Goal: Communication & Community: Answer question/provide support

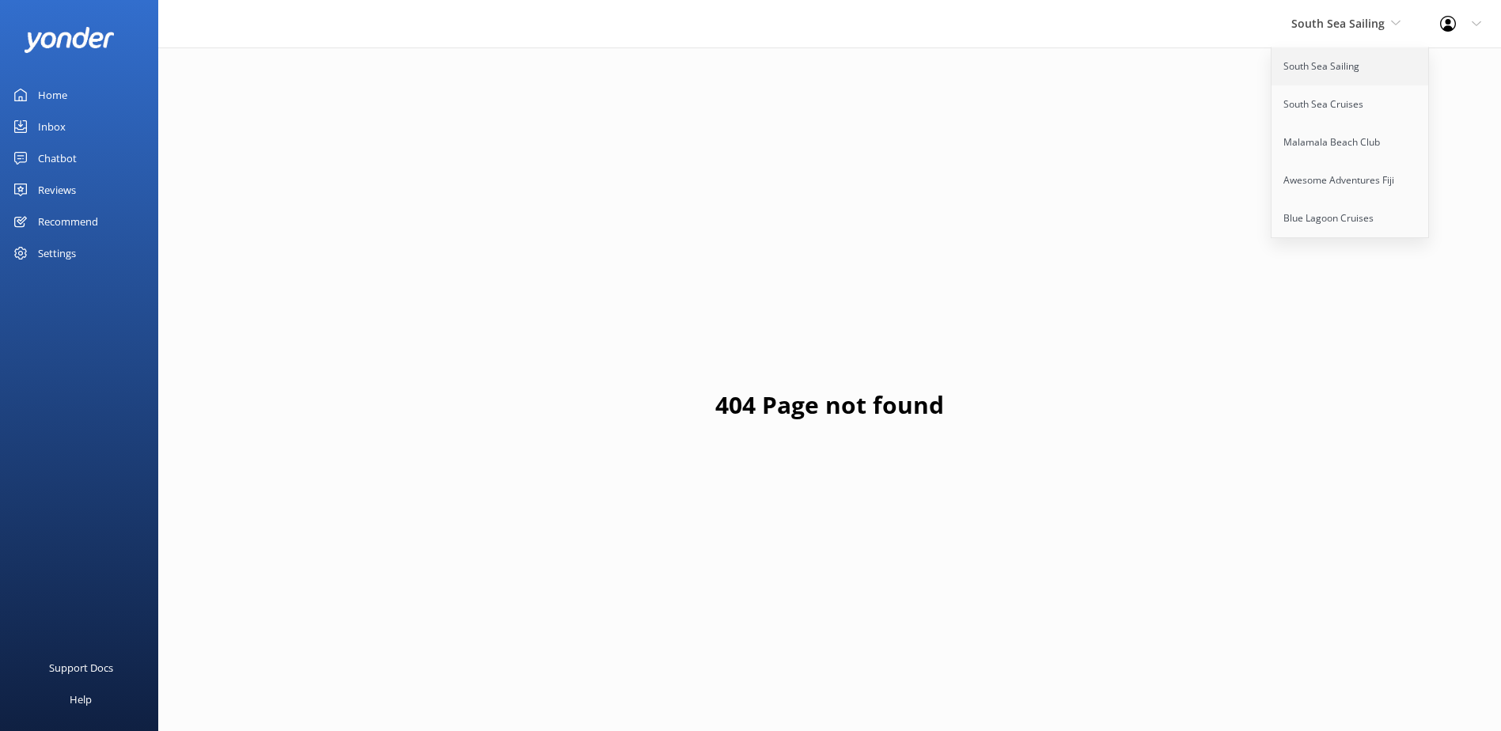
click at [1351, 70] on link "South Sea Sailing" at bounding box center [1351, 66] width 158 height 38
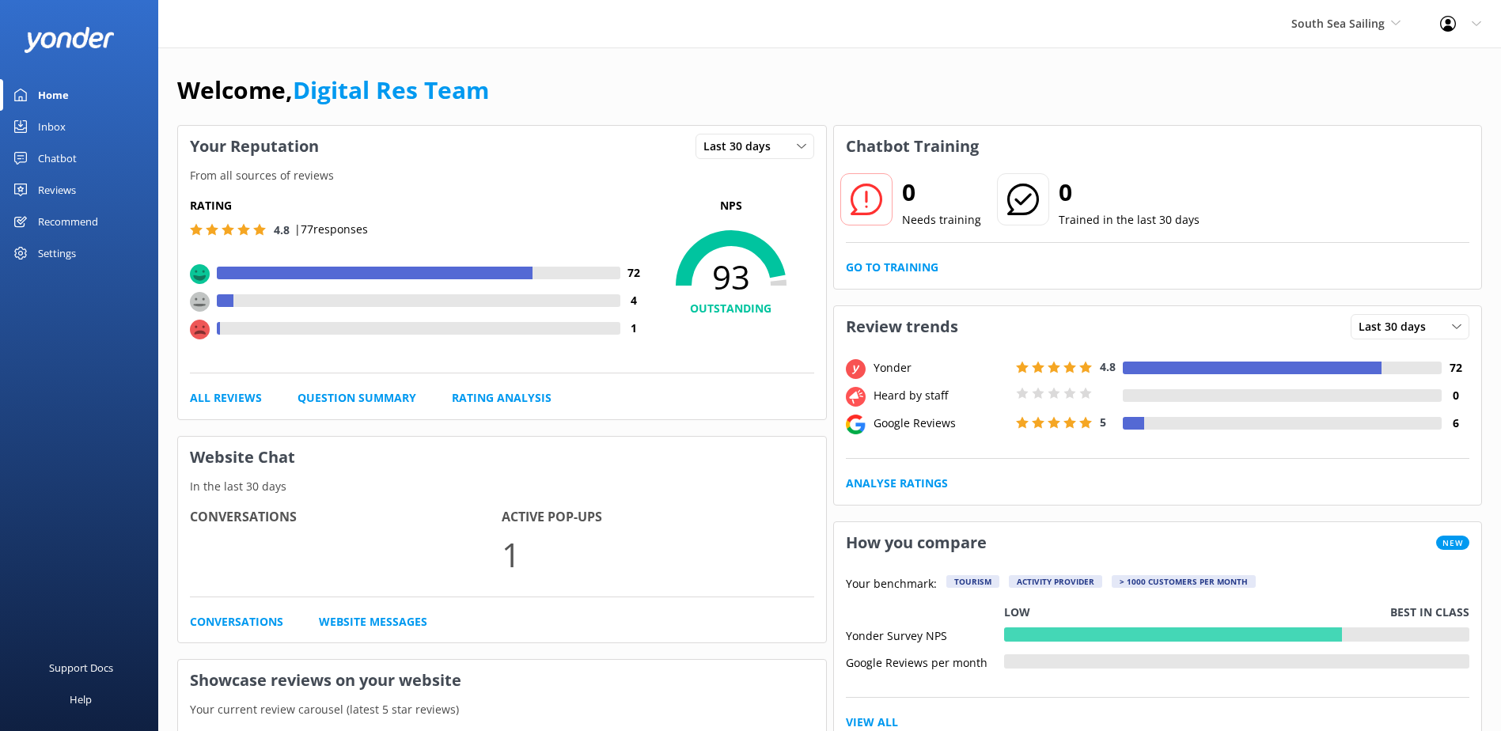
click at [54, 133] on div "Inbox" at bounding box center [52, 127] width 28 height 32
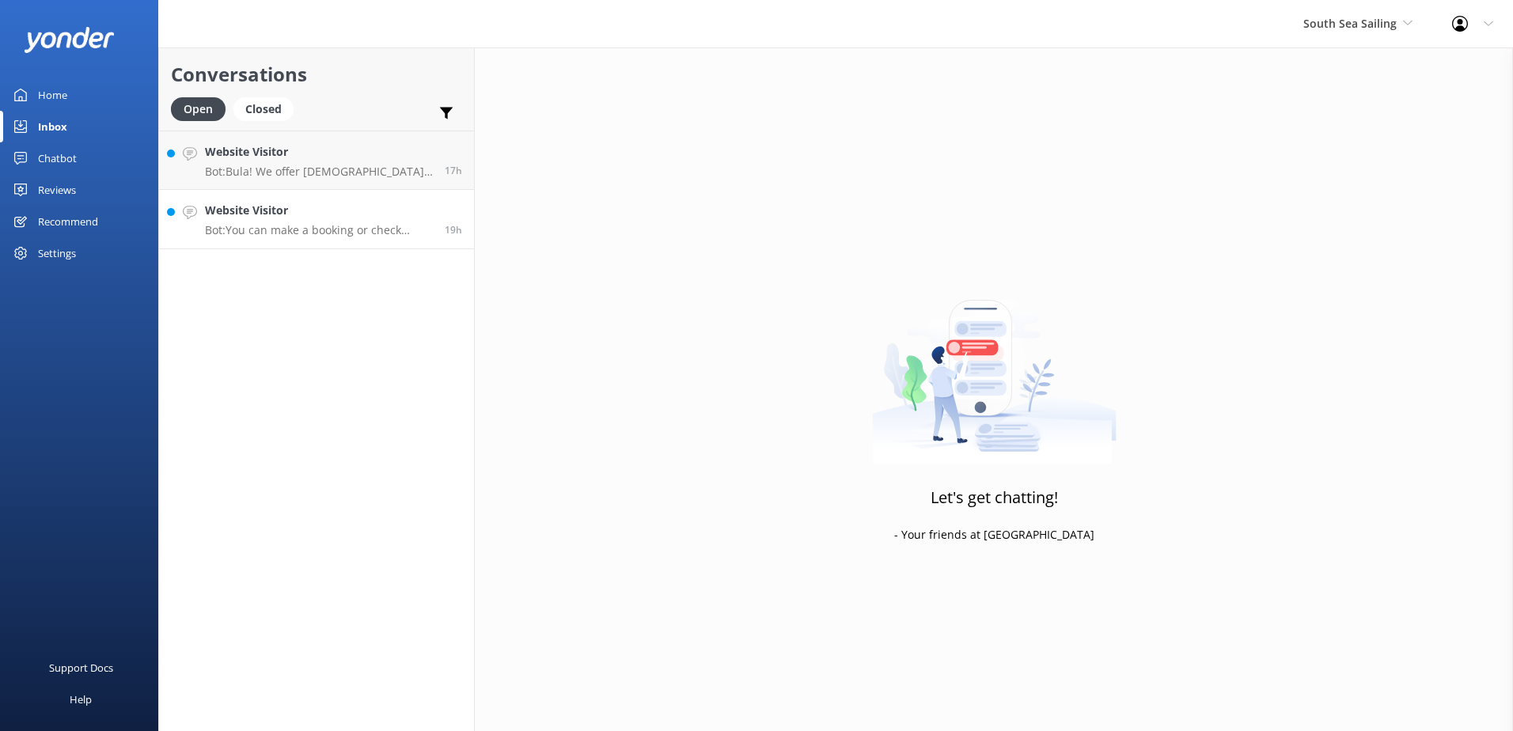
click at [325, 228] on p "Bot: You can make a booking or check availability by visiting our website at ht…" at bounding box center [319, 230] width 228 height 14
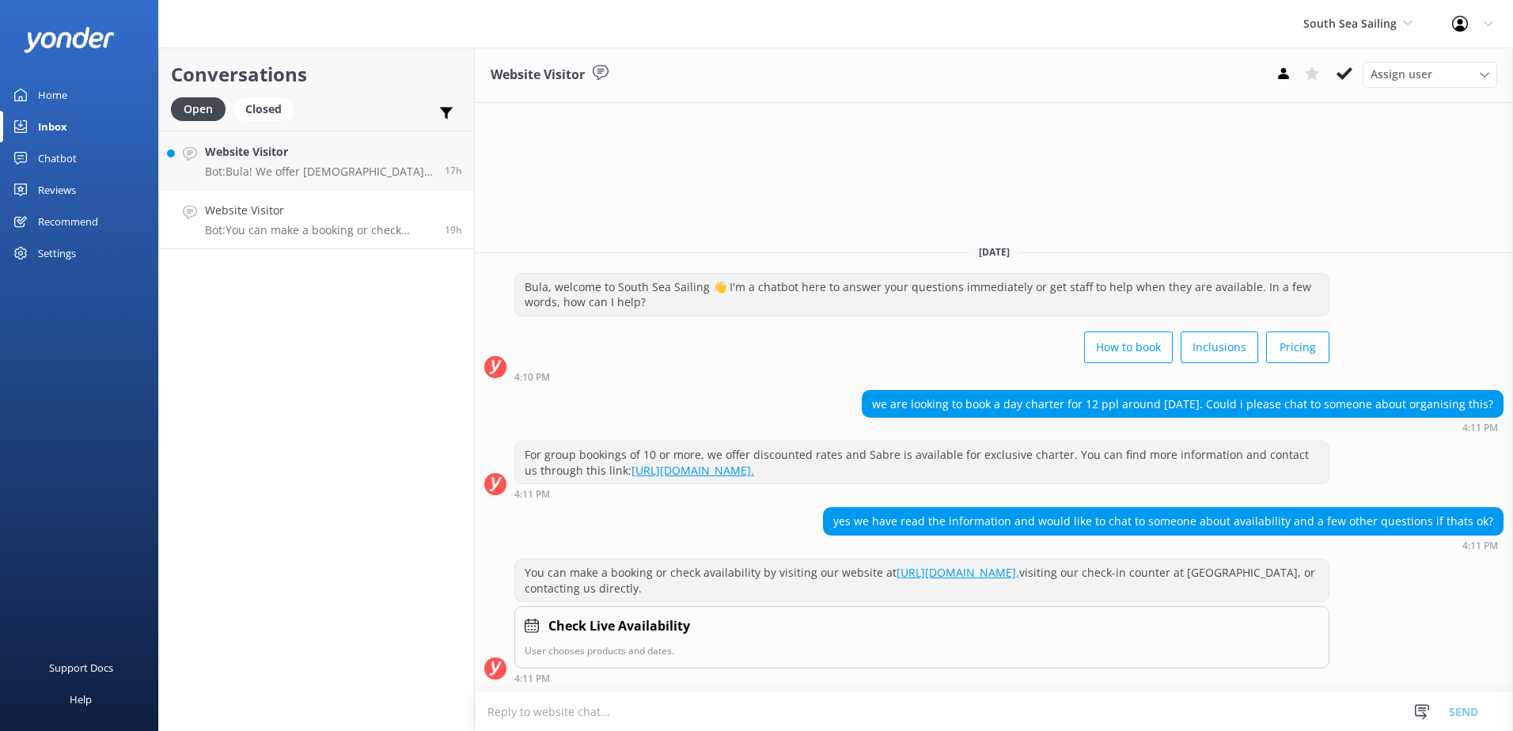
click at [987, 718] on textarea at bounding box center [994, 712] width 1038 height 39
click at [1248, 713] on textarea at bounding box center [994, 712] width 1038 height 39
paste textarea "Please contact & liaise directly with our South Sea Cruises Reservations team, …"
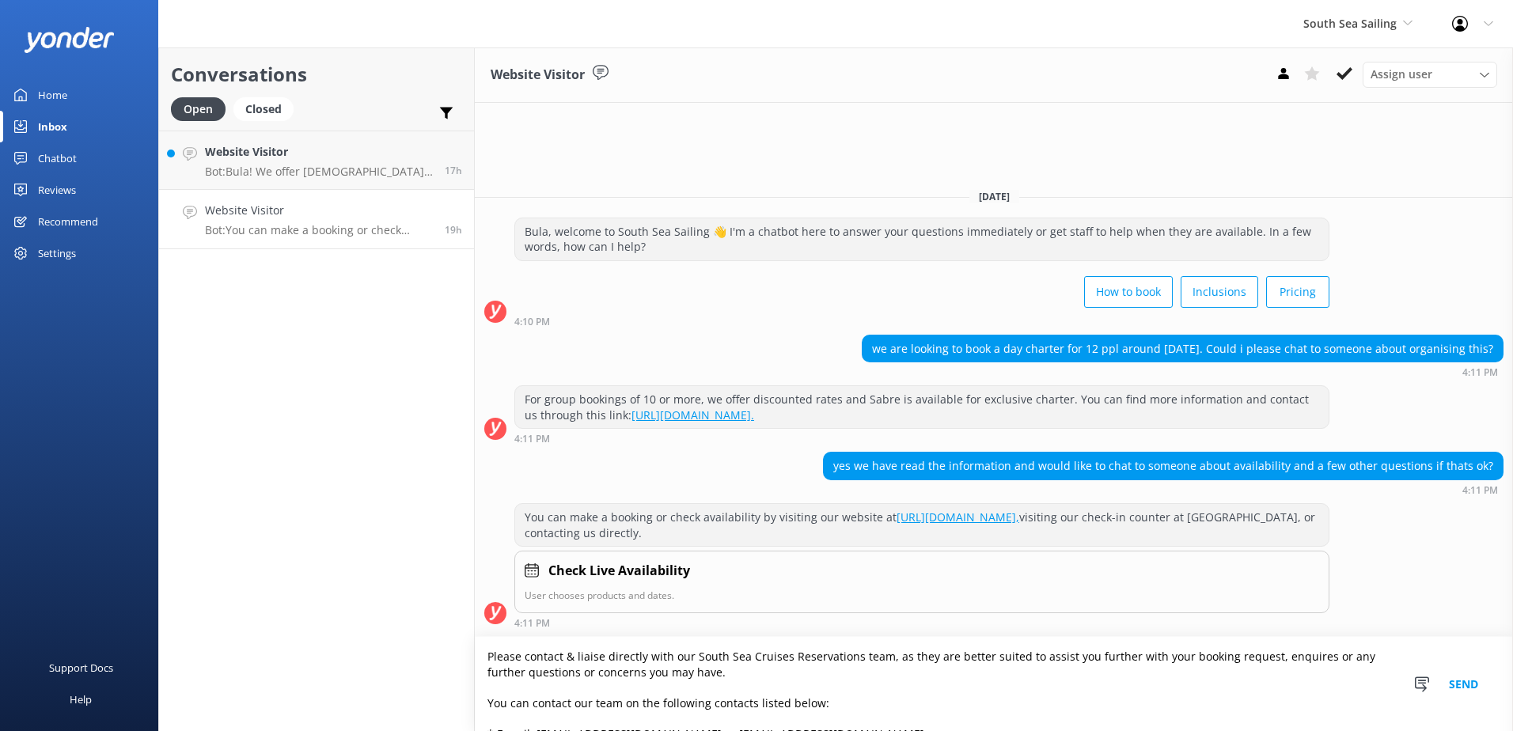
type textarea "Please contact & liaise directly with our South Sea Cruises Reservations team, …"
click at [1462, 682] on button "Send" at bounding box center [1463, 684] width 59 height 94
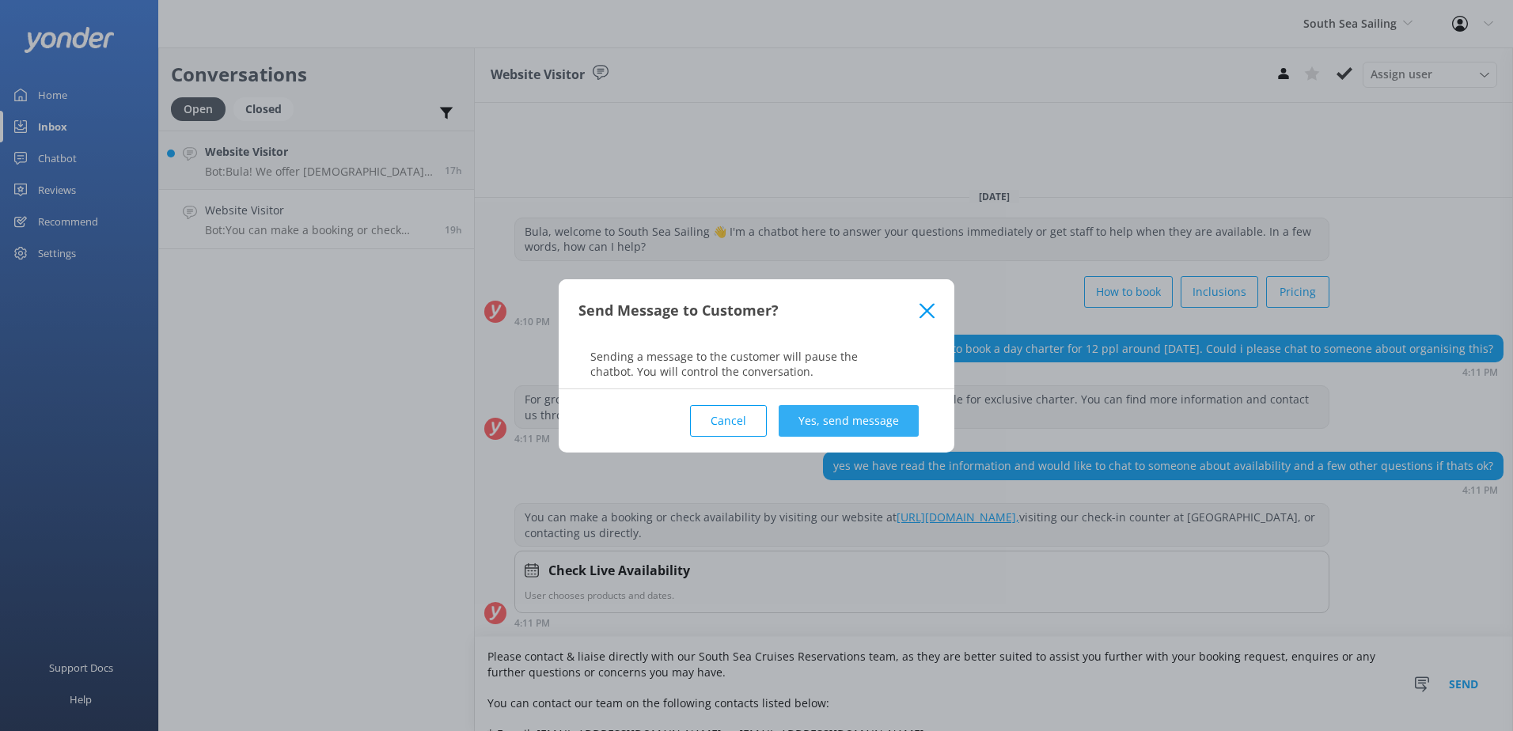
click at [892, 420] on button "Yes, send message" at bounding box center [849, 421] width 140 height 32
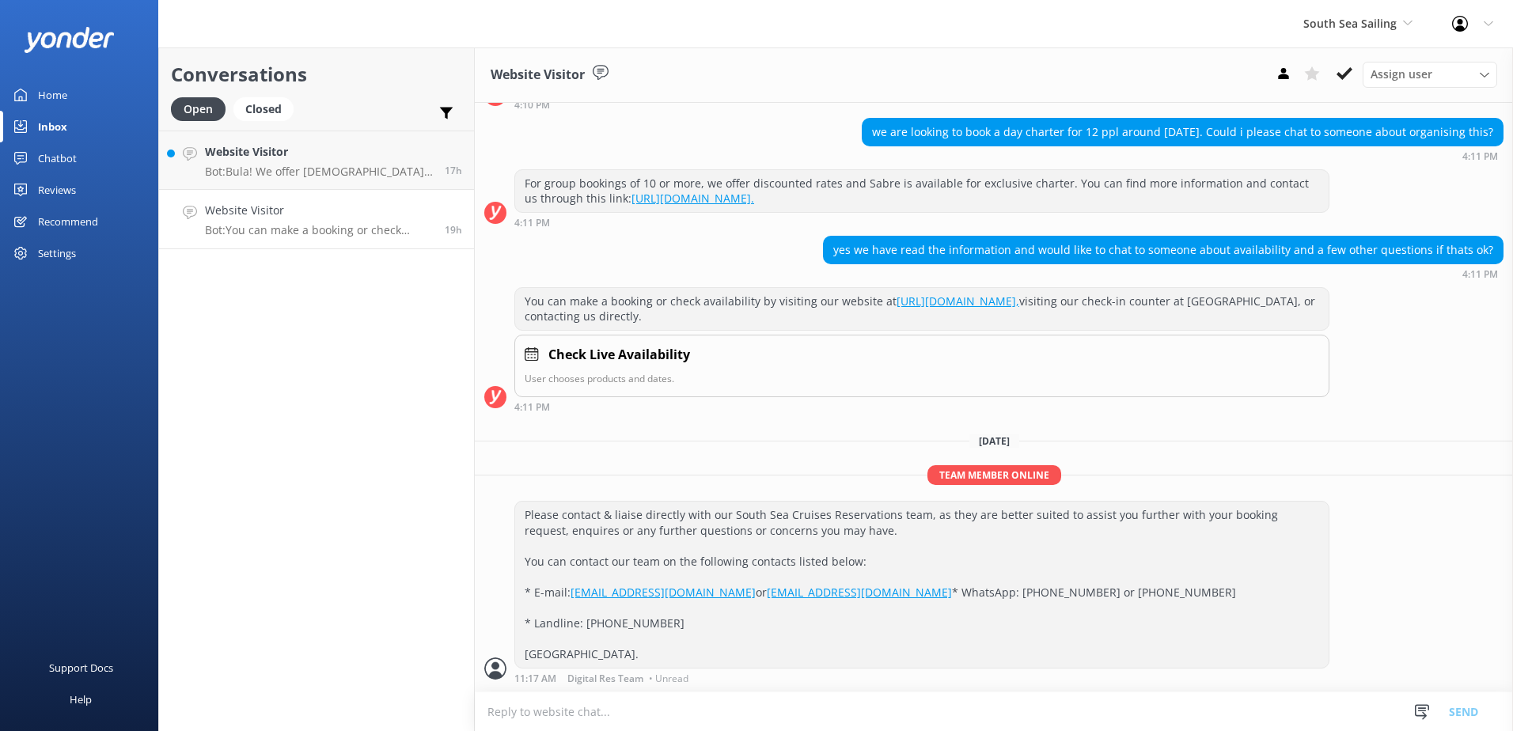
scroll to position [174, 0]
click at [1350, 82] on icon at bounding box center [1345, 74] width 16 height 16
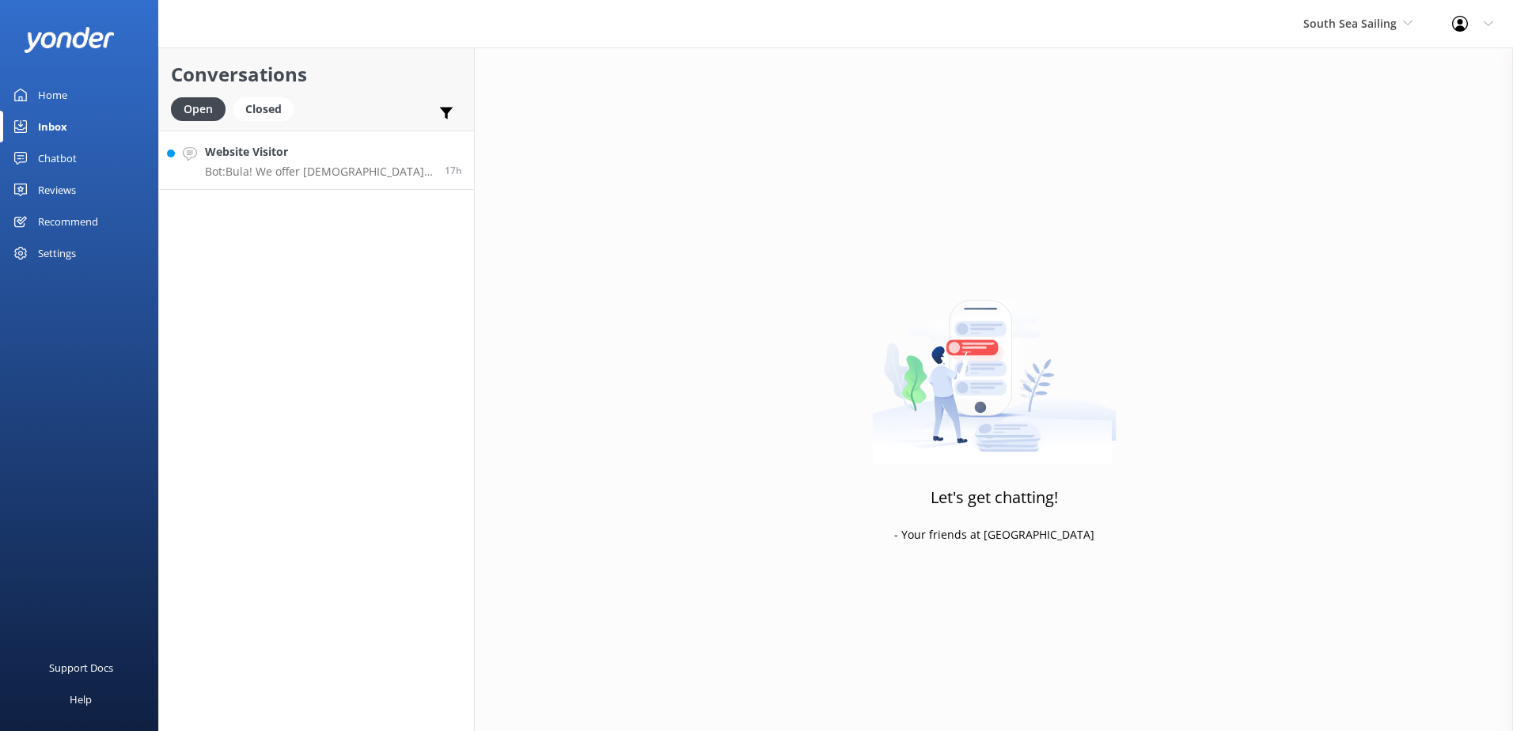
click at [389, 169] on p "Bot: Bula! We offer Fijian residents 20% off our normal standard day trip prici…" at bounding box center [319, 172] width 228 height 14
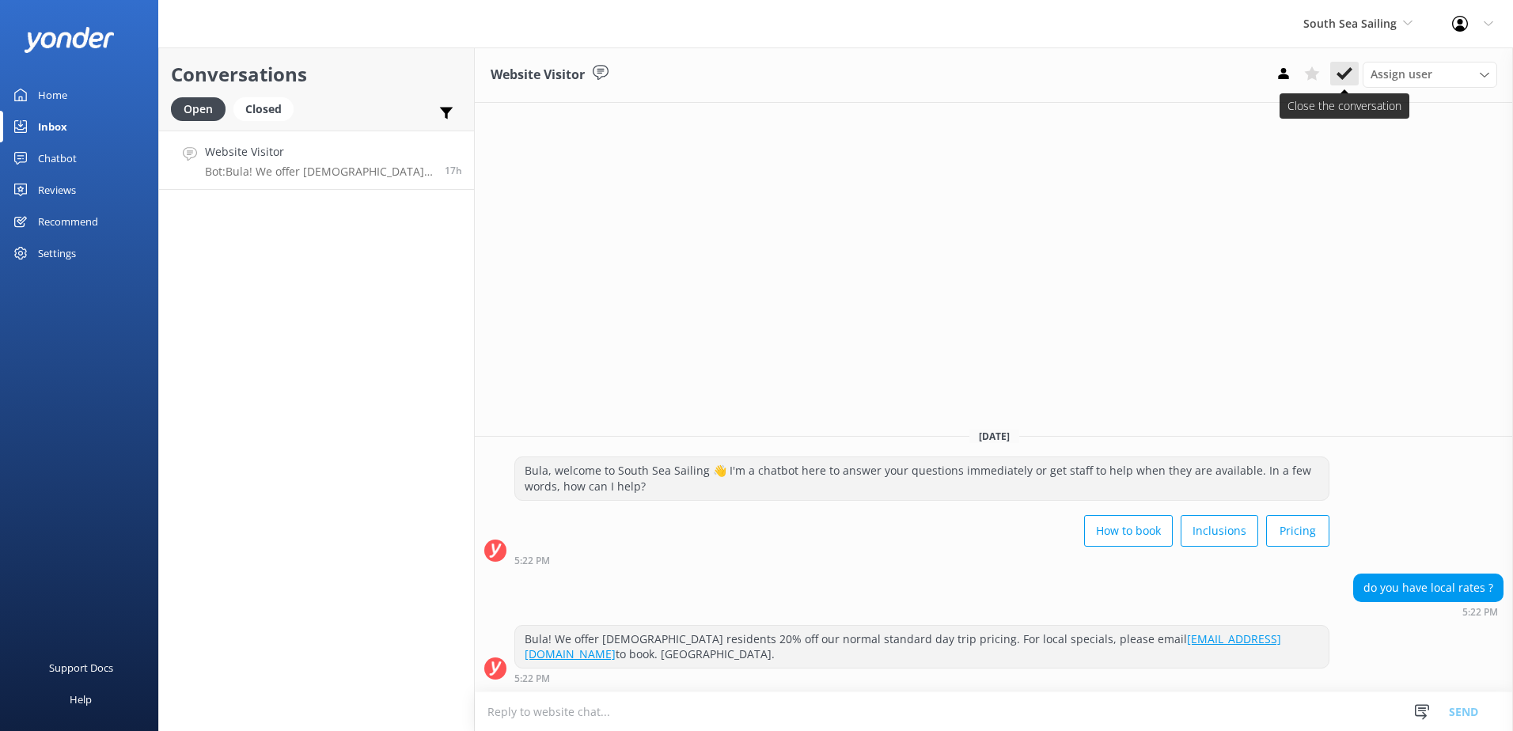
click at [1354, 76] on button at bounding box center [1344, 74] width 28 height 24
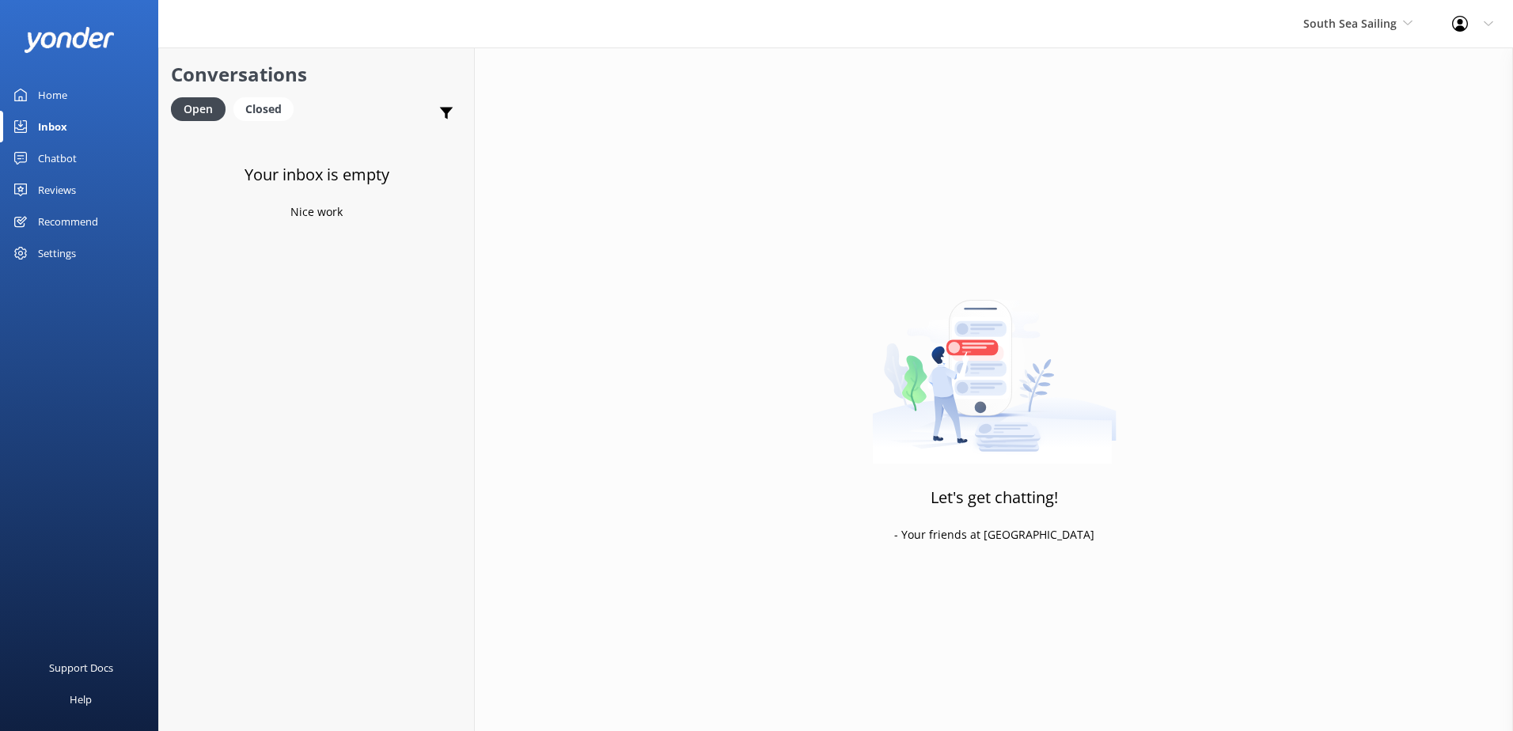
click at [1350, 36] on div "South Sea Sailing South Sea Sailing South Sea Cruises Malamala Beach Club Aweso…" at bounding box center [1358, 23] width 149 height 47
click at [1330, 106] on link "South Sea Cruises" at bounding box center [1363, 104] width 158 height 38
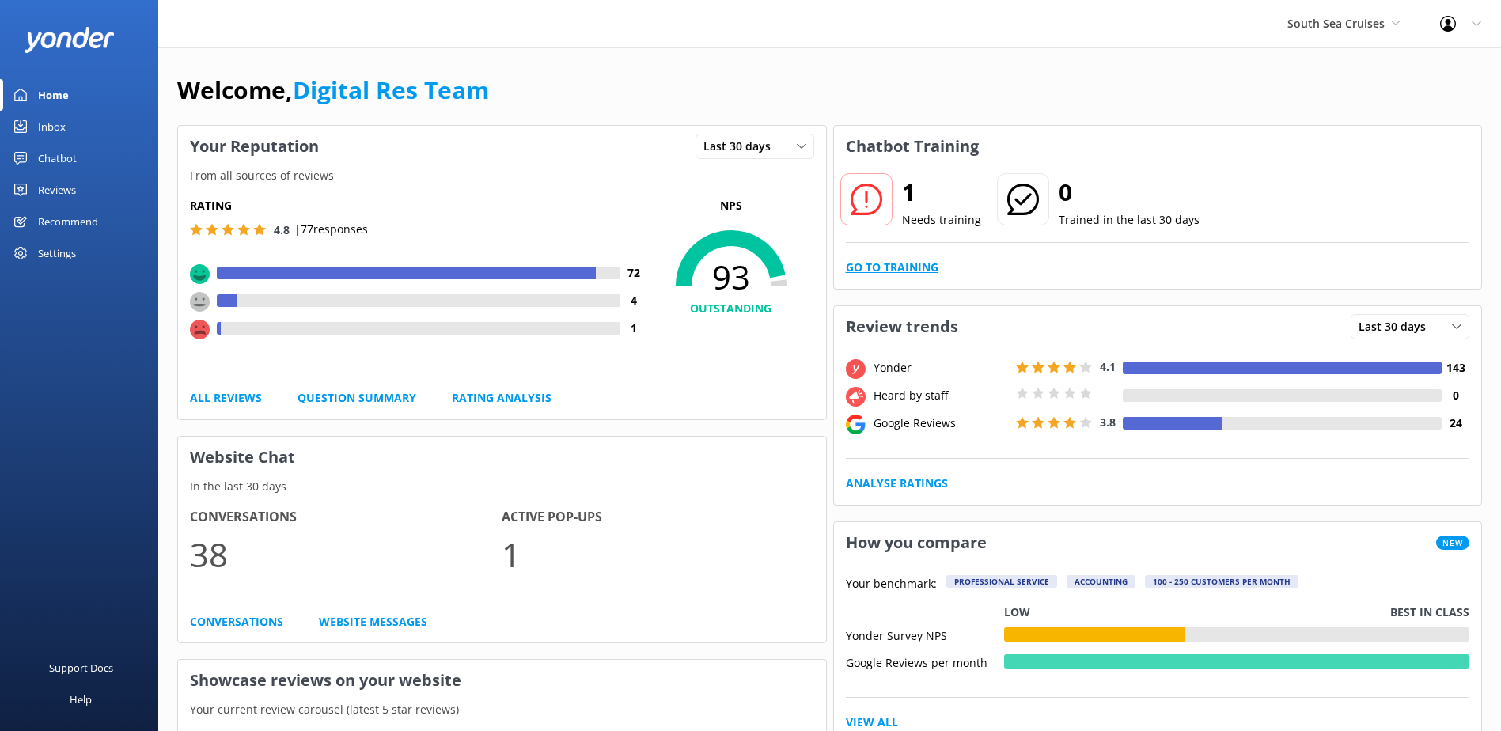
click at [917, 264] on link "Go to Training" at bounding box center [892, 267] width 93 height 17
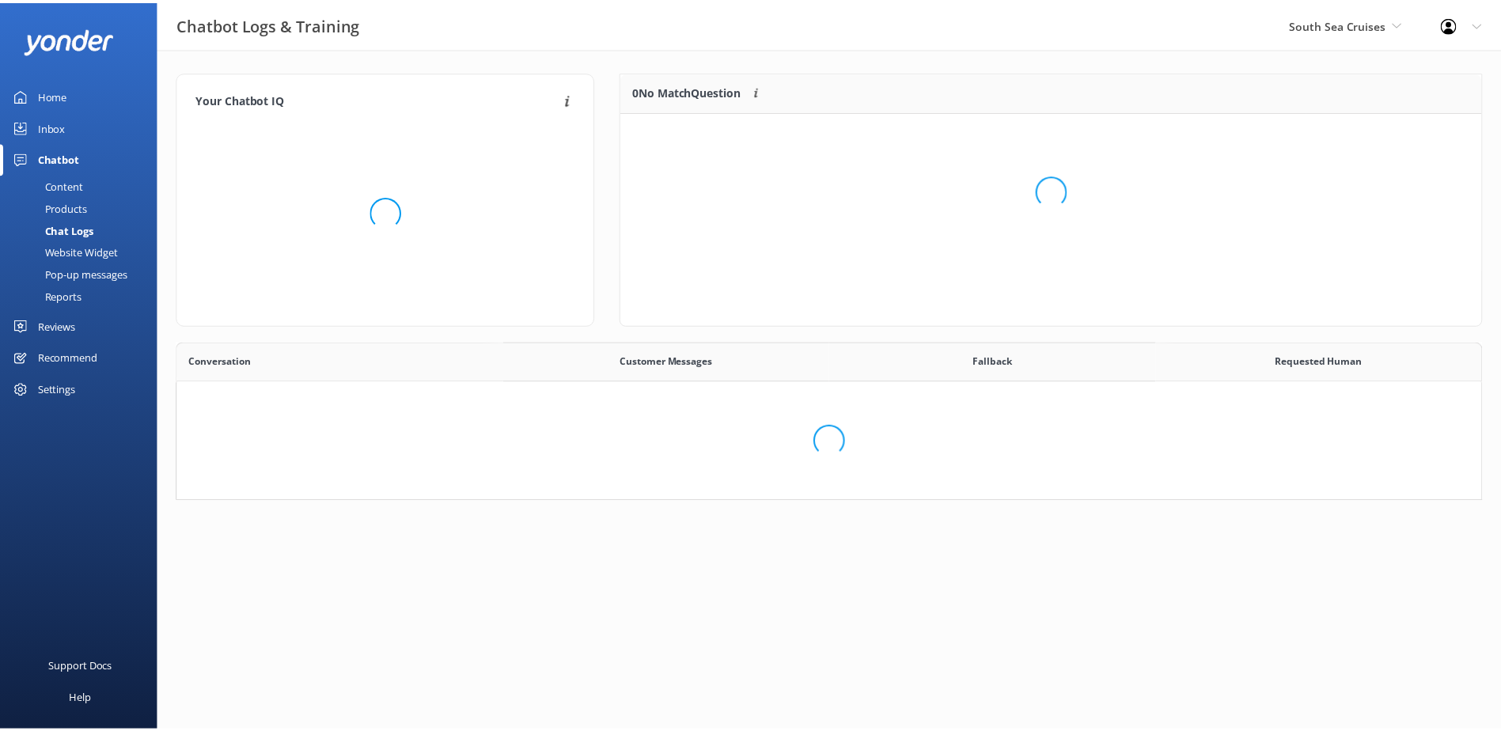
scroll to position [543, 1292]
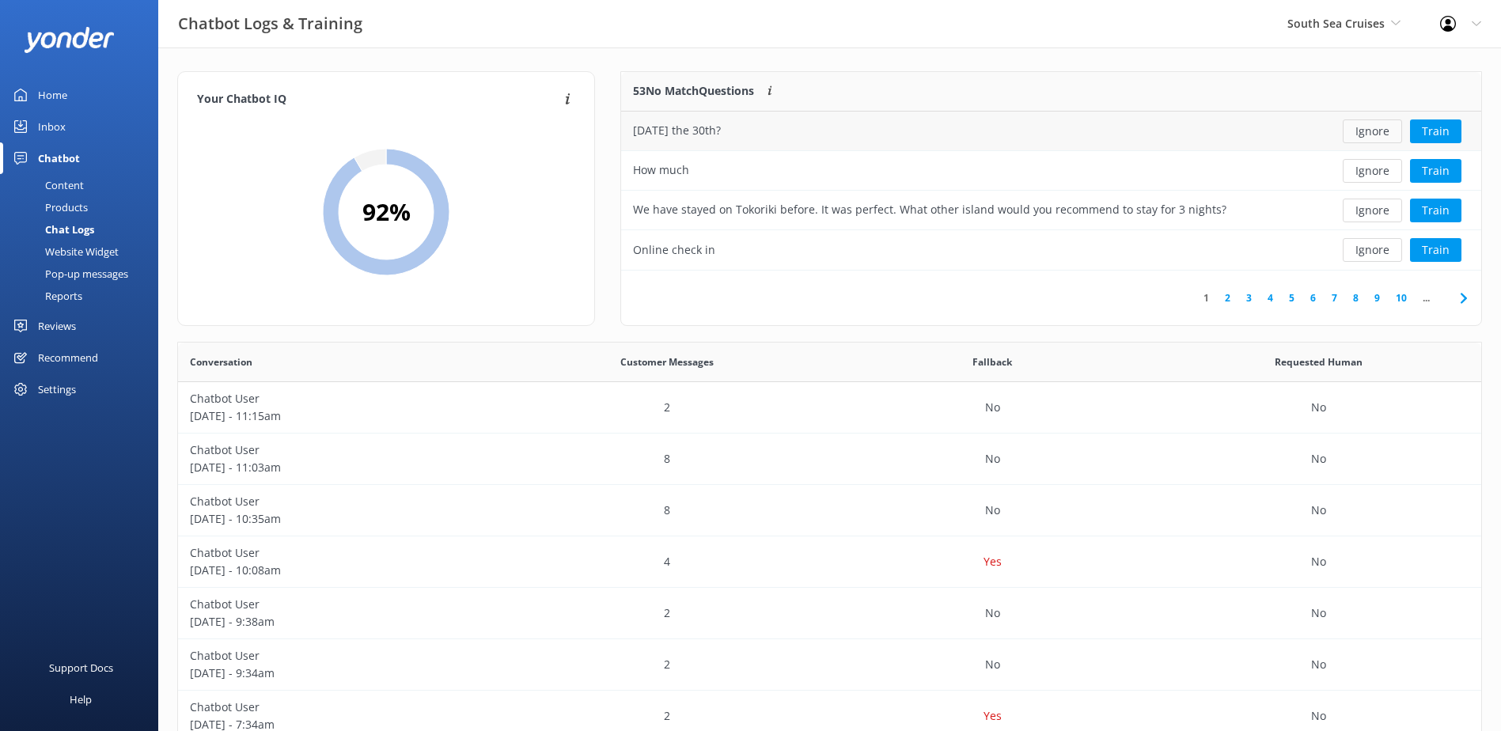
click at [1381, 135] on button "Ignore" at bounding box center [1372, 132] width 59 height 24
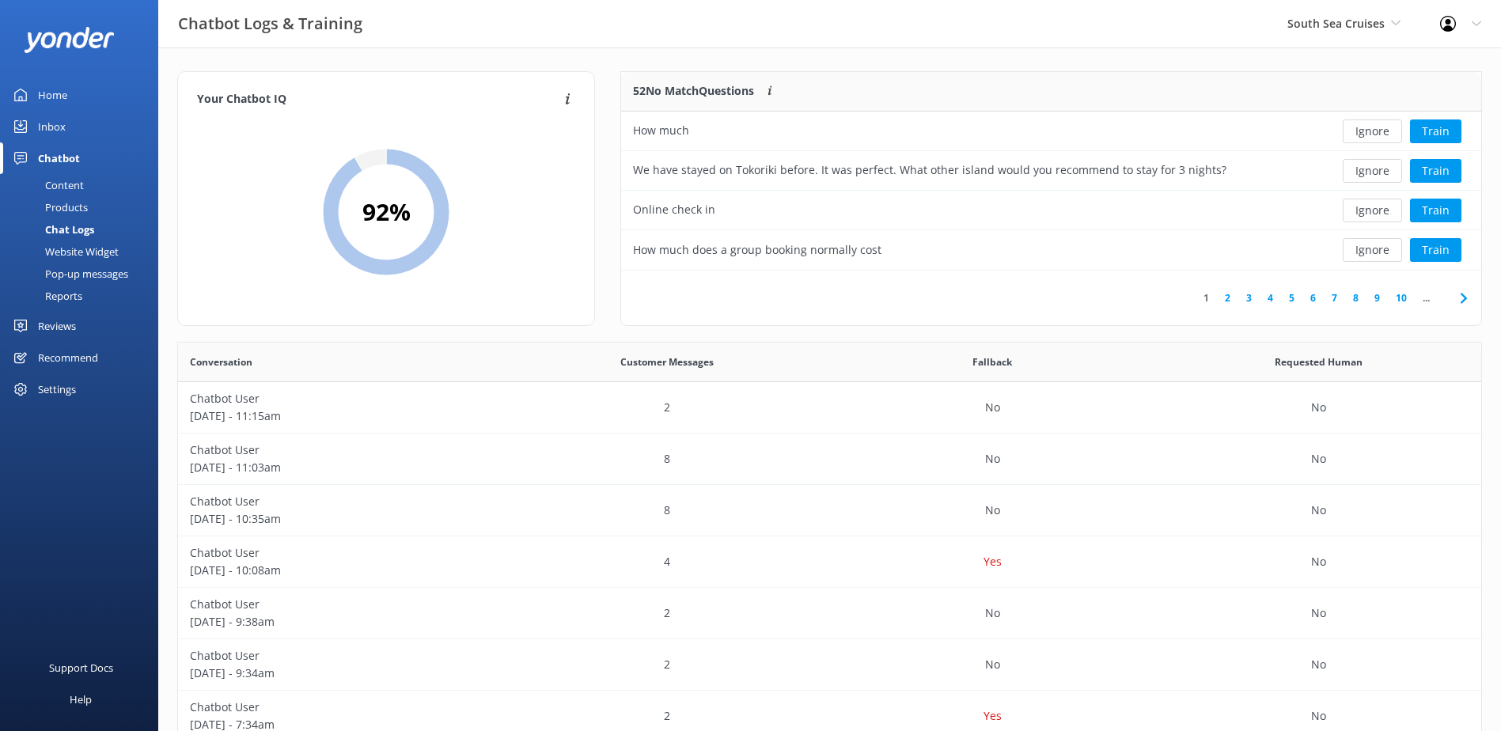
click at [1381, 135] on button "Ignore" at bounding box center [1372, 132] width 59 height 24
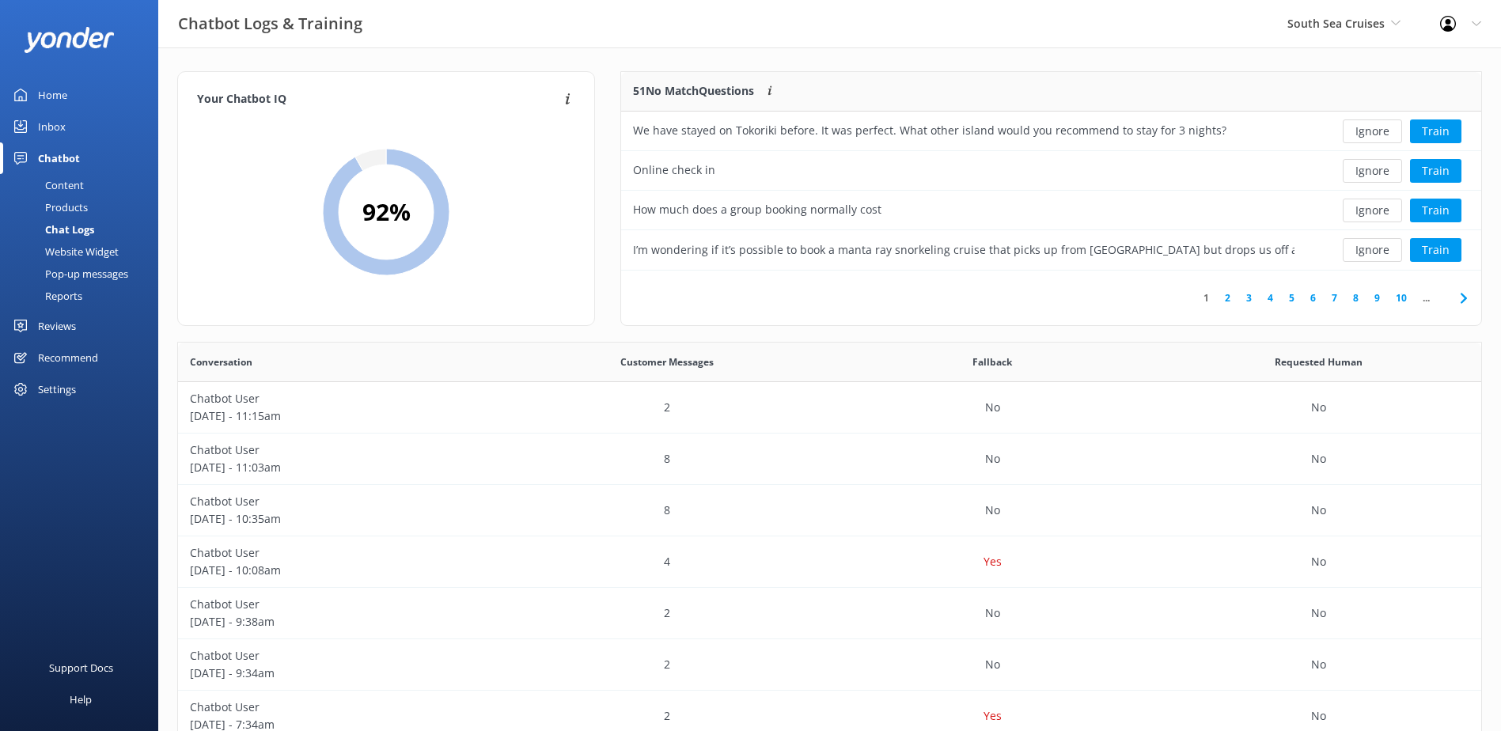
click at [1381, 135] on button "Ignore" at bounding box center [1372, 132] width 59 height 24
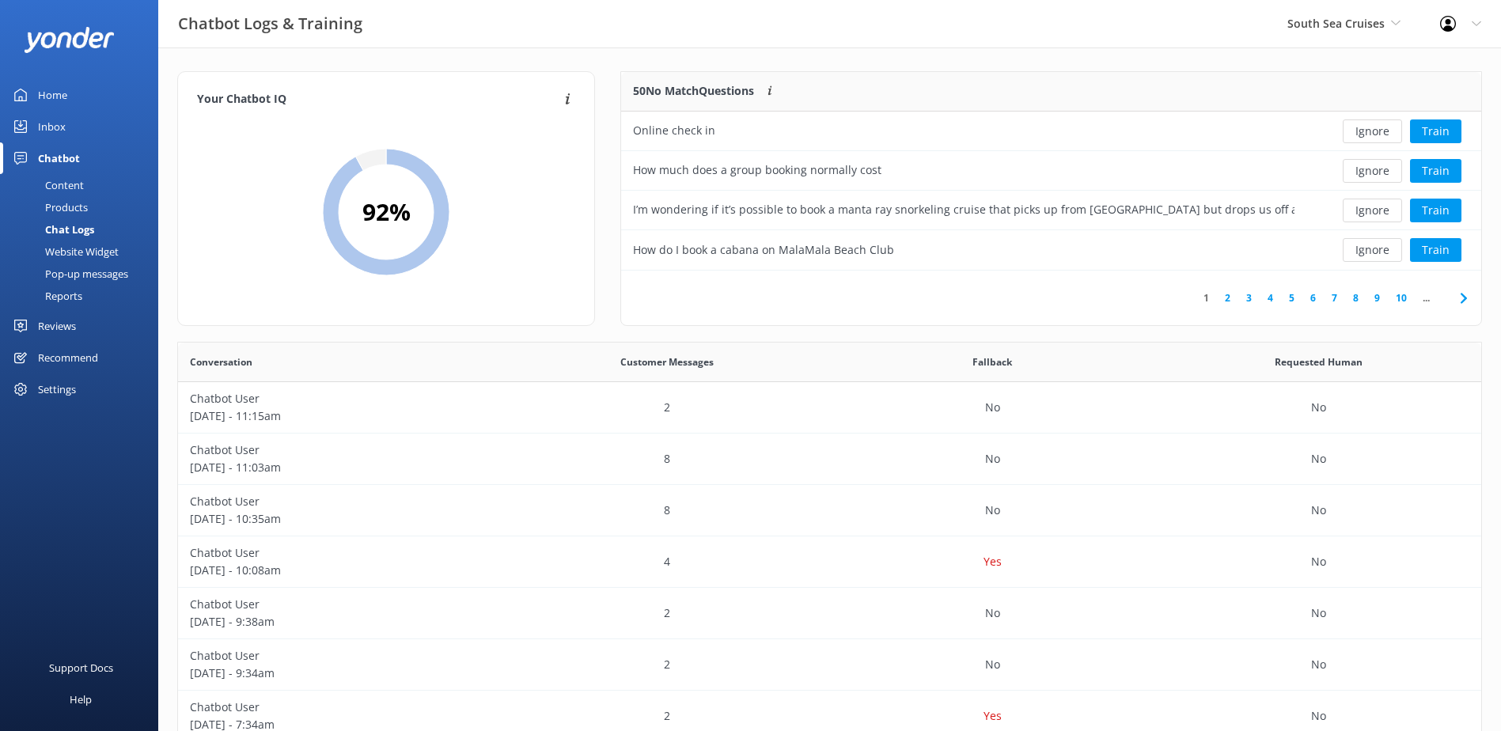
click at [1381, 135] on button "Ignore" at bounding box center [1372, 132] width 59 height 24
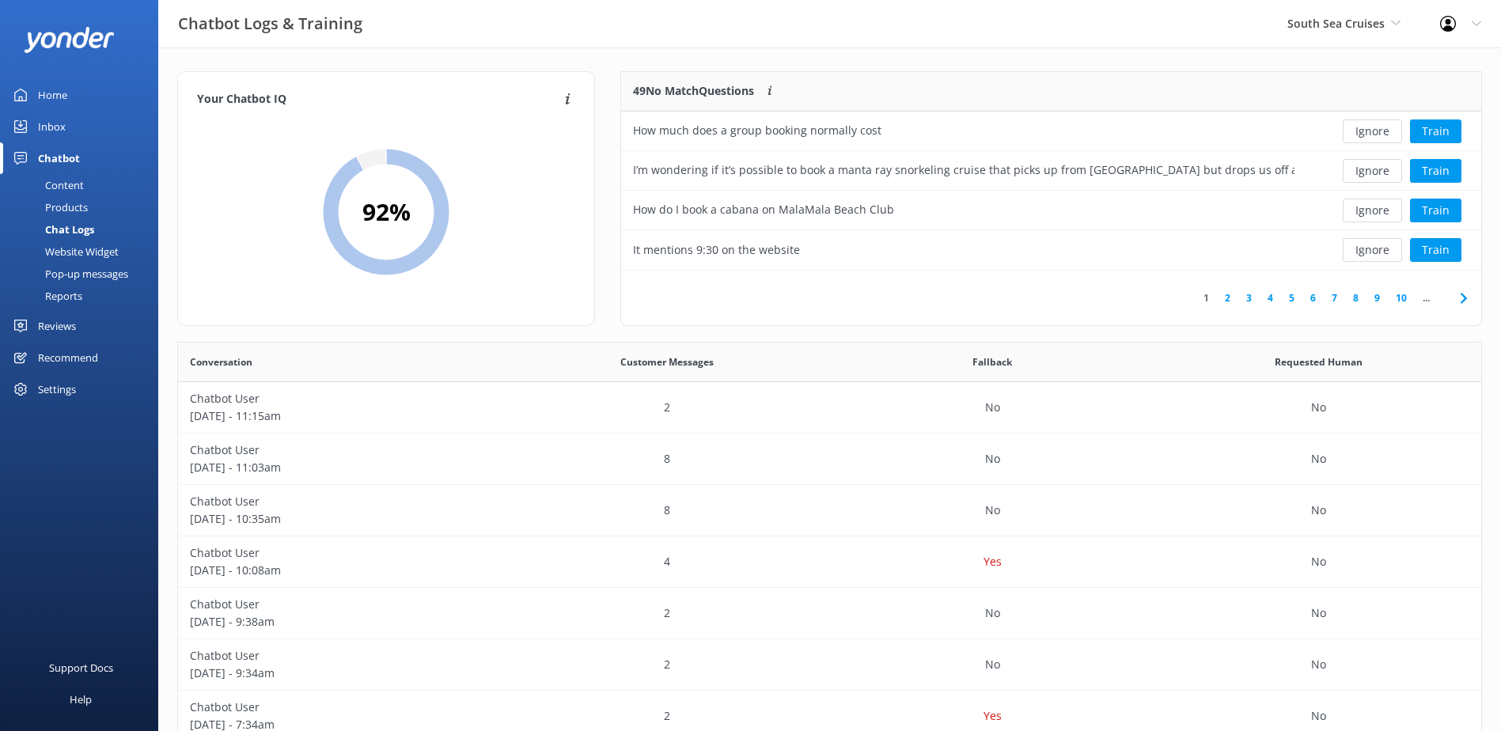
click at [1381, 135] on button "Ignore" at bounding box center [1372, 132] width 59 height 24
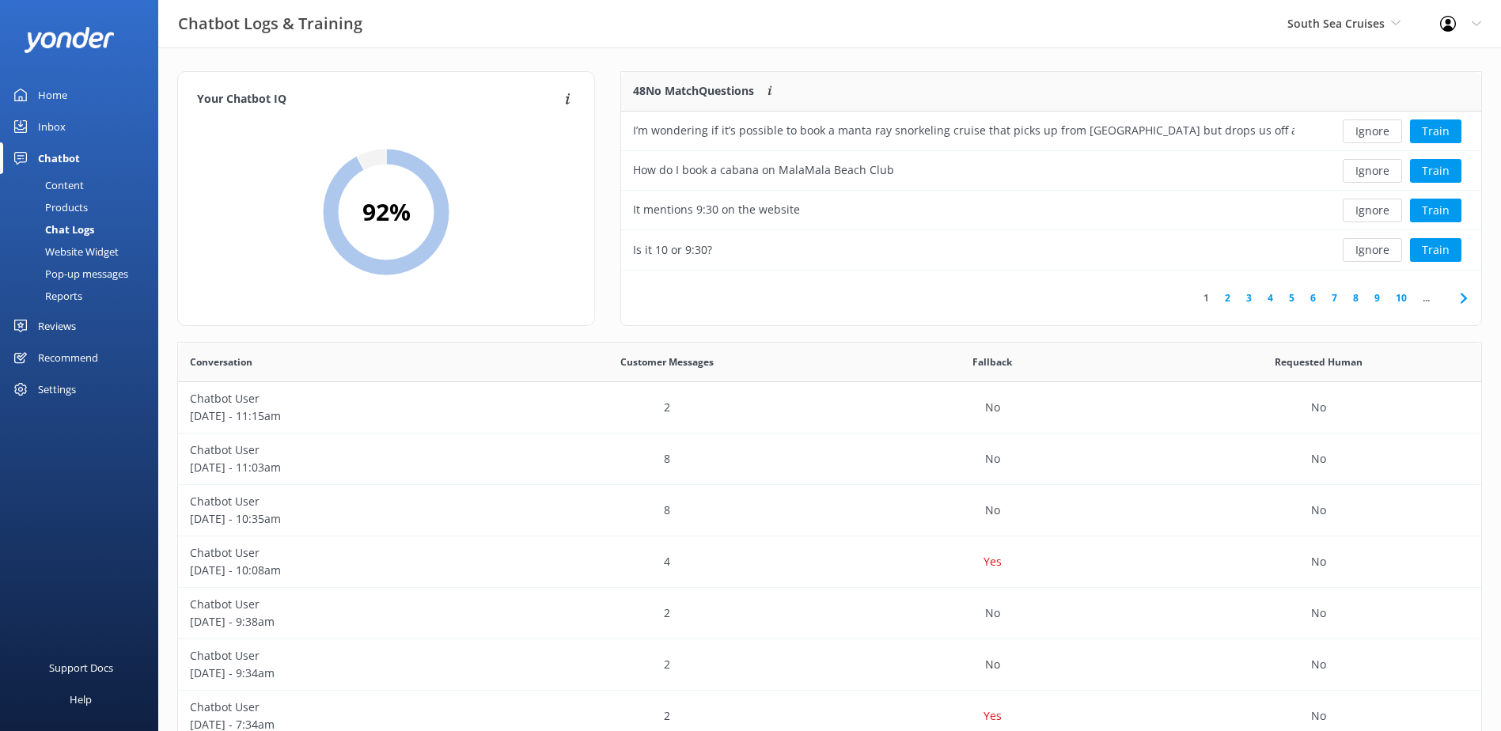
click at [1381, 135] on button "Ignore" at bounding box center [1372, 132] width 59 height 24
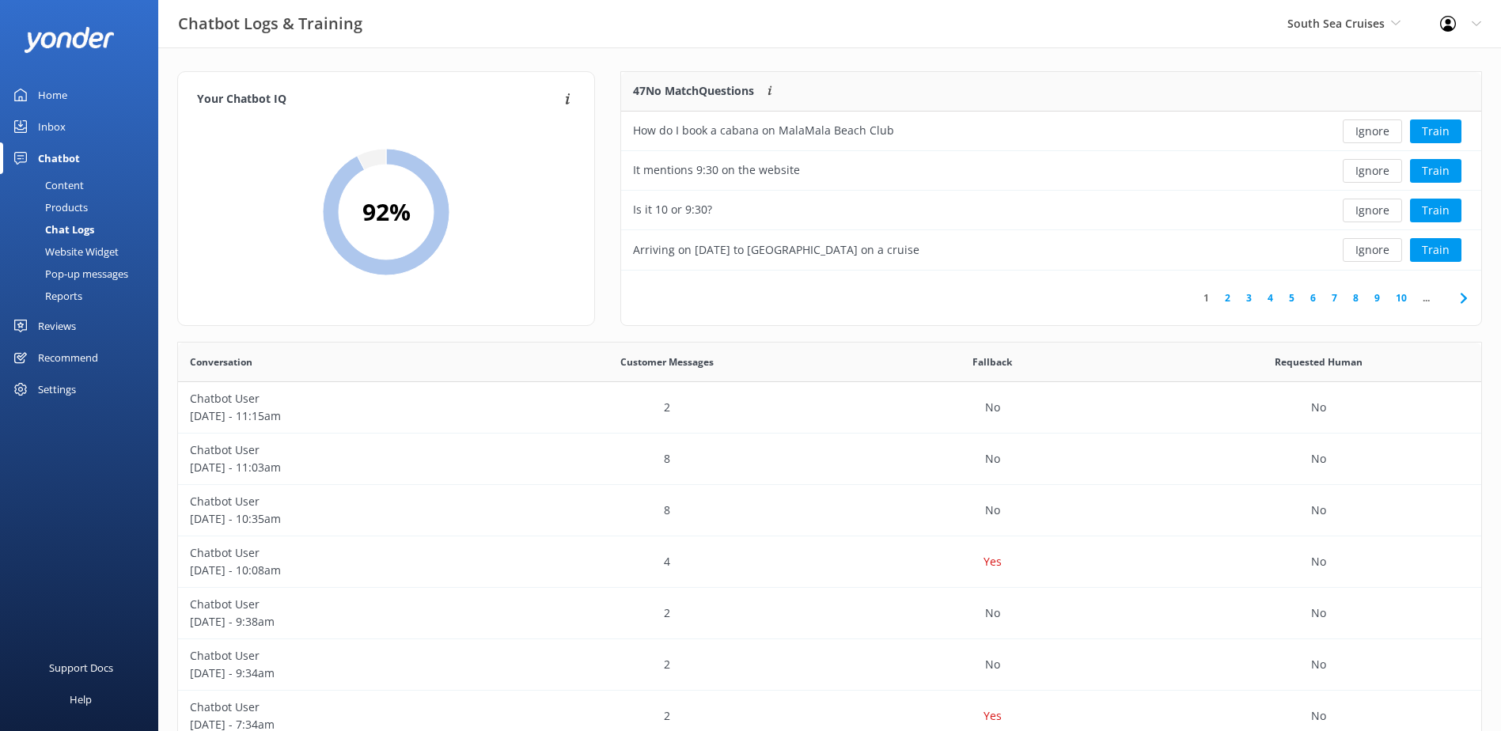
click at [1381, 135] on button "Ignore" at bounding box center [1372, 132] width 59 height 24
click at [1375, 135] on button "Ignore" at bounding box center [1372, 132] width 59 height 24
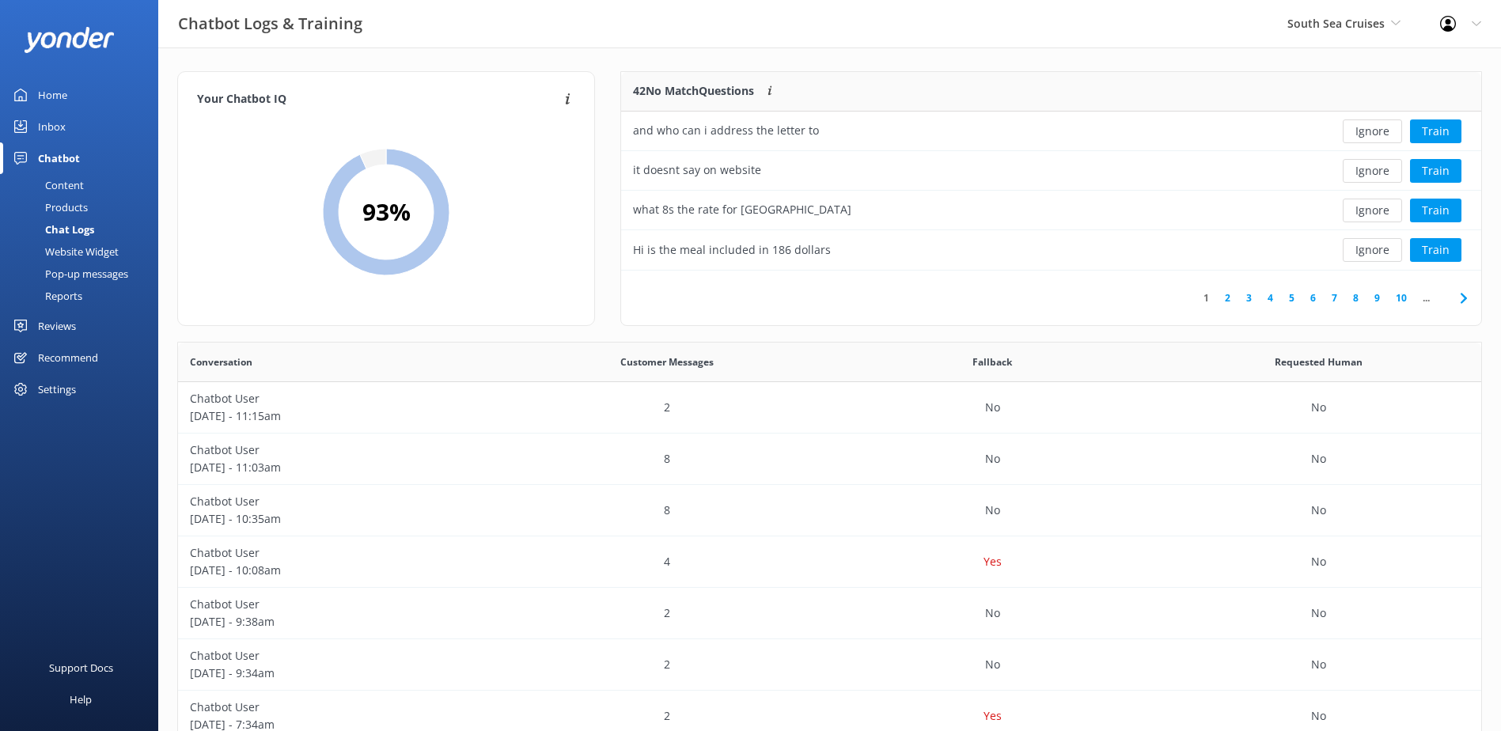
click at [1375, 135] on button "Ignore" at bounding box center [1372, 132] width 59 height 24
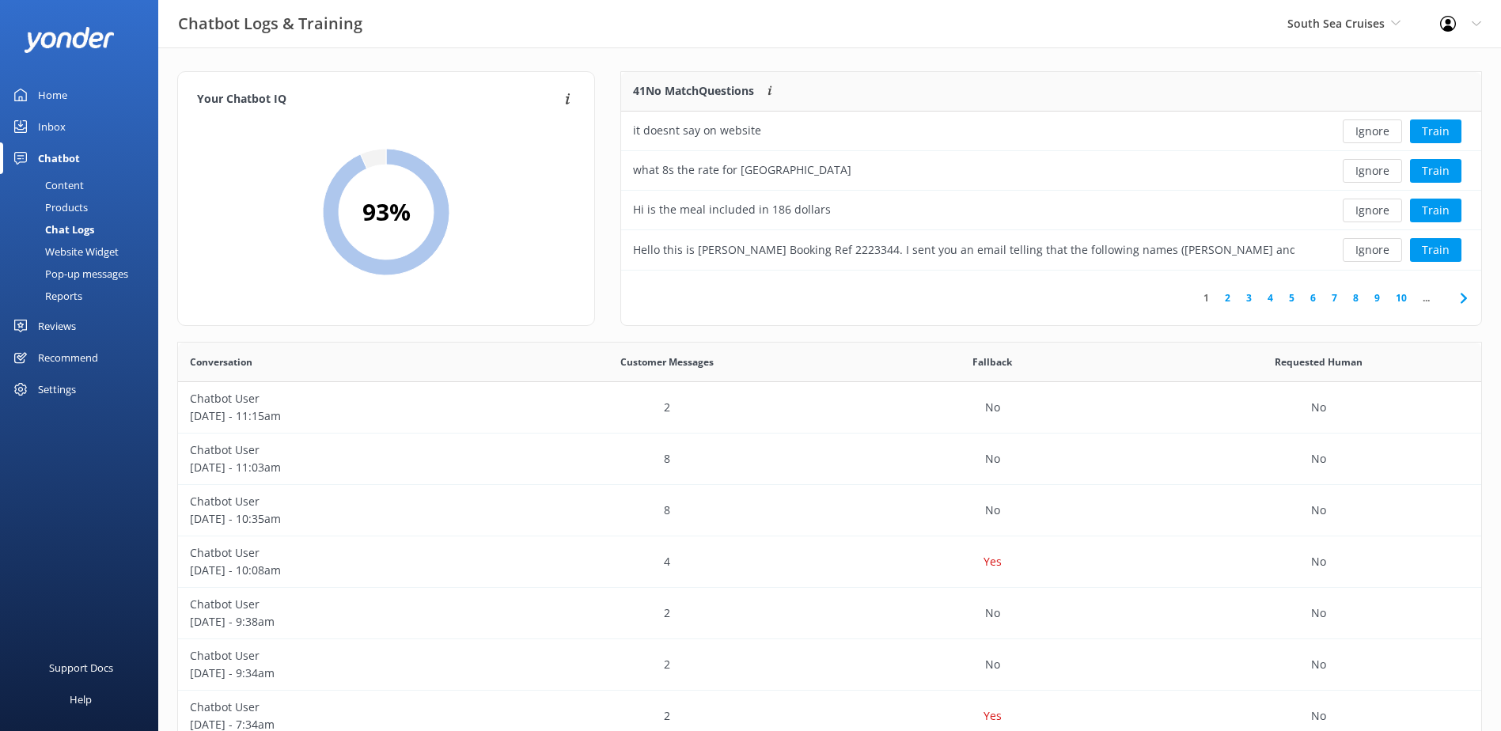
click at [1372, 136] on button "Ignore" at bounding box center [1372, 132] width 59 height 24
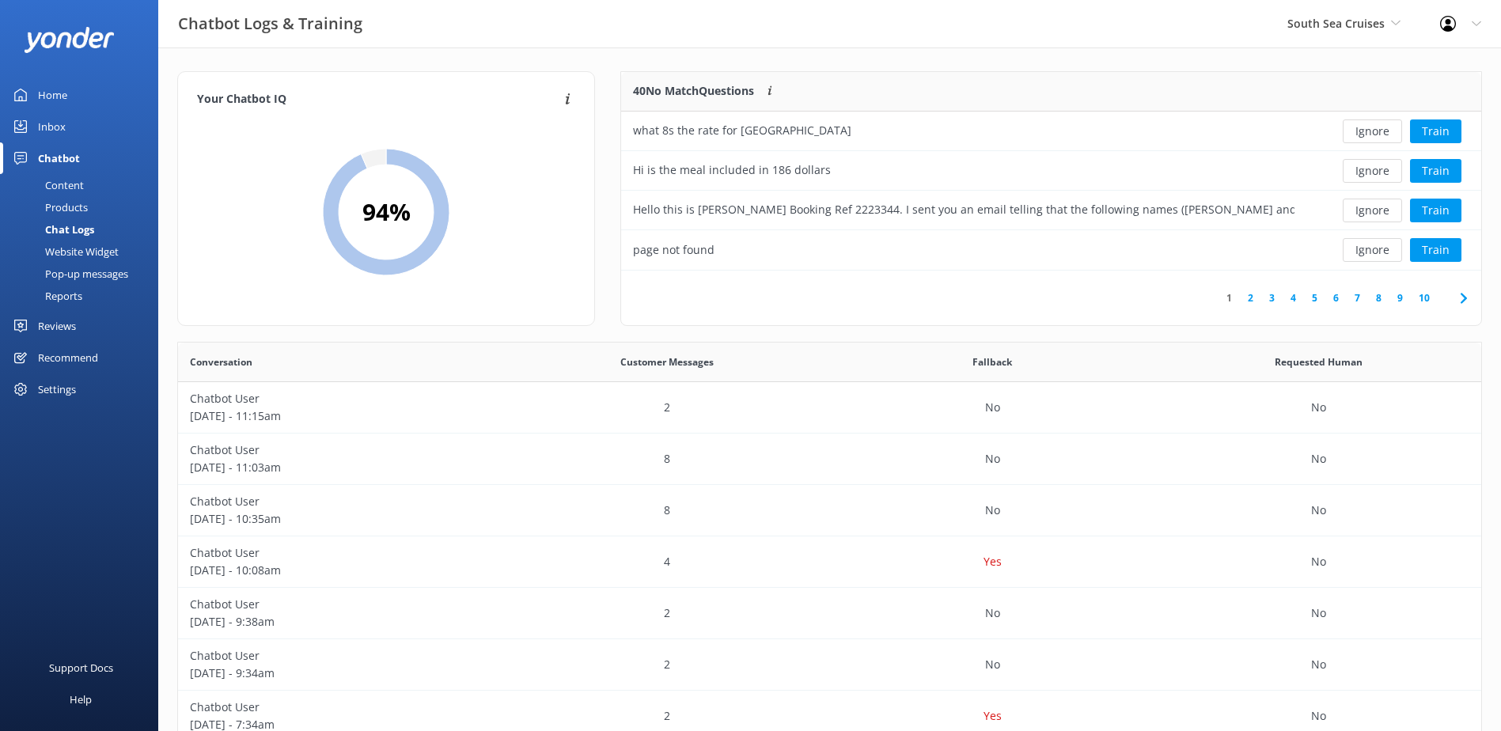
click at [1372, 136] on button "Ignore" at bounding box center [1372, 132] width 59 height 24
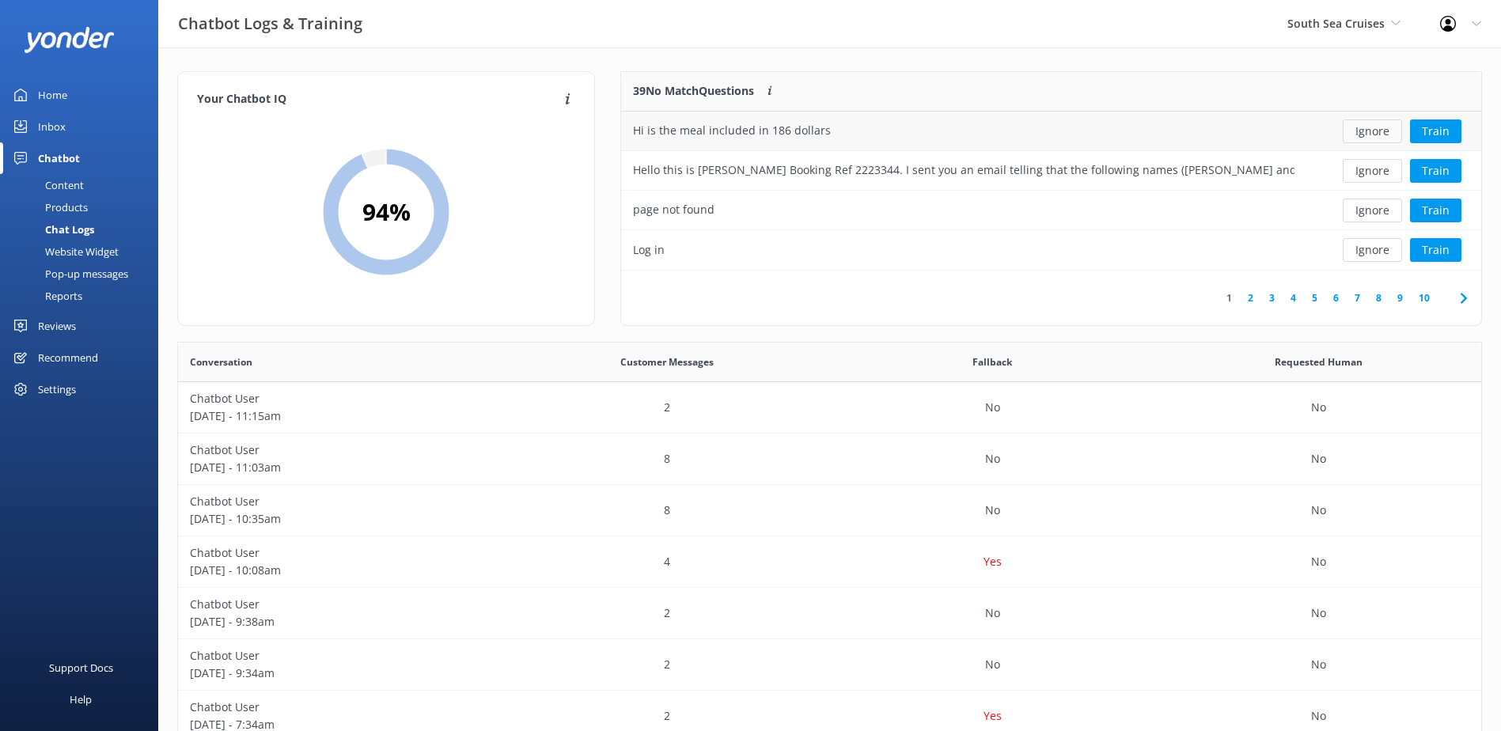
click at [1391, 135] on button "Ignore" at bounding box center [1372, 132] width 59 height 24
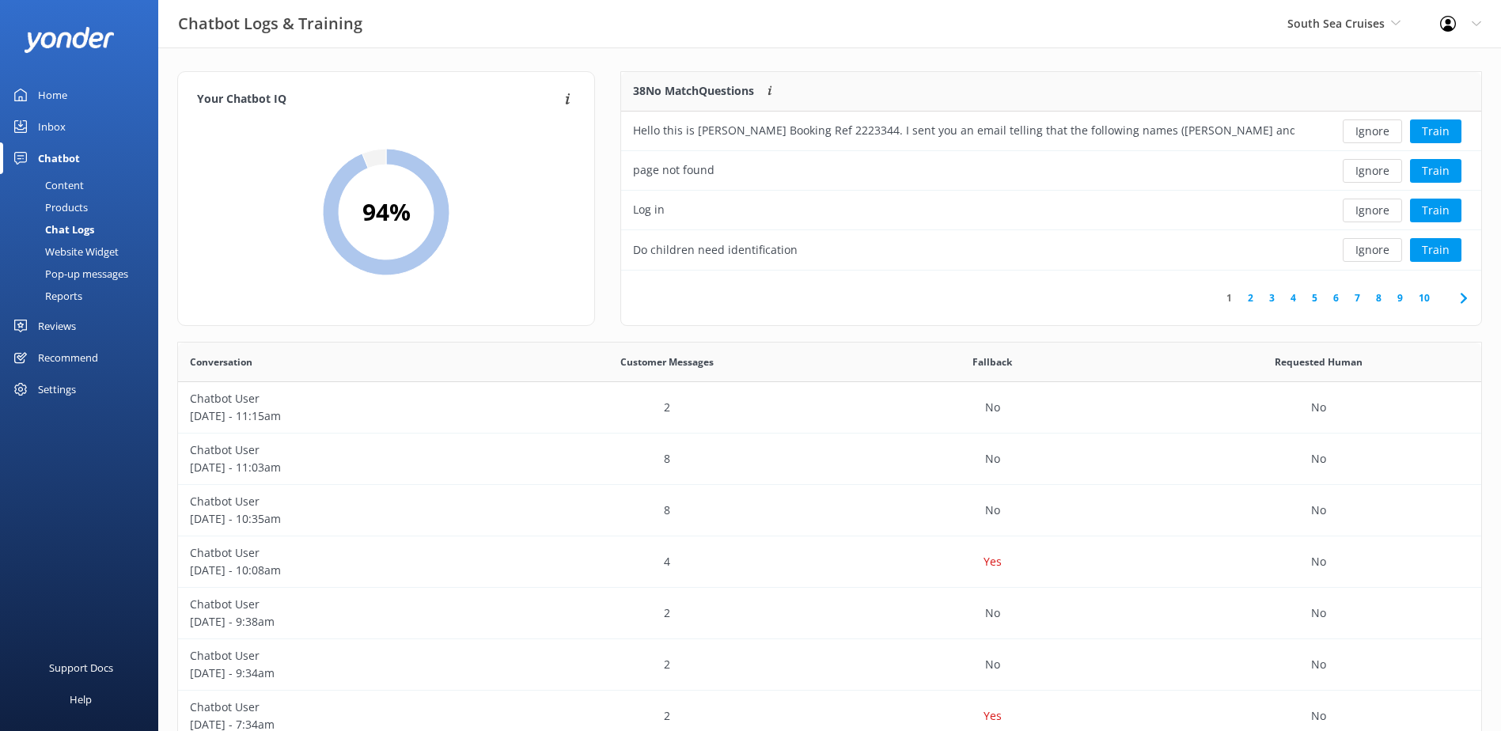
click at [1391, 135] on button "Ignore" at bounding box center [1372, 132] width 59 height 24
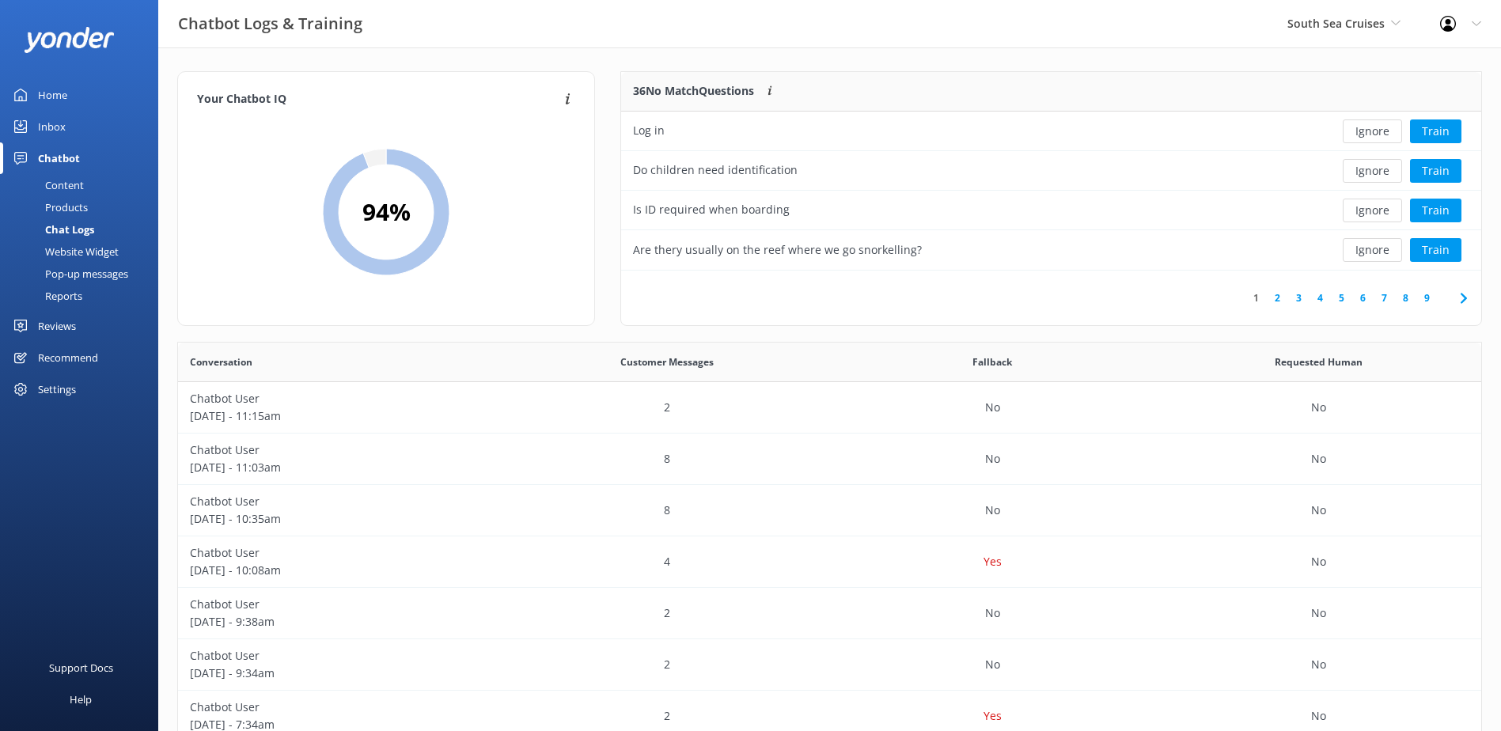
click at [1391, 135] on button "Ignore" at bounding box center [1372, 132] width 59 height 24
click at [1429, 134] on button "Train" at bounding box center [1435, 132] width 51 height 24
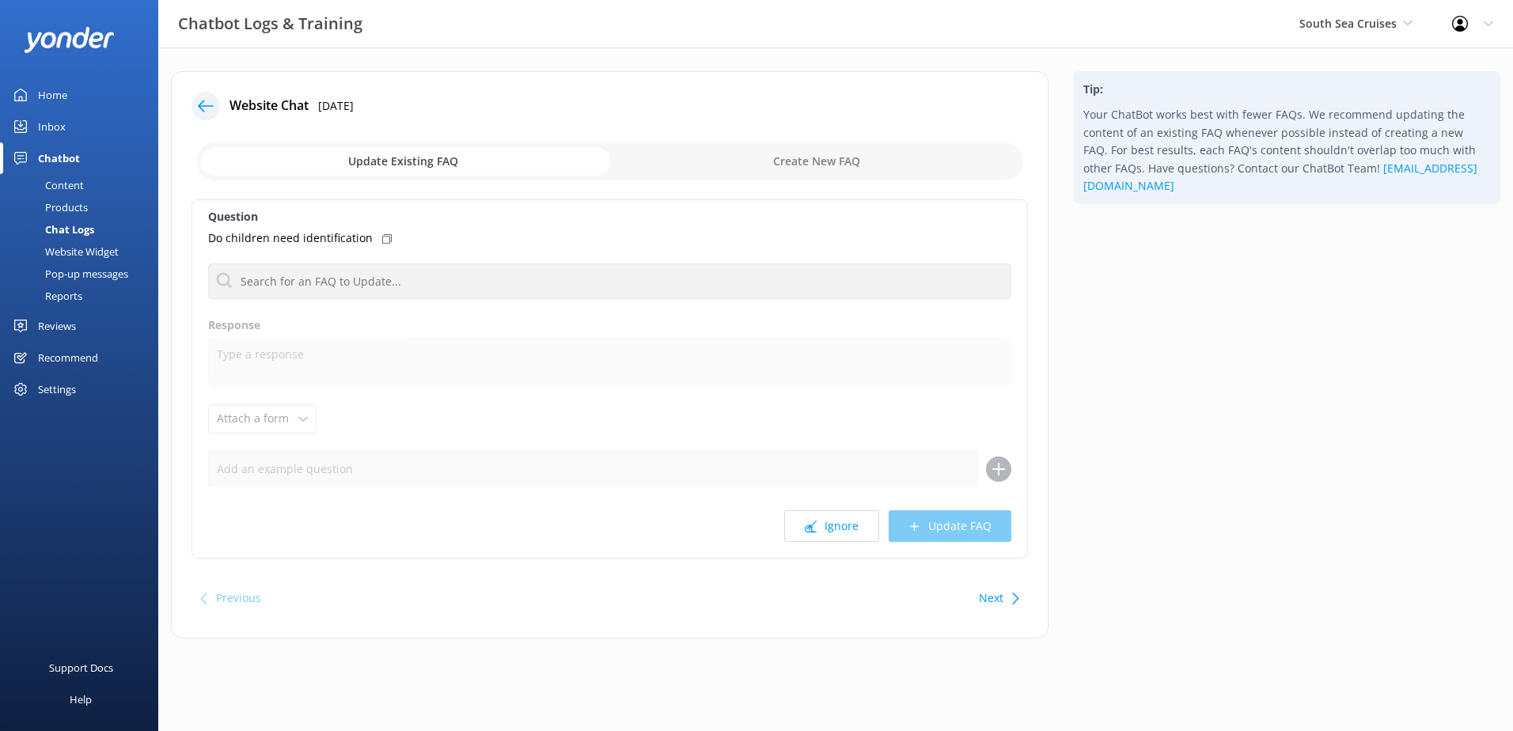
click at [814, 169] on input "checkbox" at bounding box center [609, 161] width 827 height 38
checkbox input "true"
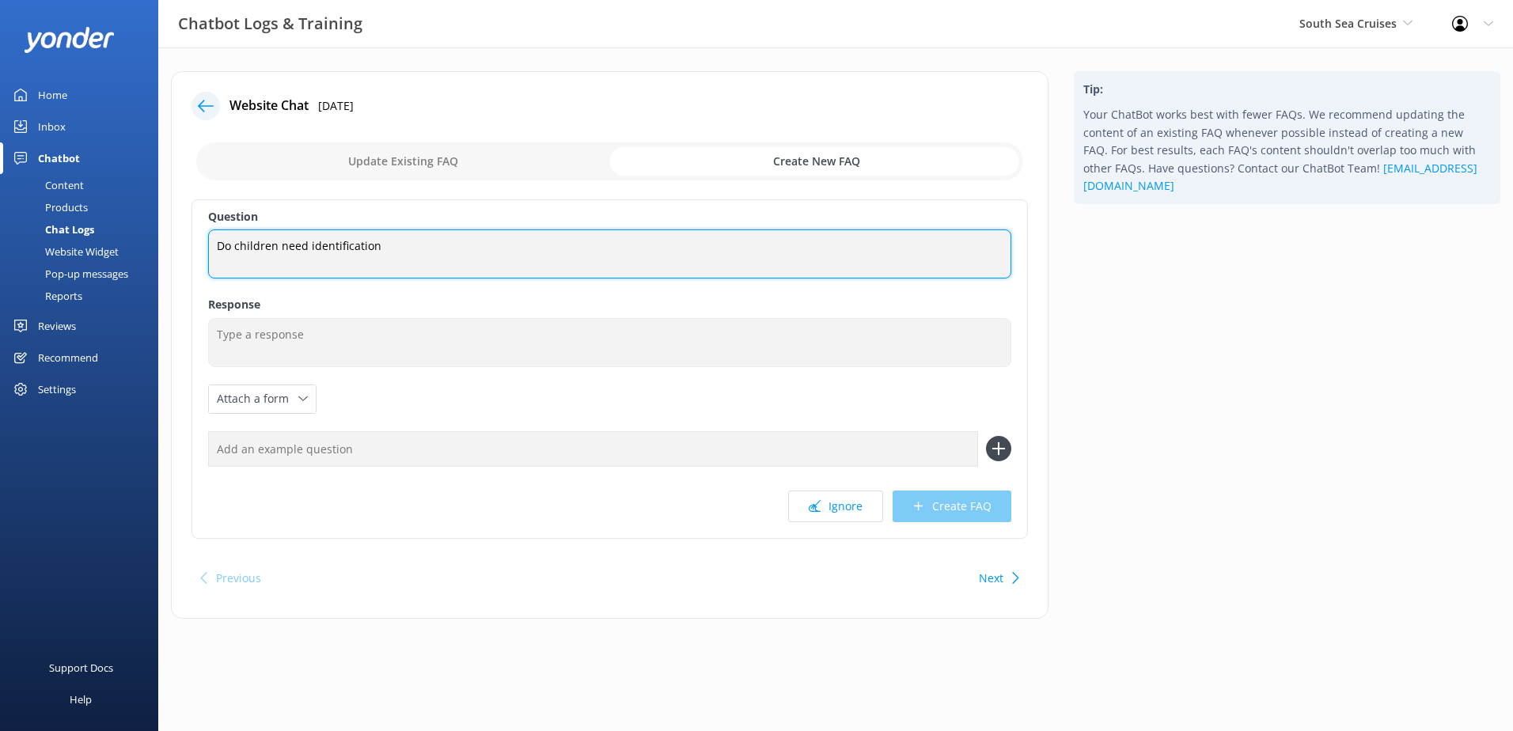
drag, startPoint x: 765, startPoint y: 251, endPoint x: 369, endPoint y: 252, distance: 395.7
click at [369, 251] on textarea "Do children need identification" at bounding box center [609, 254] width 803 height 49
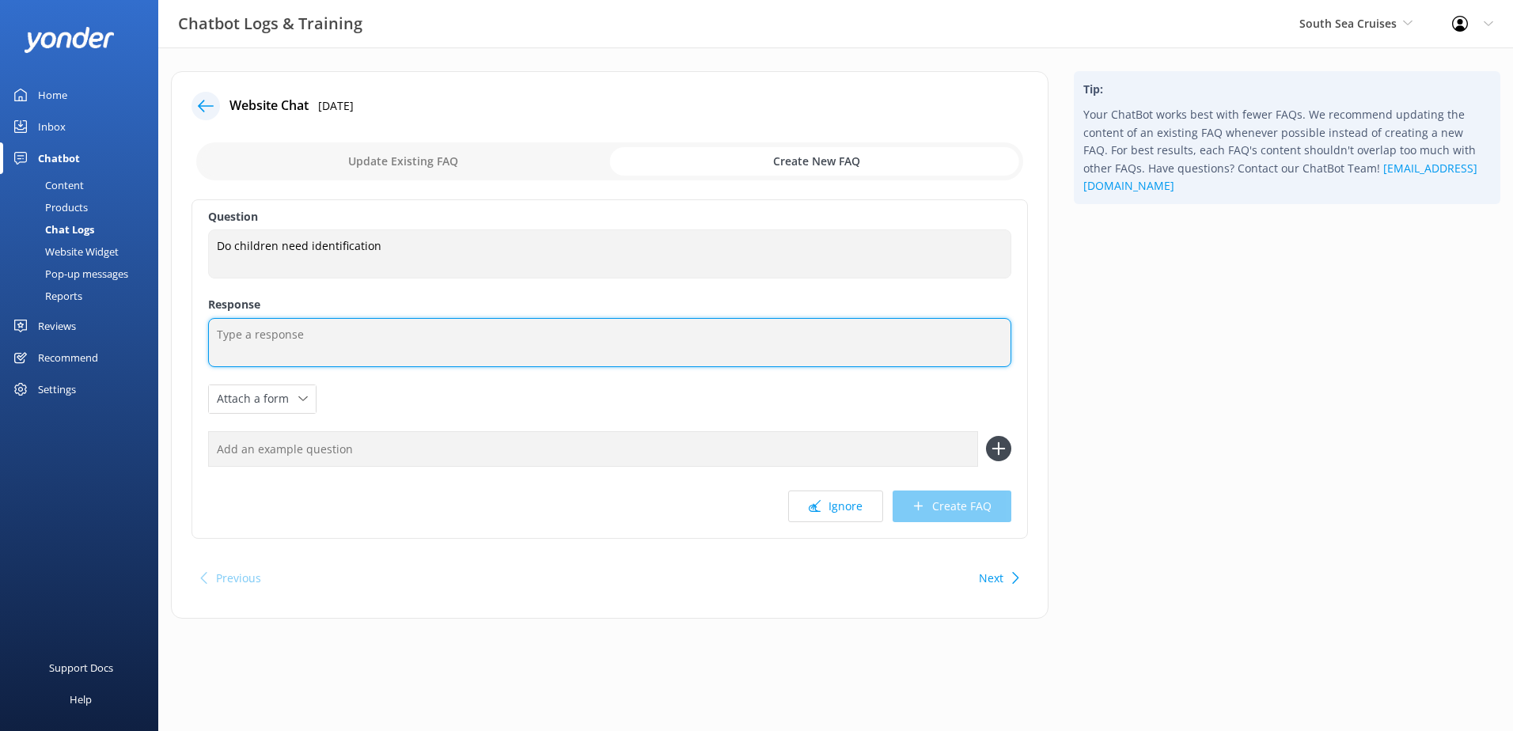
click at [457, 343] on textarea at bounding box center [609, 342] width 803 height 49
type textarea "Children will not"
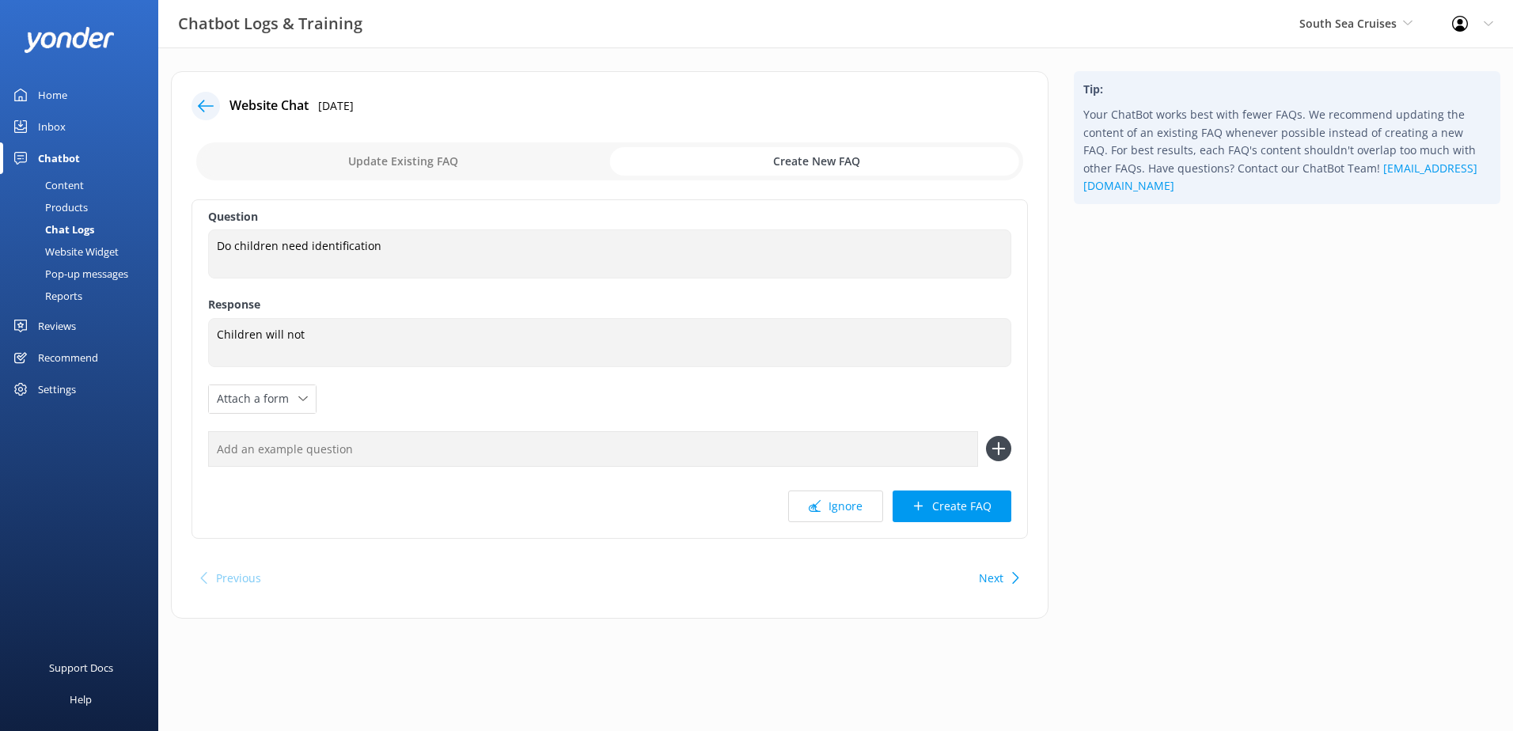
click at [207, 104] on icon at bounding box center [206, 106] width 16 height 16
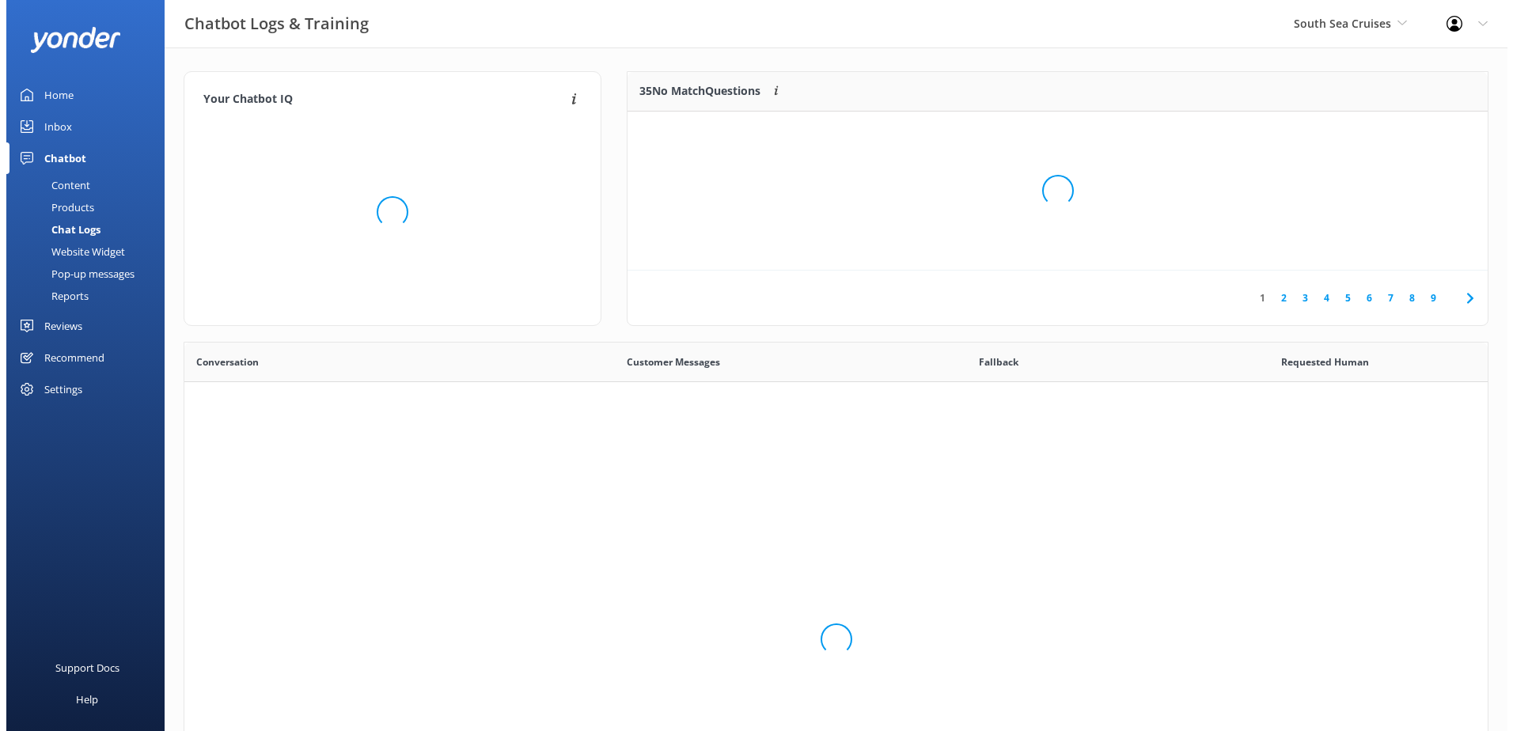
scroll to position [543, 1292]
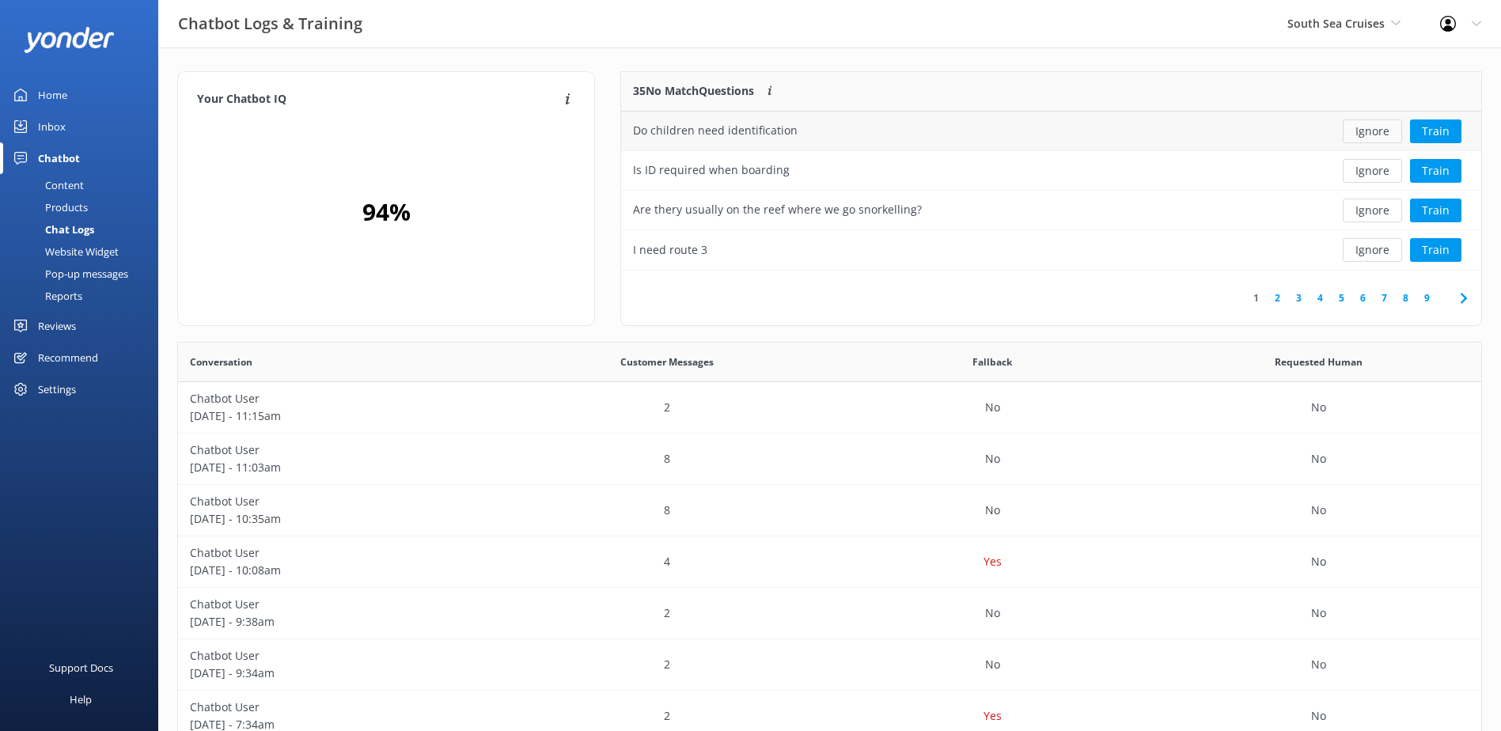
click at [1370, 139] on button "Ignore" at bounding box center [1372, 132] width 59 height 24
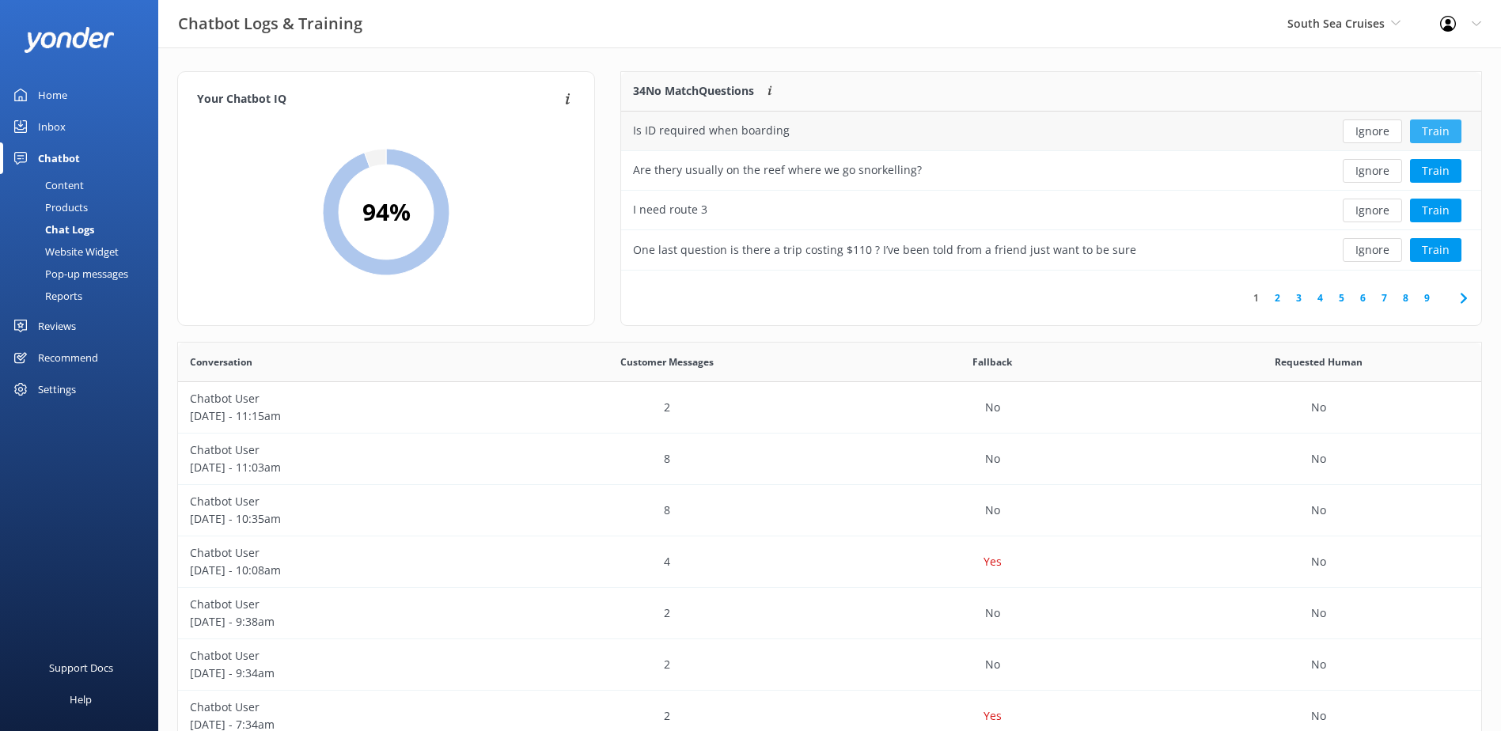
click at [1426, 135] on button "Train" at bounding box center [1435, 132] width 51 height 24
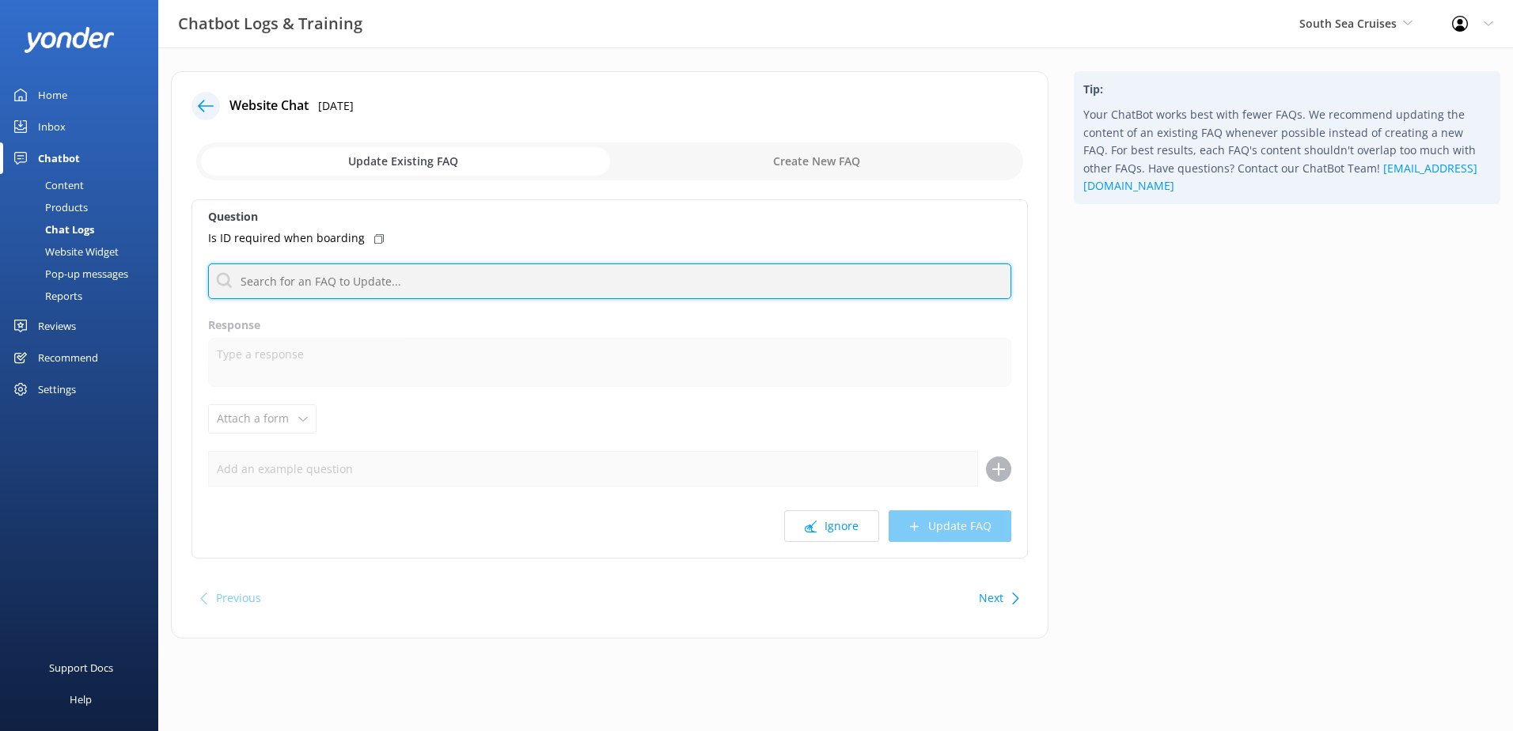
click at [389, 282] on input "text" at bounding box center [609, 282] width 803 height 36
drag, startPoint x: 211, startPoint y: 283, endPoint x: 190, endPoint y: 284, distance: 21.4
click at [190, 284] on div "Website Chat 27th Aug 2025 Update Existing FAQ Create New FAQ Question Is ID re…" at bounding box center [610, 354] width 878 height 567
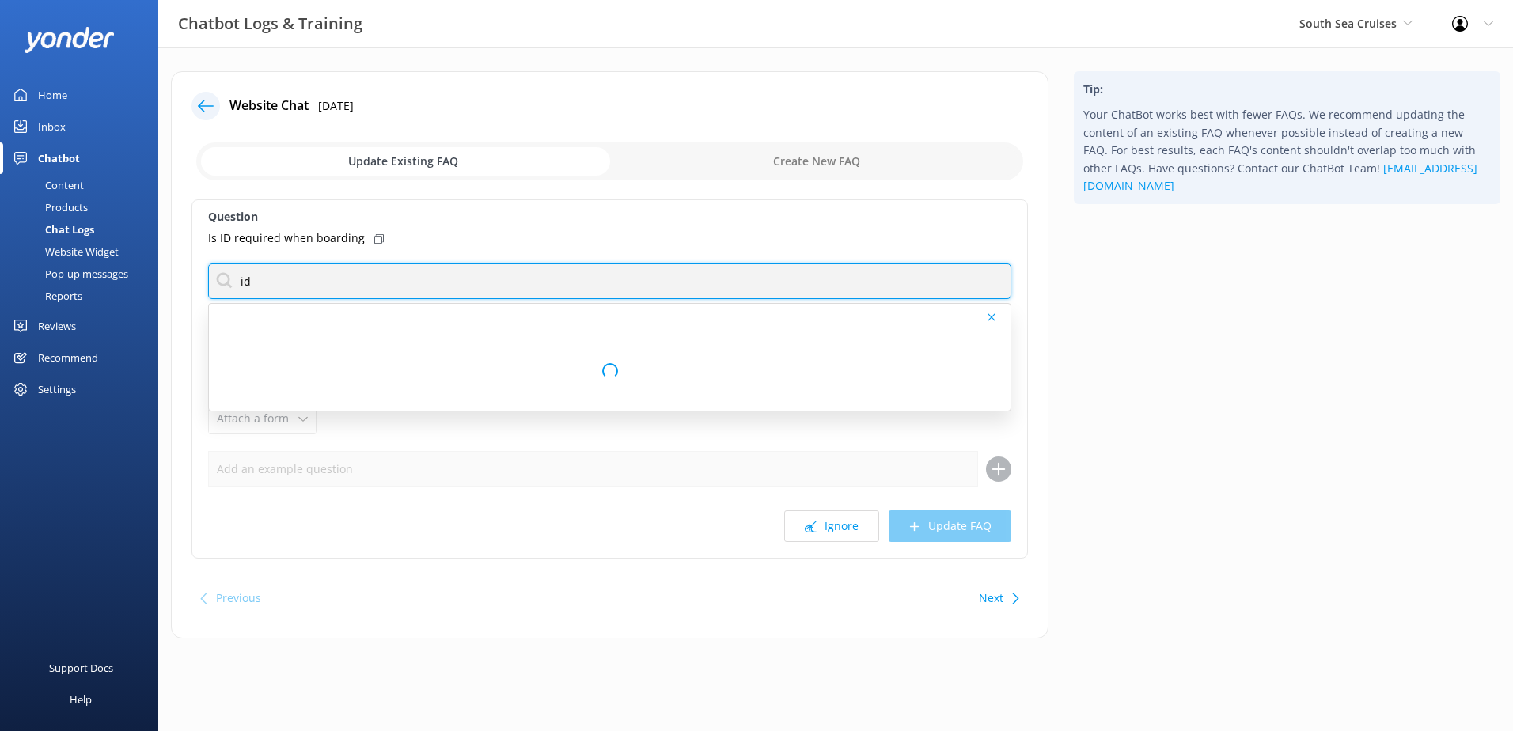
drag, startPoint x: 284, startPoint y: 279, endPoint x: 143, endPoint y: 281, distance: 140.9
click at [143, 281] on div "Chatbot Logs & Training South Sea Cruises South Sea Sailing South Sea Cruises M…" at bounding box center [756, 366] width 1513 height 639
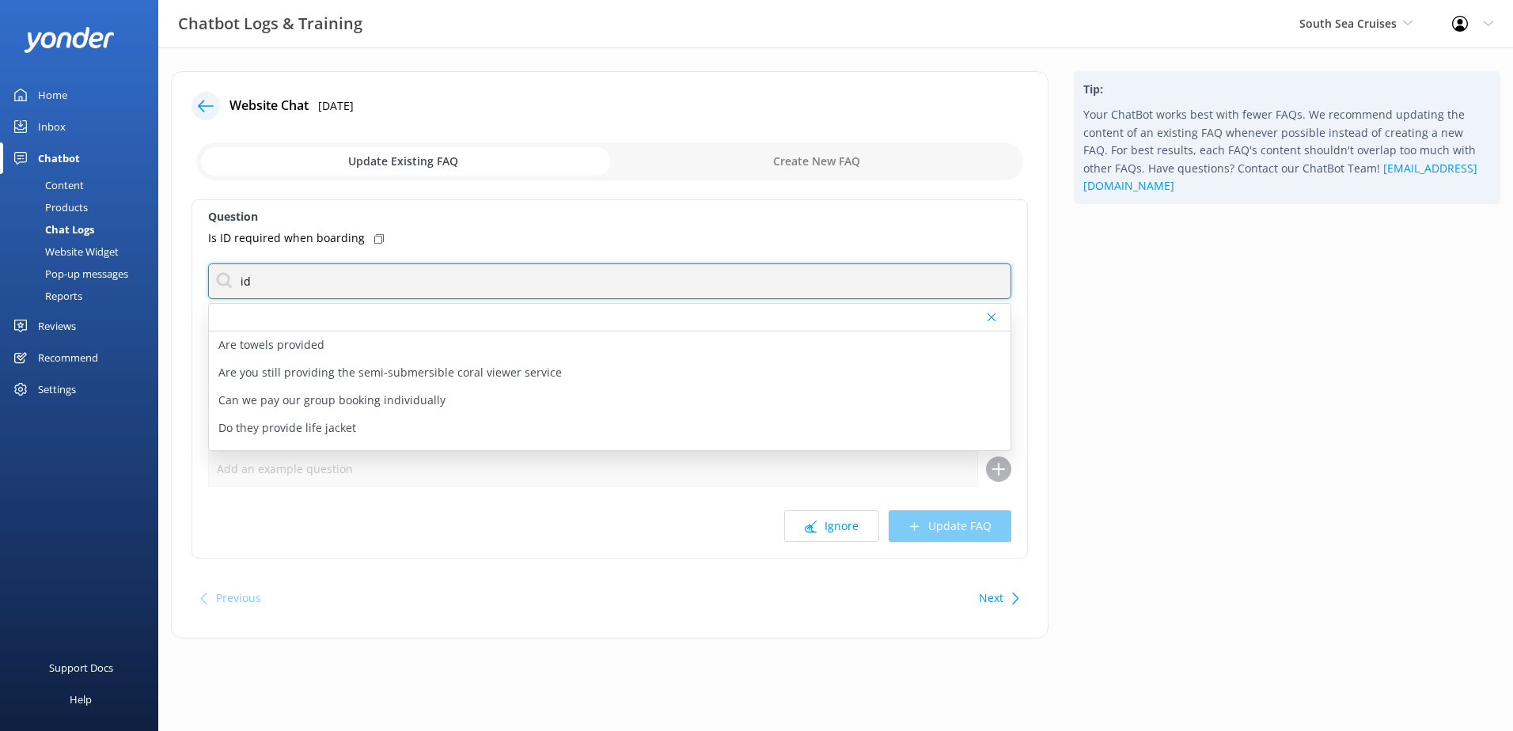
type input "id"
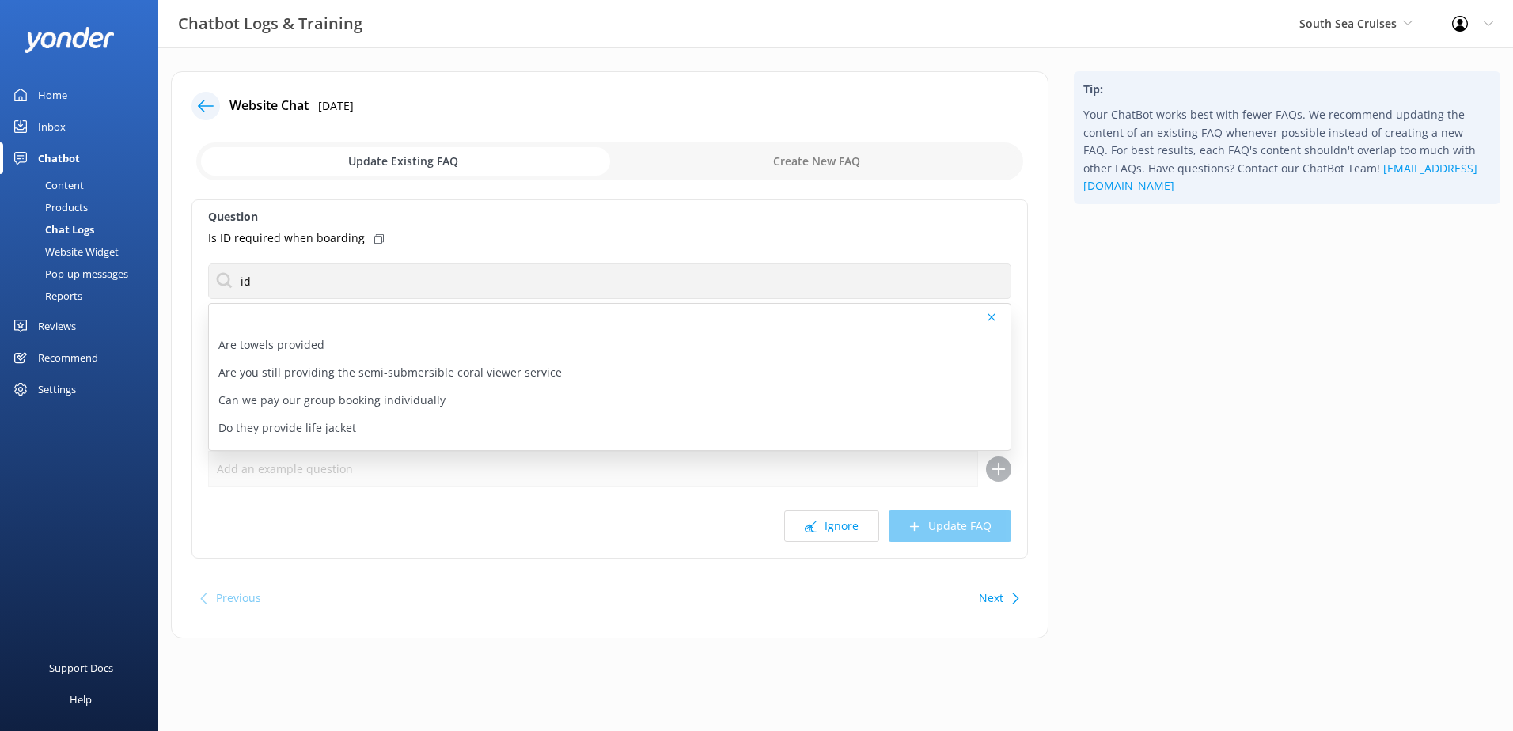
click at [755, 161] on input "checkbox" at bounding box center [609, 161] width 827 height 38
checkbox input "true"
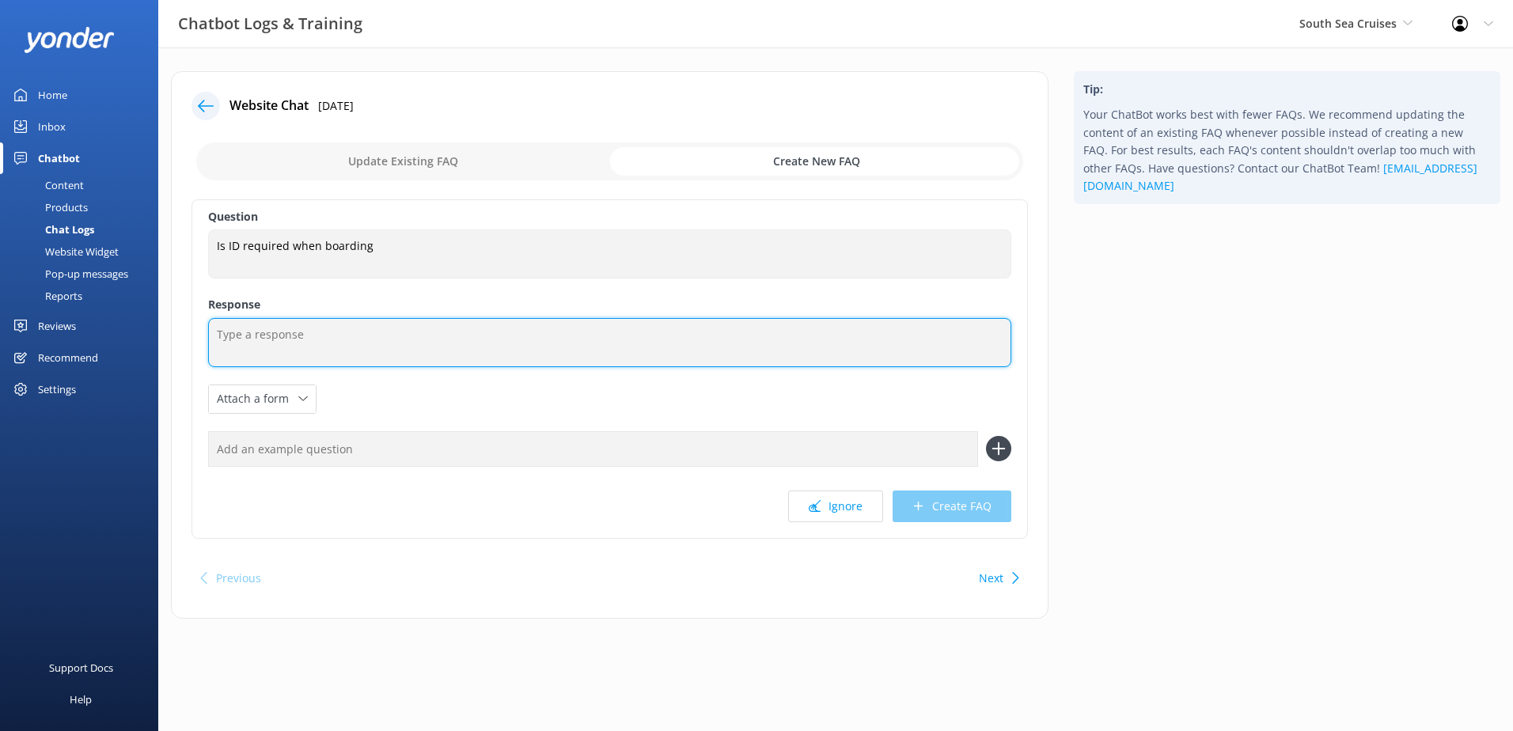
click at [341, 340] on textarea at bounding box center [609, 342] width 803 height 49
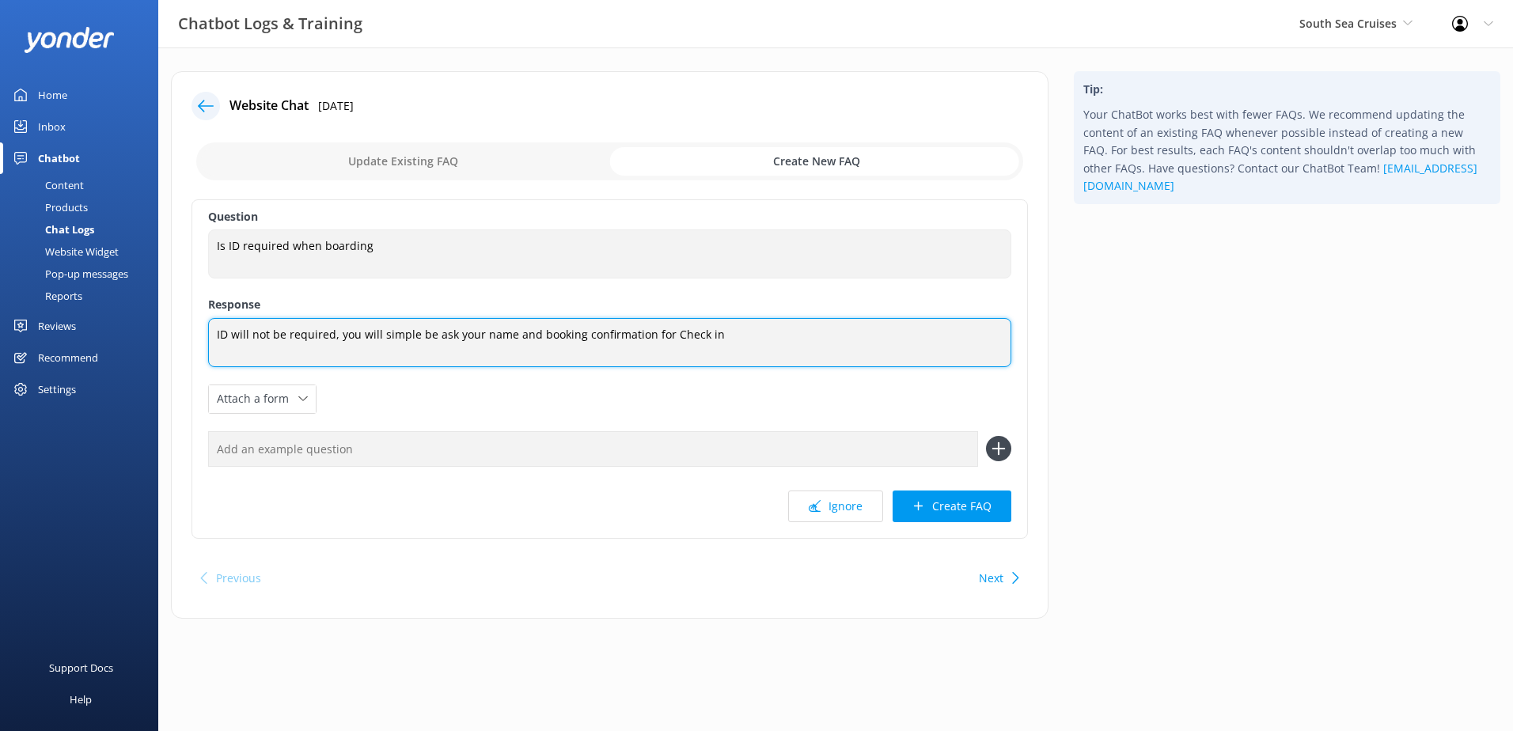
drag, startPoint x: 806, startPoint y: 332, endPoint x: 197, endPoint y: 306, distance: 609.2
click at [197, 306] on div "Question Is ID required when boarding Is ID required when boarding Response ID …" at bounding box center [610, 369] width 837 height 340
paste textarea "; you will simply be asked for your name and booking confirmation at check-in"
type textarea "ID will not be required; you will simply be asked for your name and booking con…"
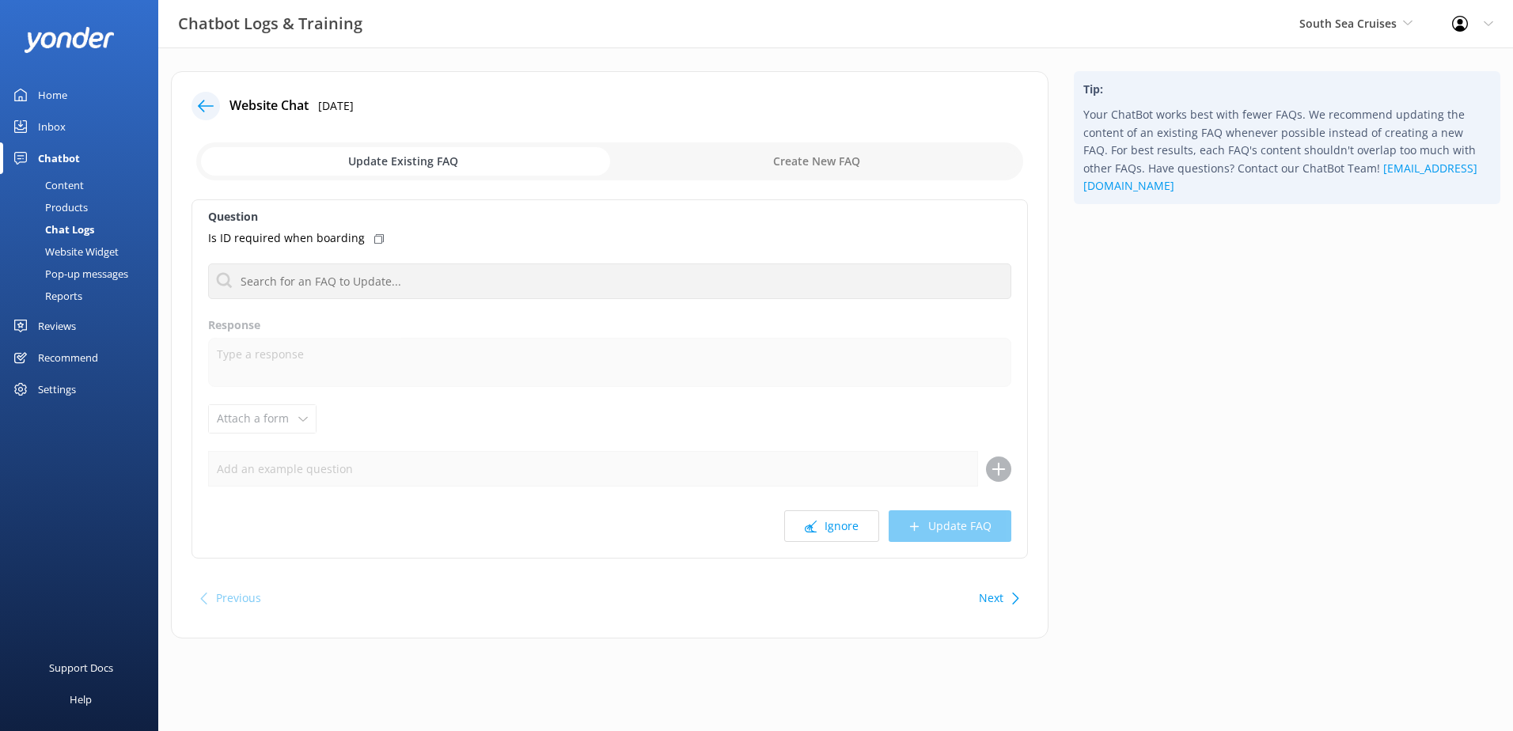
click at [776, 155] on input "checkbox" at bounding box center [609, 161] width 827 height 38
checkbox input "true"
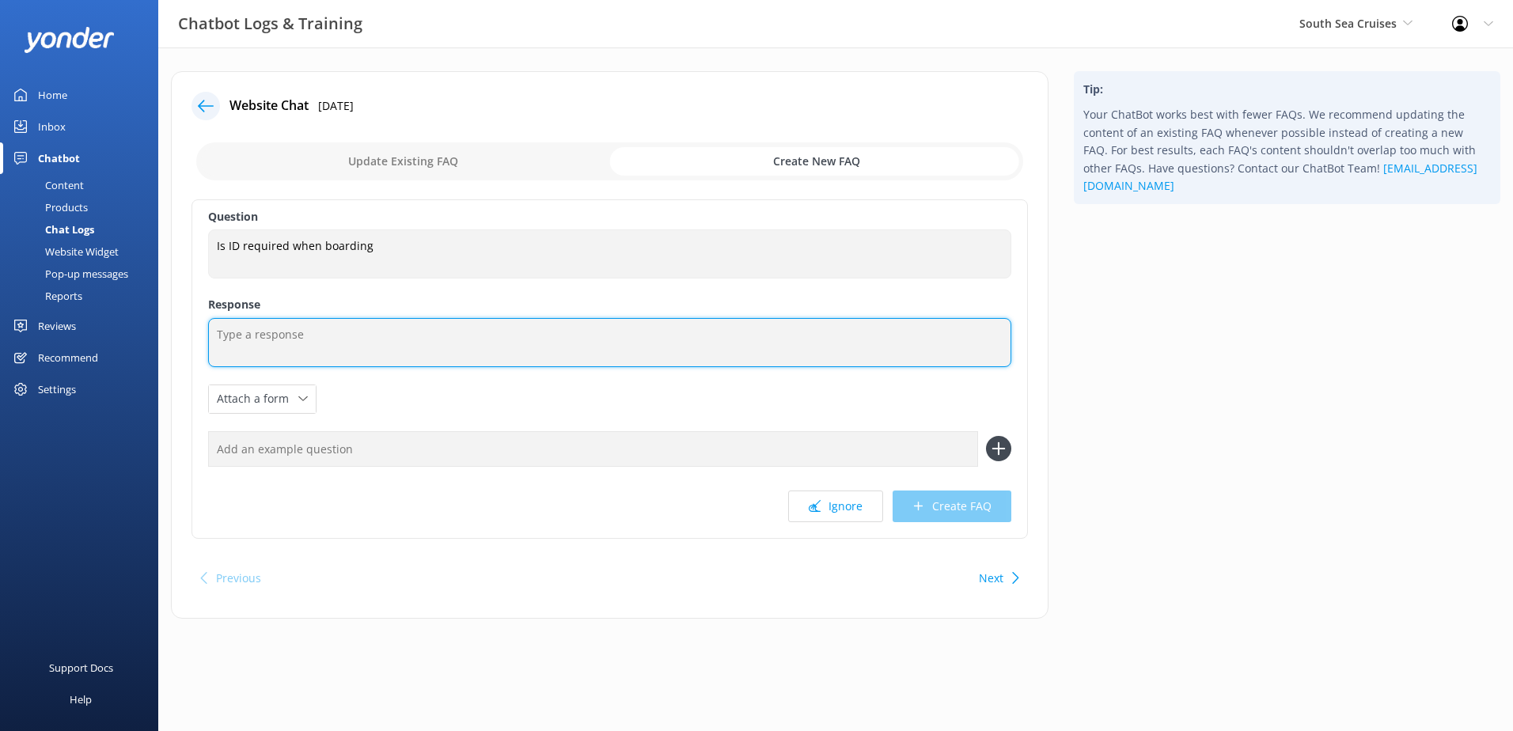
click at [510, 335] on textarea at bounding box center [609, 342] width 803 height 49
paste textarea "ID will not be required; you will simply be asked for your name and booking con…"
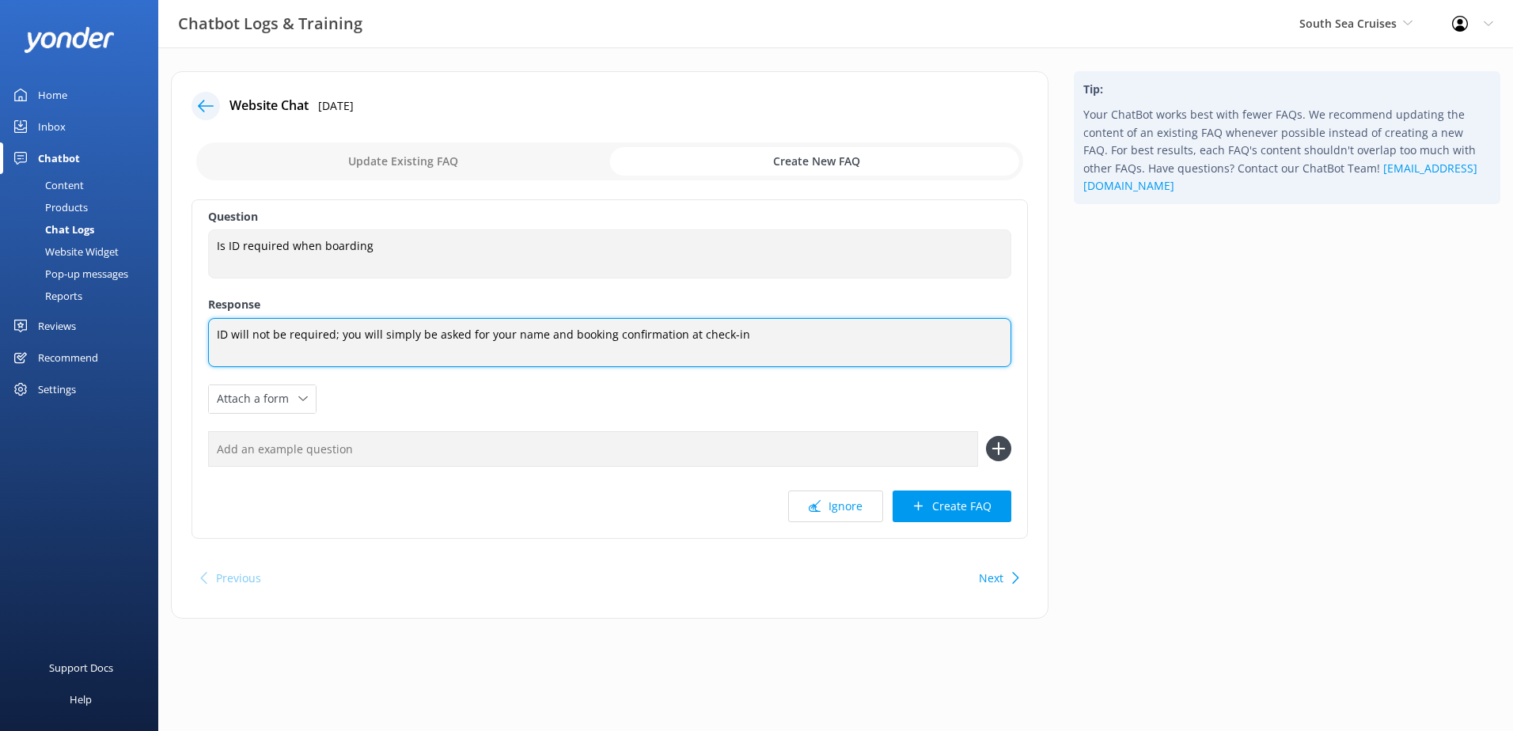
type textarea "ID will not be required; you will simply be asked for your name and booking con…"
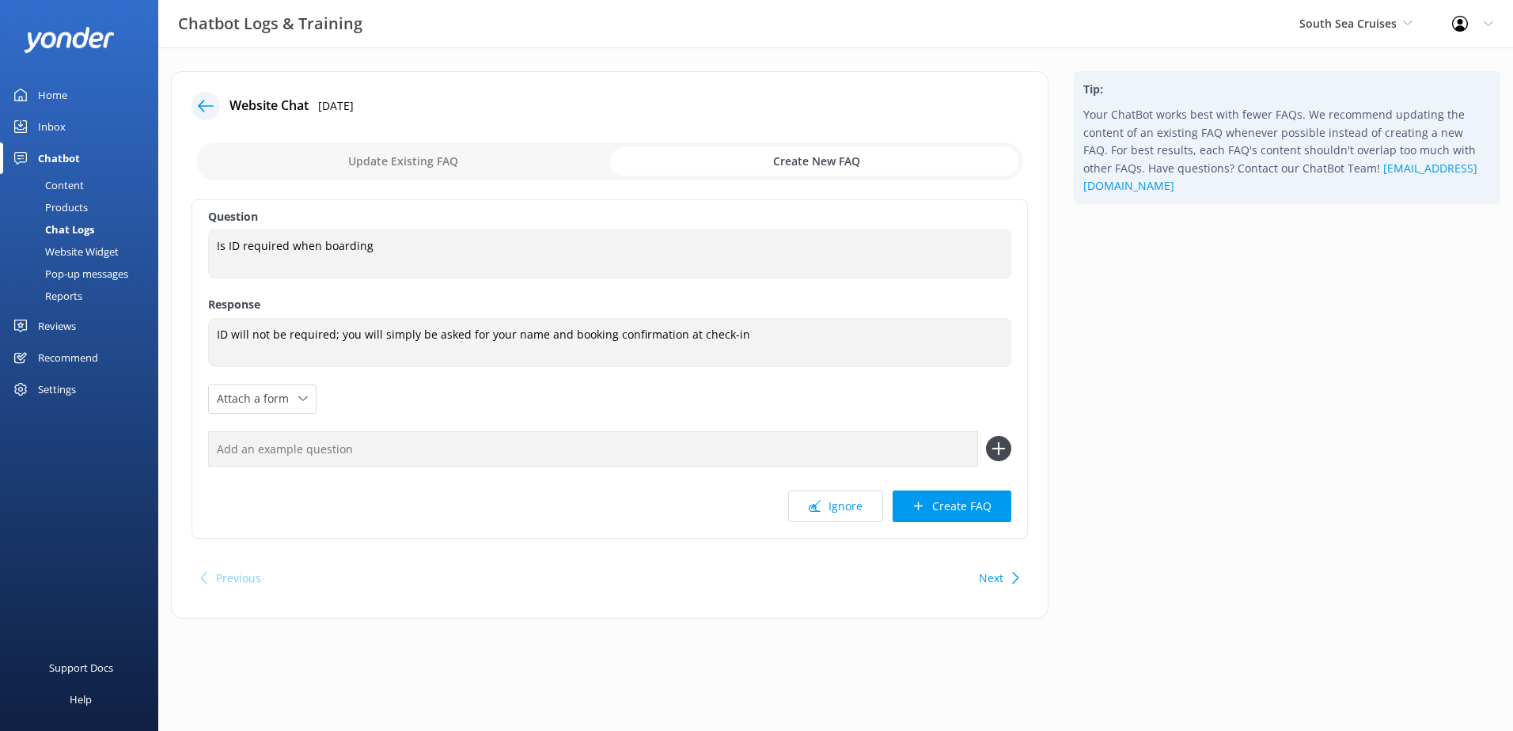
click at [948, 507] on button "Create FAQ" at bounding box center [952, 507] width 119 height 32
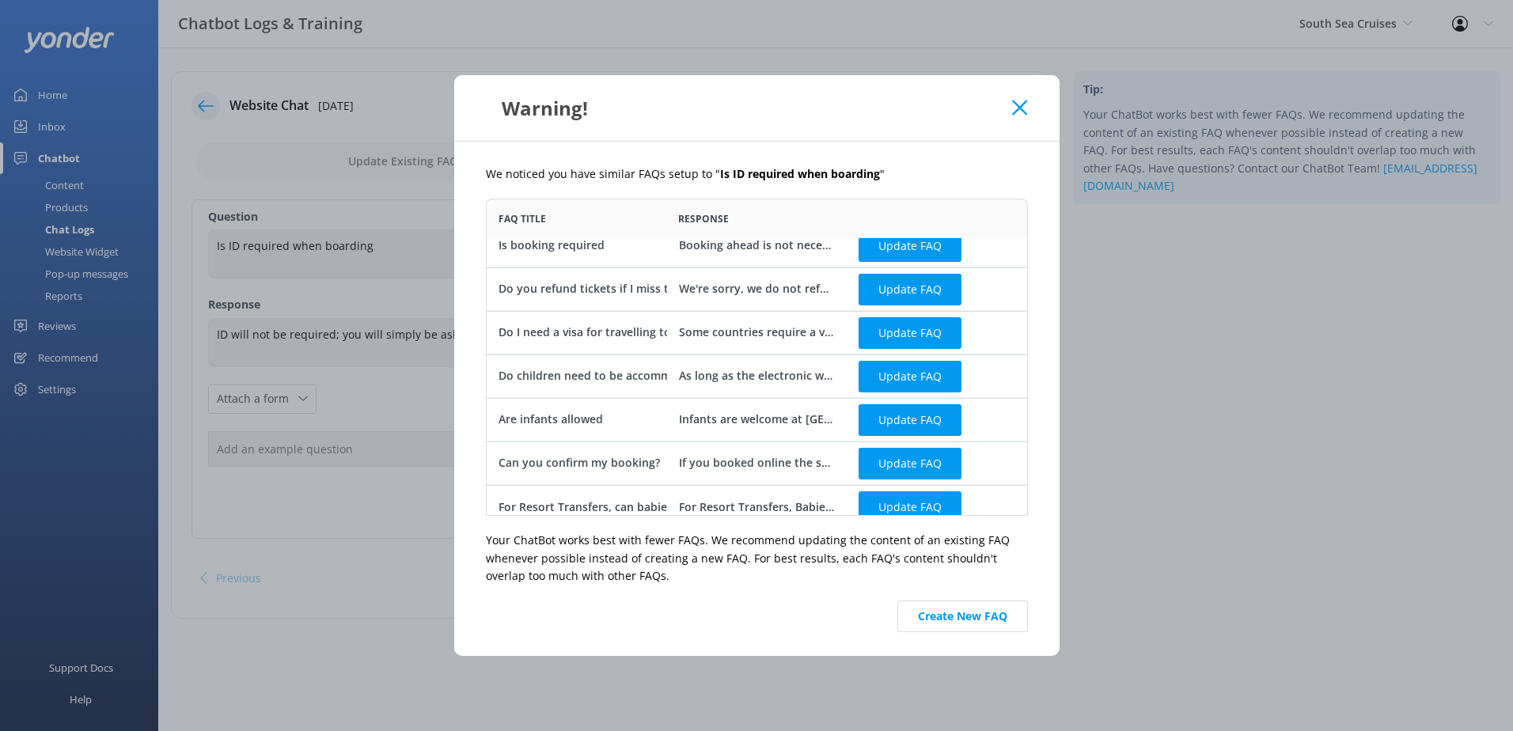
scroll to position [28, 0]
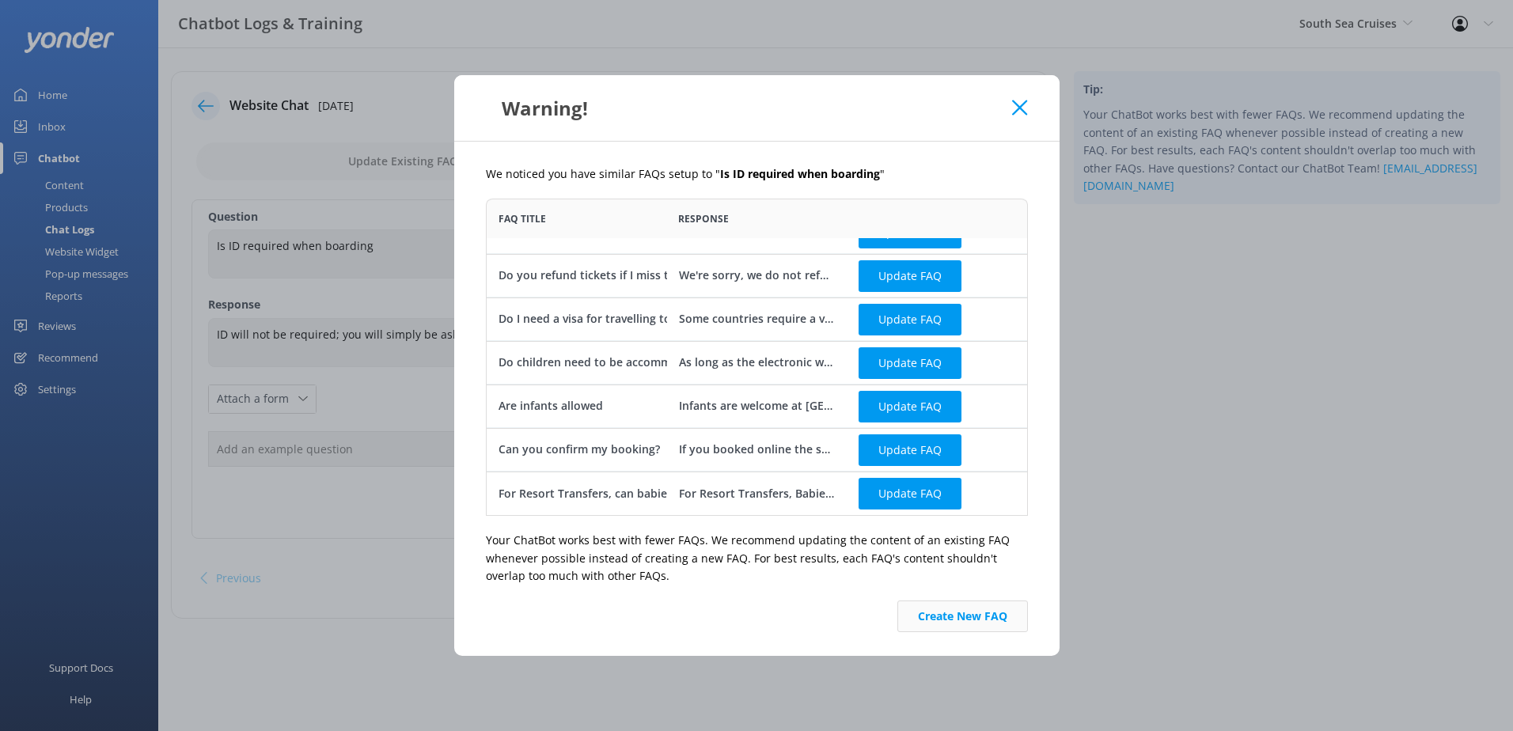
click at [1002, 613] on button "Create New FAQ" at bounding box center [963, 617] width 131 height 32
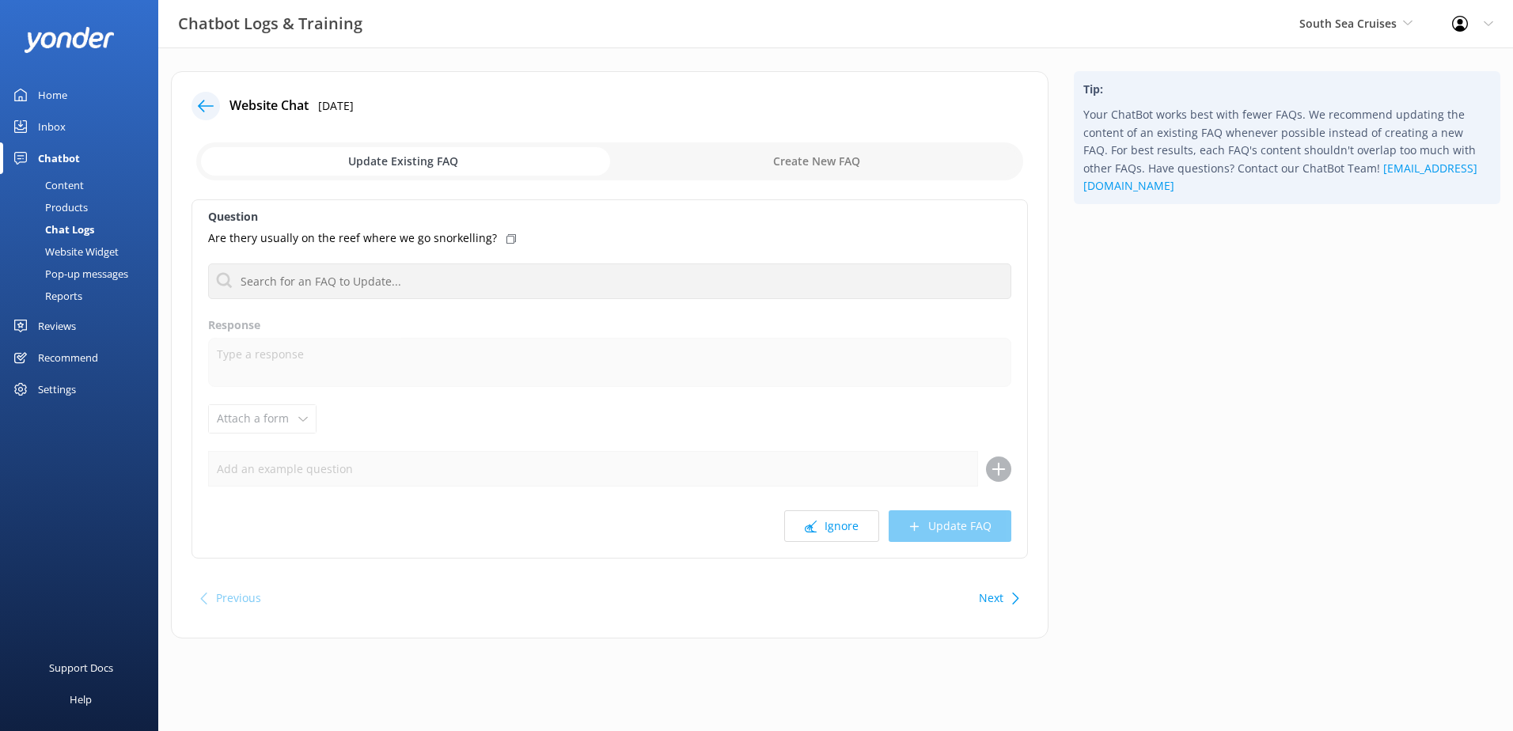
click at [199, 95] on div at bounding box center [206, 106] width 28 height 28
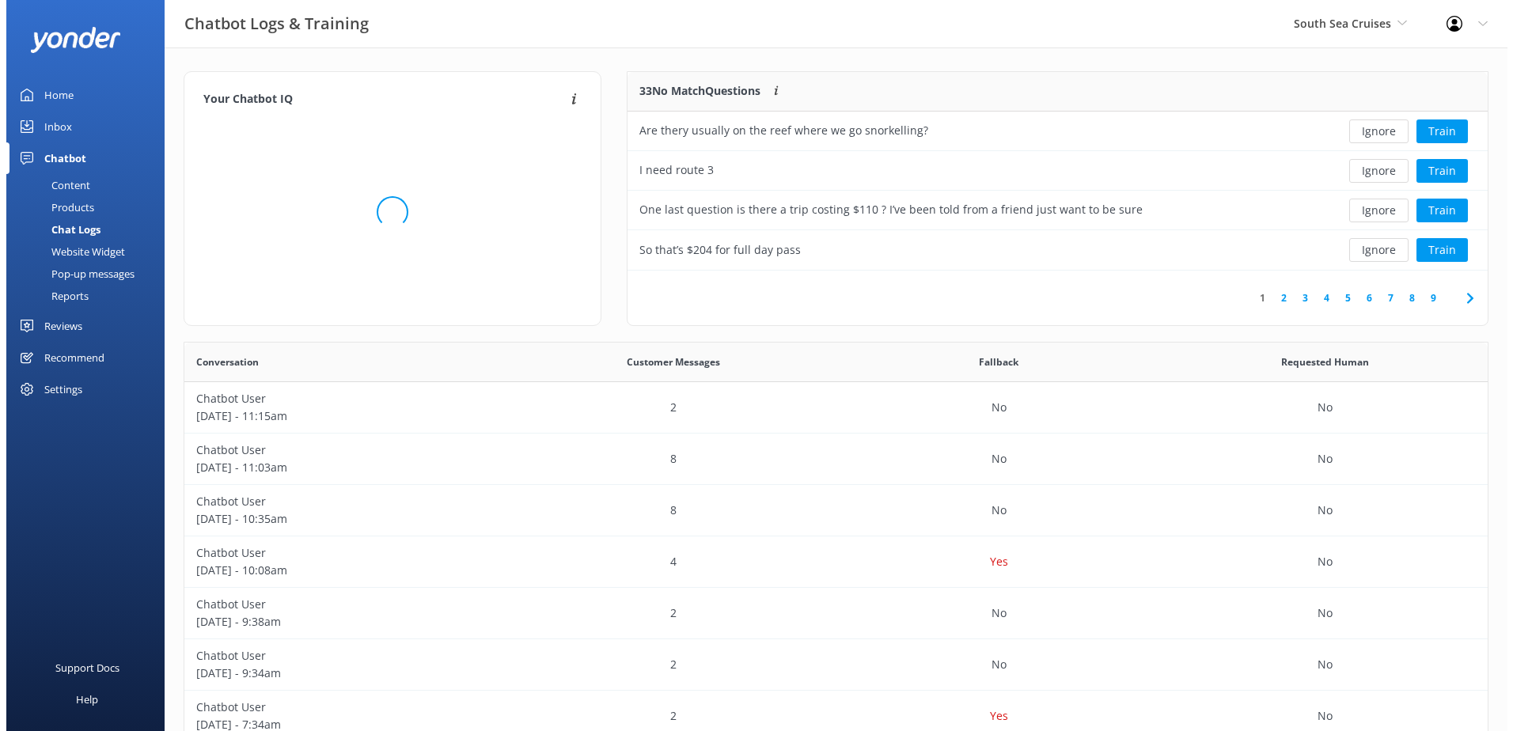
scroll to position [187, 848]
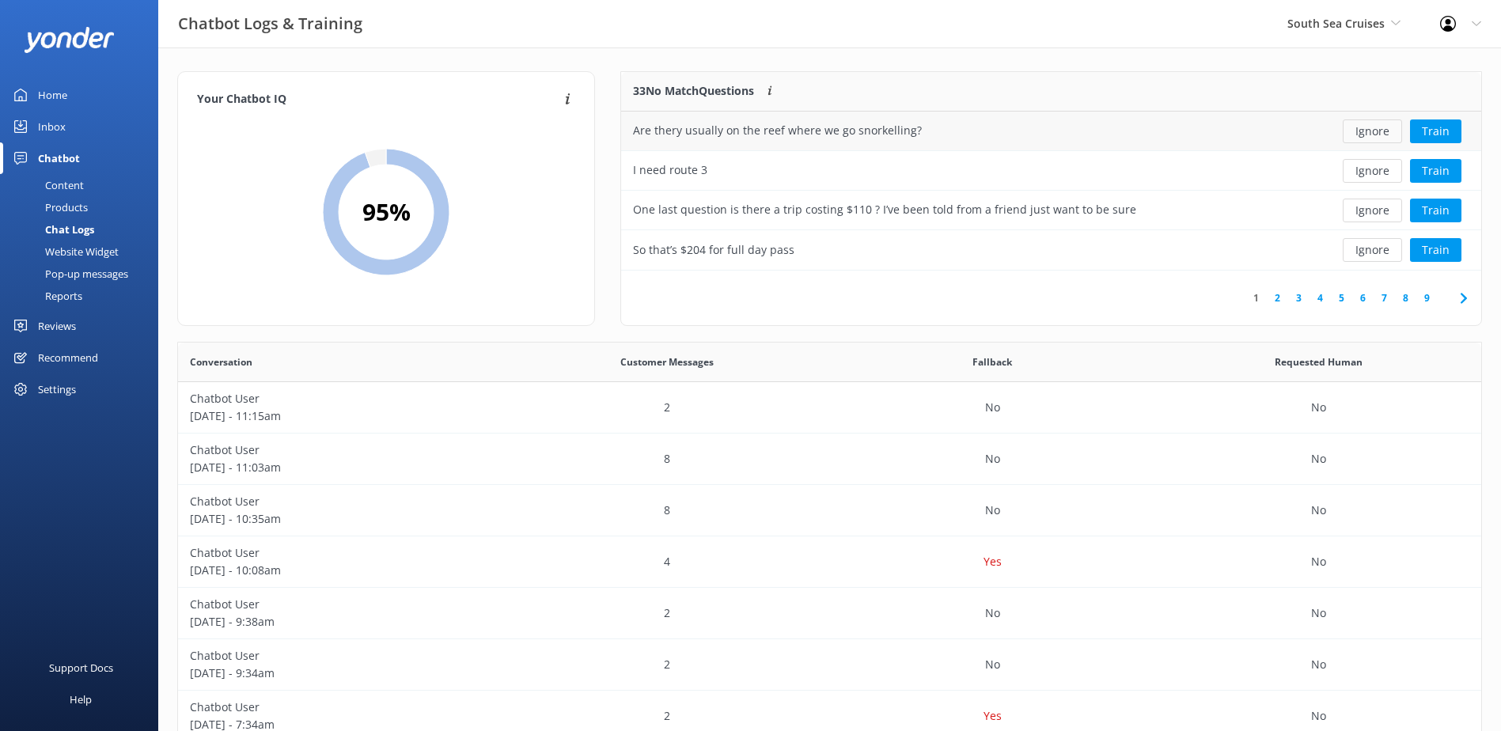
click at [1362, 128] on button "Ignore" at bounding box center [1372, 132] width 59 height 24
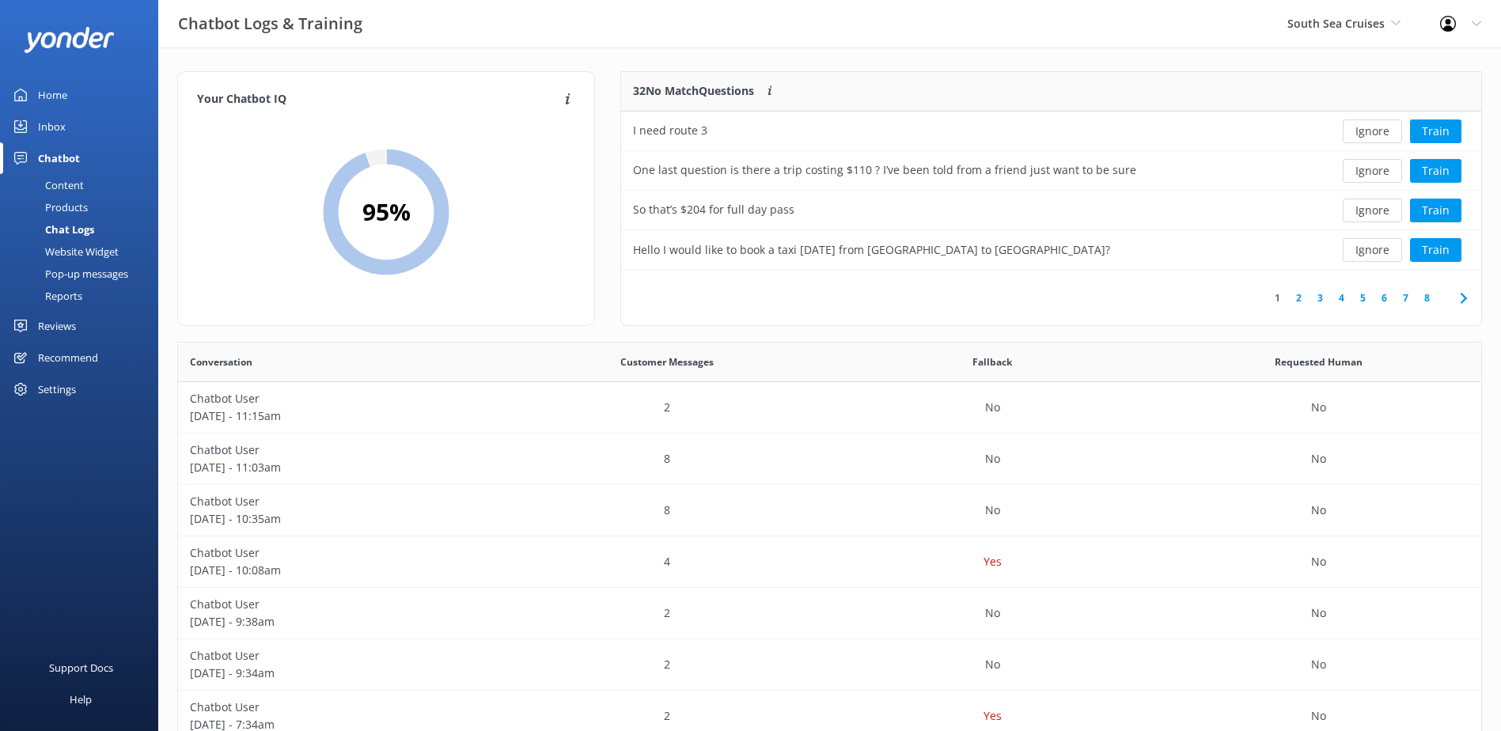
click at [1362, 128] on button "Ignore" at bounding box center [1372, 132] width 59 height 24
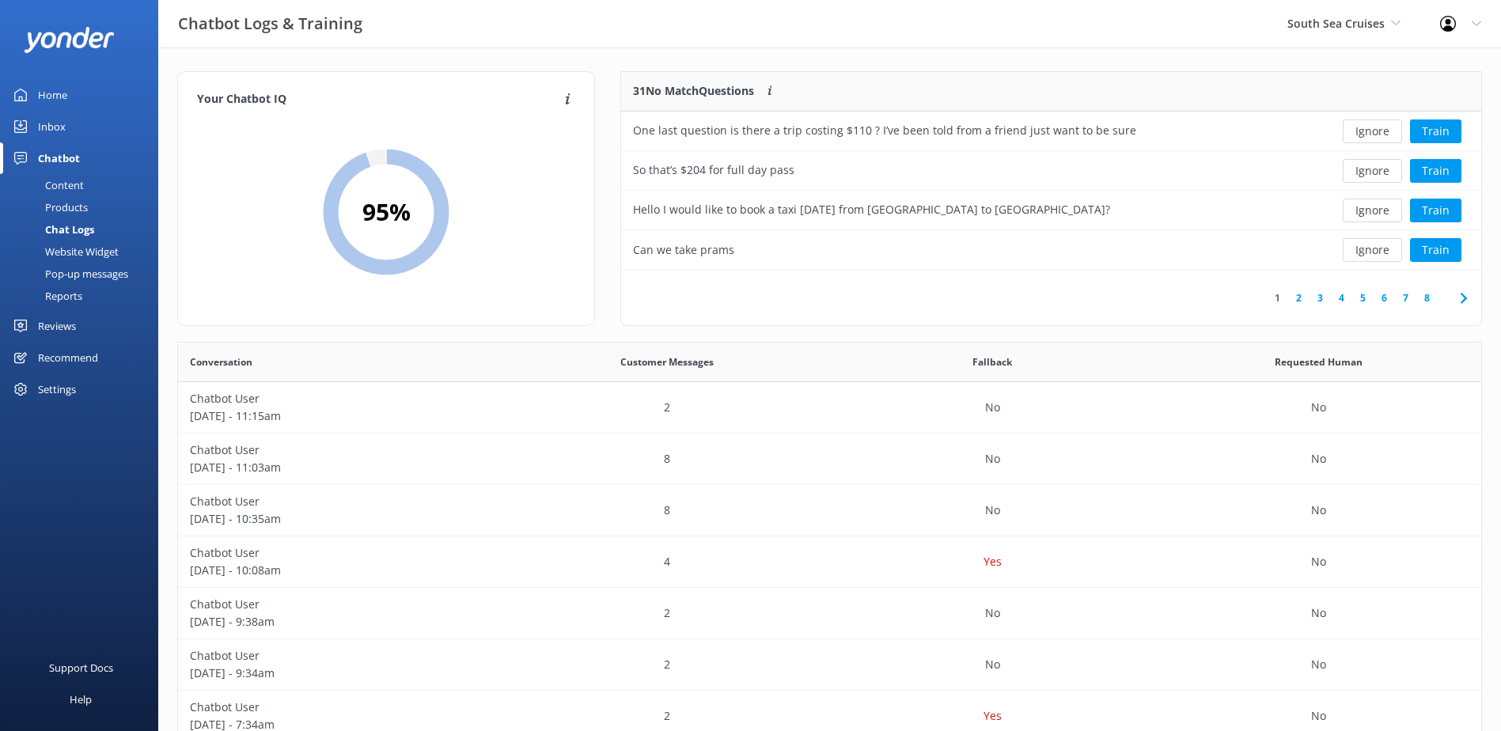
click at [1362, 128] on button "Ignore" at bounding box center [1372, 132] width 59 height 24
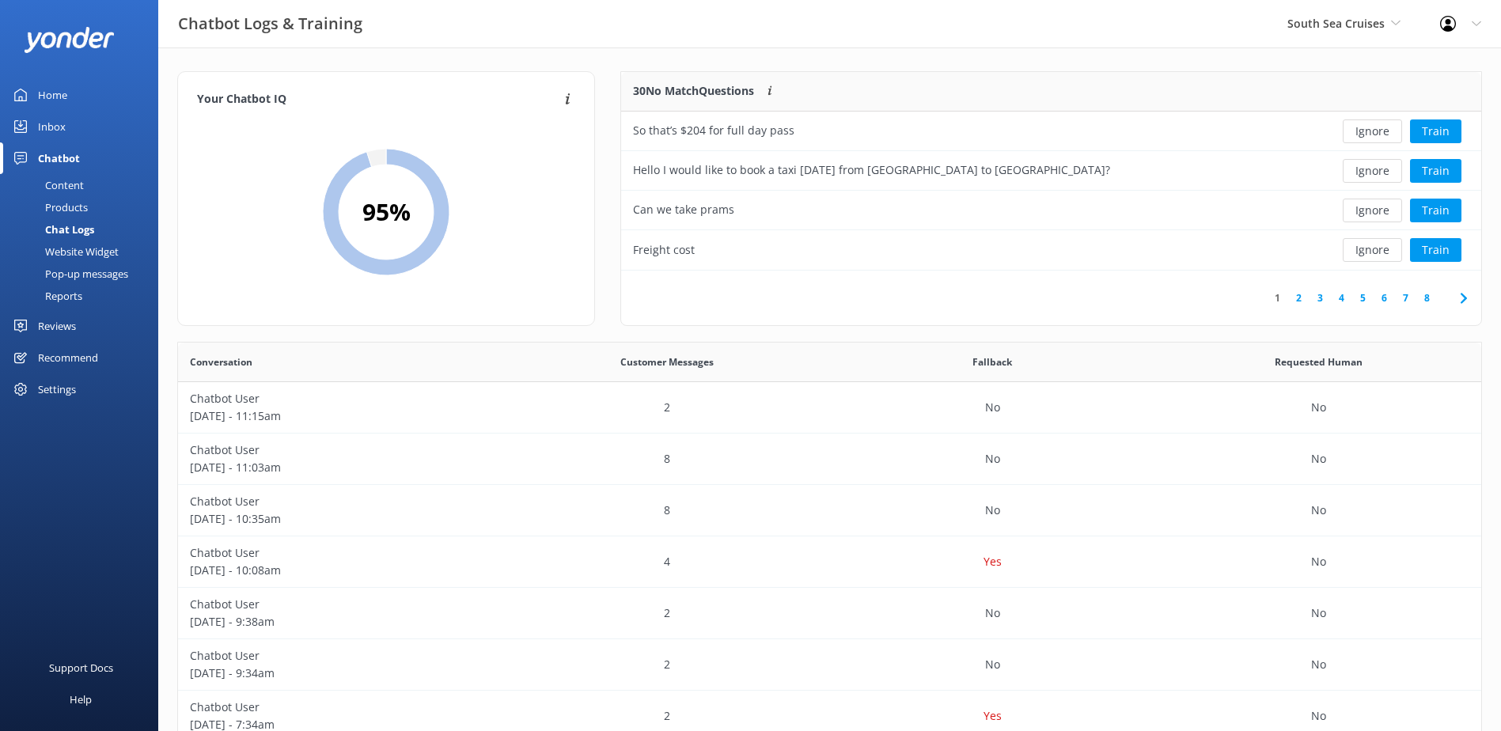
click at [1362, 128] on button "Ignore" at bounding box center [1372, 132] width 59 height 24
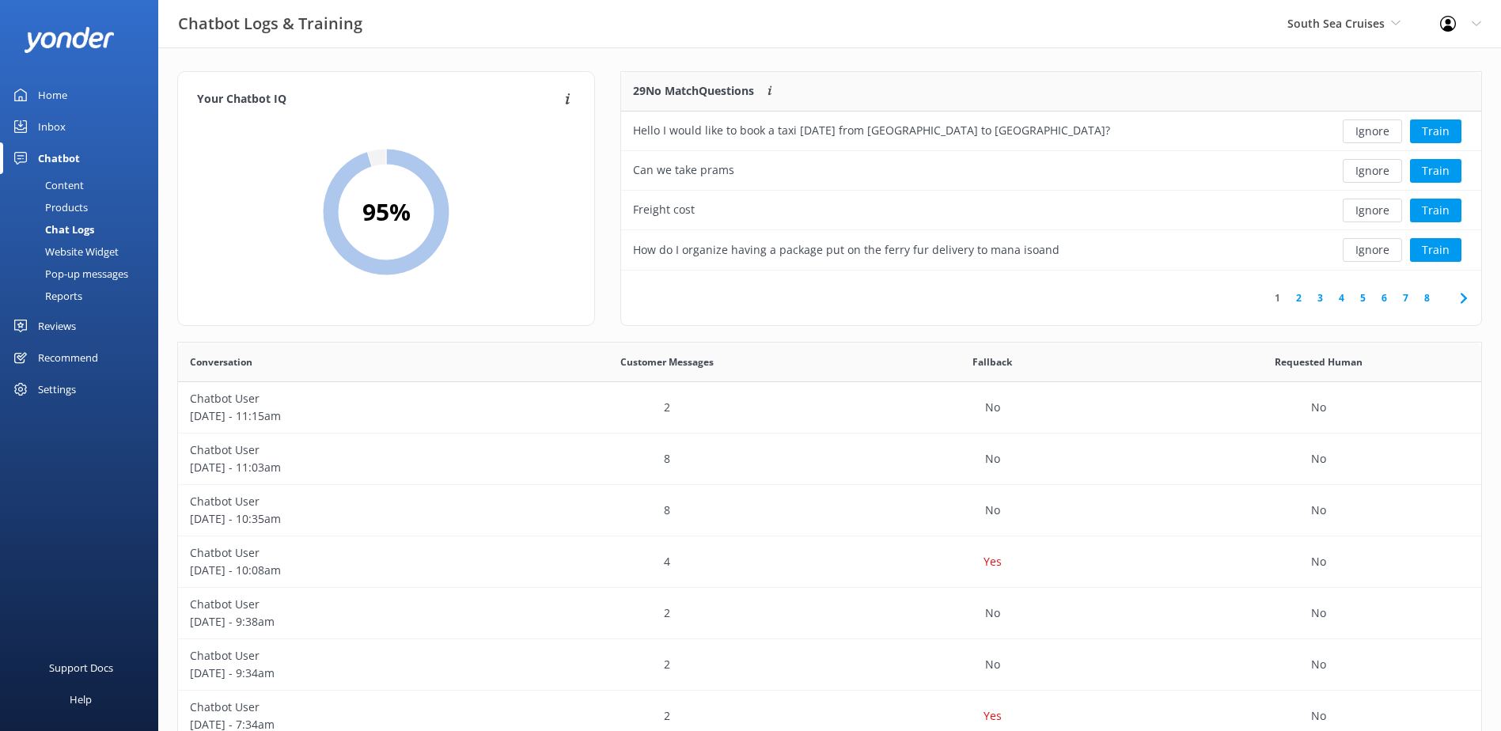
click at [1362, 128] on button "Ignore" at bounding box center [1372, 132] width 59 height 24
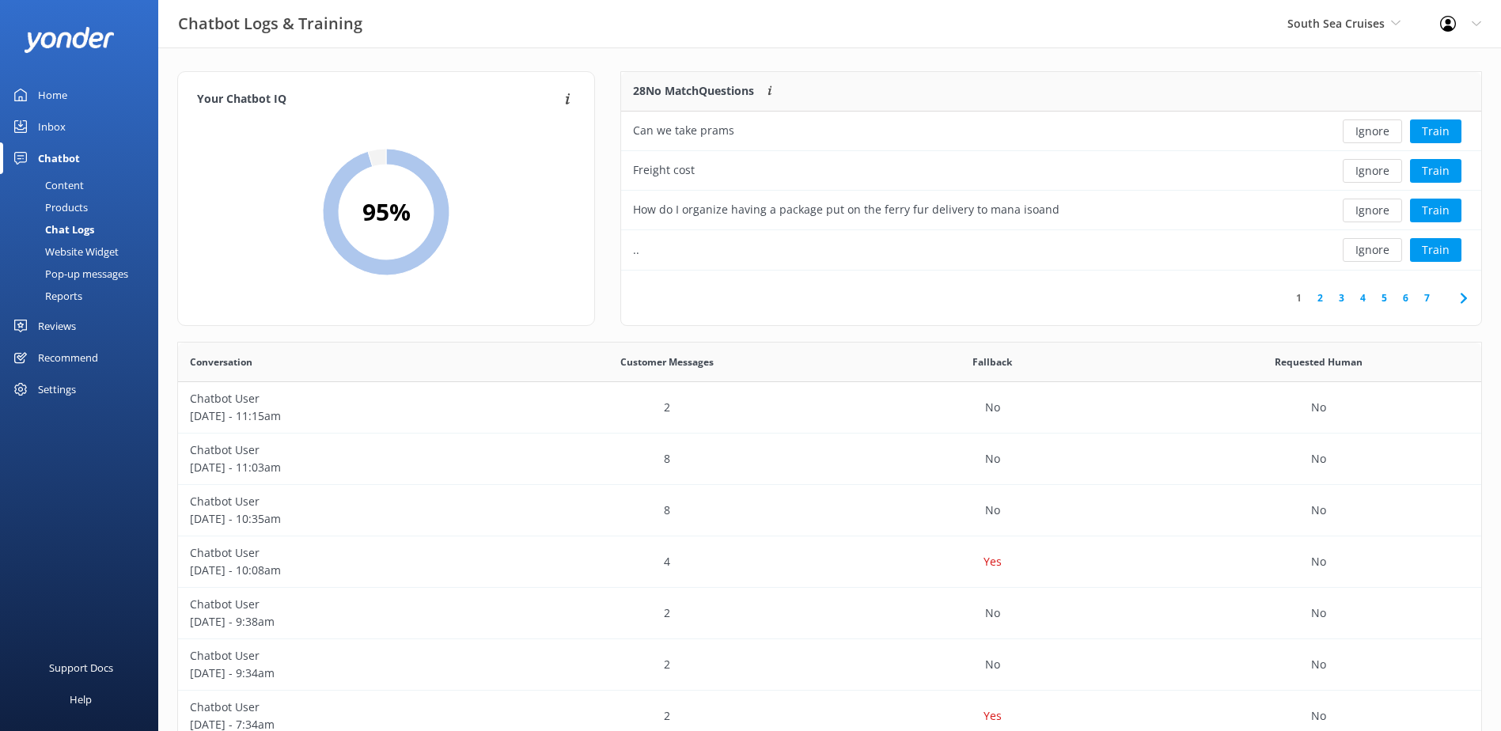
click at [1362, 128] on button "Ignore" at bounding box center [1372, 132] width 59 height 24
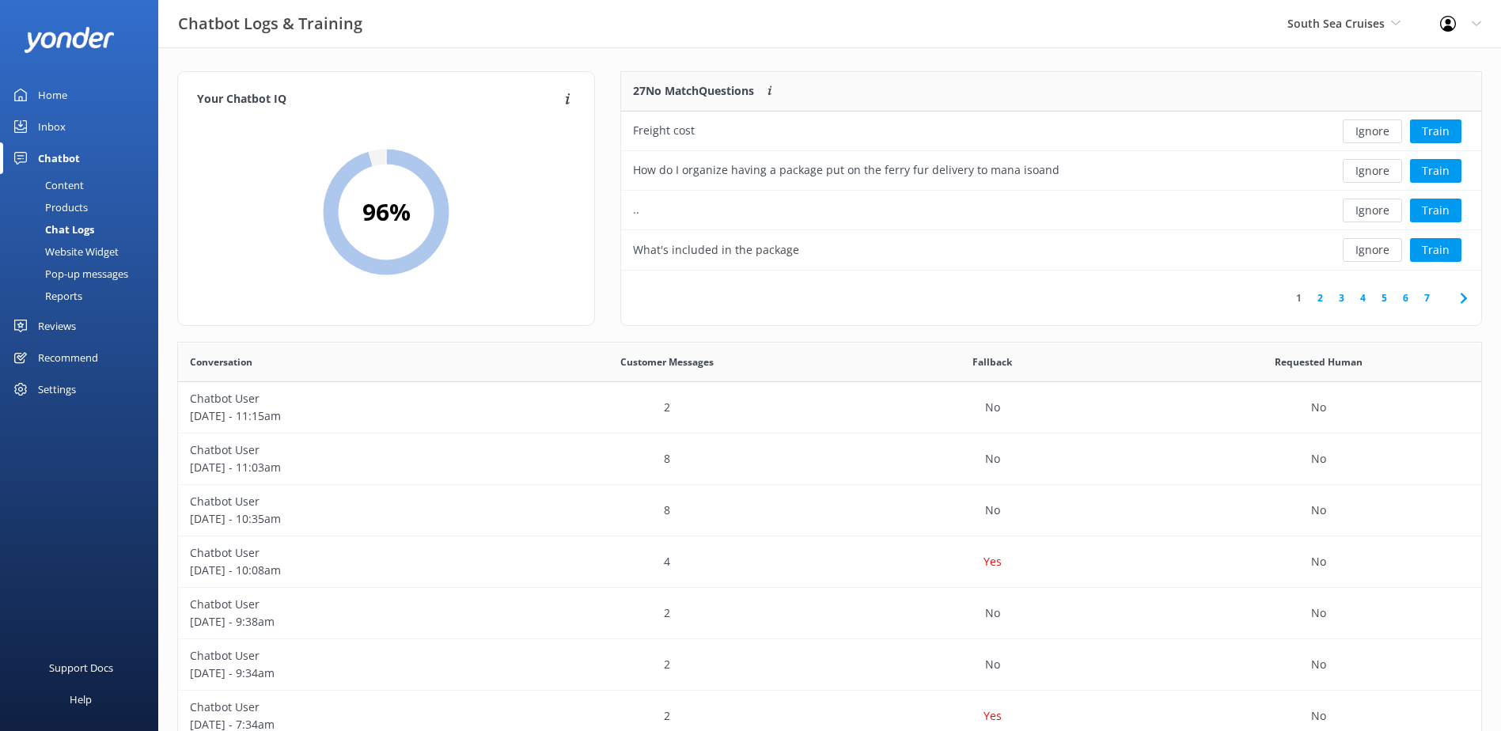
click at [1362, 128] on button "Ignore" at bounding box center [1372, 132] width 59 height 24
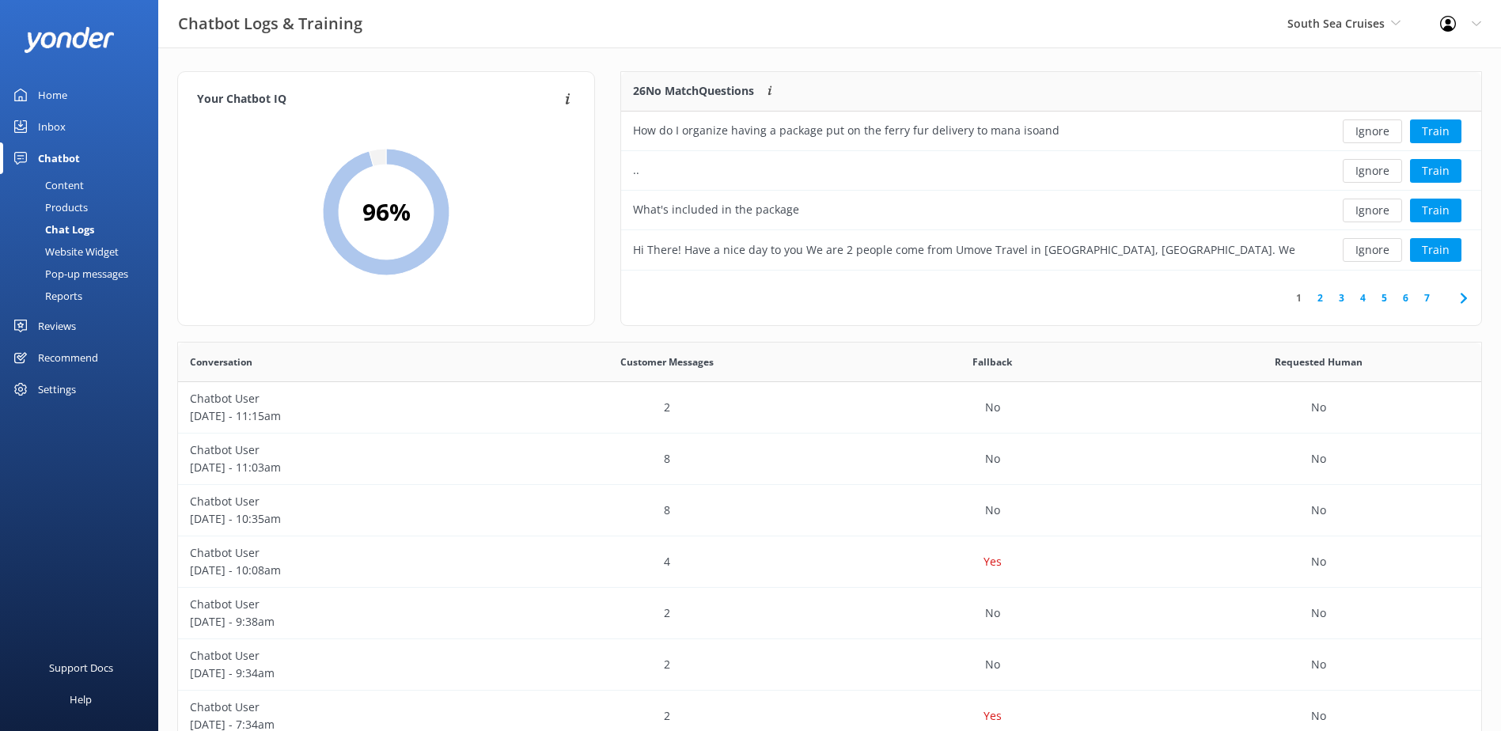
click at [1362, 128] on button "Ignore" at bounding box center [1372, 132] width 59 height 24
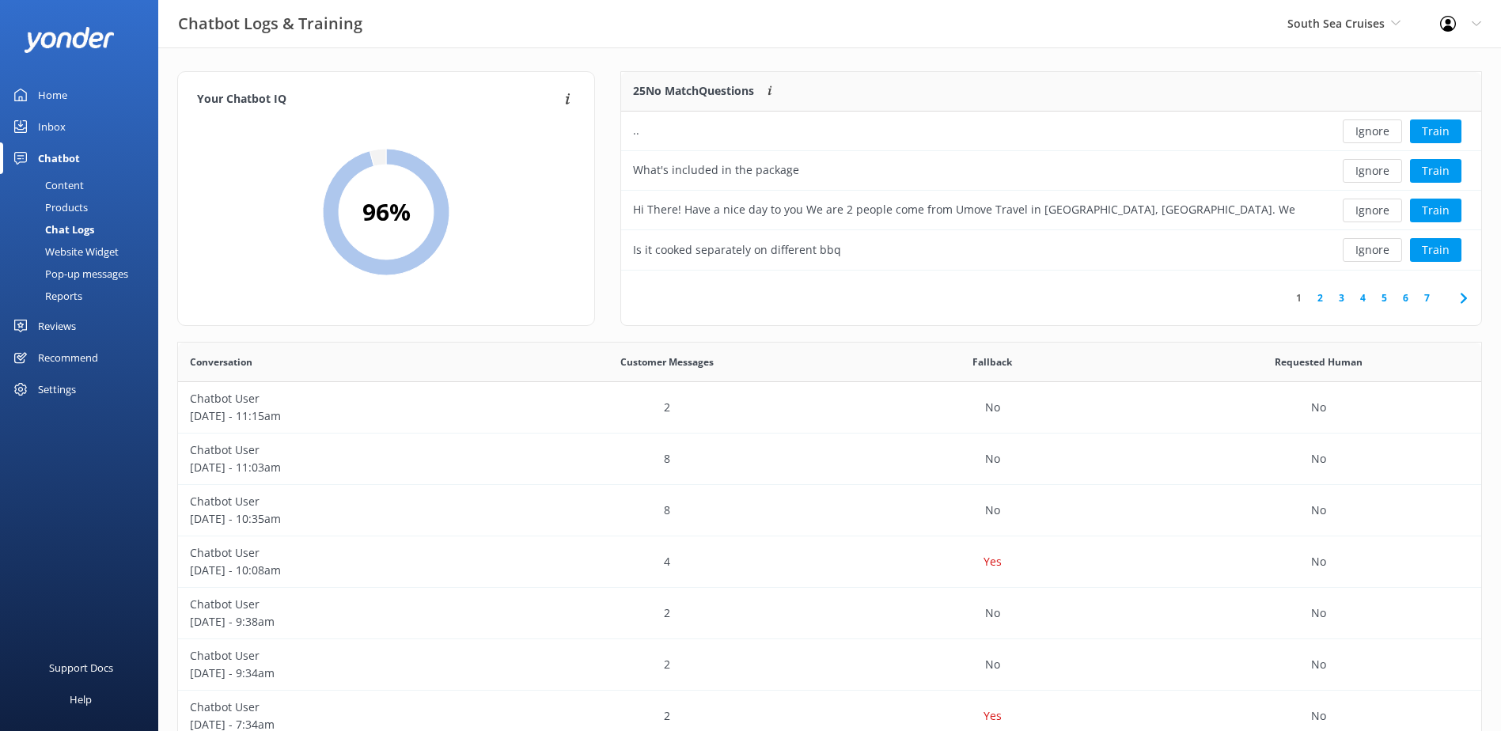
click at [1362, 128] on button "Ignore" at bounding box center [1372, 132] width 59 height 24
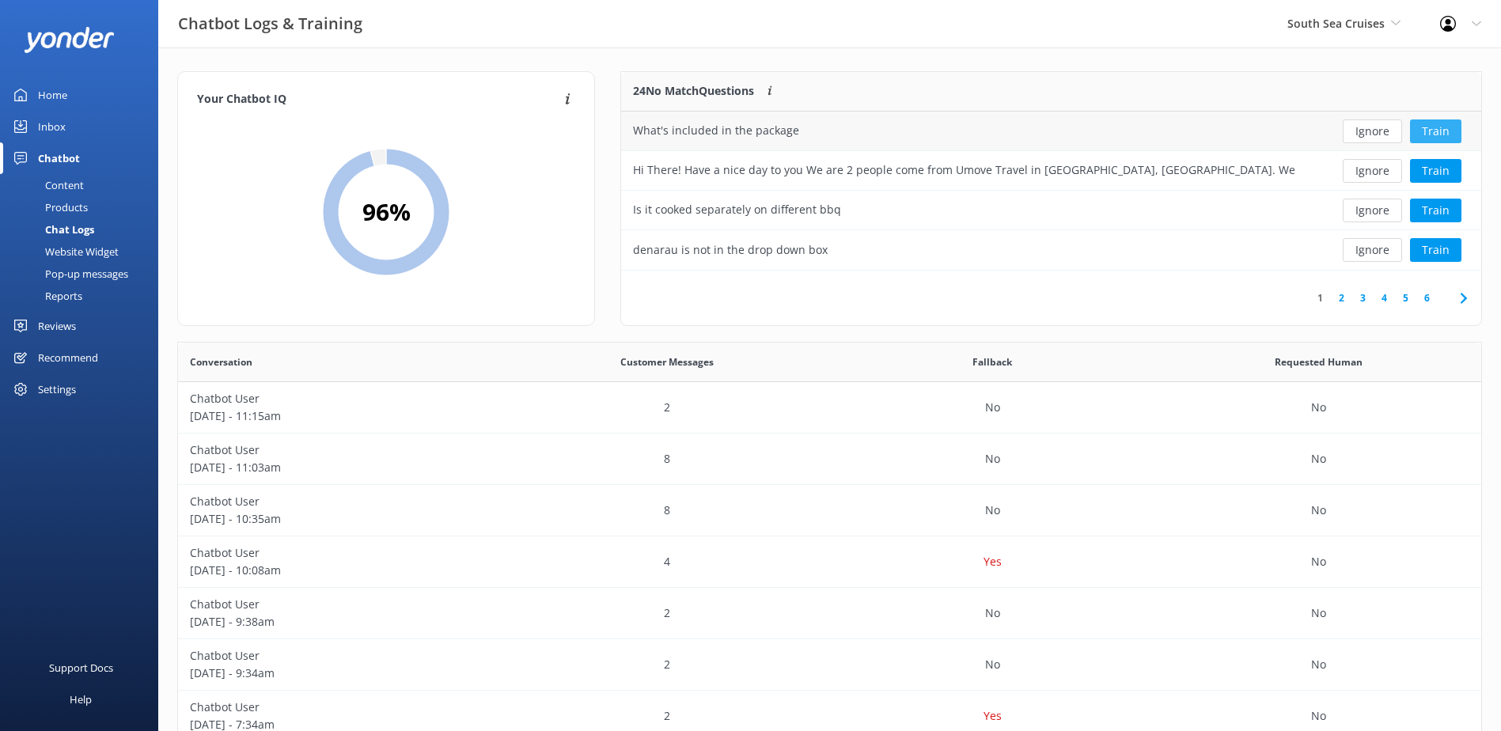
click at [1440, 127] on button "Train" at bounding box center [1435, 132] width 51 height 24
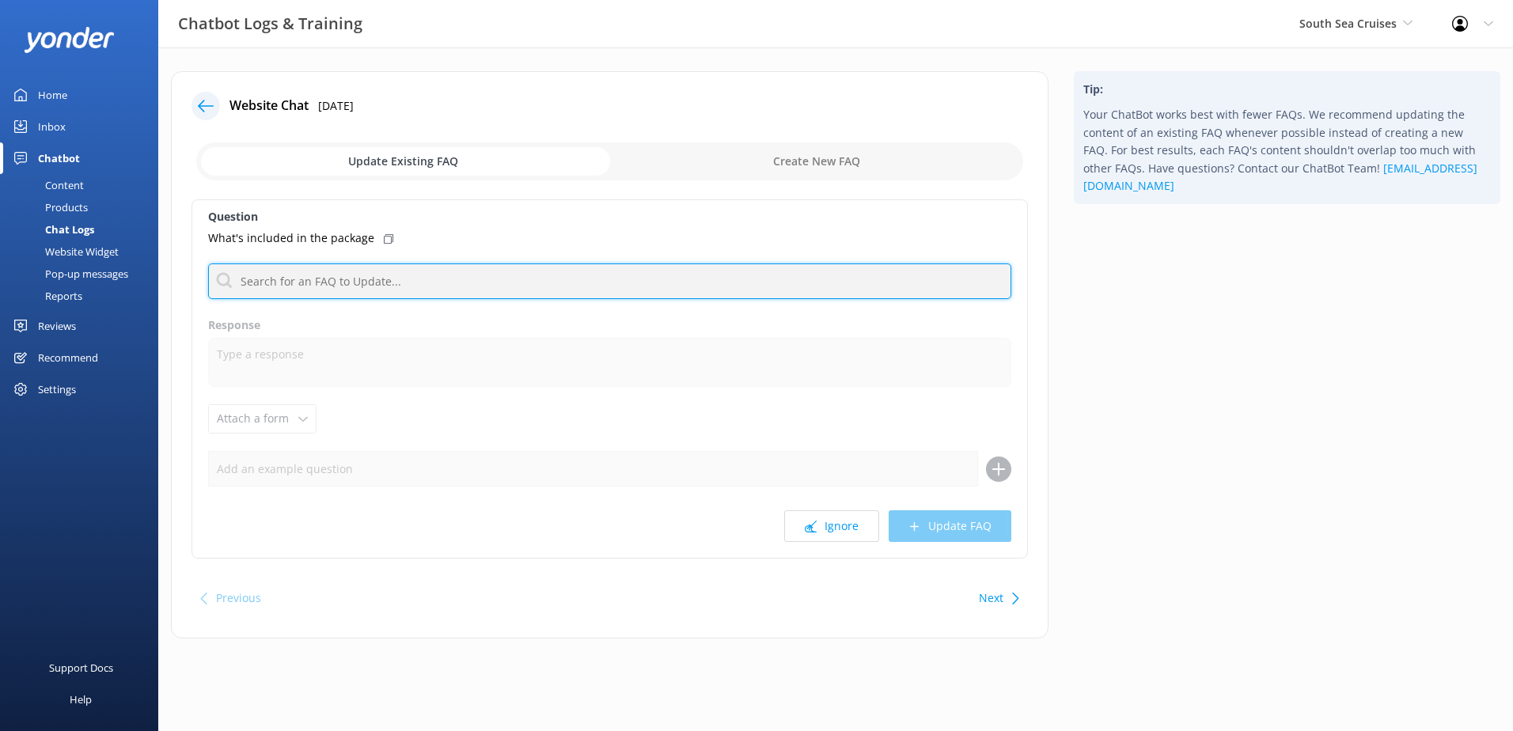
click at [466, 284] on input "text" at bounding box center [609, 282] width 803 height 36
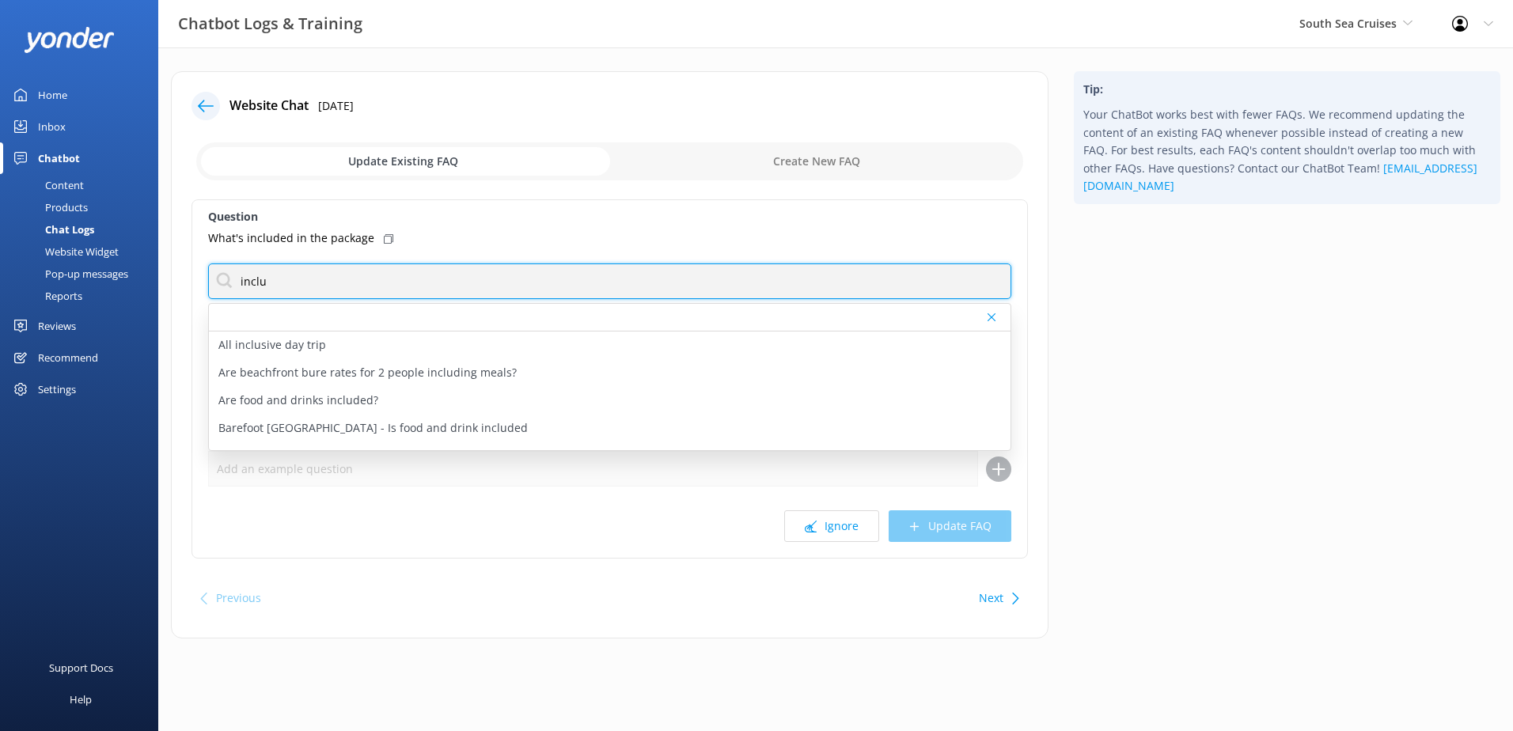
type input "inclusion"
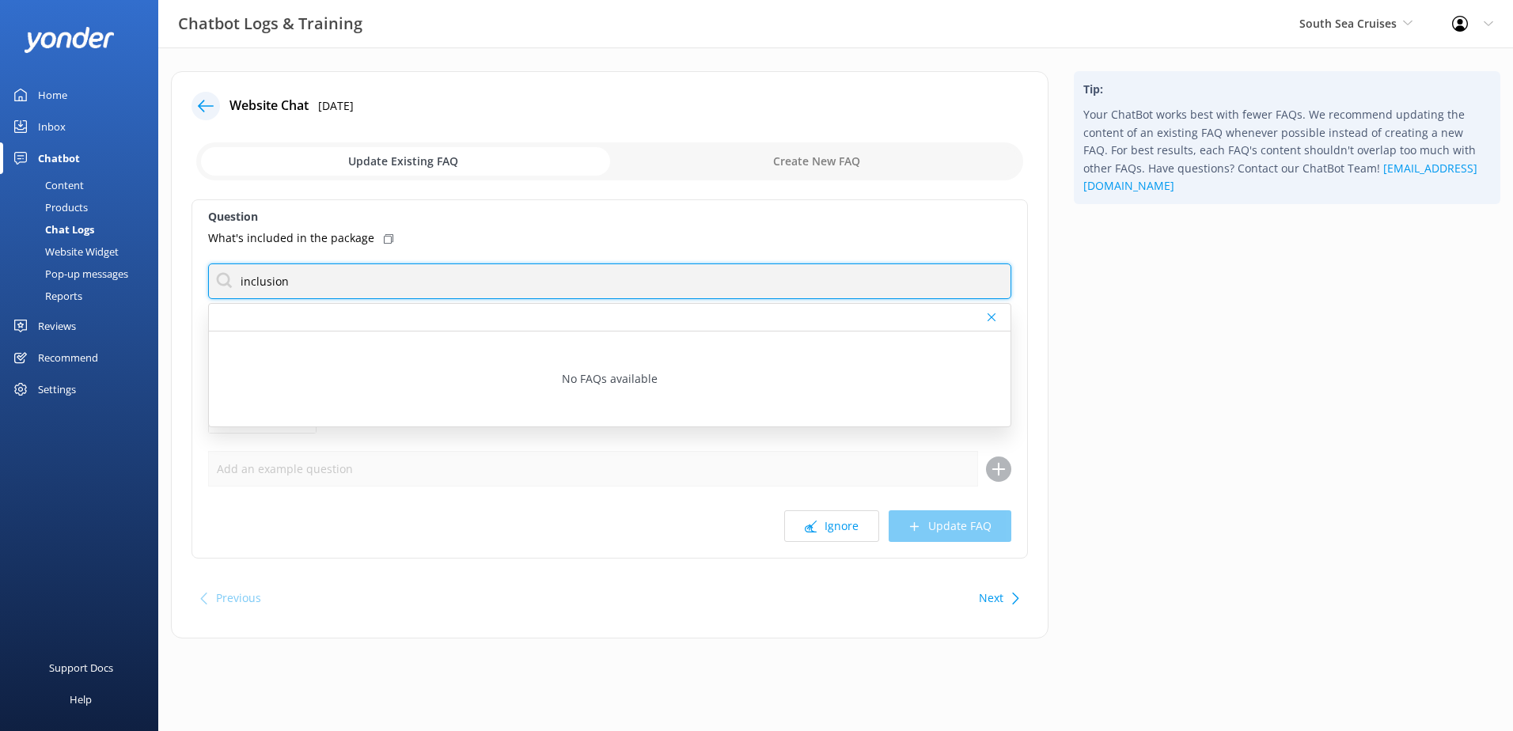
drag, startPoint x: 364, startPoint y: 285, endPoint x: 241, endPoint y: 287, distance: 123.5
click at [241, 287] on input "inclusion" at bounding box center [609, 282] width 803 height 36
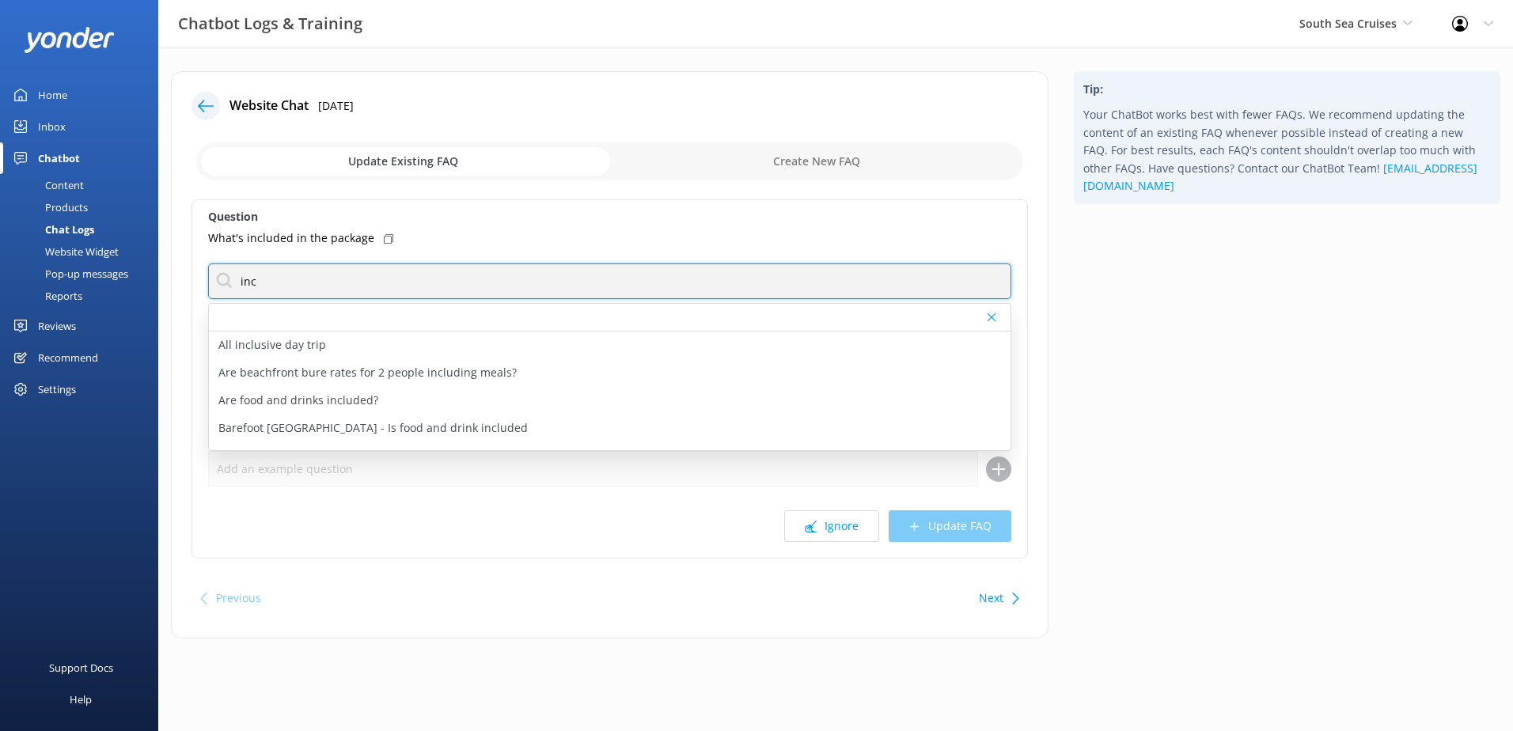
click at [220, 298] on input "inc" at bounding box center [609, 282] width 803 height 36
type input "inc"
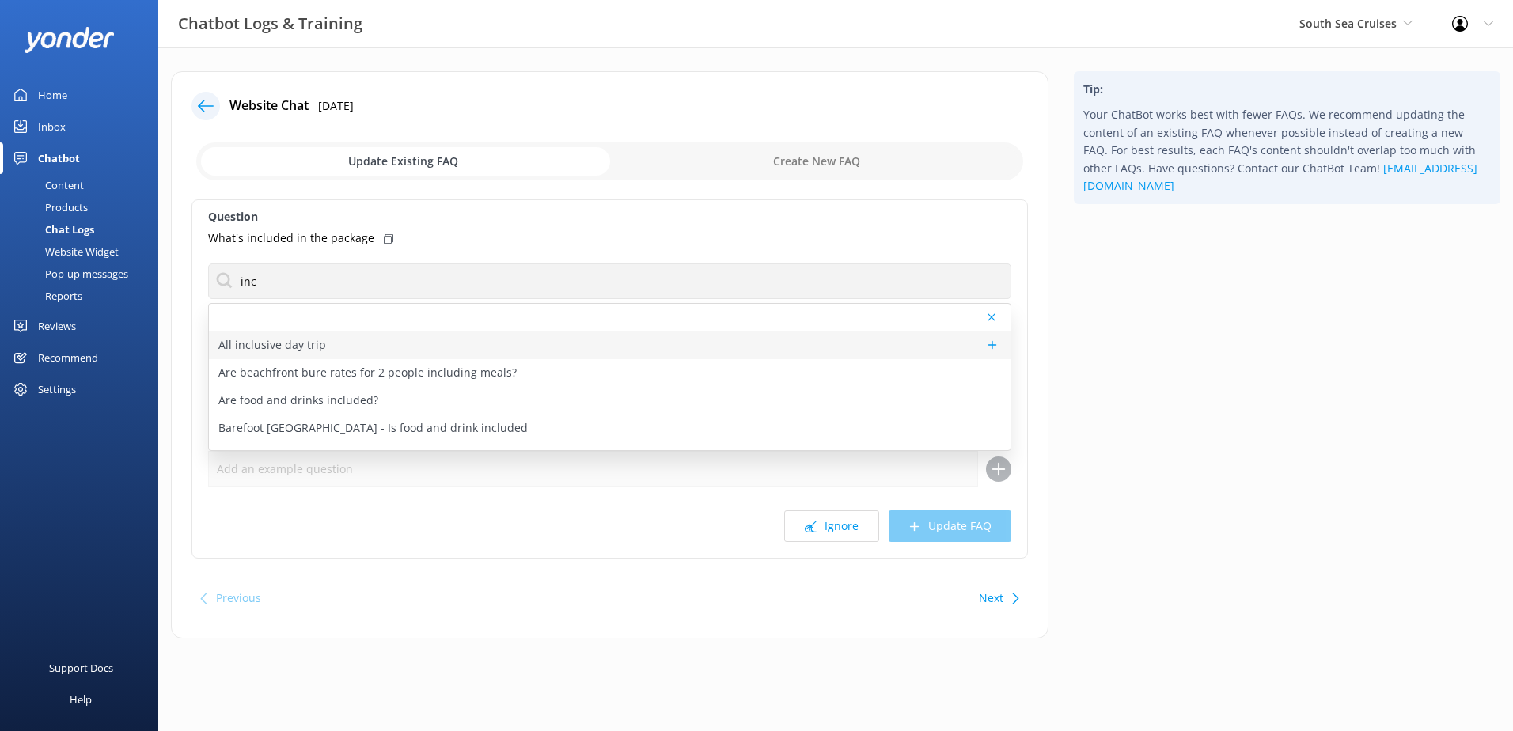
click at [400, 348] on div "All inclusive day trip" at bounding box center [610, 346] width 802 height 28
type textarea "Our South Sea Island Full day, Half day passes include a delicious BBQ lunch, s…"
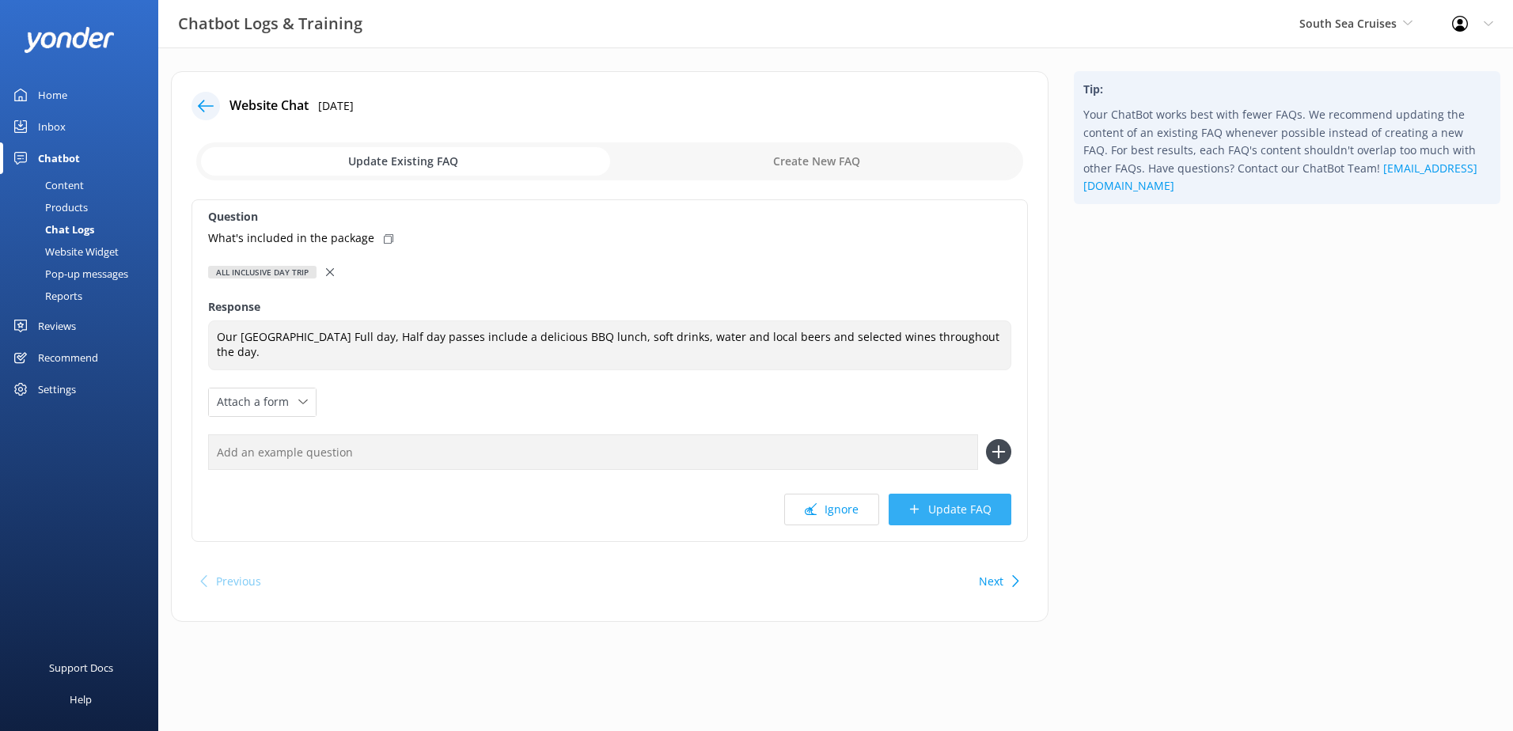
click at [938, 509] on button "Update FAQ" at bounding box center [950, 510] width 123 height 32
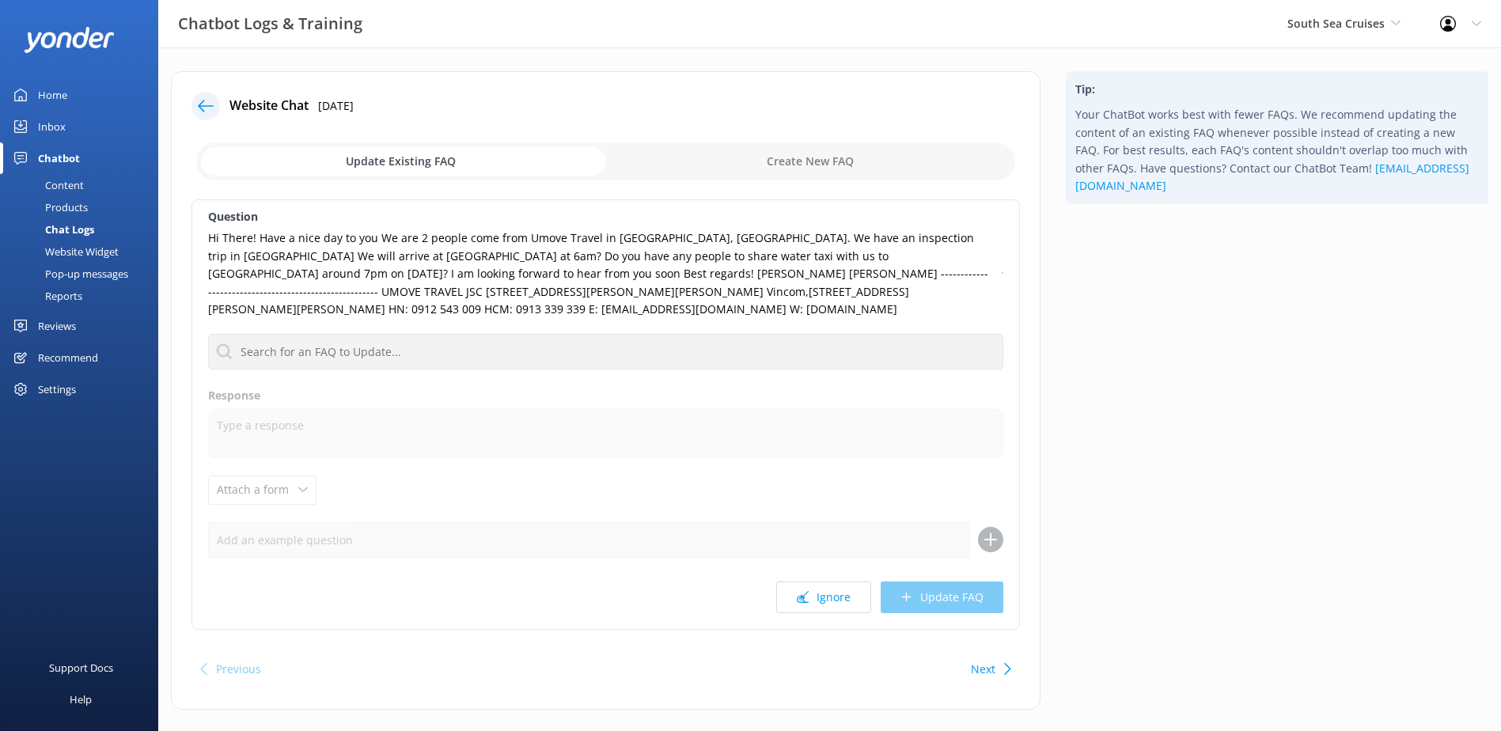
click at [211, 118] on div at bounding box center [206, 106] width 28 height 28
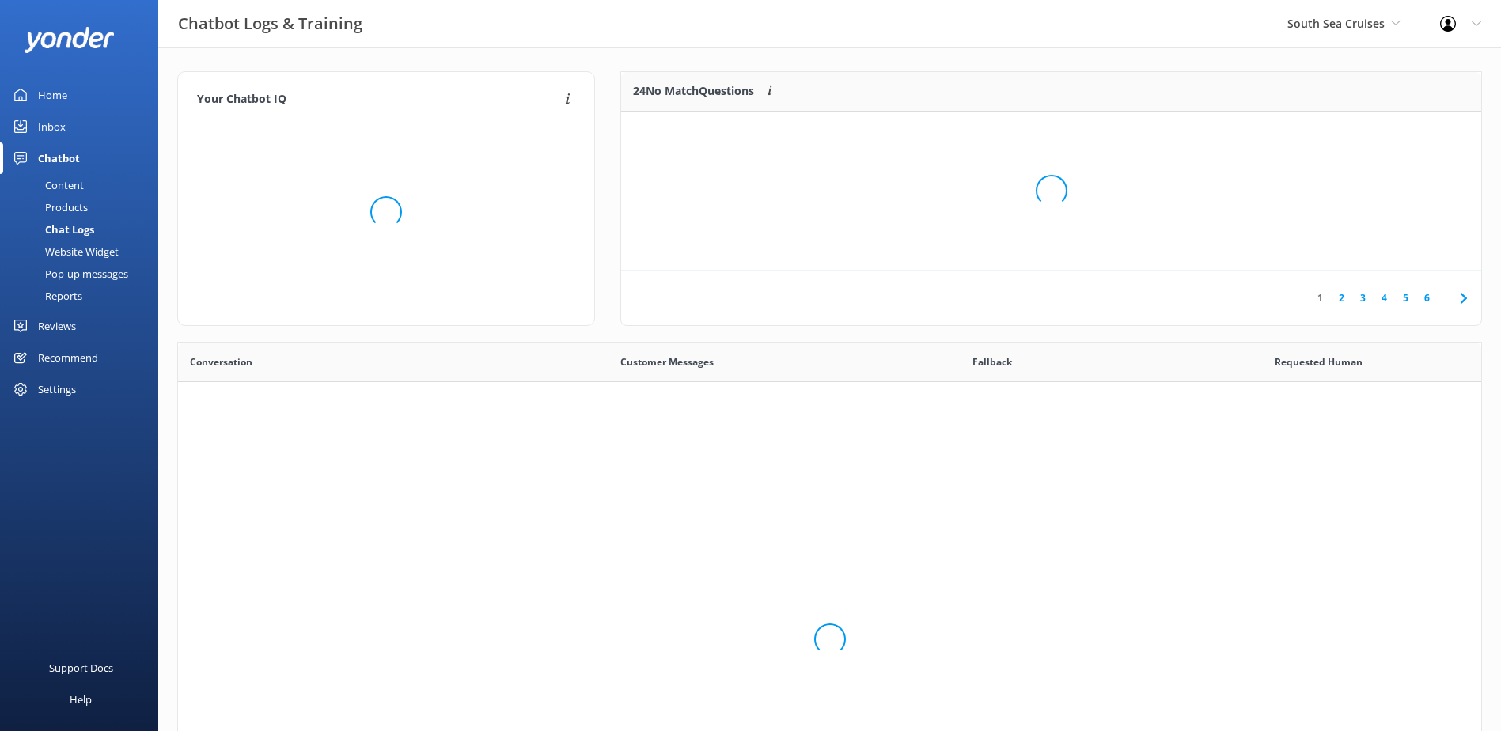
scroll to position [543, 1292]
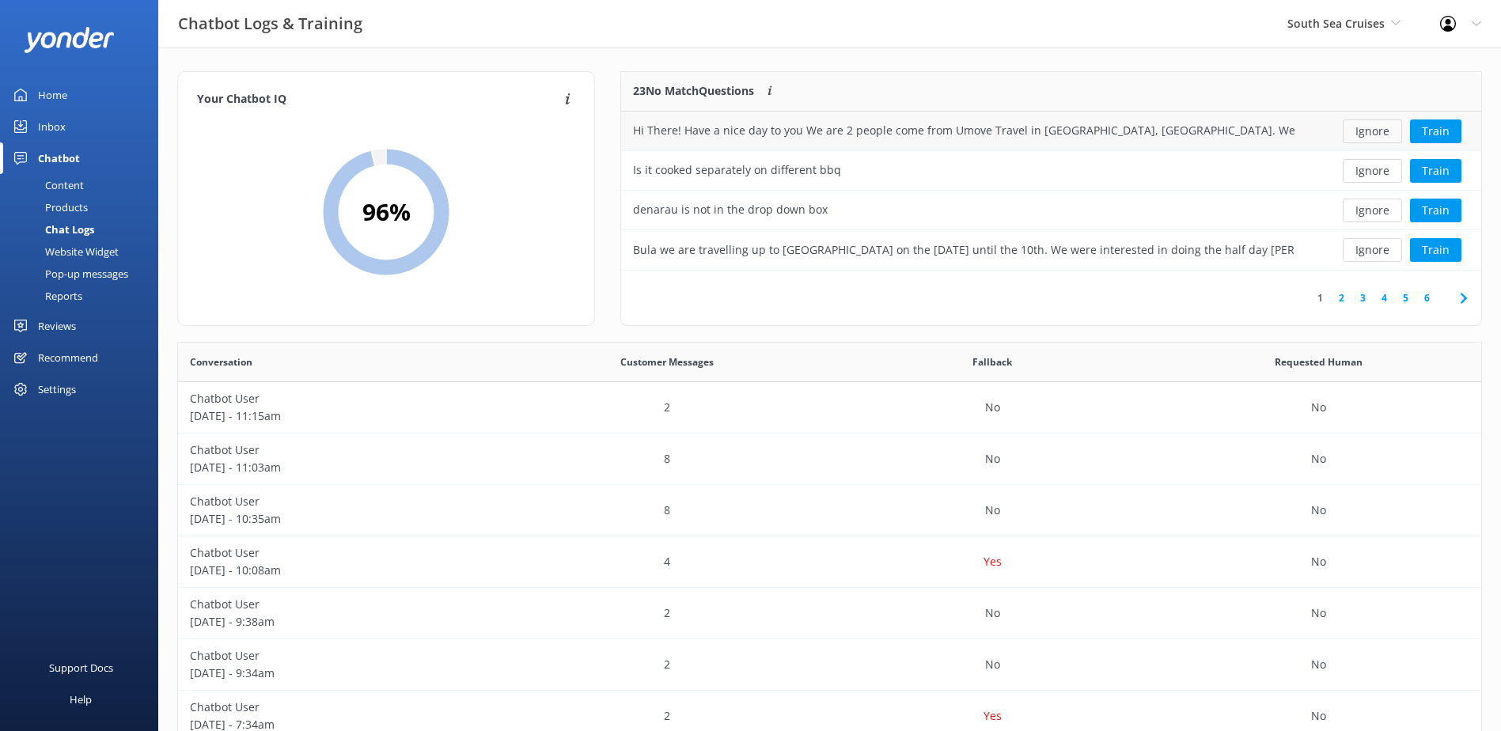
click at [1371, 131] on button "Ignore" at bounding box center [1372, 132] width 59 height 24
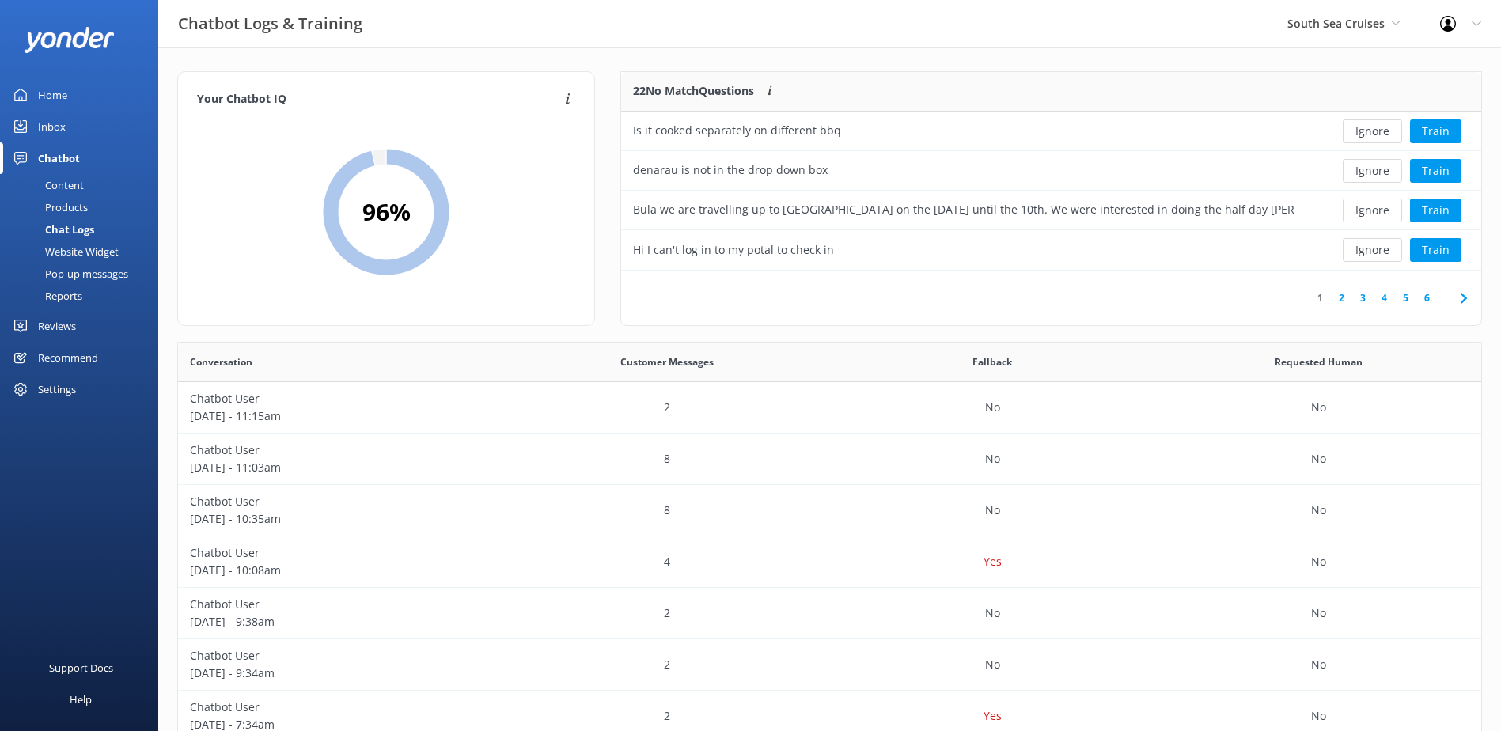
click at [1370, 131] on button "Ignore" at bounding box center [1372, 132] width 59 height 24
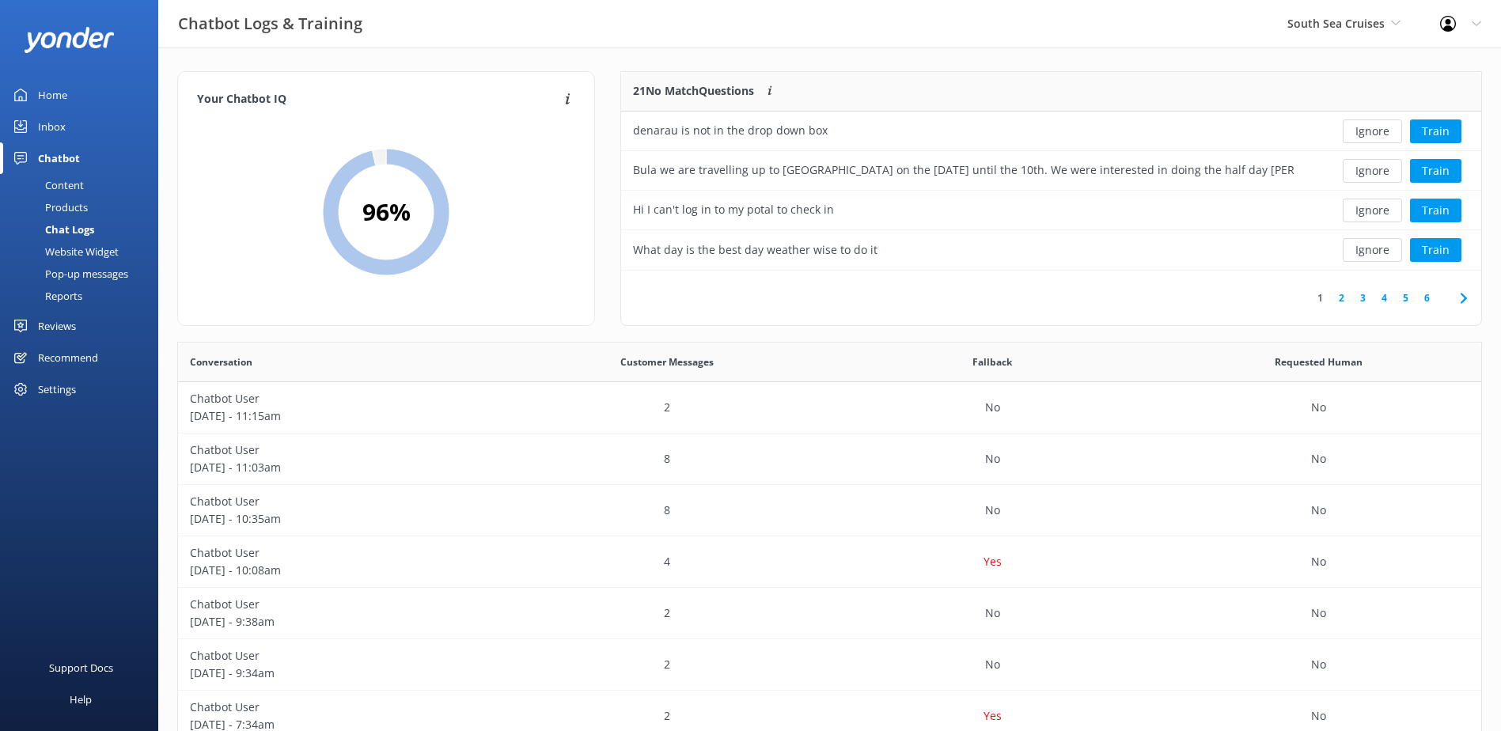
click at [1370, 131] on button "Ignore" at bounding box center [1372, 132] width 59 height 24
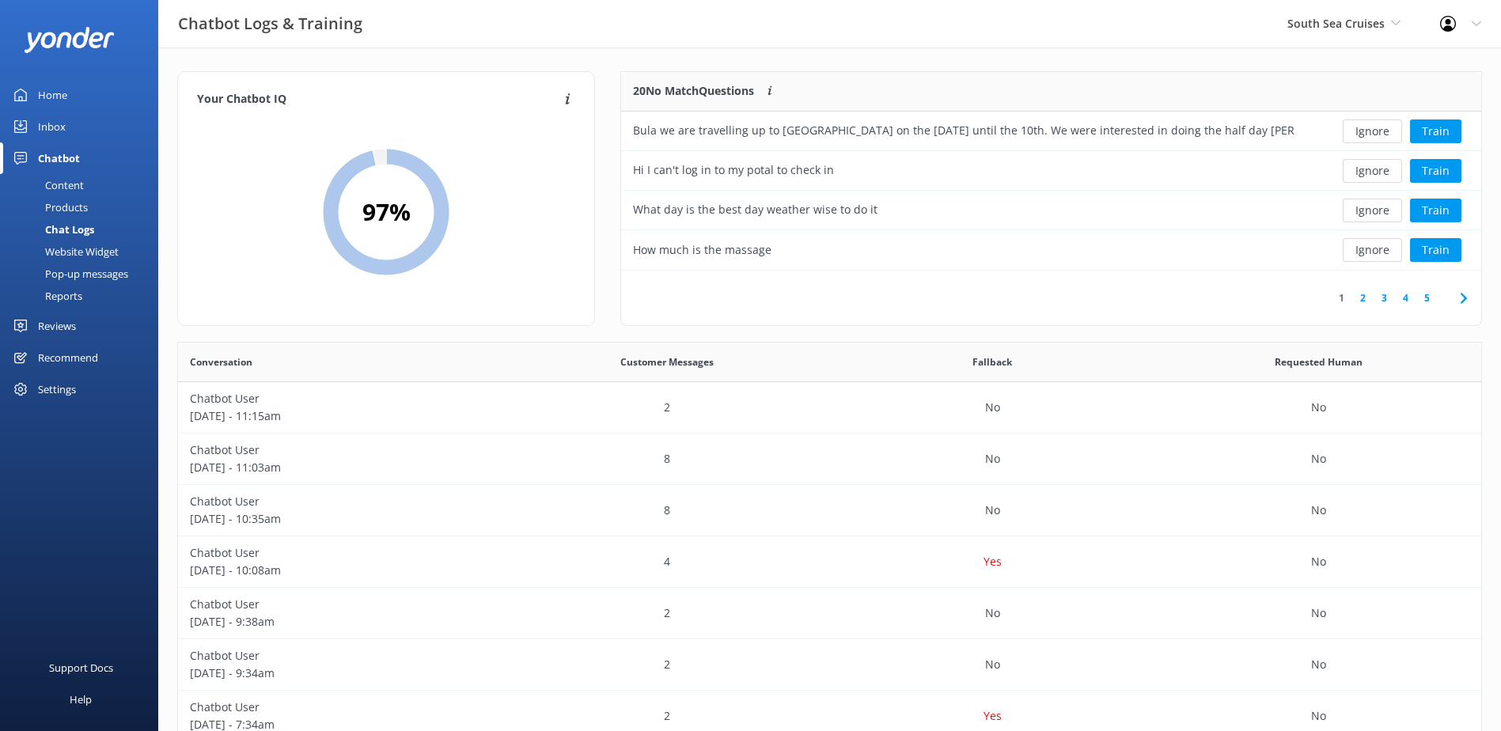
click at [1370, 131] on button "Ignore" at bounding box center [1372, 132] width 59 height 24
click at [1436, 135] on button "Train" at bounding box center [1435, 132] width 51 height 24
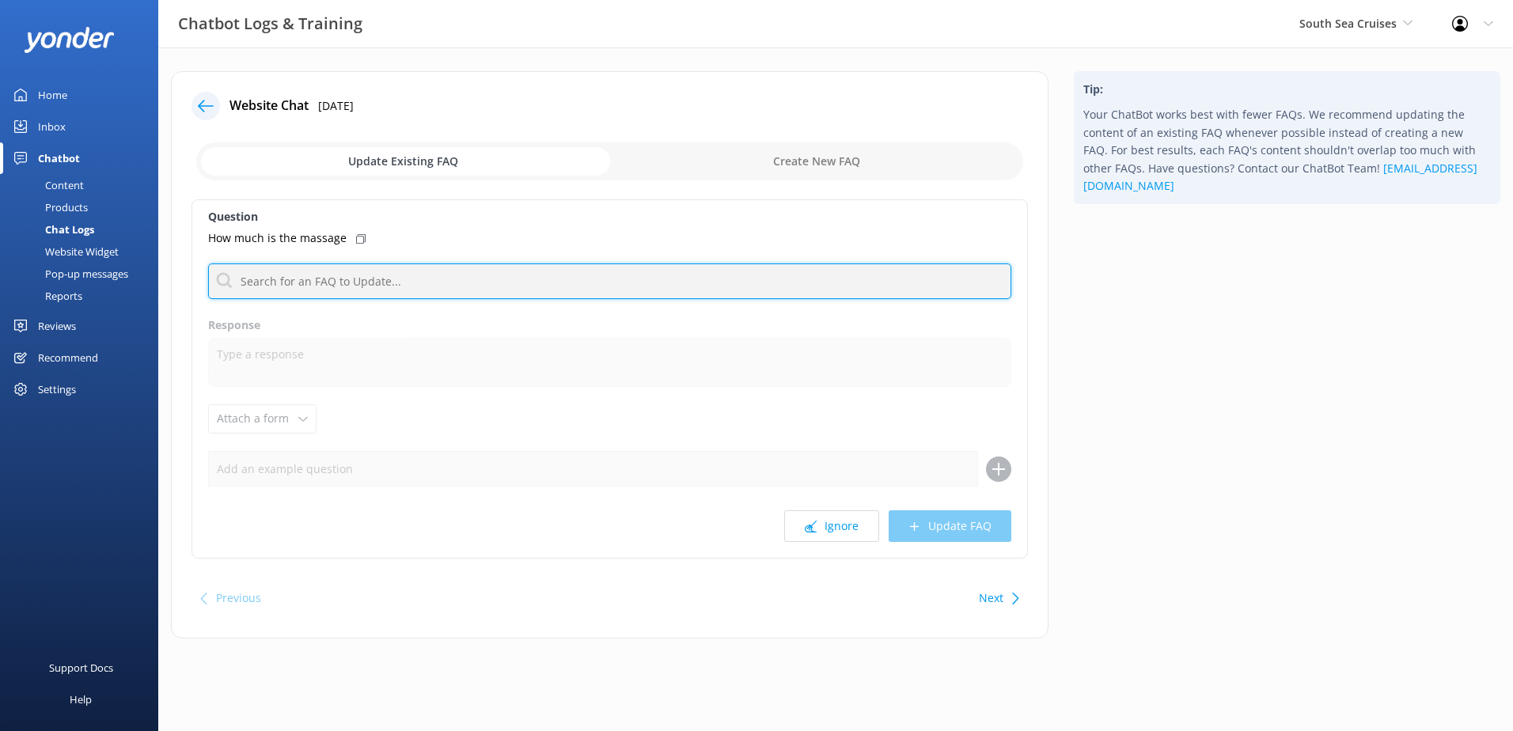
click at [340, 274] on input "text" at bounding box center [609, 282] width 803 height 36
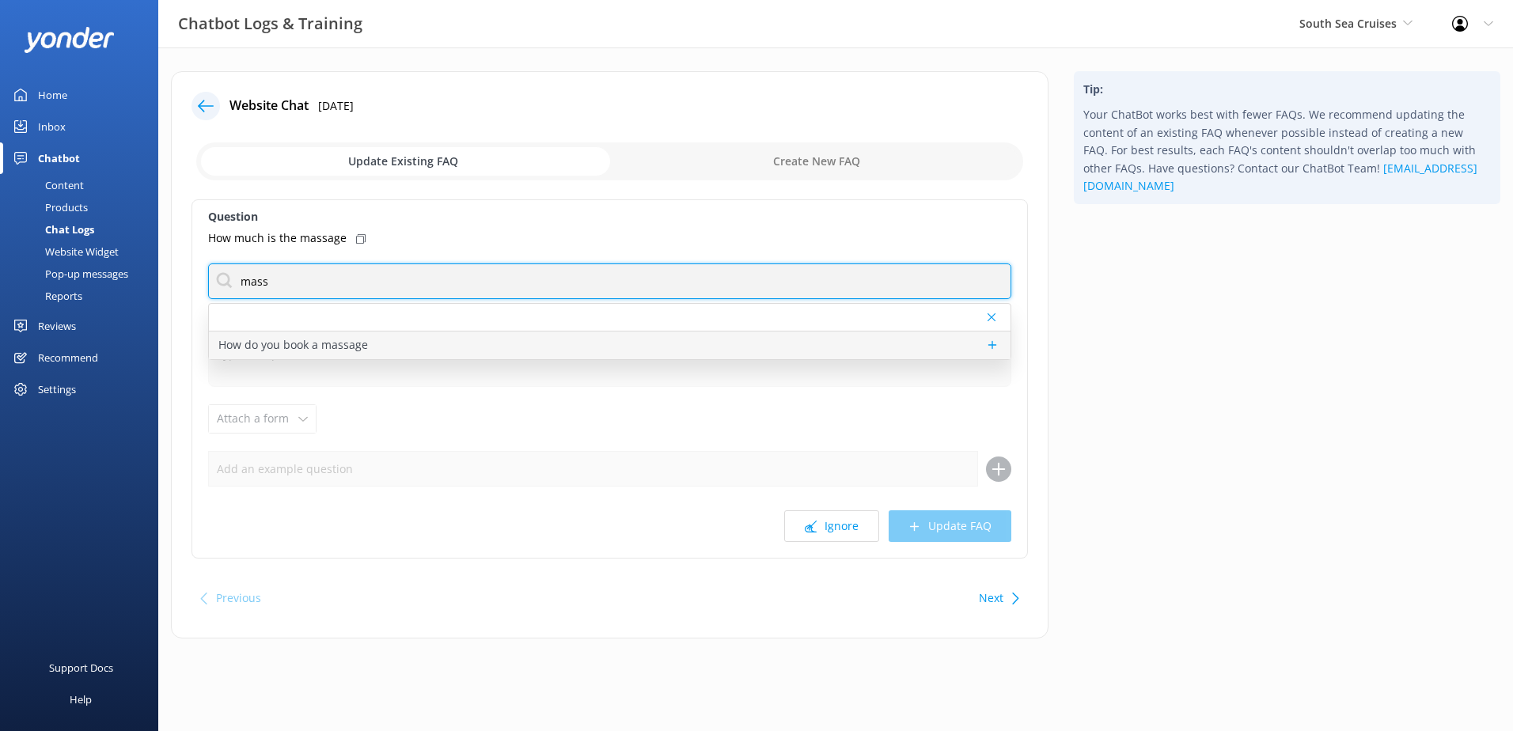
type input "mass"
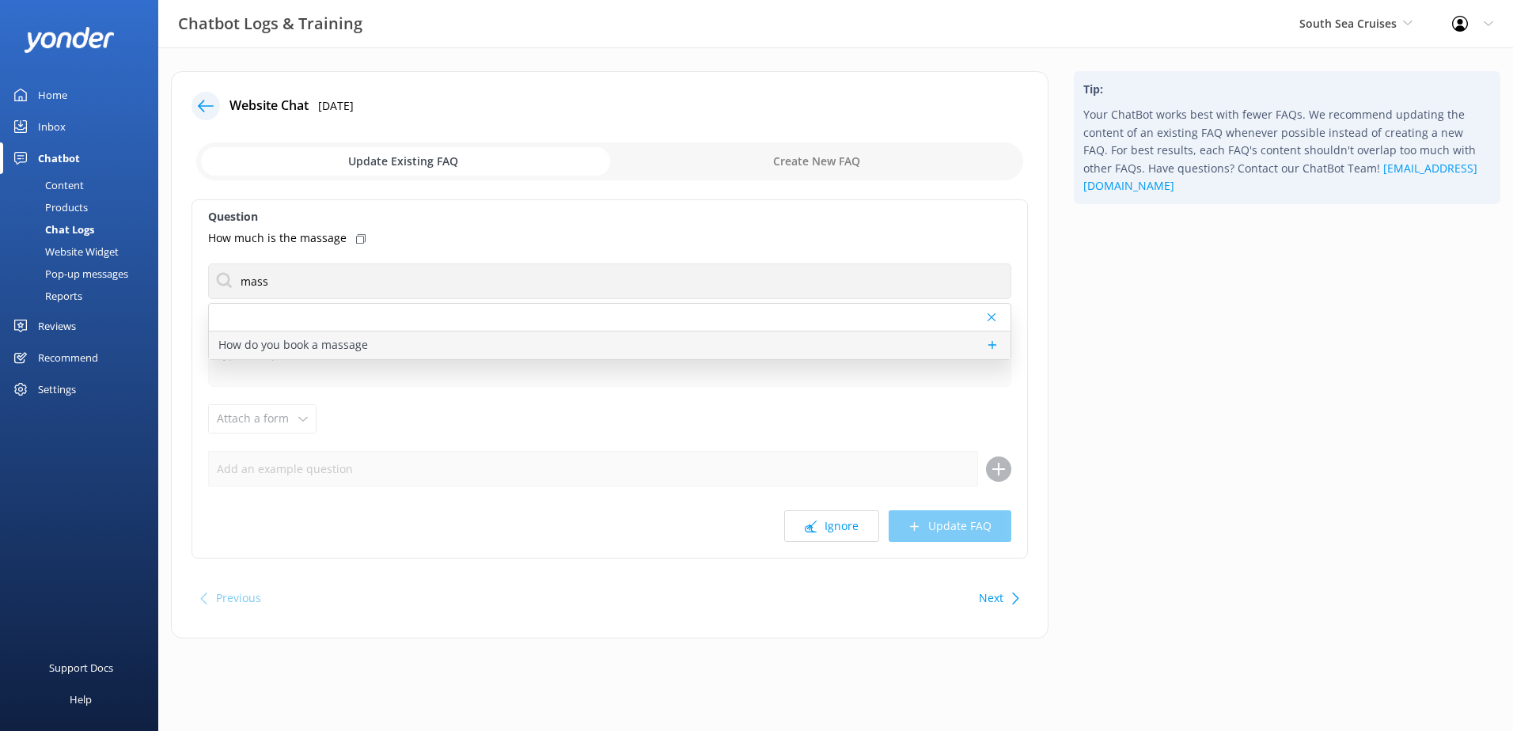
click at [348, 342] on p "How do you book a massage" at bounding box center [293, 344] width 150 height 17
type textarea "The massage can be booked directly on the island with the reception team."
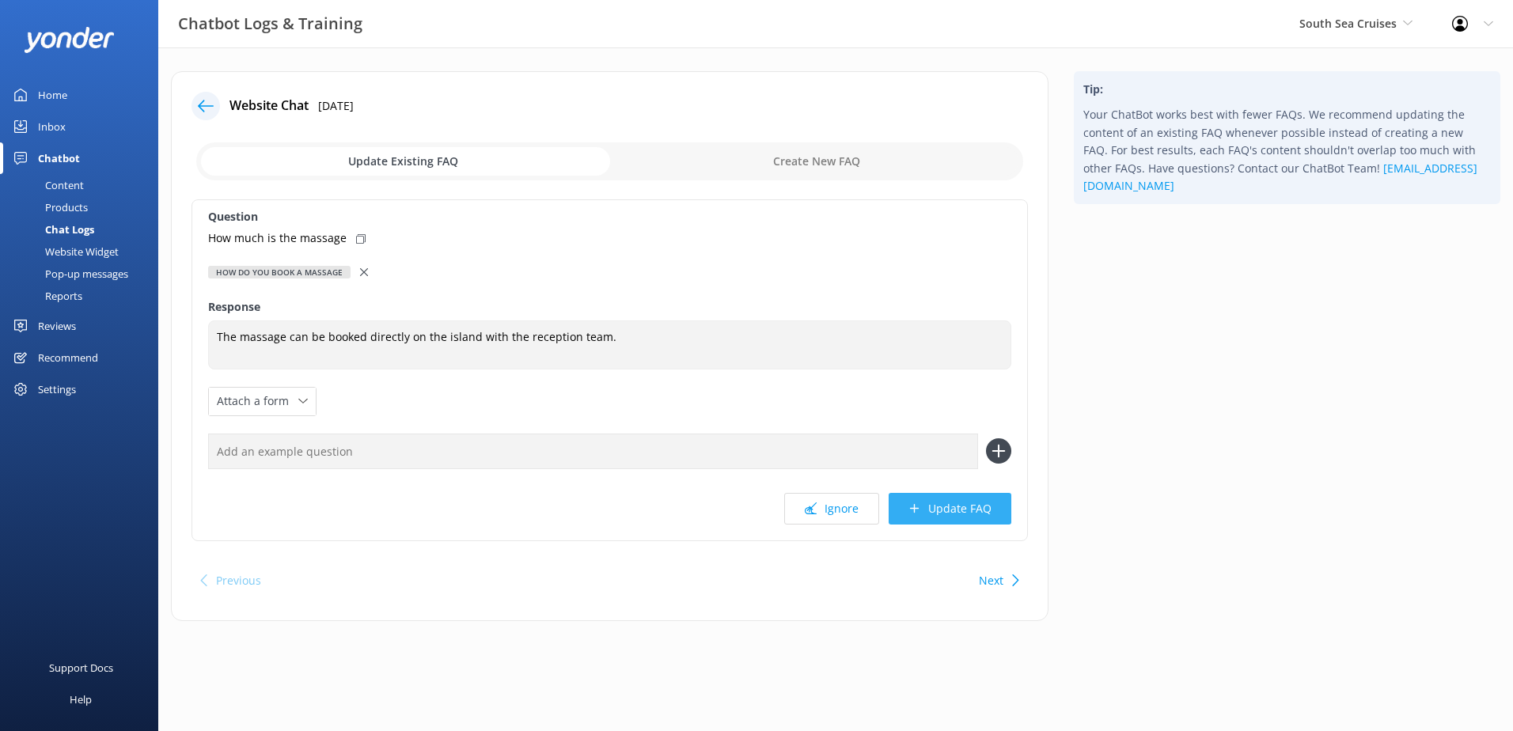
click at [940, 510] on button "Update FAQ" at bounding box center [950, 509] width 123 height 32
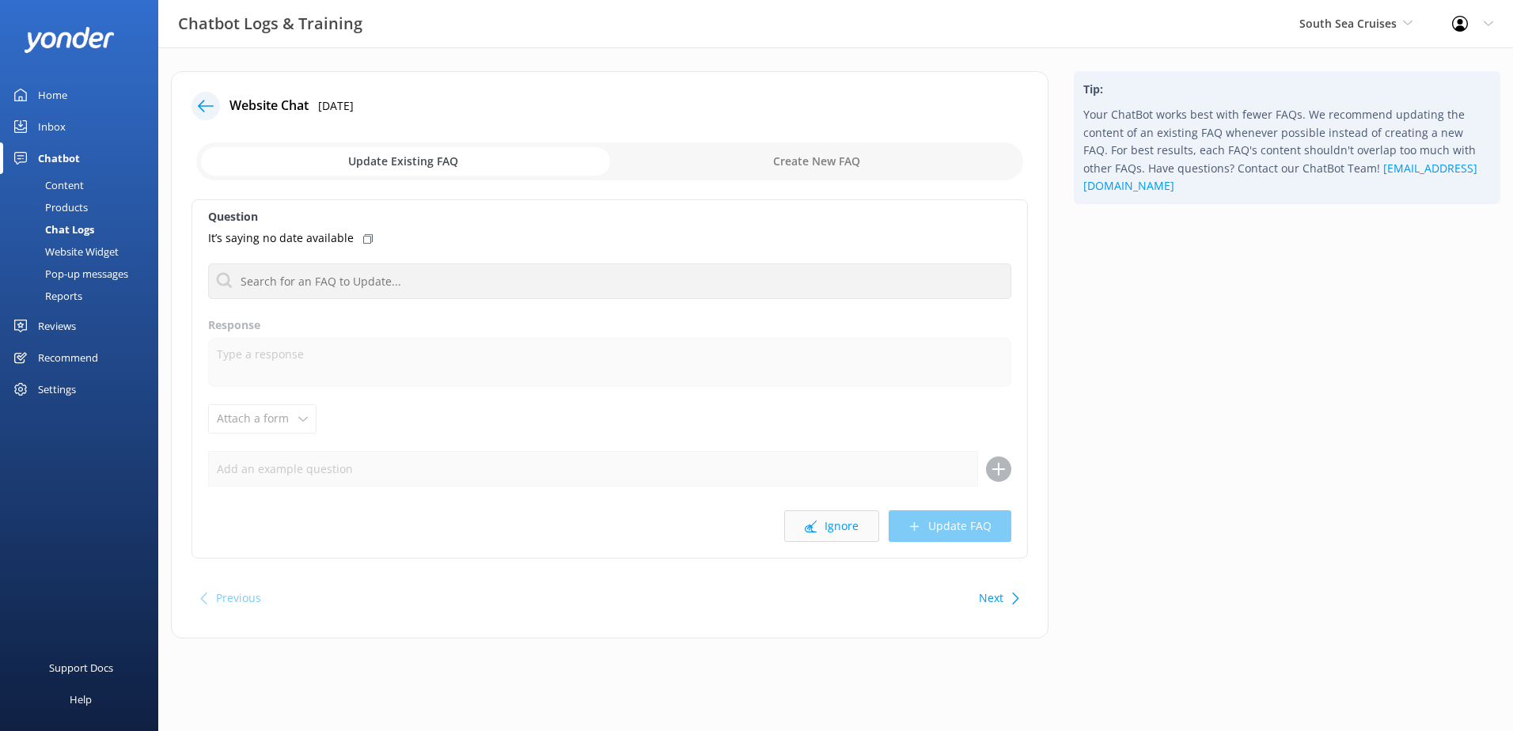
click at [831, 525] on button "Ignore" at bounding box center [831, 526] width 95 height 32
click at [836, 525] on button "Ignore" at bounding box center [831, 526] width 95 height 32
click at [812, 521] on icon at bounding box center [811, 527] width 12 height 12
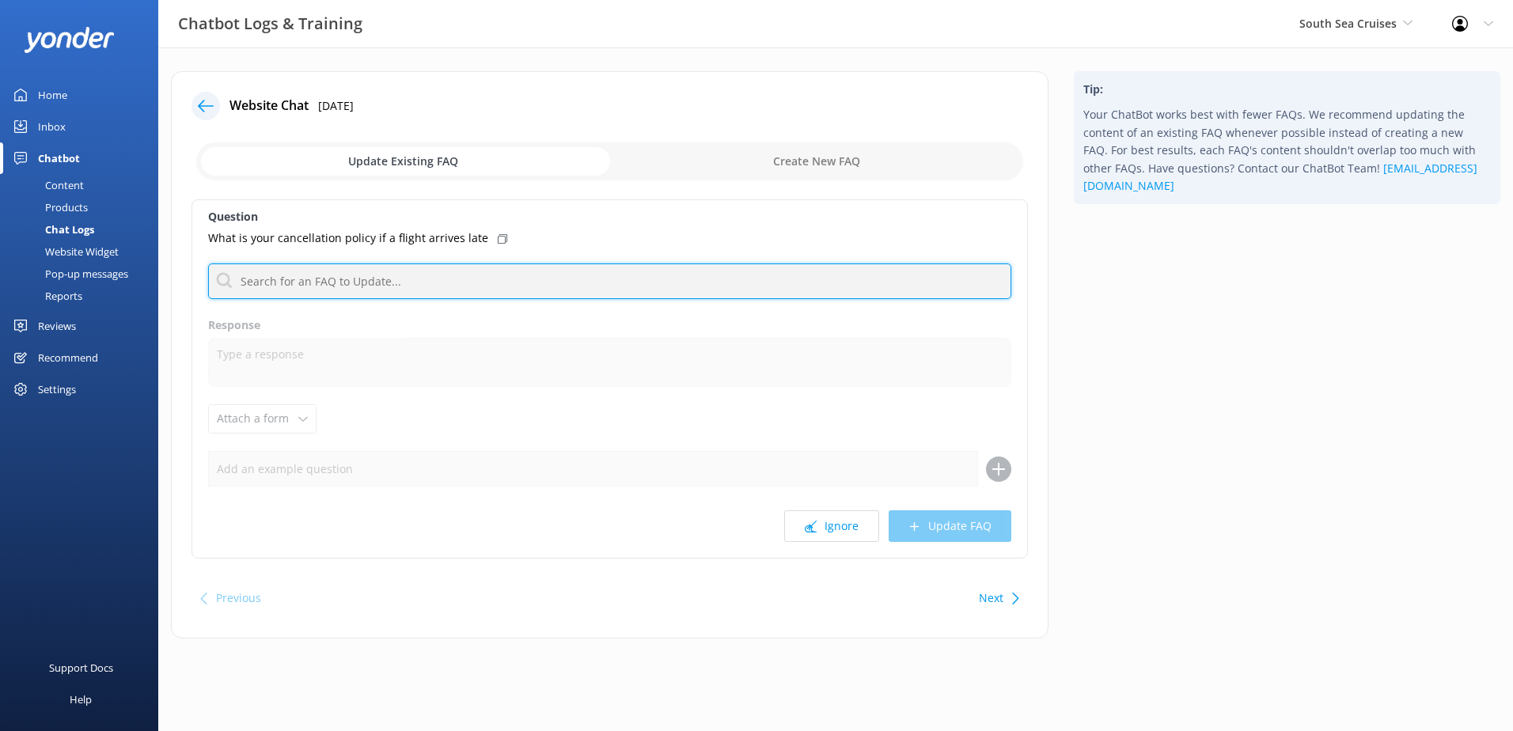
click at [324, 273] on input "text" at bounding box center [609, 282] width 803 height 36
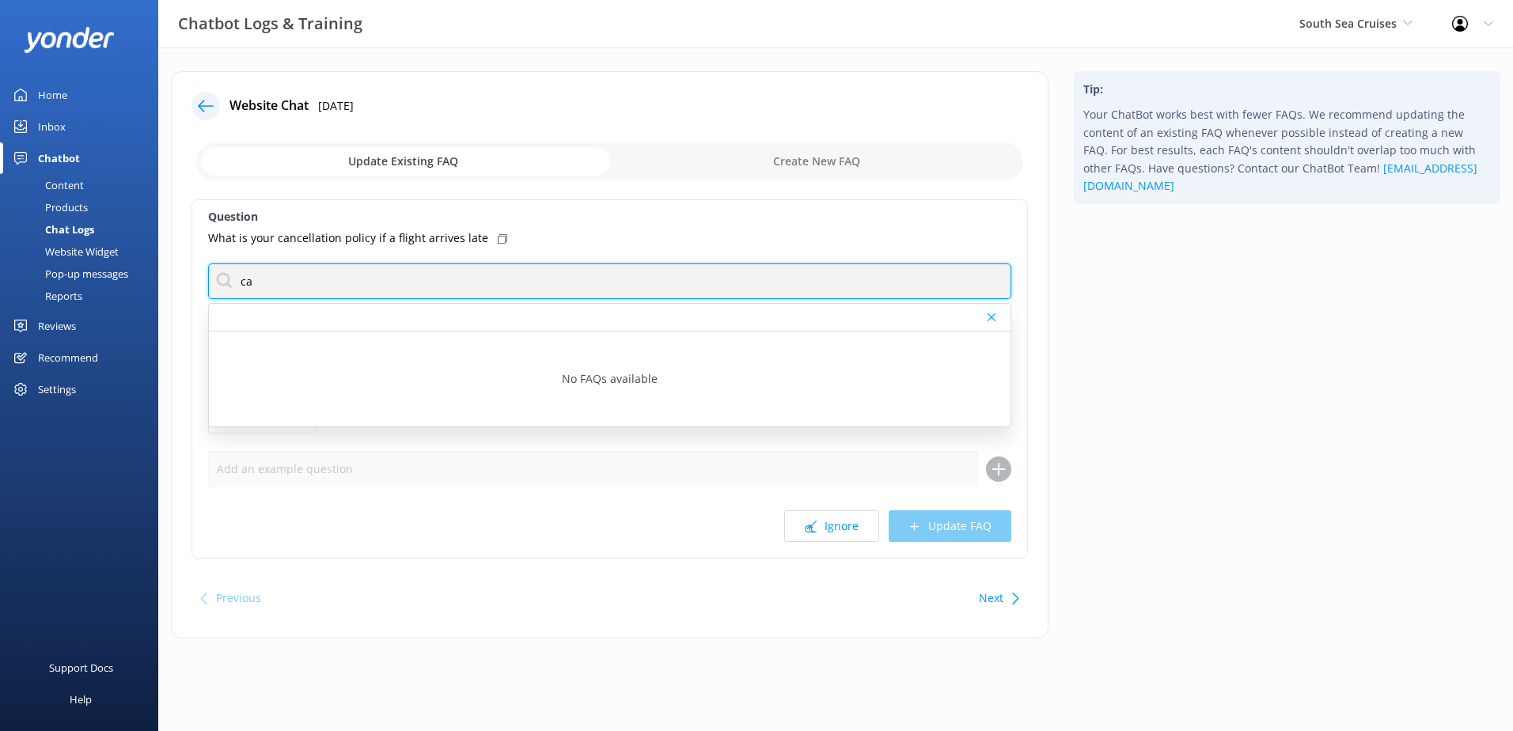
type input "c"
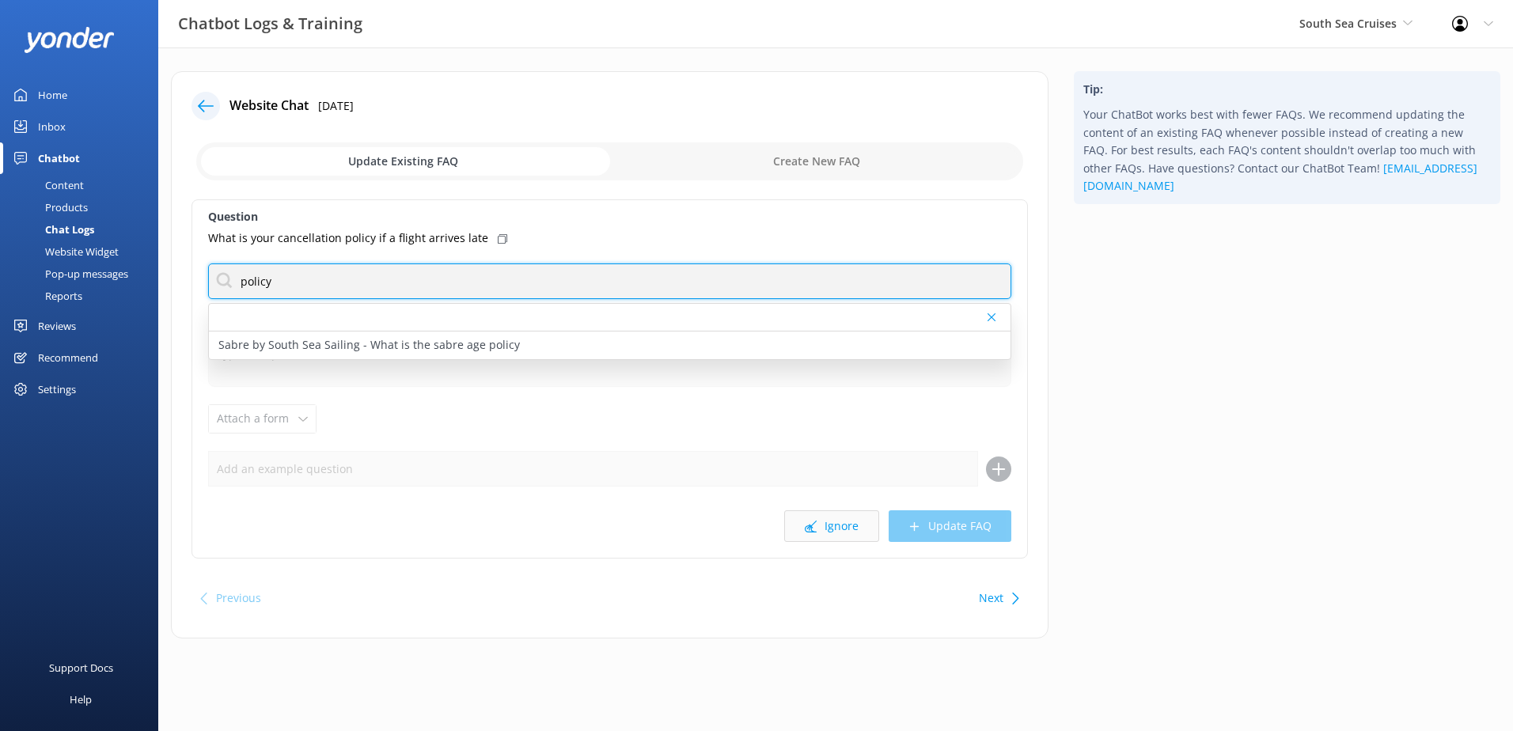
type input "policy"
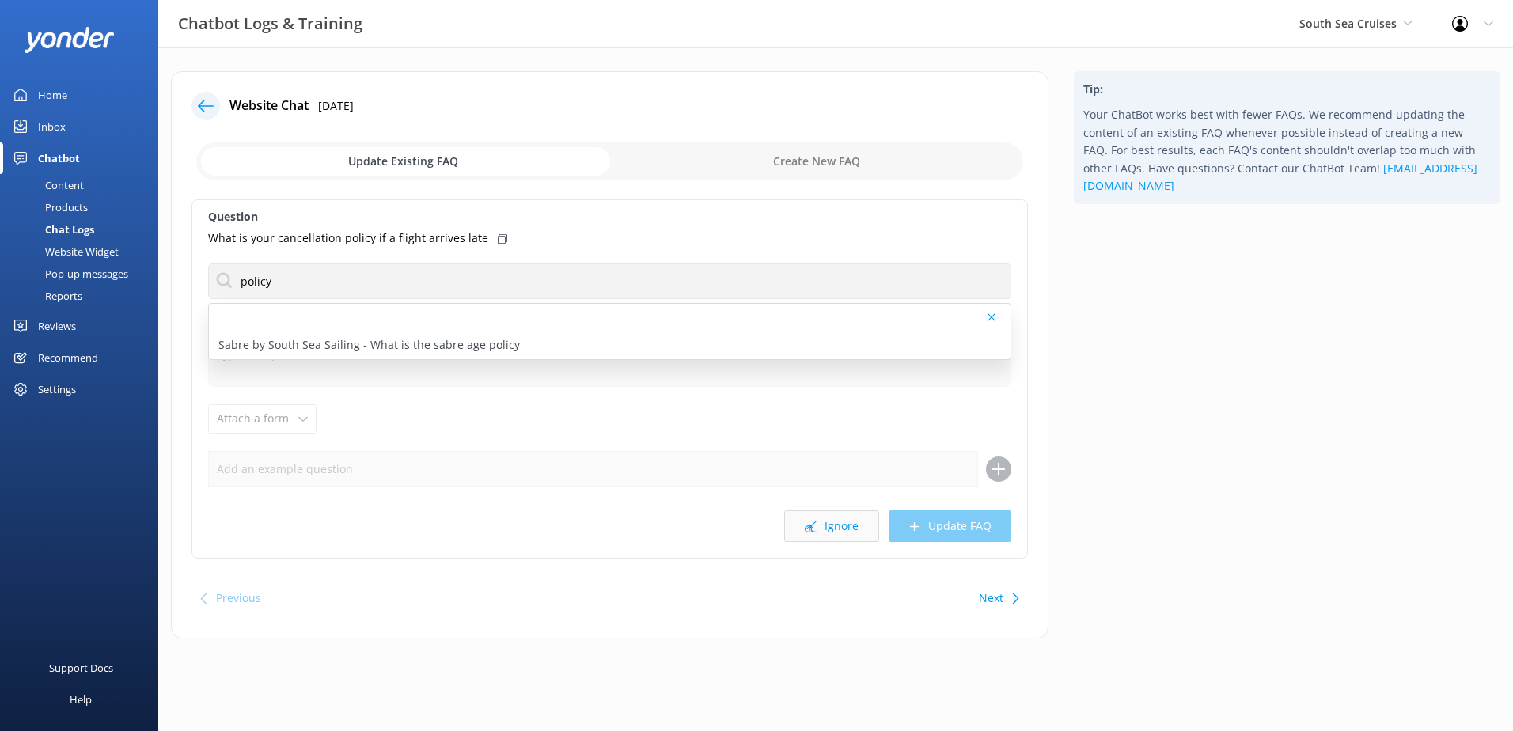
click at [846, 525] on button "Ignore" at bounding box center [831, 526] width 95 height 32
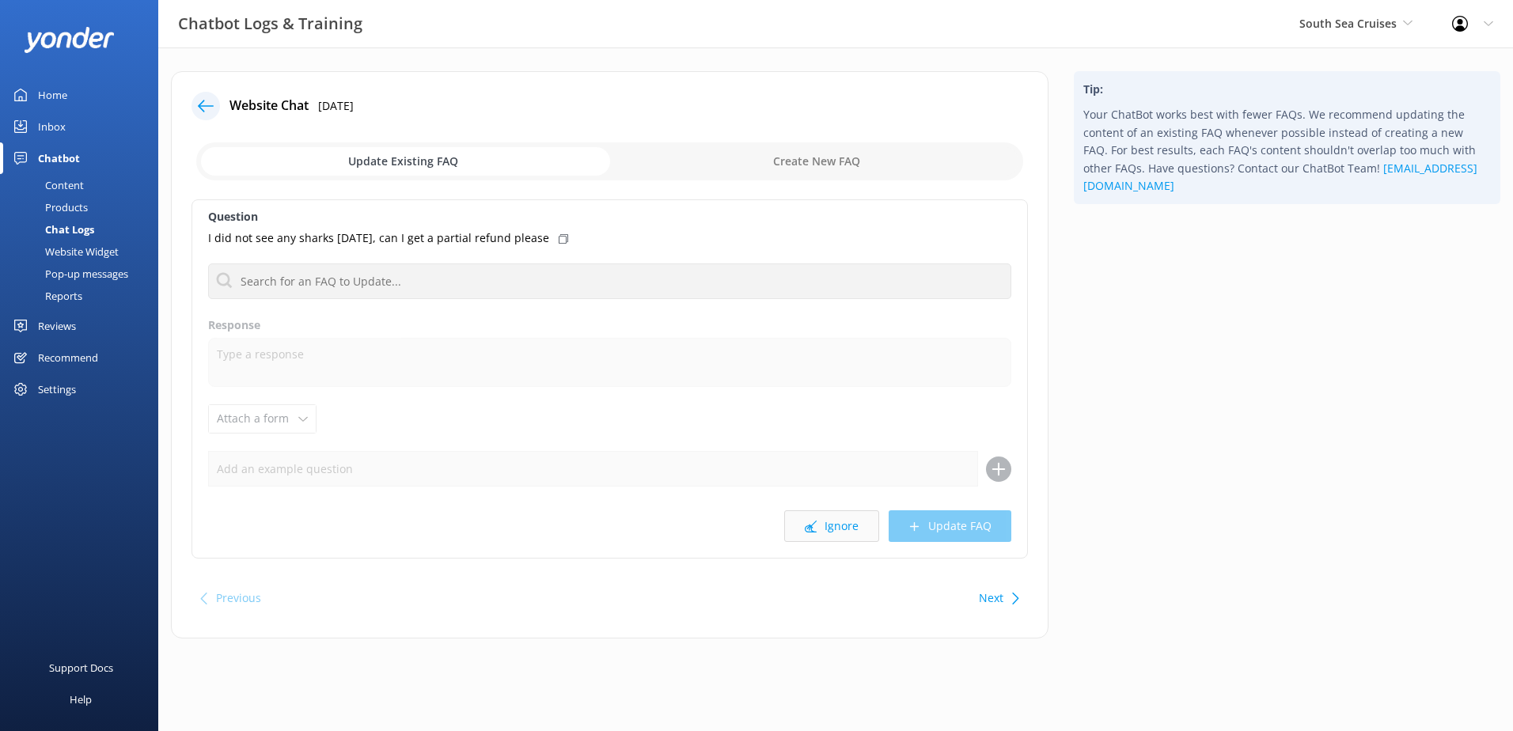
click at [835, 527] on button "Ignore" at bounding box center [831, 526] width 95 height 32
click at [825, 532] on button "Ignore" at bounding box center [831, 526] width 95 height 32
click at [834, 523] on button "Ignore" at bounding box center [831, 526] width 95 height 32
click at [833, 523] on button "Ignore" at bounding box center [831, 526] width 95 height 32
click at [826, 525] on button "Ignore" at bounding box center [831, 526] width 95 height 32
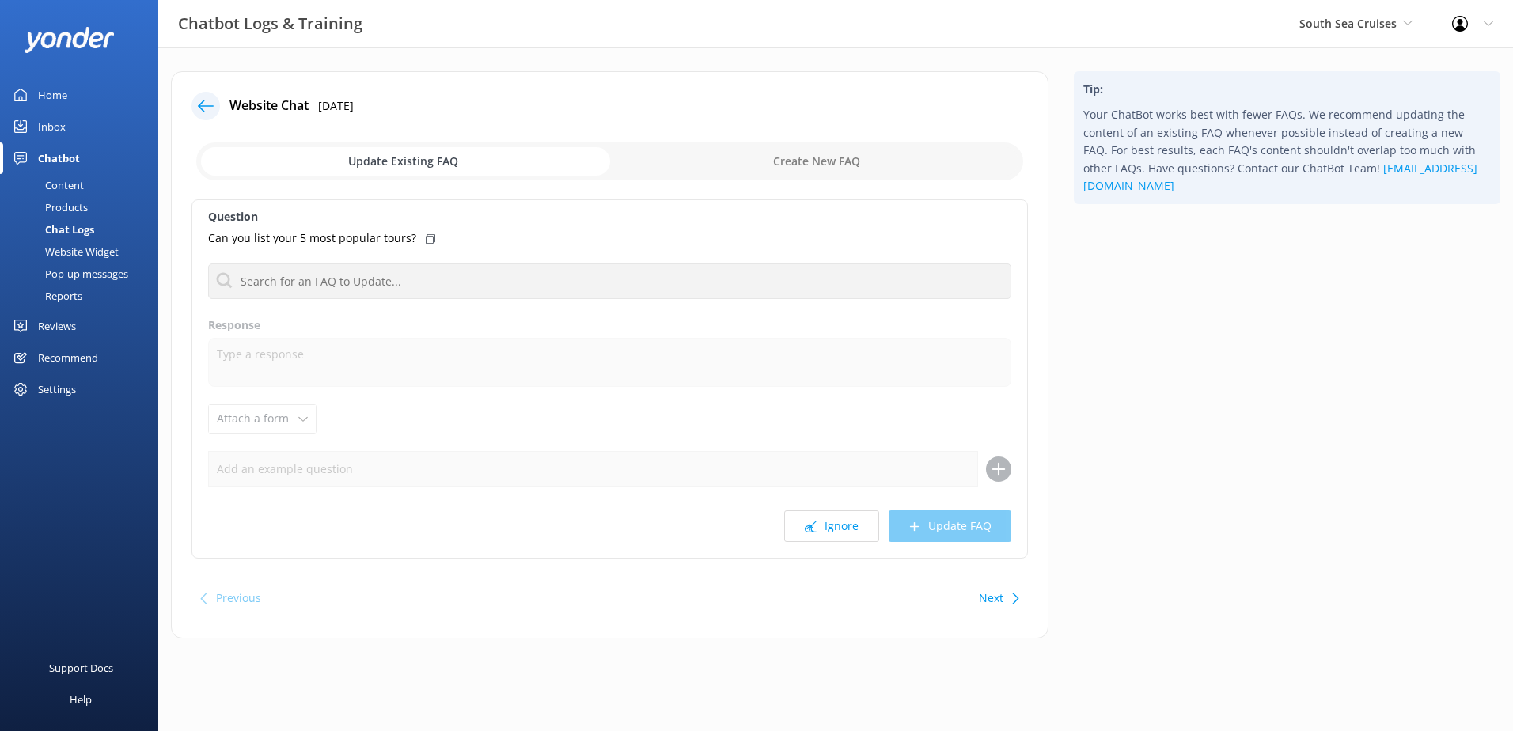
click at [825, 525] on button "Ignore" at bounding box center [831, 526] width 95 height 32
click at [841, 529] on button "Ignore" at bounding box center [831, 526] width 95 height 32
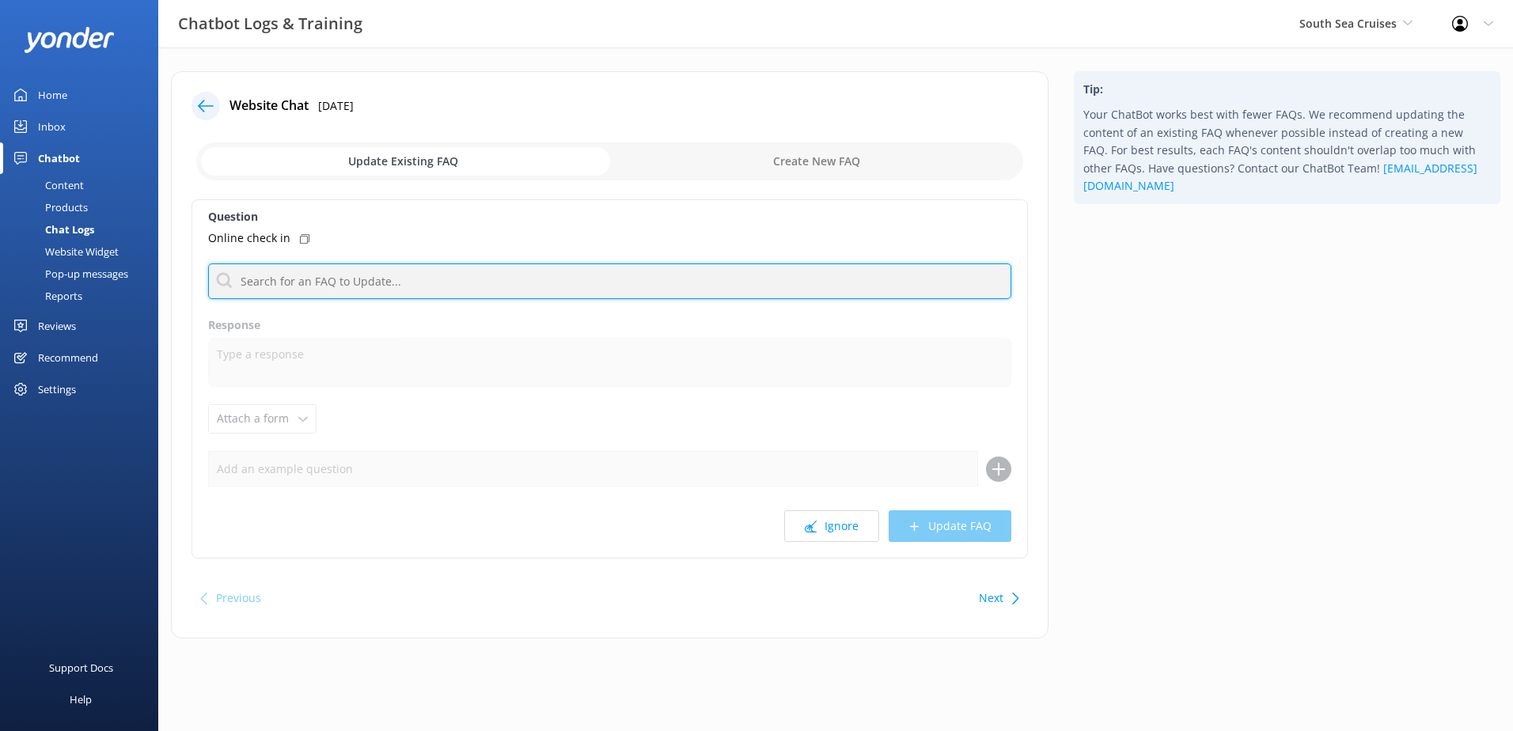
click at [515, 289] on input "text" at bounding box center [609, 282] width 803 height 36
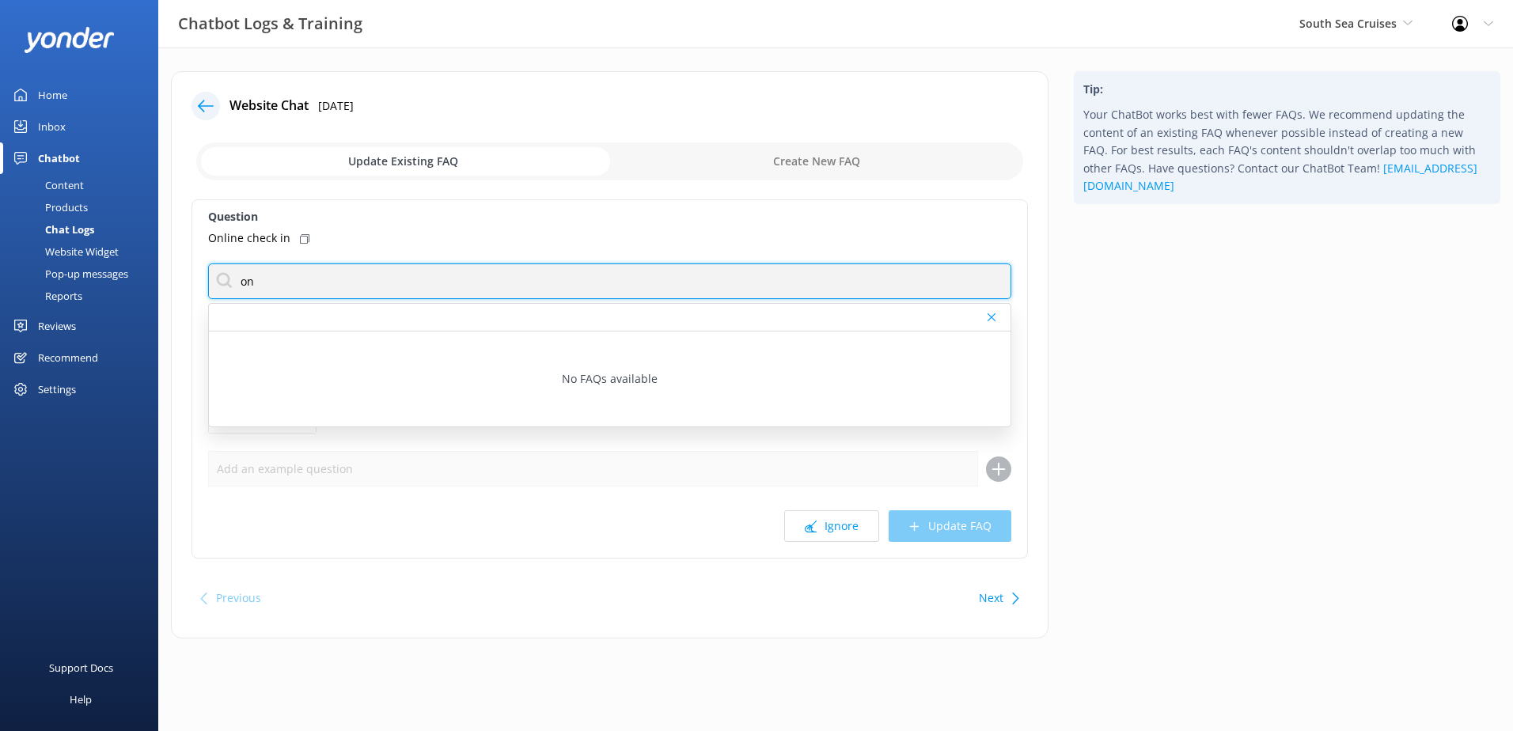
type input "o"
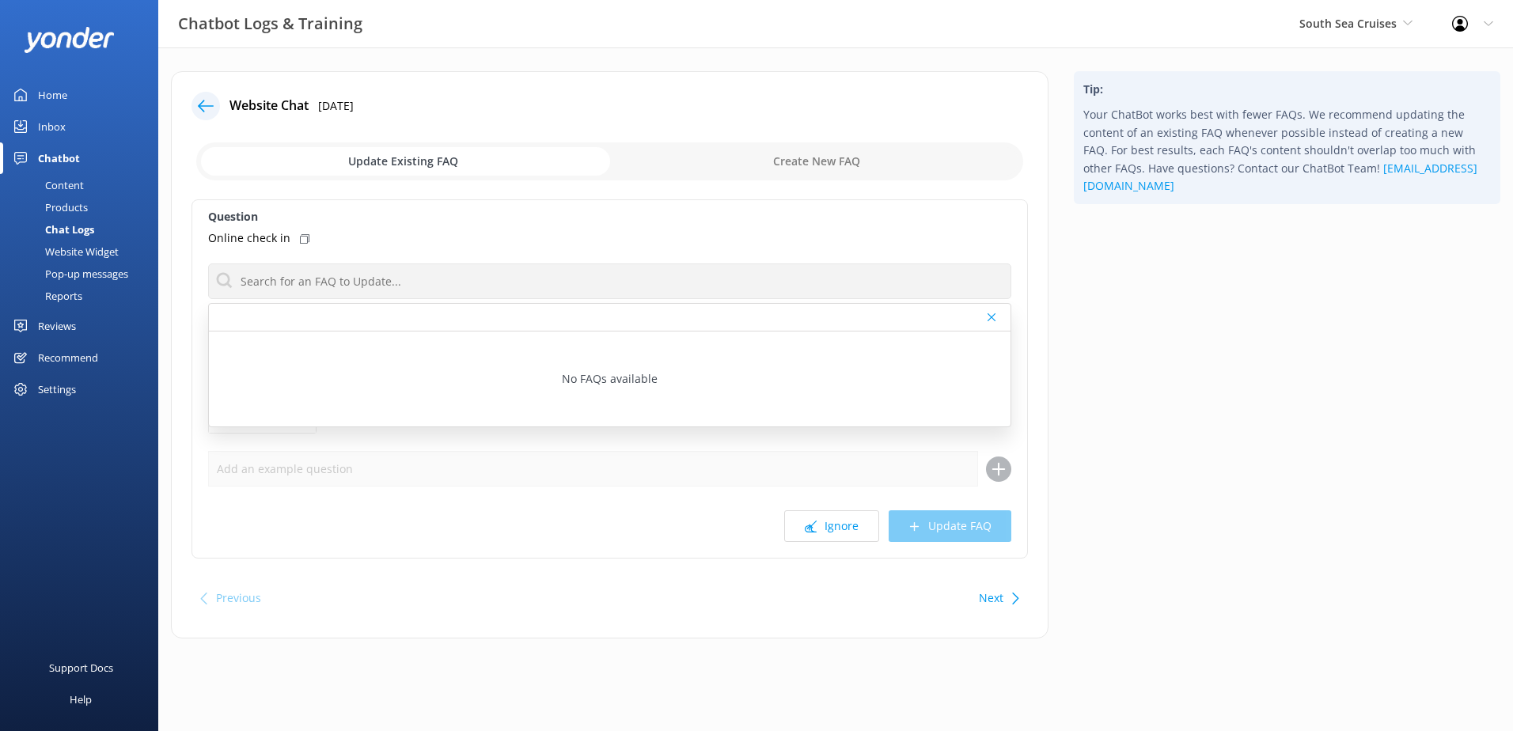
click at [210, 95] on div at bounding box center [206, 106] width 28 height 28
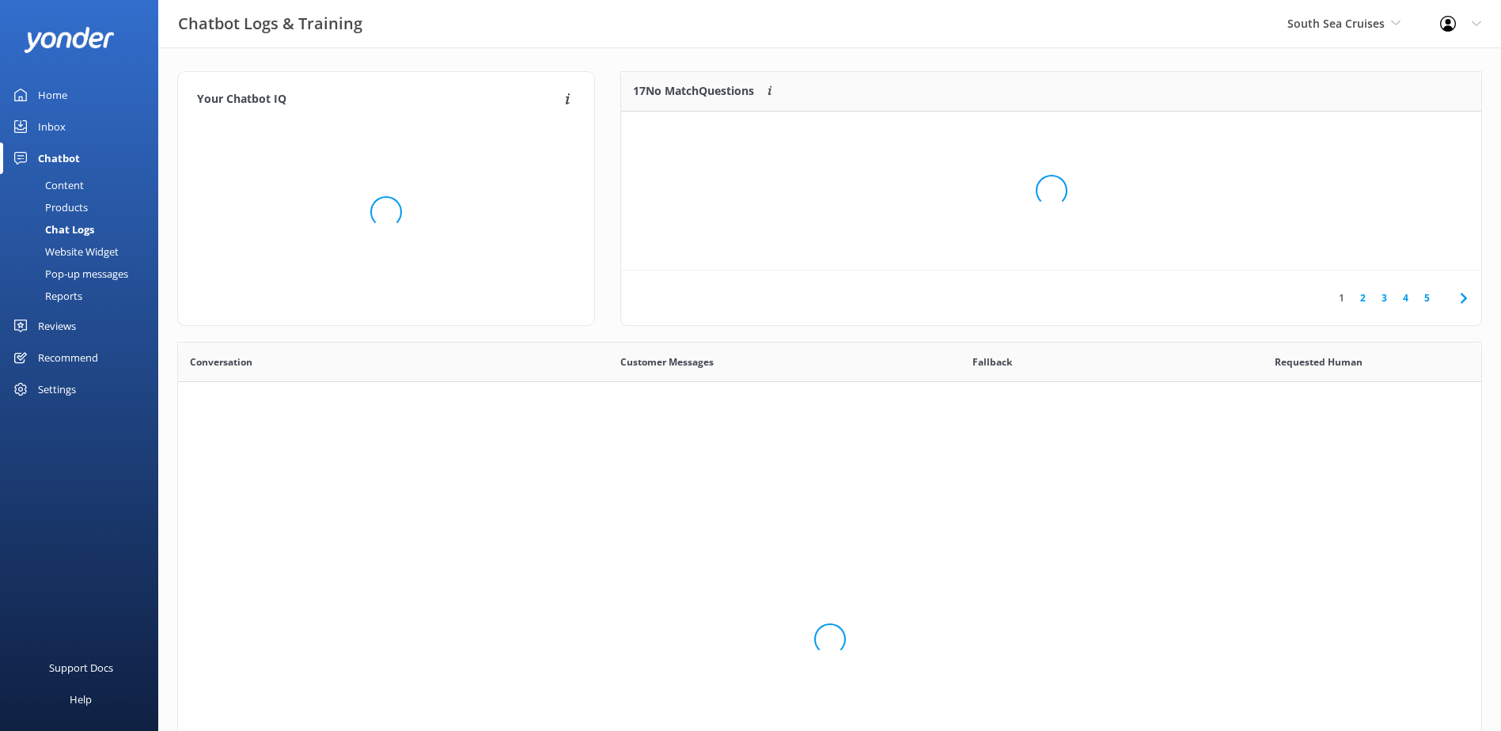
scroll to position [543, 1292]
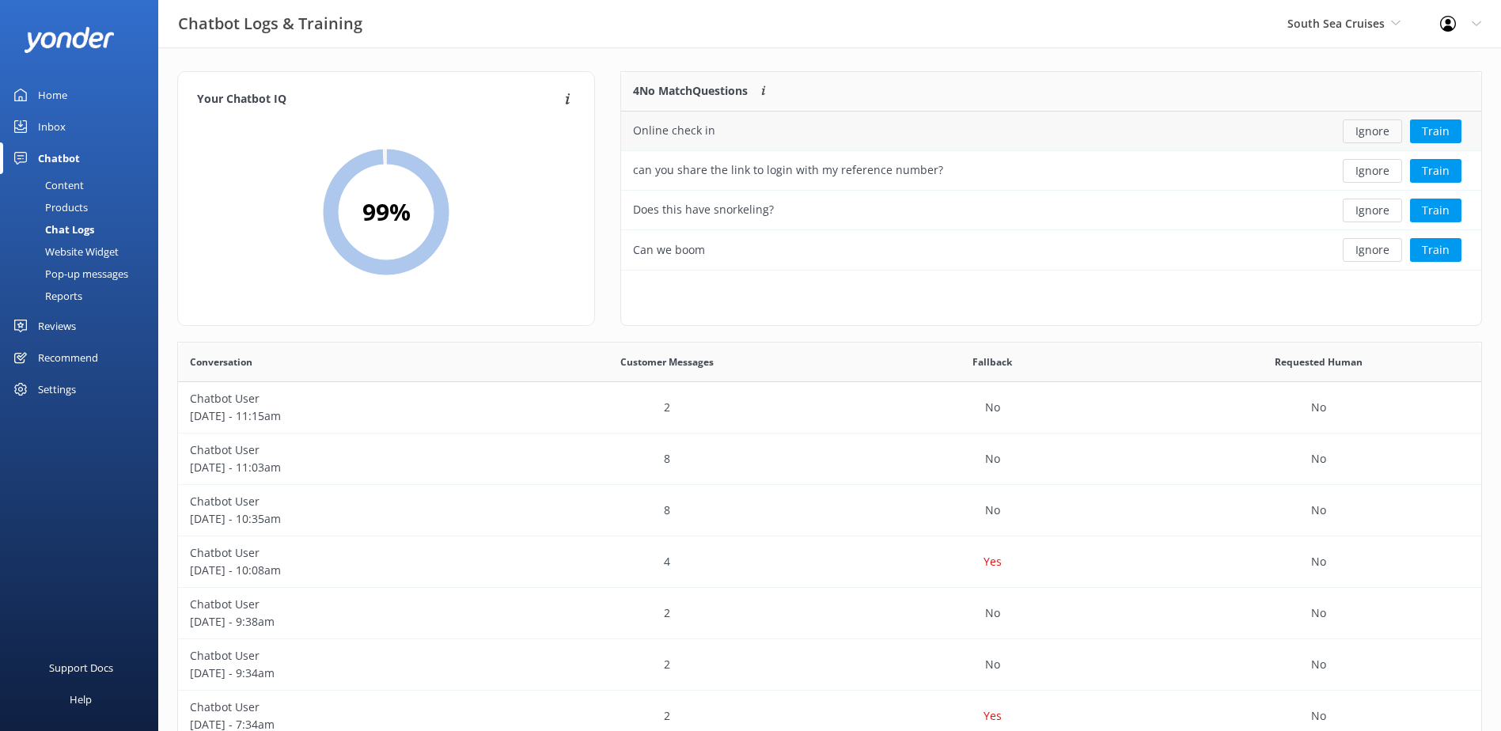
click at [1377, 133] on button "Ignore" at bounding box center [1372, 132] width 59 height 24
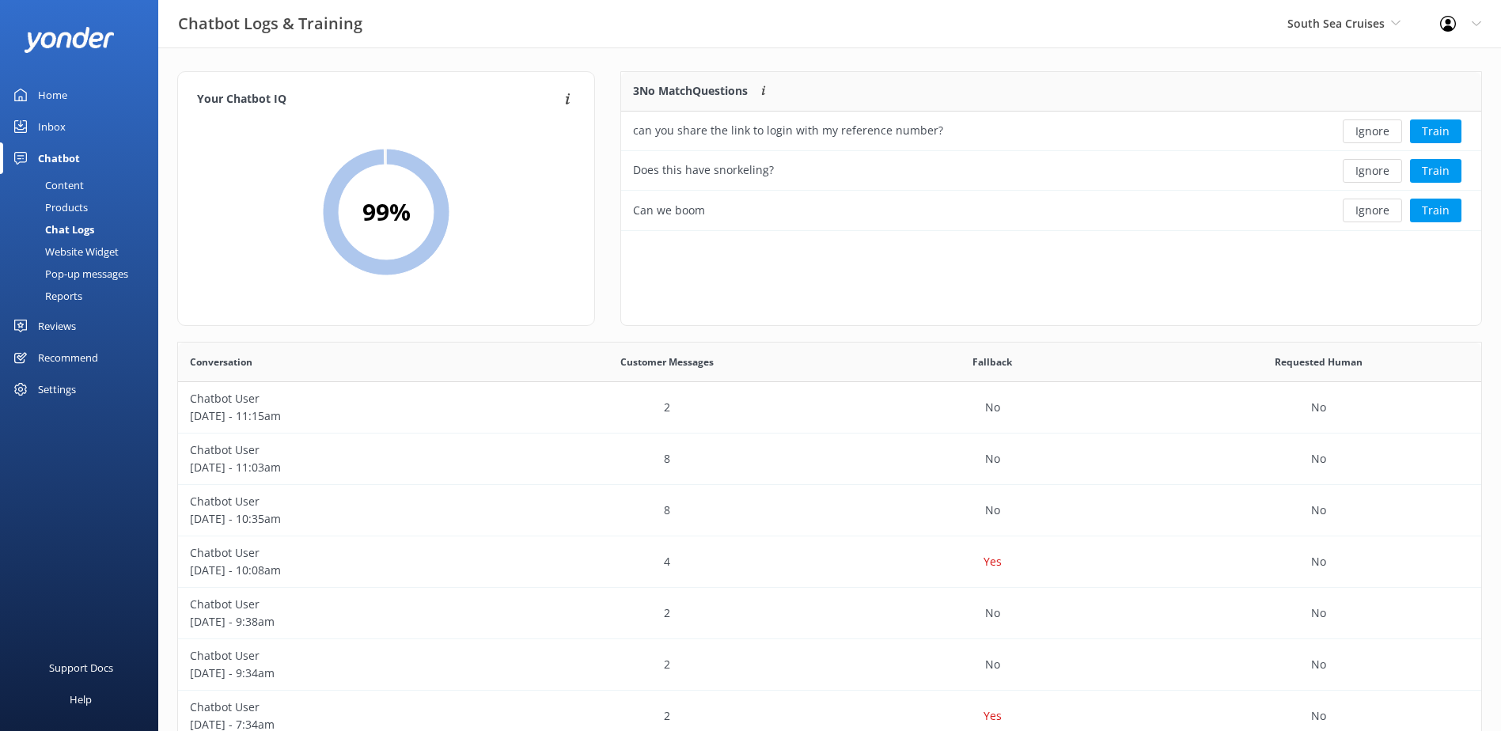
scroll to position [147, 848]
click at [1377, 133] on button "Ignore" at bounding box center [1372, 132] width 59 height 24
click at [1371, 176] on button "Ignore" at bounding box center [1372, 171] width 59 height 24
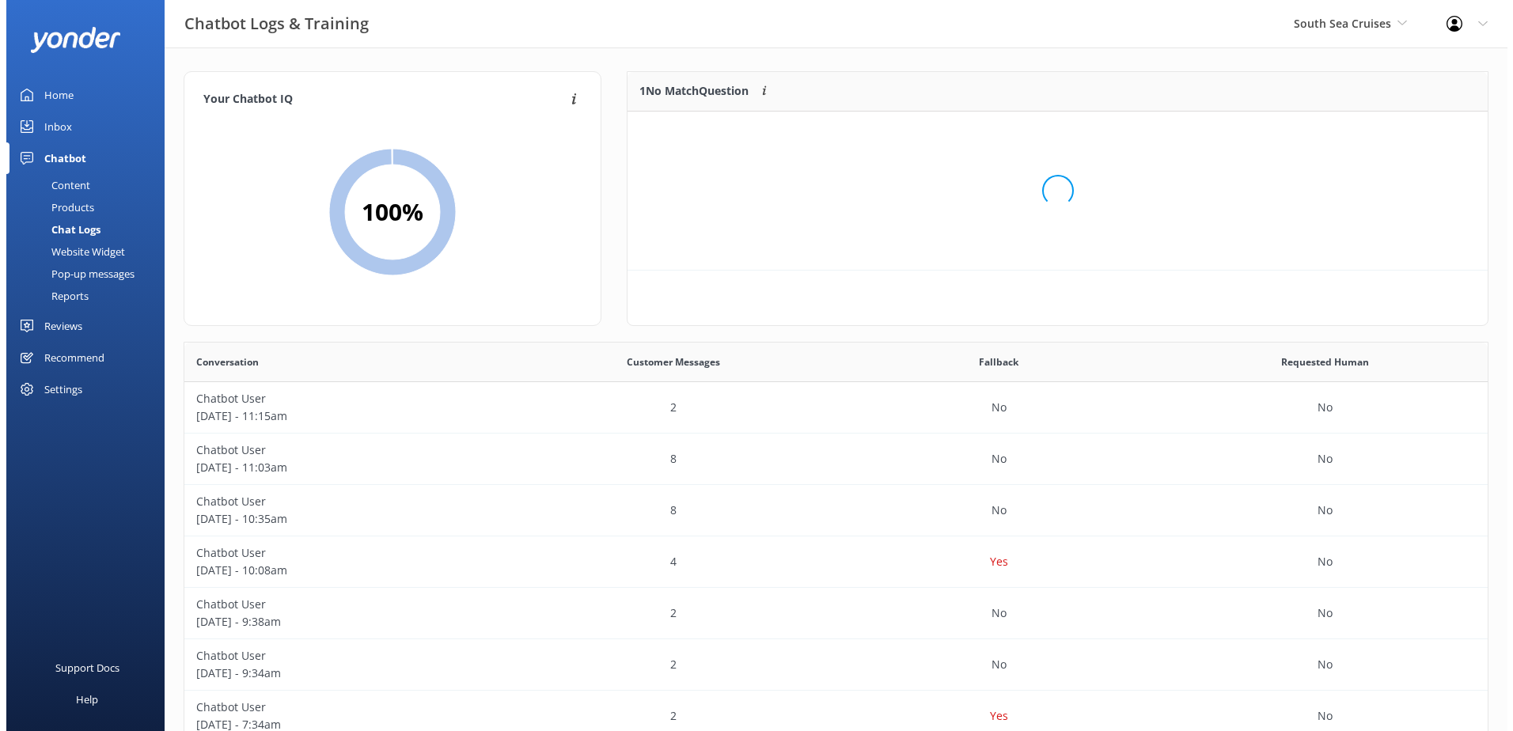
scroll to position [68, 848]
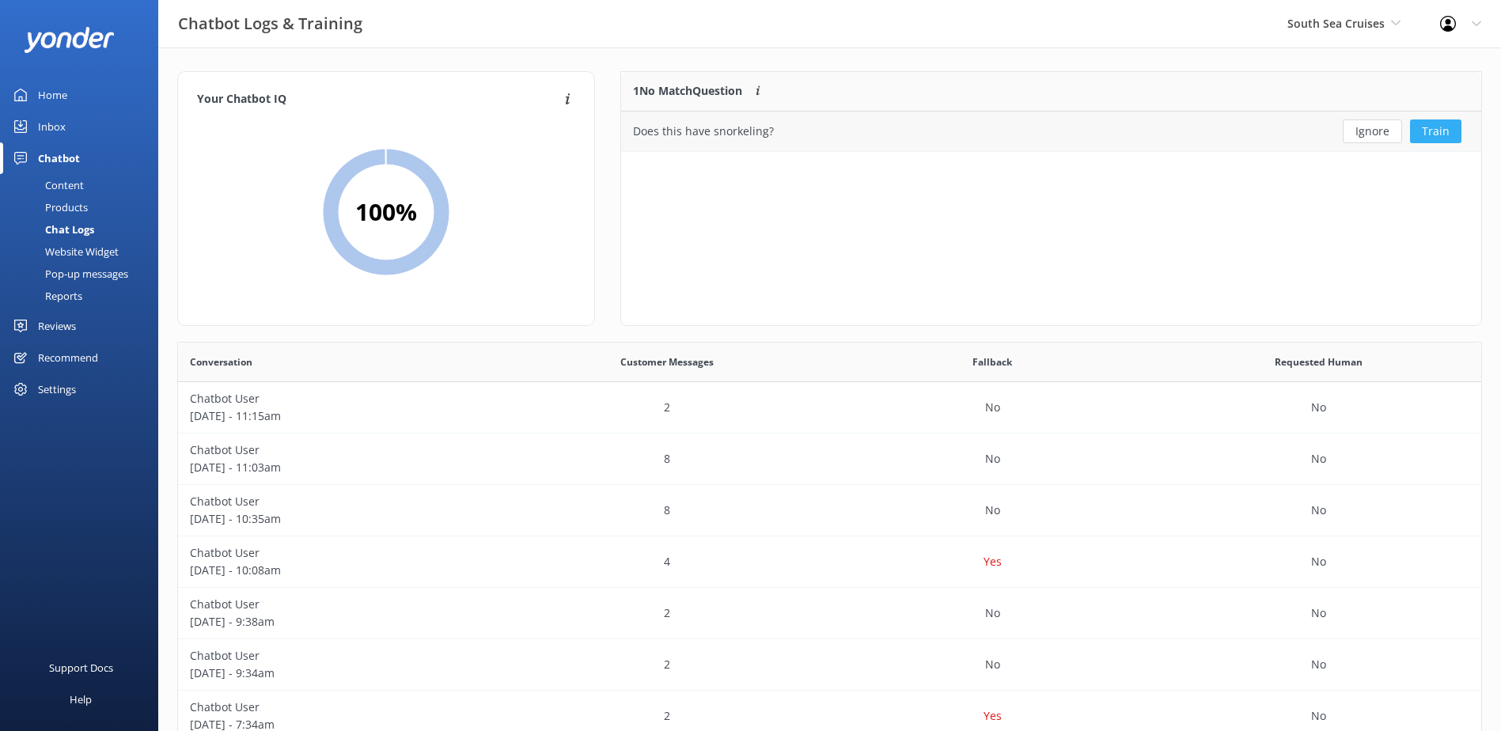
click at [1436, 139] on button "Train" at bounding box center [1435, 132] width 51 height 24
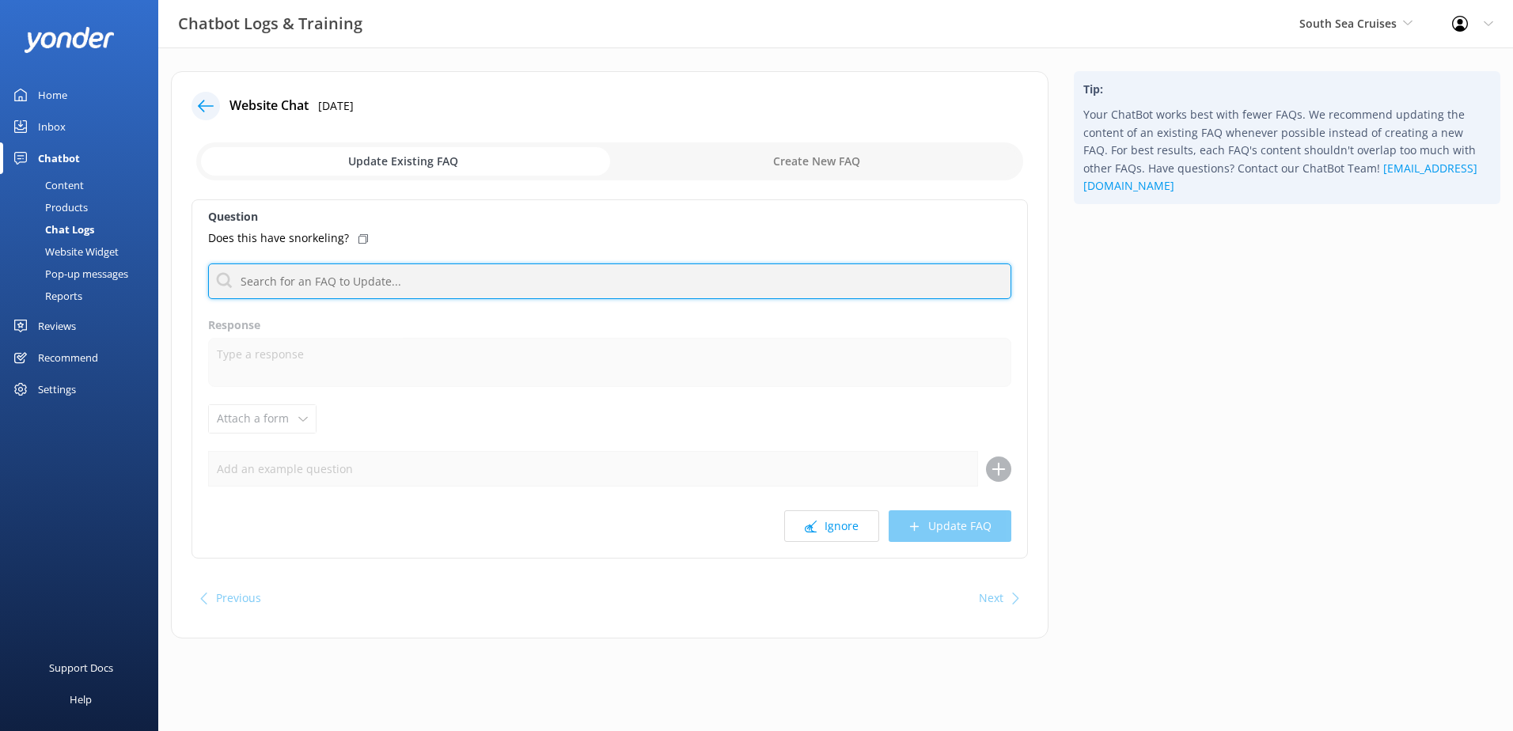
click at [497, 271] on input "text" at bounding box center [609, 282] width 803 height 36
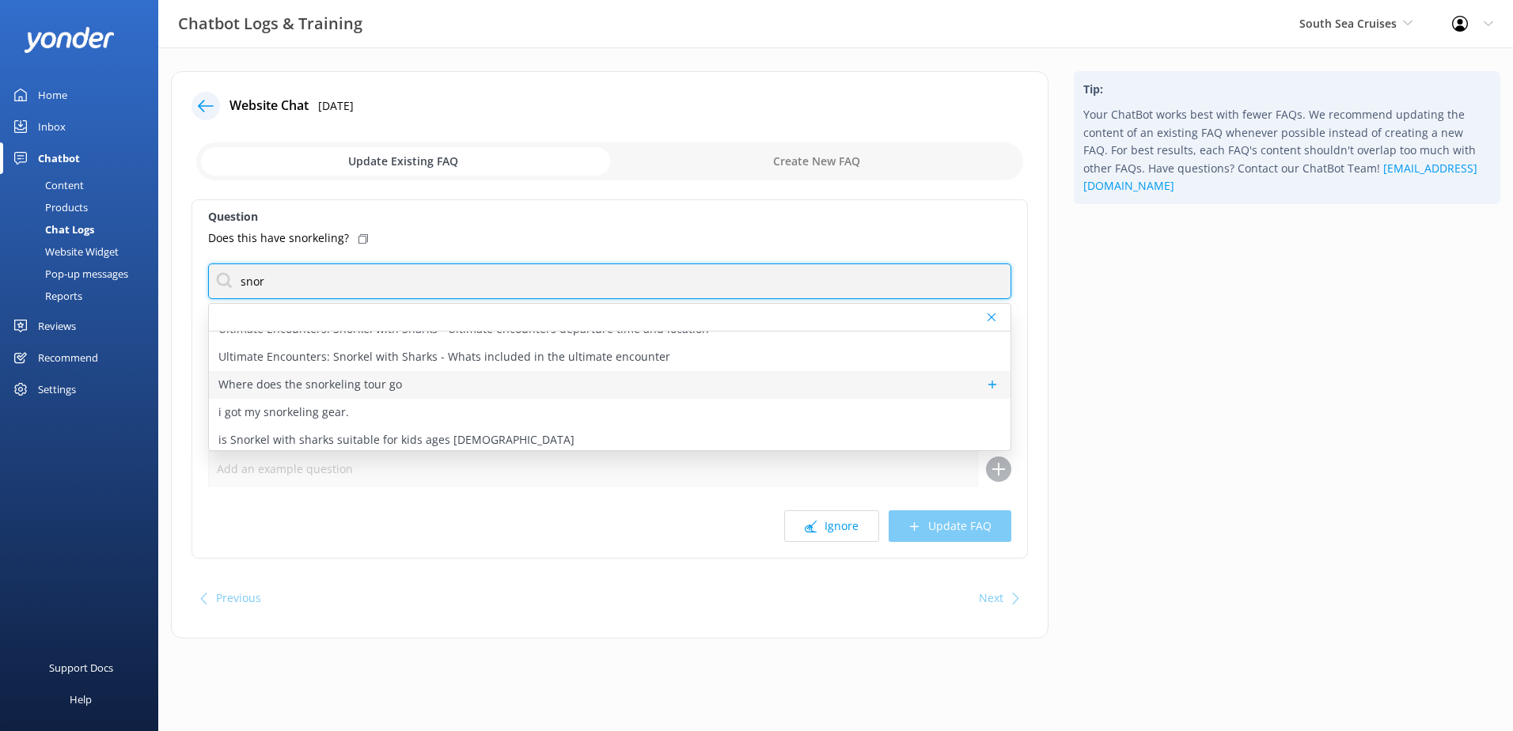
scroll to position [269, 0]
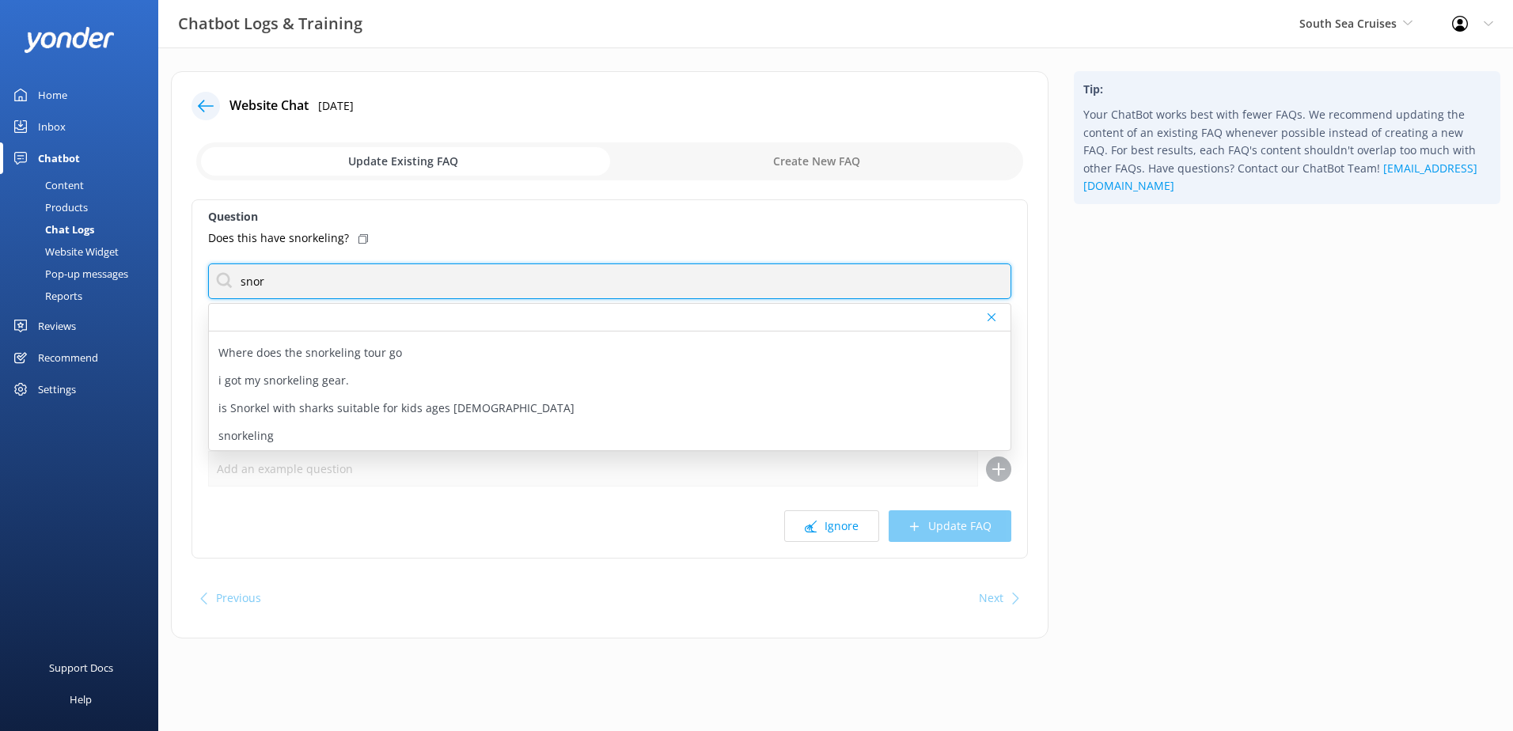
type input "snor"
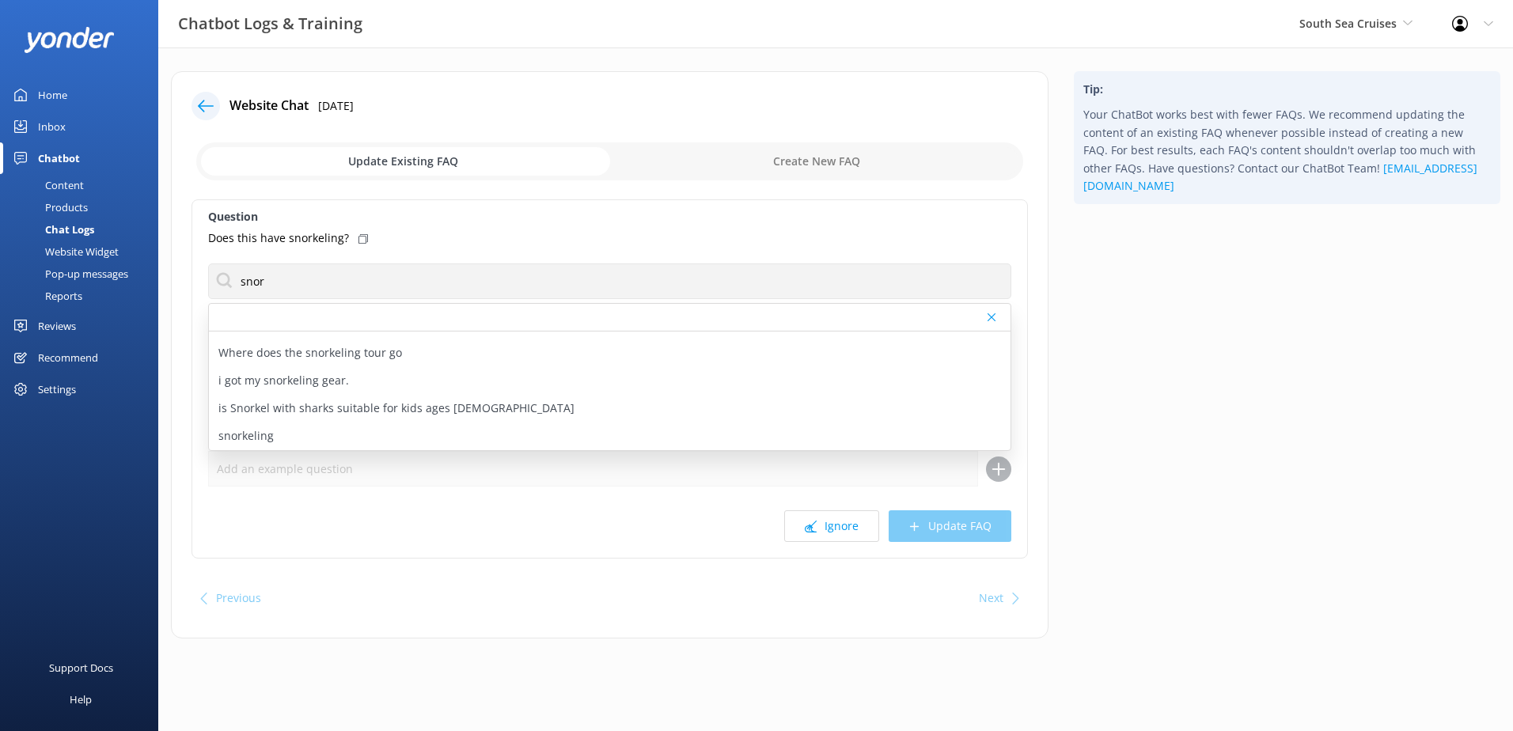
click at [552, 429] on div "snorkeling" at bounding box center [610, 437] width 802 height 28
type textarea "Our Ultimate encounter: Snorkel with Sharks takes place in the Mamanuca Islands…"
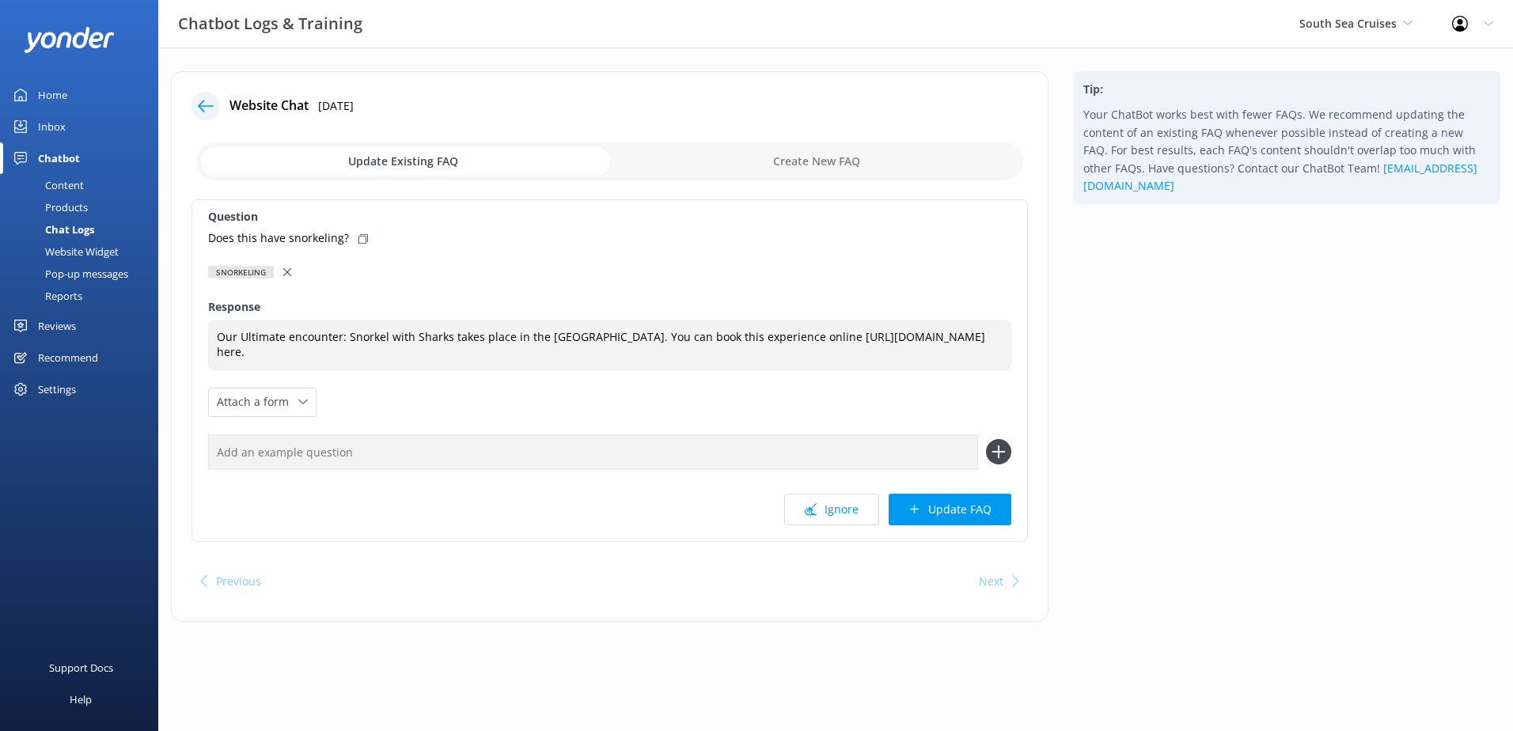
click at [286, 267] on div at bounding box center [288, 272] width 11 height 17
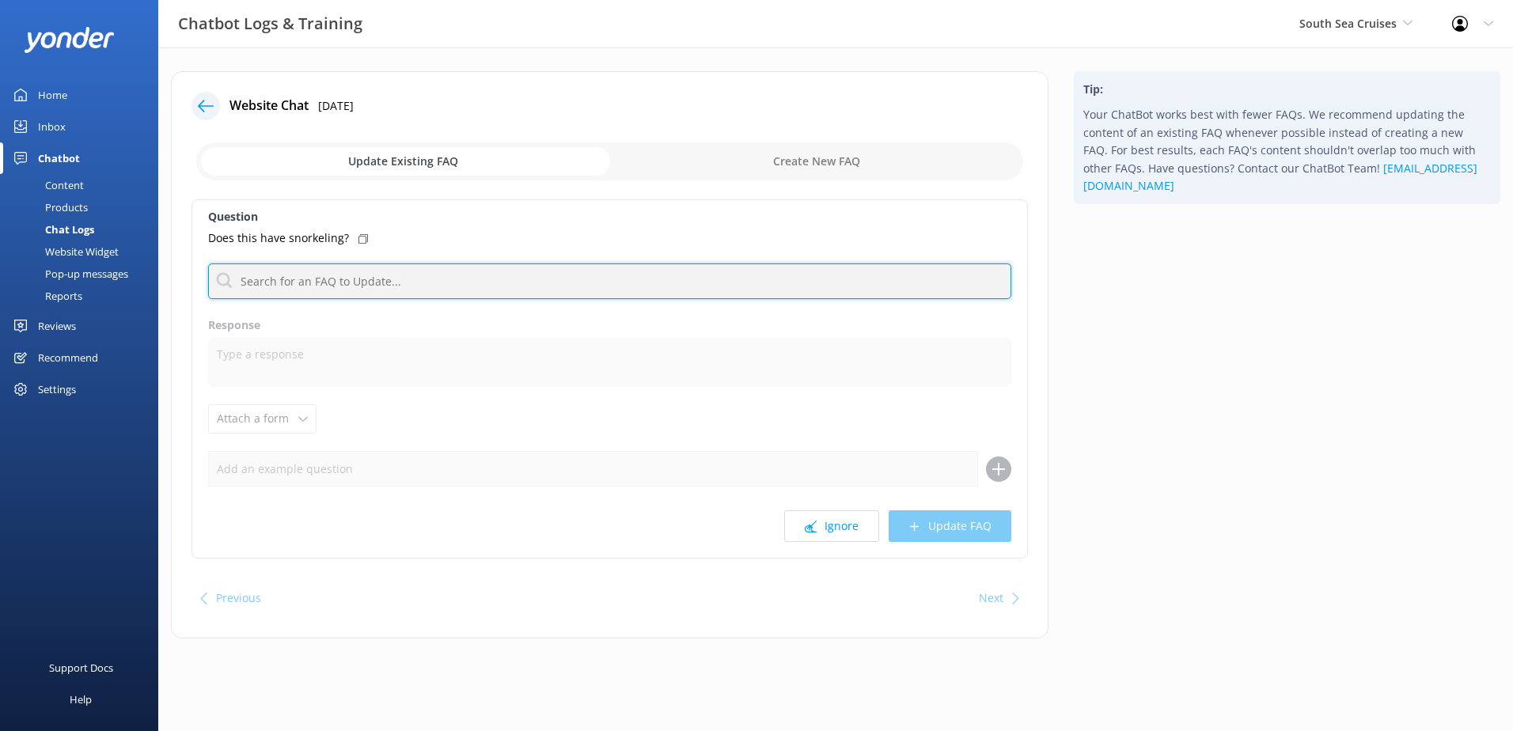
click at [328, 283] on input "text" at bounding box center [609, 282] width 803 height 36
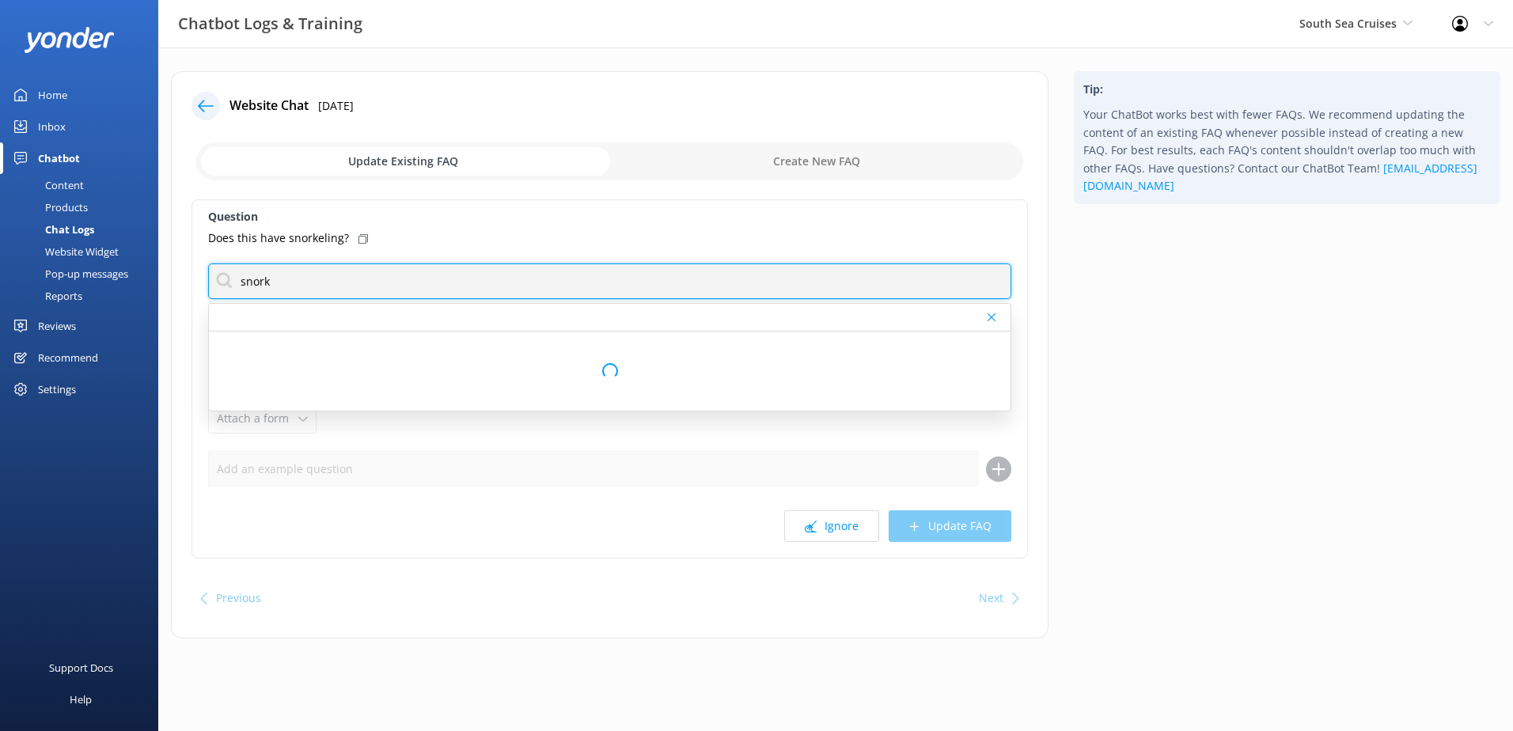
scroll to position [0, 0]
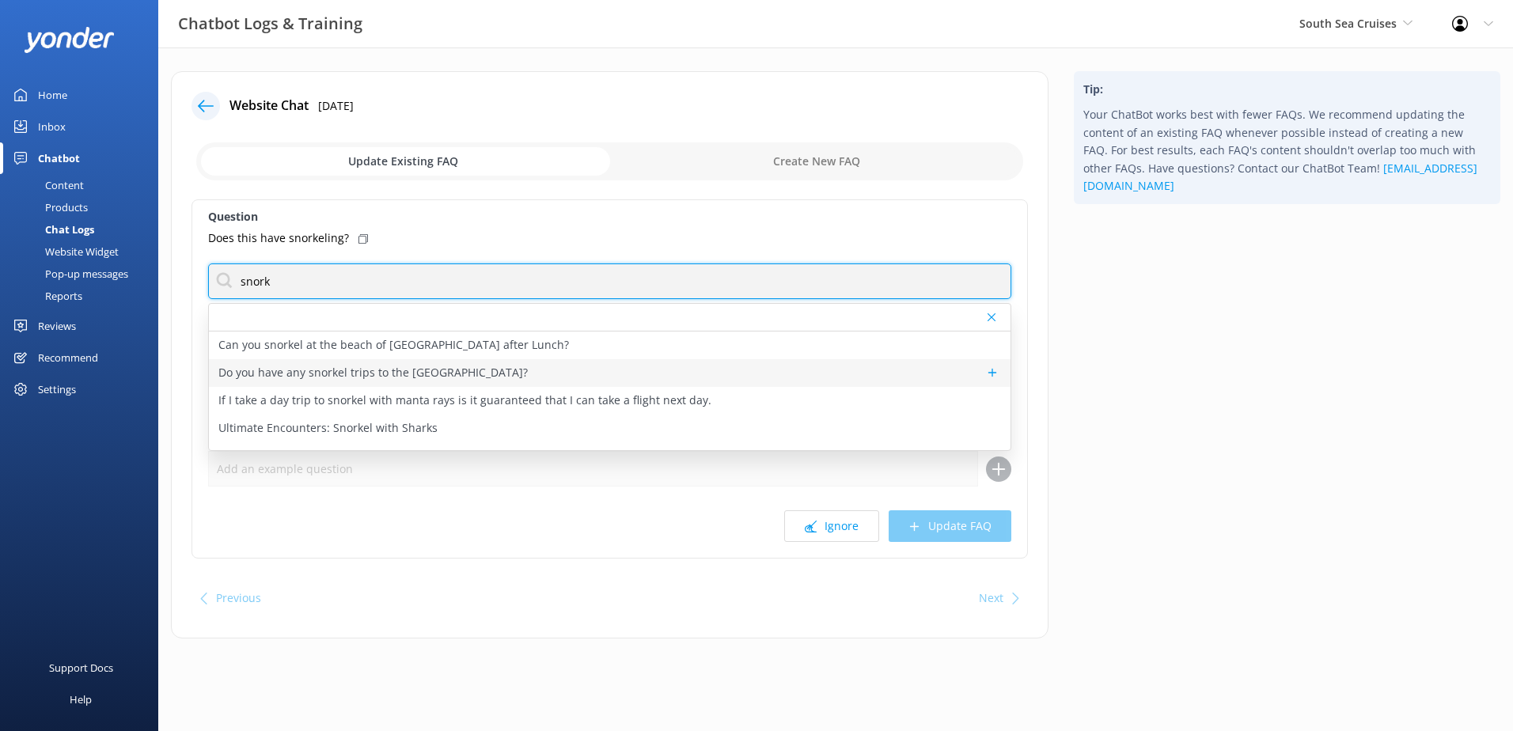
type input "snork"
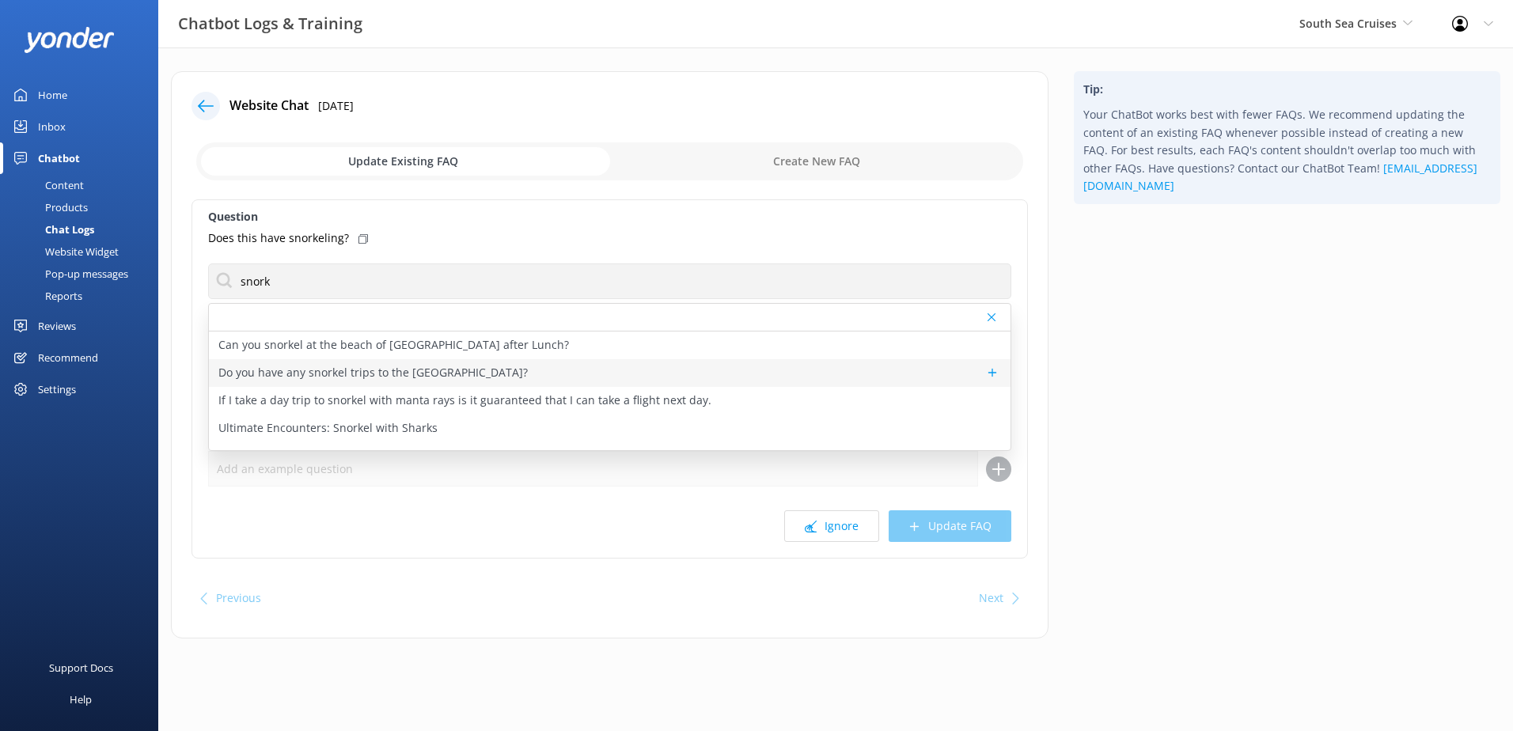
click at [524, 364] on div "Do you have any snorkel trips to the rainbow reef?" at bounding box center [610, 373] width 802 height 28
type textarea "We do not have snorkel trips to the Rainbow Reef, we service the Mamanuca and Y…"
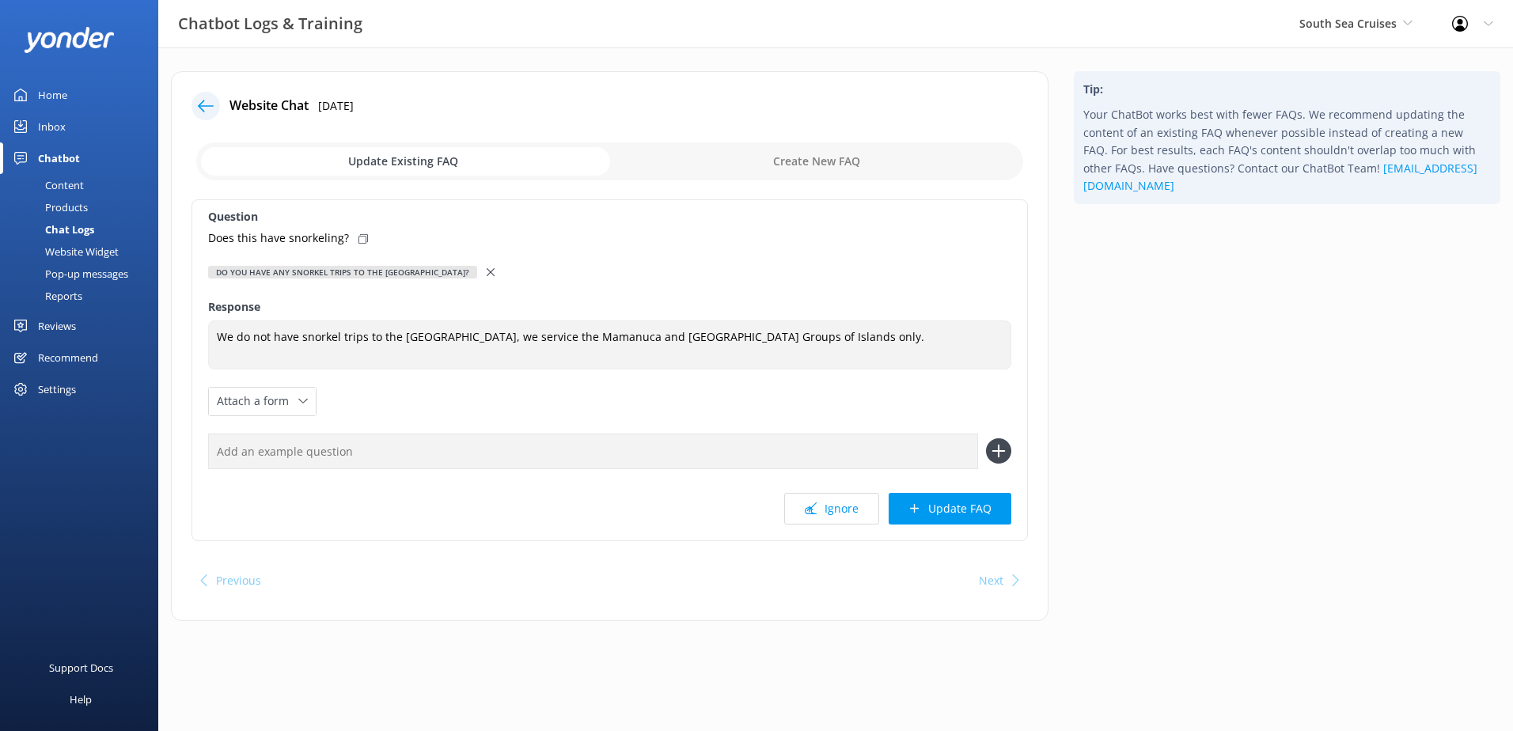
click at [487, 271] on icon at bounding box center [491, 272] width 8 height 8
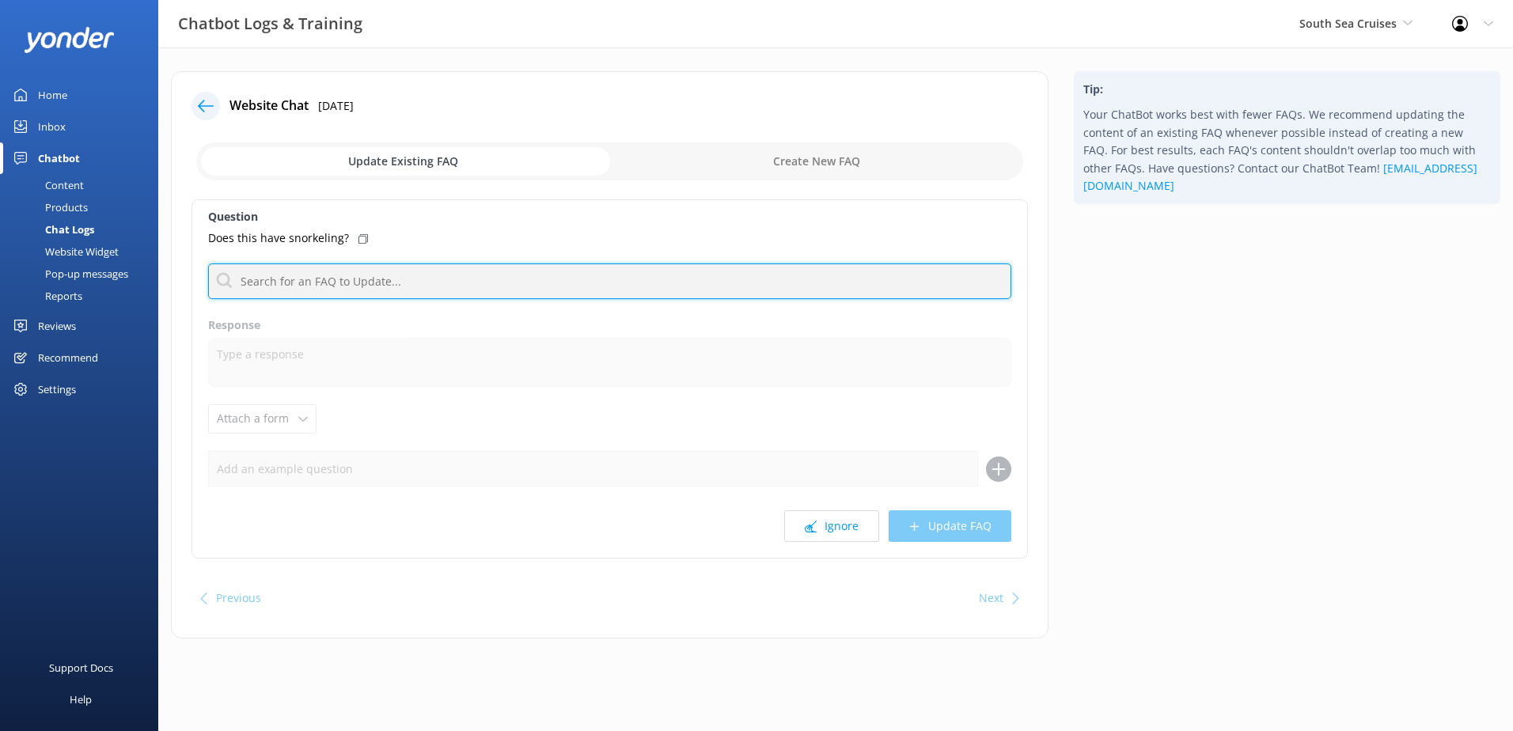
click at [450, 283] on input "text" at bounding box center [609, 282] width 803 height 36
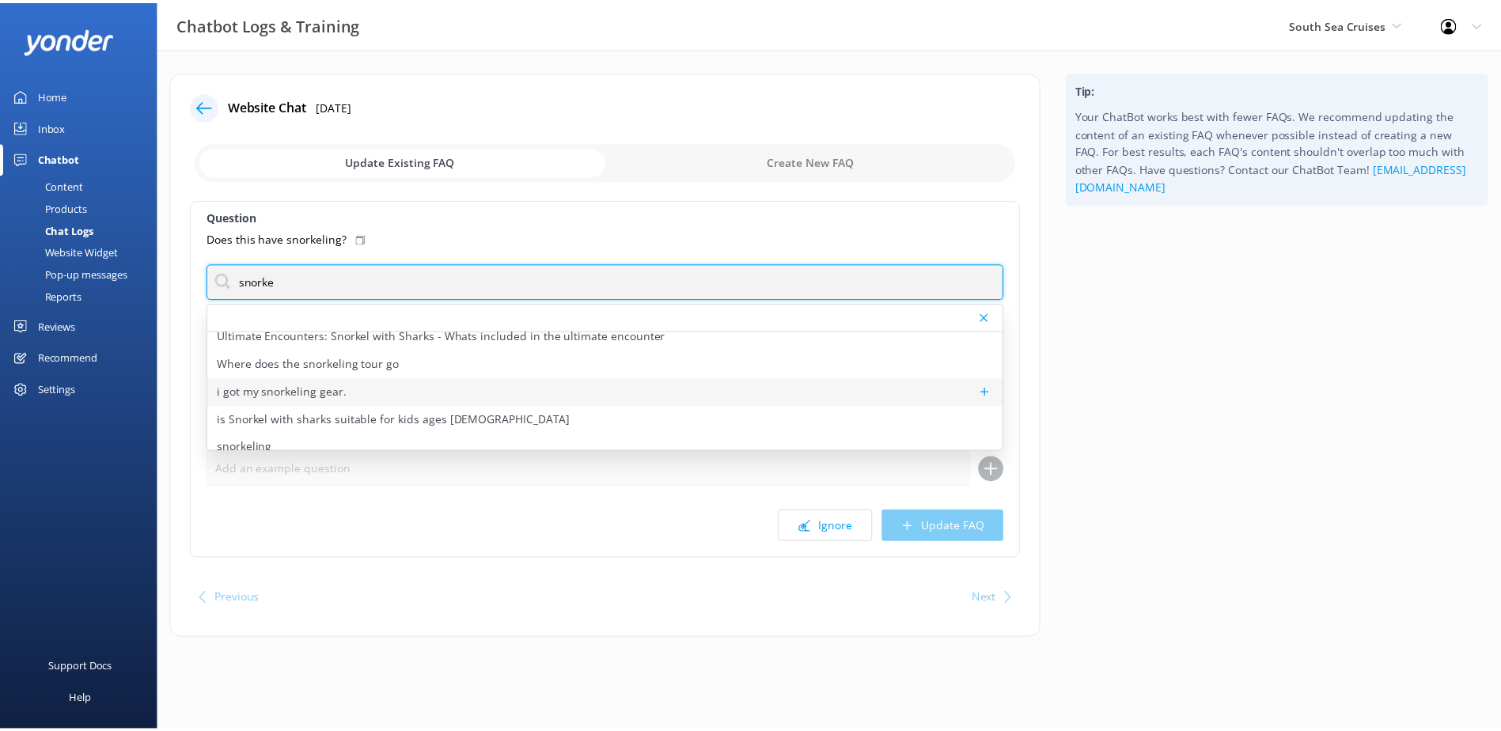
scroll to position [269, 0]
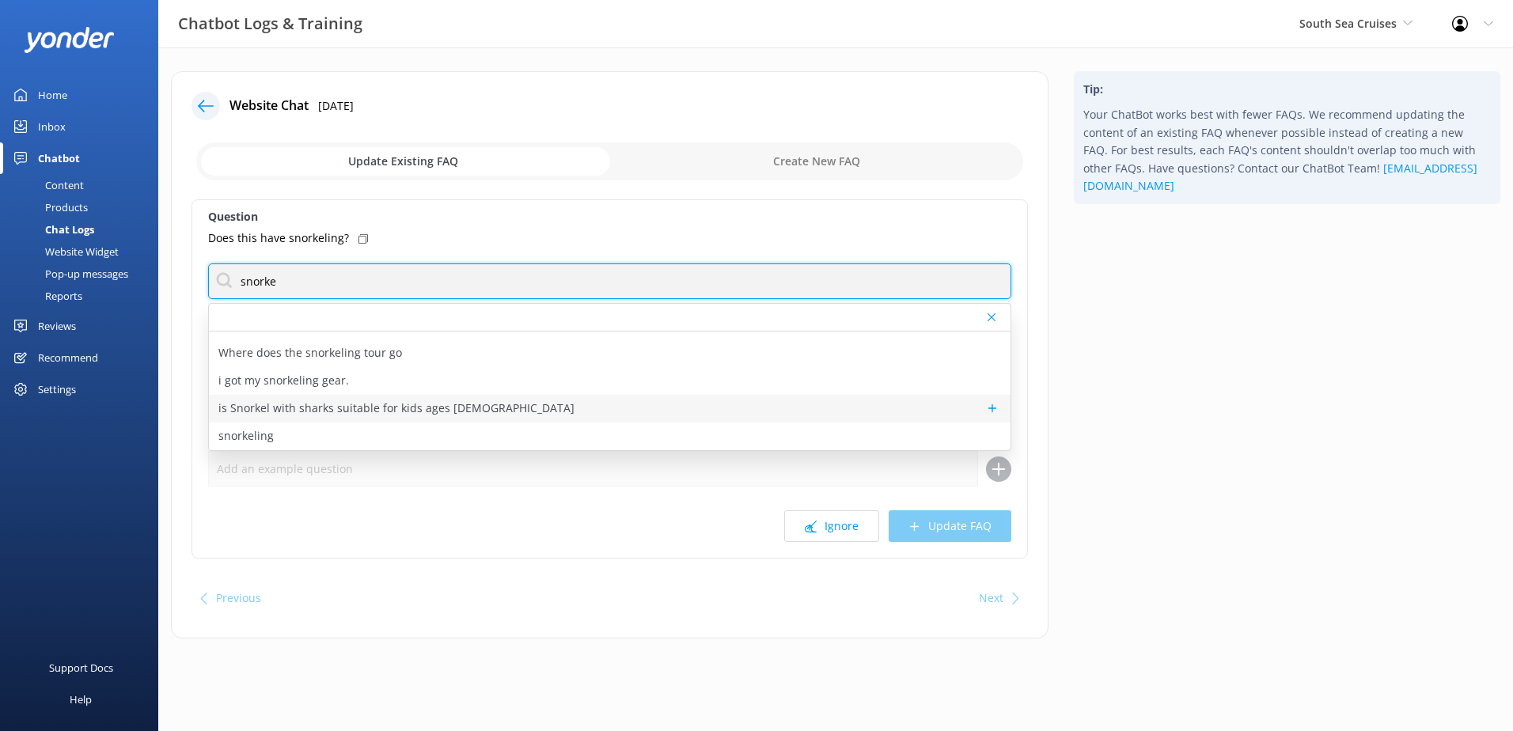
type input "snorke"
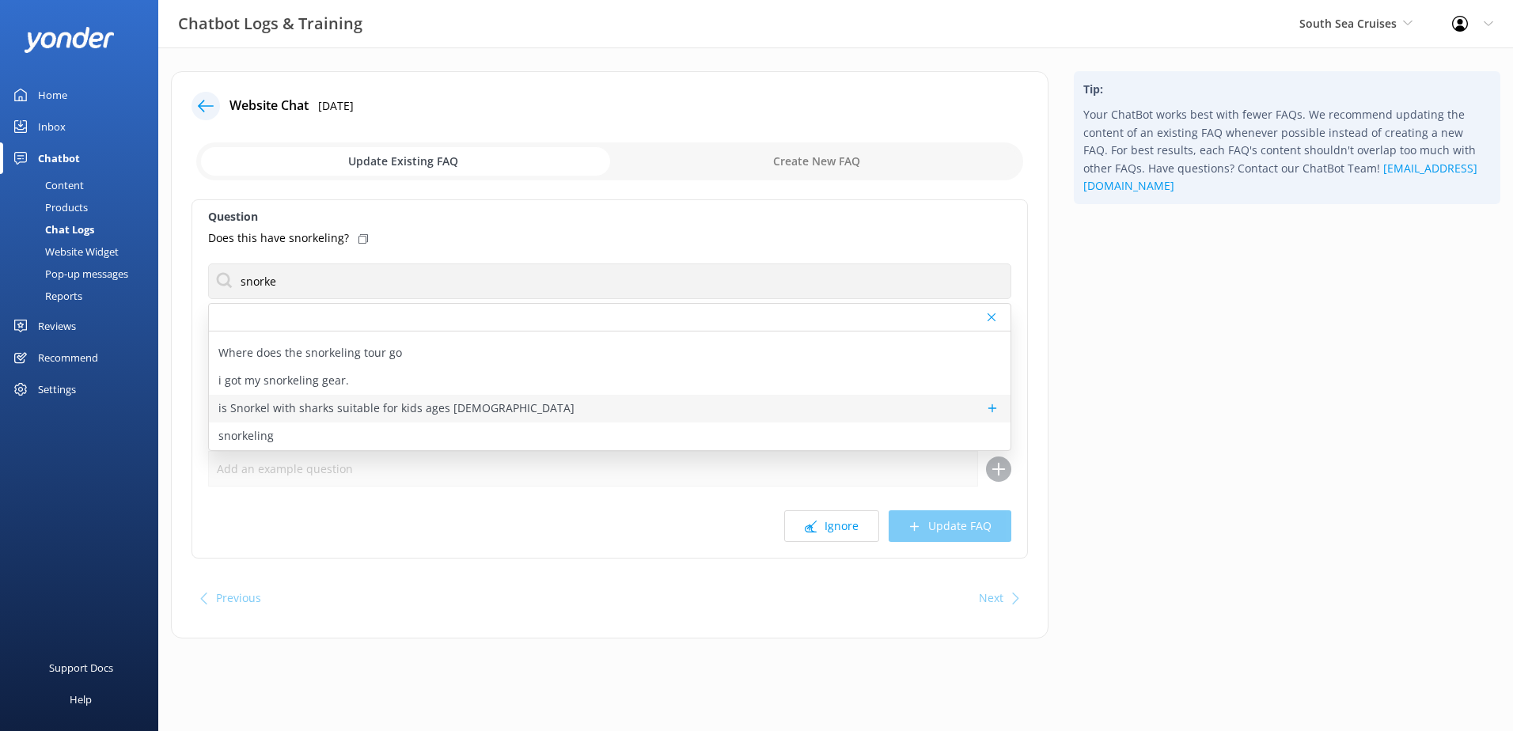
click at [734, 399] on div "is Snorkel with sharks suitable for kids ages 8 and 12" at bounding box center [610, 409] width 802 height 28
type textarea "The child age for the Ultimate Encounter - Snorkelling with Shark daytrip is 5-…"
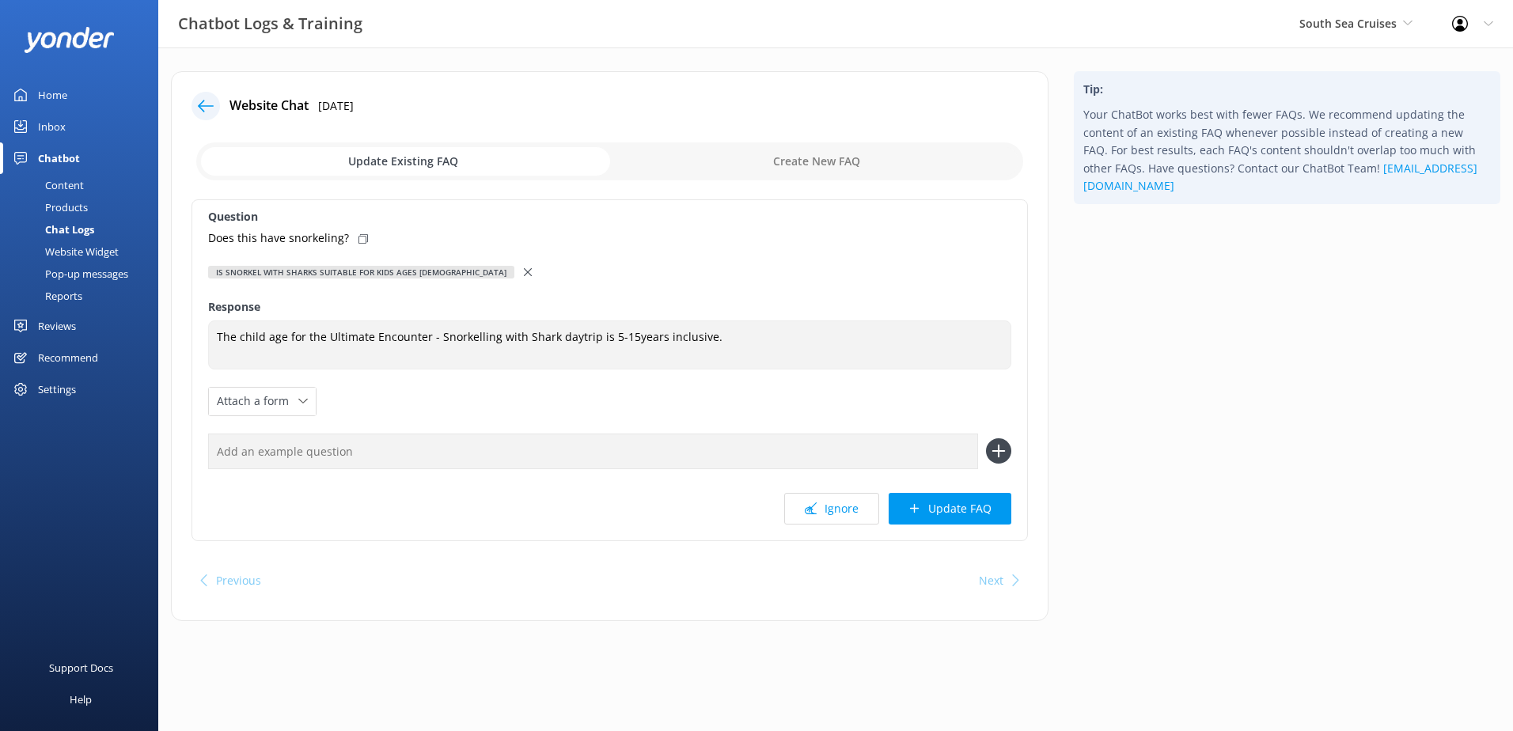
click at [524, 274] on use at bounding box center [528, 272] width 8 height 8
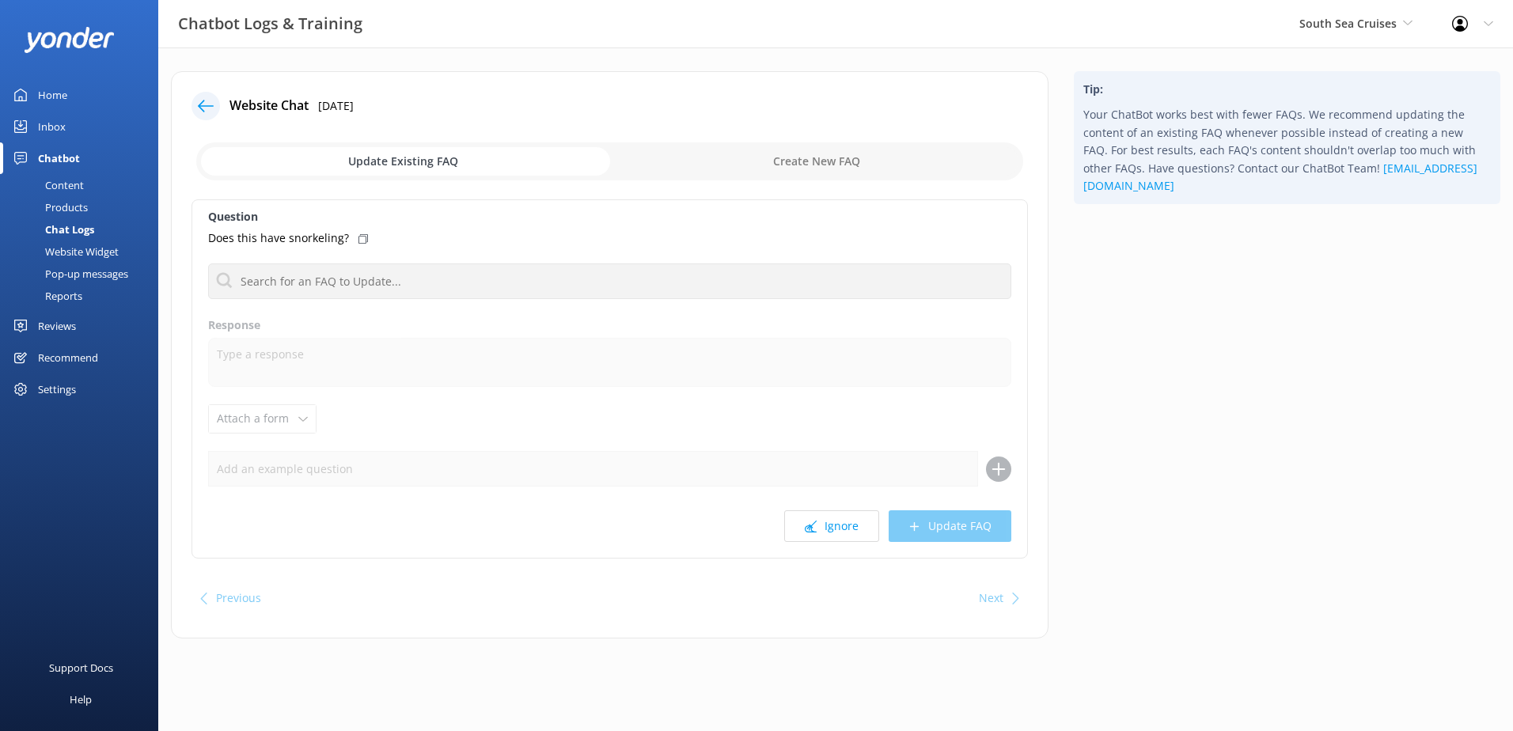
click at [212, 104] on icon at bounding box center [206, 106] width 16 height 16
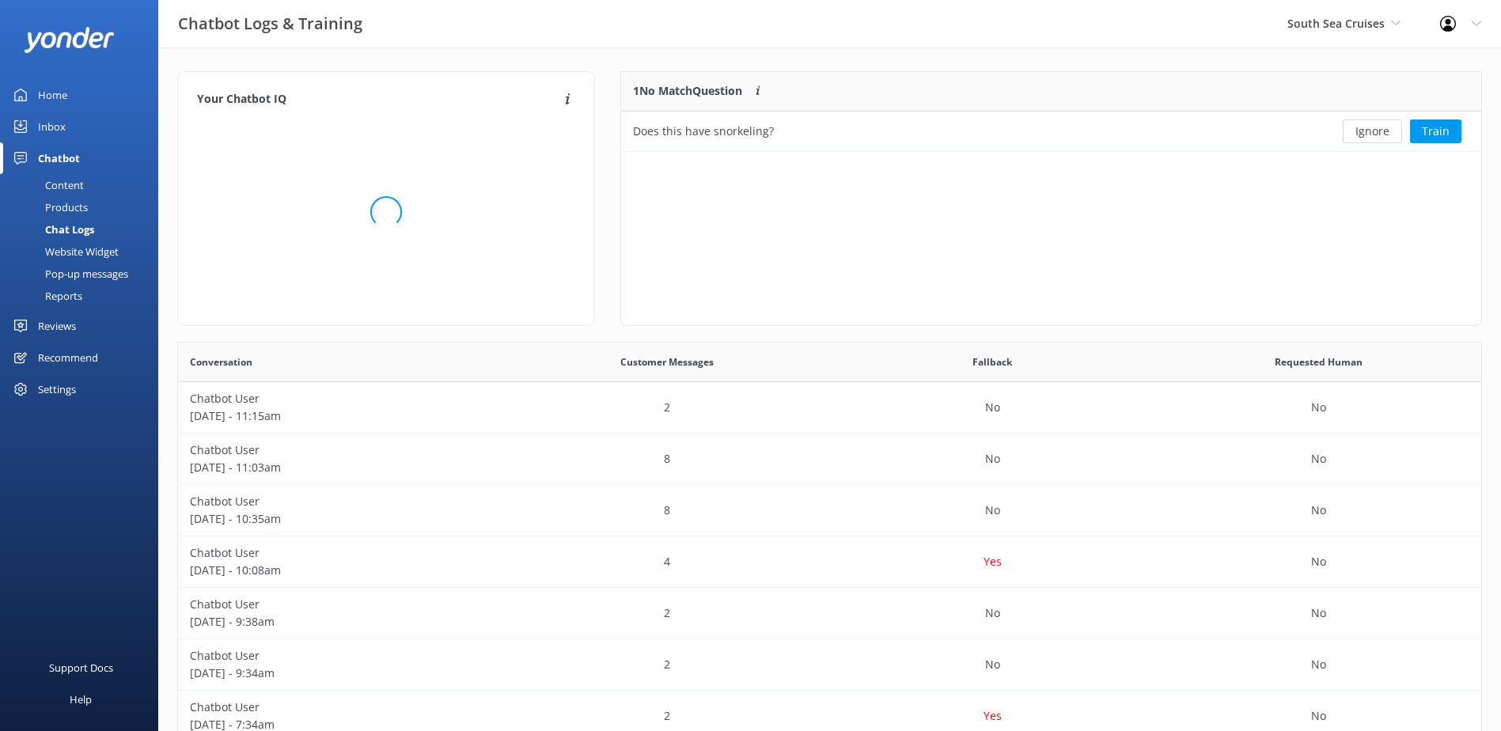
scroll to position [68, 848]
click at [1360, 132] on button "Ignore" at bounding box center [1372, 132] width 59 height 24
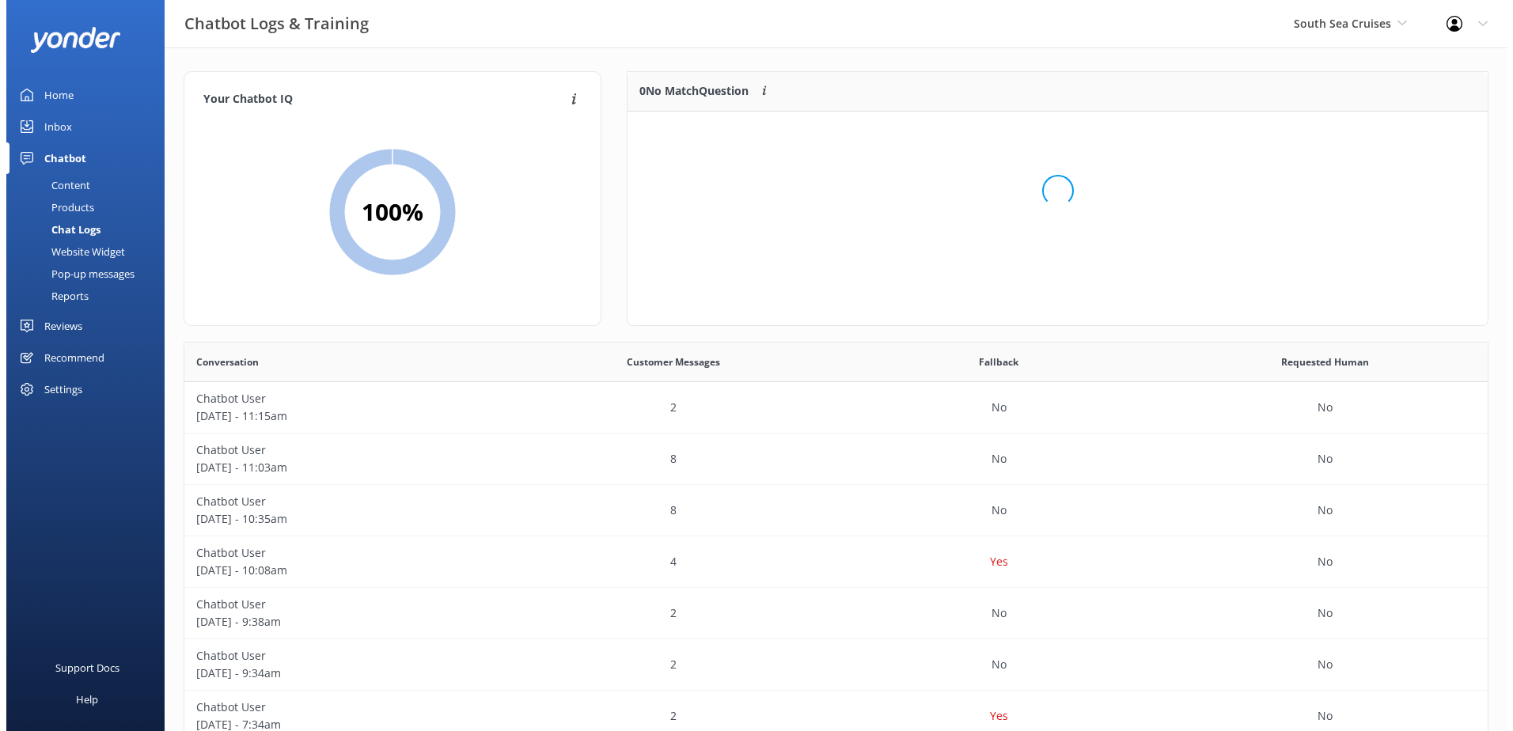
scroll to position [186, 848]
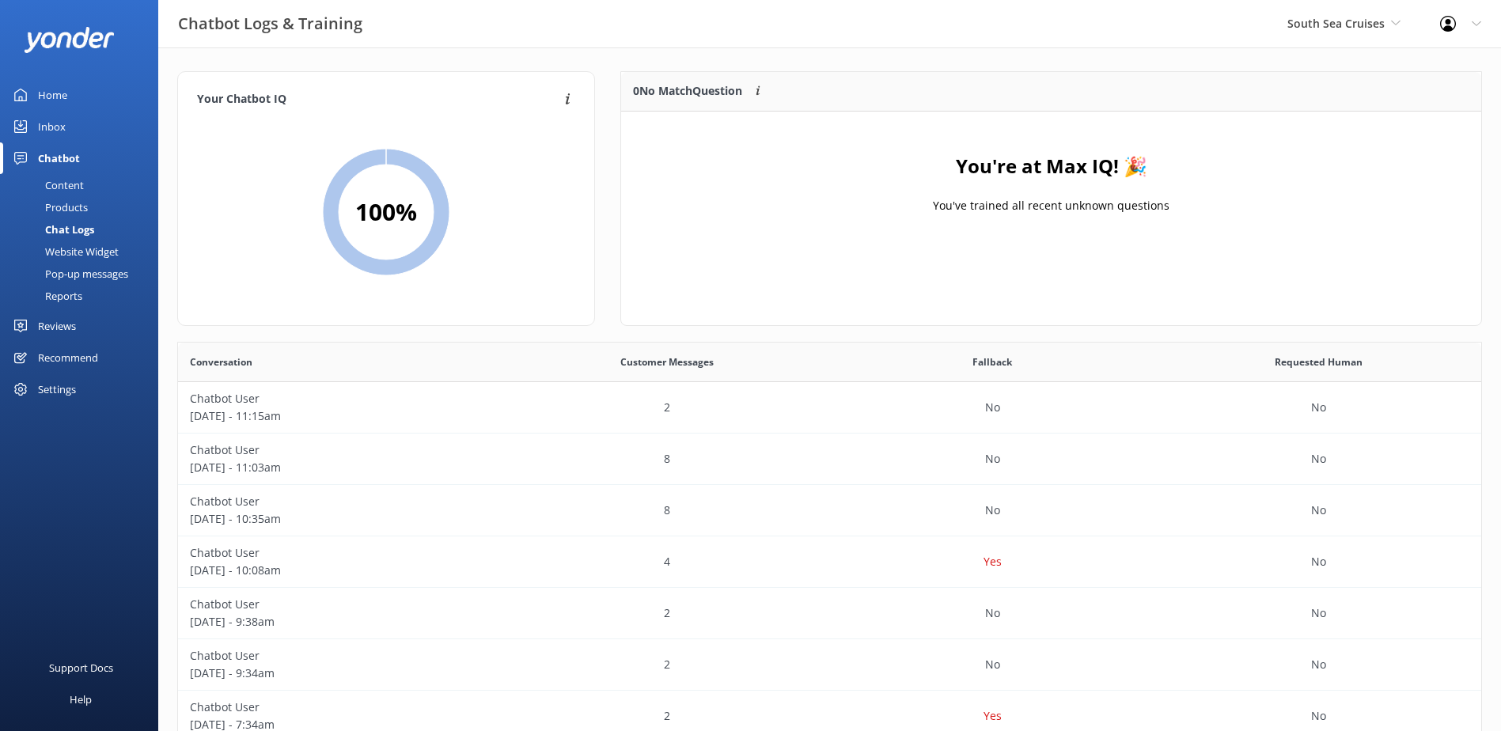
click at [63, 139] on div "Inbox" at bounding box center [52, 127] width 28 height 32
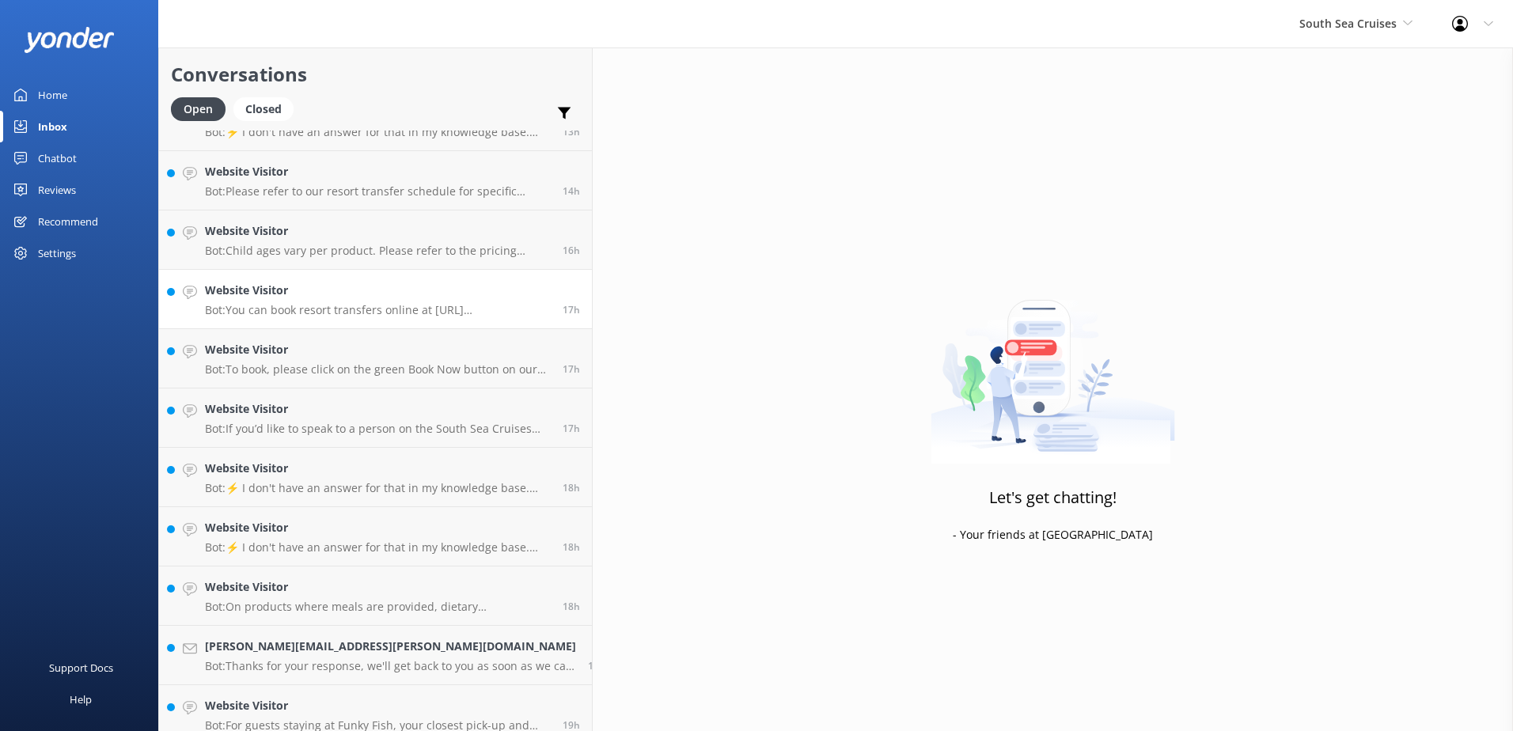
scroll to position [586, 0]
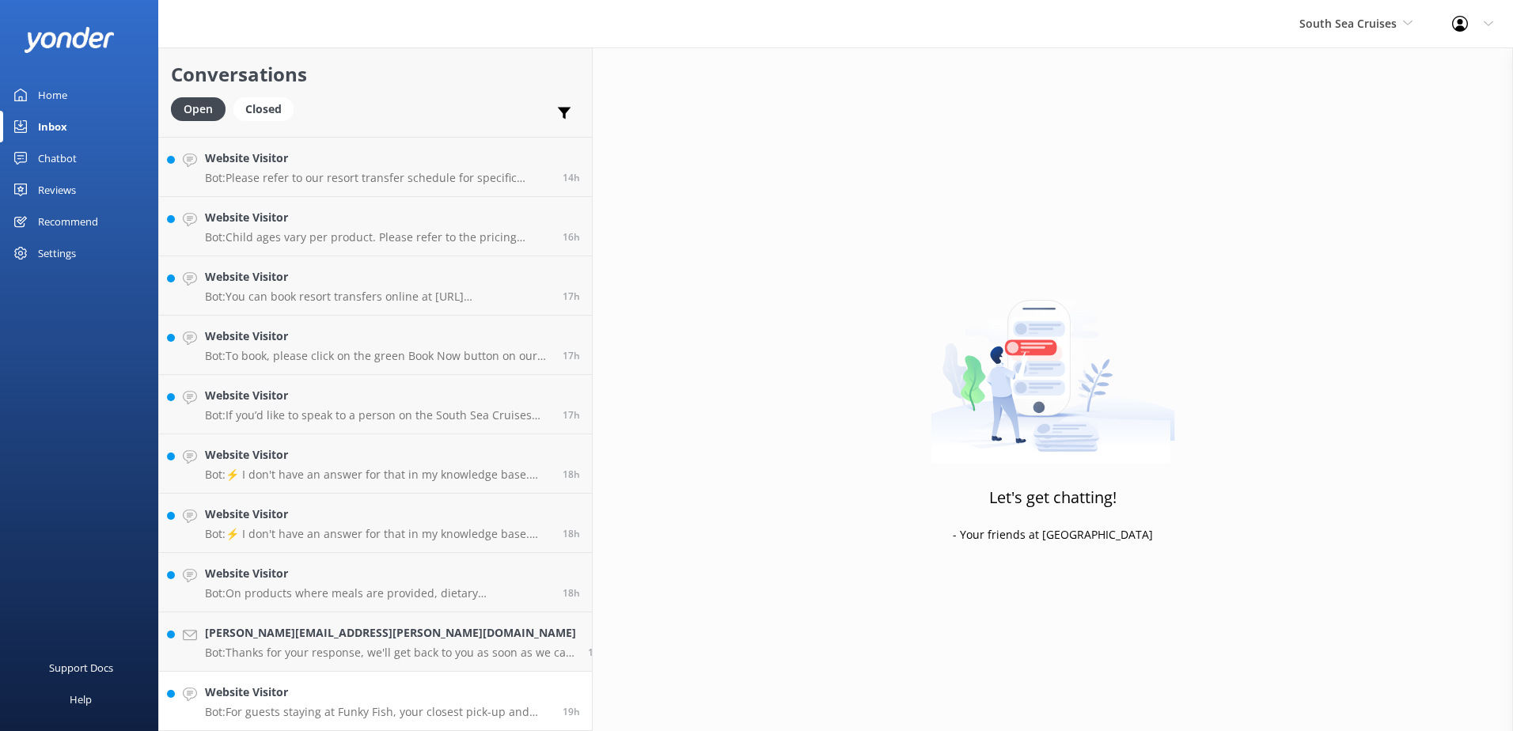
click at [379, 707] on p "Bot: For guests staying at Funky Fish, your closest pick-up and drop-off point …" at bounding box center [378, 712] width 346 height 14
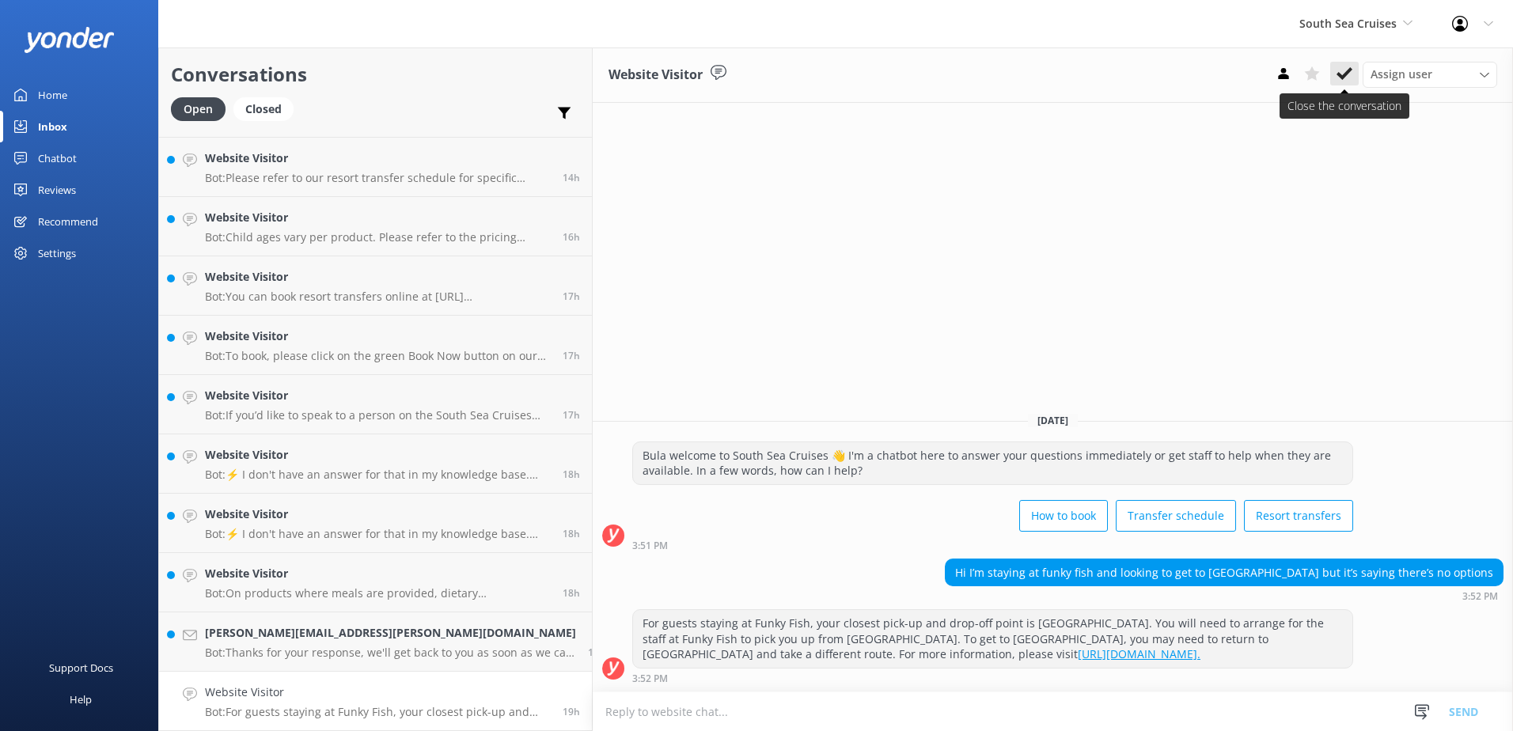
click at [1349, 75] on icon at bounding box center [1345, 74] width 16 height 16
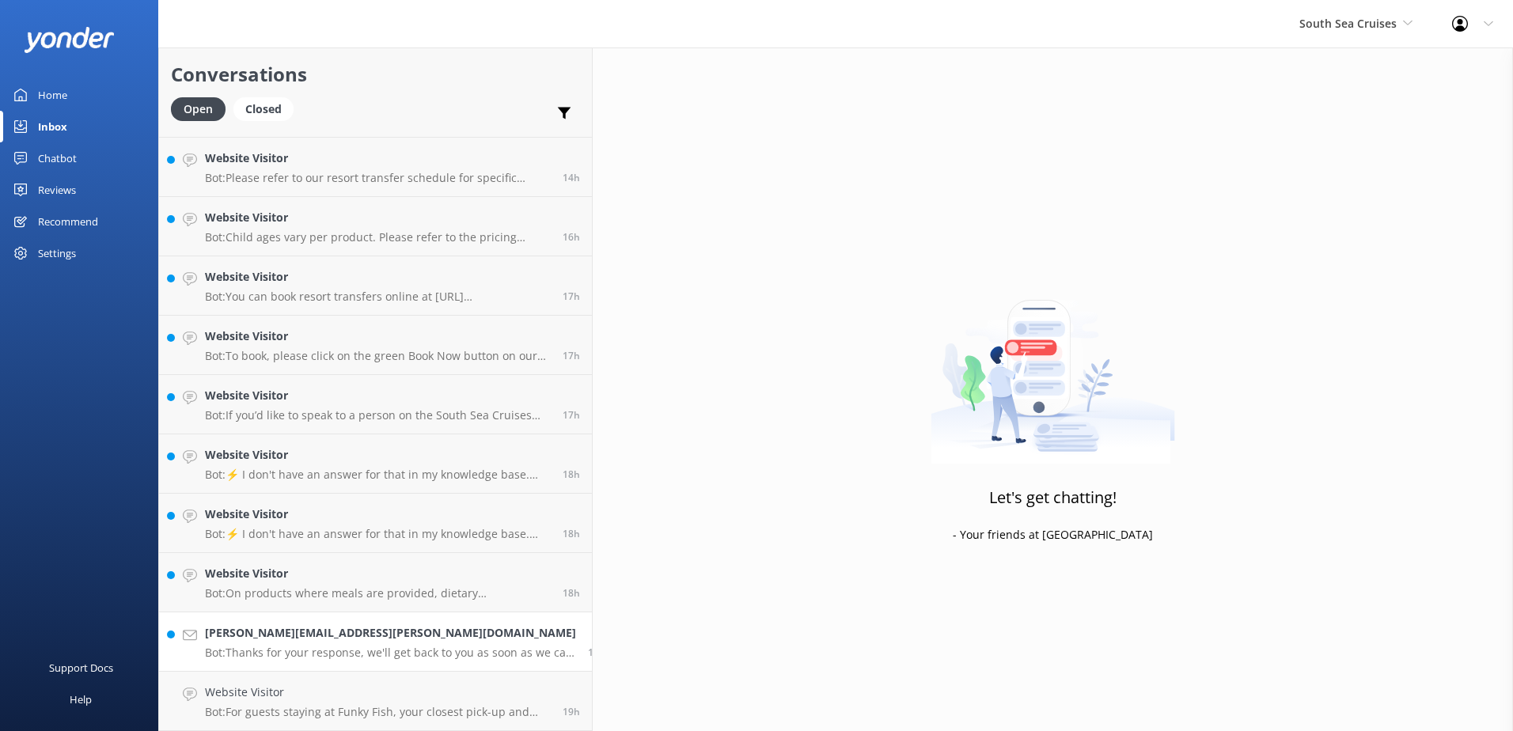
scroll to position [527, 0]
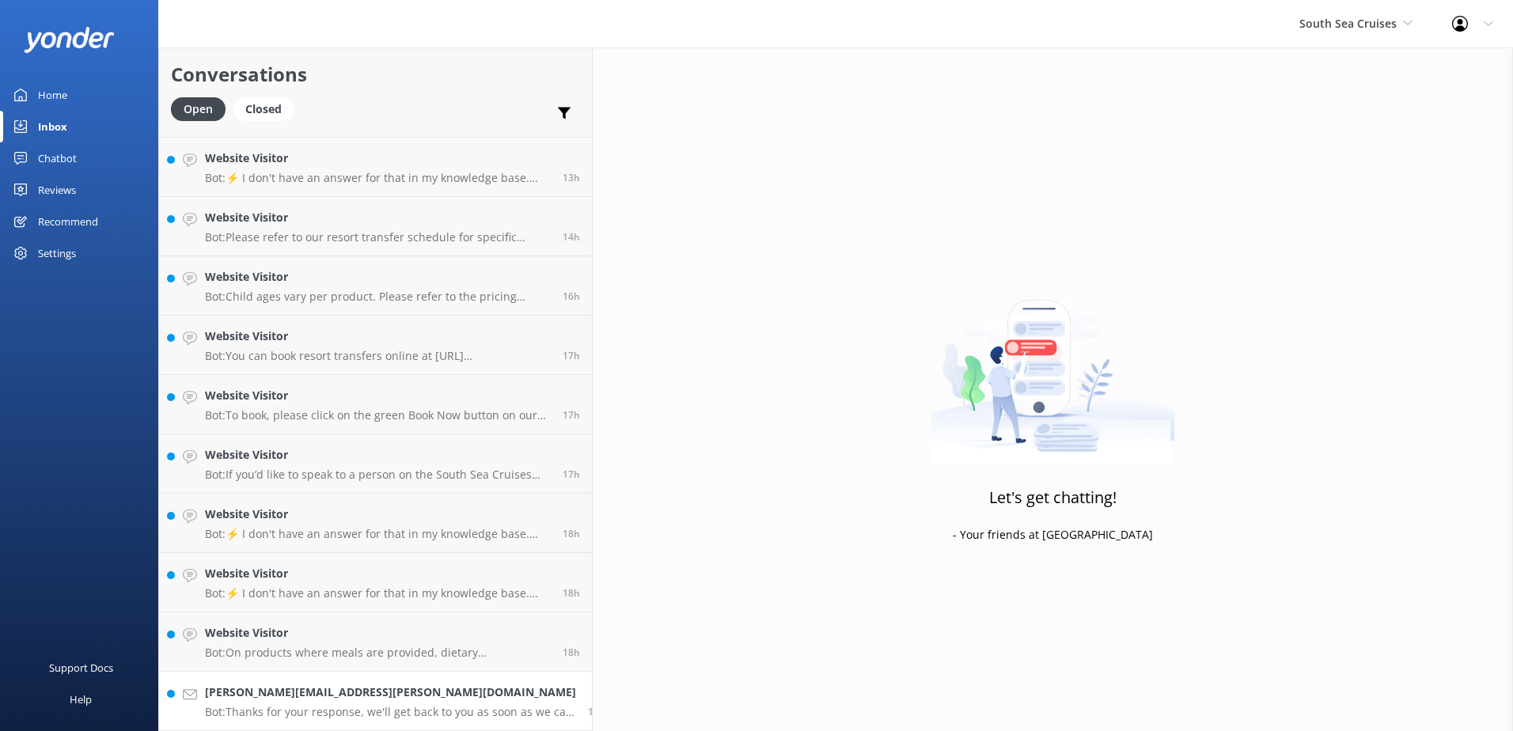
click at [323, 701] on h4 "Joelle.zananiri@outlook.com" at bounding box center [390, 692] width 371 height 17
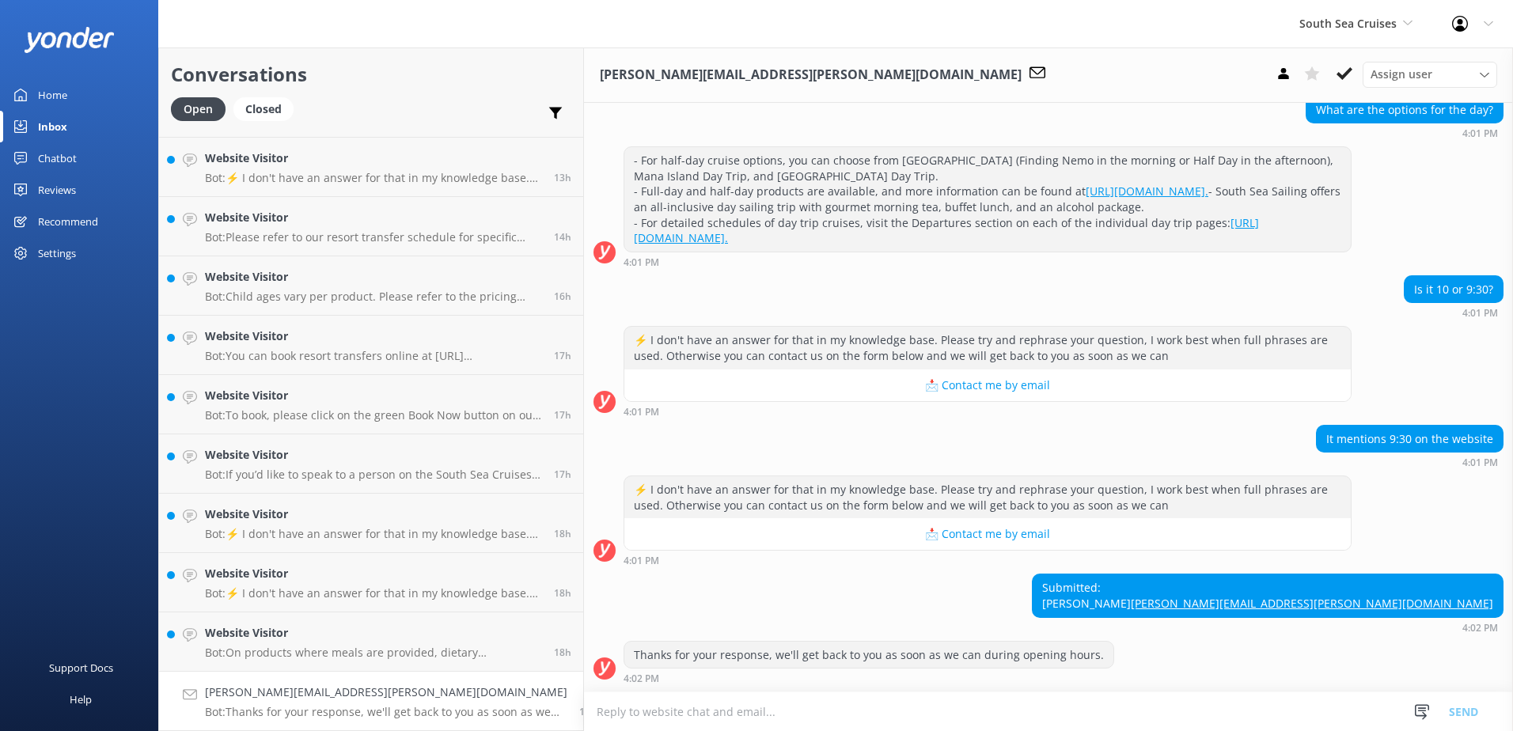
scroll to position [700, 0]
click at [929, 714] on textarea at bounding box center [1048, 712] width 929 height 39
type textarea "Please note we have 2 departures to Malamala beach club at 9.30am and 10am"
click at [1448, 712] on button "Send" at bounding box center [1463, 712] width 59 height 40
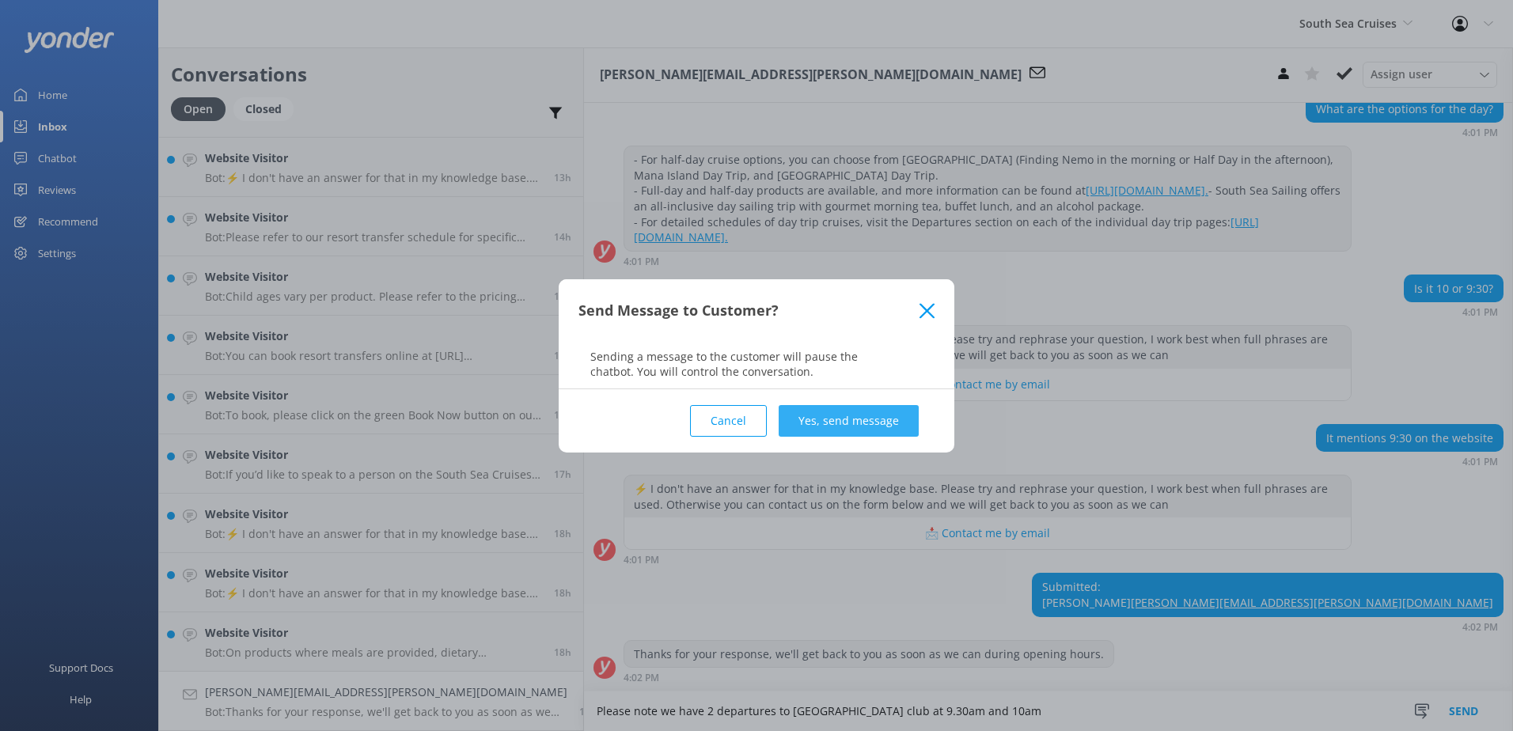
click at [885, 416] on button "Yes, send message" at bounding box center [849, 421] width 140 height 32
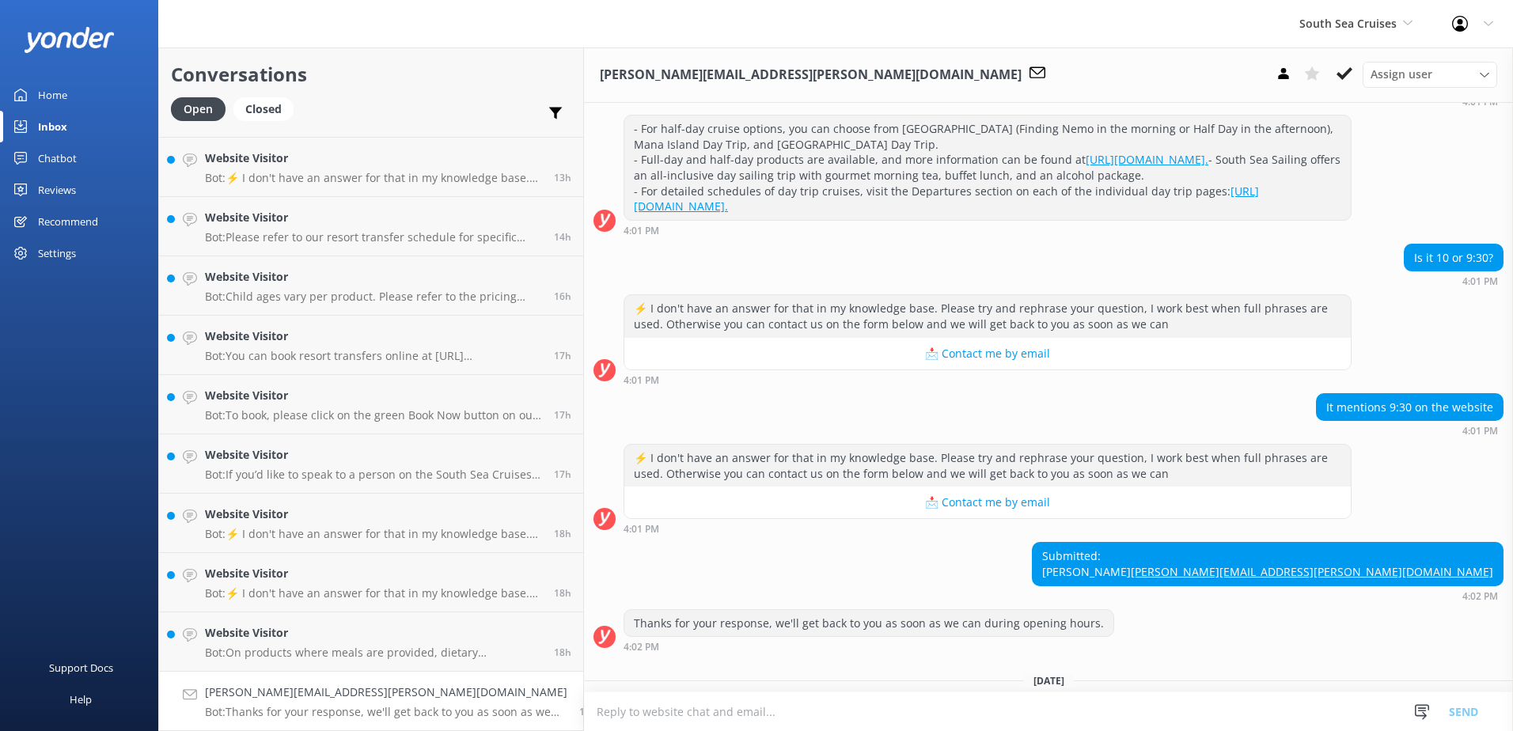
scroll to position [833, 0]
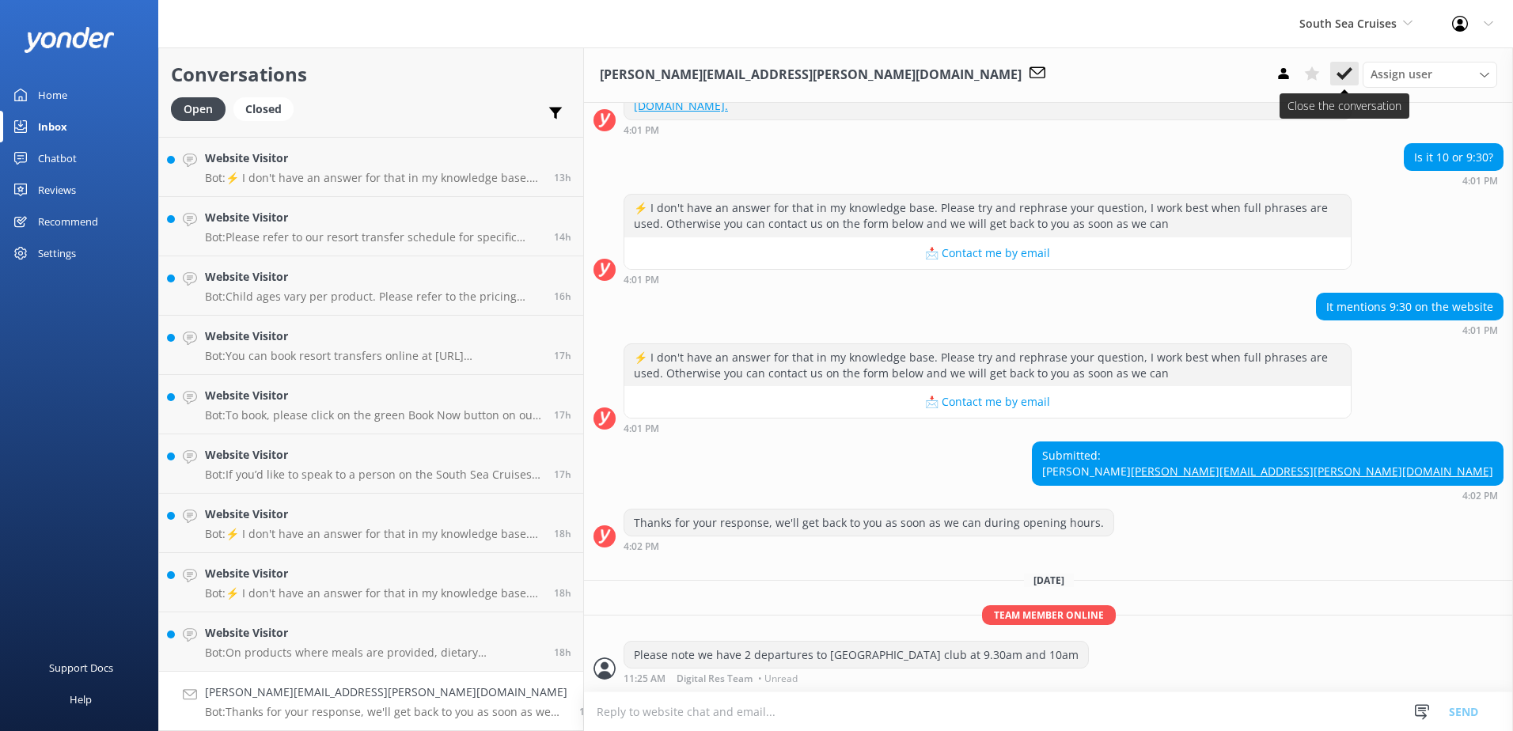
click at [1354, 70] on button at bounding box center [1344, 74] width 28 height 24
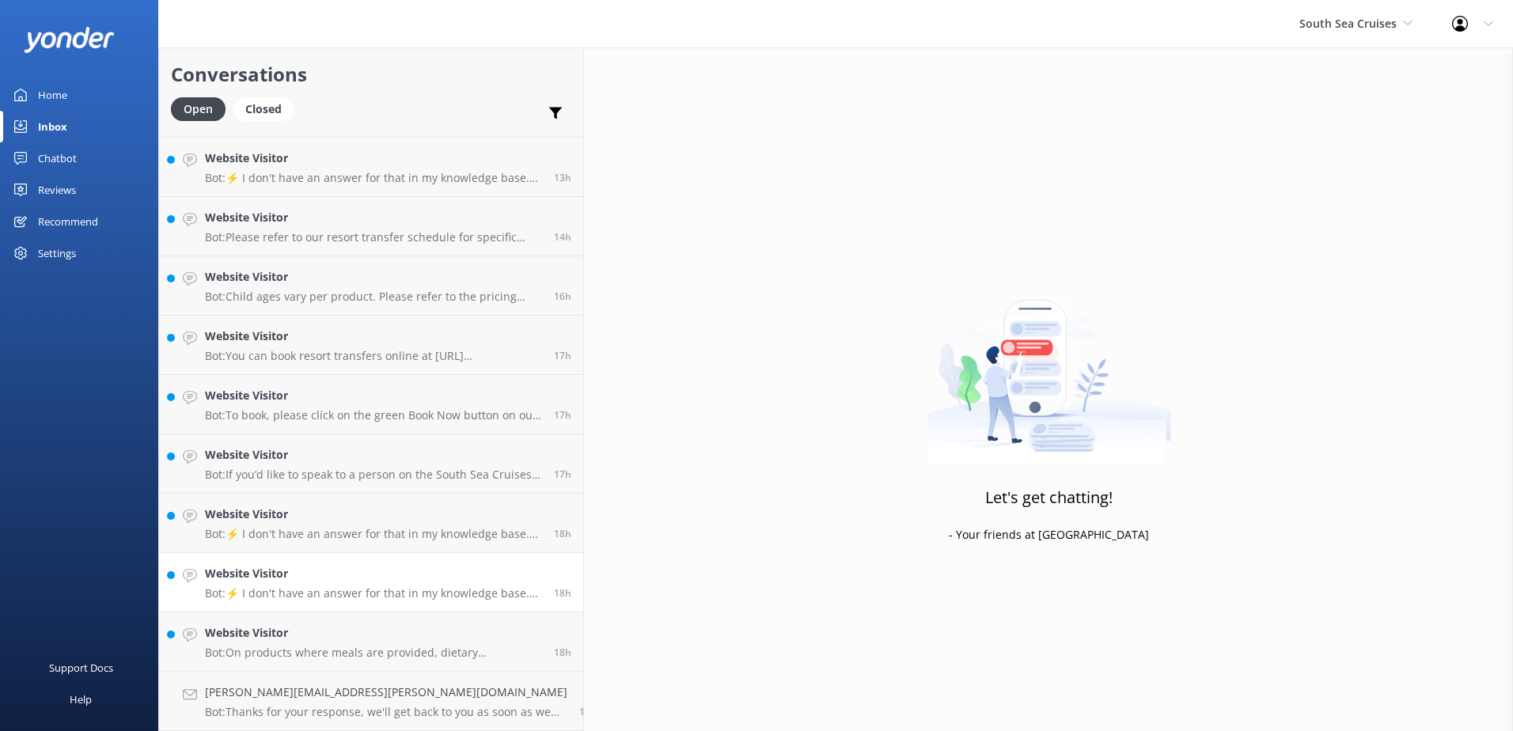
scroll to position [468, 0]
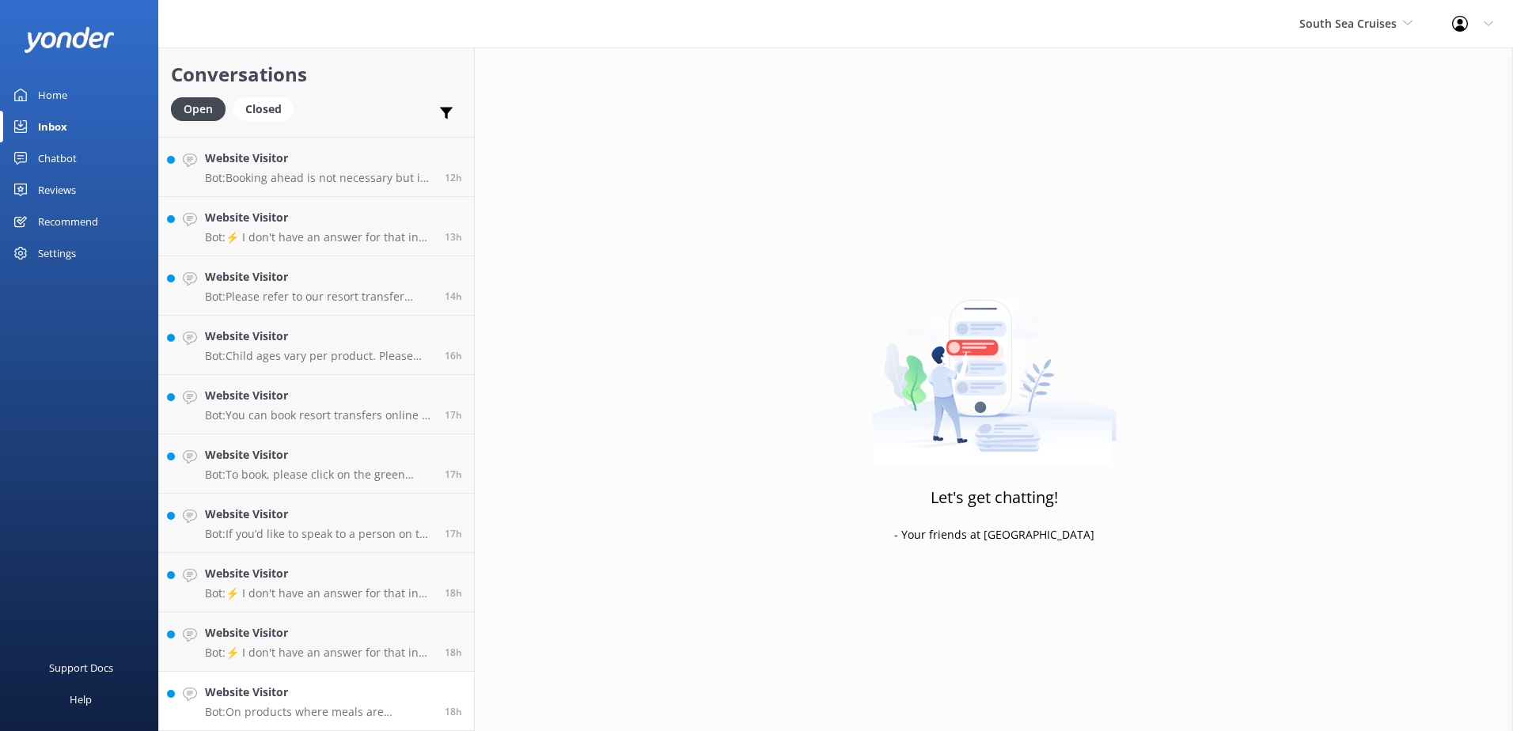
click at [362, 710] on p "Bot: On products where meals are provided, dietary requirements, including glut…" at bounding box center [319, 712] width 228 height 14
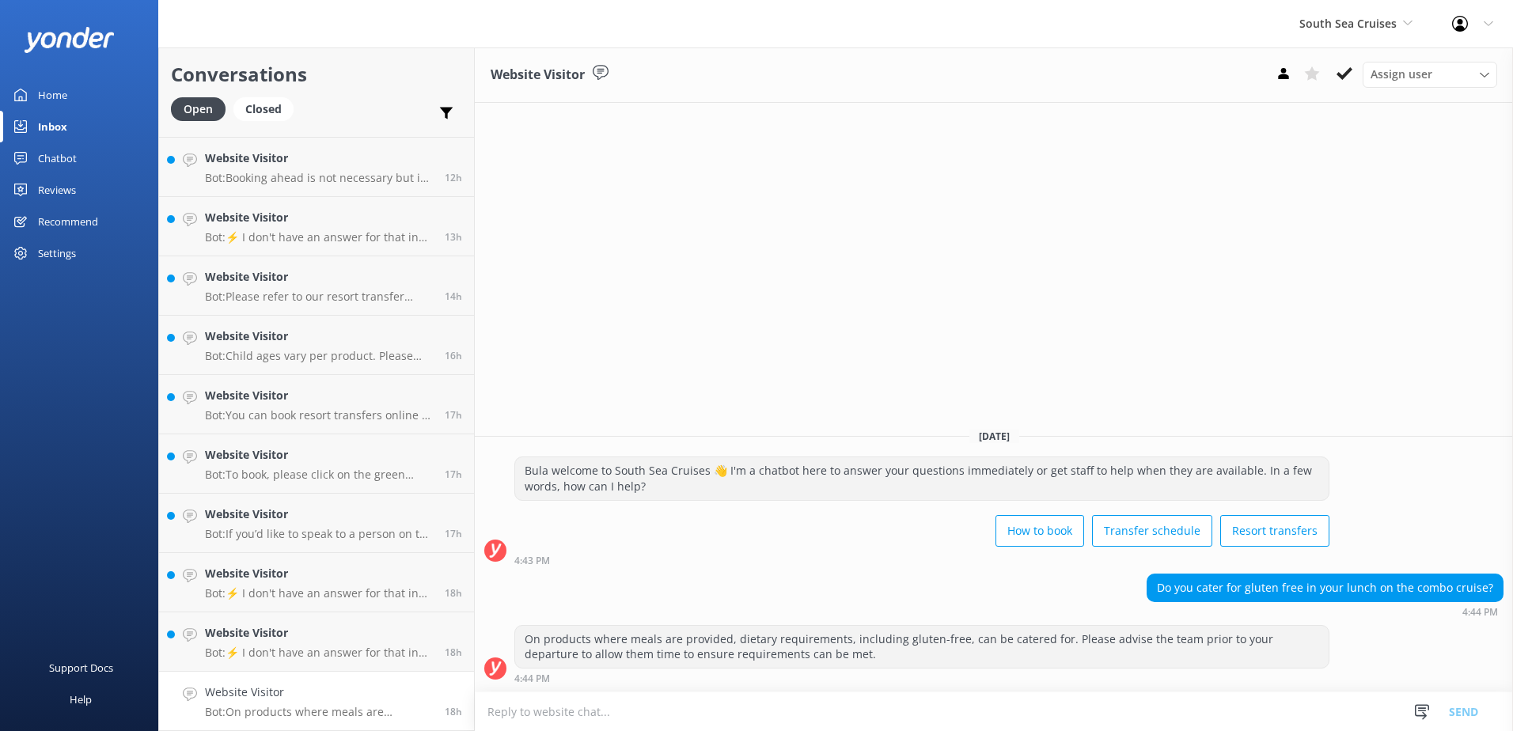
click at [1347, 77] on icon at bounding box center [1345, 74] width 16 height 16
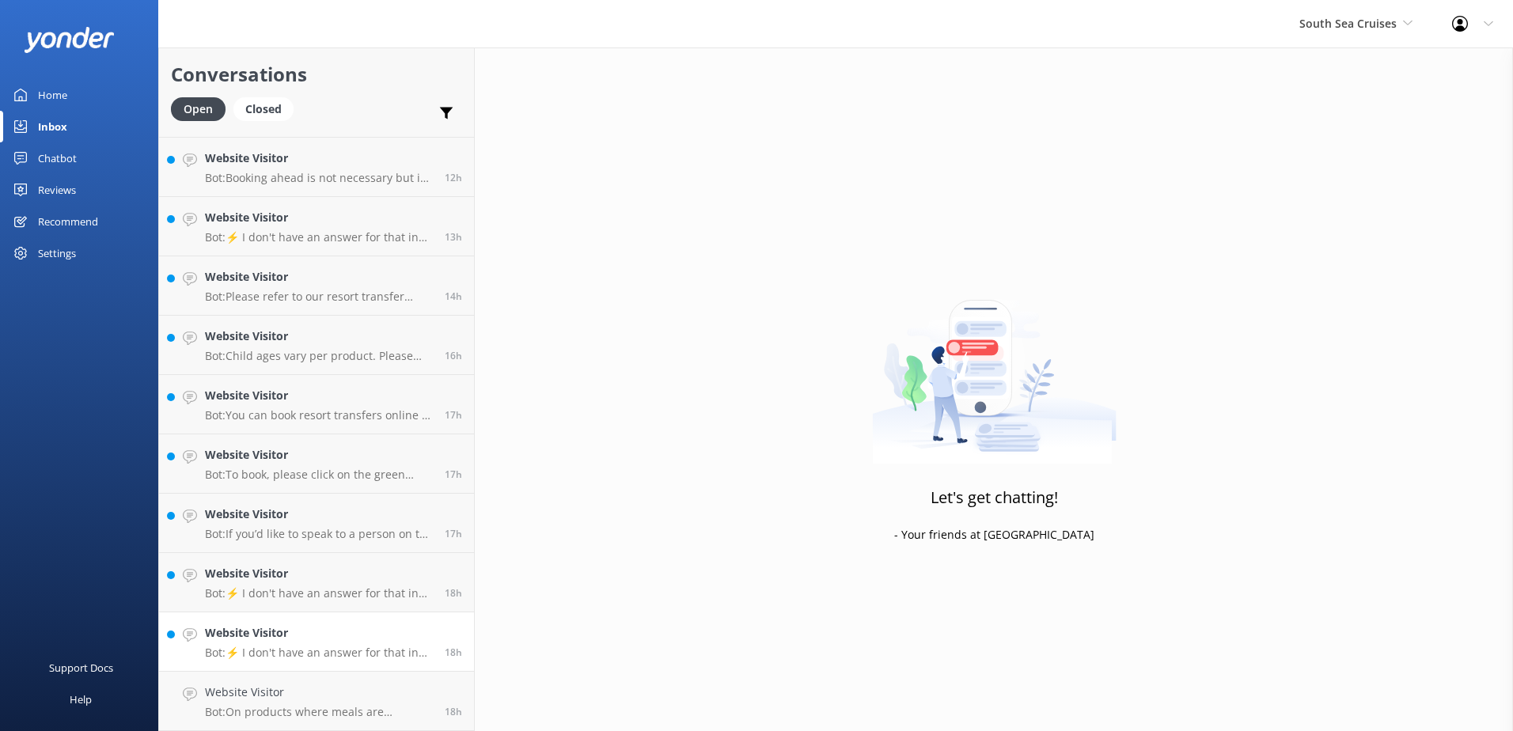
scroll to position [408, 0]
click at [352, 698] on h4 "Website Visitor" at bounding box center [319, 692] width 228 height 17
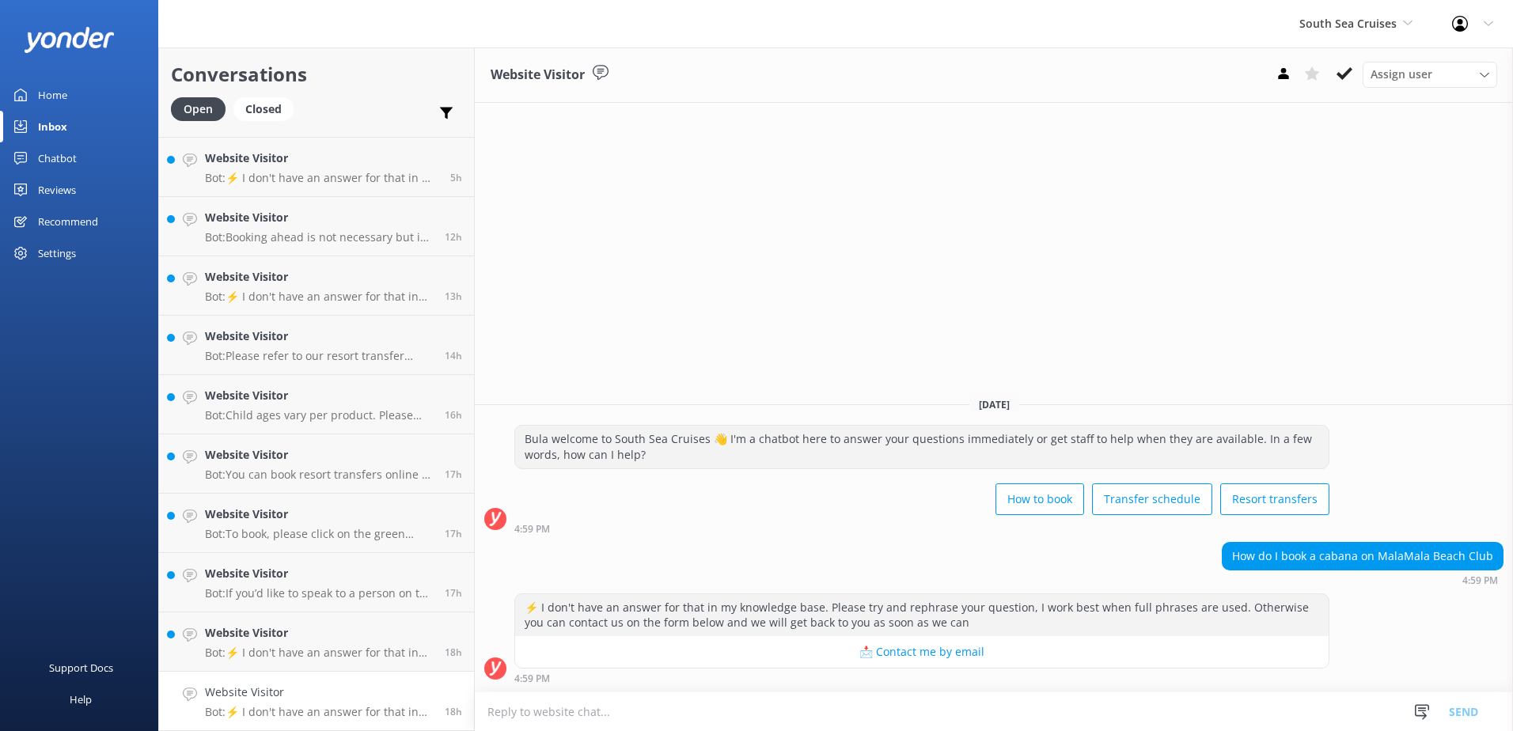
click at [1080, 712] on textarea at bounding box center [994, 712] width 1038 height 39
paste textarea "Please contact & liaise directly with our South Sea Cruises Reservations team, …"
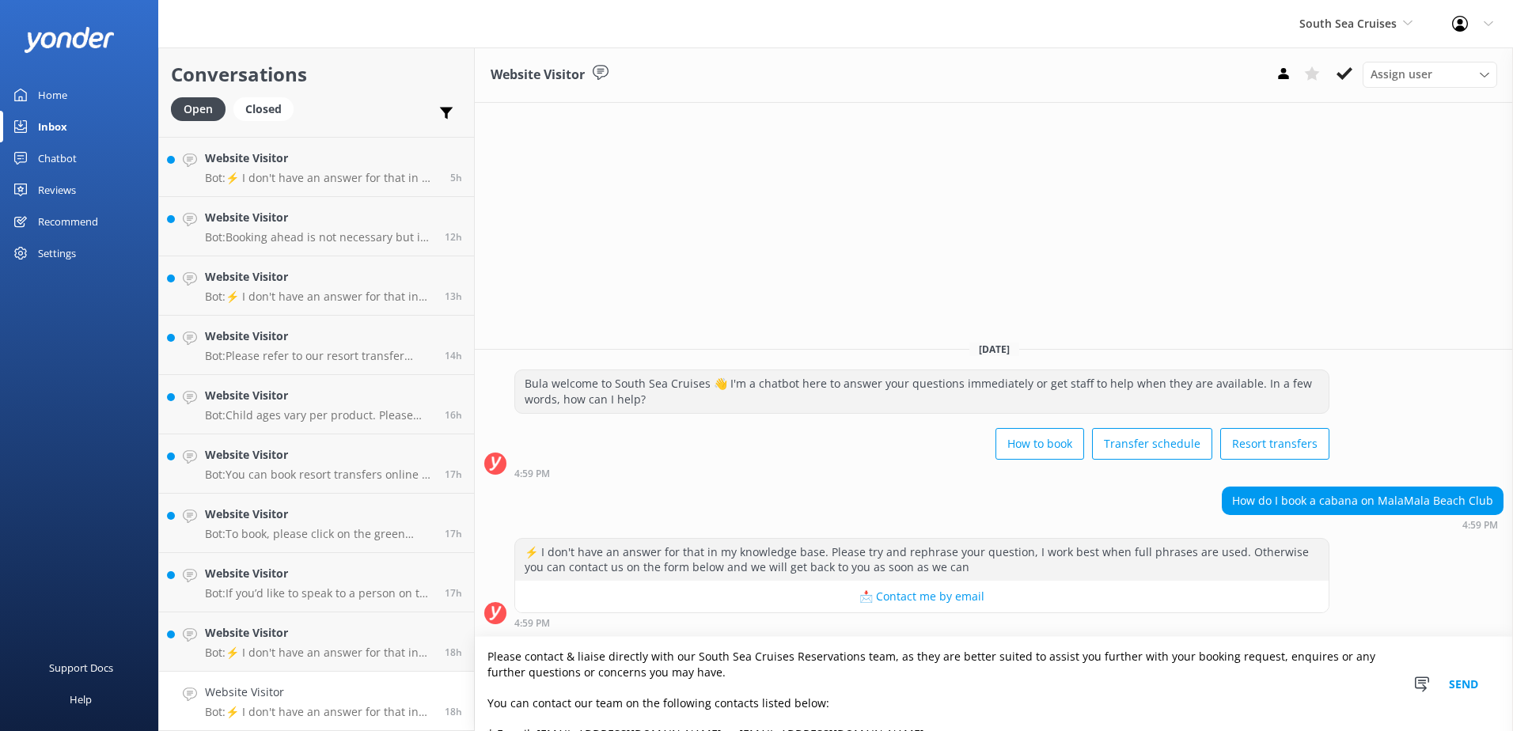
click at [885, 659] on textarea "Please contact & liaise directly with our South Sea Cruises Reservations team, …" at bounding box center [994, 684] width 1038 height 94
drag, startPoint x: 1003, startPoint y: 662, endPoint x: 1065, endPoint y: 669, distance: 62.1
click at [1065, 669] on textarea "Please contact & liaise directly with our South Sea Cruises Reservations team f…" at bounding box center [994, 684] width 1038 height 94
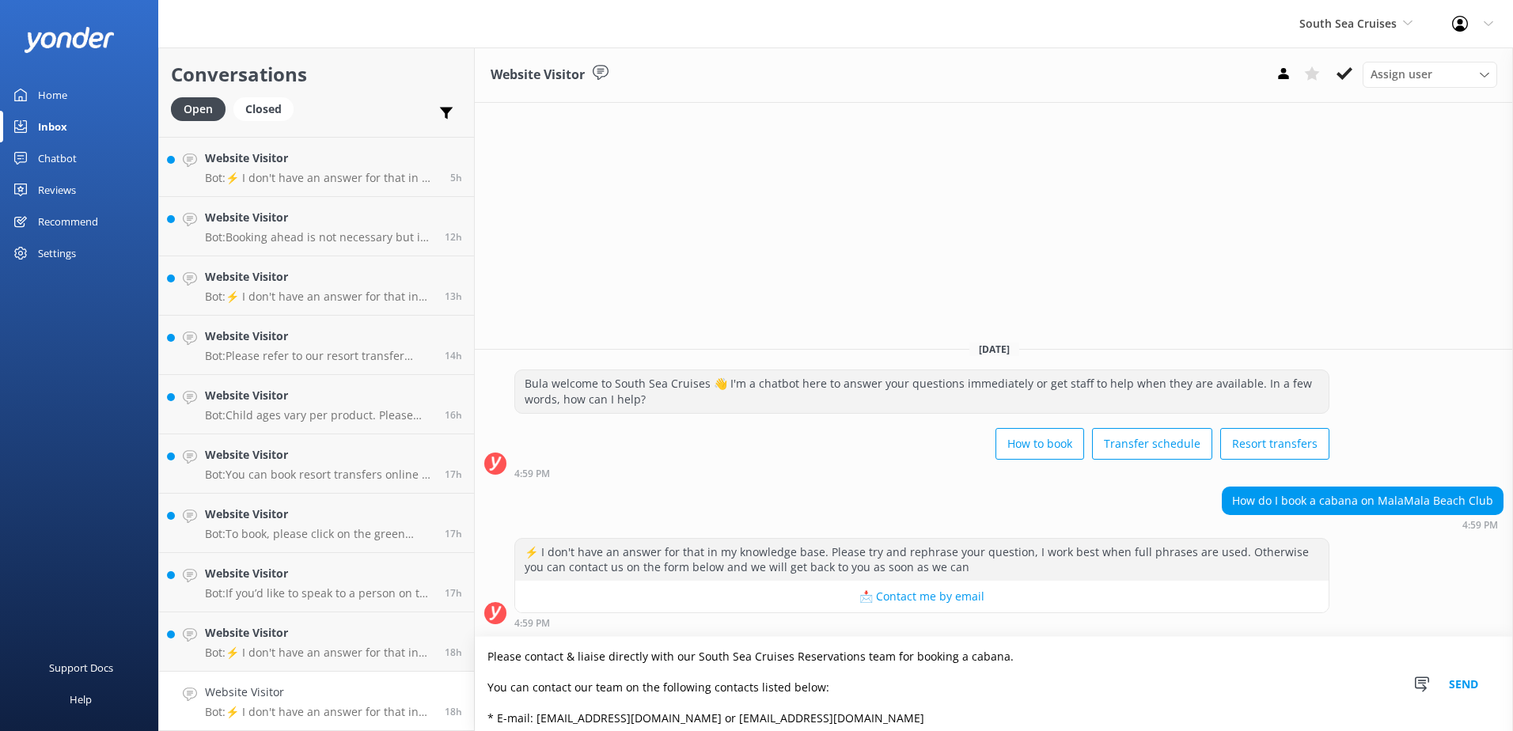
type textarea "Please contact & liaise directly with our South Sea Cruises Reservations team f…"
click at [1471, 681] on button "Send" at bounding box center [1463, 684] width 59 height 94
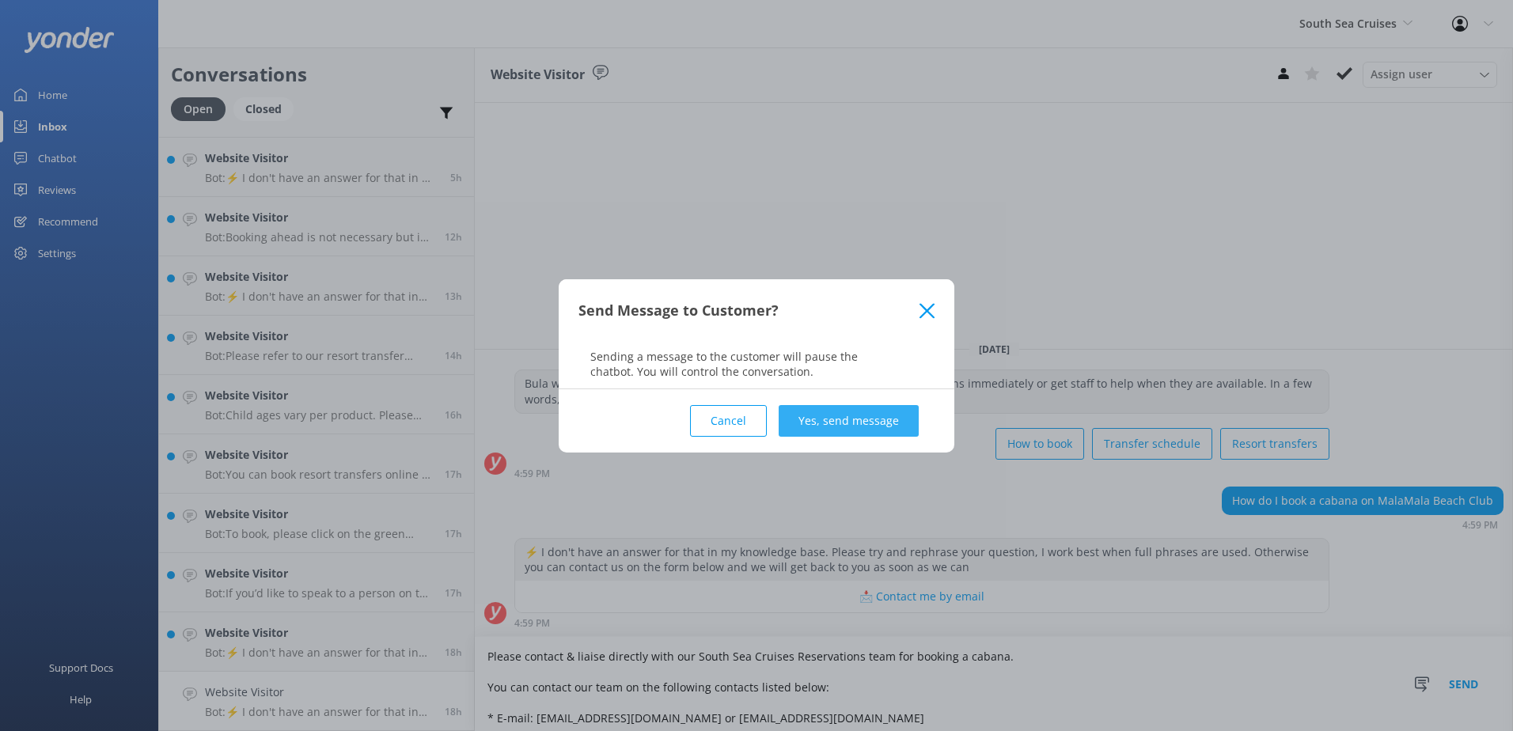
click at [901, 422] on button "Yes, send message" at bounding box center [849, 421] width 140 height 32
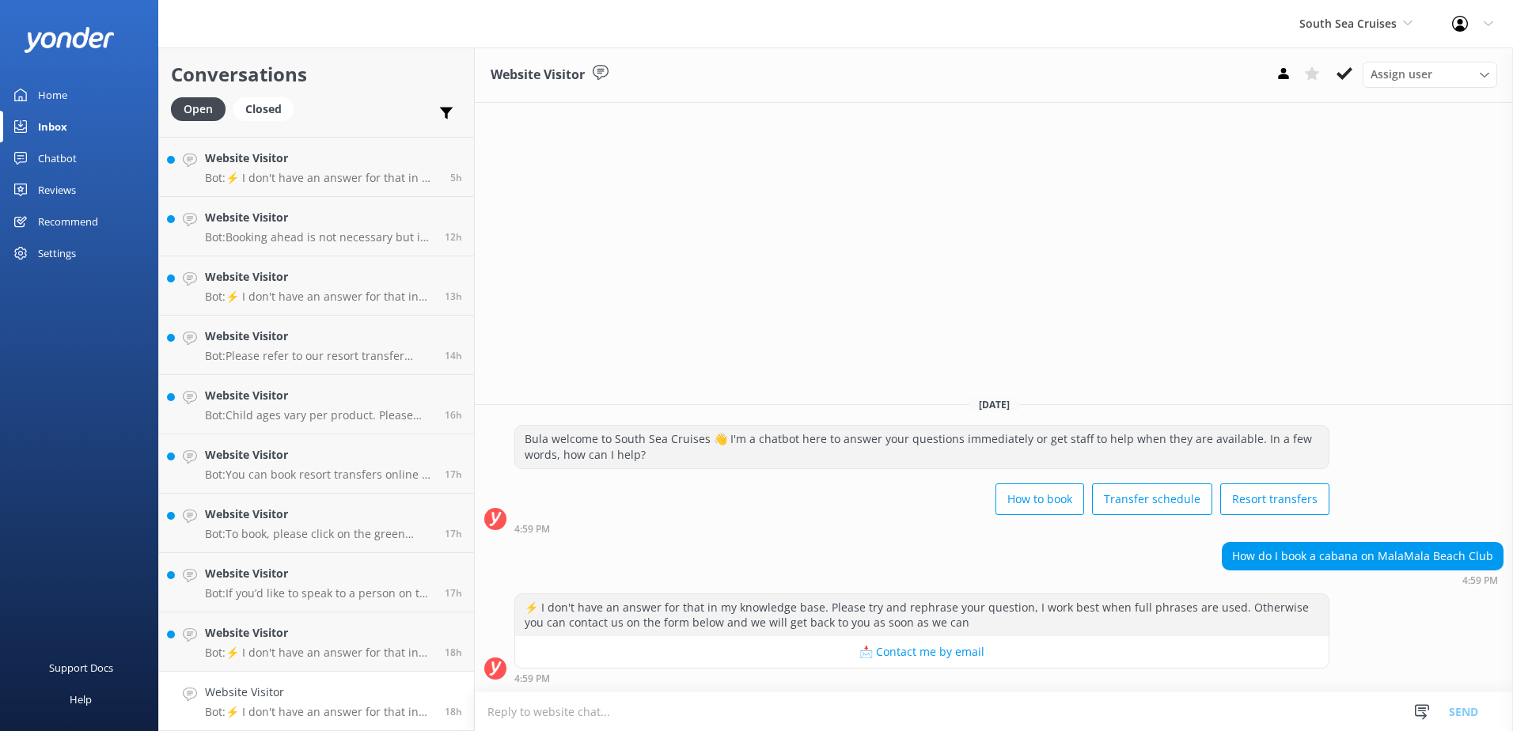
scroll to position [6, 0]
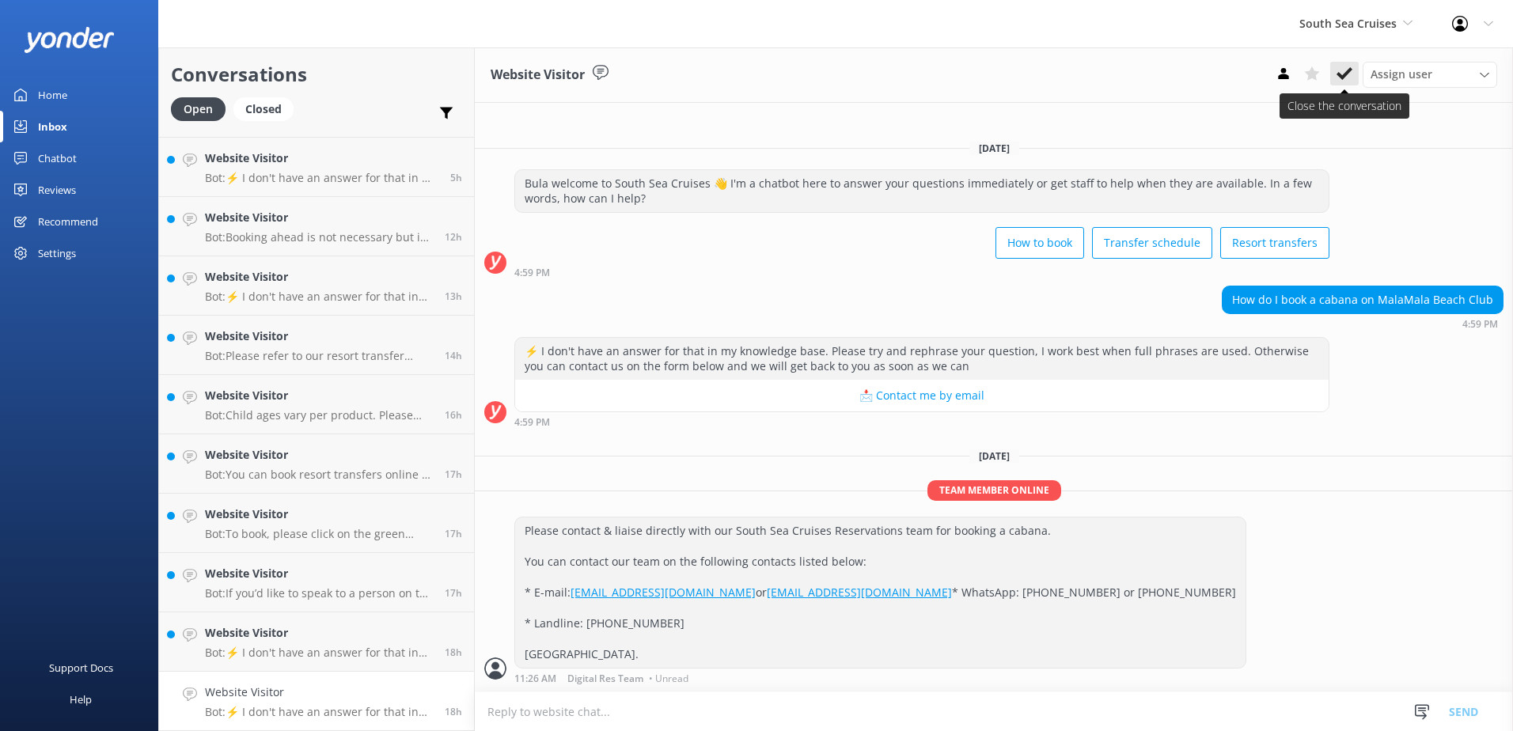
click at [1347, 71] on use at bounding box center [1345, 73] width 16 height 13
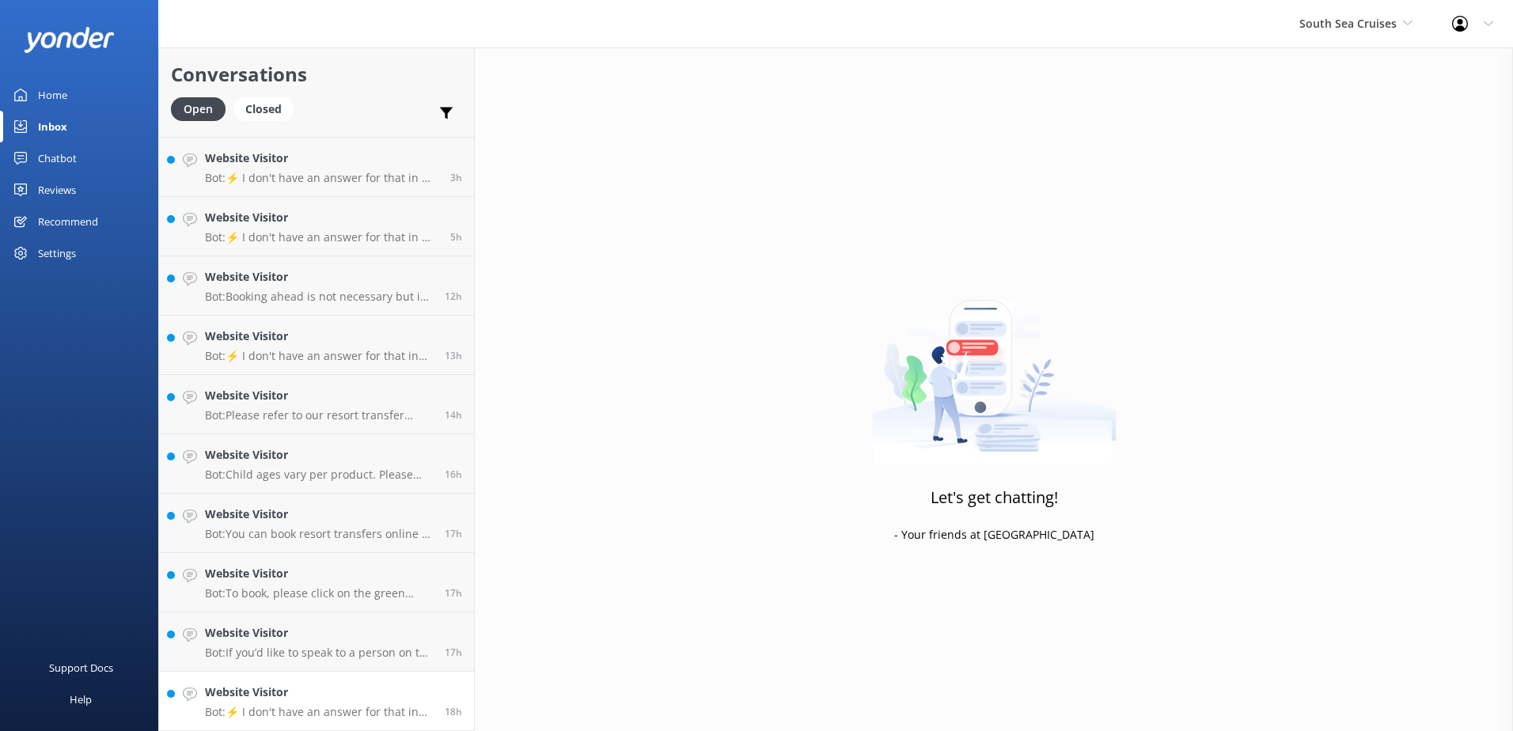
scroll to position [349, 0]
click at [351, 718] on p "Bot: ⚡ I don't have an answer for that in my knowledge base. Please try and rep…" at bounding box center [319, 712] width 228 height 14
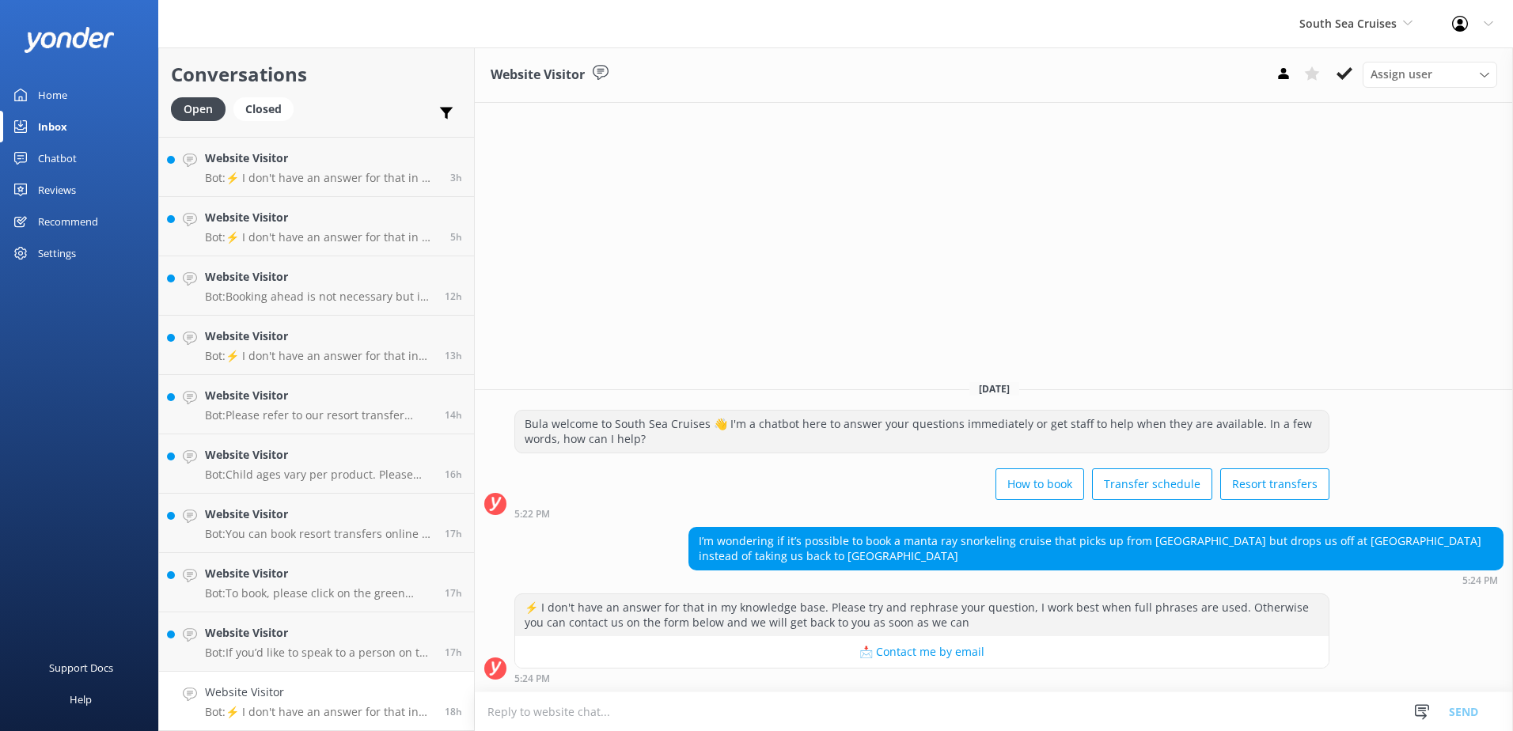
click at [802, 706] on textarea at bounding box center [994, 712] width 1038 height 39
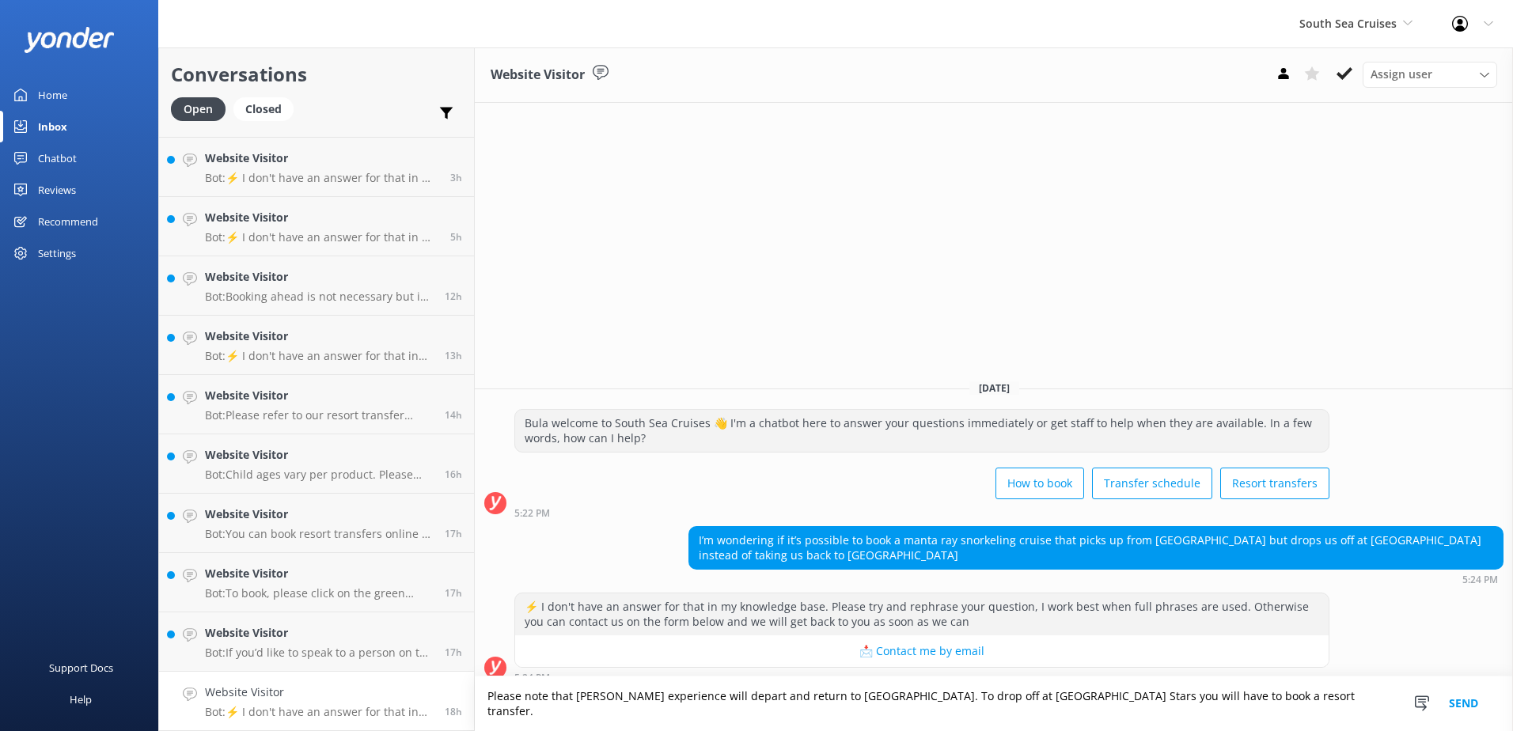
click at [1344, 692] on textarea "Please note that Manta ray experience will depart and return to Port Denarau. T…" at bounding box center [994, 704] width 1038 height 55
type textarea "Please note that Manta ray experience will depart and return to Port Denarau. T…"
click at [1473, 708] on button "Send" at bounding box center [1463, 704] width 59 height 55
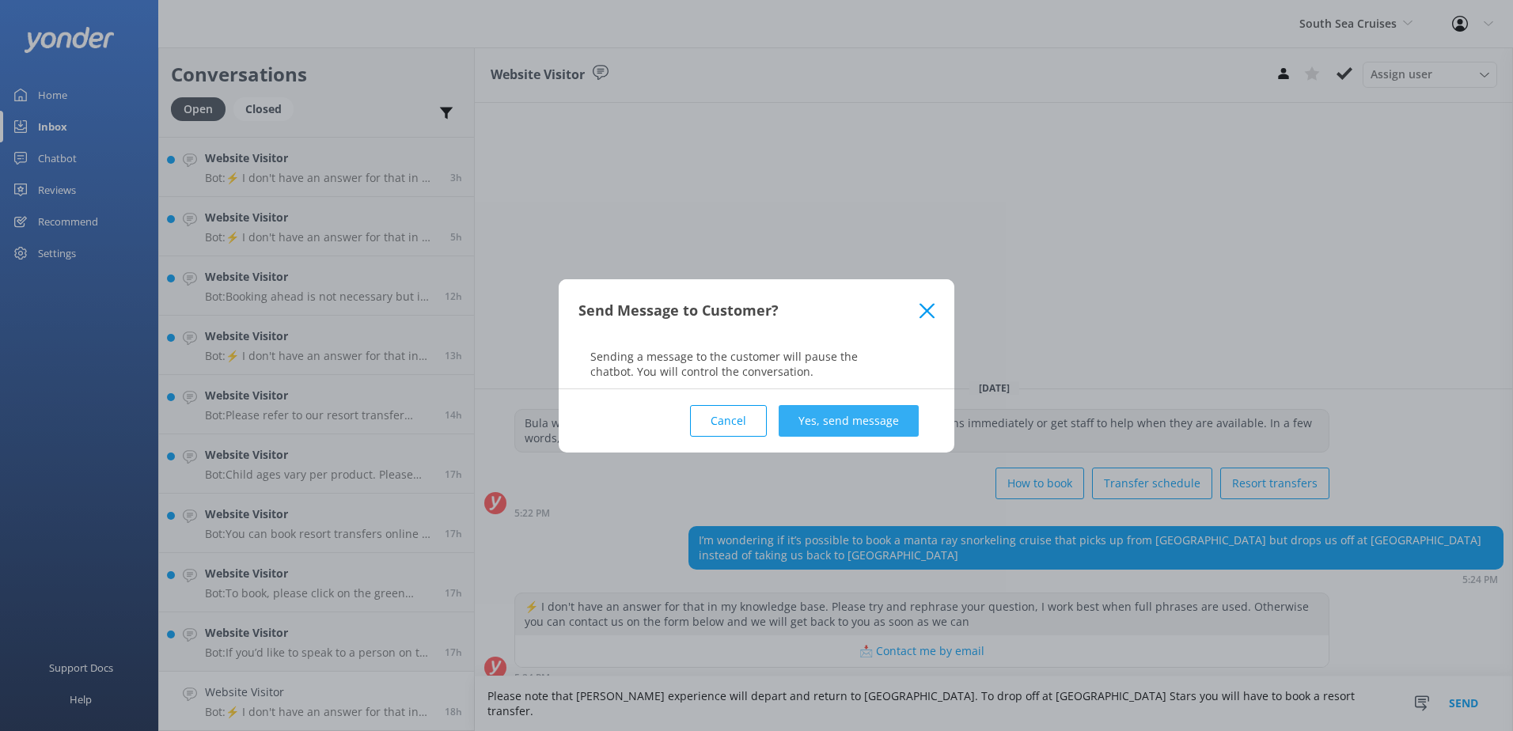
click at [889, 420] on button "Yes, send message" at bounding box center [849, 421] width 140 height 32
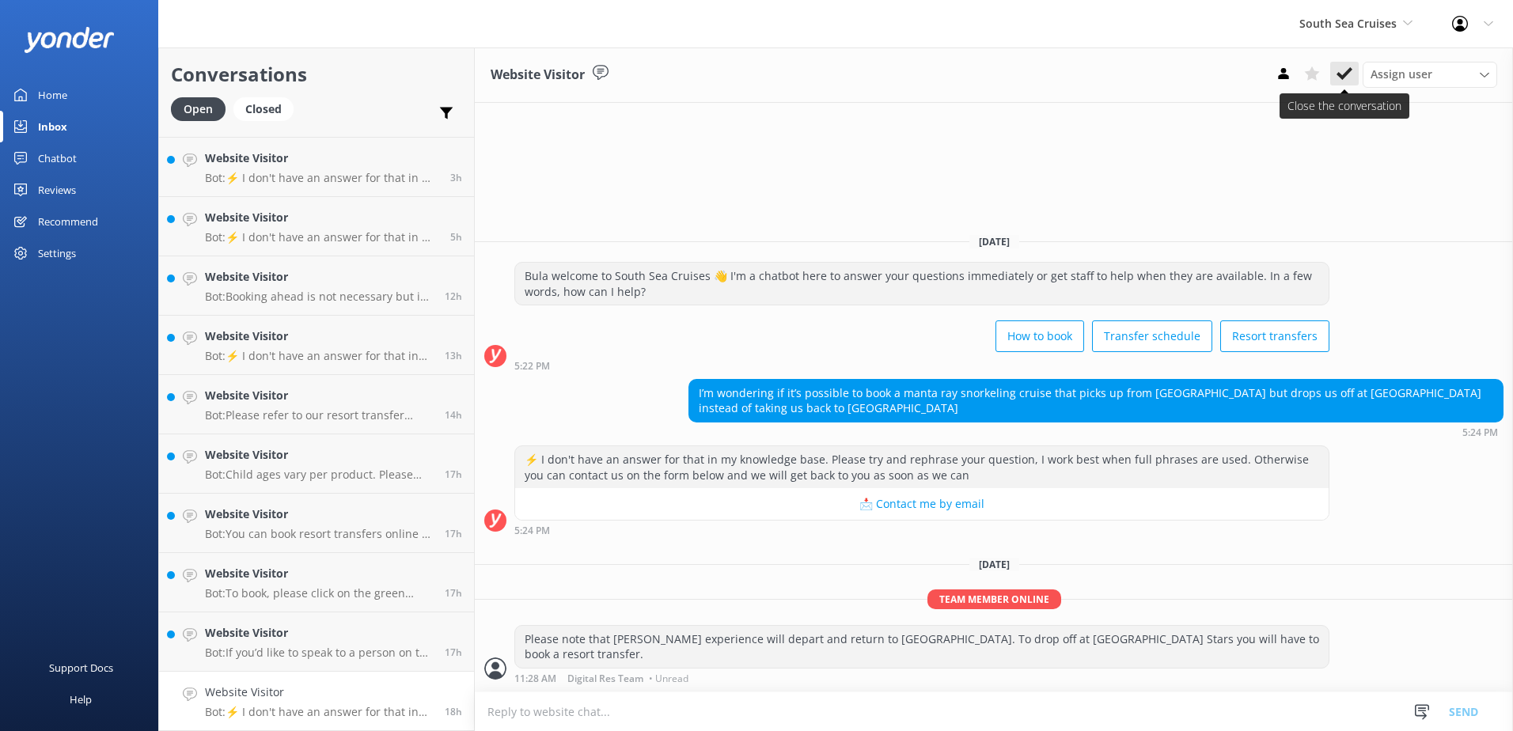
click at [1351, 66] on icon at bounding box center [1345, 74] width 16 height 16
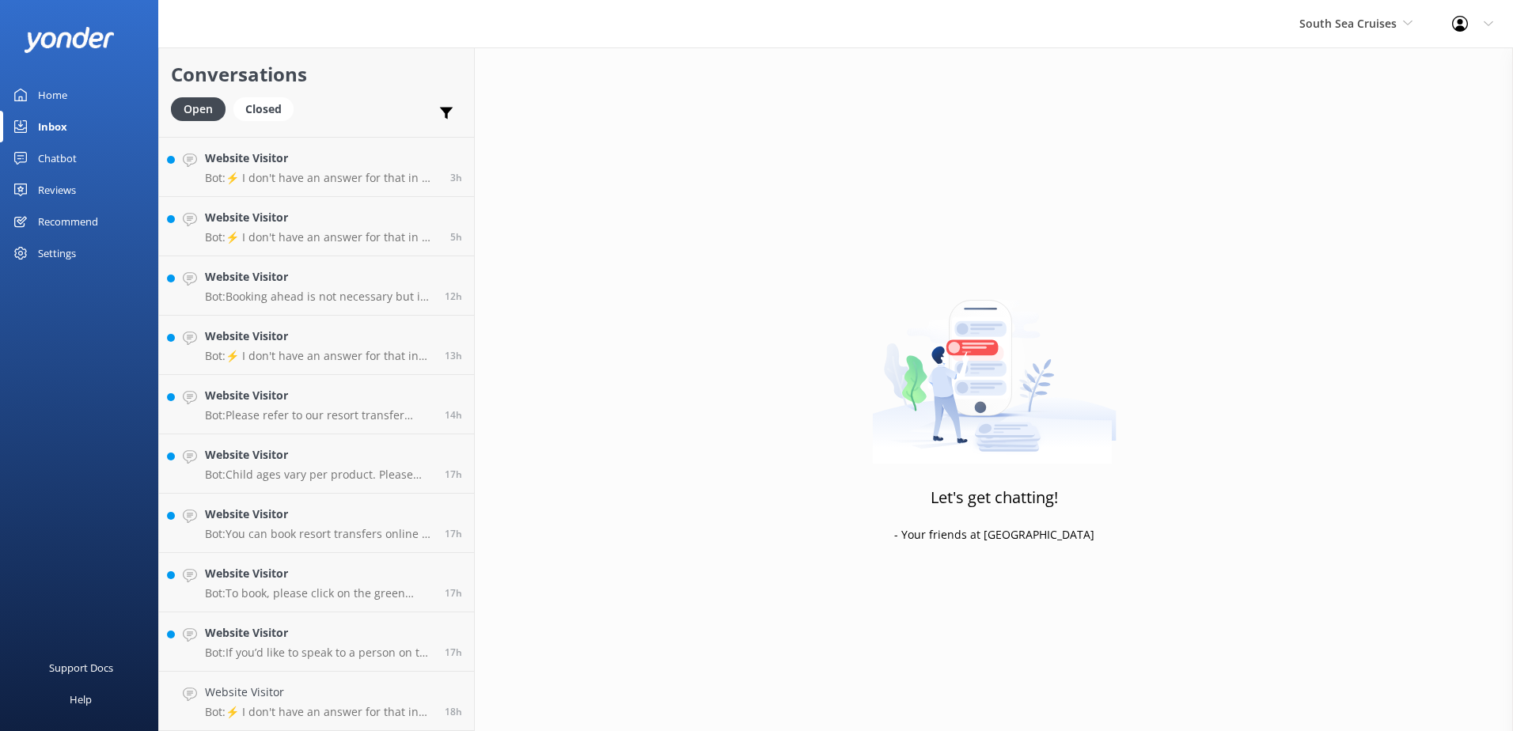
scroll to position [290, 0]
click at [328, 693] on h4 "Website Visitor" at bounding box center [319, 692] width 228 height 17
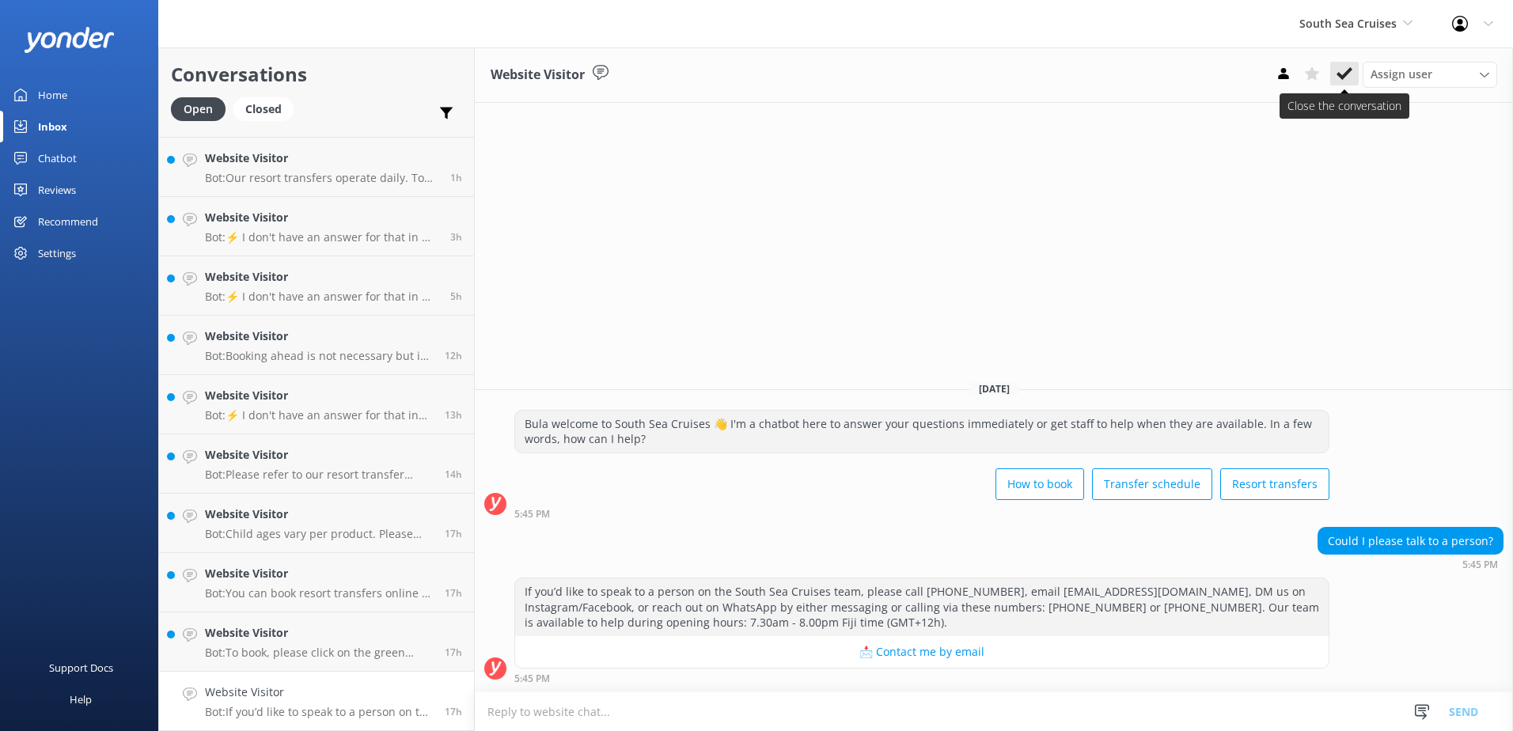
click at [1352, 74] on icon at bounding box center [1345, 74] width 16 height 16
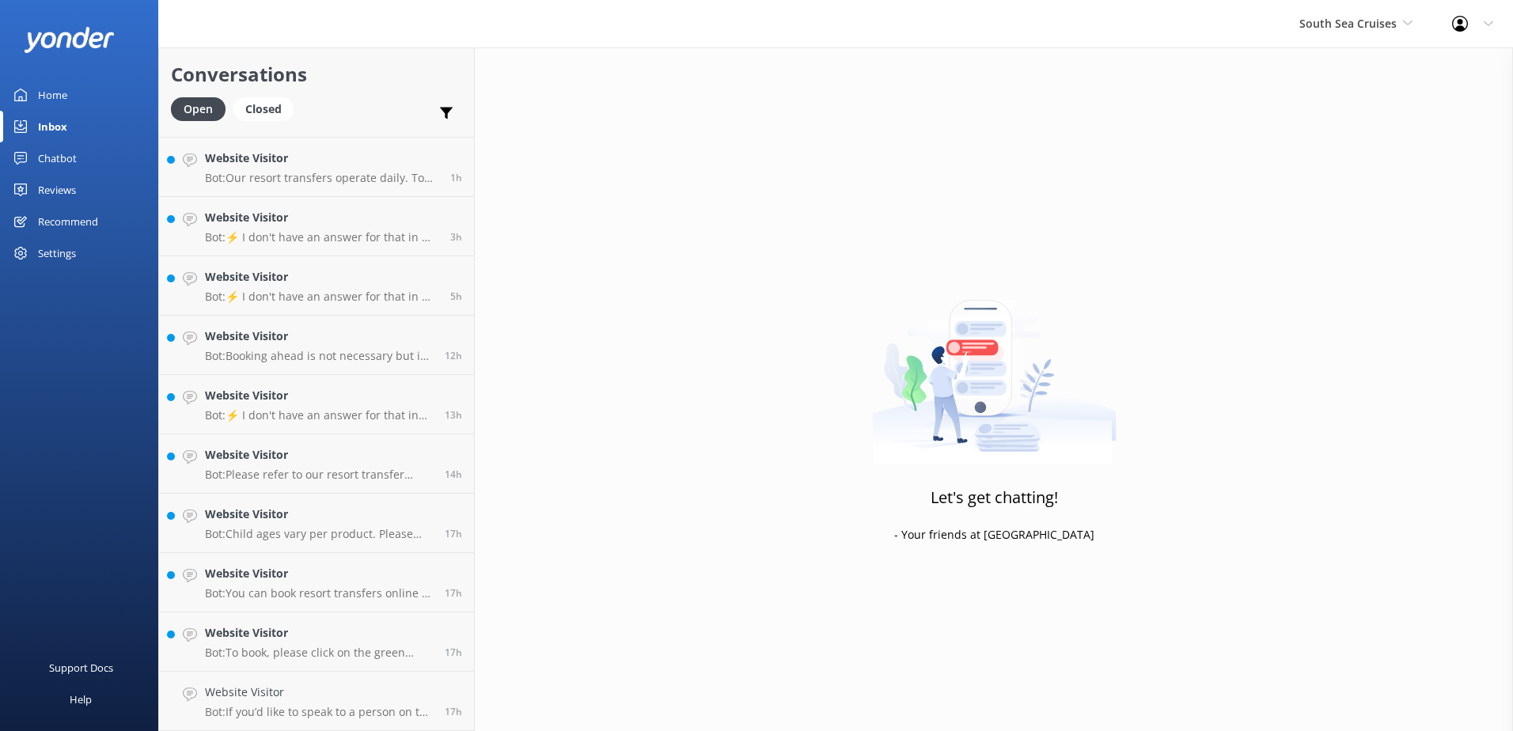
scroll to position [230, 0]
click at [313, 719] on p "Bot: To book, please click on the green Book Now button on our website and foll…" at bounding box center [319, 712] width 228 height 14
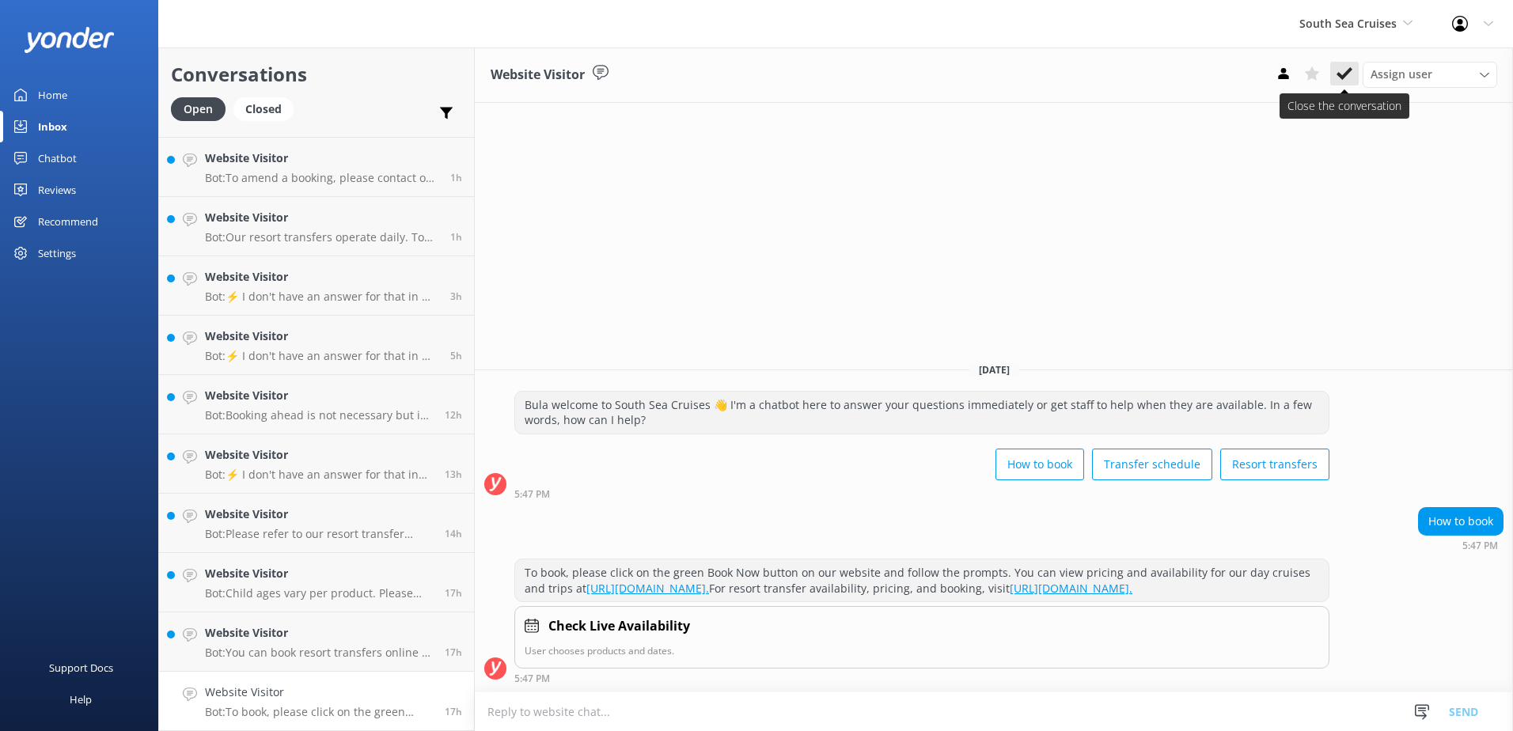
click at [1353, 71] on button at bounding box center [1344, 74] width 28 height 24
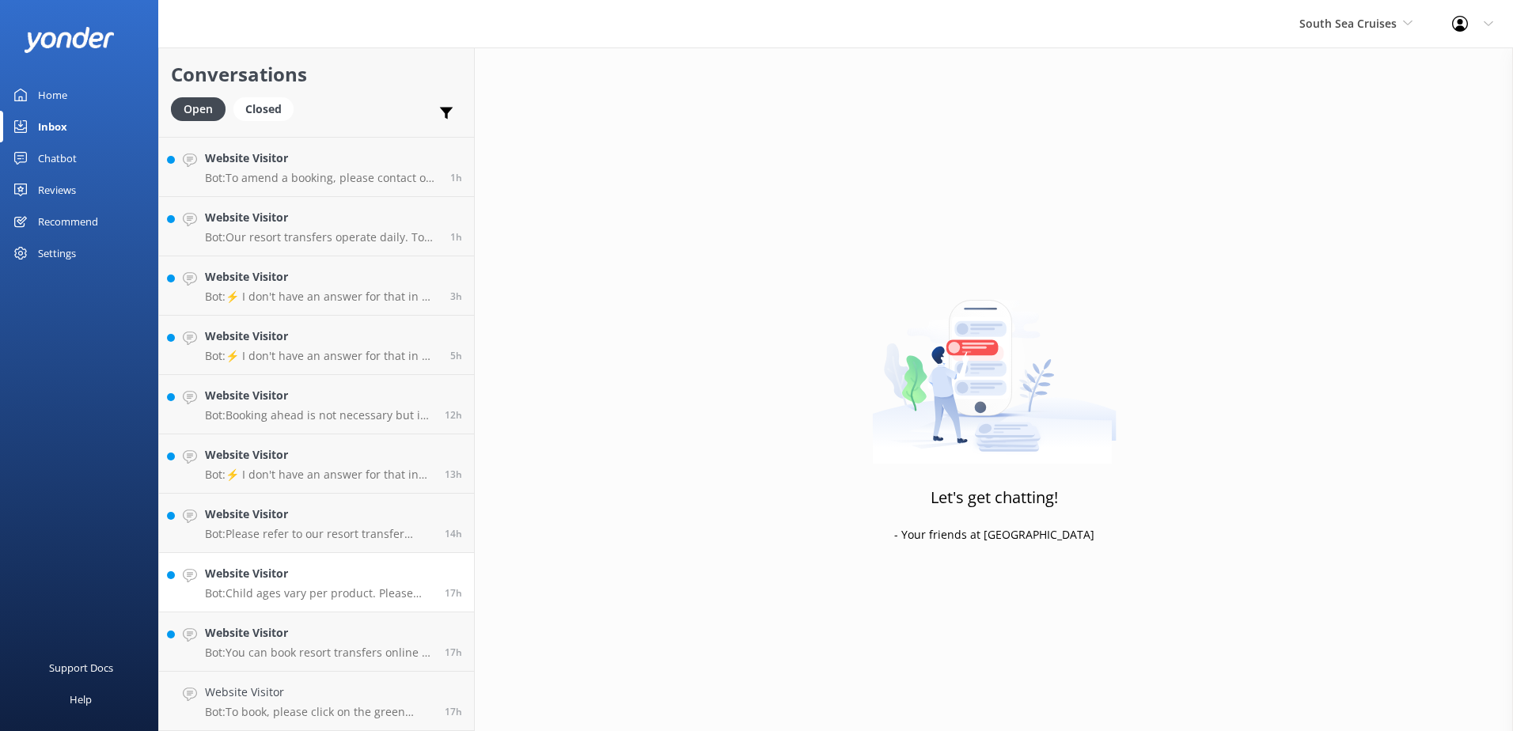
scroll to position [171, 0]
click at [333, 729] on link "Website Visitor Bot: You can book resort transfers online at https://bookings.s…" at bounding box center [316, 701] width 315 height 59
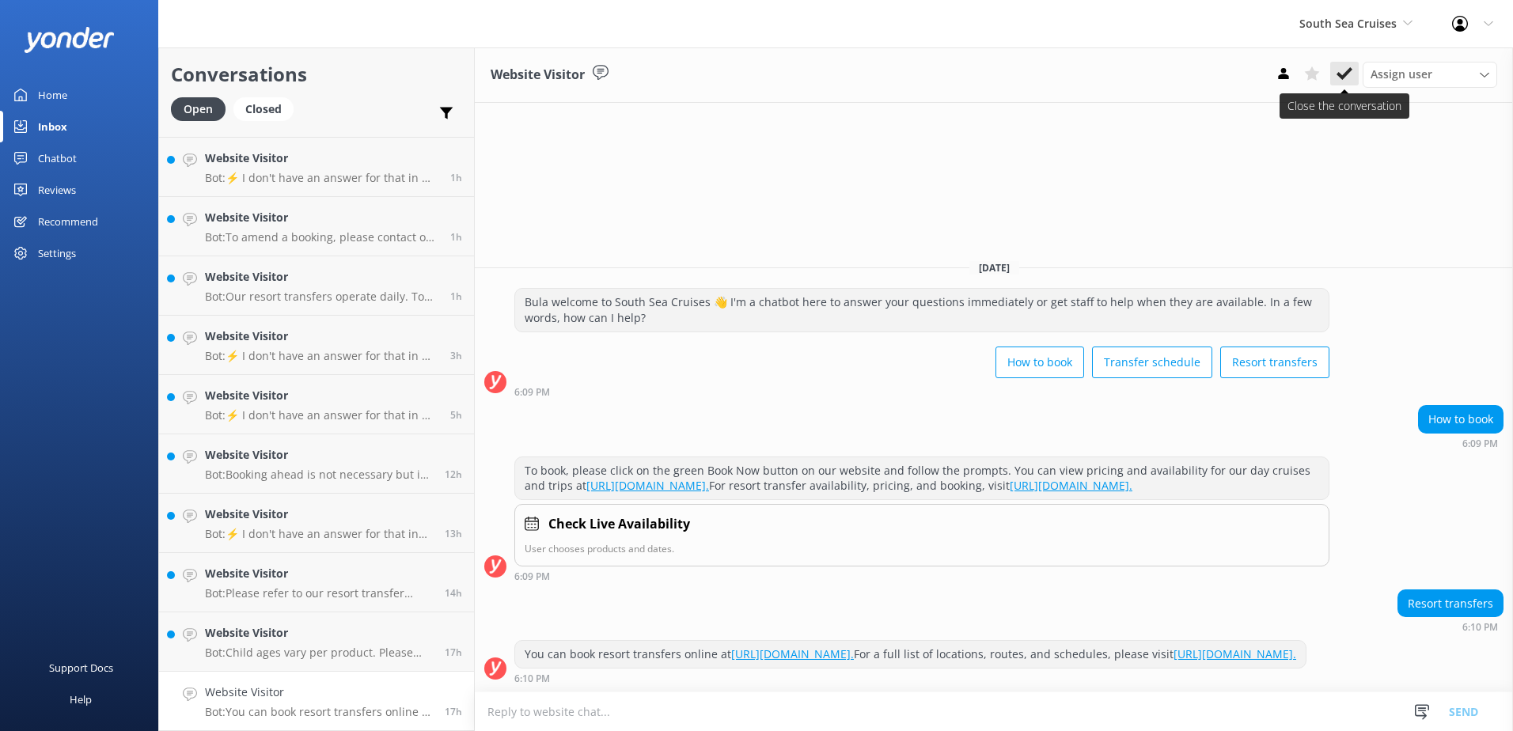
click at [1344, 80] on icon at bounding box center [1345, 74] width 16 height 16
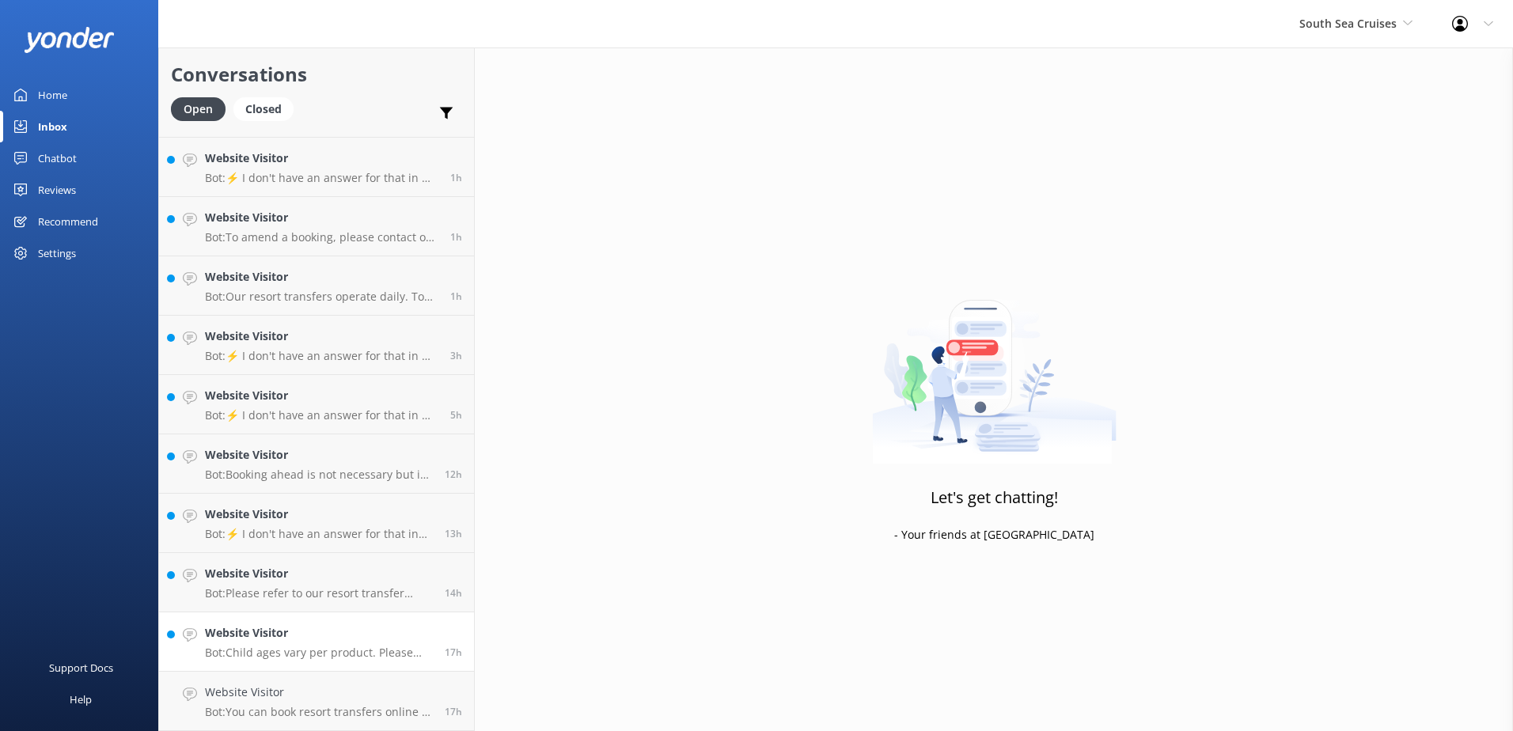
scroll to position [112, 0]
click at [373, 704] on div "Website Visitor Bot: Child ages vary per product. Please refer to the pricing s…" at bounding box center [319, 701] width 228 height 35
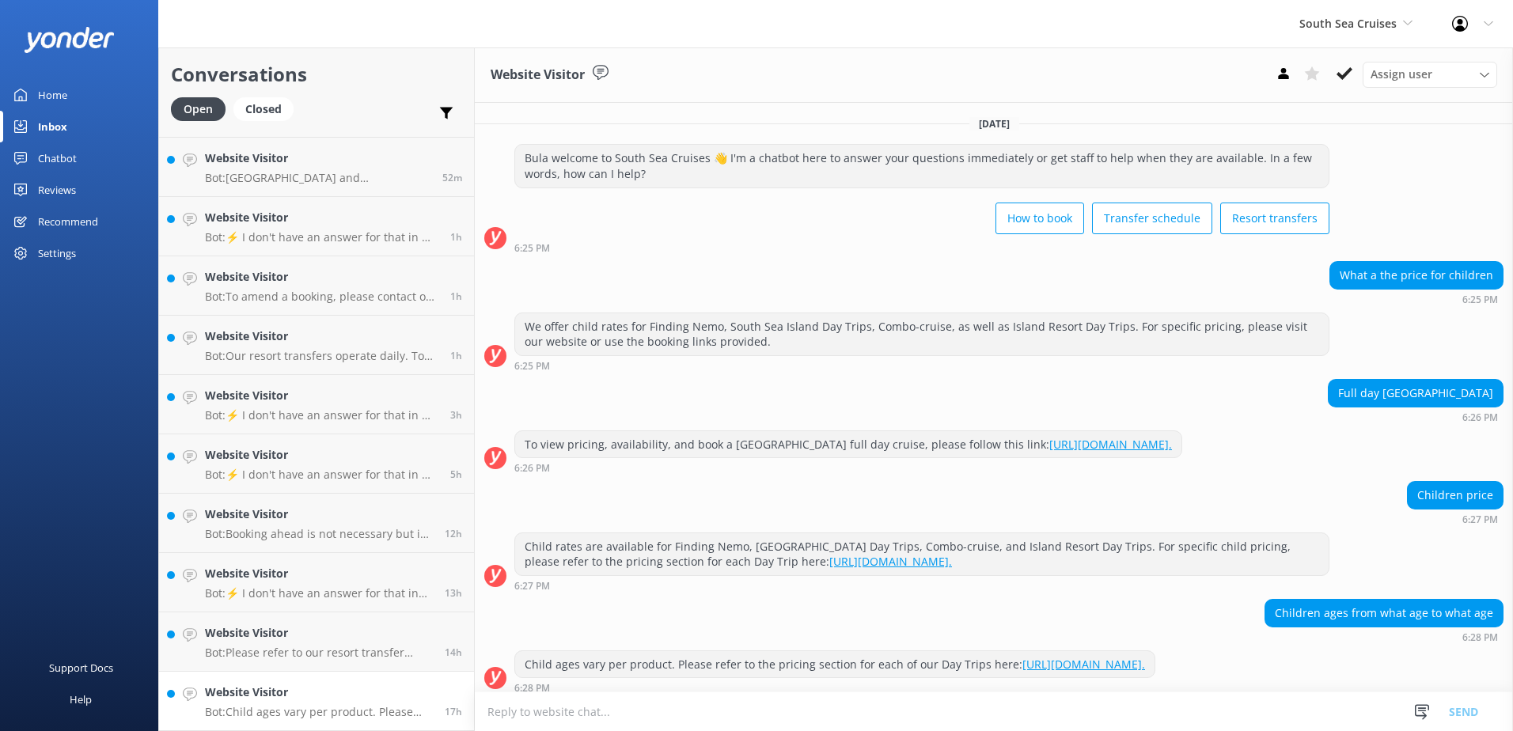
scroll to position [25, 0]
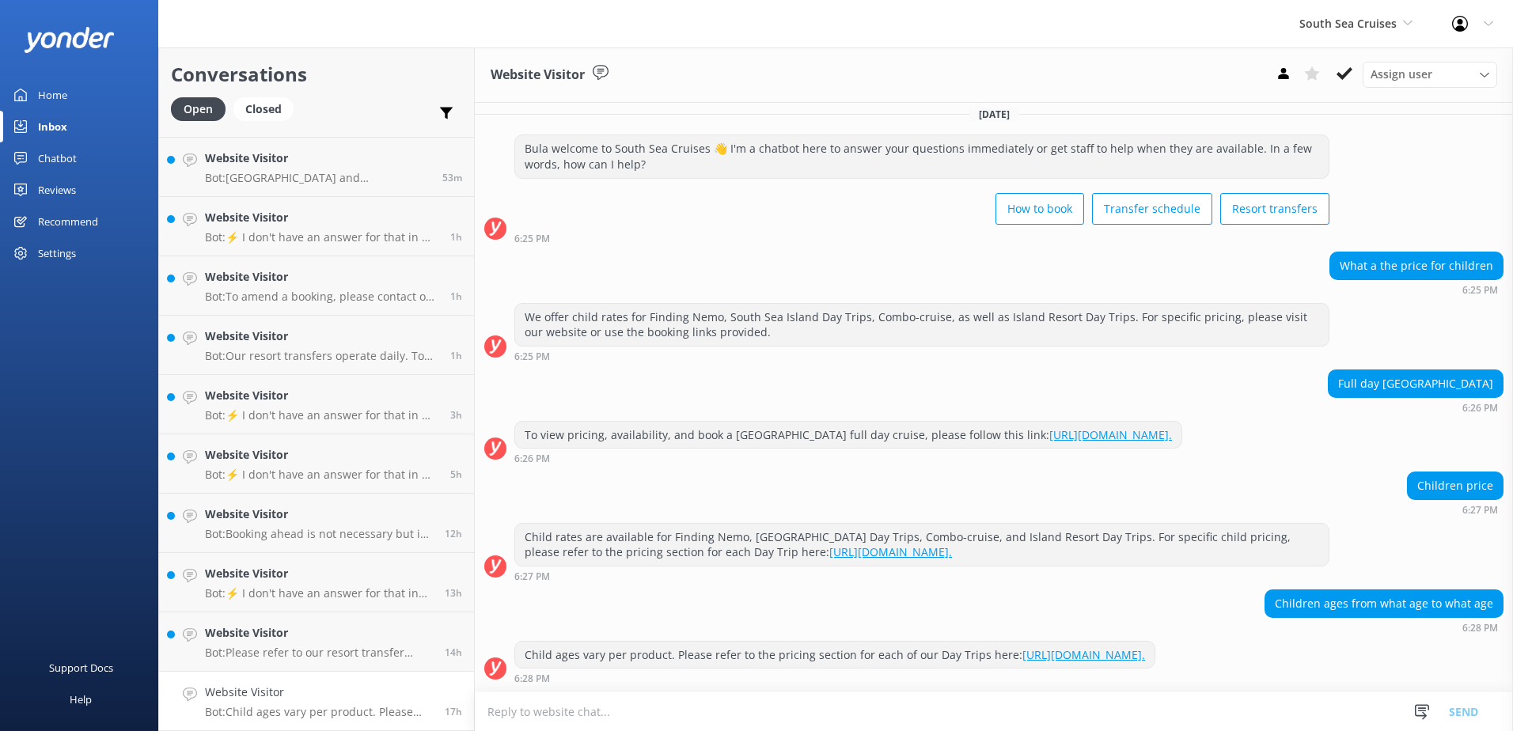
click at [994, 714] on textarea at bounding box center [994, 712] width 1038 height 39
type textarea "For South Sea Island children age range from 5-15 years."
click at [1466, 707] on button "Send" at bounding box center [1463, 712] width 59 height 40
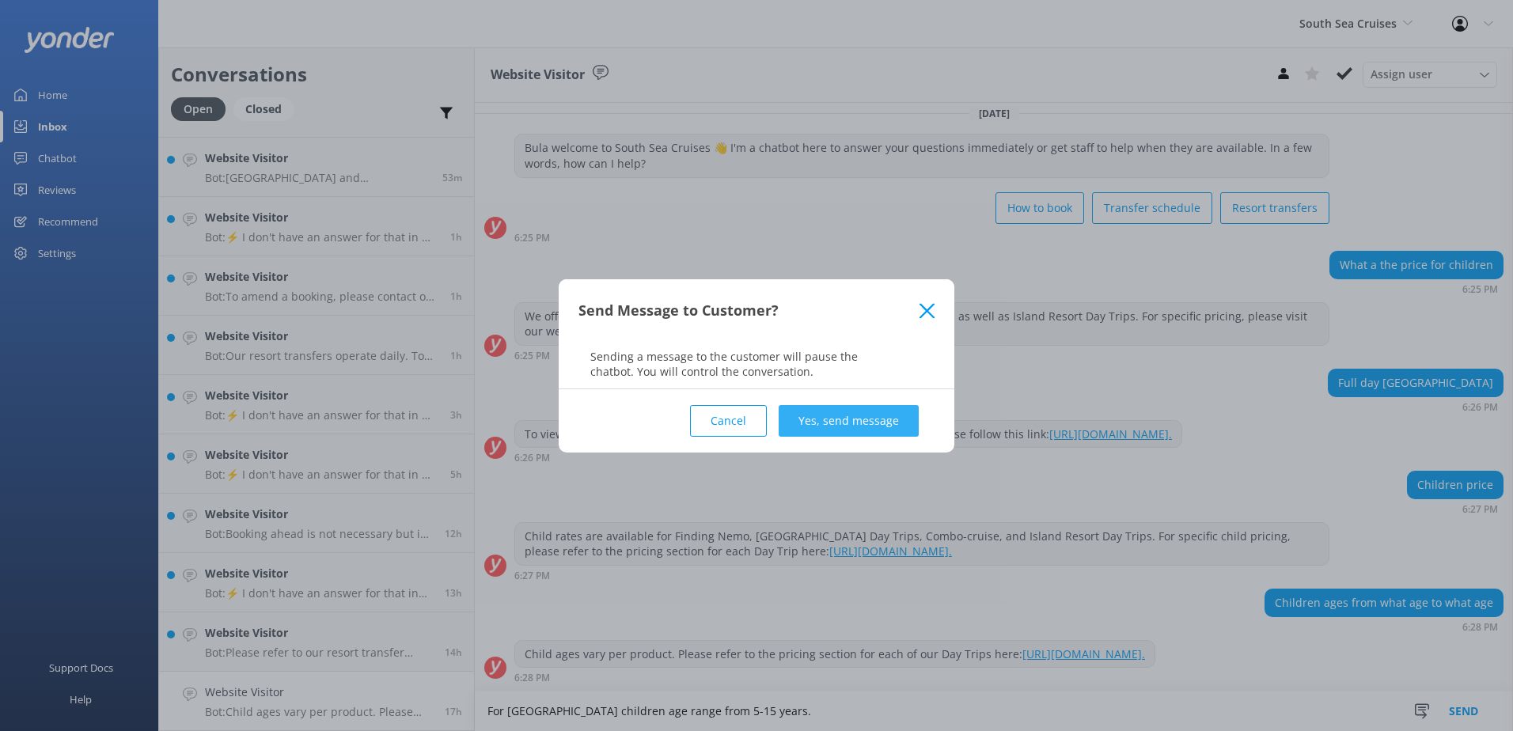
click at [881, 417] on button "Yes, send message" at bounding box center [849, 421] width 140 height 32
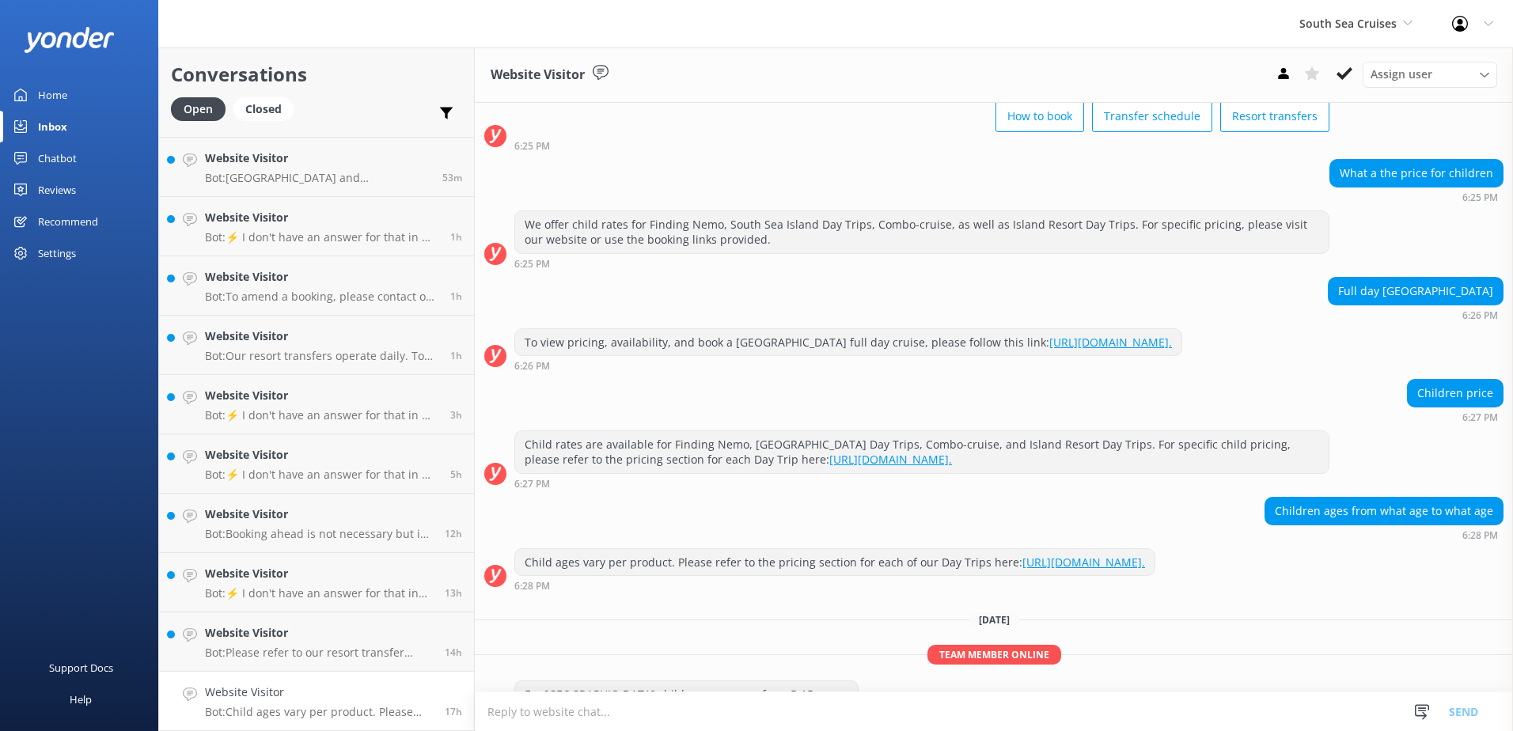
scroll to position [157, 0]
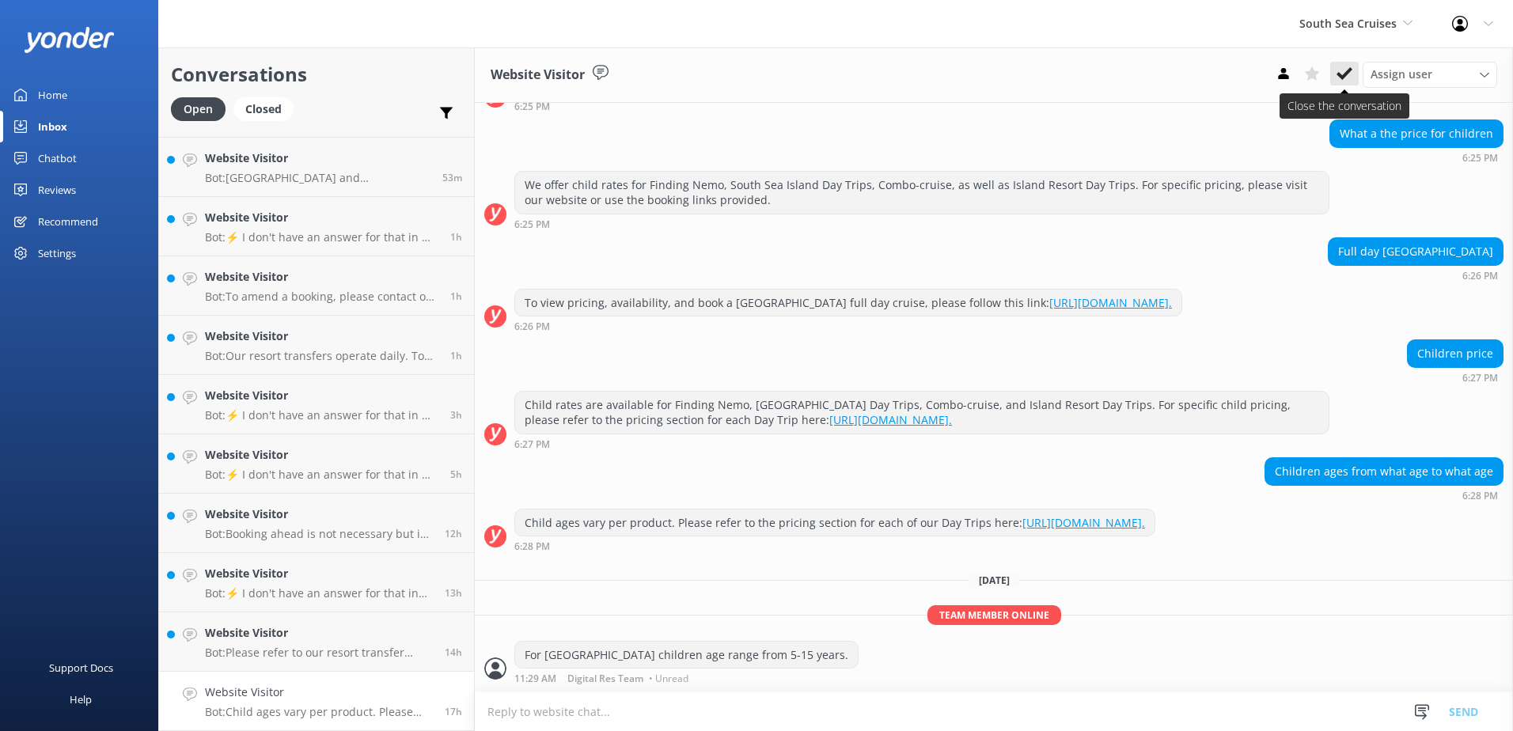
click at [1338, 78] on icon at bounding box center [1345, 74] width 16 height 16
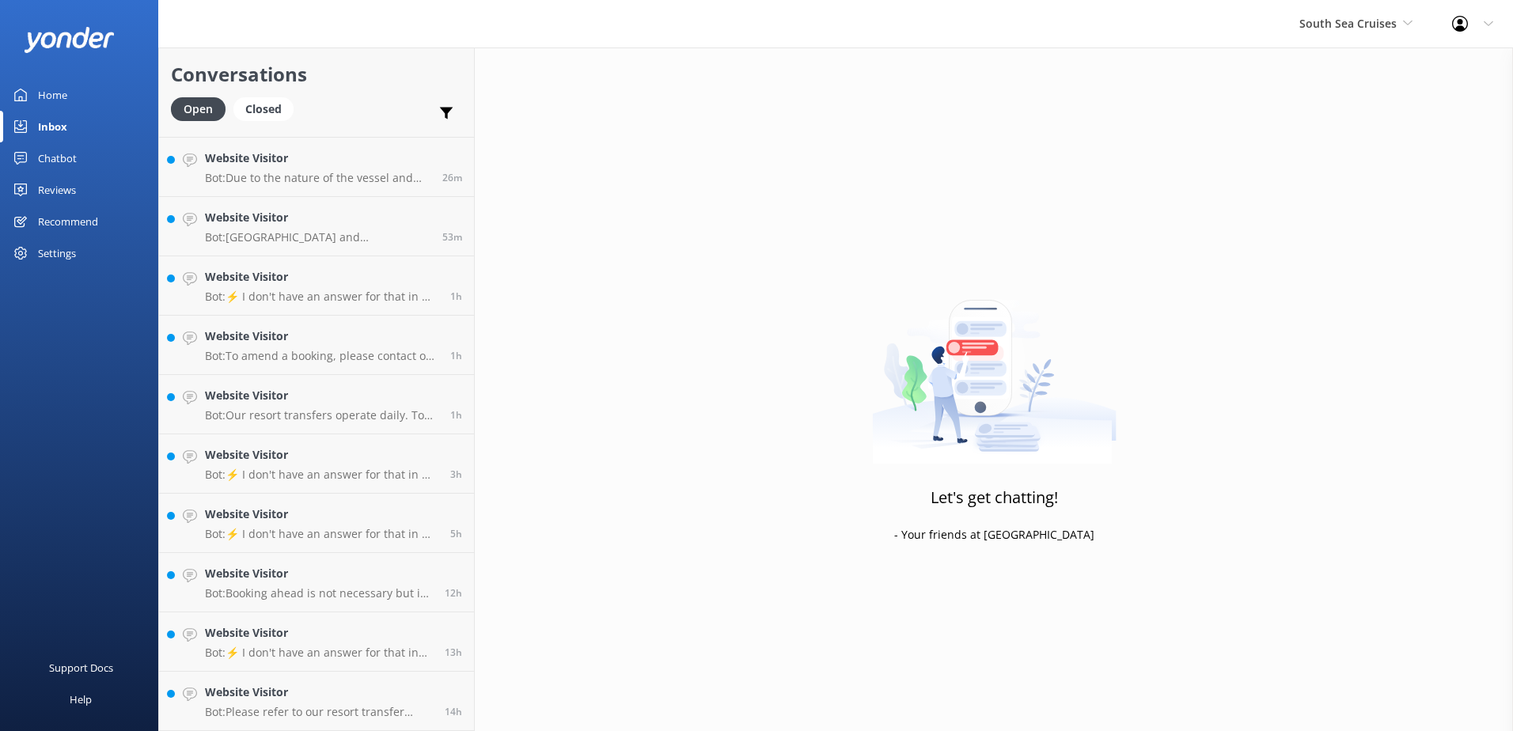
scroll to position [52, 0]
click at [298, 712] on p "Bot: Please refer to our resort transfer schedule for specific times, which can…" at bounding box center [319, 712] width 228 height 14
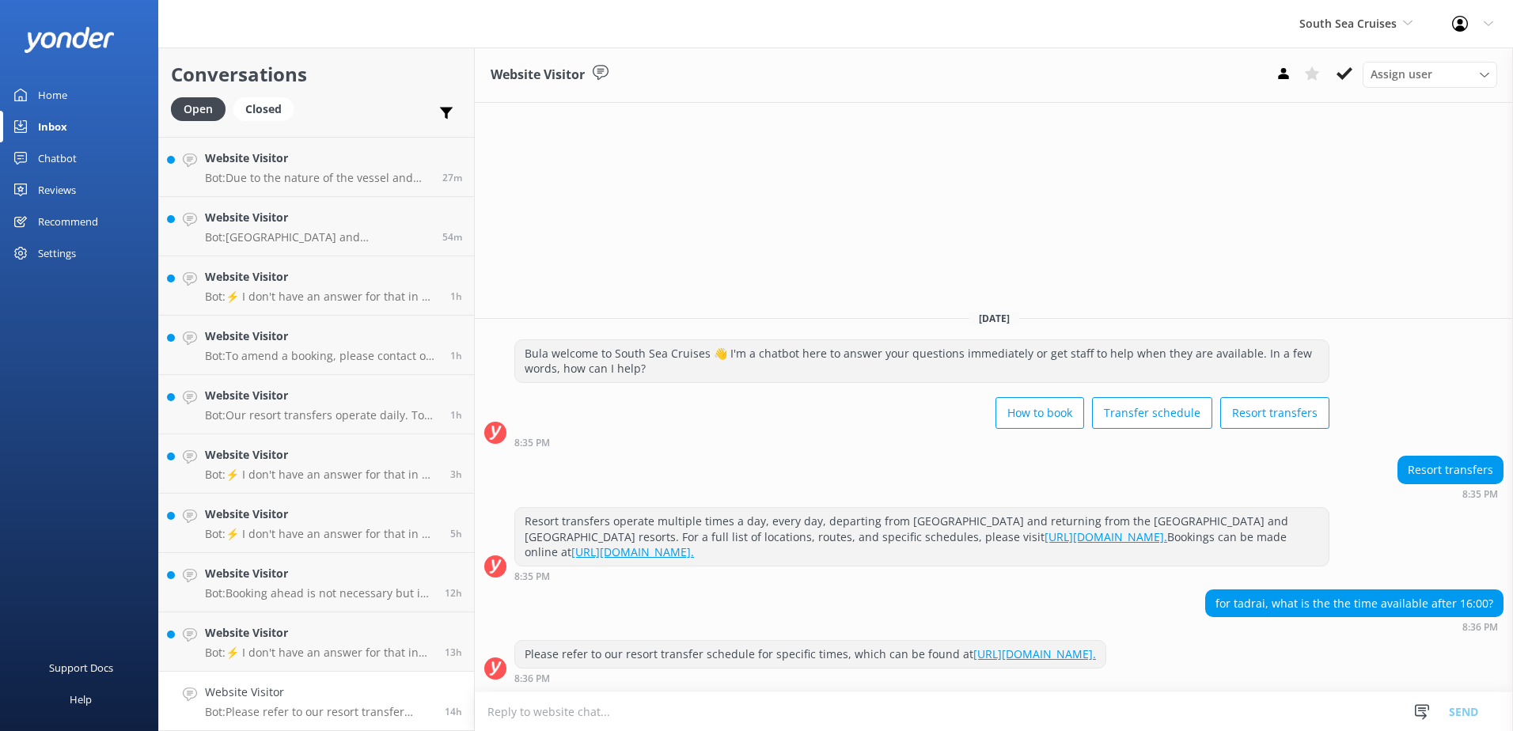
drag, startPoint x: 1089, startPoint y: 696, endPoint x: 1082, endPoint y: 704, distance: 10.1
click at [1091, 700] on textarea at bounding box center [994, 712] width 1038 height 39
click at [950, 715] on textarea "Please note our latest departure to Tadrai Island departs at 3.15pm" at bounding box center [994, 712] width 1038 height 40
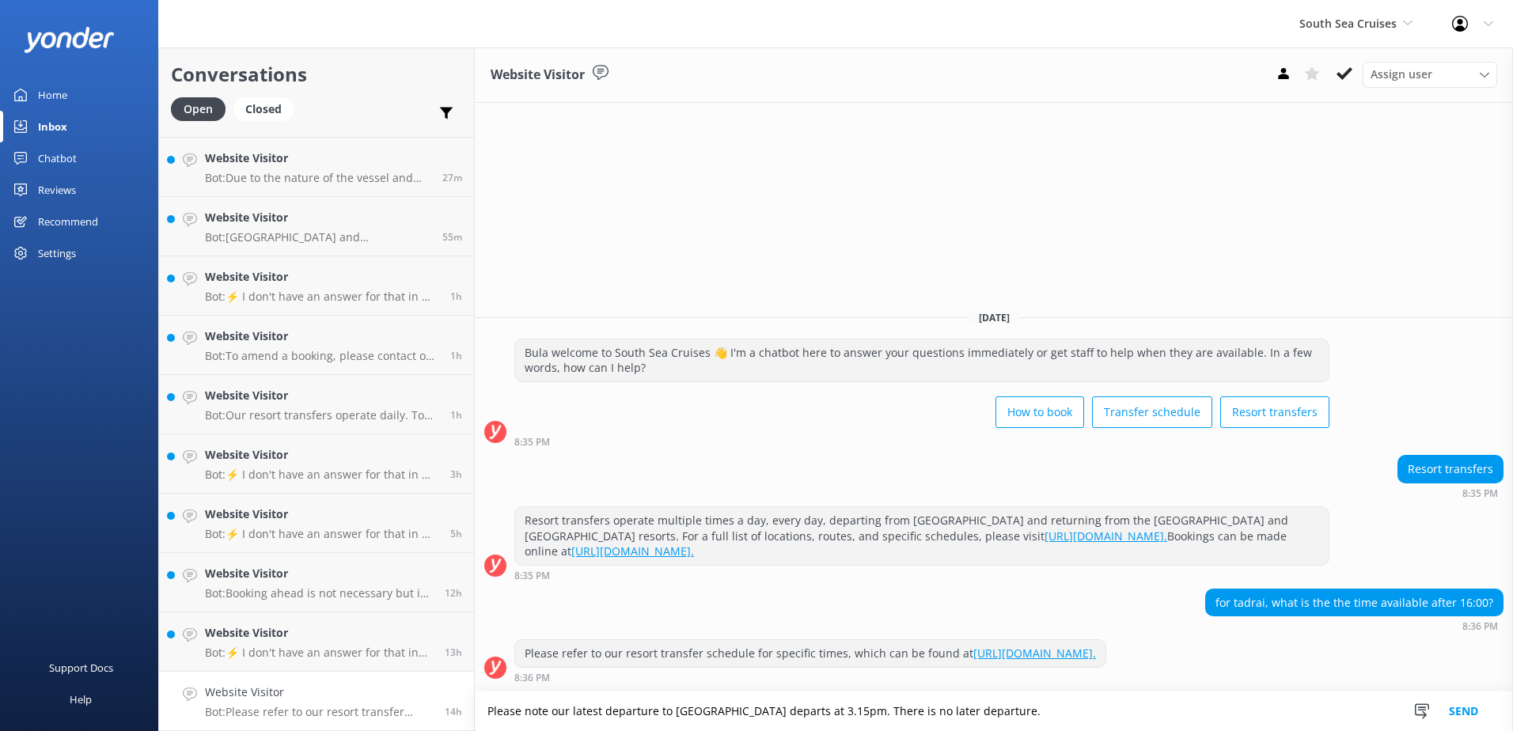
click at [1052, 719] on textarea "Please note our latest departure to Tadrai Island departs at 3.15pm. There is n…" at bounding box center [994, 712] width 1038 height 40
type textarea "Please note our latest departure to Tadrai Island departs at 3.15pm. There is n…"
click at [1474, 708] on button "Send" at bounding box center [1463, 712] width 59 height 40
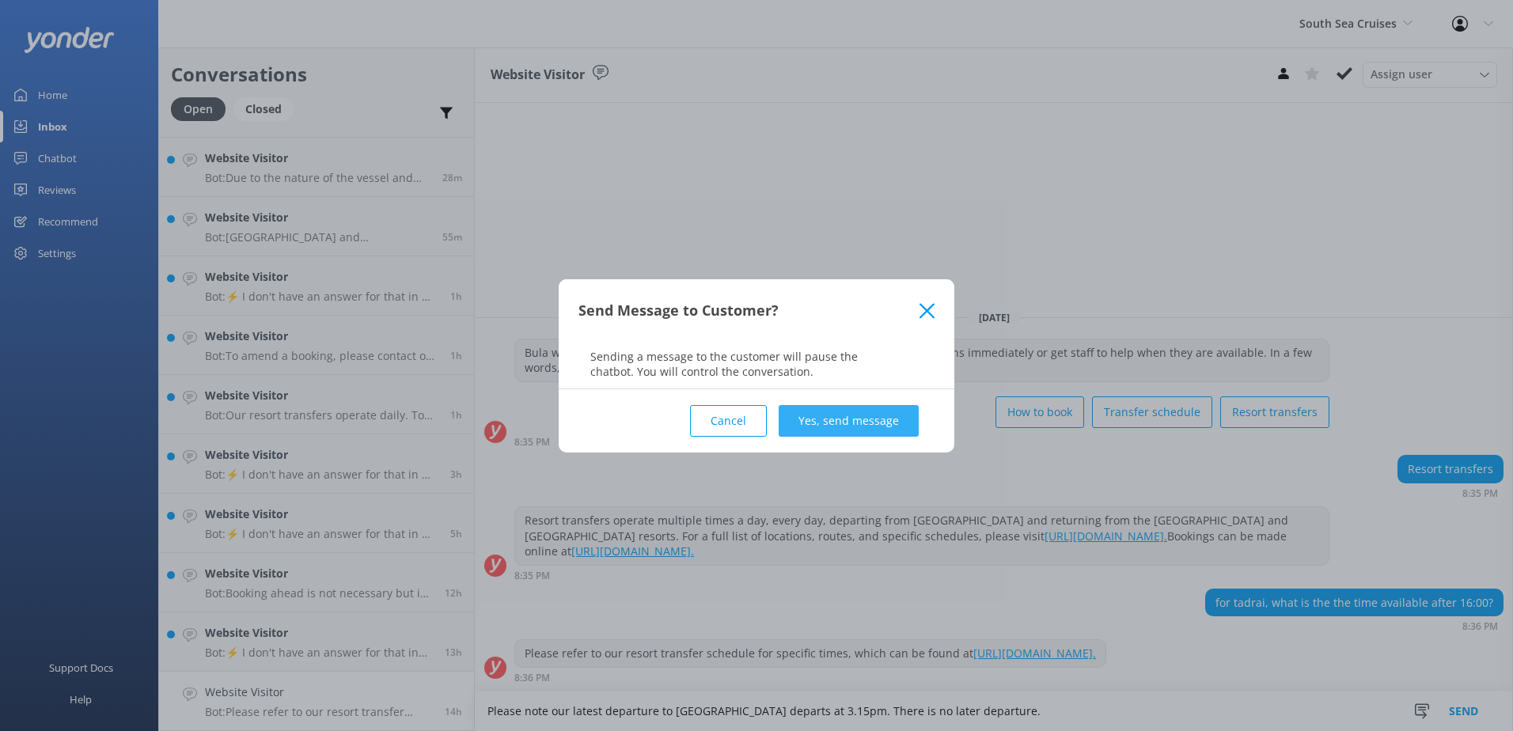
click at [873, 425] on button "Yes, send message" at bounding box center [849, 421] width 140 height 32
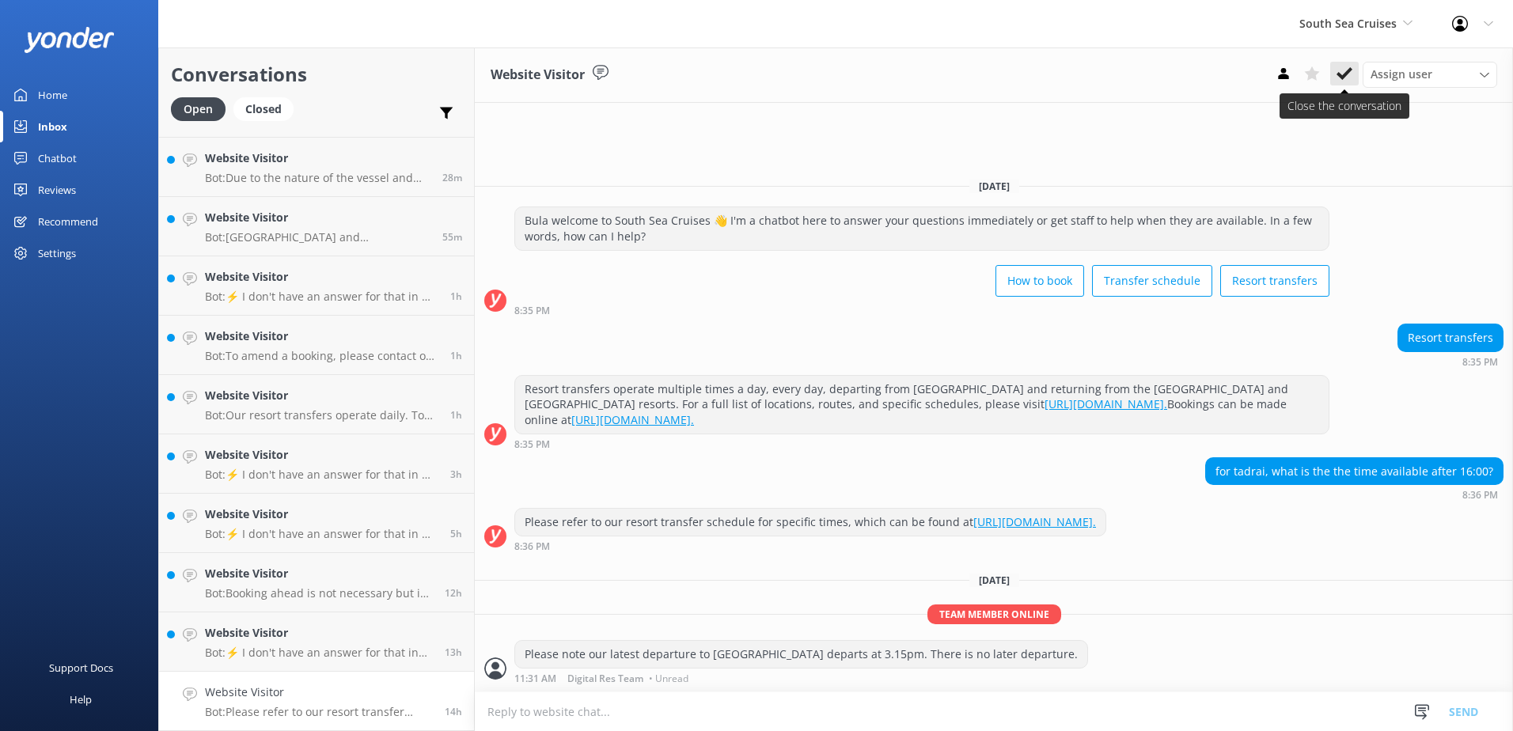
click at [1345, 77] on use at bounding box center [1345, 73] width 16 height 13
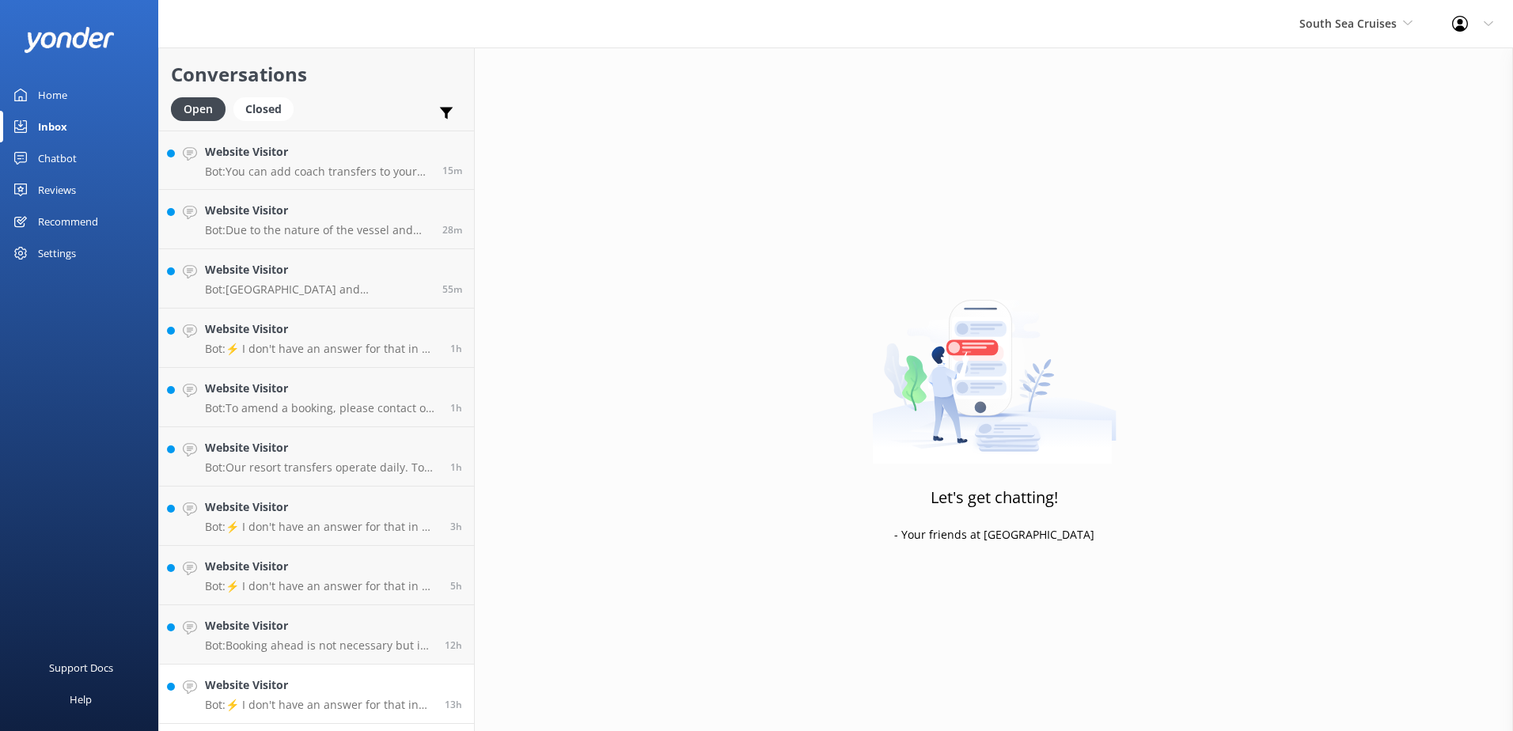
click at [315, 704] on p "Bot: ⚡ I don't have an answer for that in my knowledge base. Please try and rep…" at bounding box center [319, 705] width 228 height 14
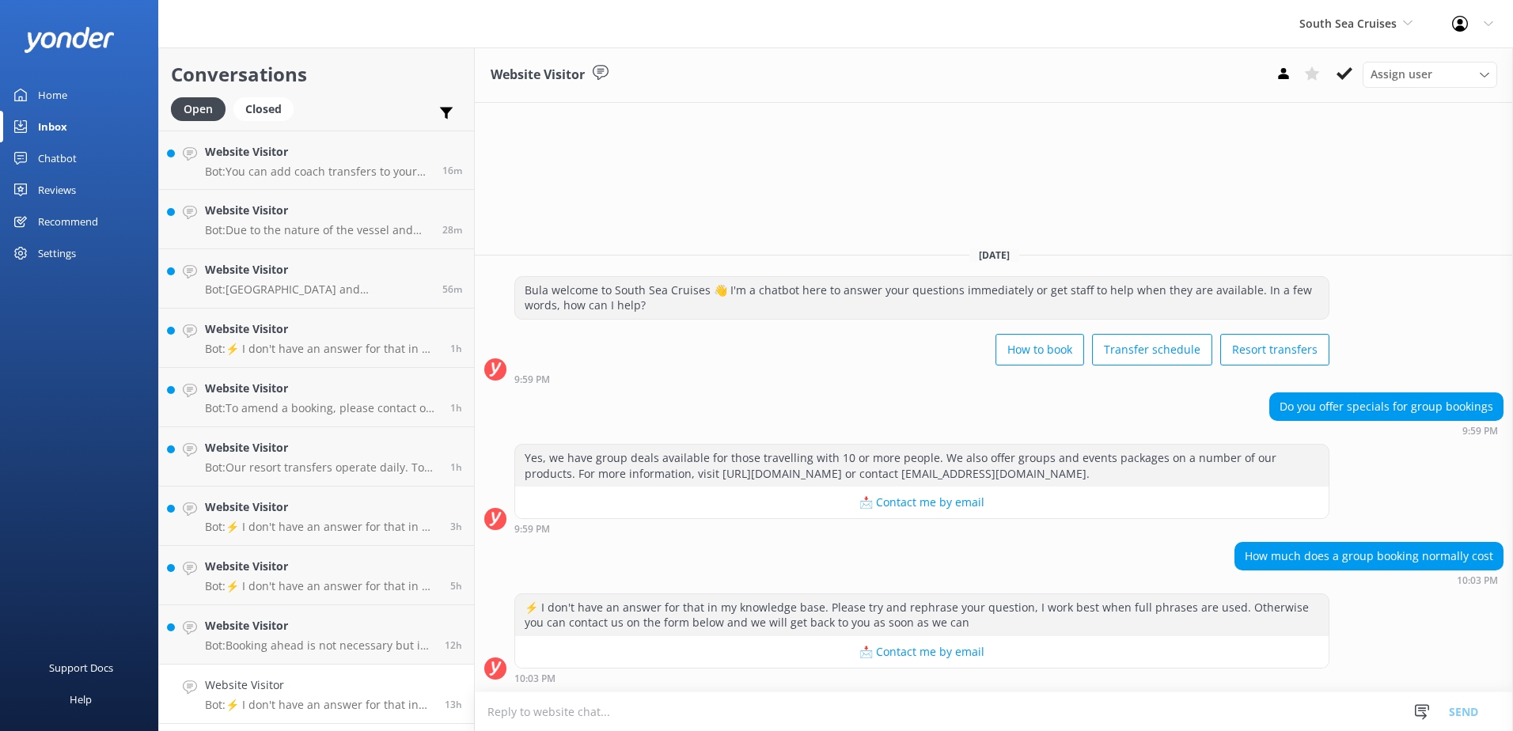
click at [744, 700] on textarea at bounding box center [994, 712] width 1038 height 39
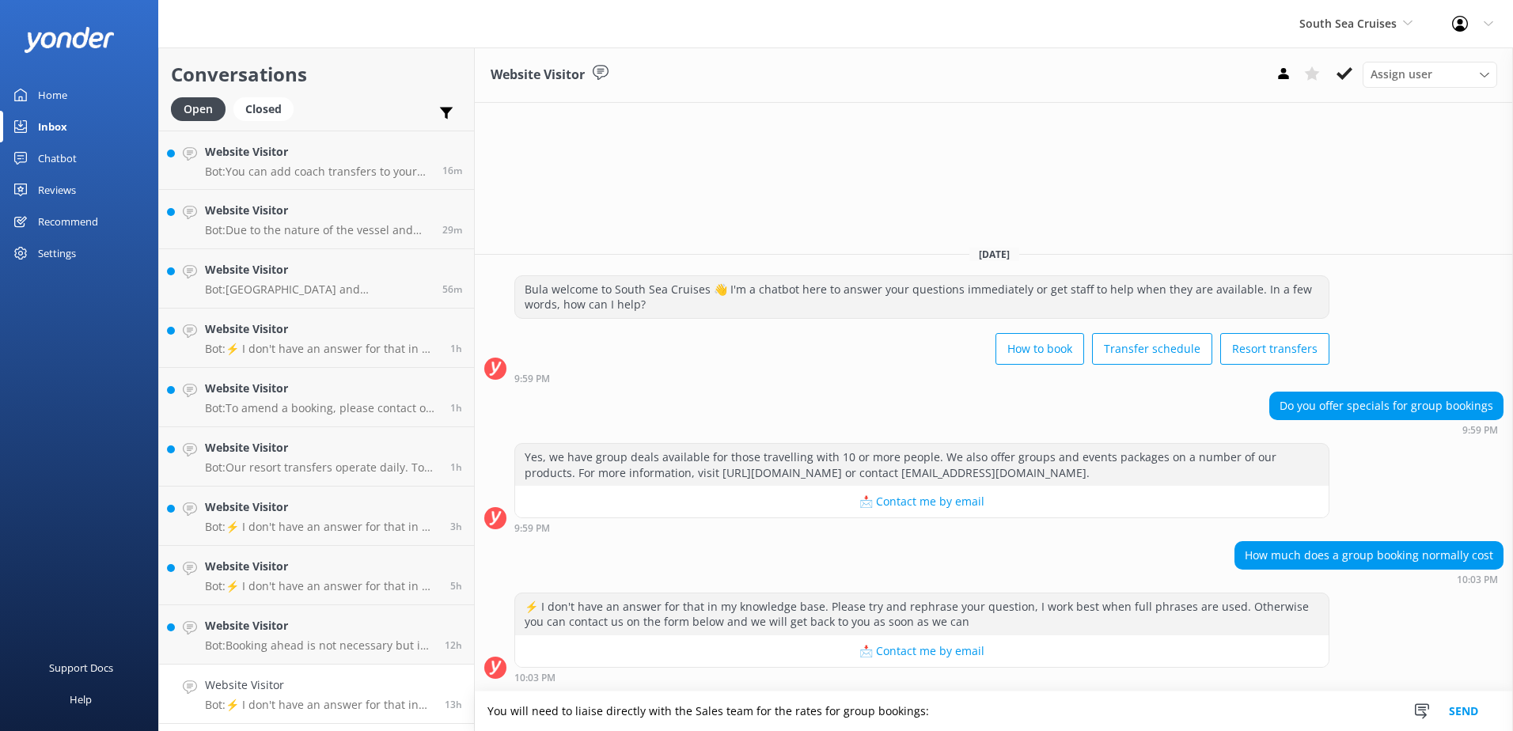
click at [1034, 708] on textarea "You will need to liaise directly with the Sales team for the rates for group bo…" at bounding box center [994, 712] width 1038 height 40
paste textarea "Fiji_Sales@ssc.com.fj"
type textarea "You will need to liaise directly with the Sales team for the rates for group bo…"
click at [1455, 715] on button "Send" at bounding box center [1463, 712] width 59 height 40
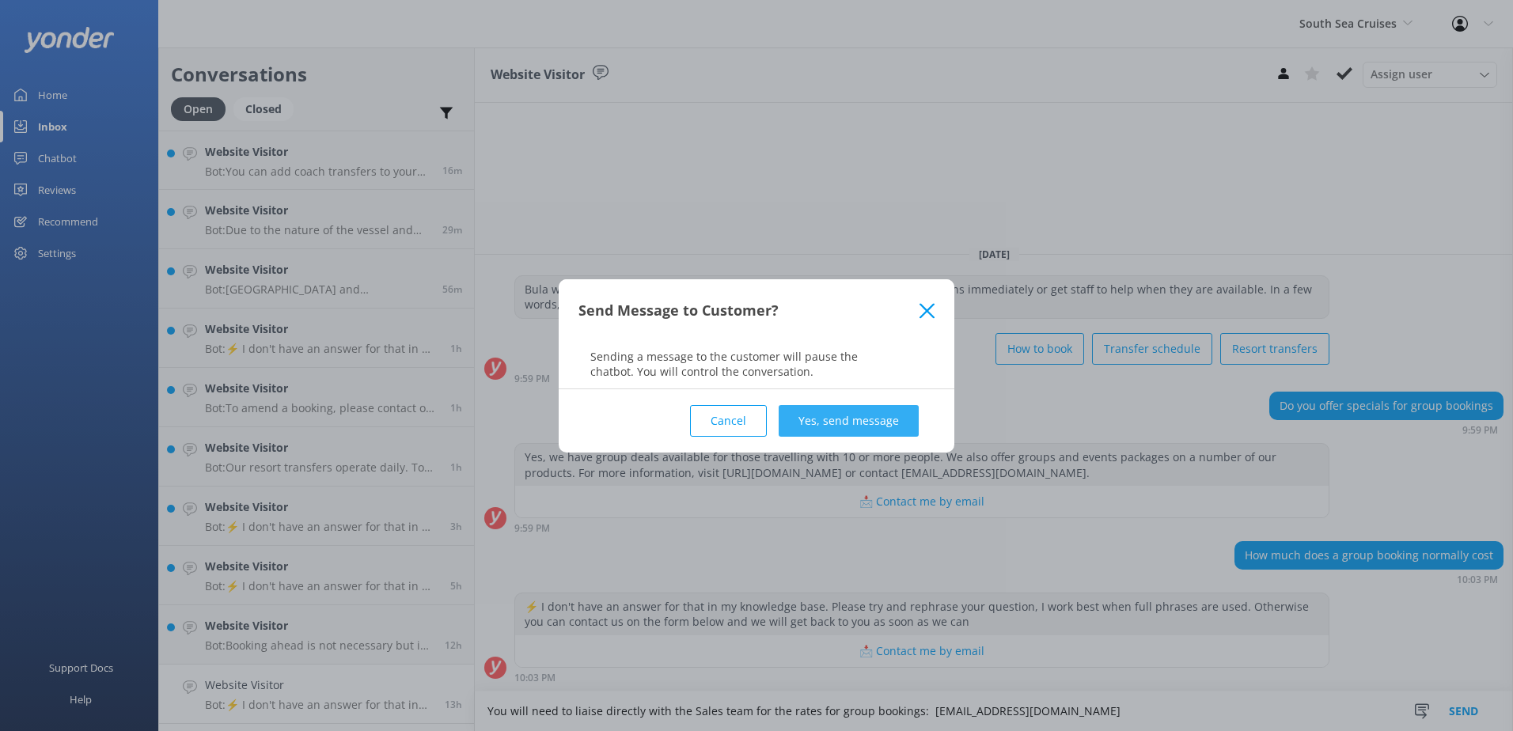
click at [890, 417] on button "Yes, send message" at bounding box center [849, 421] width 140 height 32
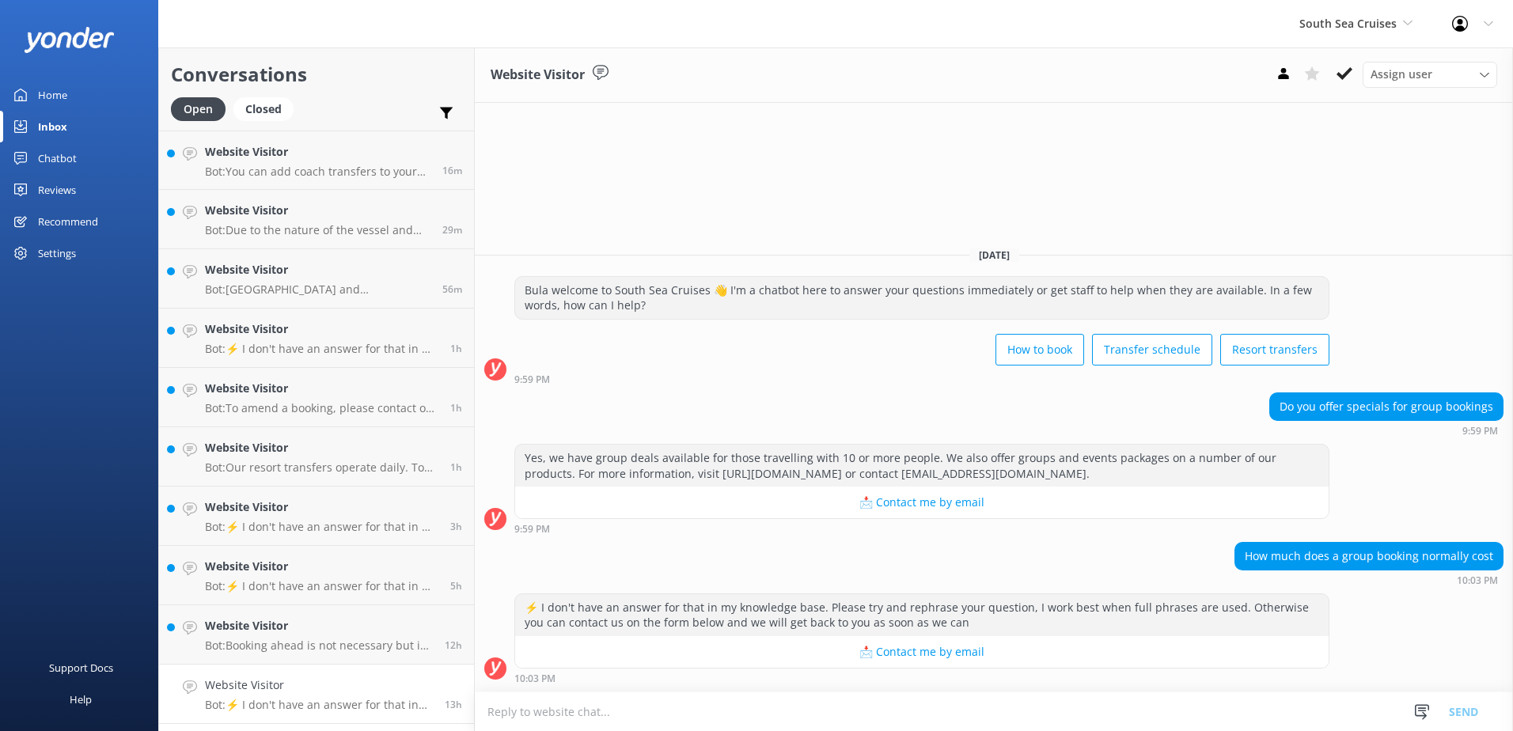
scroll to position [1, 0]
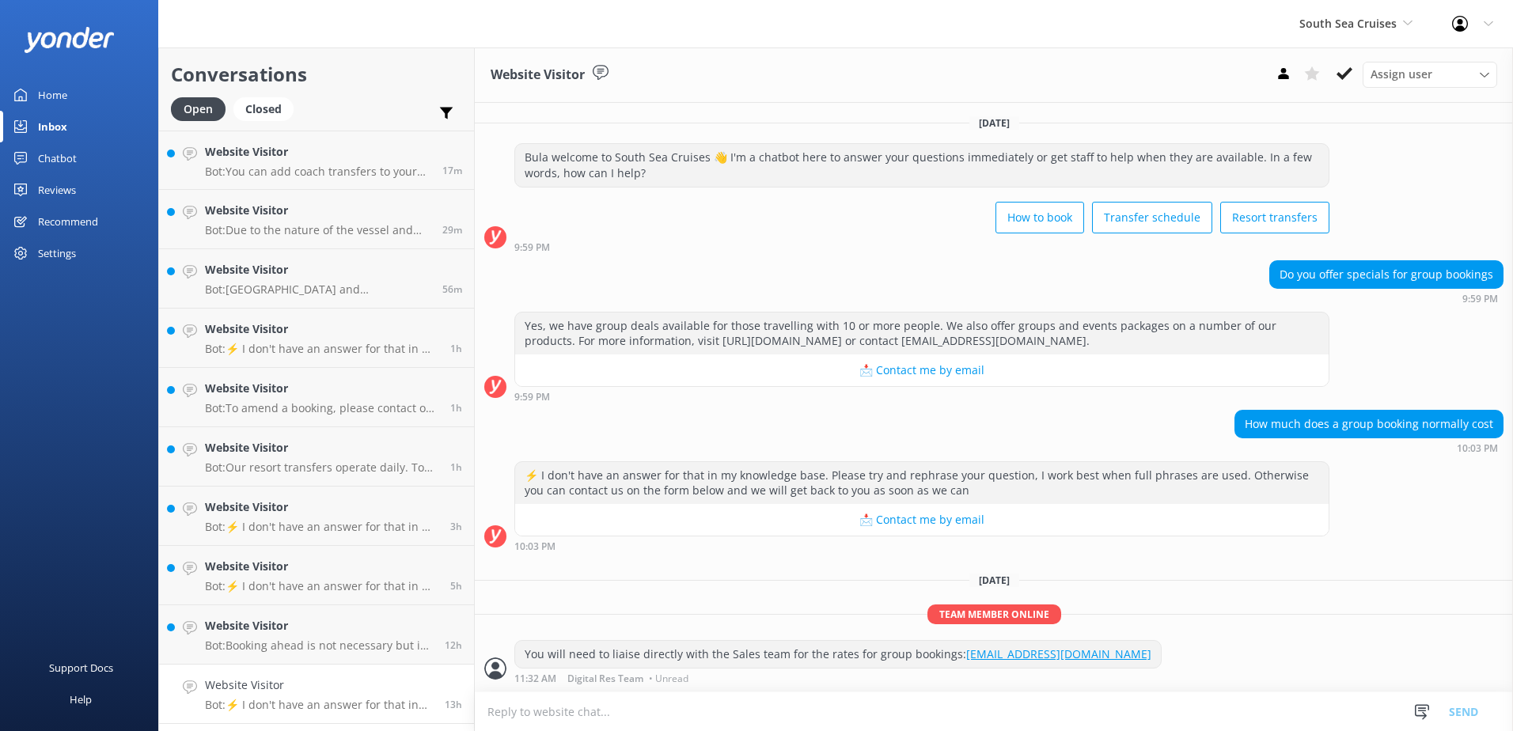
click at [1347, 78] on icon at bounding box center [1345, 74] width 16 height 16
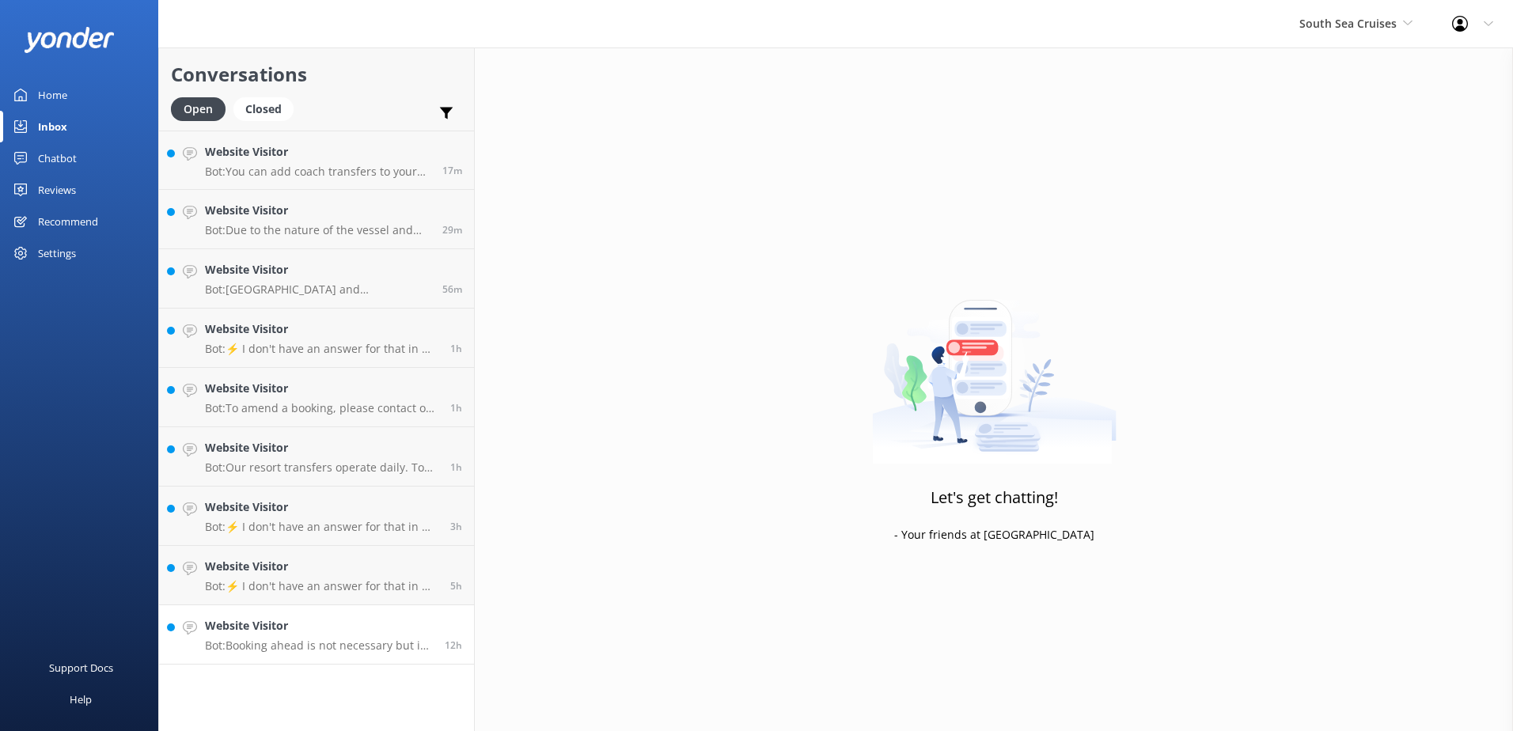
click at [359, 636] on div "Website Visitor Bot: Booking ahead is not necessary but is recommended as our d…" at bounding box center [319, 634] width 228 height 35
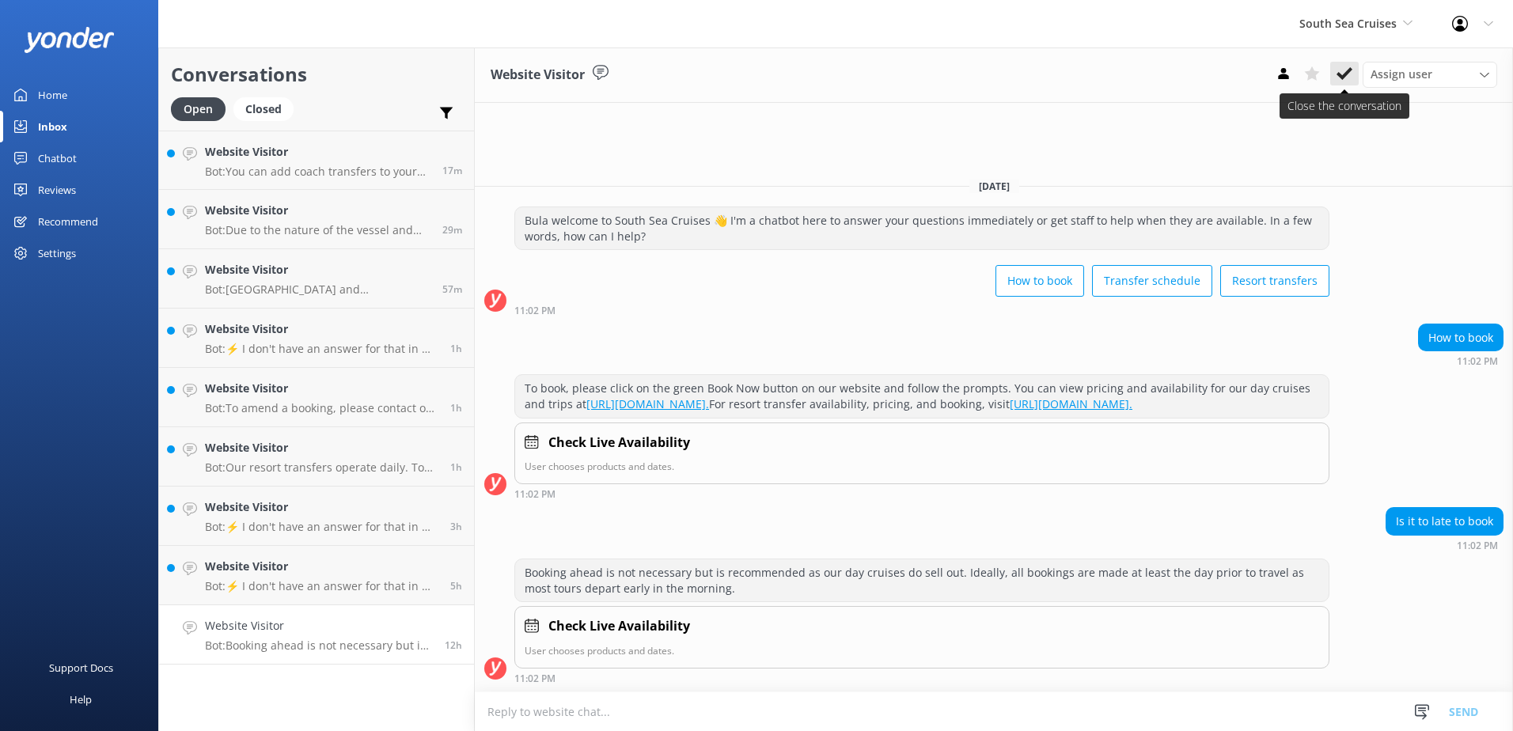
click at [1345, 80] on icon at bounding box center [1345, 74] width 16 height 16
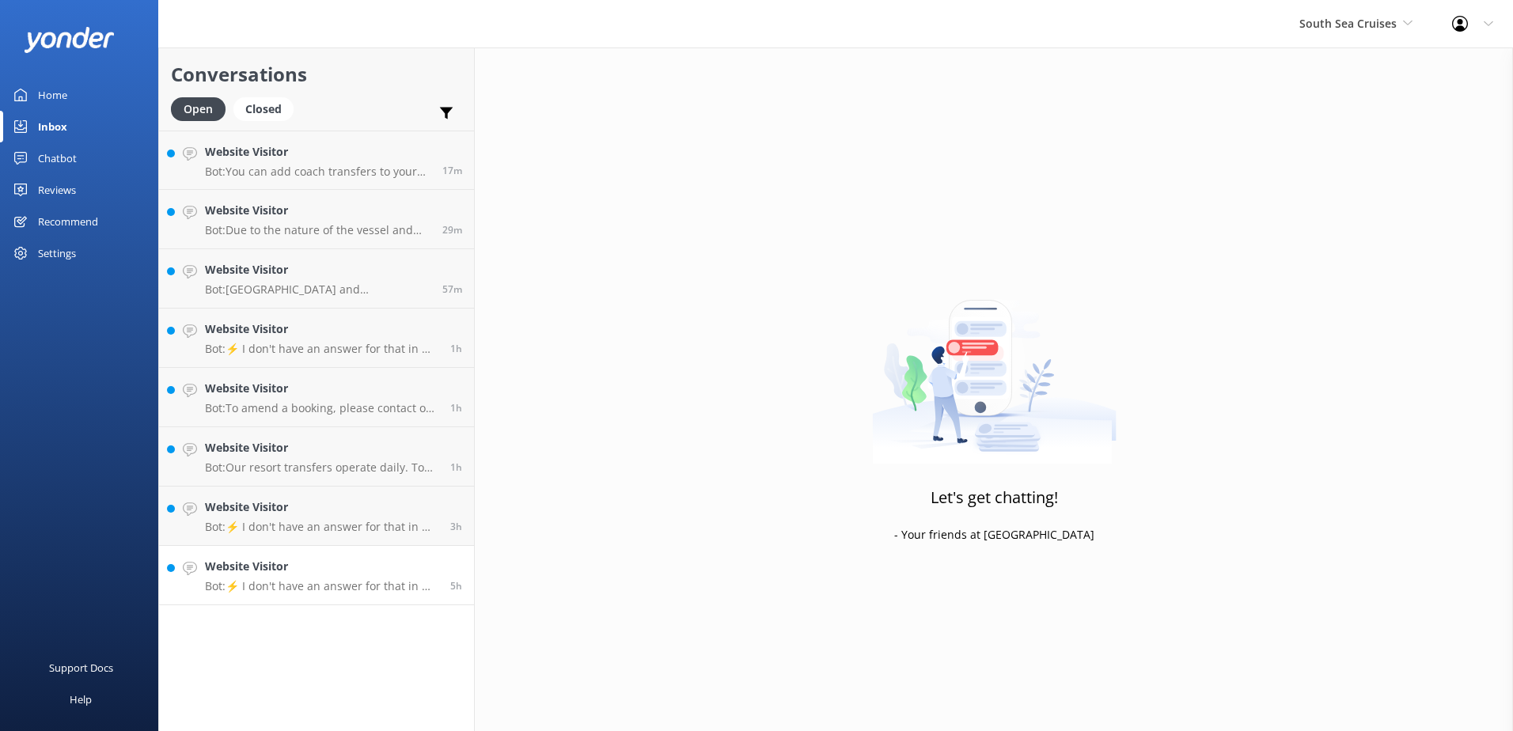
click at [328, 583] on p "Bot: ⚡ I don't have an answer for that in my knowledge base. Please try and rep…" at bounding box center [321, 586] width 233 height 14
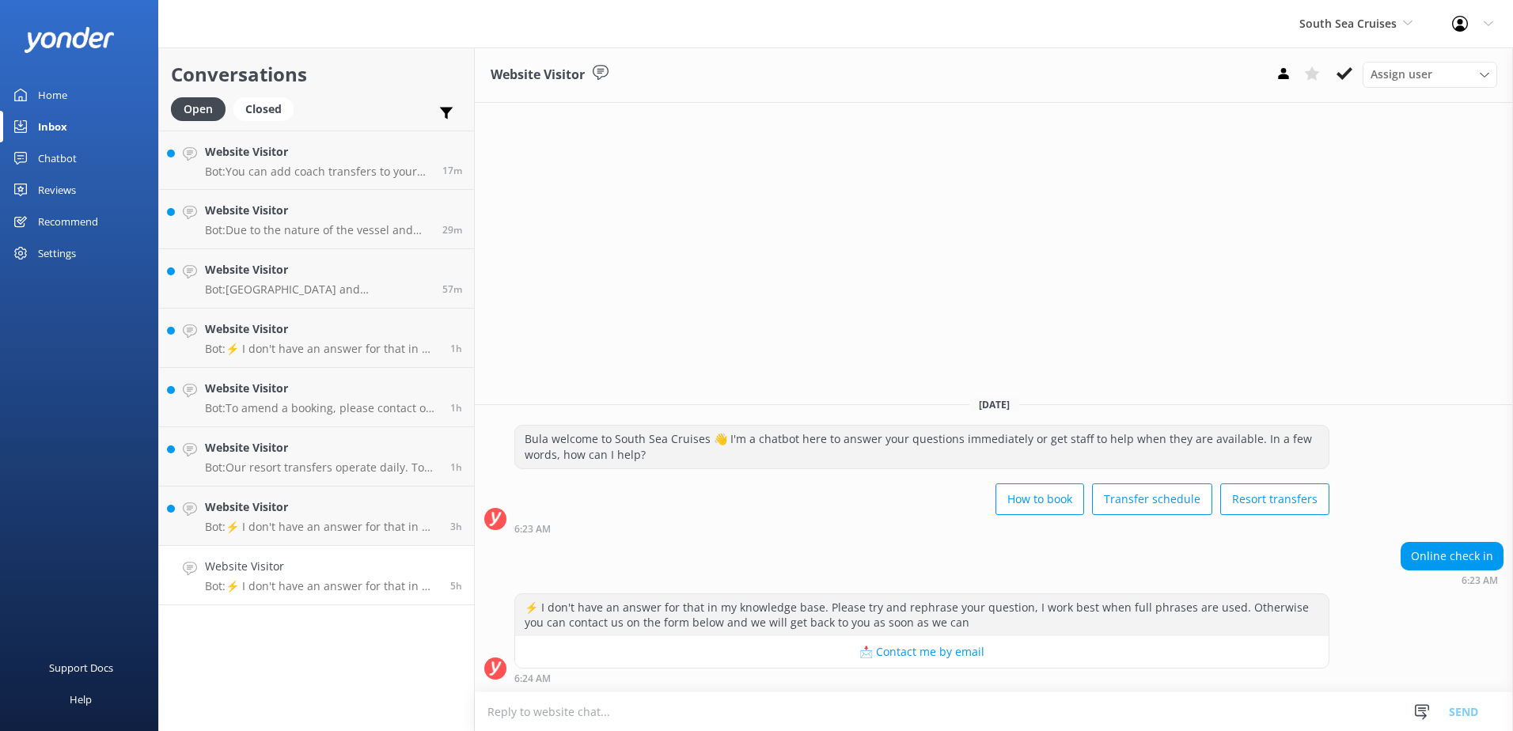
click at [791, 713] on textarea at bounding box center [994, 712] width 1038 height 39
drag, startPoint x: 869, startPoint y: 701, endPoint x: 881, endPoint y: 699, distance: 12.1
click at [881, 699] on textarea at bounding box center [994, 712] width 1038 height 39
type textarea "You will receive an email for online check-in, simply log in using your email a…"
click at [1470, 708] on button "Send" at bounding box center [1463, 712] width 59 height 40
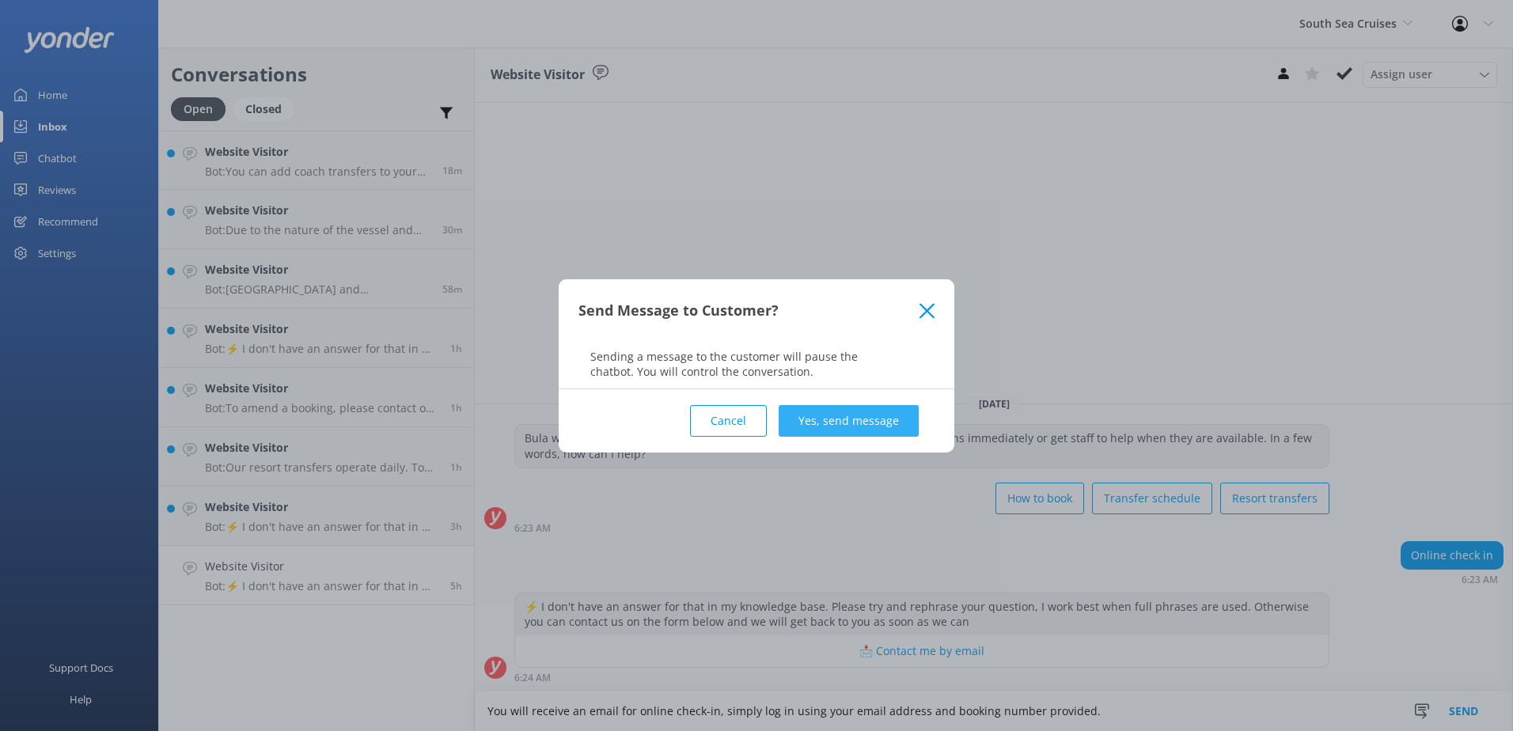
click at [892, 422] on button "Yes, send message" at bounding box center [849, 421] width 140 height 32
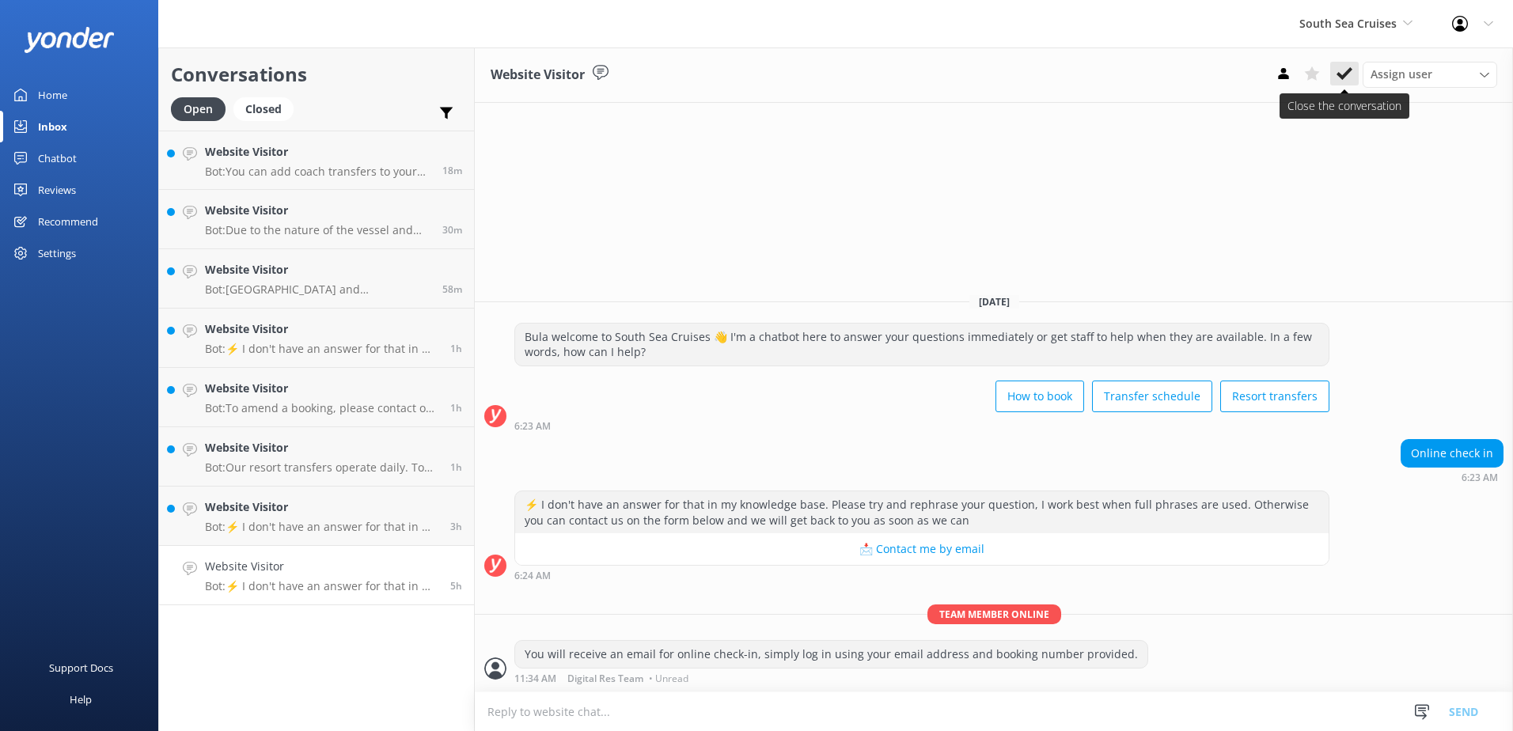
click at [1345, 64] on button at bounding box center [1344, 74] width 28 height 24
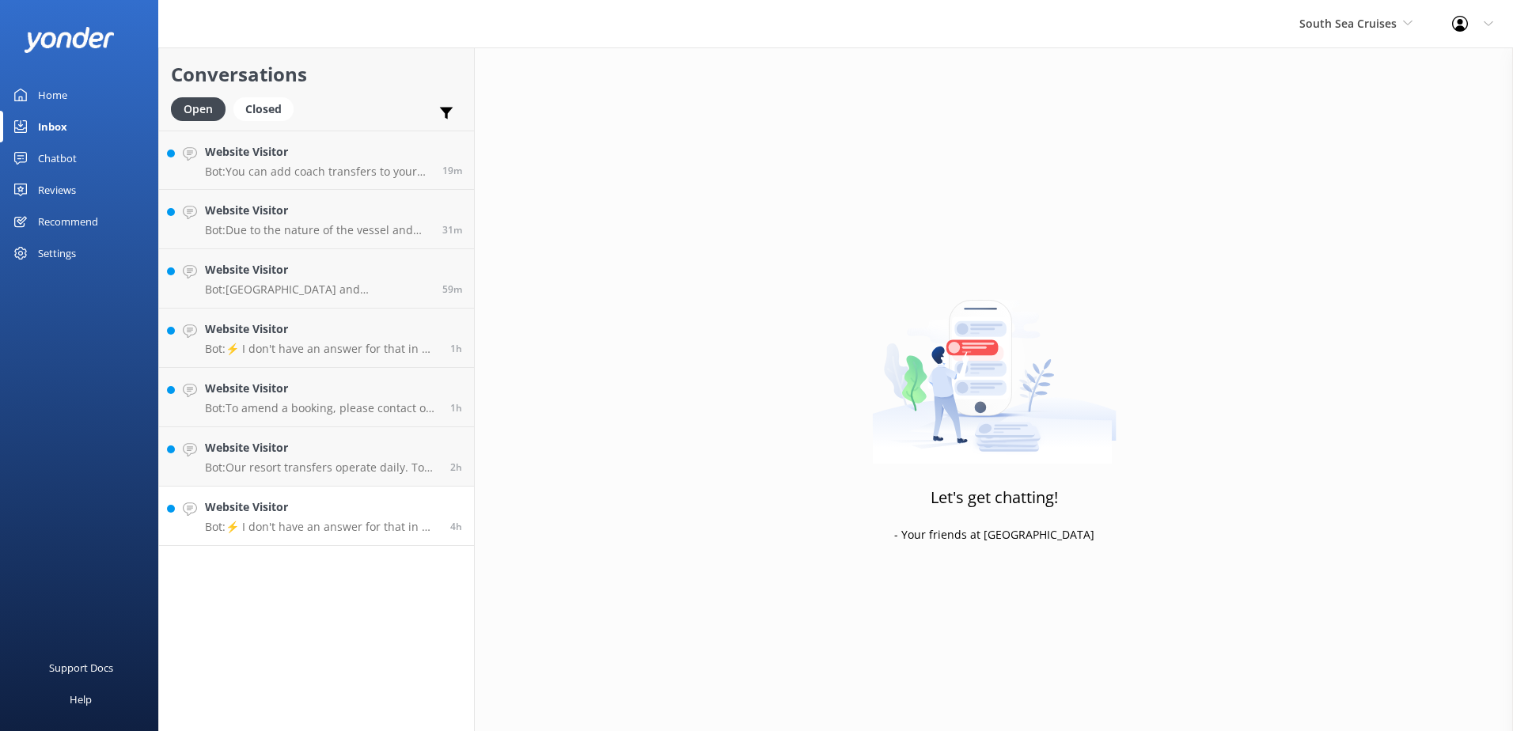
click at [268, 522] on p "Bot: ⚡ I don't have an answer for that in my knowledge base. Please try and rep…" at bounding box center [321, 527] width 233 height 14
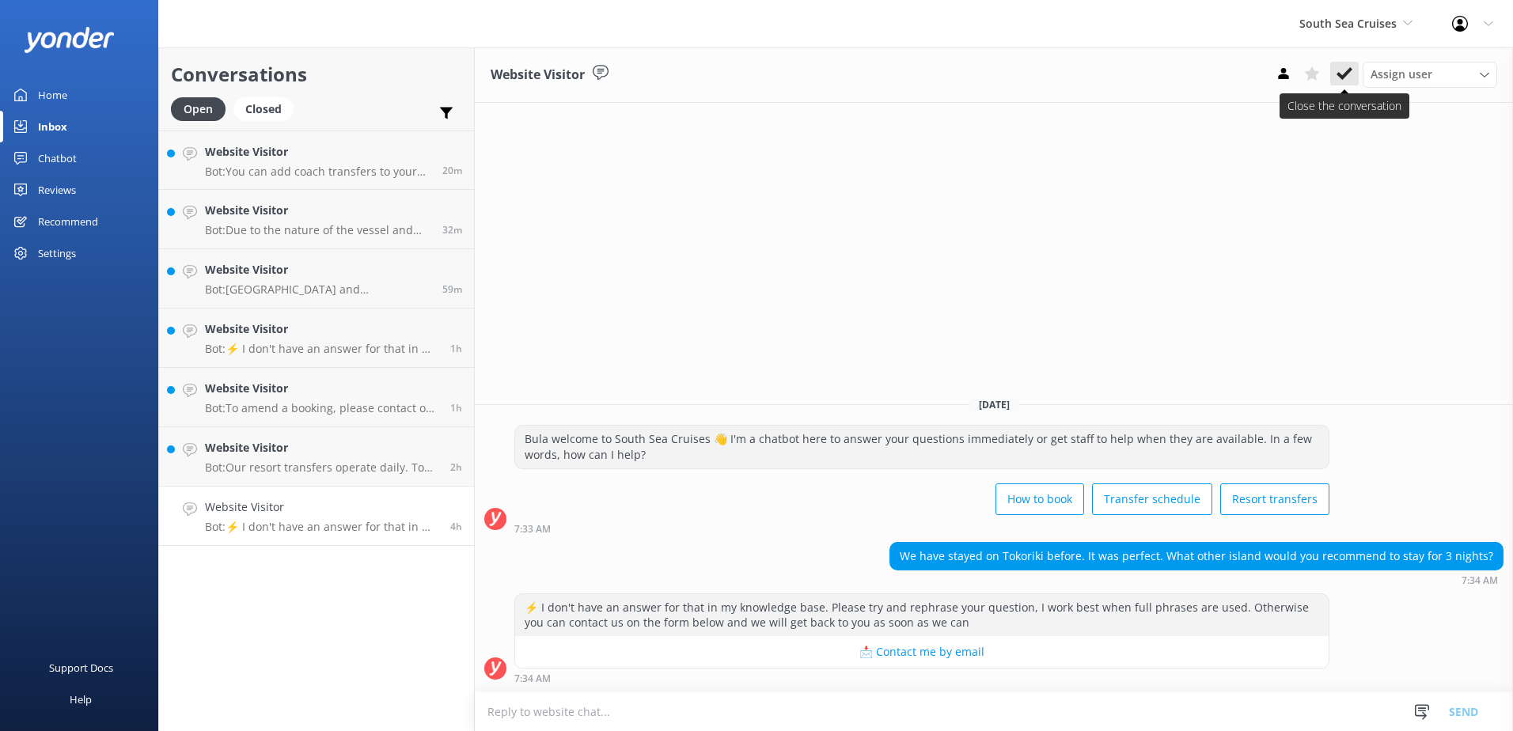
click at [1342, 70] on icon at bounding box center [1345, 74] width 16 height 16
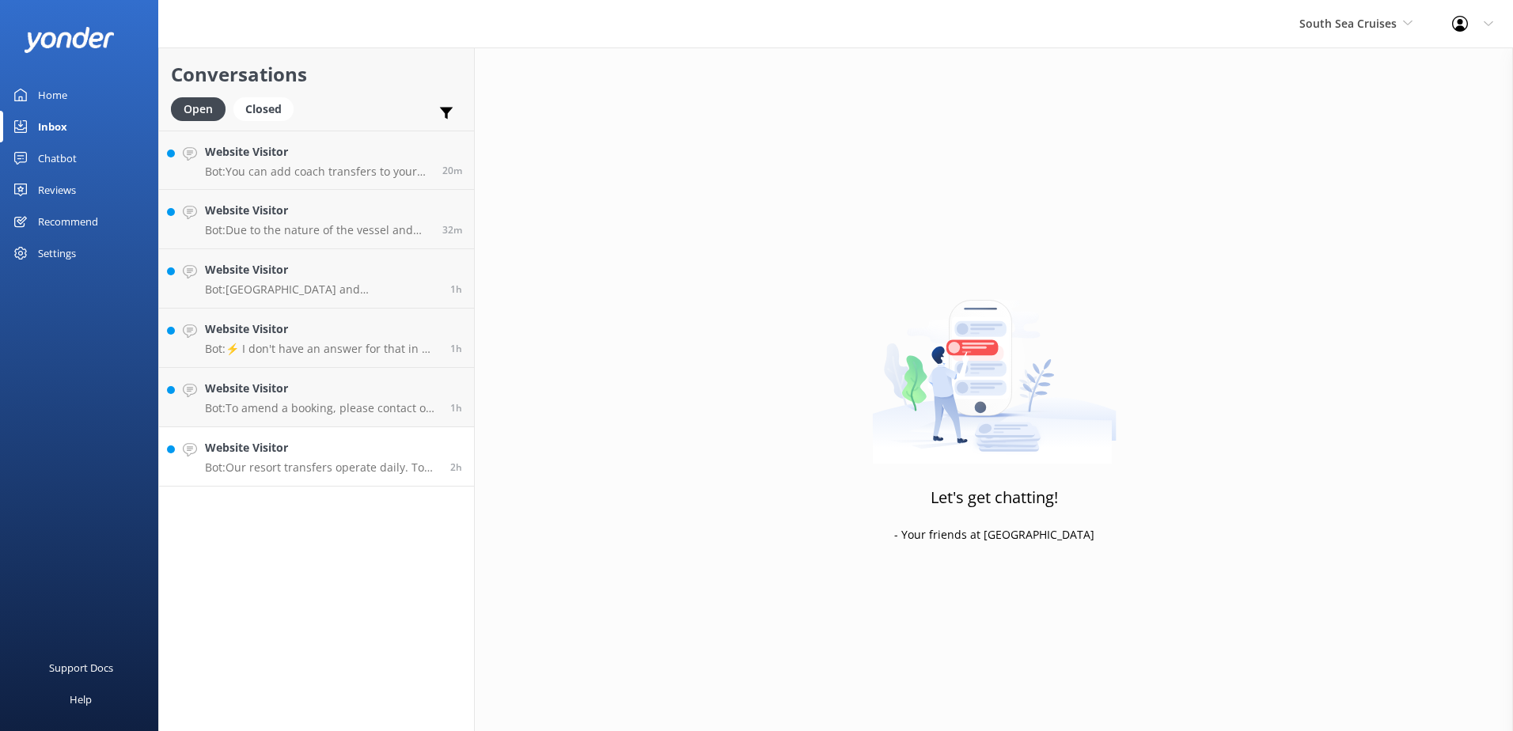
click at [348, 443] on h4 "Website Visitor" at bounding box center [321, 447] width 233 height 17
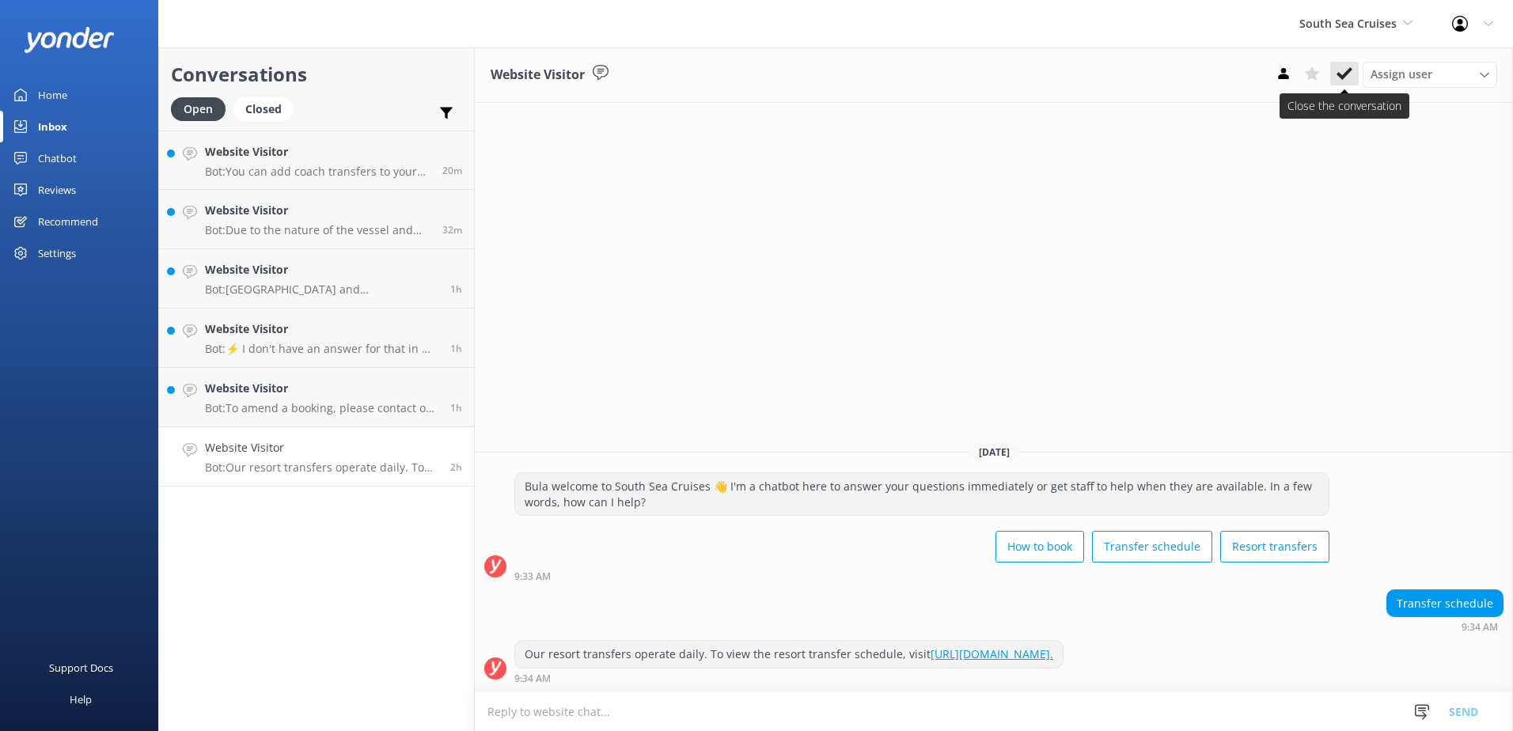
click at [1354, 79] on button at bounding box center [1344, 74] width 28 height 24
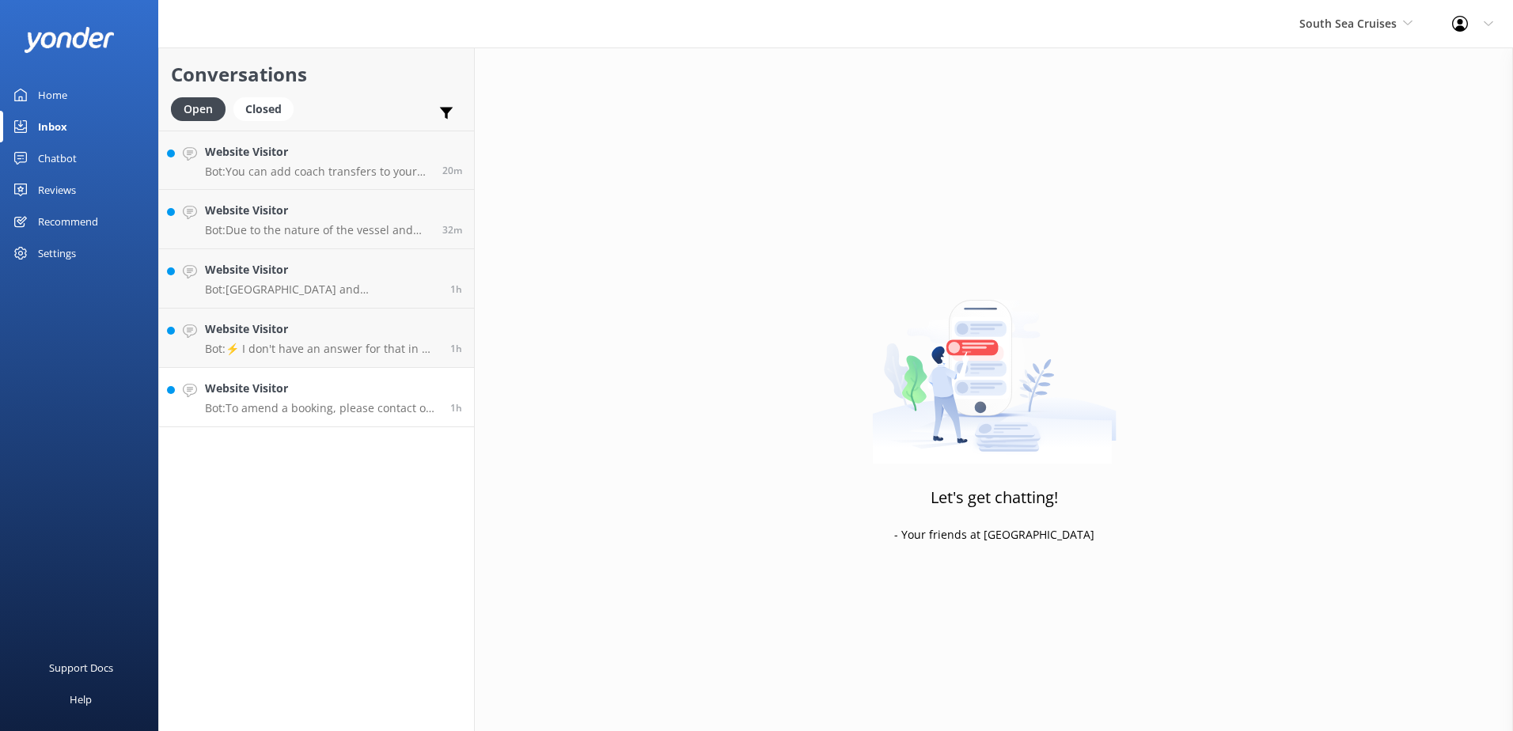
click at [327, 405] on p "Bot: To amend a booking, please contact our reservations team who will be able …" at bounding box center [321, 408] width 233 height 14
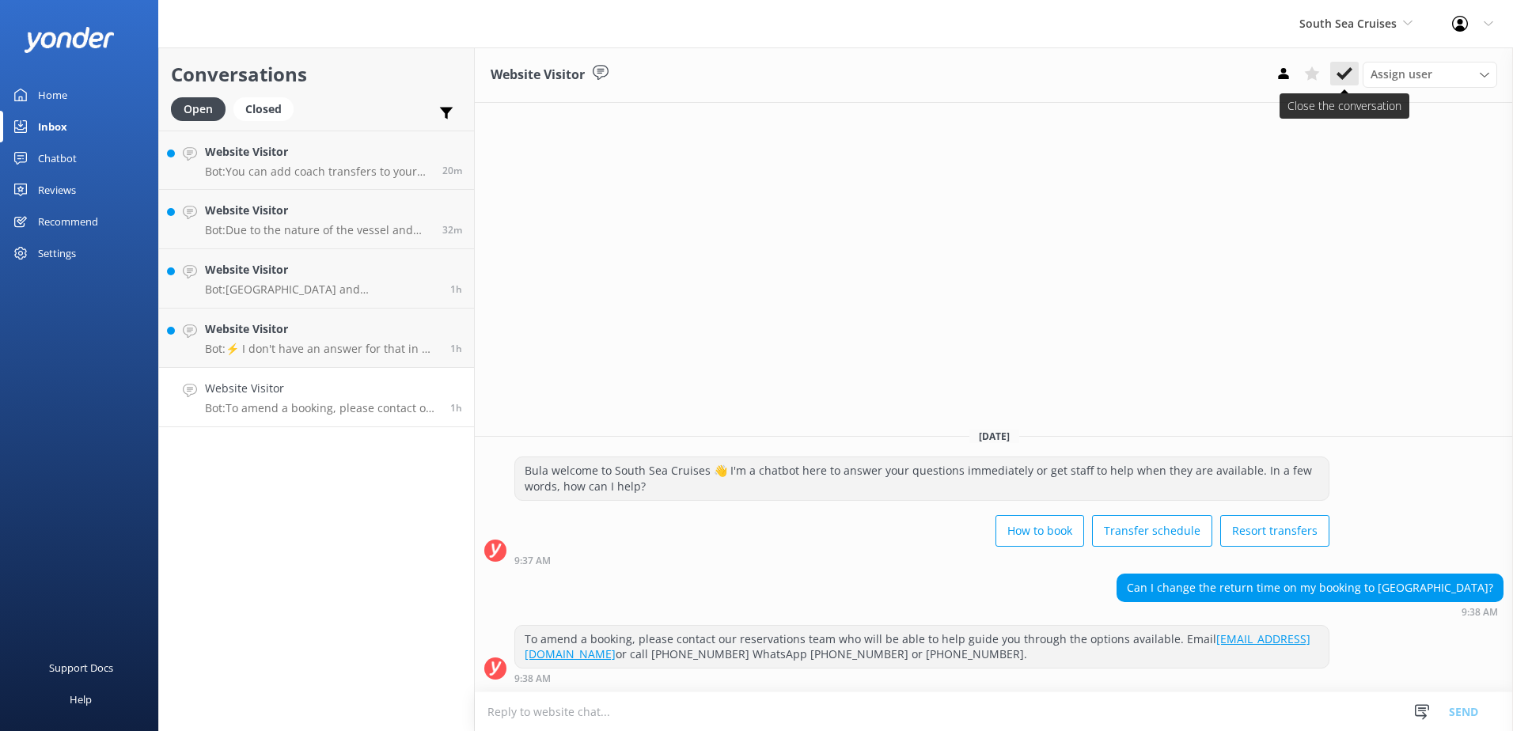
click at [1352, 79] on icon at bounding box center [1345, 74] width 16 height 16
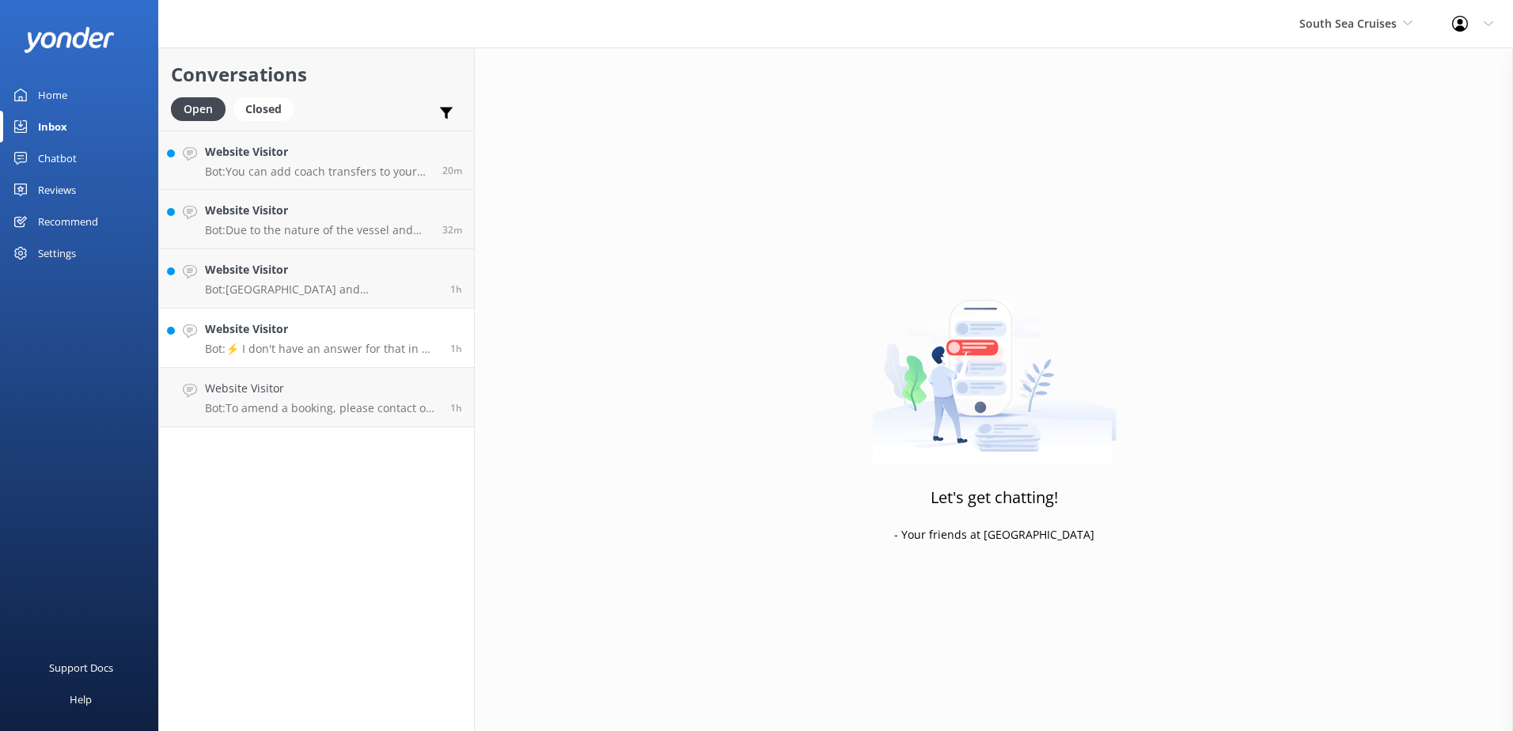
click at [347, 363] on link "Website Visitor Bot: ⚡ I don't have an answer for that in my knowledge base. Pl…" at bounding box center [316, 338] width 315 height 59
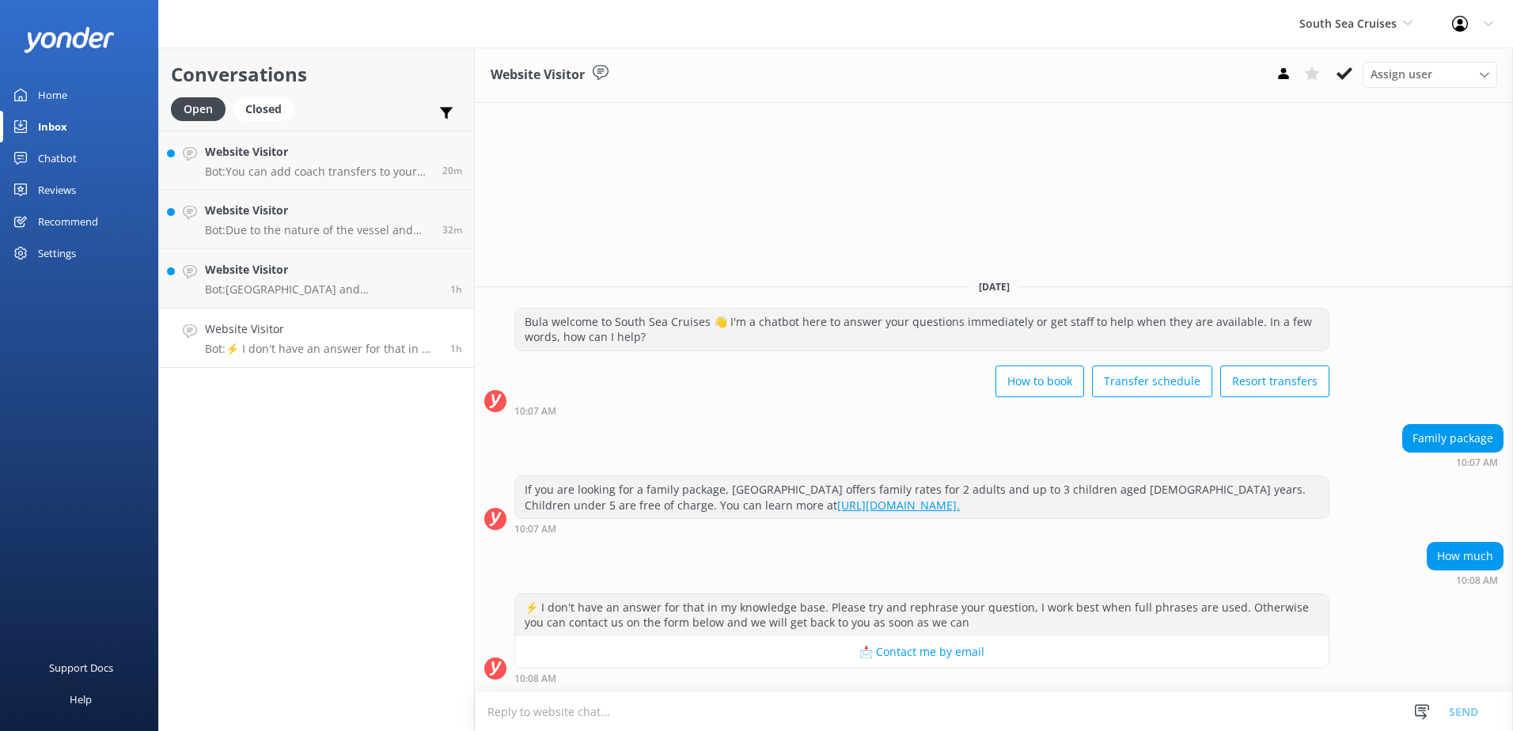
click at [850, 503] on link "https://www.southseacruisesfiji.com/day-cruises/south-sea-island/#2929." at bounding box center [898, 505] width 123 height 15
click at [740, 707] on textarea at bounding box center [994, 712] width 1038 height 39
click at [735, 708] on textarea "For a Family of 2A and 2C, It will cost" at bounding box center [994, 712] width 1038 height 40
click at [757, 719] on textarea "For a Family of 2A and 2C, it will cost $715.00" at bounding box center [994, 712] width 1038 height 40
click at [761, 709] on textarea "For a Family of 2A and 2C, it will cost $715.00" at bounding box center [994, 712] width 1038 height 40
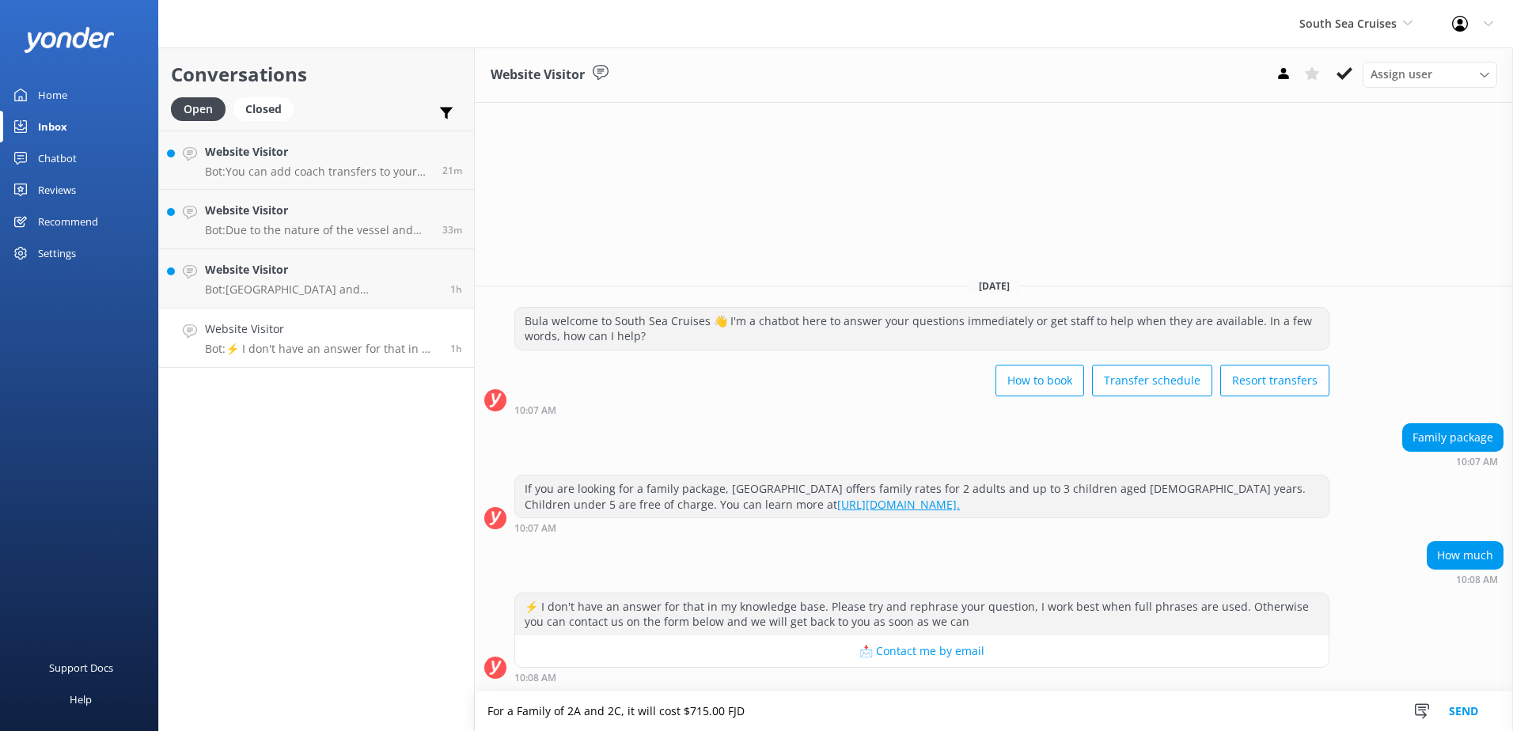
type textarea "For a Family of 2A and 2C, it will cost $715.00 FJD"
click at [1478, 708] on button "Send" at bounding box center [1463, 712] width 59 height 40
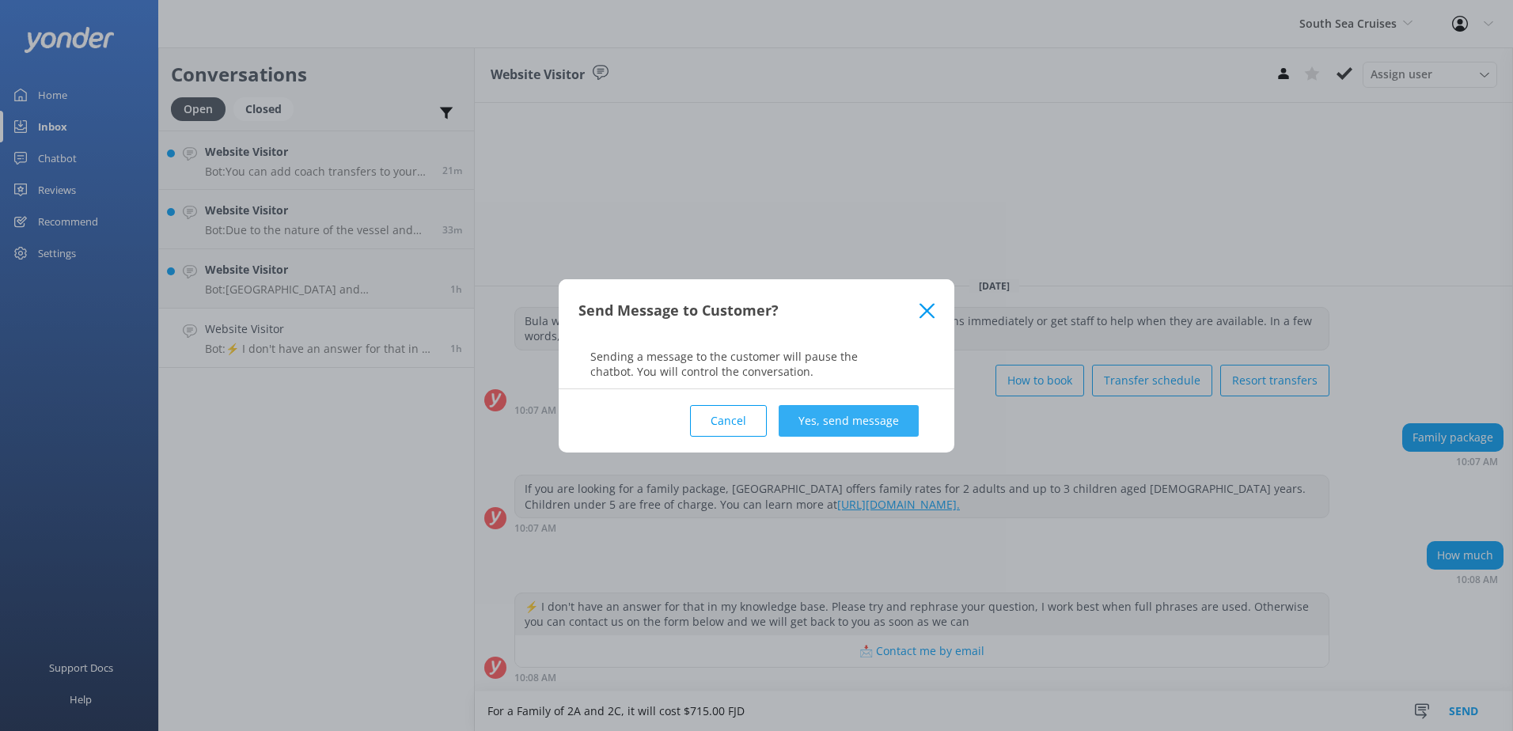
click at [886, 428] on button "Yes, send message" at bounding box center [849, 421] width 140 height 32
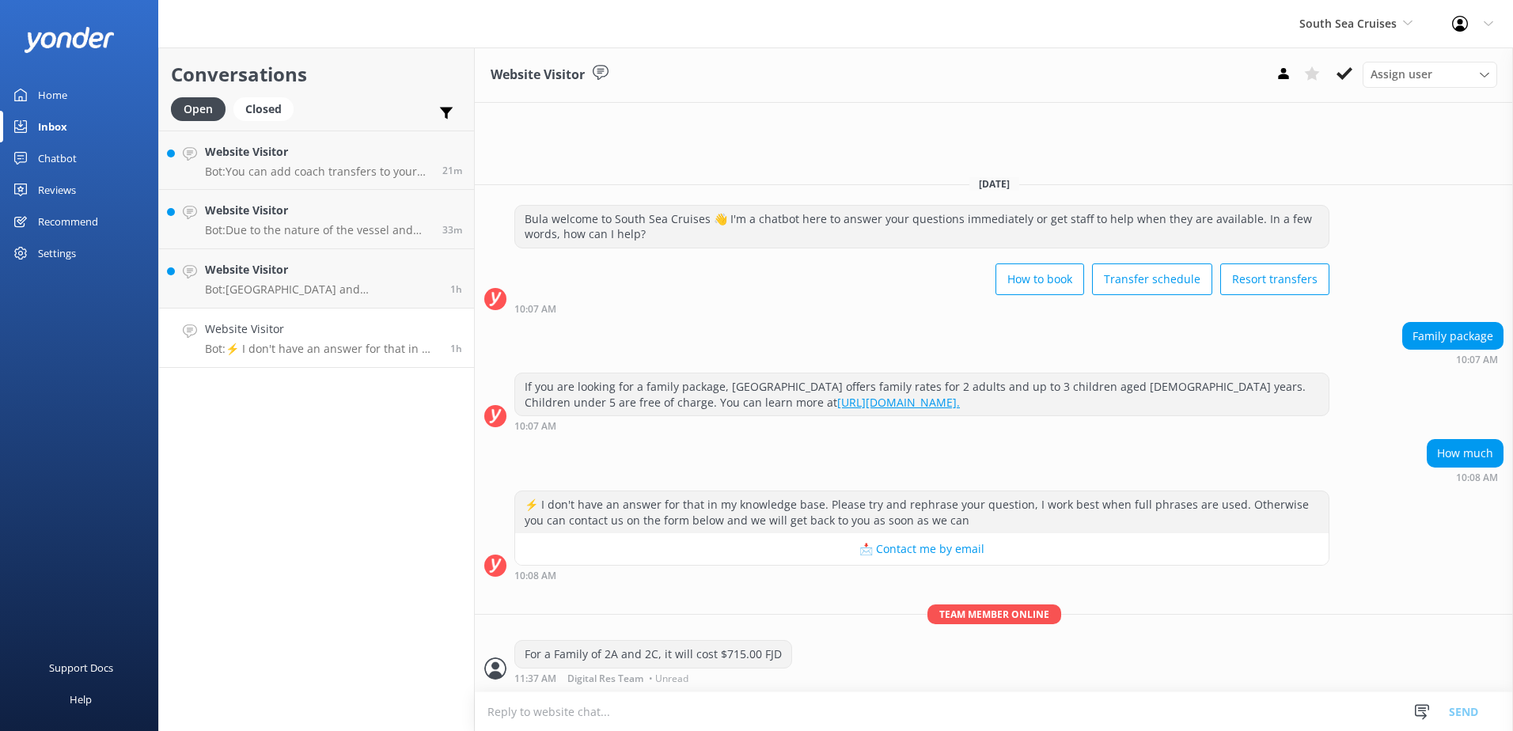
click at [666, 715] on textarea at bounding box center [994, 712] width 1038 height 39
type textarea "T"
type textarea "The price above is for South Sea Island."
click at [1464, 704] on button "Send" at bounding box center [1463, 712] width 59 height 40
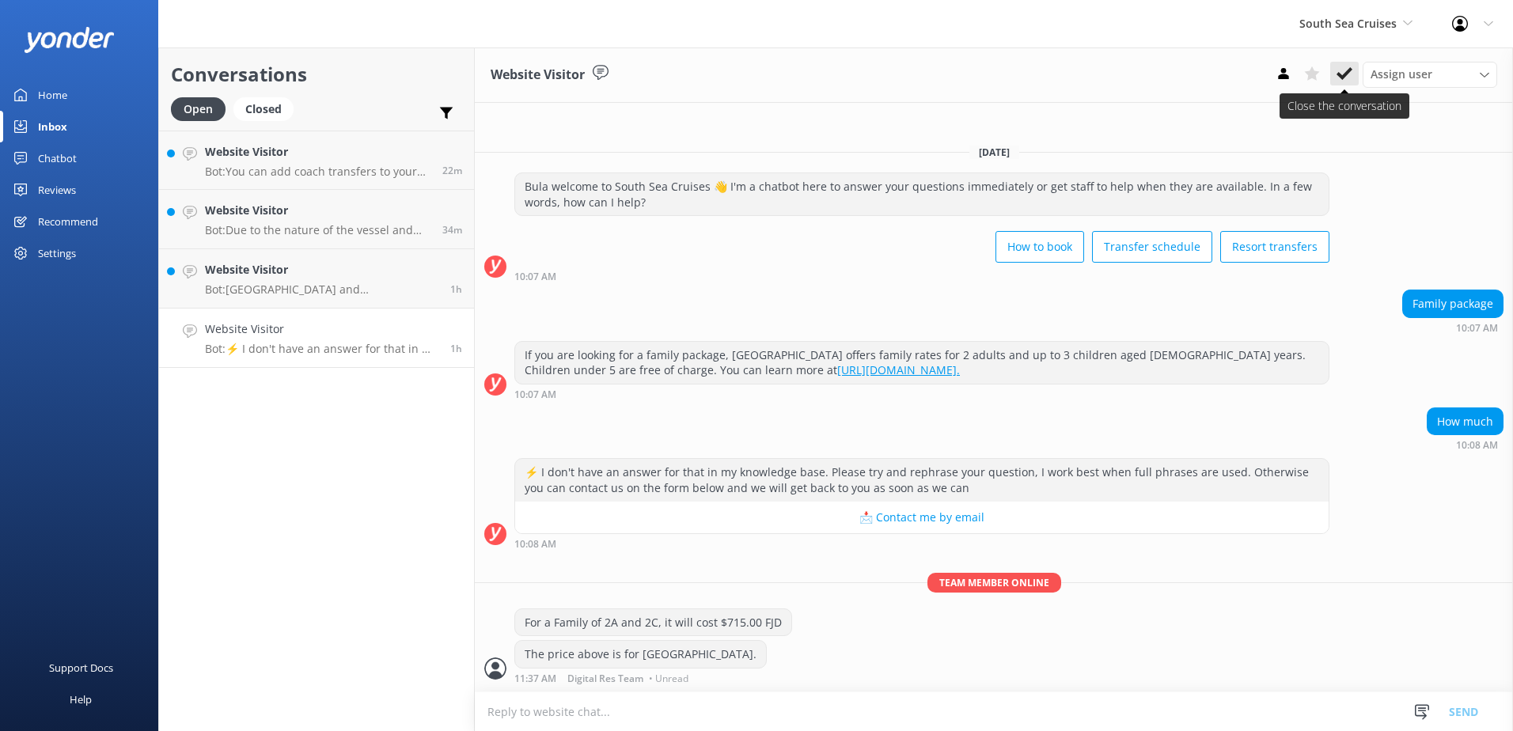
click at [1347, 82] on icon at bounding box center [1345, 74] width 16 height 16
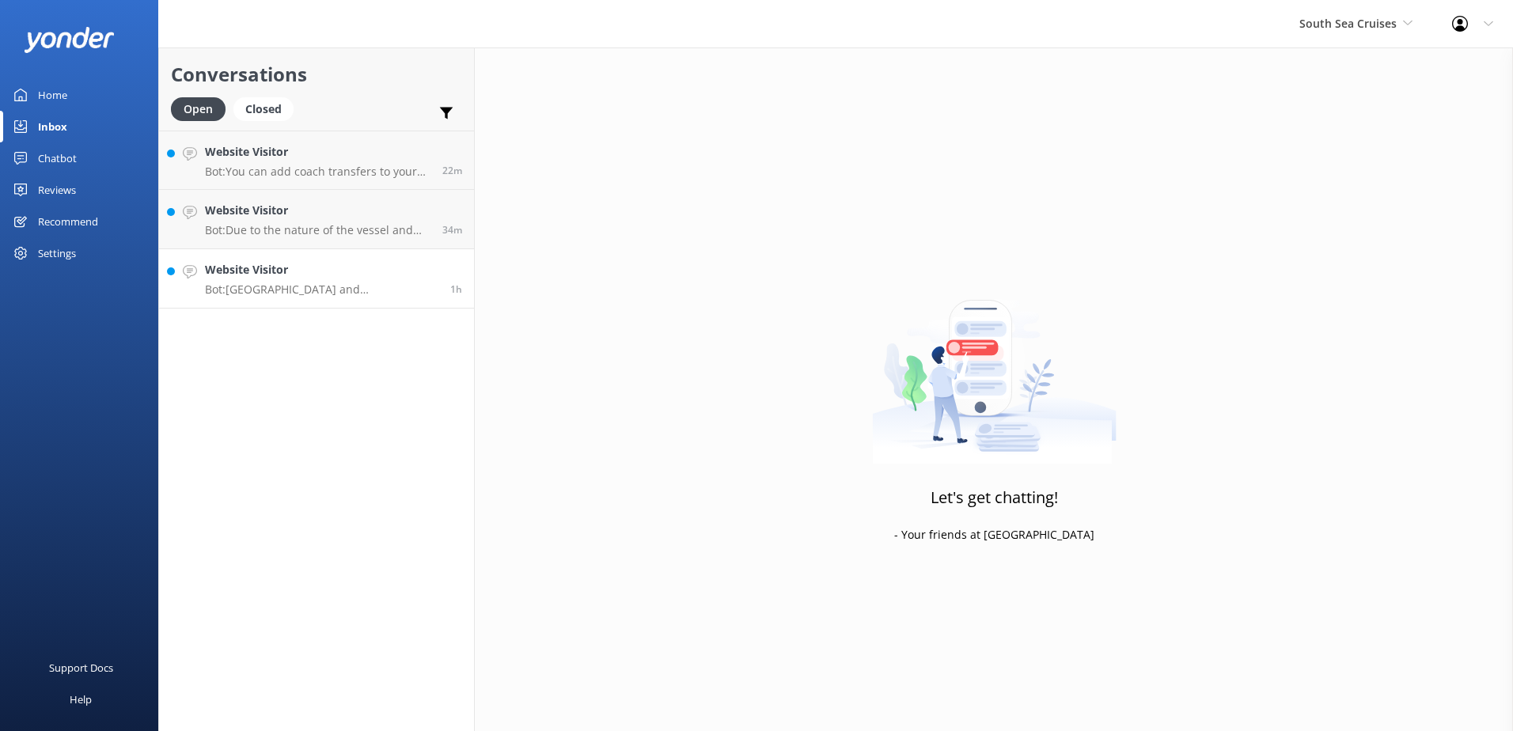
click at [385, 296] on p "Bot: South Sea Island and Castaway Island are two different islands. Castaway I…" at bounding box center [321, 290] width 233 height 14
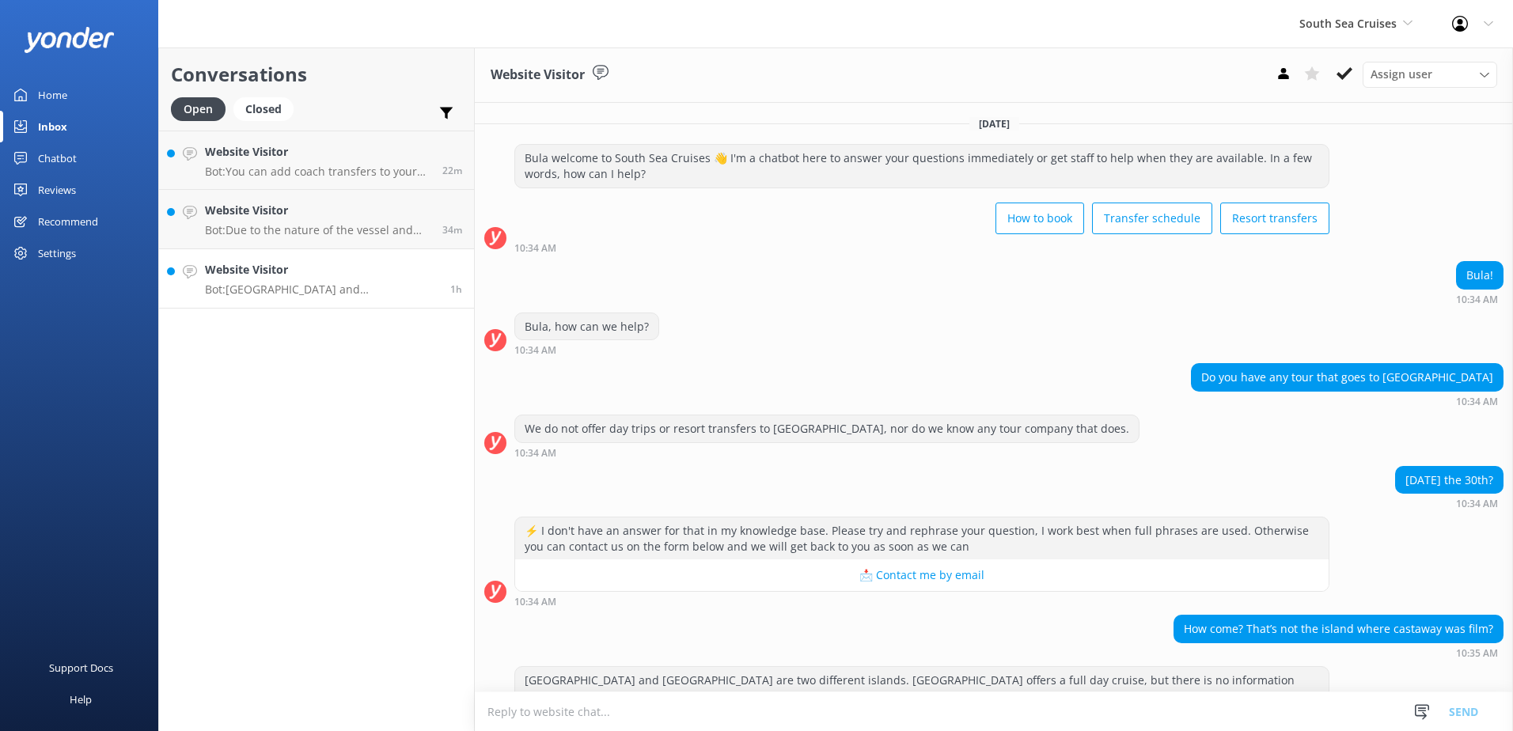
scroll to position [41, 0]
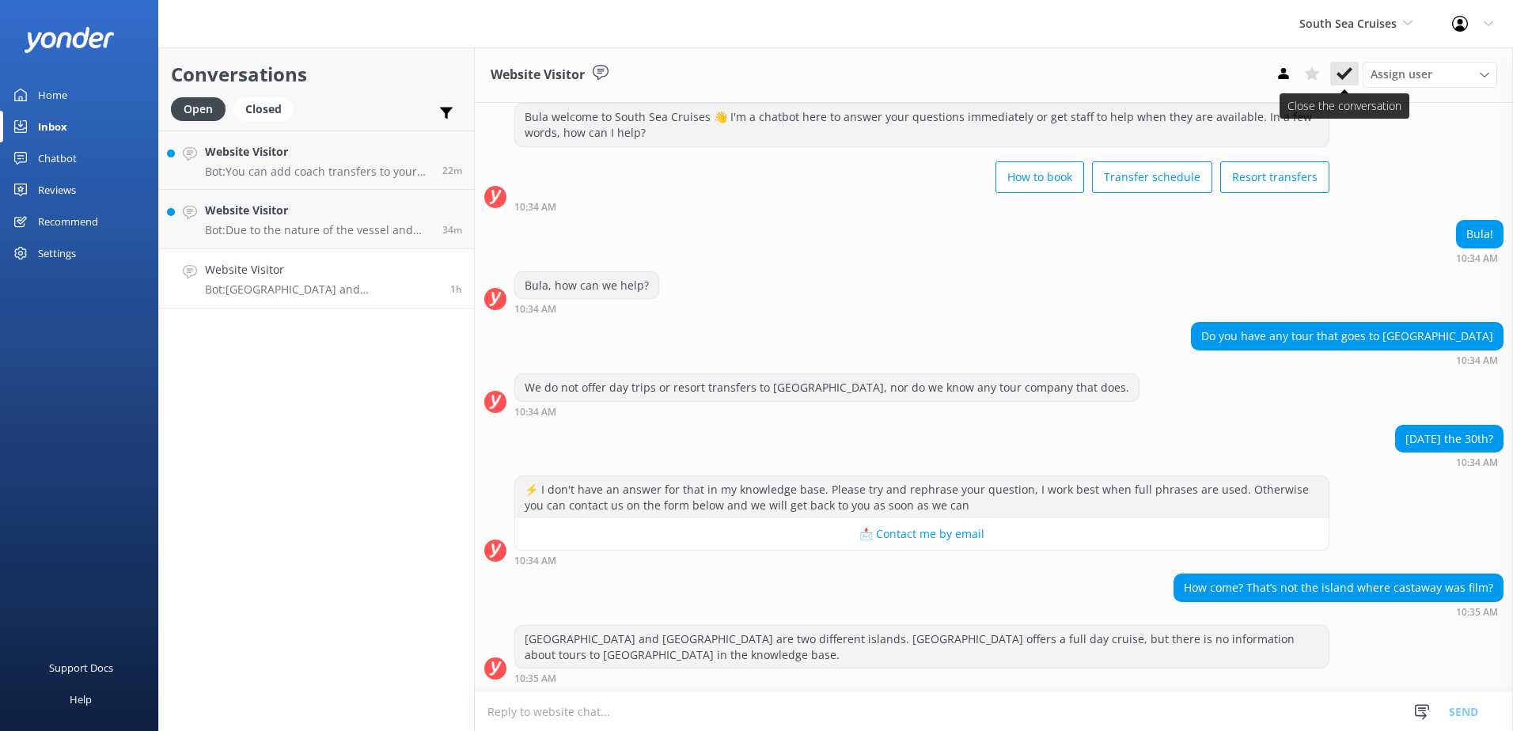
click at [1339, 70] on icon at bounding box center [1345, 74] width 16 height 16
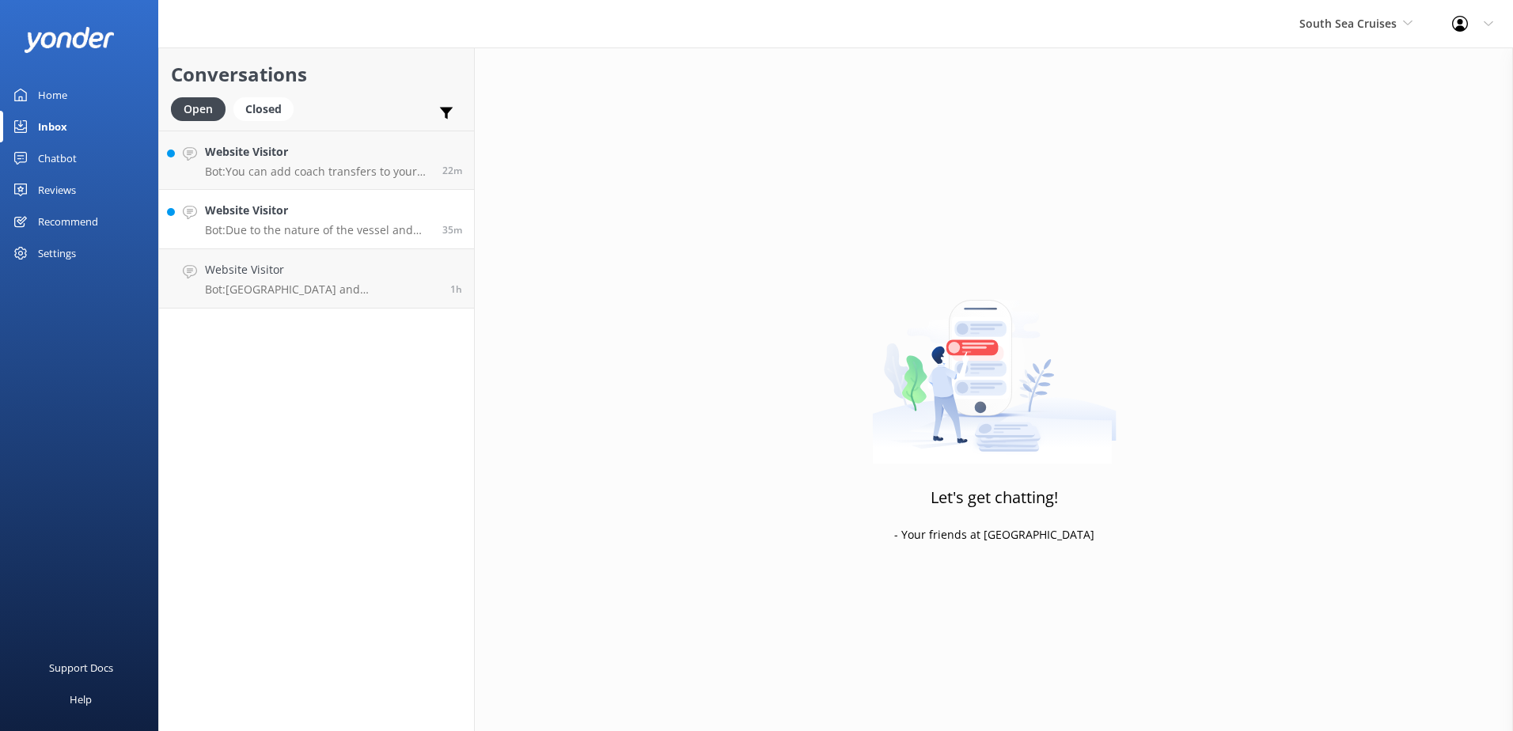
click at [401, 228] on p "Bot: Due to the nature of the vessel and with the bathroom facilities being dow…" at bounding box center [318, 230] width 226 height 14
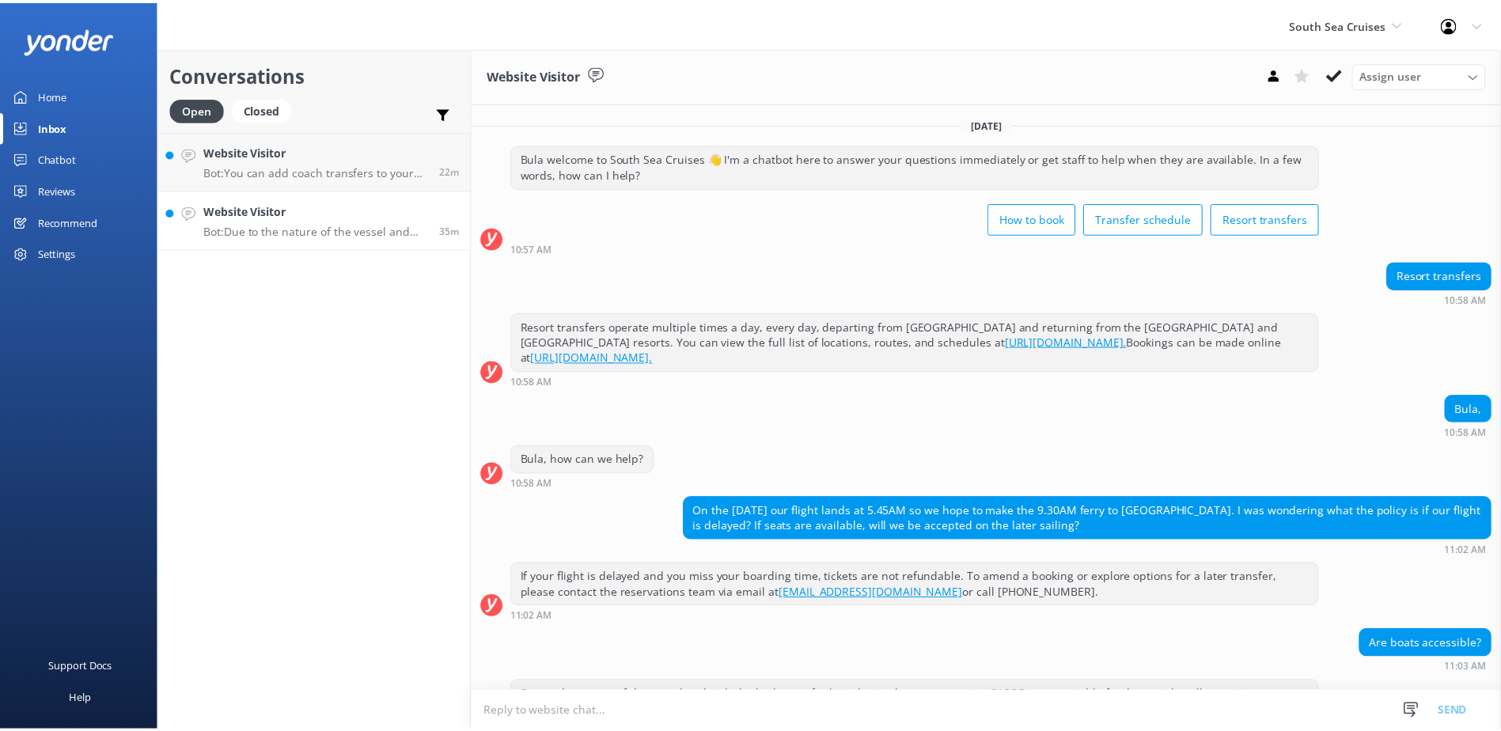
scroll to position [71, 0]
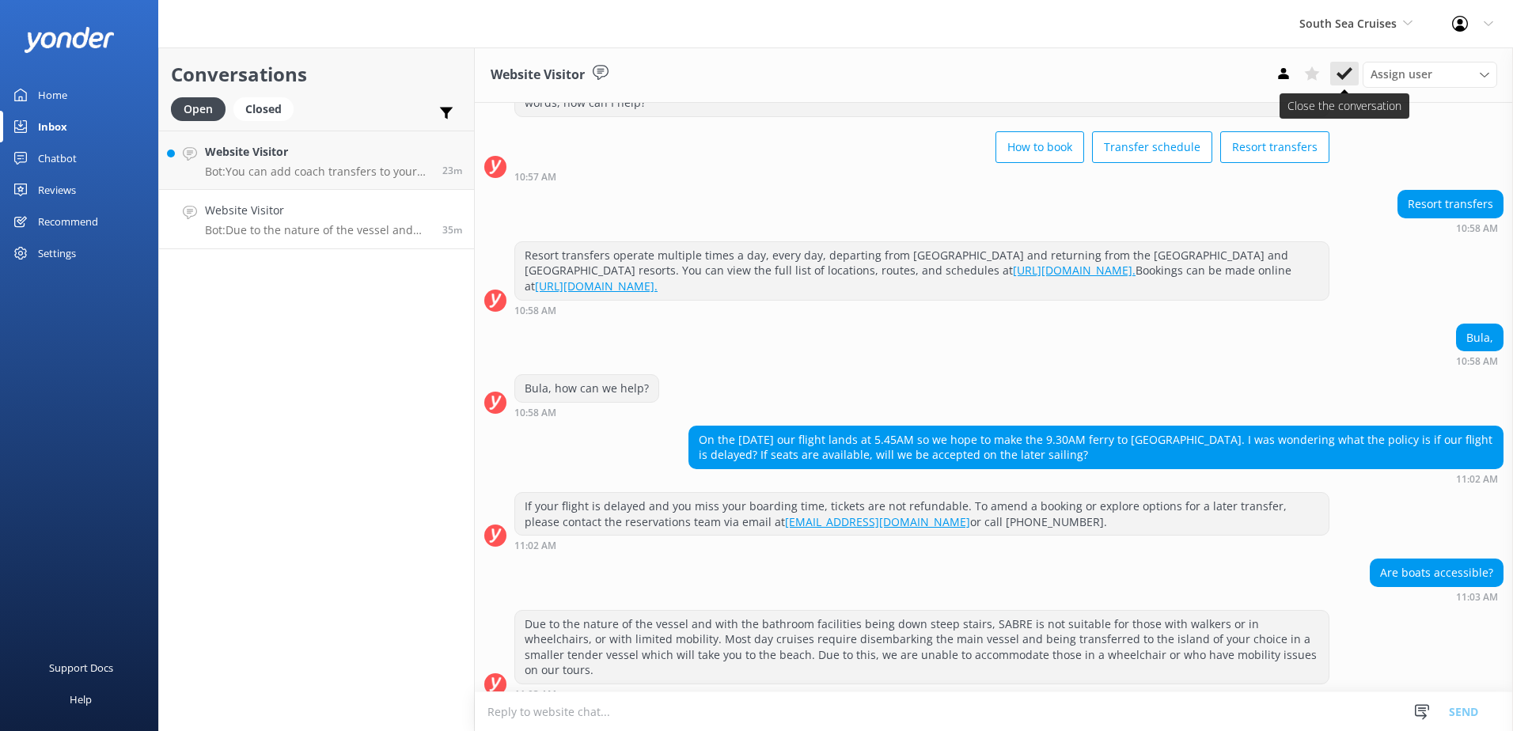
click at [1351, 78] on icon at bounding box center [1345, 74] width 16 height 16
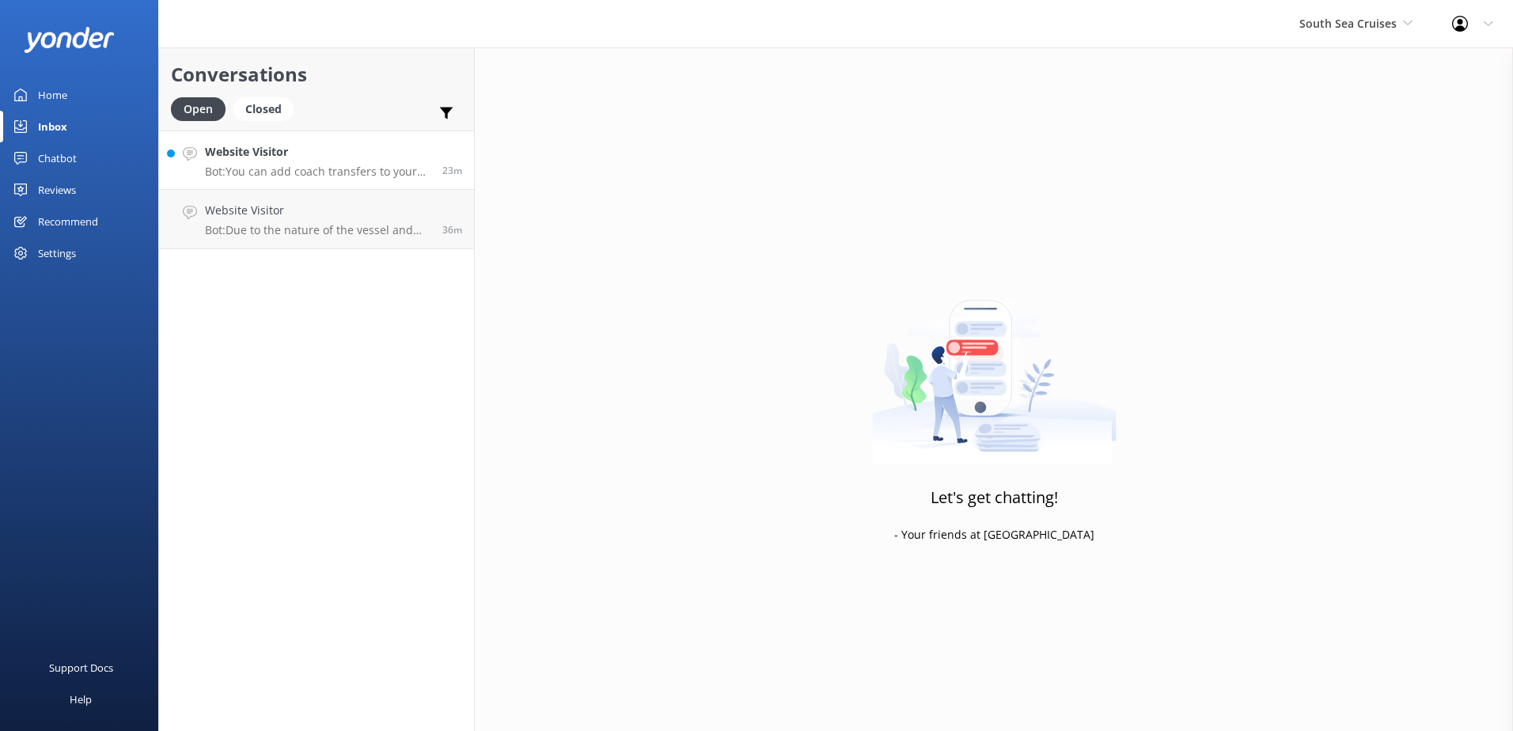
click at [354, 165] on p "Bot: You can add coach transfers to your existing booking by providing your boo…" at bounding box center [318, 172] width 226 height 14
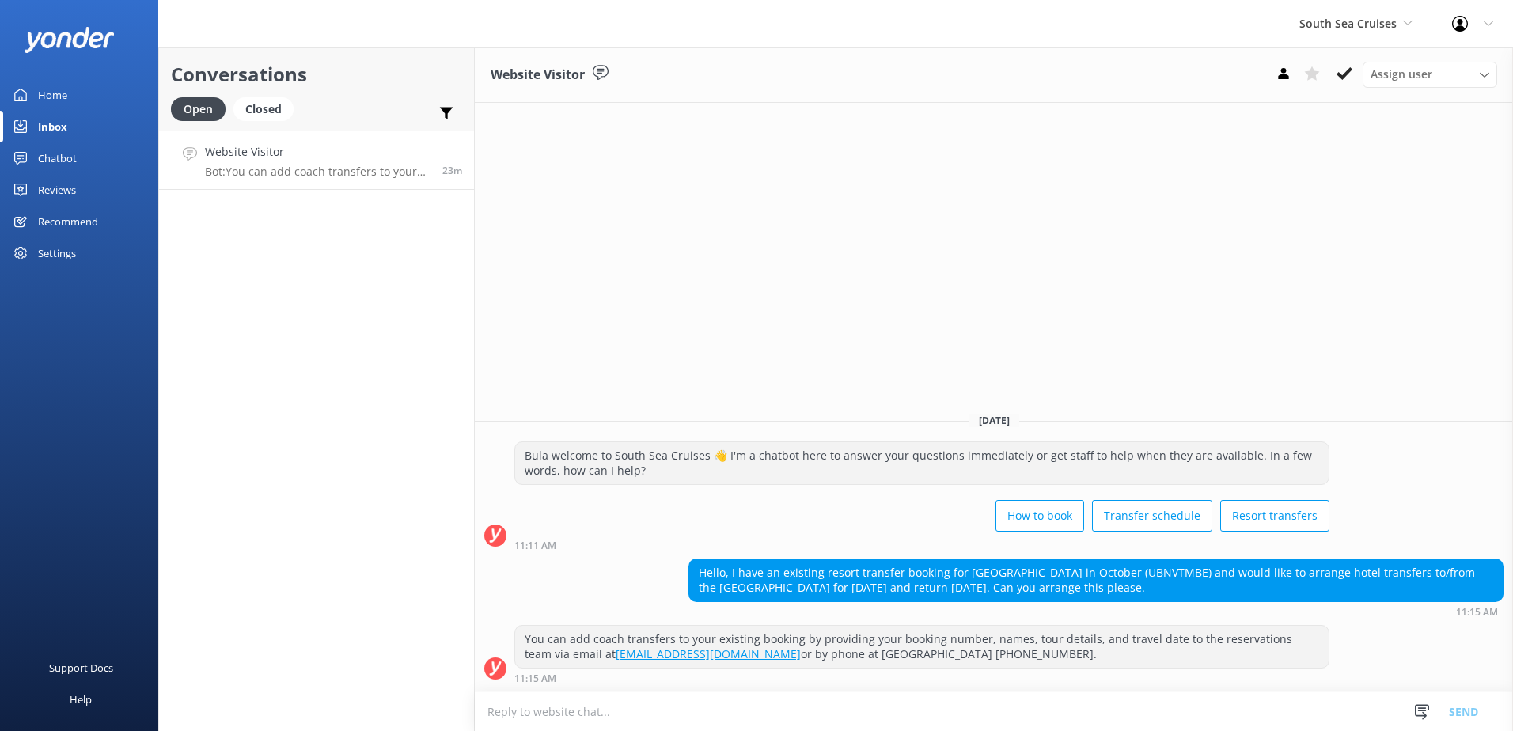
type textarea "P"
type textarea "Please provide your South Sea Cruises booking confirmation, so we can advise yo…"
click at [1469, 712] on button "Send" at bounding box center [1463, 712] width 59 height 40
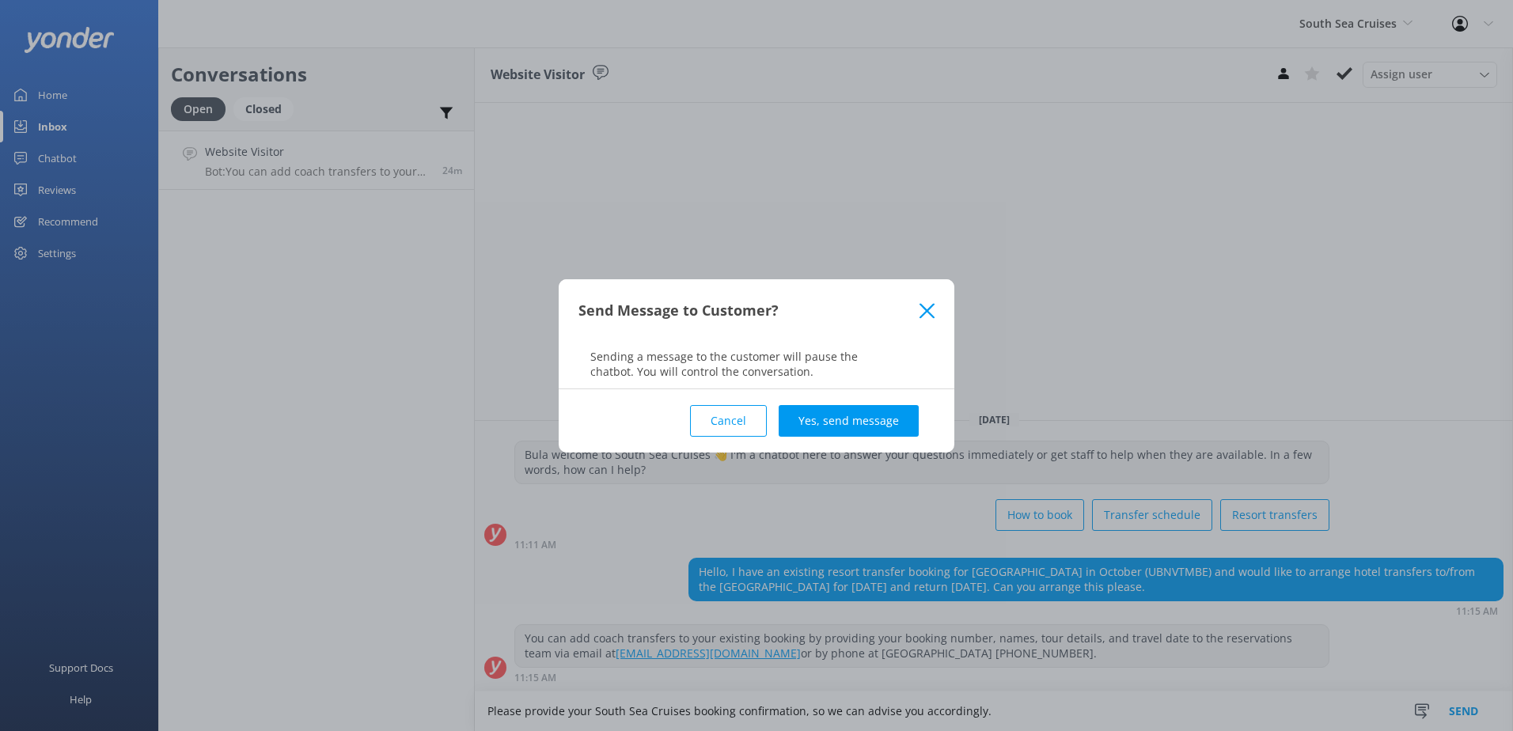
click at [789, 439] on div "Cancel Yes, send message" at bounding box center [757, 420] width 356 height 63
click at [829, 420] on button "Yes, send message" at bounding box center [849, 421] width 140 height 32
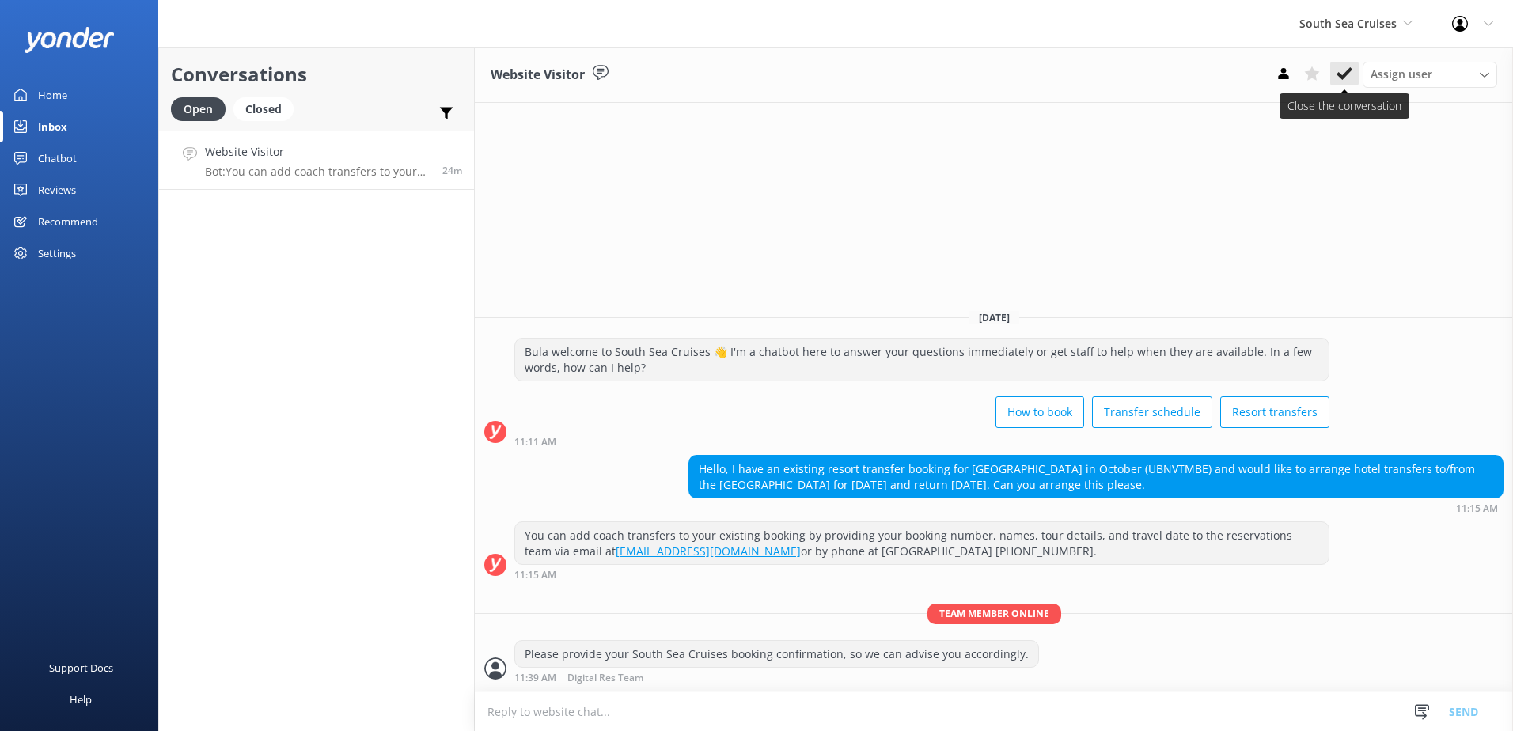
click at [1338, 70] on icon at bounding box center [1345, 74] width 16 height 16
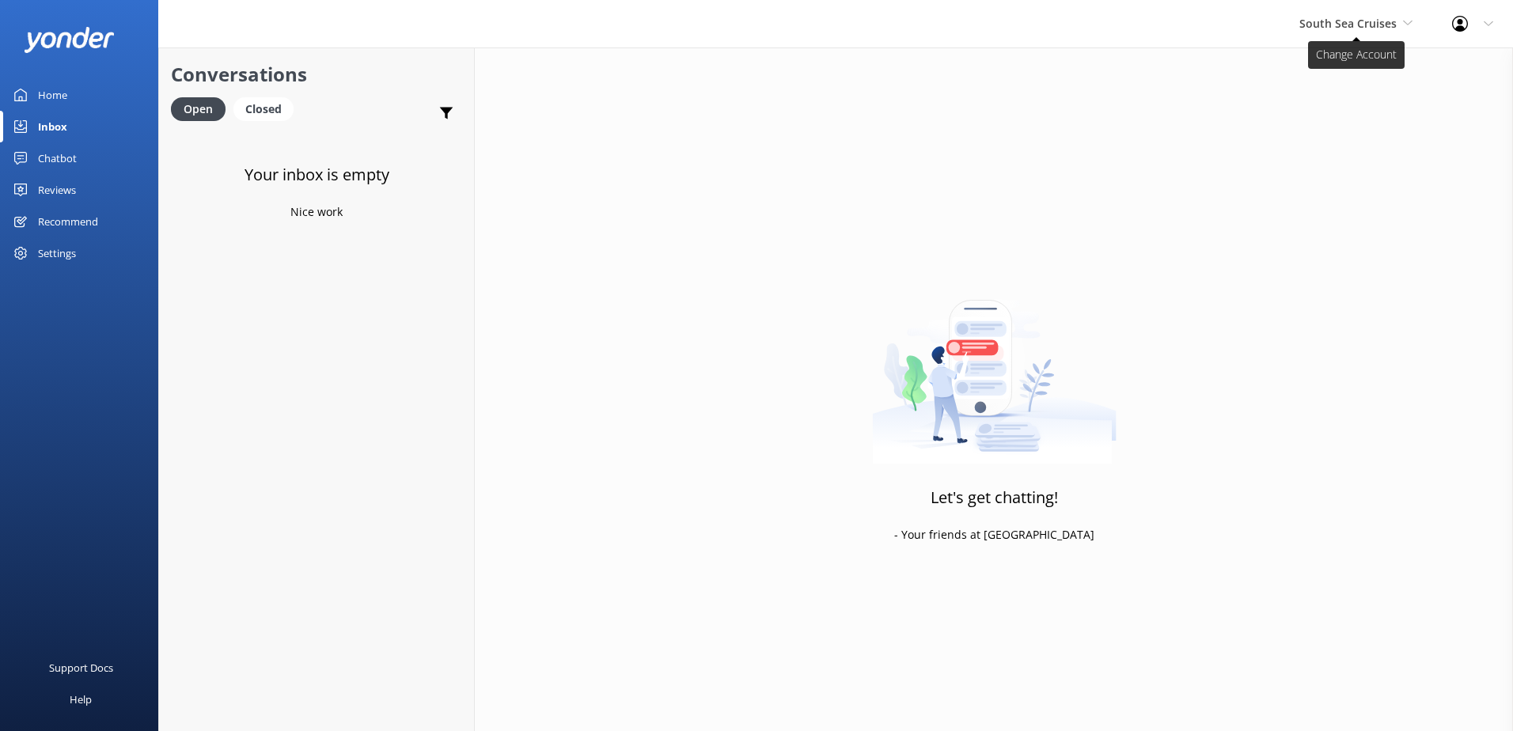
click at [1312, 29] on span "South Sea Cruises" at bounding box center [1348, 23] width 97 height 15
click at [1340, 143] on link "Malamala Beach Club" at bounding box center [1359, 142] width 158 height 38
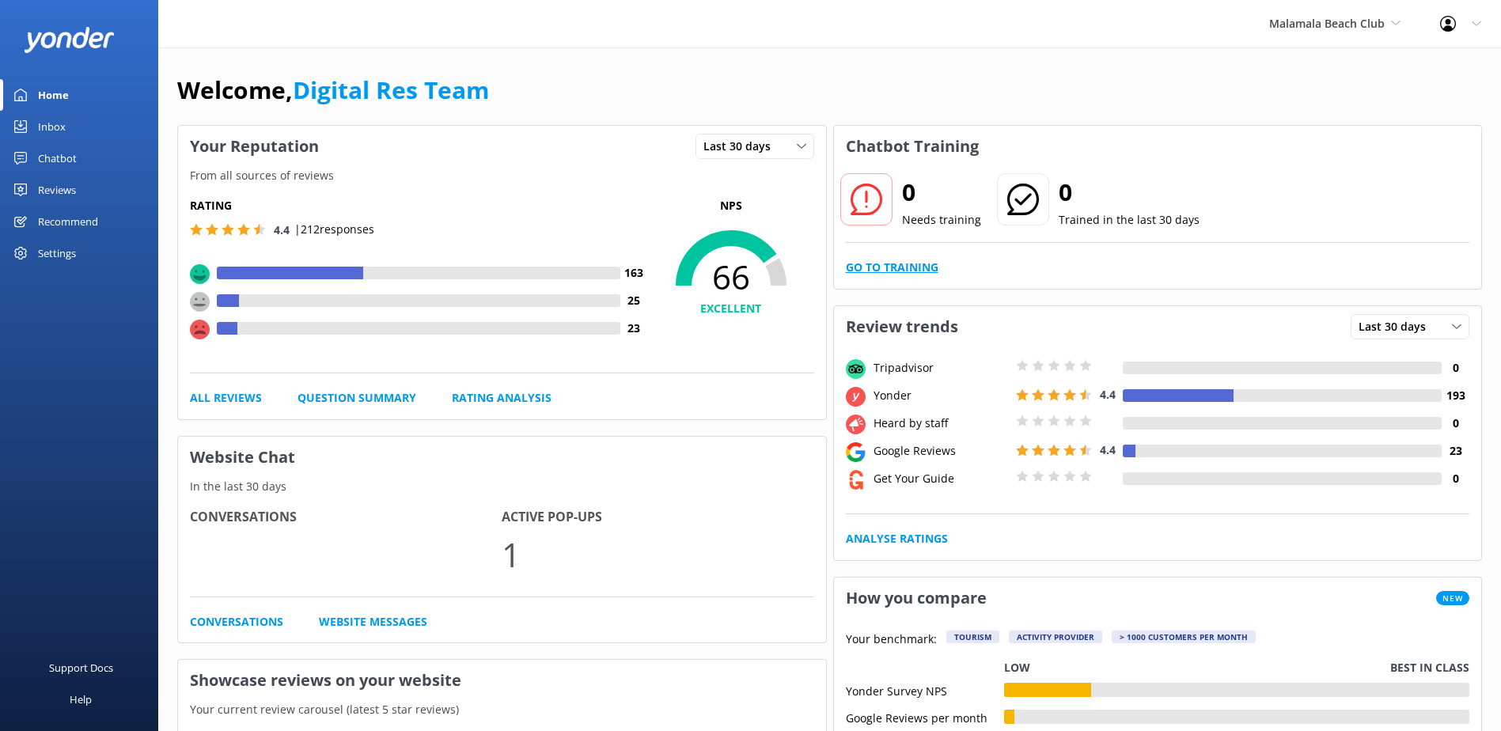
click at [873, 272] on link "Go to Training" at bounding box center [892, 267] width 93 height 17
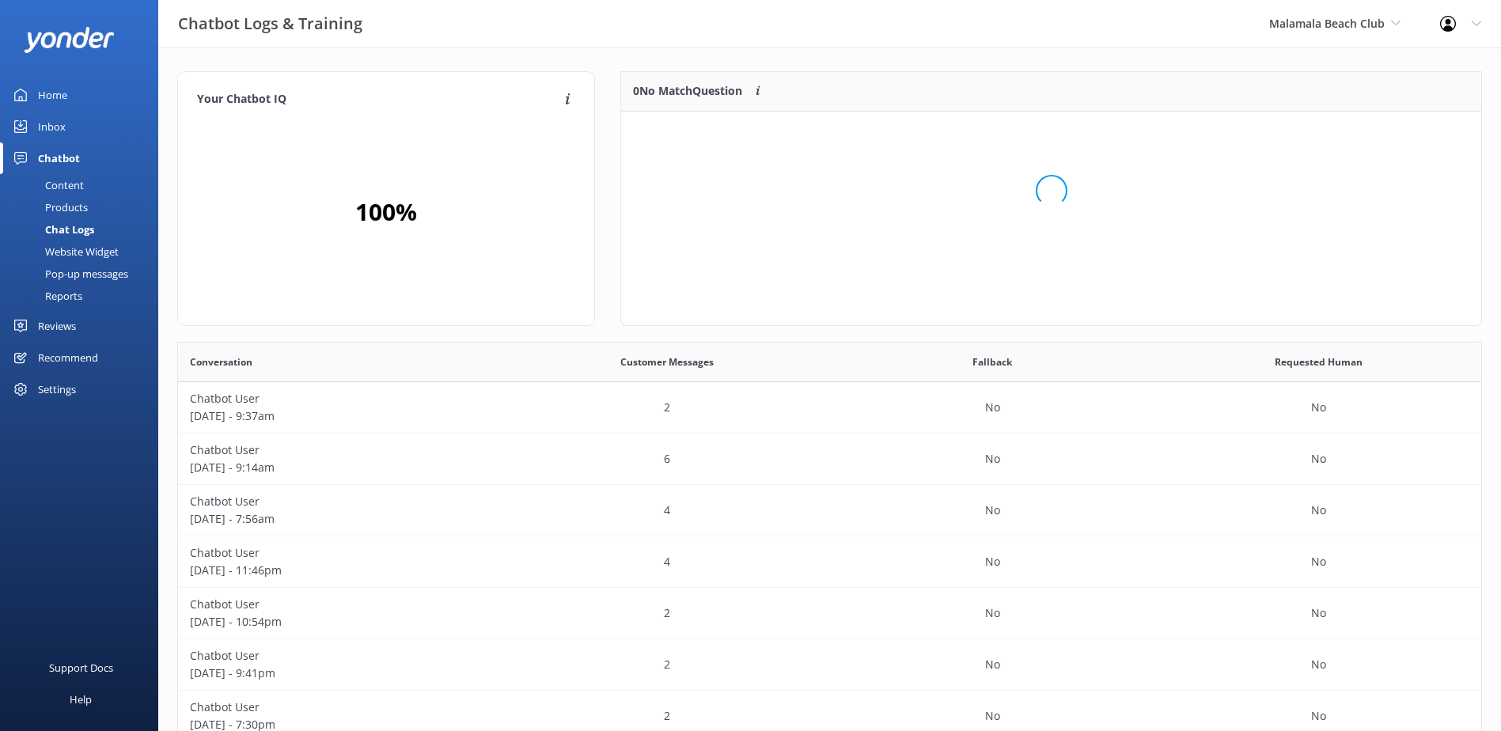
scroll to position [187, 848]
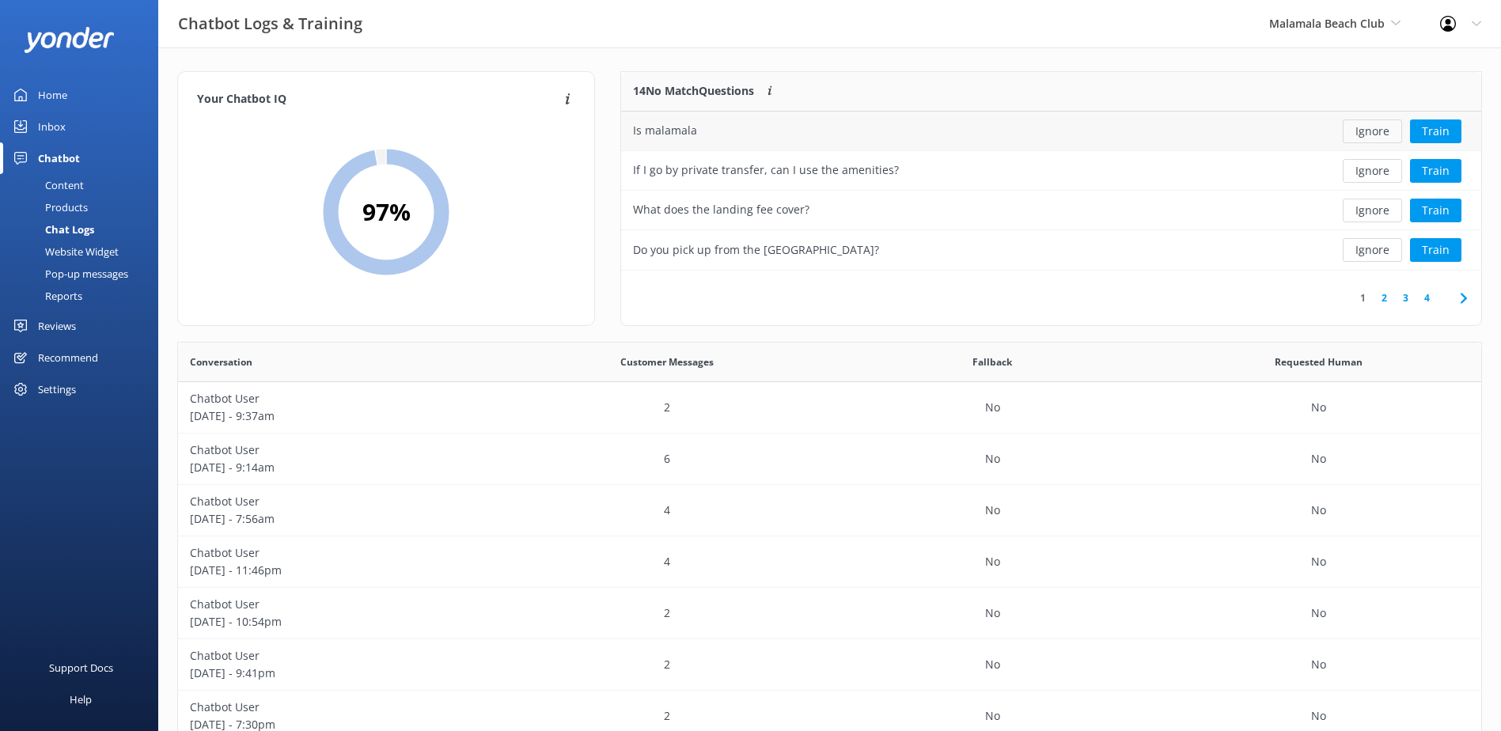
click at [1374, 131] on button "Ignore" at bounding box center [1372, 132] width 59 height 24
click at [1372, 131] on button "Ignore" at bounding box center [1372, 132] width 59 height 24
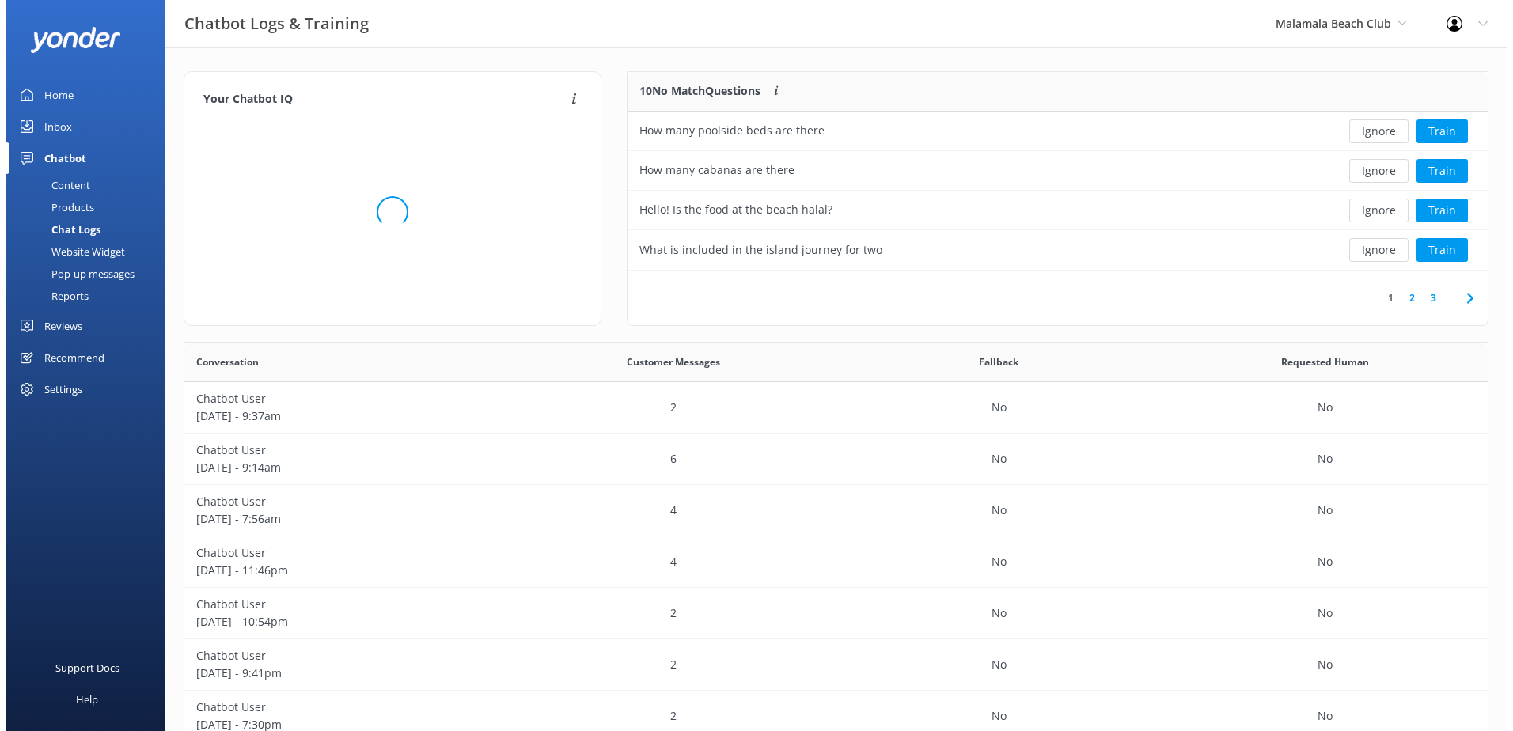
scroll to position [543, 1292]
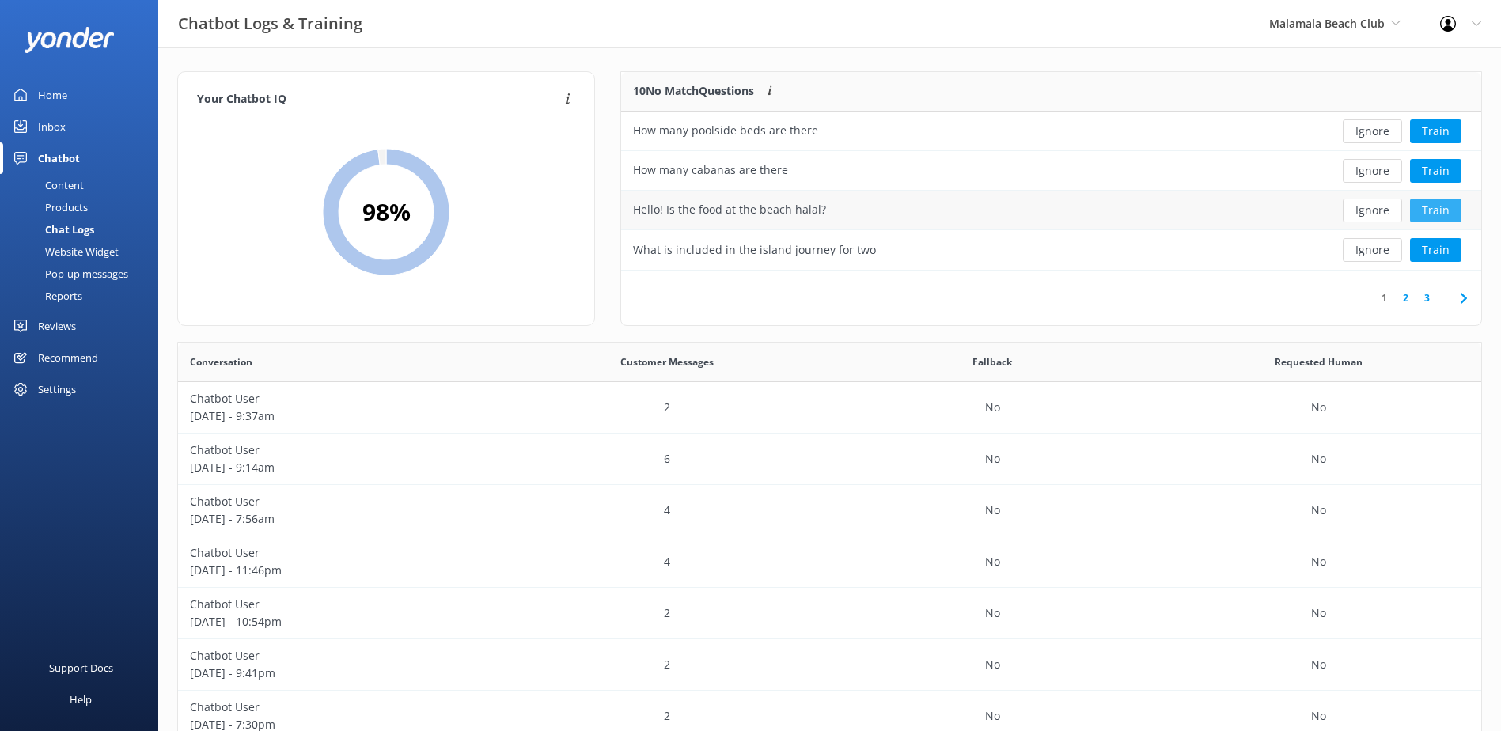
click at [1440, 213] on button "Train" at bounding box center [1435, 211] width 51 height 24
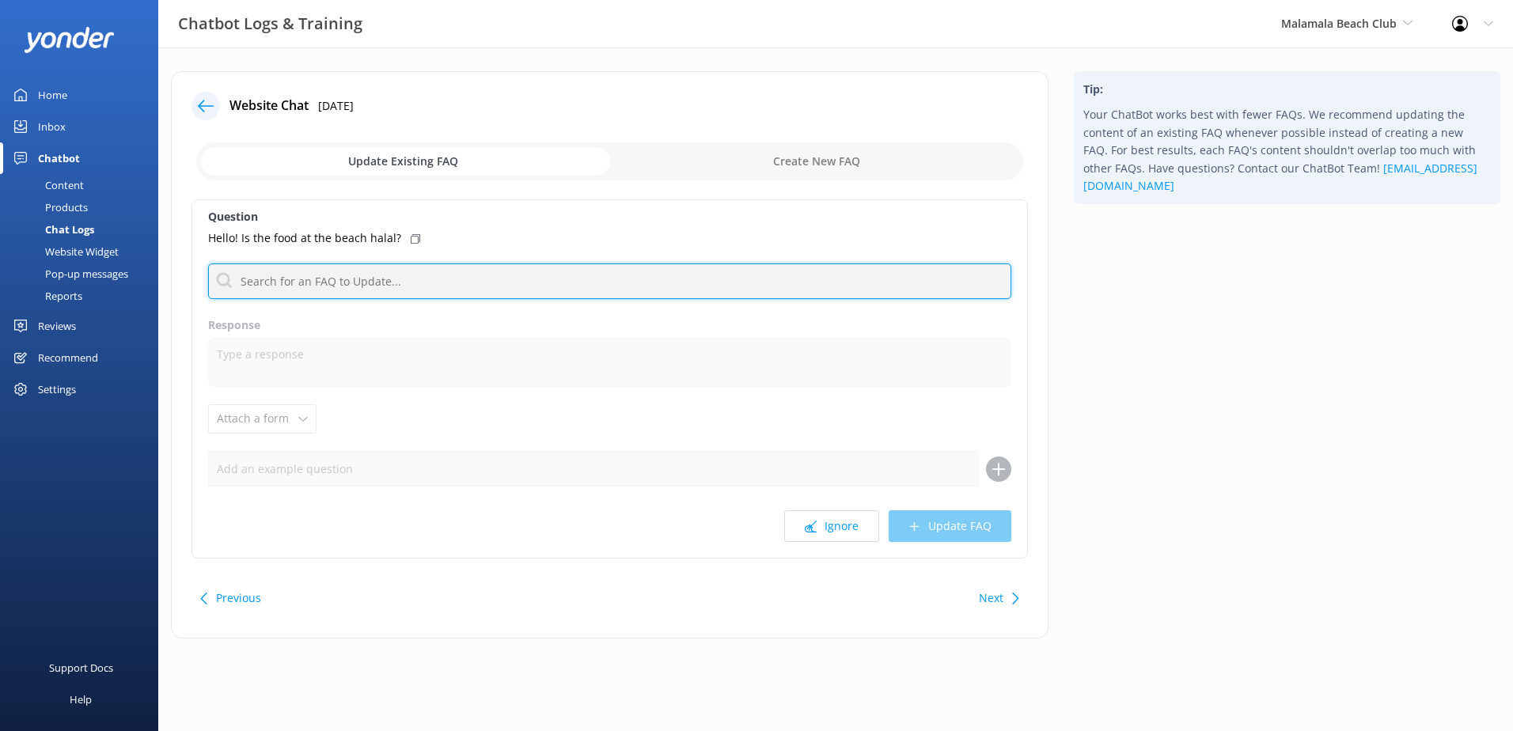
click at [511, 279] on input "text" at bounding box center [609, 282] width 803 height 36
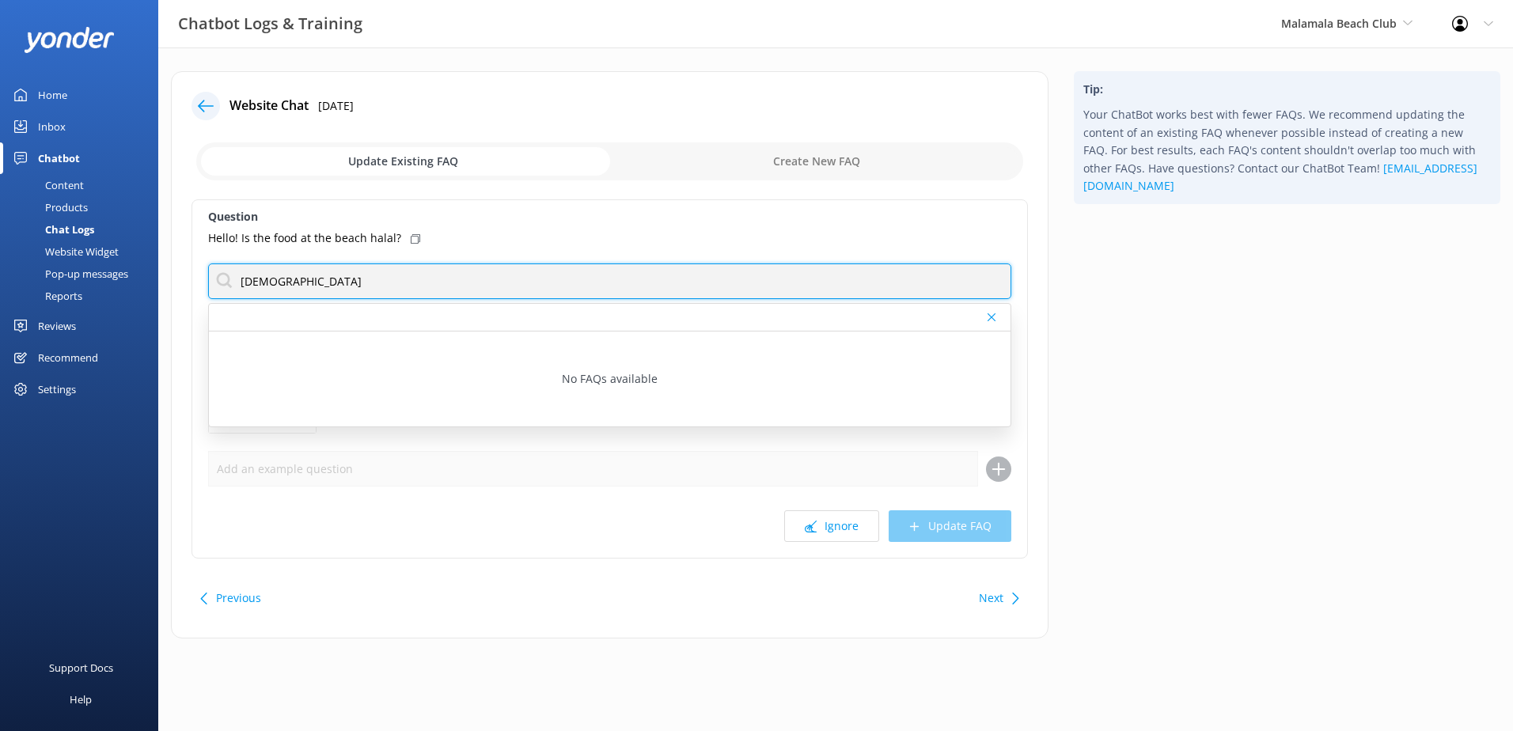
type input "[DEMOGRAPHIC_DATA]"
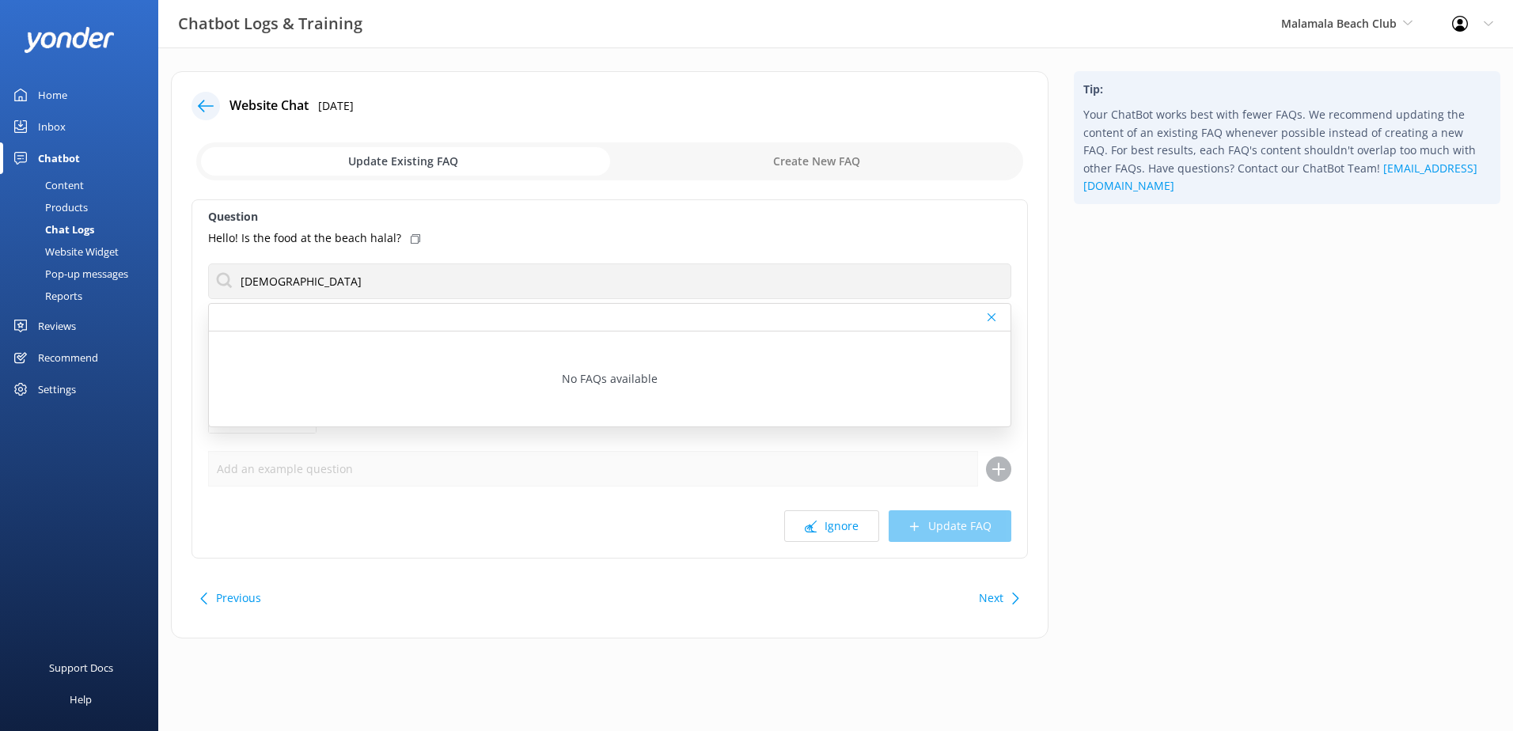
click at [724, 169] on input "checkbox" at bounding box center [609, 161] width 827 height 38
checkbox input "true"
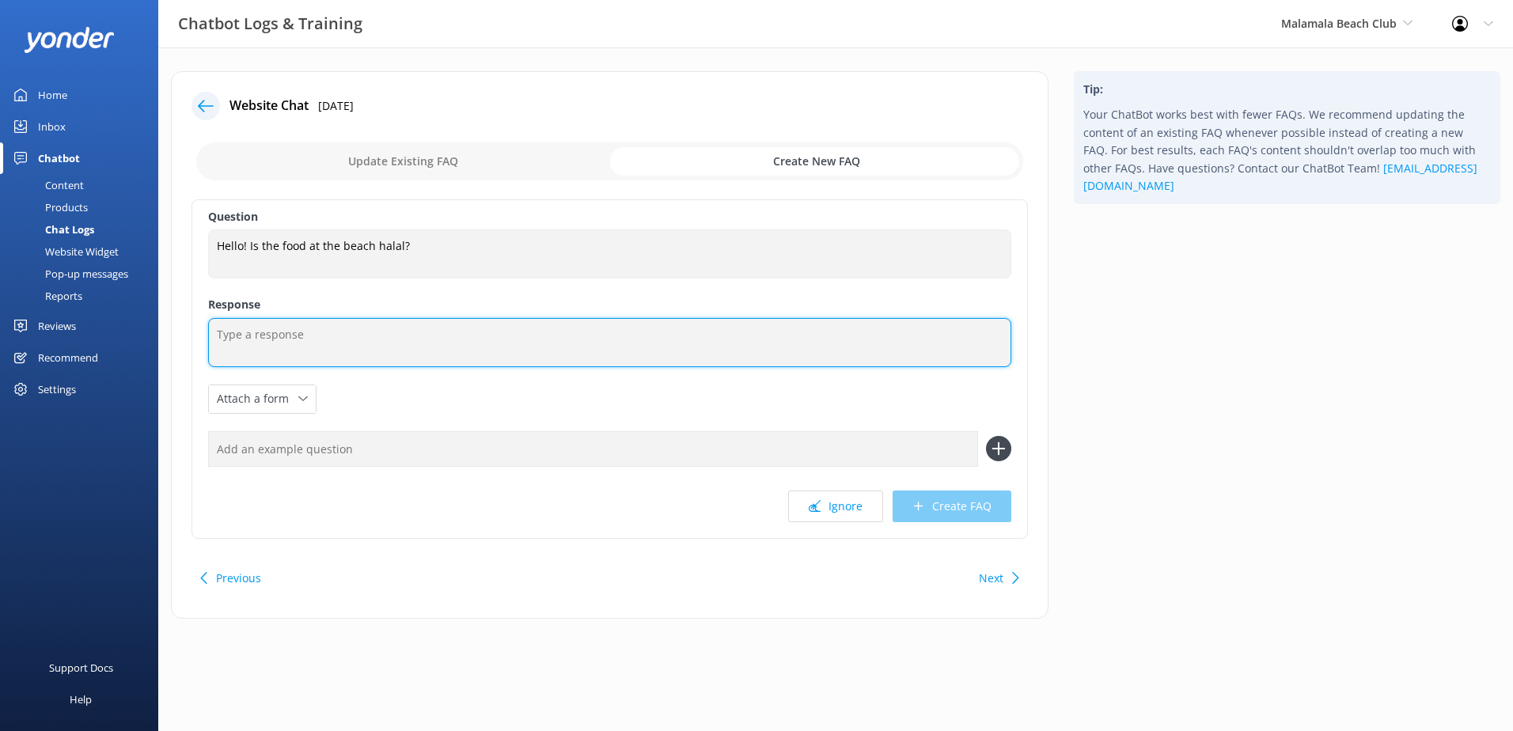
click at [435, 350] on textarea at bounding box center [609, 342] width 803 height 49
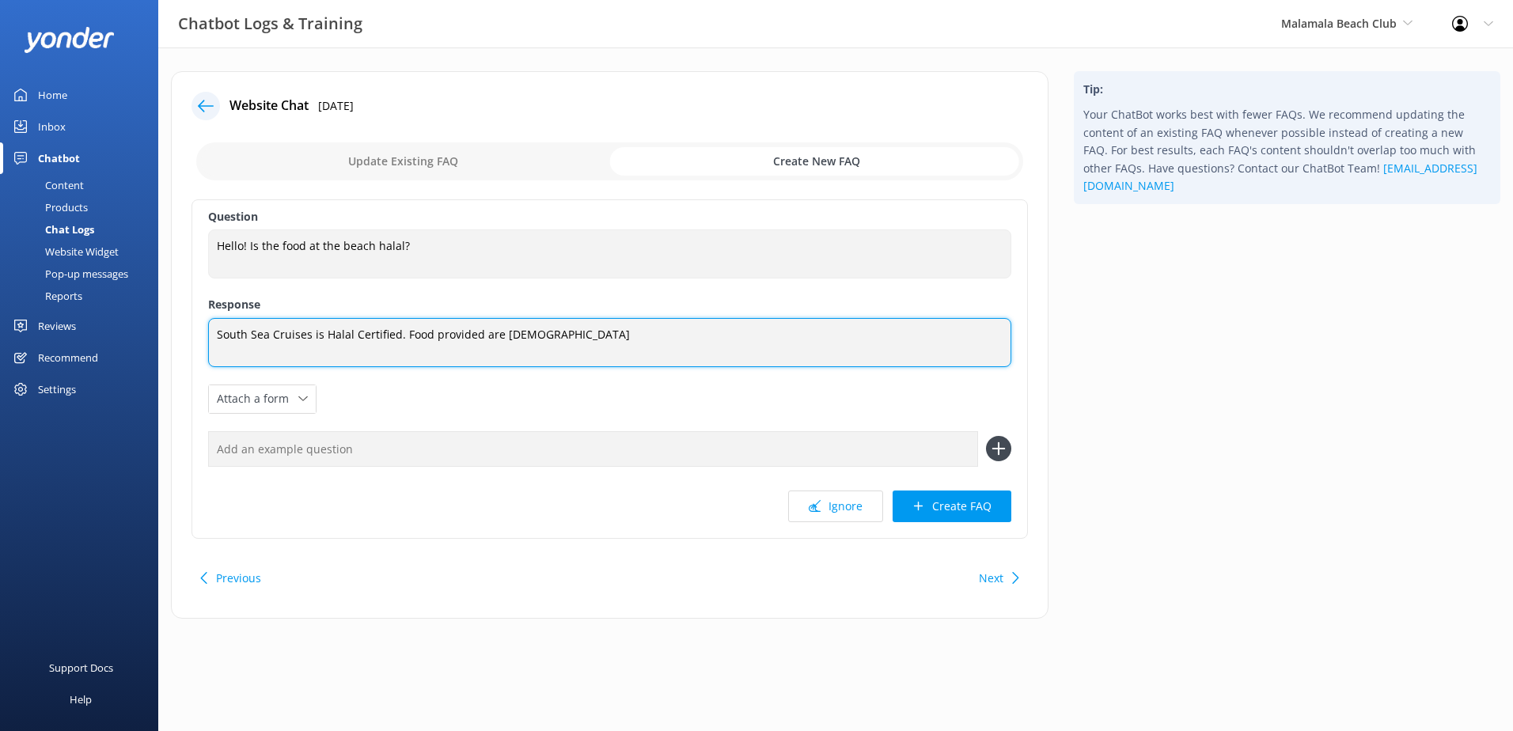
drag, startPoint x: 471, startPoint y: 335, endPoint x: 132, endPoint y: 310, distance: 339.6
click at [132, 310] on div "Chatbot Logs & Training [GEOGRAPHIC_DATA] [GEOGRAPHIC_DATA] Sailing South Sea C…" at bounding box center [756, 356] width 1513 height 619
paste textarea "-certified, with all meals prepared in accordance with [DEMOGRAPHIC_DATA] stand…"
type textarea "South Sea Cruises is Halal-certified, with all meals prepared in accordance wit…"
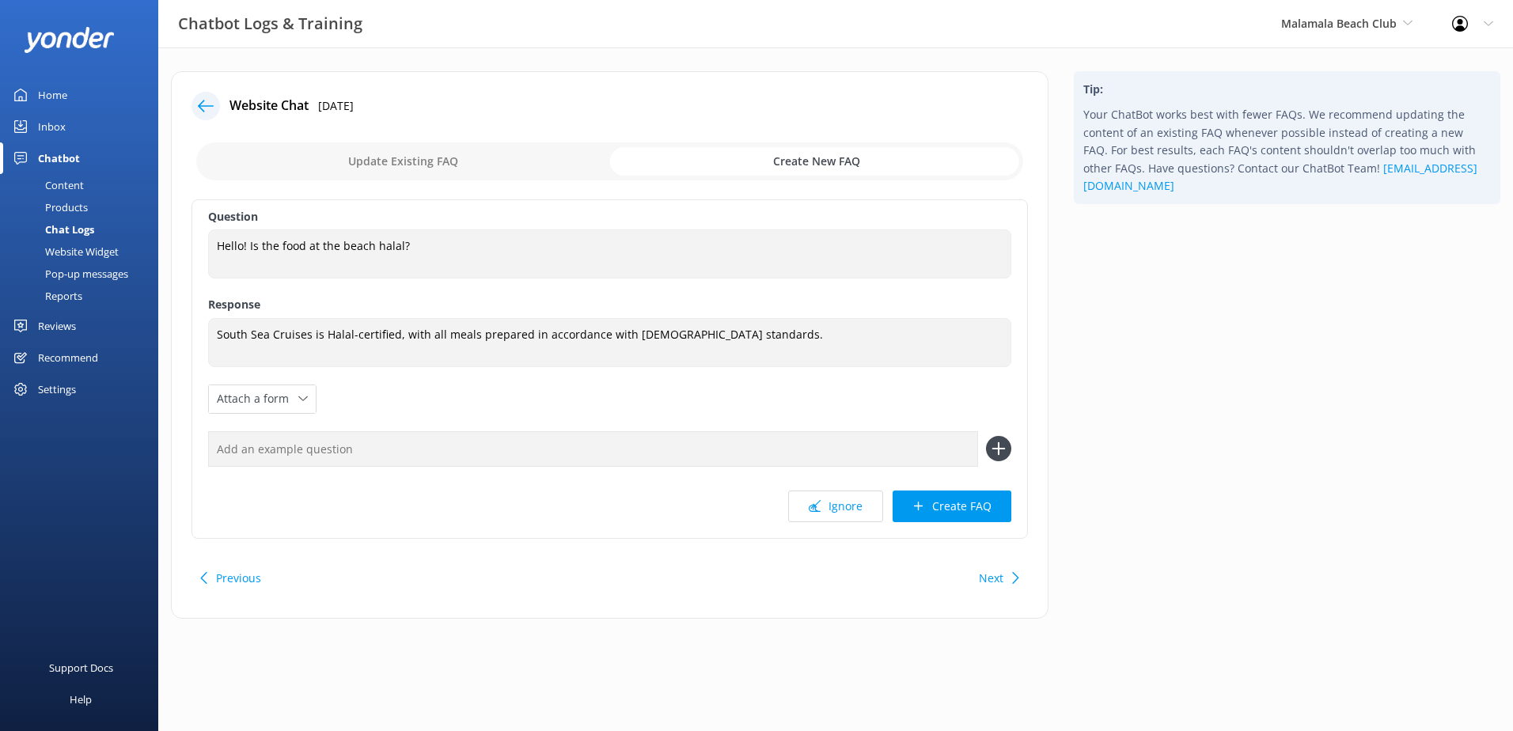
click at [954, 513] on button "Create FAQ" at bounding box center [952, 507] width 119 height 32
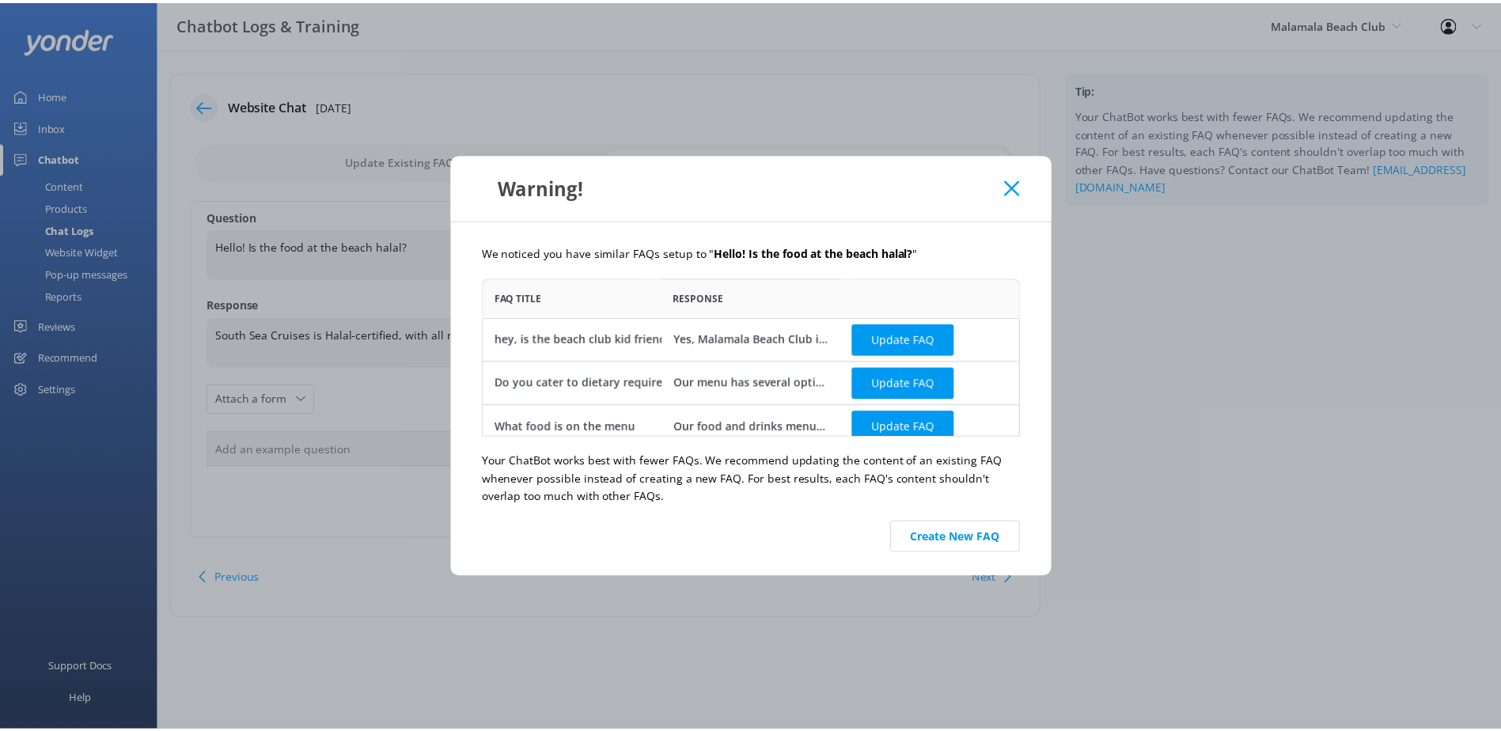
scroll to position [147, 530]
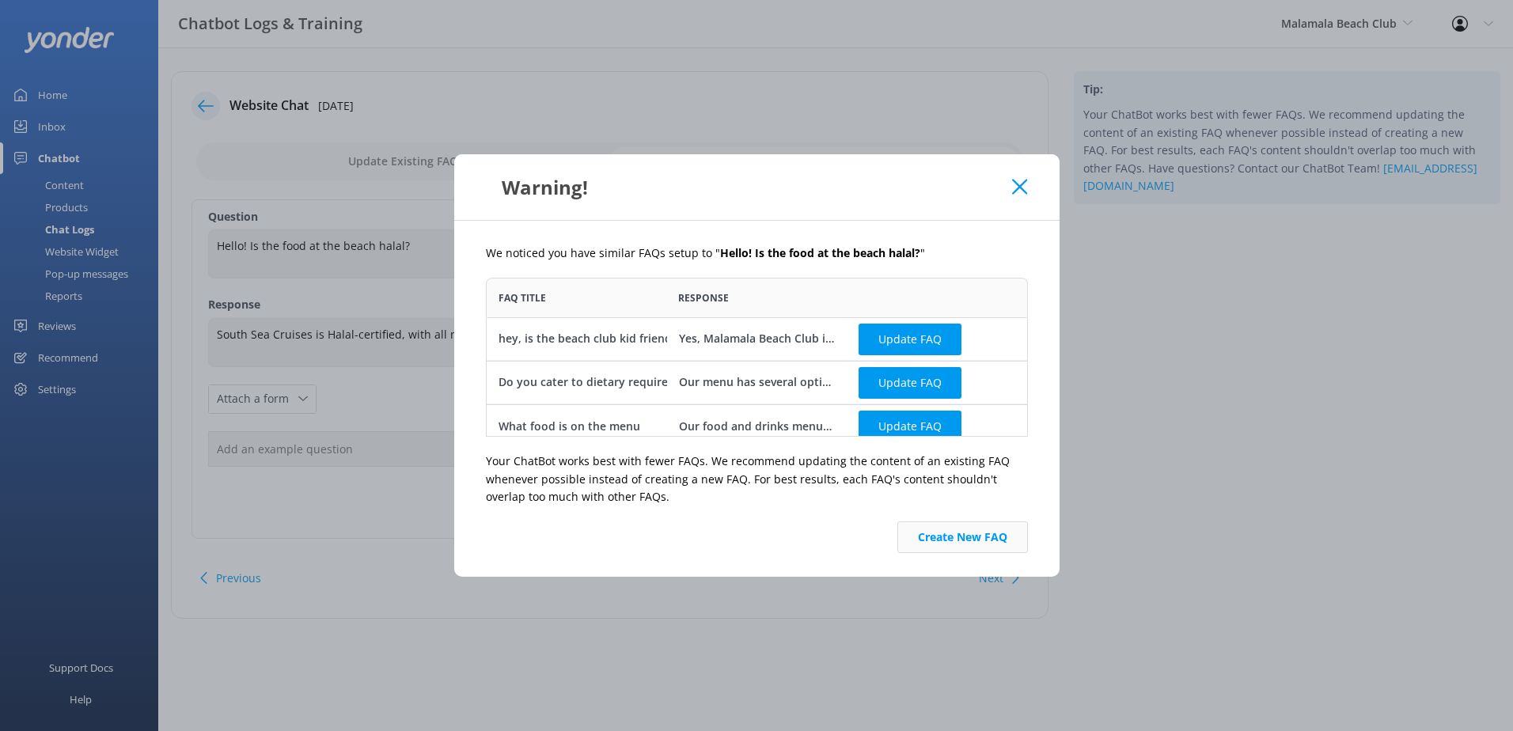
click at [979, 537] on button "Create New FAQ" at bounding box center [963, 538] width 131 height 32
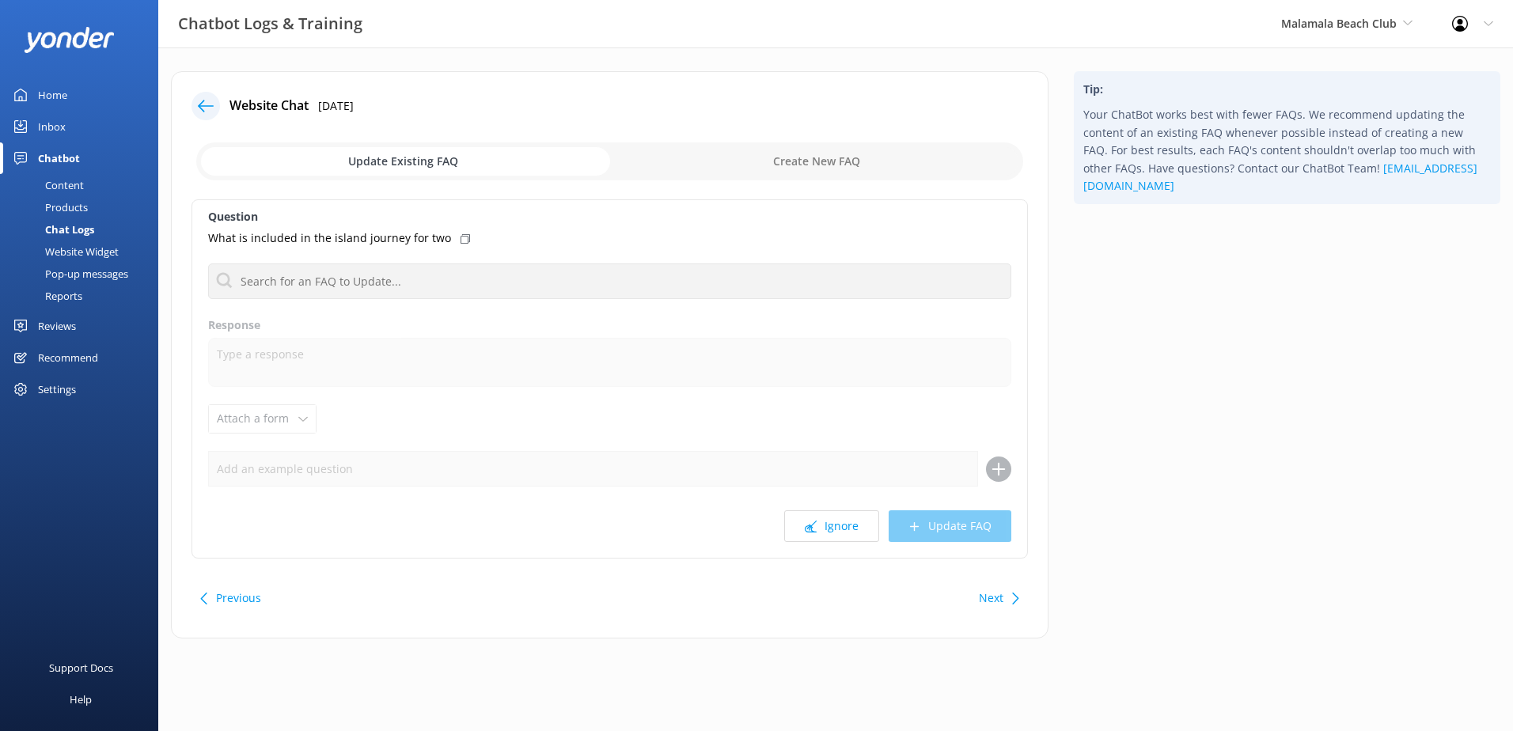
click at [210, 103] on icon at bounding box center [206, 106] width 16 height 16
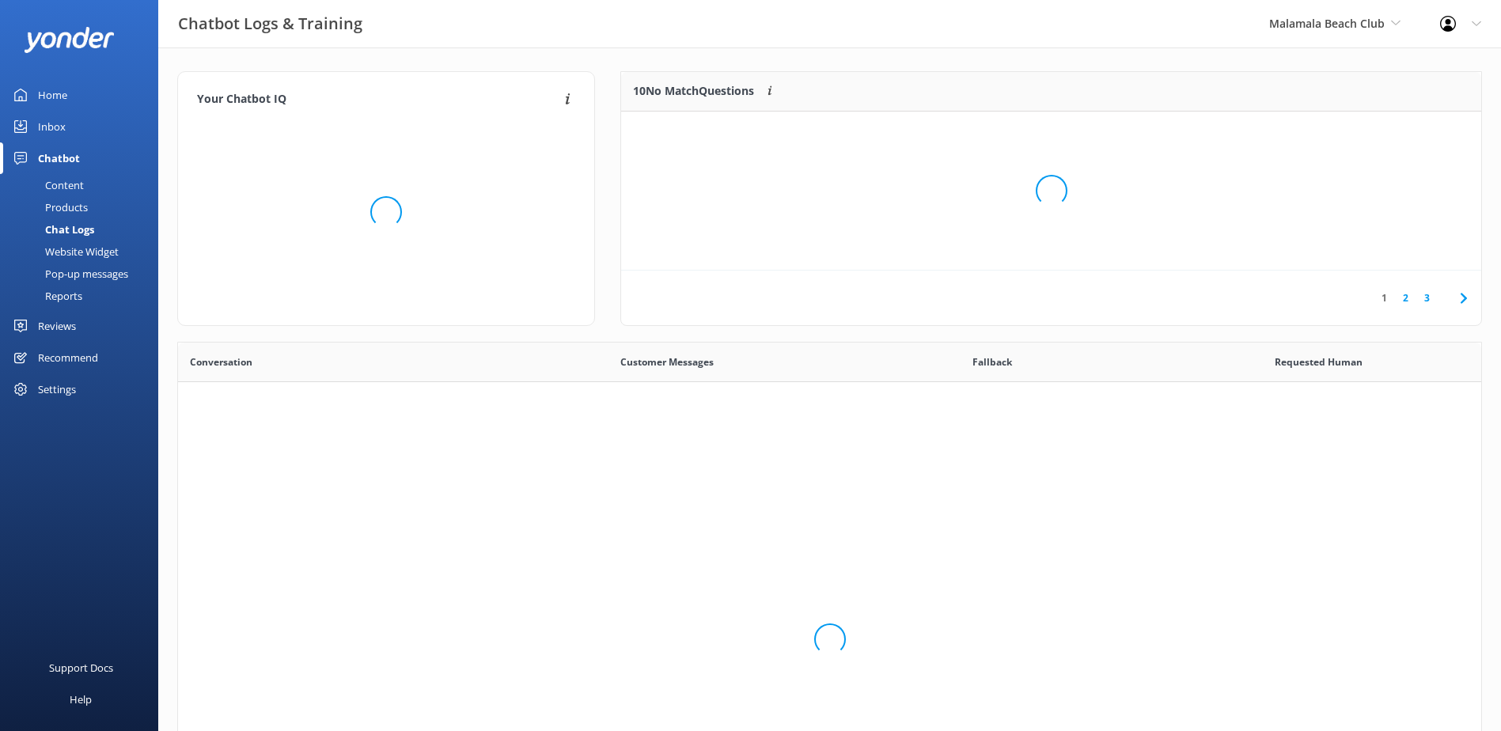
scroll to position [543, 1292]
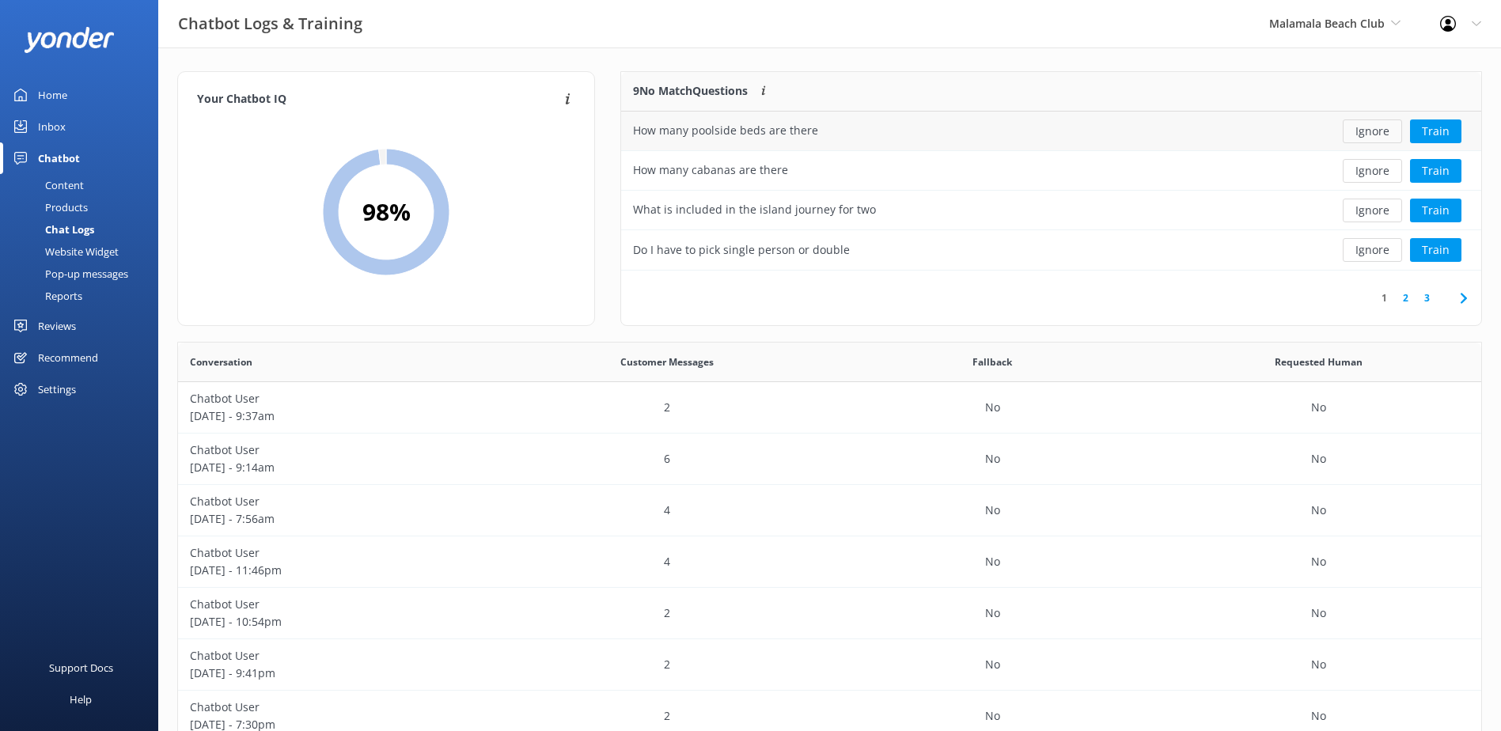
click at [1372, 133] on button "Ignore" at bounding box center [1372, 132] width 59 height 24
click at [1372, 133] on div "Loading.. Train" at bounding box center [1394, 132] width 151 height 24
click at [1372, 133] on button "Ignore" at bounding box center [1372, 132] width 59 height 24
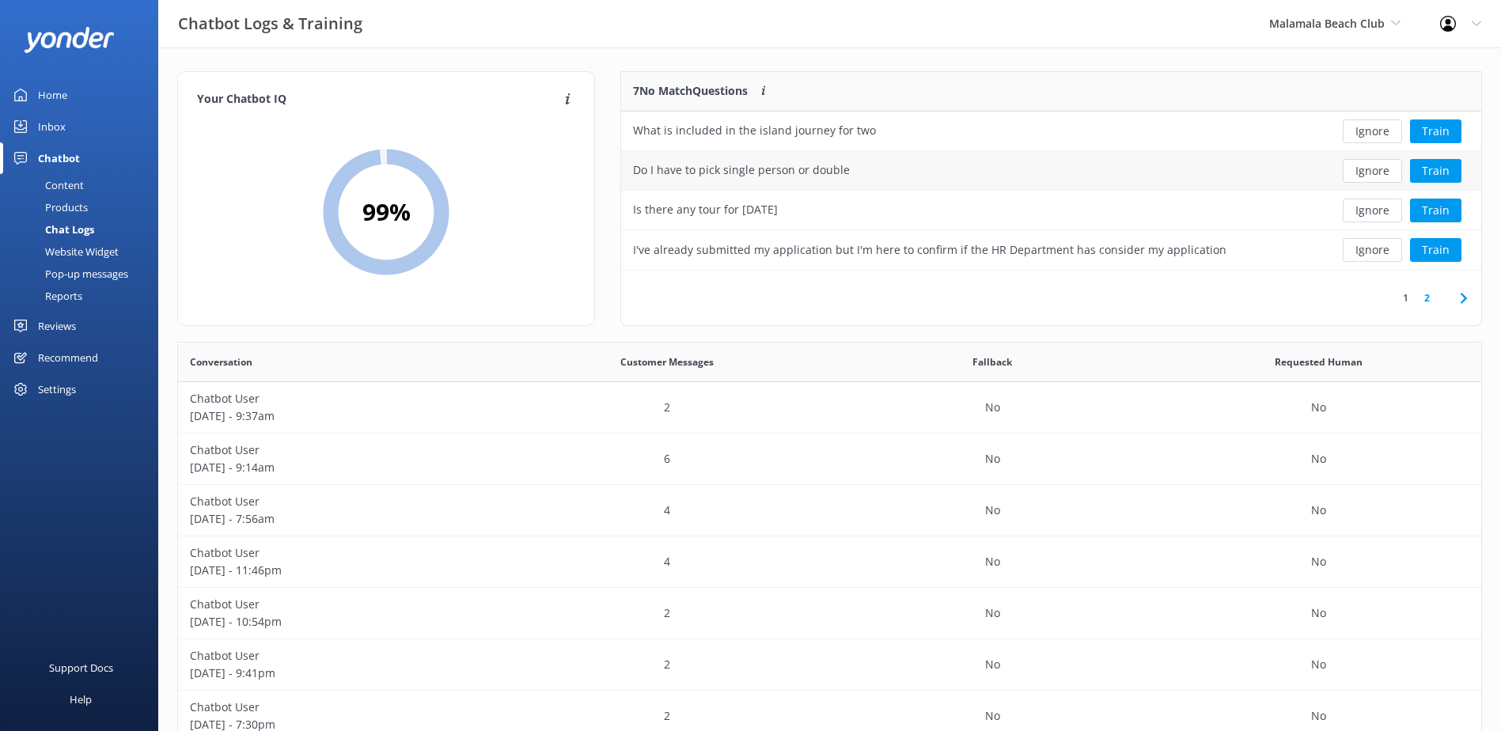
click at [1368, 179] on button "Ignore" at bounding box center [1372, 171] width 59 height 24
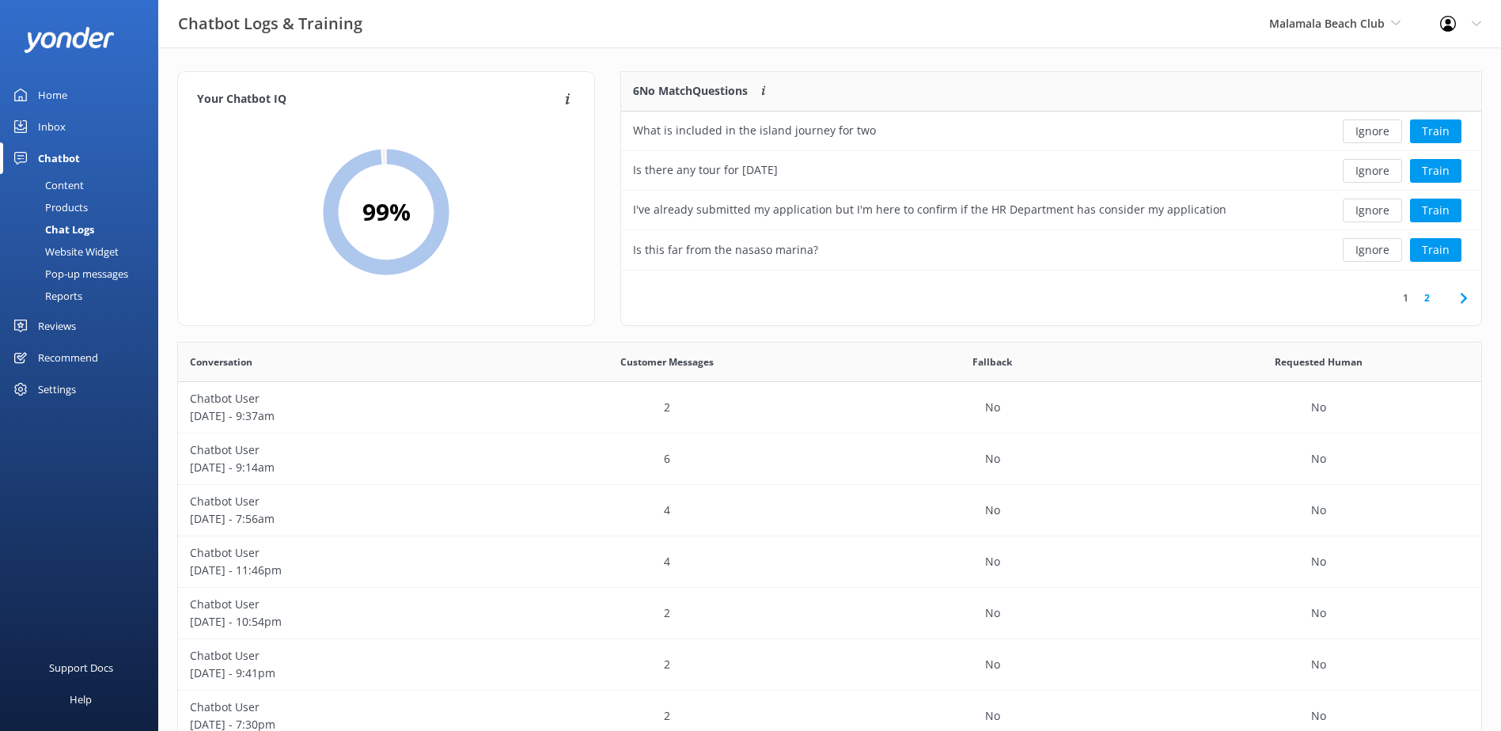
click at [1368, 179] on button "Ignore" at bounding box center [1372, 171] width 59 height 24
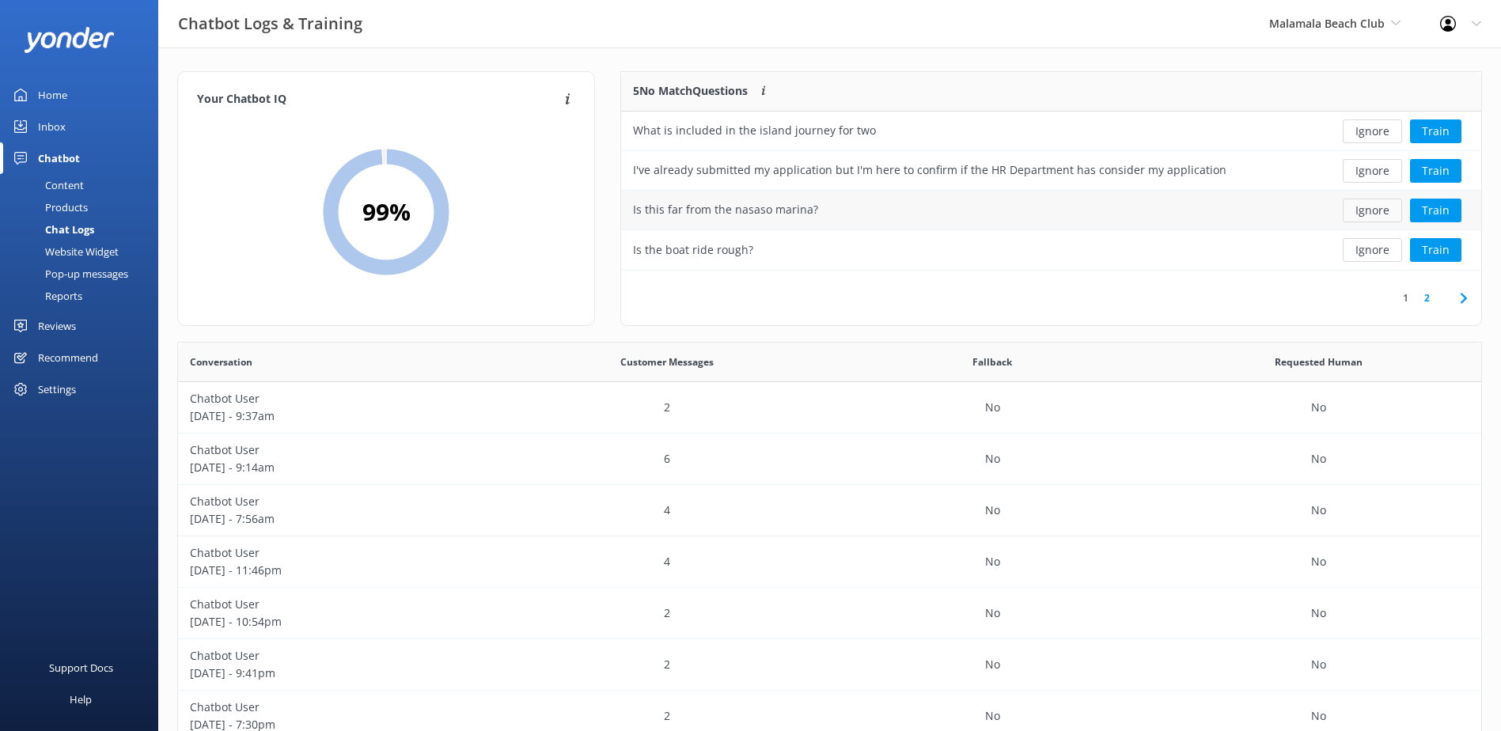
click at [1383, 217] on button "Ignore" at bounding box center [1372, 211] width 59 height 24
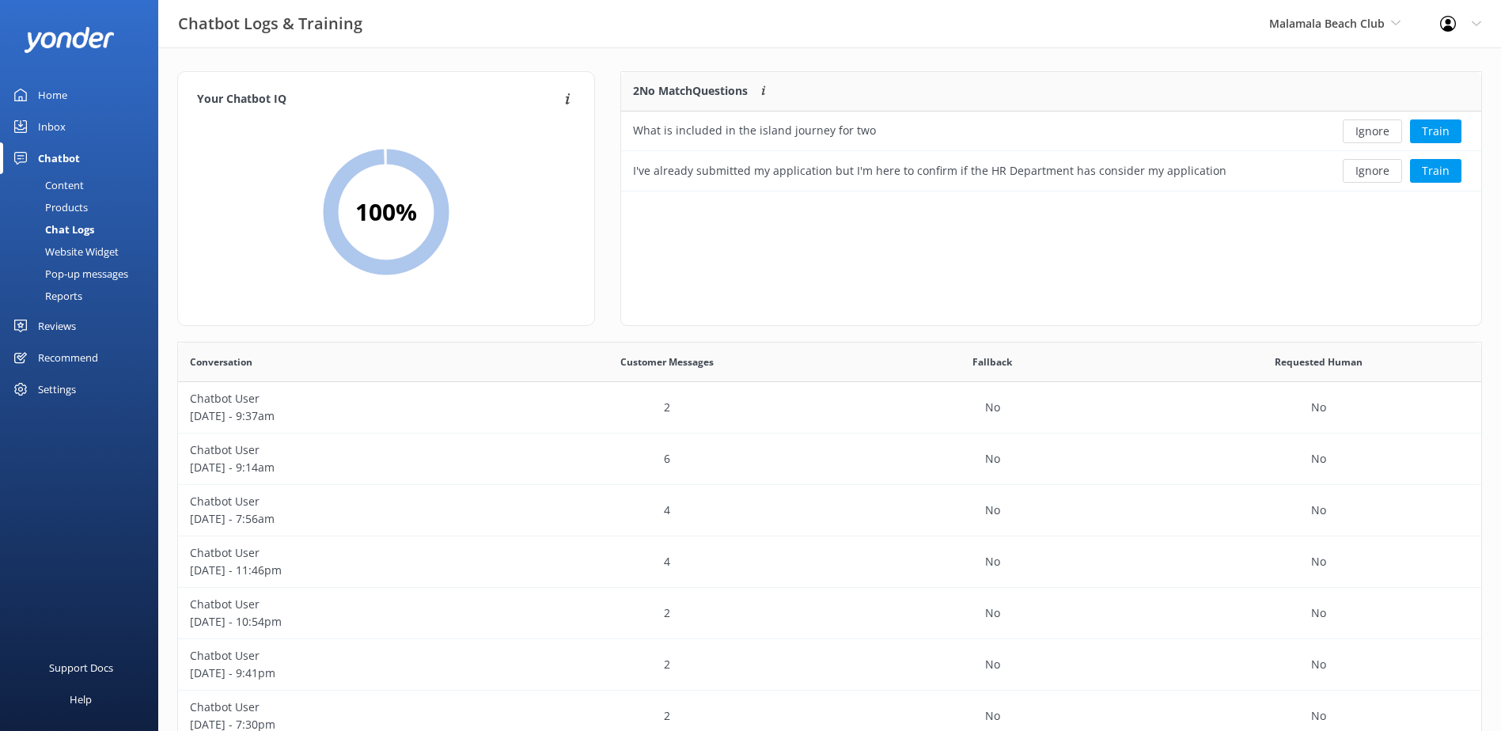
scroll to position [108, 848]
click at [1348, 176] on button "Ignore" at bounding box center [1372, 171] width 59 height 24
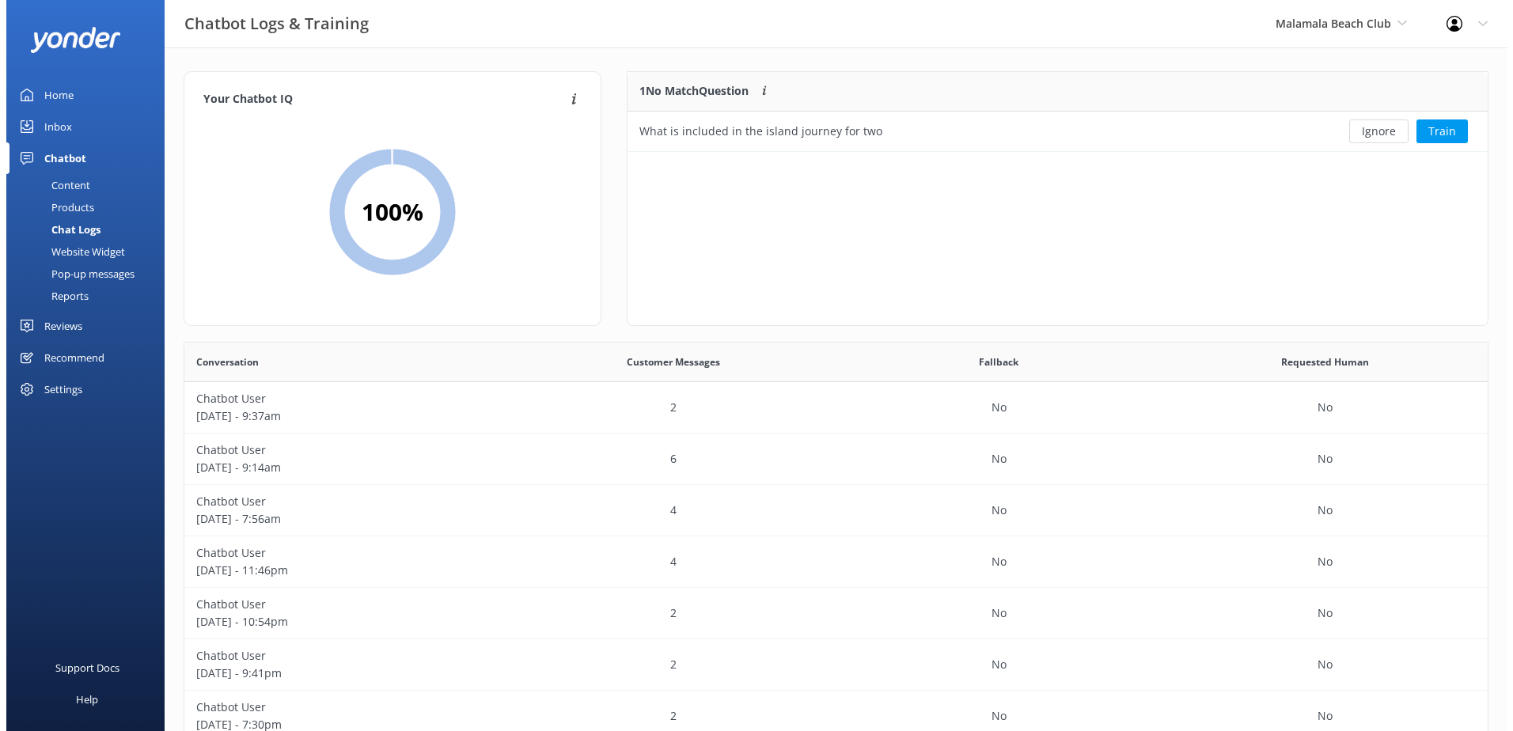
scroll to position [68, 848]
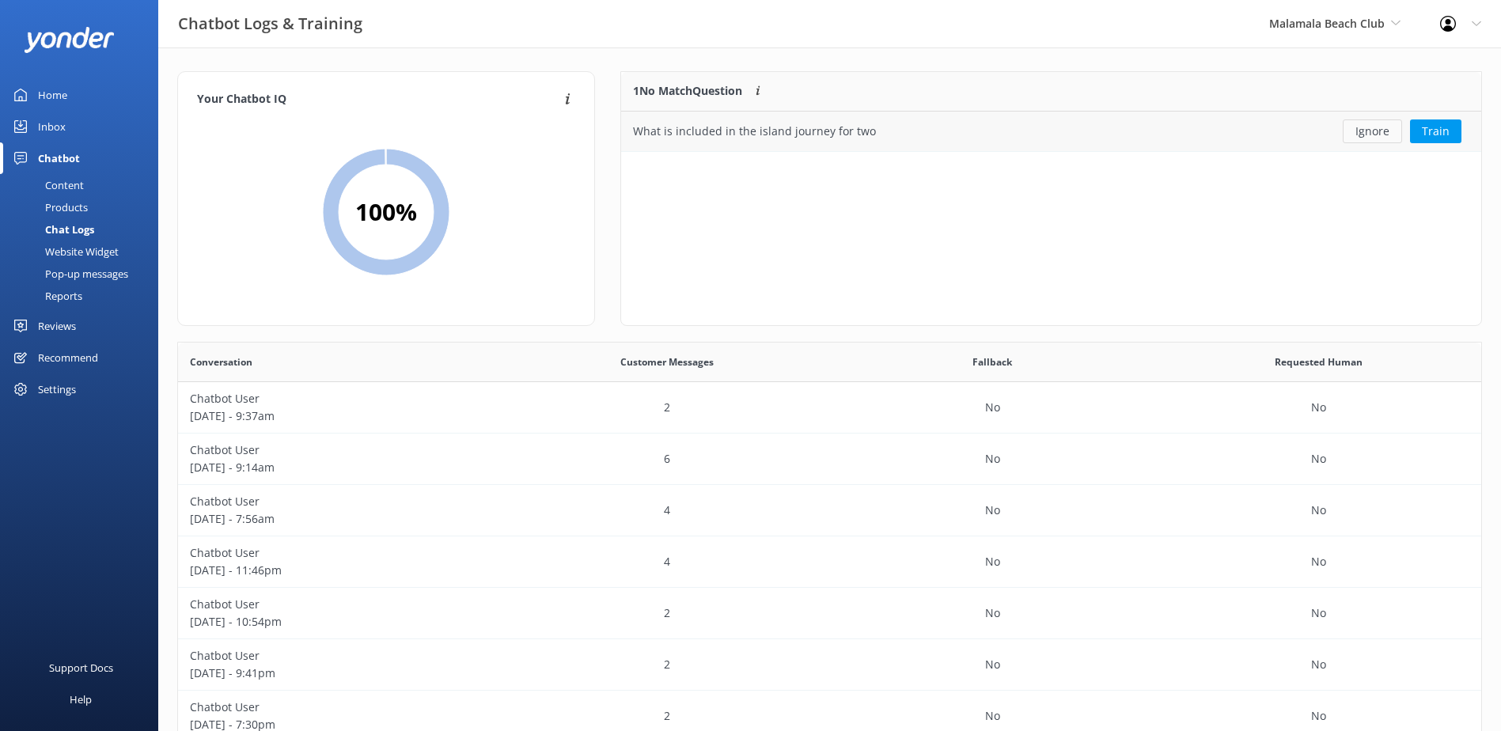
click at [1368, 135] on button "Ignore" at bounding box center [1372, 132] width 59 height 24
click at [57, 124] on div "Inbox" at bounding box center [52, 127] width 28 height 32
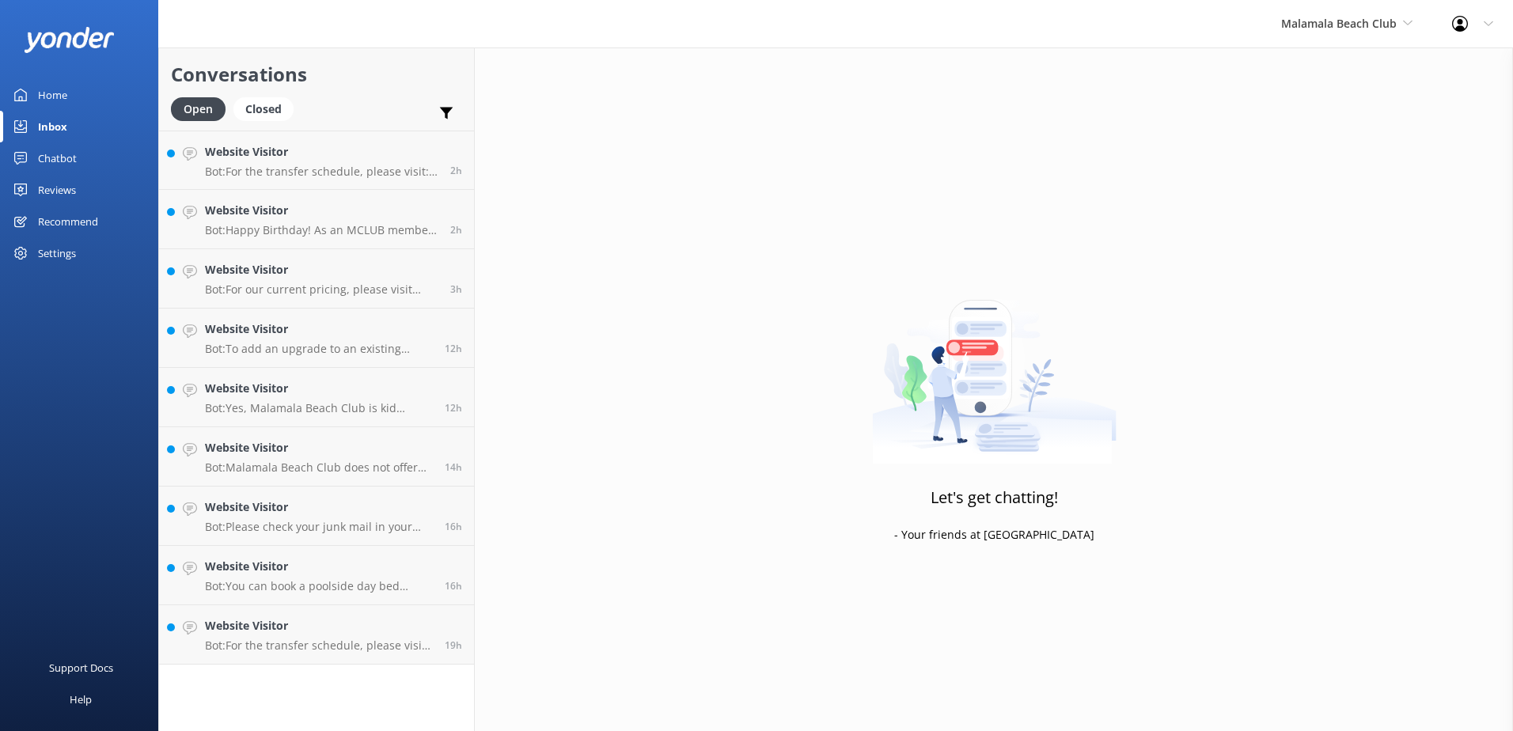
click at [42, 145] on div "Chatbot" at bounding box center [57, 158] width 39 height 32
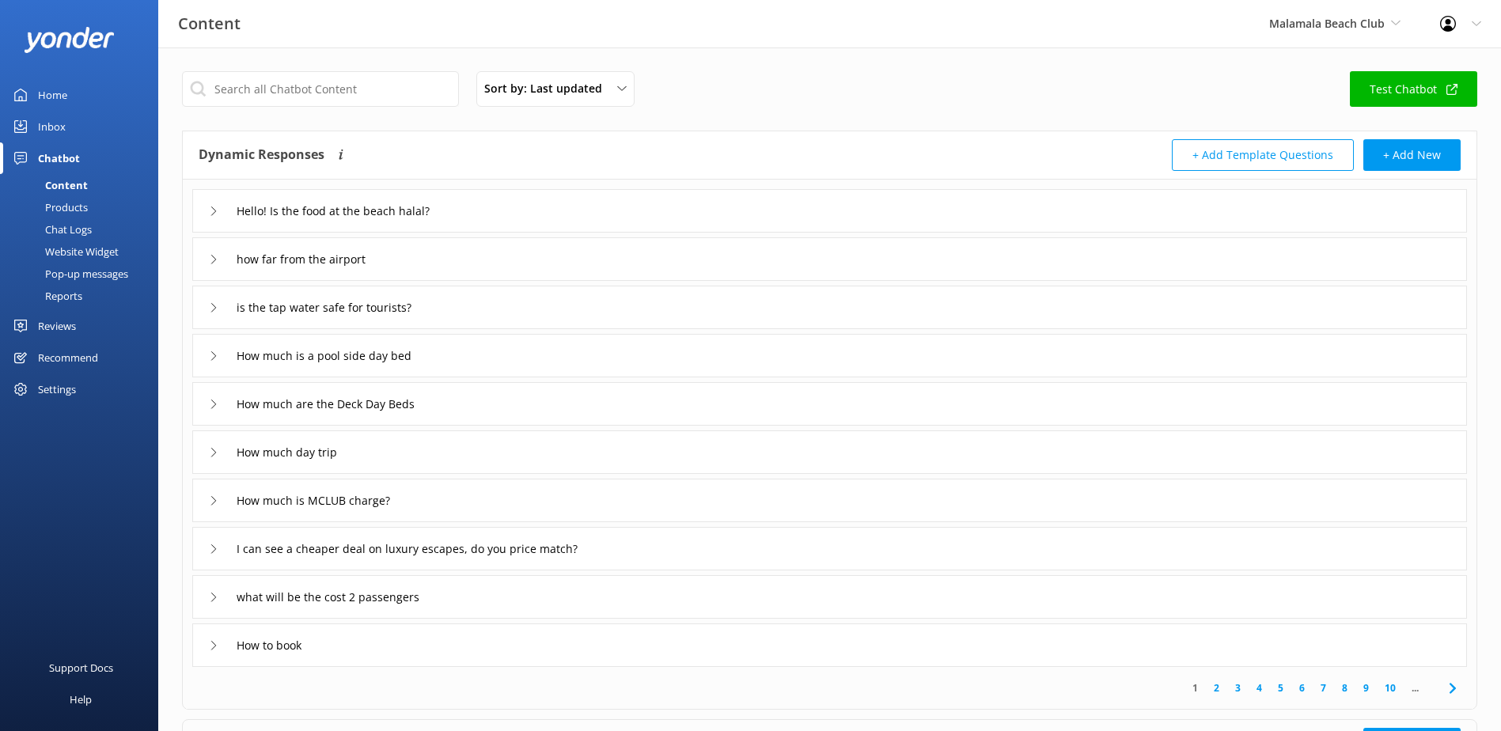
click at [70, 127] on link "Inbox" at bounding box center [79, 127] width 158 height 32
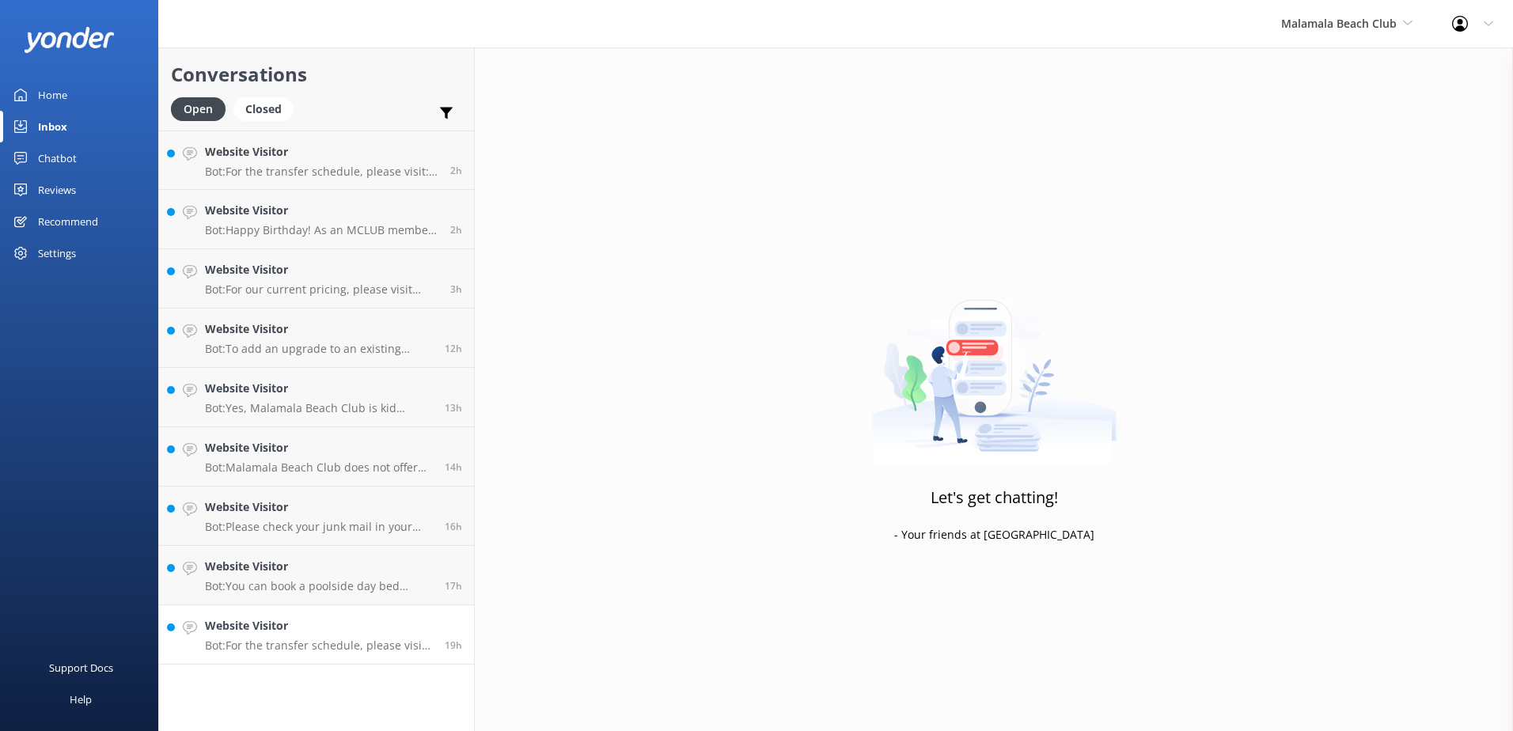
click at [344, 653] on link "Website Visitor Bot: For the transfer schedule, please visit [URL][DOMAIN_NAME]…" at bounding box center [316, 634] width 315 height 59
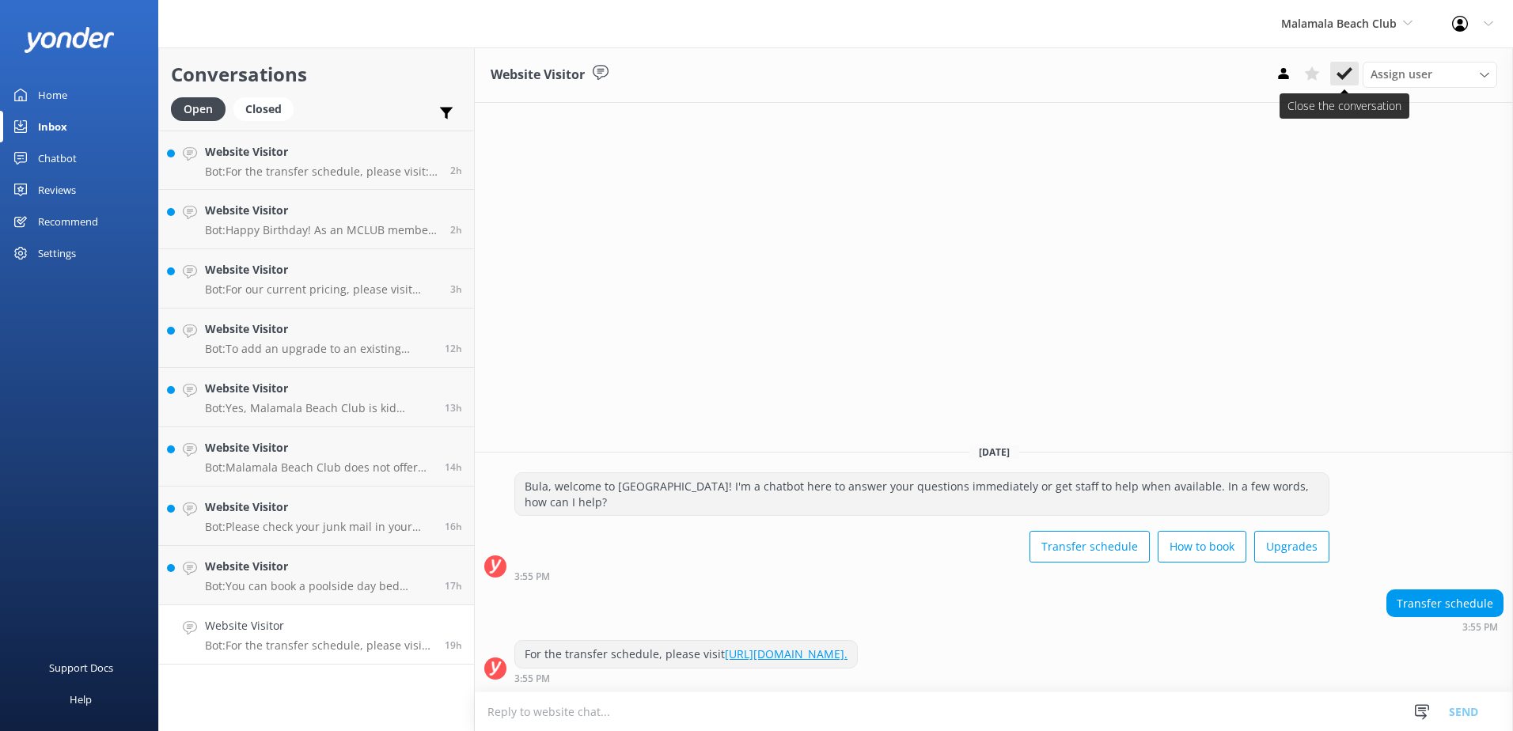
click at [1341, 84] on button at bounding box center [1344, 74] width 28 height 24
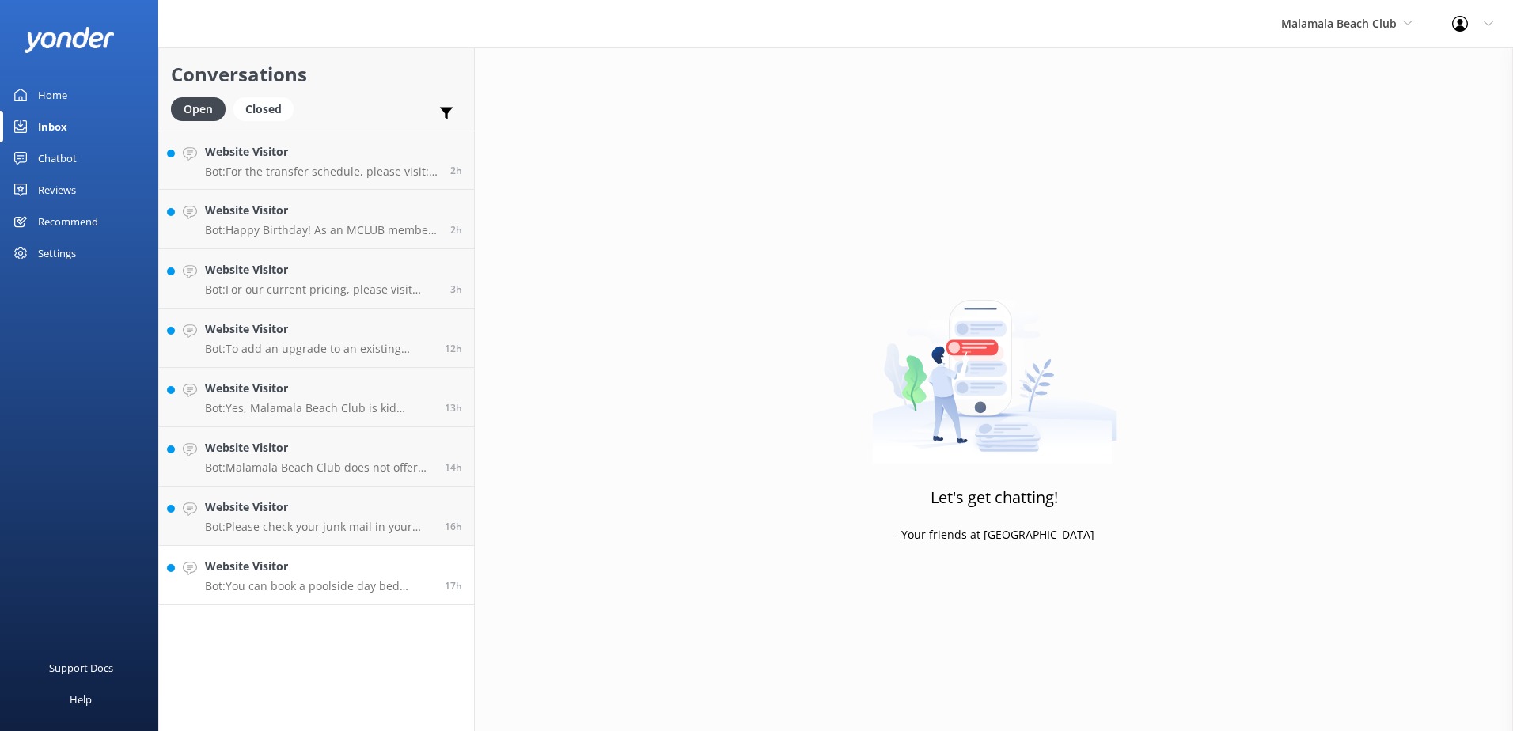
click at [332, 591] on p "Bot: You can book a poolside day bed online by visiting [URL][DOMAIN_NAME]. Alt…" at bounding box center [319, 586] width 228 height 14
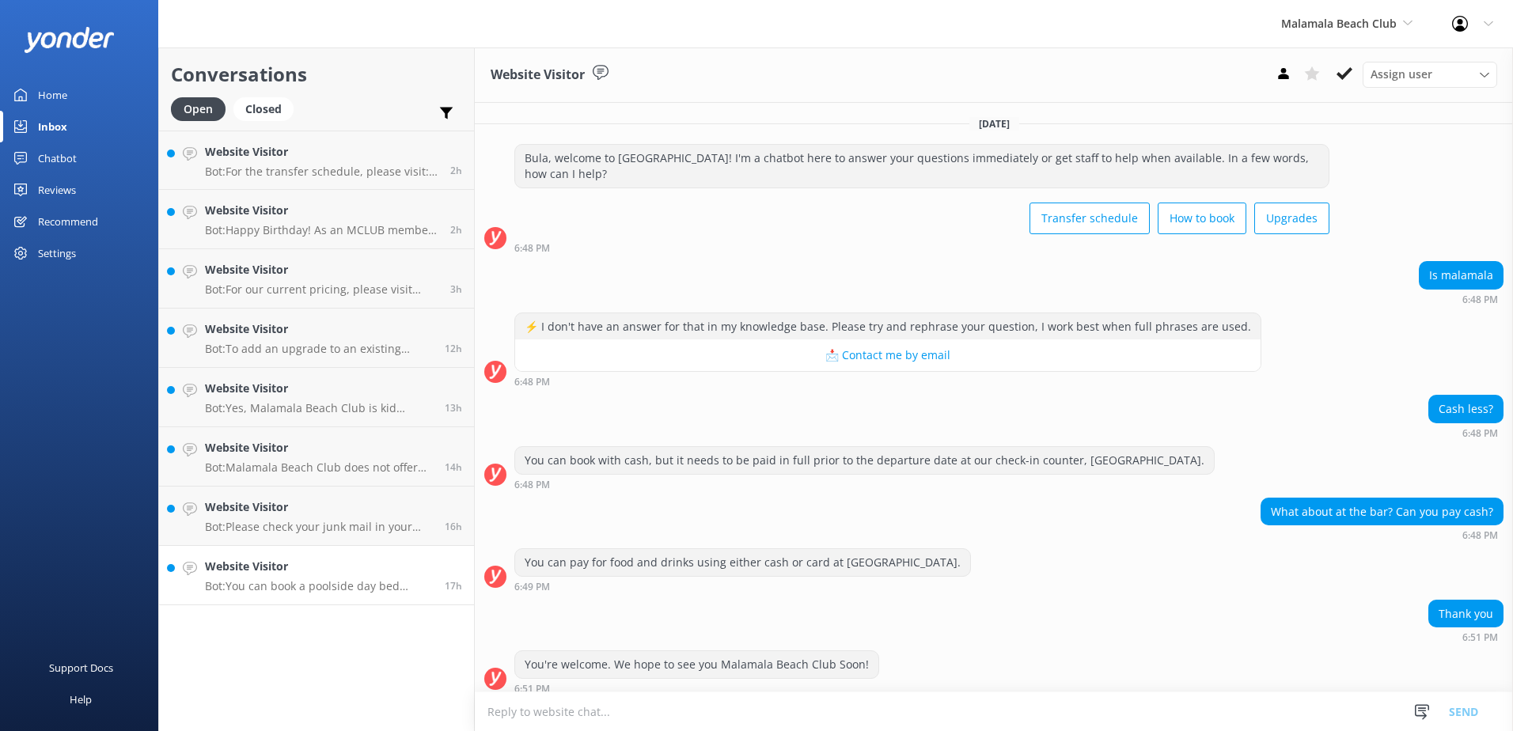
scroll to position [128, 0]
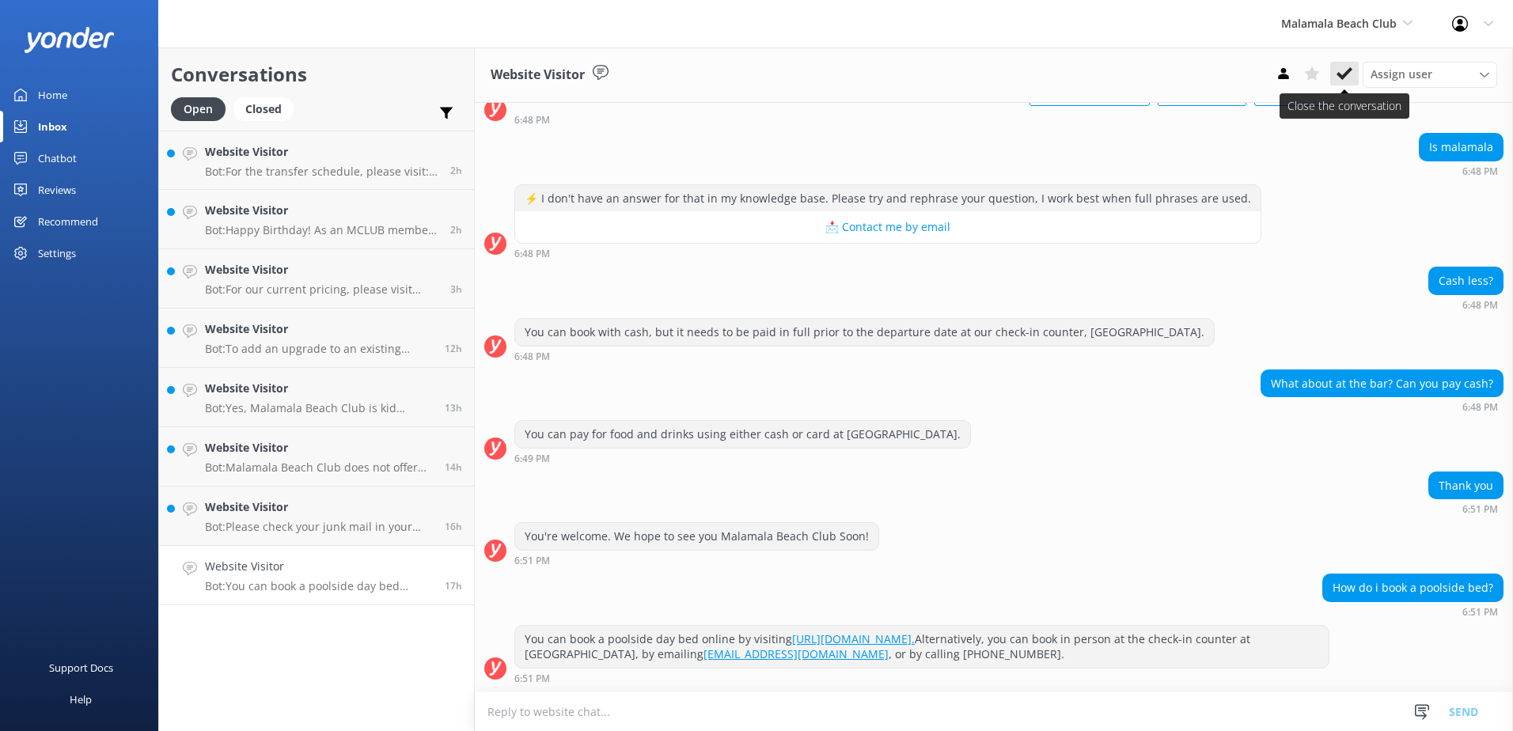
click at [1354, 74] on button at bounding box center [1344, 74] width 28 height 24
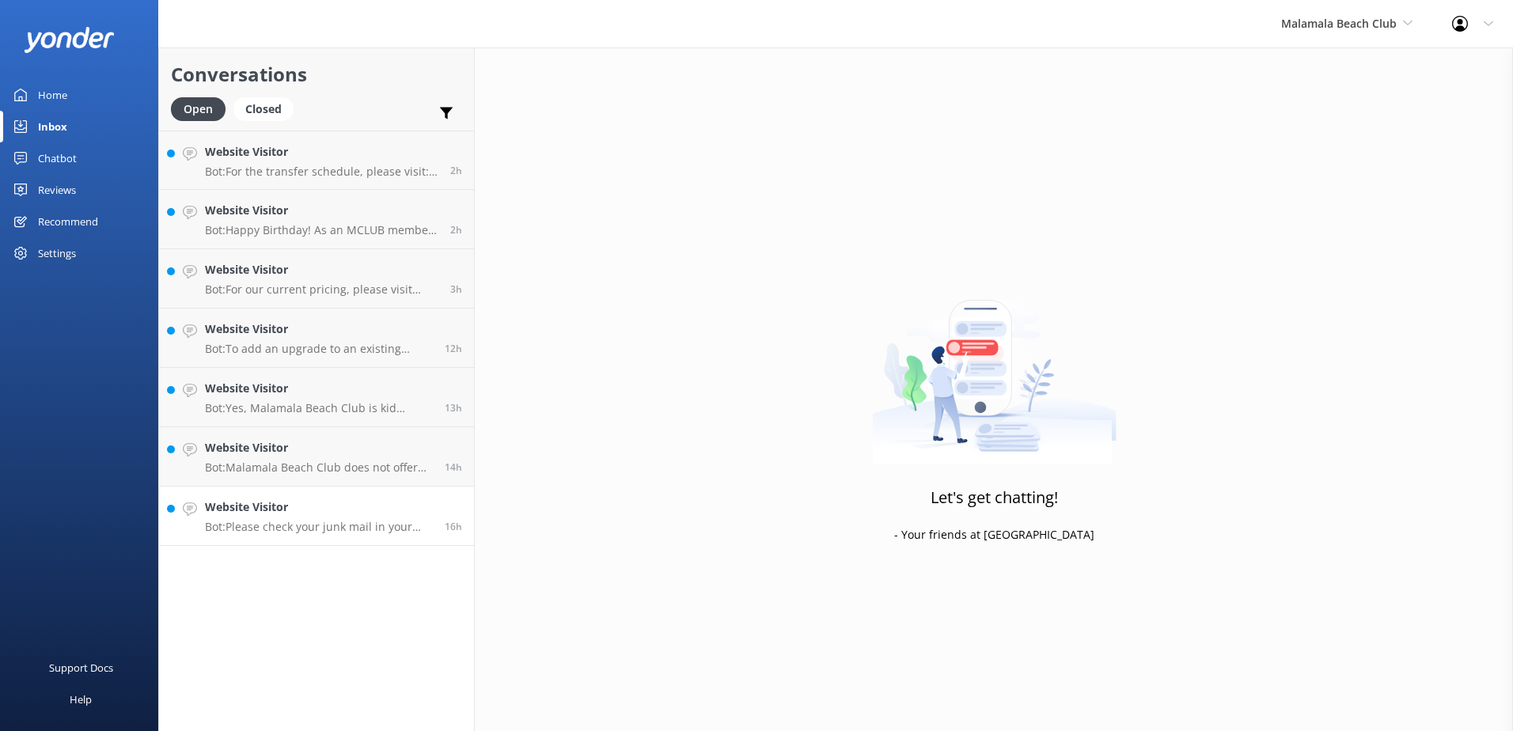
click at [384, 516] on h4 "Website Visitor" at bounding box center [319, 507] width 228 height 17
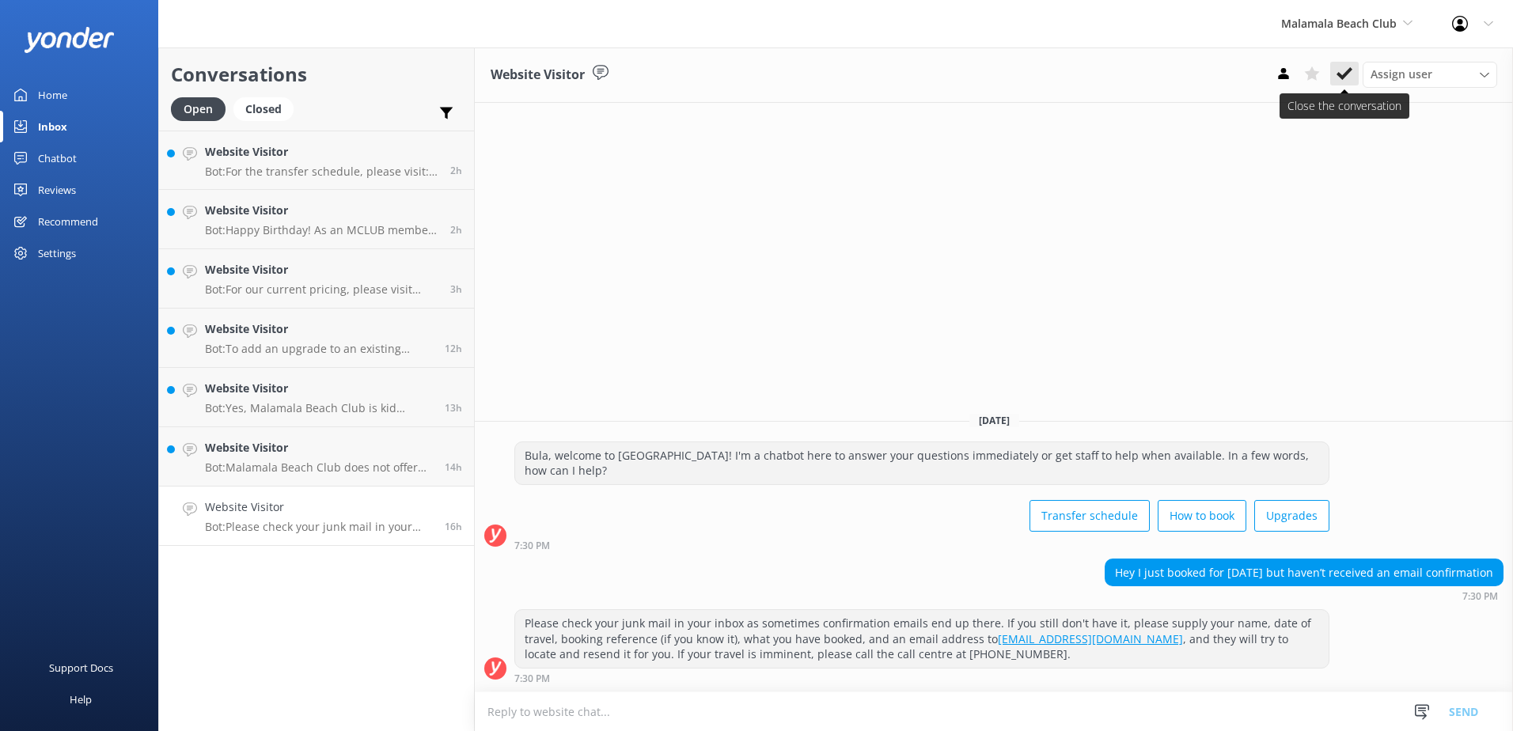
click at [1347, 81] on icon at bounding box center [1345, 74] width 16 height 16
click at [334, 459] on div "Website Visitor Bot: Malamala Beach Club does not offer overnight accommodation…" at bounding box center [319, 456] width 228 height 35
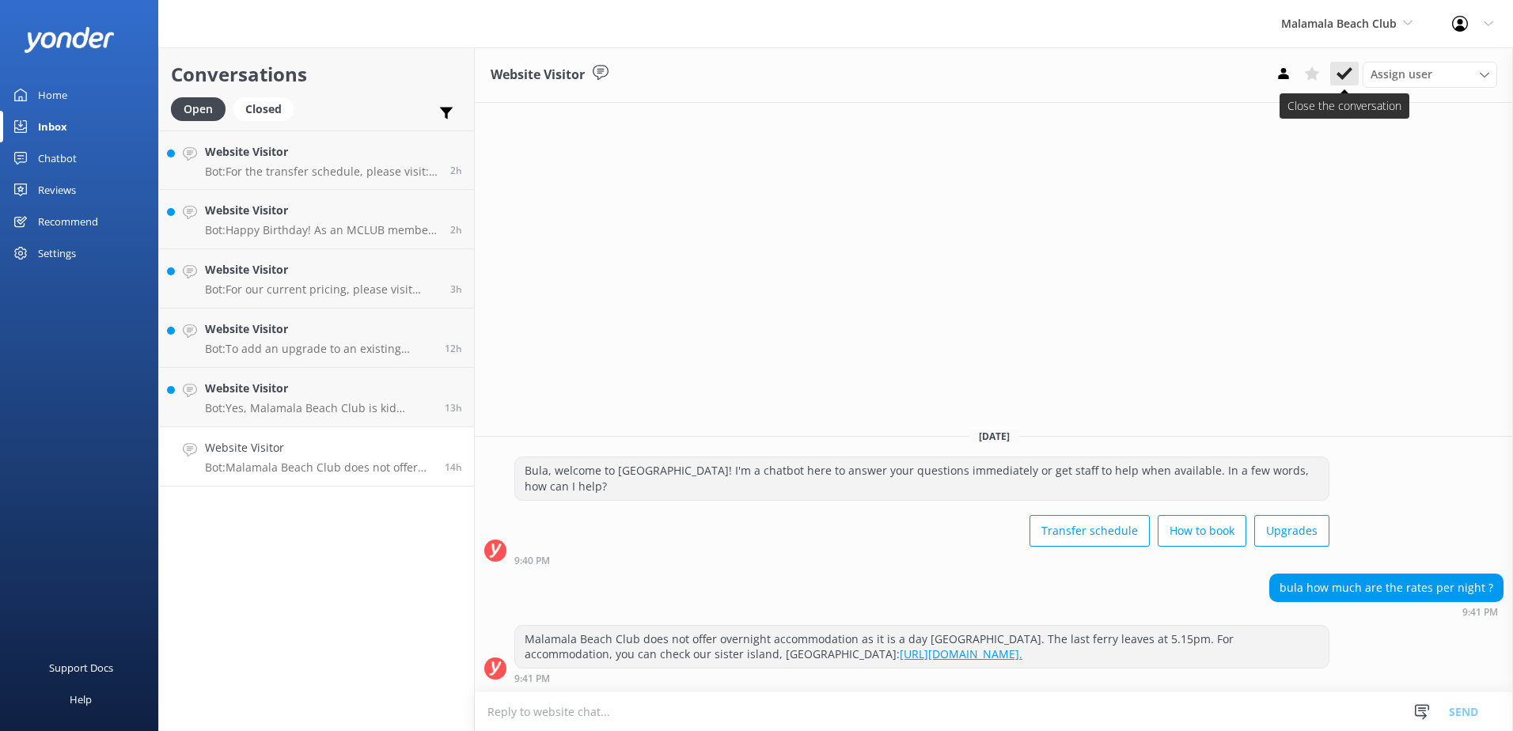
click at [1338, 82] on button at bounding box center [1344, 74] width 28 height 24
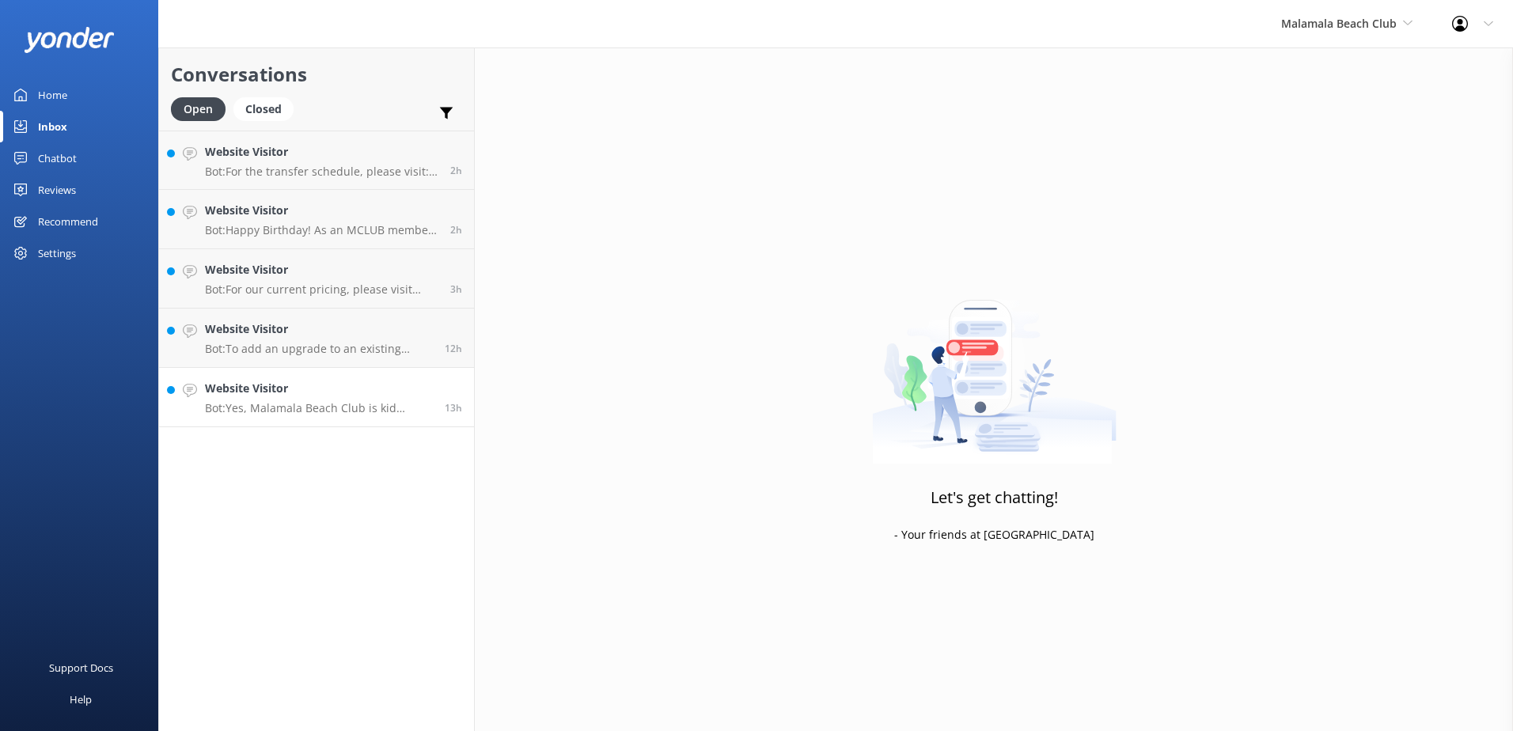
click at [330, 401] on p "Bot: Yes, Malamala Beach Club is kid friendly. Children of all ages are welcome." at bounding box center [319, 408] width 228 height 14
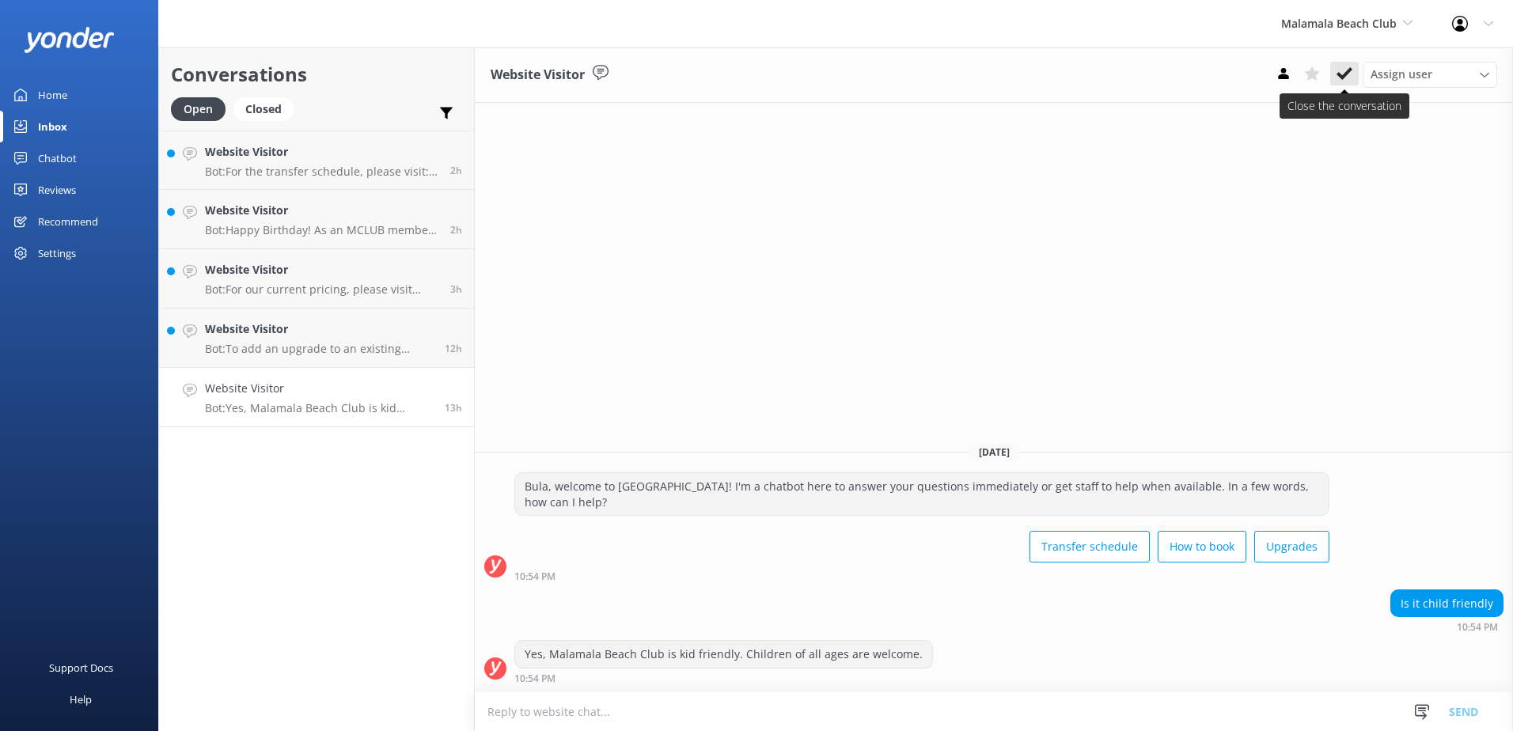
click at [1353, 80] on button at bounding box center [1344, 74] width 28 height 24
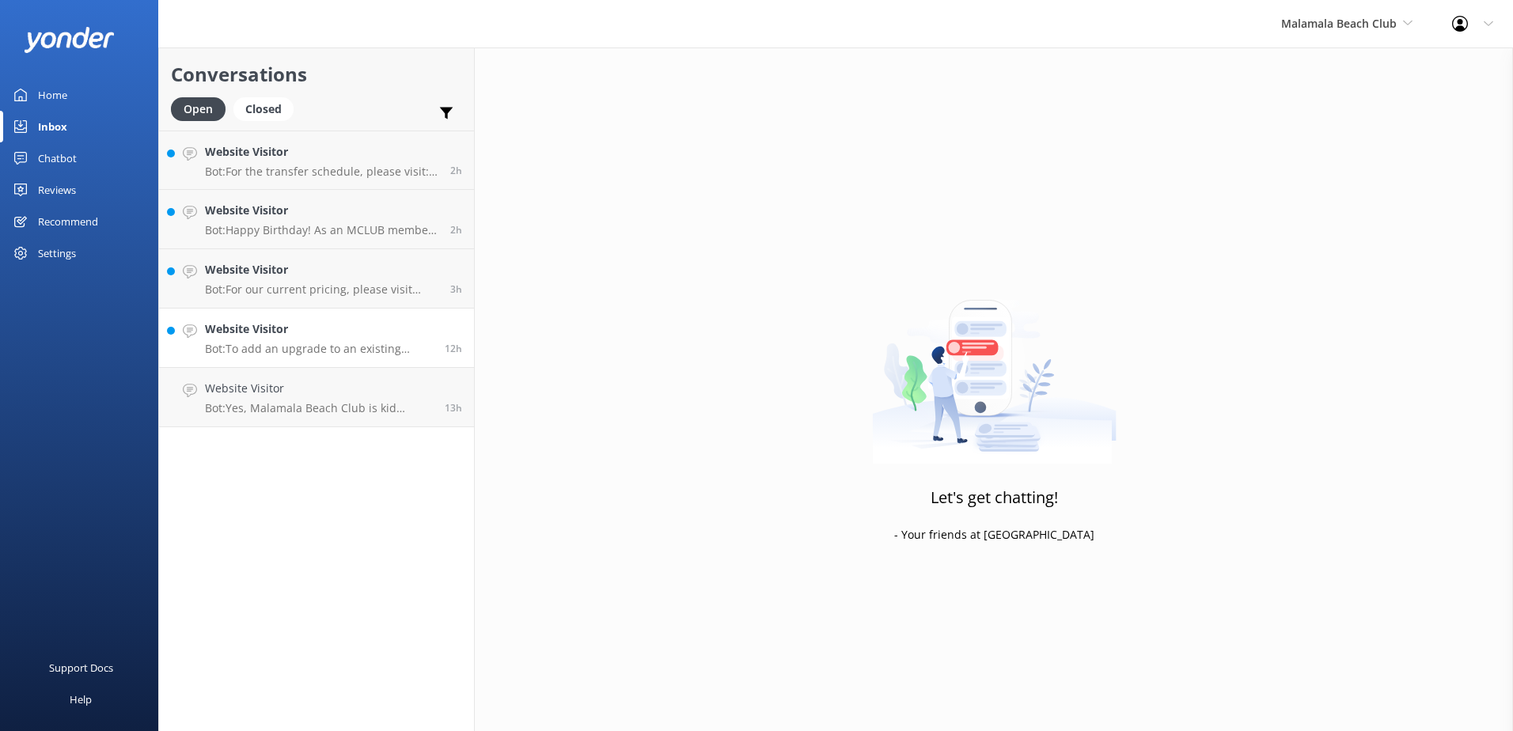
click at [348, 348] on p "Bot: To add an upgrade to an existing booking, please contact our team at [EMAI…" at bounding box center [319, 349] width 228 height 14
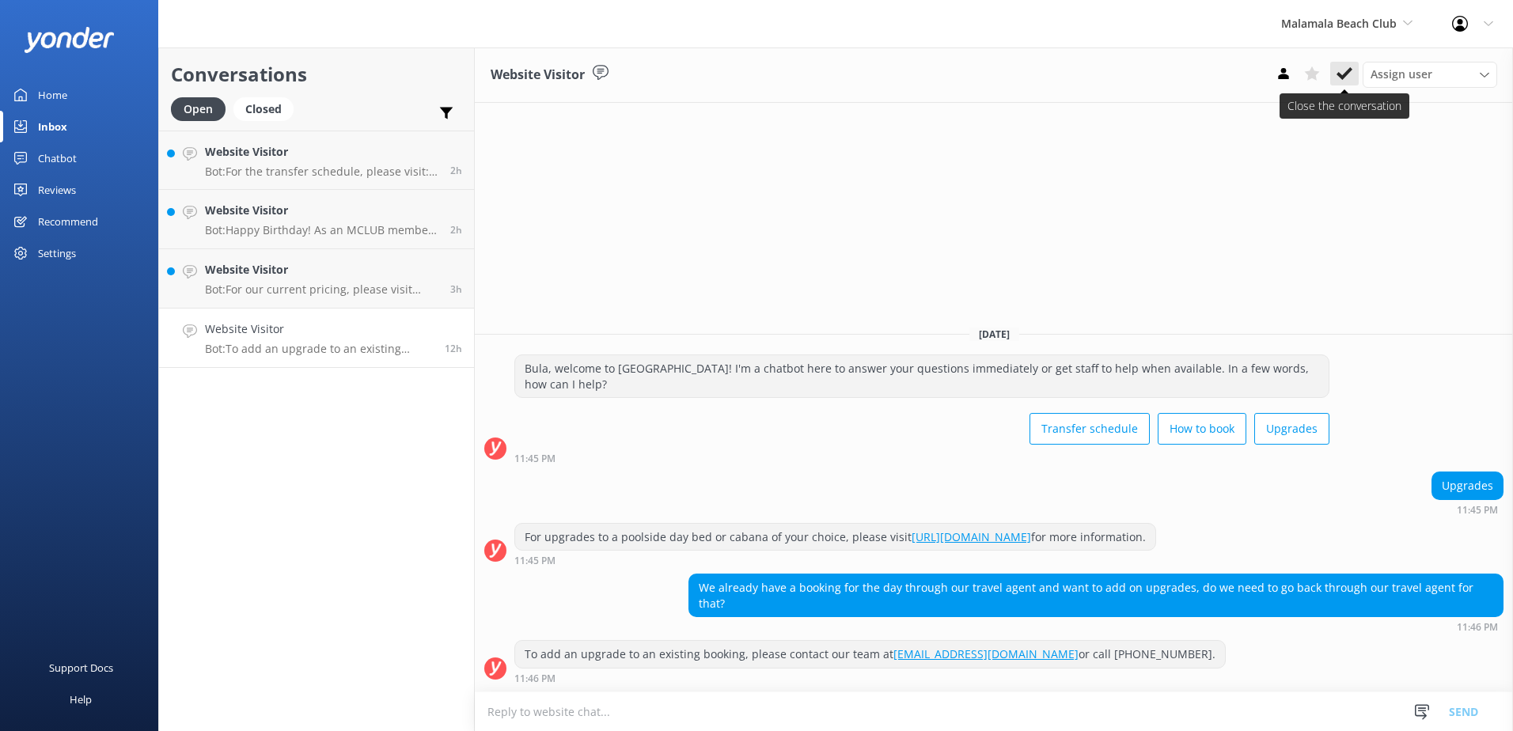
click at [1350, 83] on button at bounding box center [1344, 74] width 28 height 24
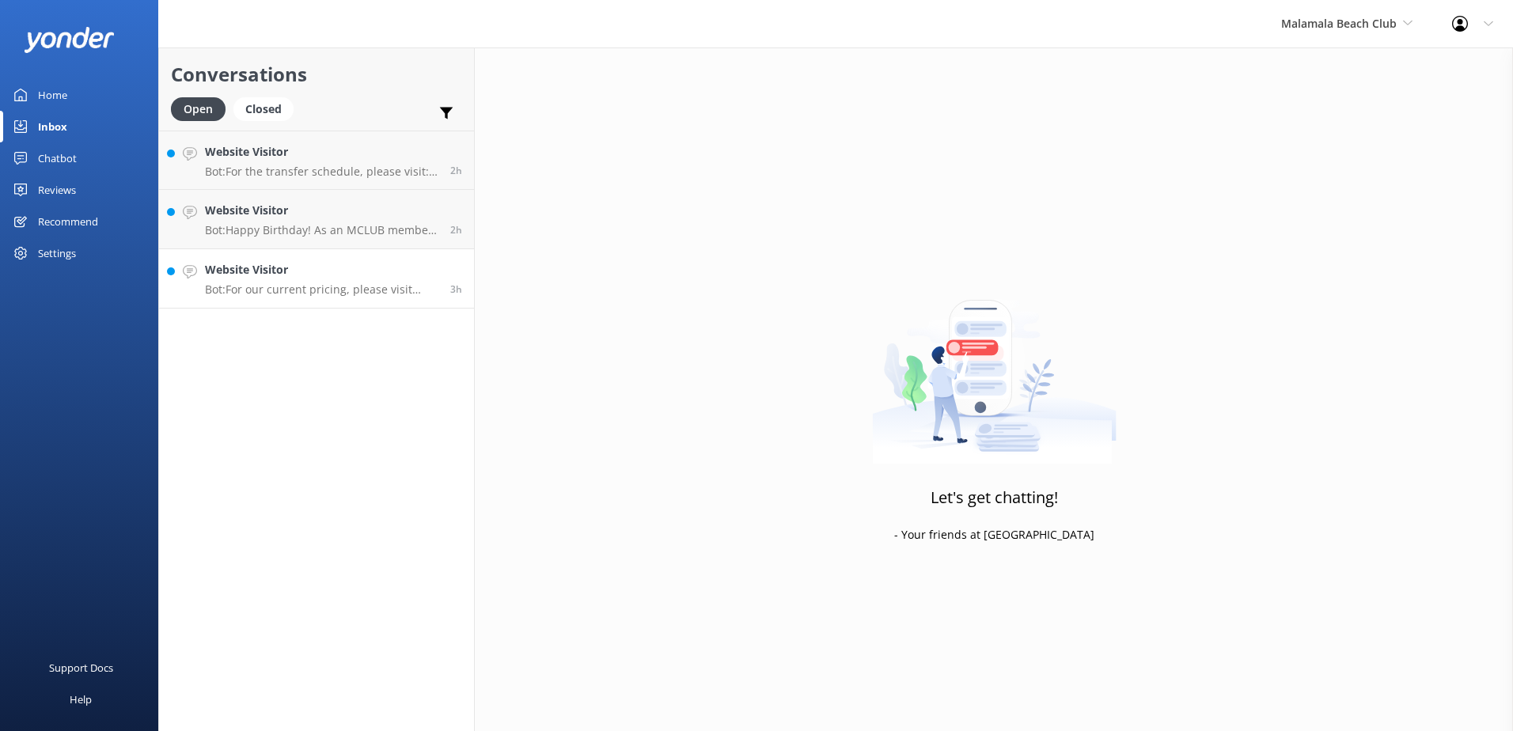
click at [373, 280] on div "Website Visitor Bot: For our current pricing, please visit [URL][DOMAIN_NAME]." at bounding box center [321, 278] width 233 height 35
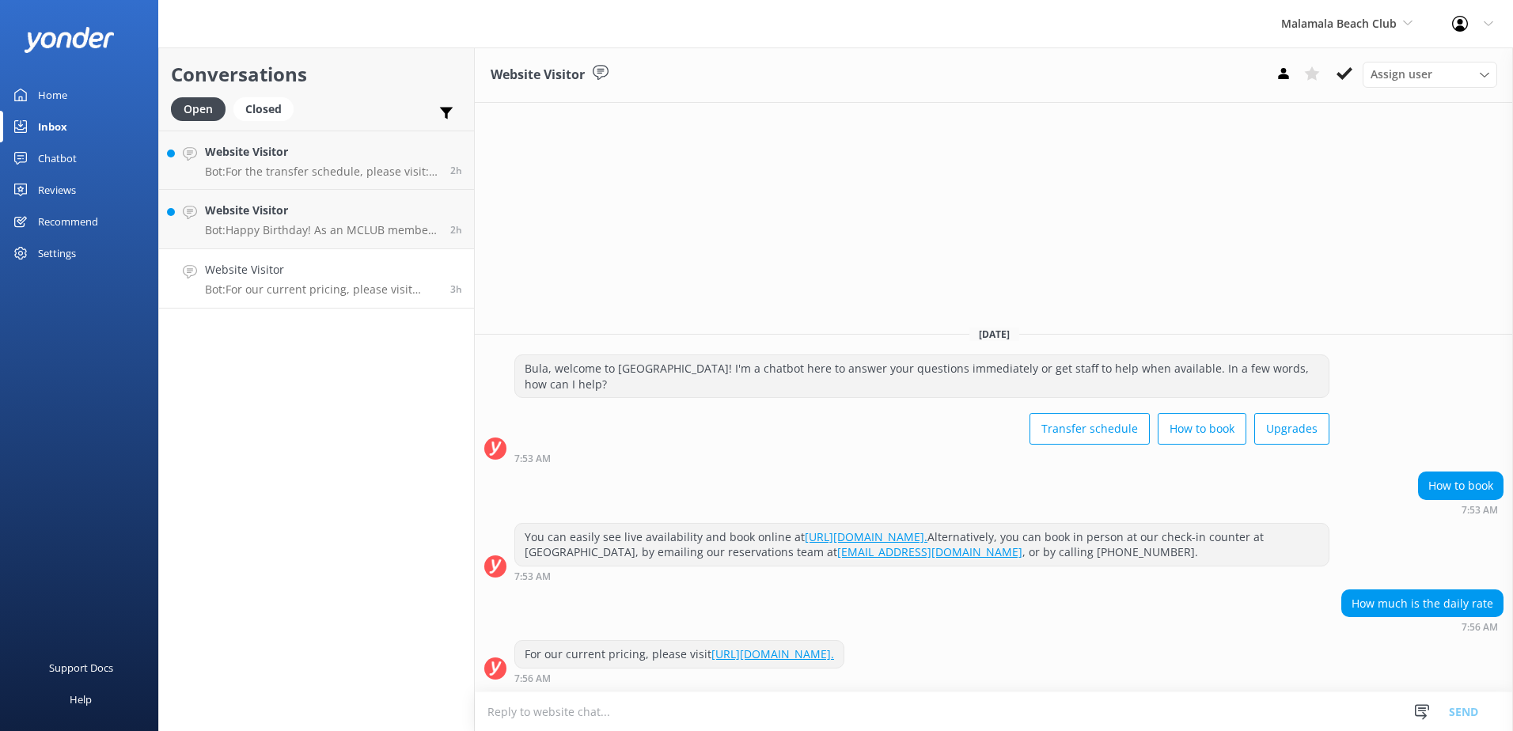
click at [834, 655] on link "[URL][DOMAIN_NAME]." at bounding box center [773, 654] width 123 height 15
drag, startPoint x: 945, startPoint y: 662, endPoint x: 521, endPoint y: 662, distance: 424.2
click at [521, 662] on div "For our current pricing, please visit [URL][DOMAIN_NAME]. 7:56 AM" at bounding box center [994, 662] width 1038 height 44
copy div "For our current pricing, please visit [URL][DOMAIN_NAME]."
click at [1076, 717] on textarea at bounding box center [994, 712] width 1038 height 39
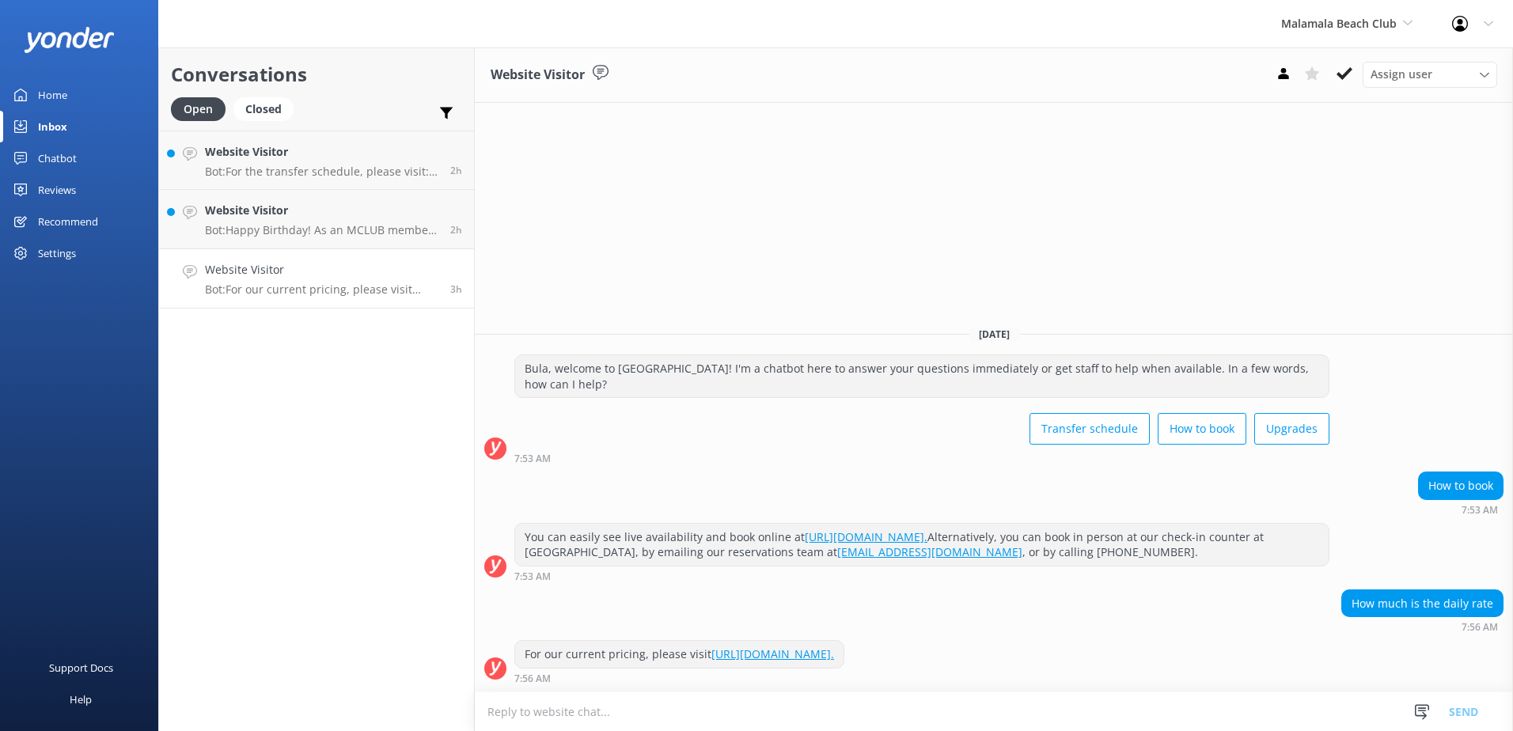
drag, startPoint x: 941, startPoint y: 655, endPoint x: 526, endPoint y: 659, distance: 414.7
click at [526, 659] on div "For our current pricing, please visit [URL][DOMAIN_NAME]." at bounding box center [679, 654] width 328 height 27
copy div "For our current pricing, please visit [URL][DOMAIN_NAME]."
click at [727, 721] on textarea at bounding box center [994, 712] width 1038 height 39
paste textarea "For our current pricing, please visit [URL][DOMAIN_NAME]."
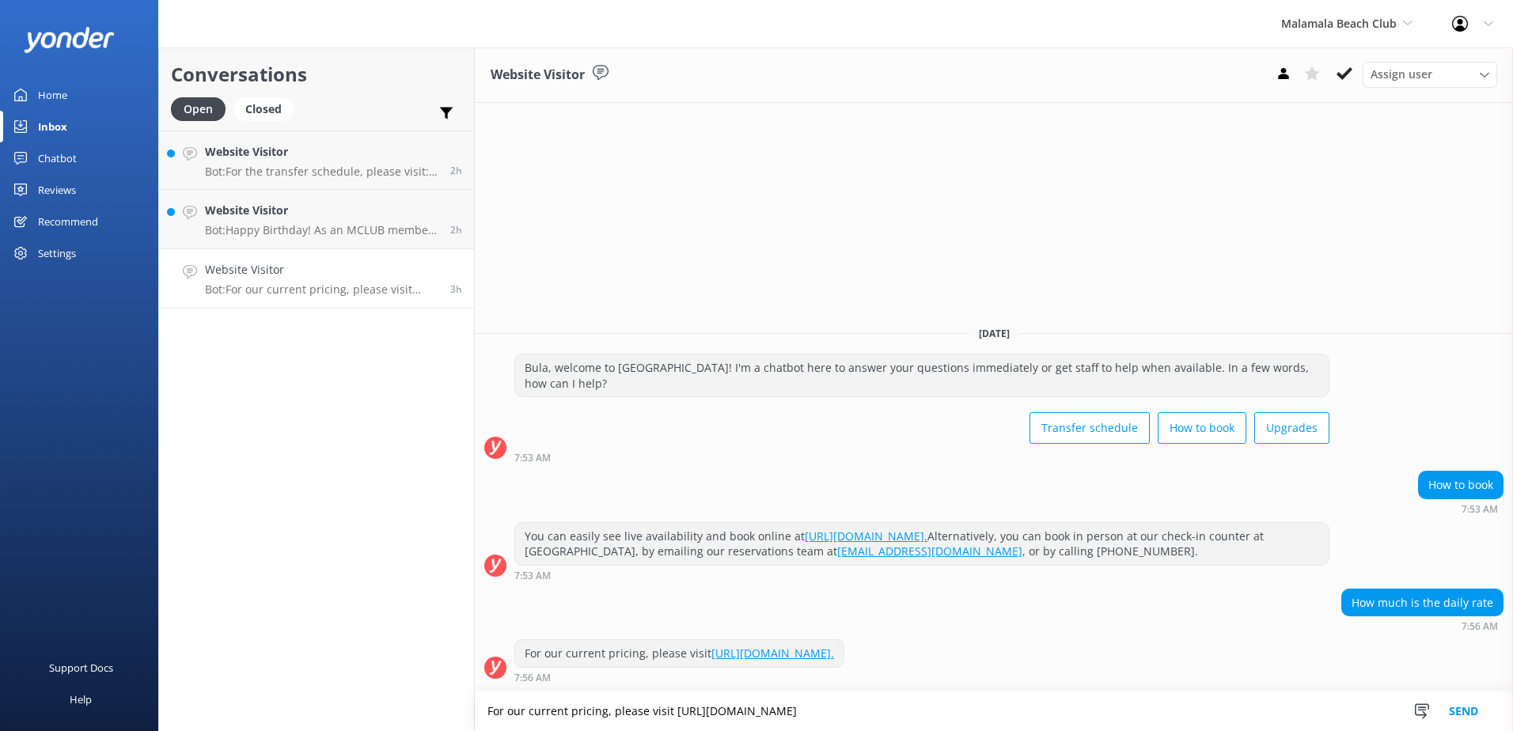
type textarea "For our current pricing, please visit [URL][DOMAIN_NAME]"
click at [1476, 709] on button "Send" at bounding box center [1463, 712] width 59 height 40
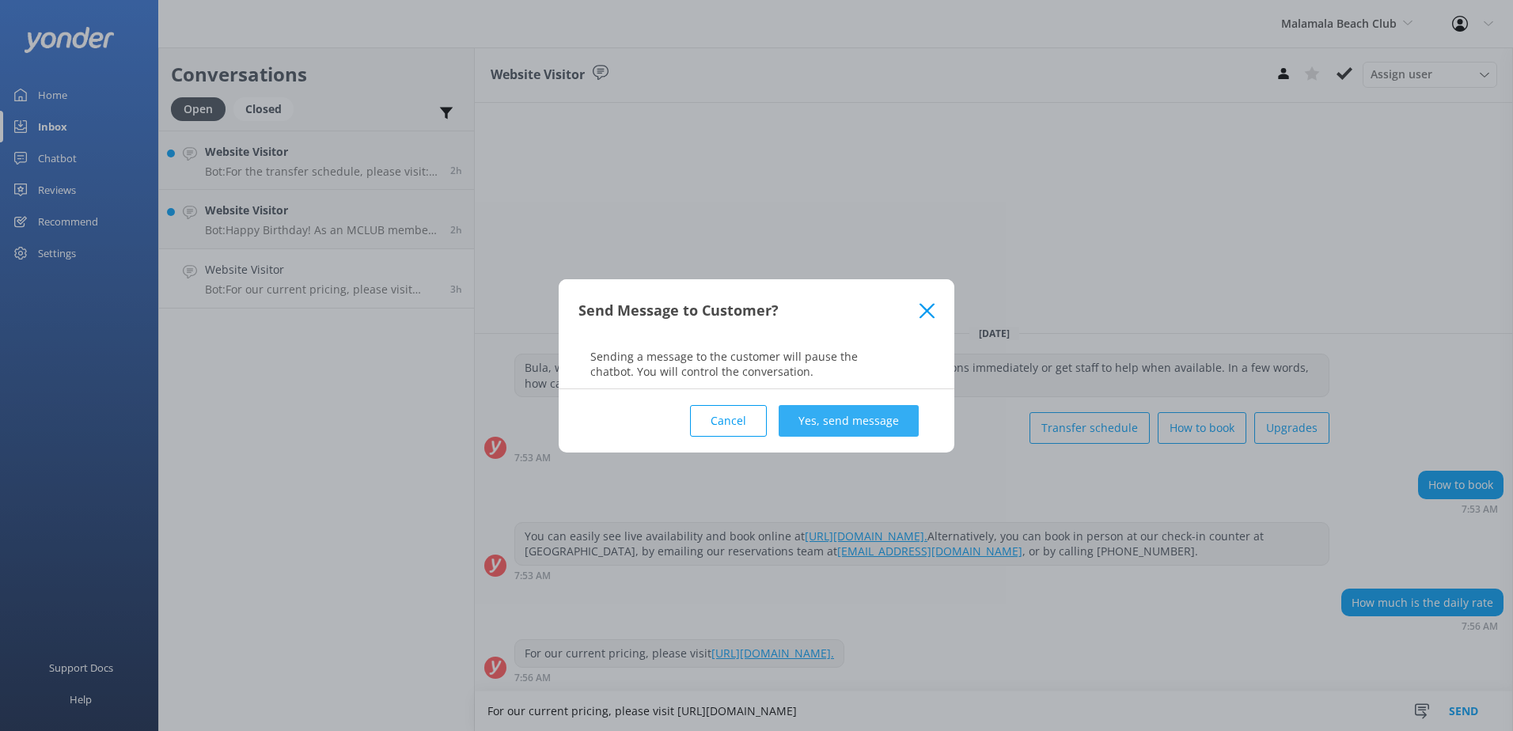
click at [899, 427] on button "Yes, send message" at bounding box center [849, 421] width 140 height 32
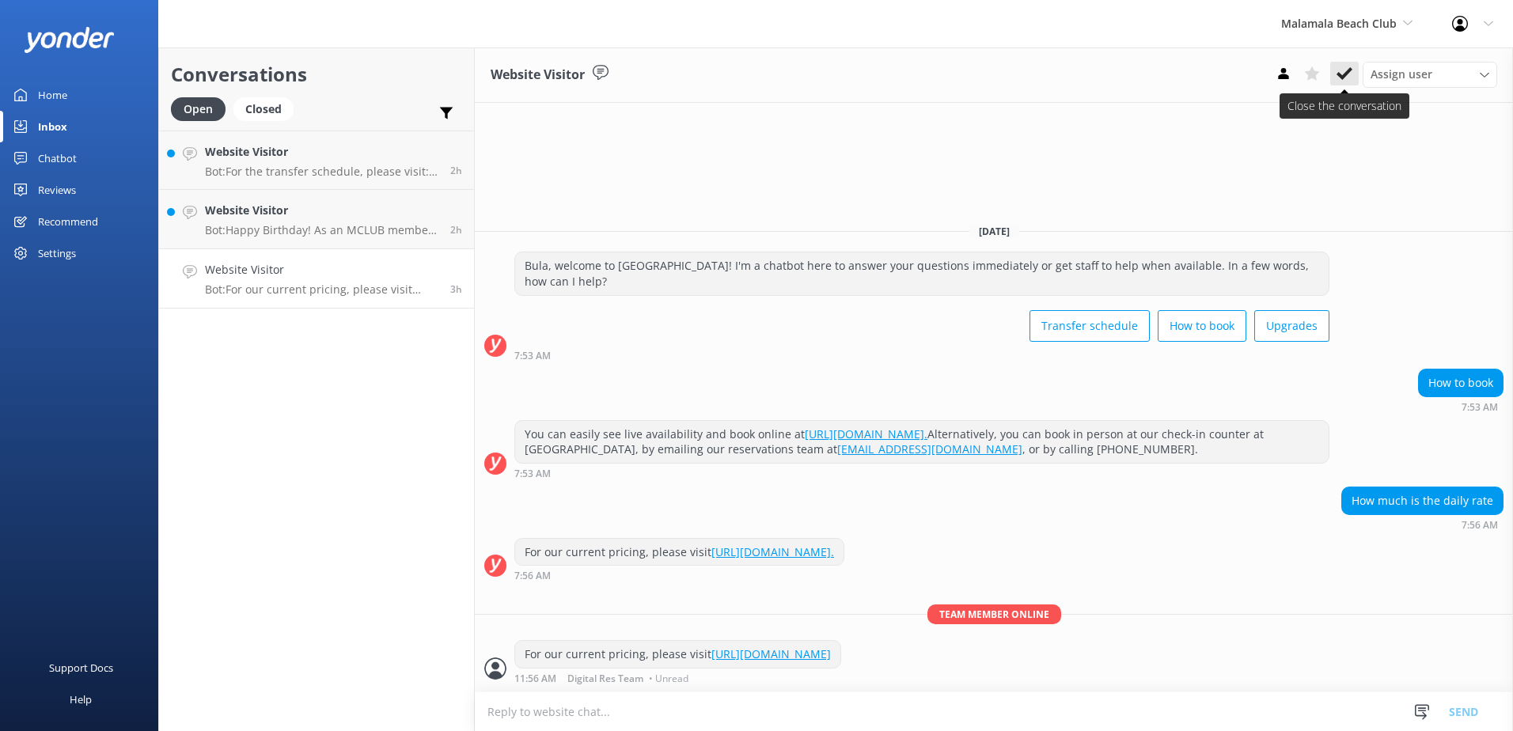
click at [1338, 73] on icon at bounding box center [1345, 74] width 16 height 16
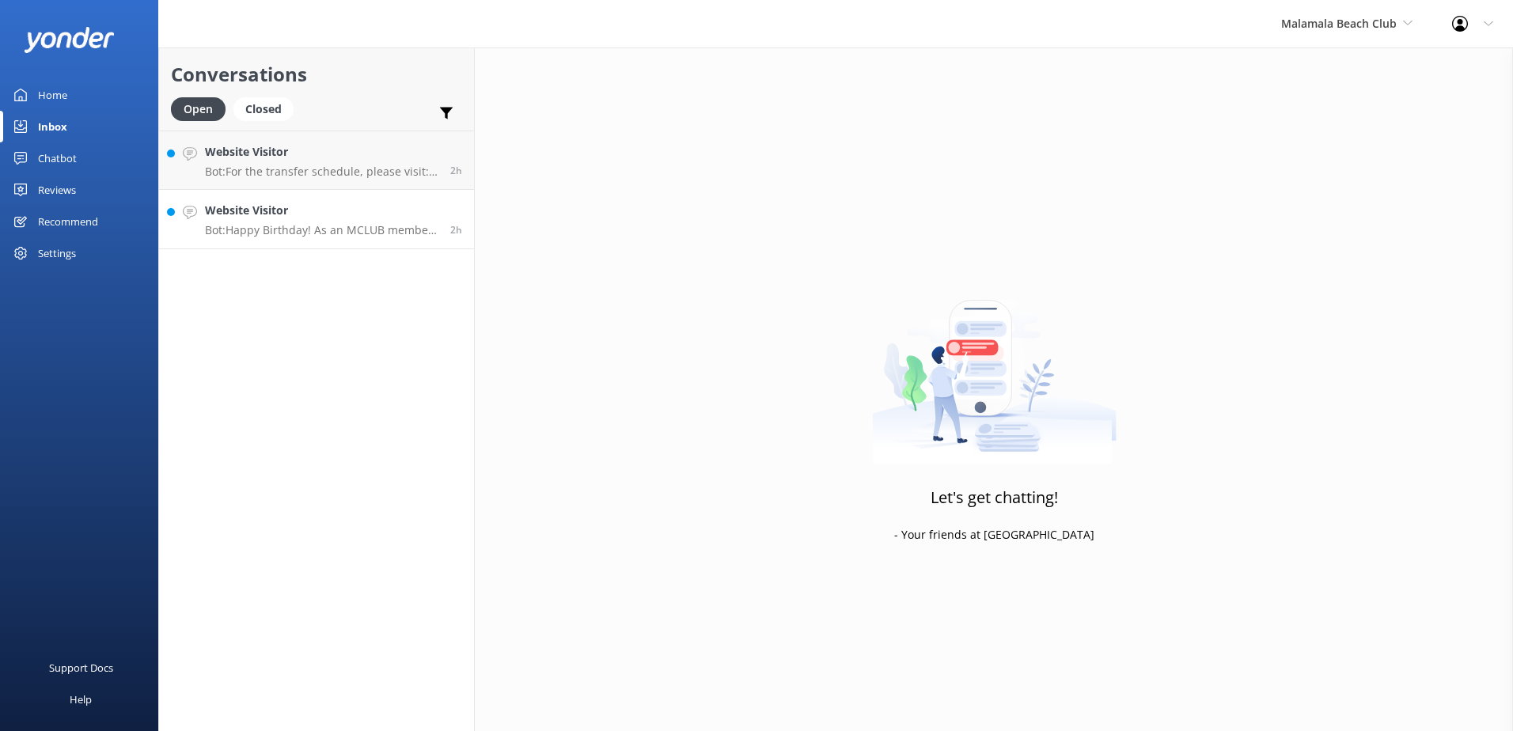
click at [367, 213] on h4 "Website Visitor" at bounding box center [321, 210] width 233 height 17
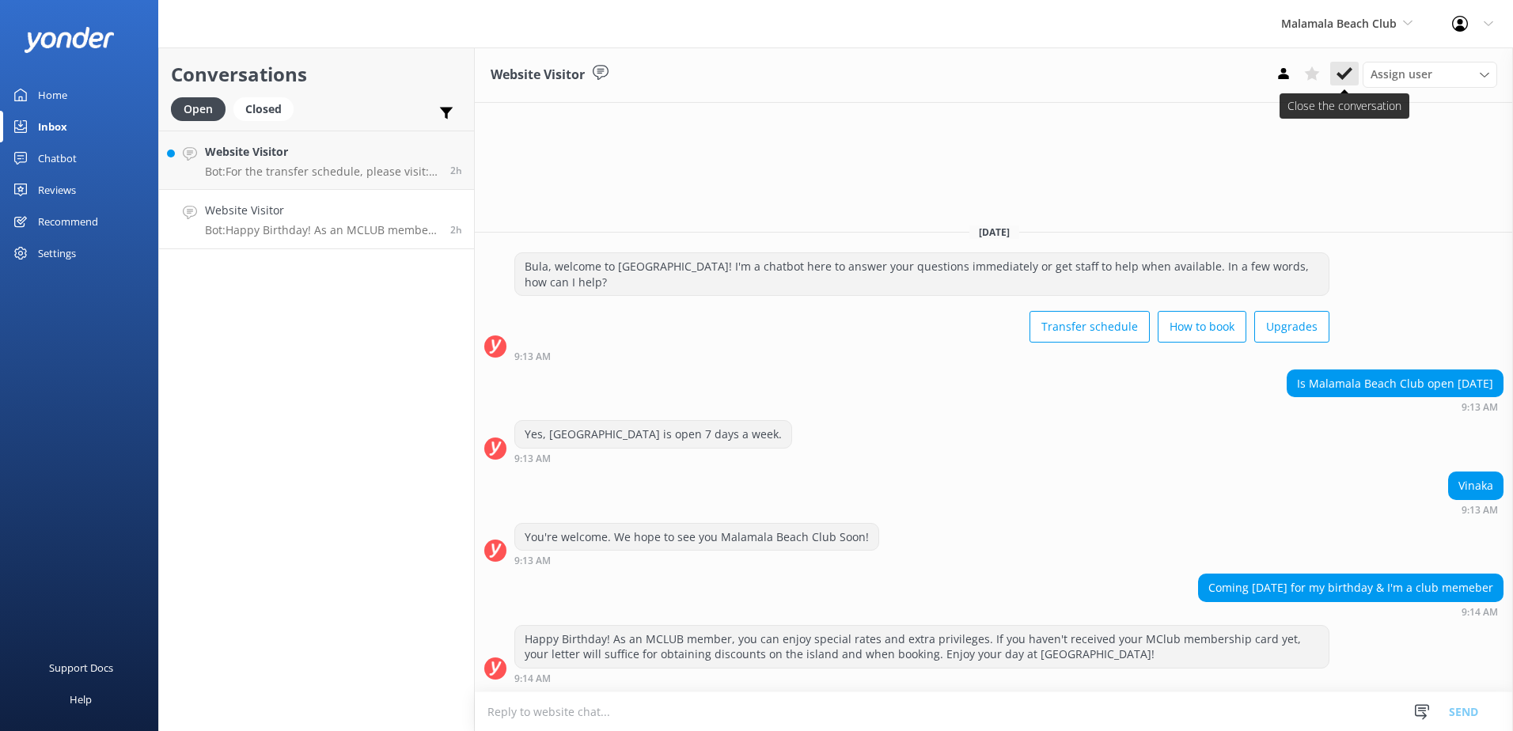
click at [1342, 76] on use at bounding box center [1345, 73] width 16 height 13
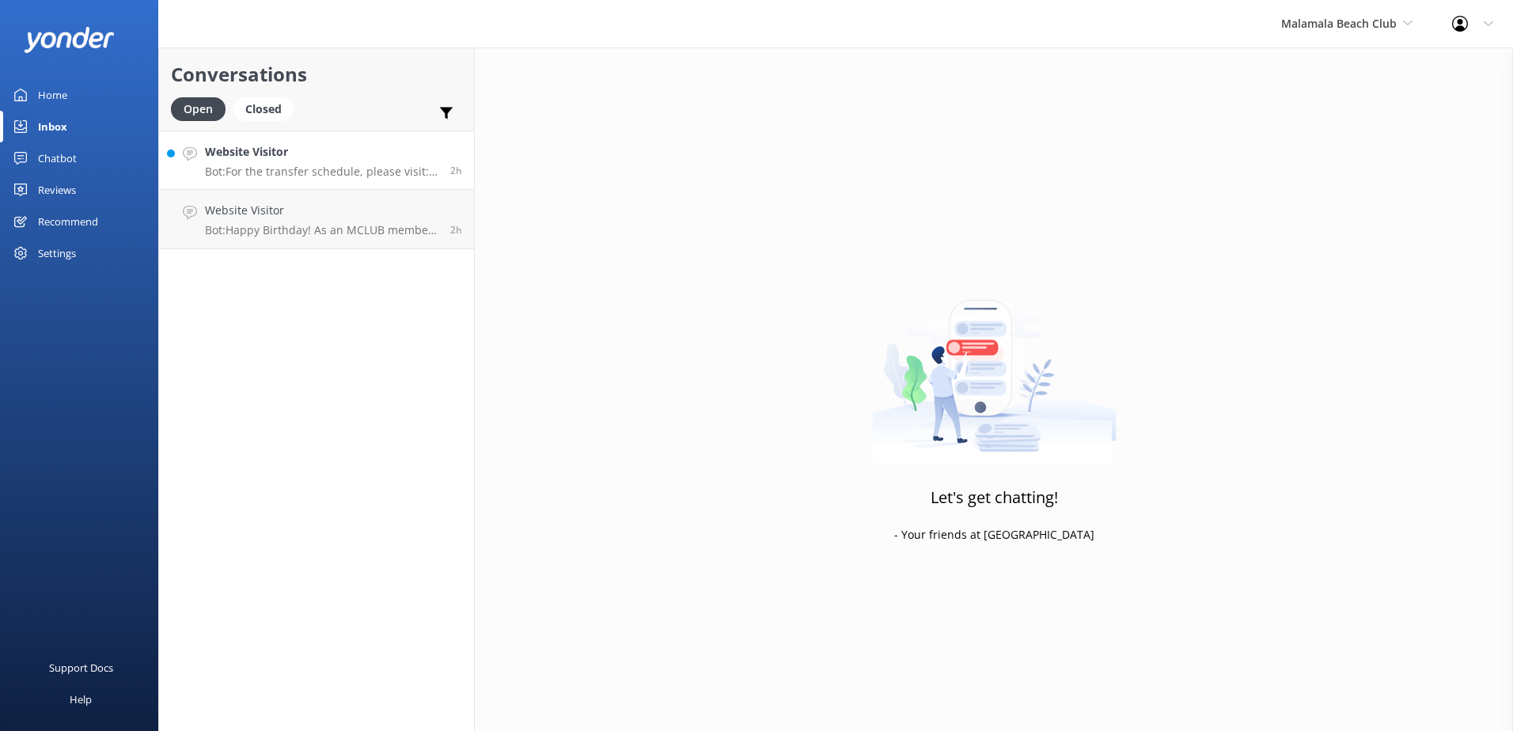
click at [349, 174] on p "Bot: For the transfer schedule, please visit: [URL][DOMAIN_NAME]" at bounding box center [321, 172] width 233 height 14
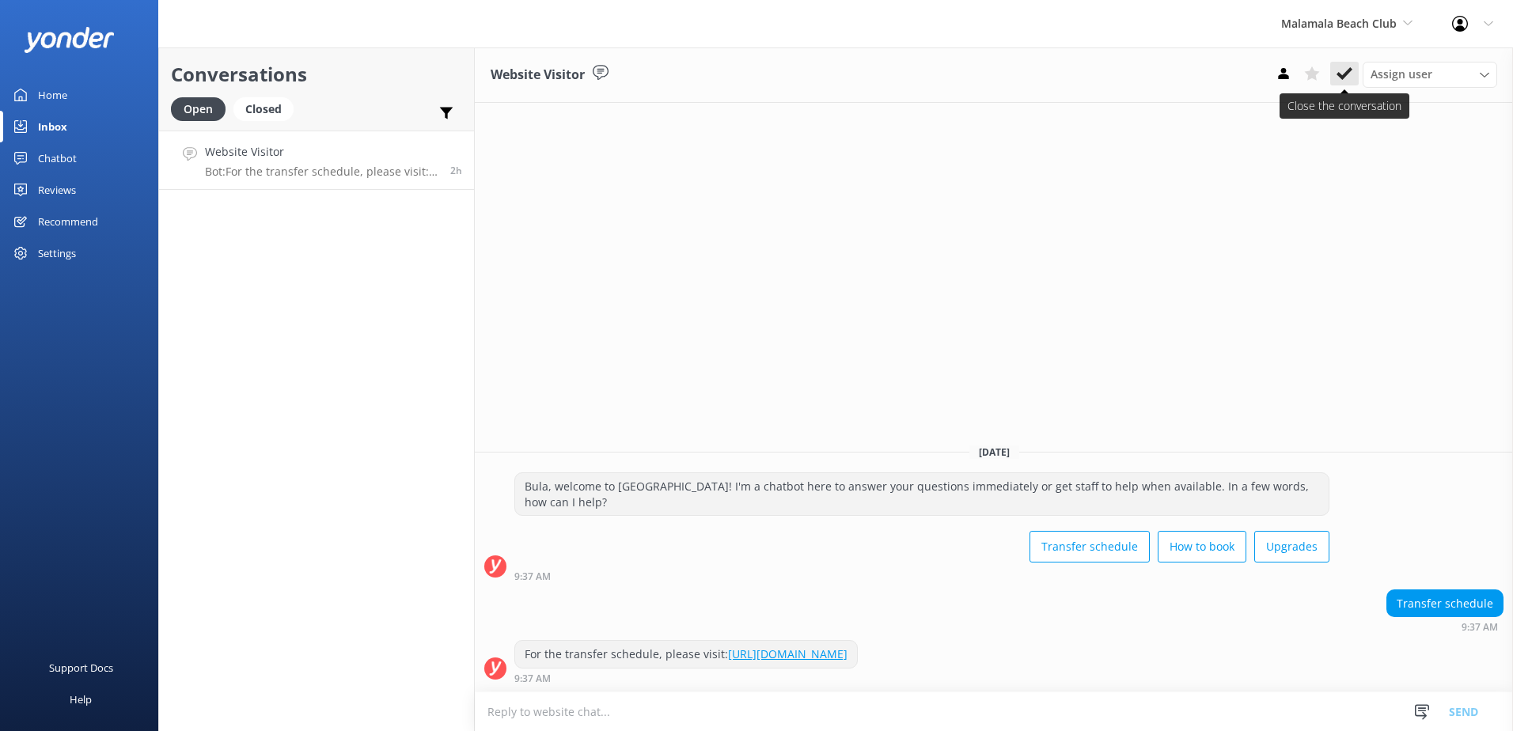
click at [1345, 74] on use at bounding box center [1345, 73] width 16 height 13
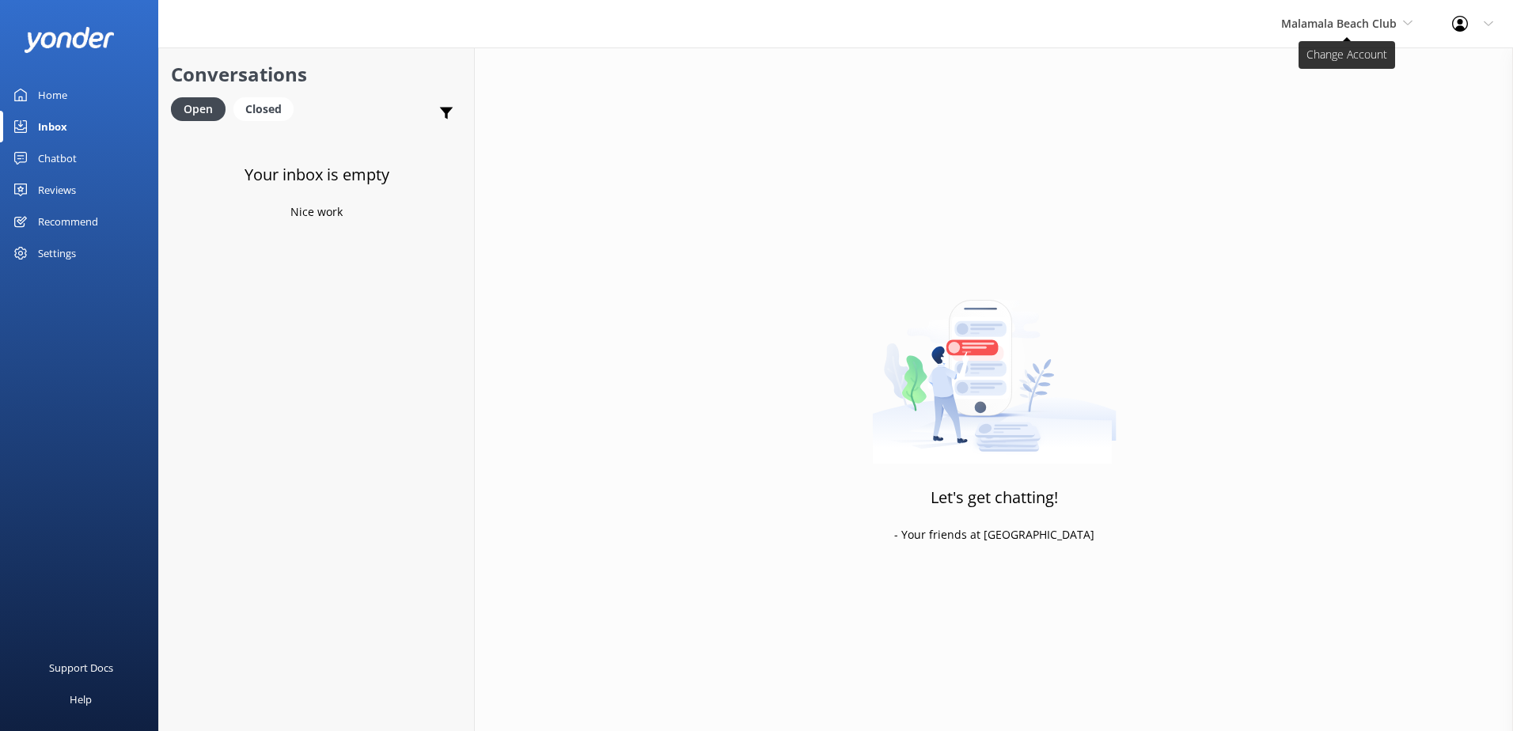
click at [1345, 18] on span "Malamala Beach Club" at bounding box center [1339, 23] width 116 height 15
click at [1340, 177] on link "Awesome Adventures Fiji" at bounding box center [1341, 180] width 158 height 38
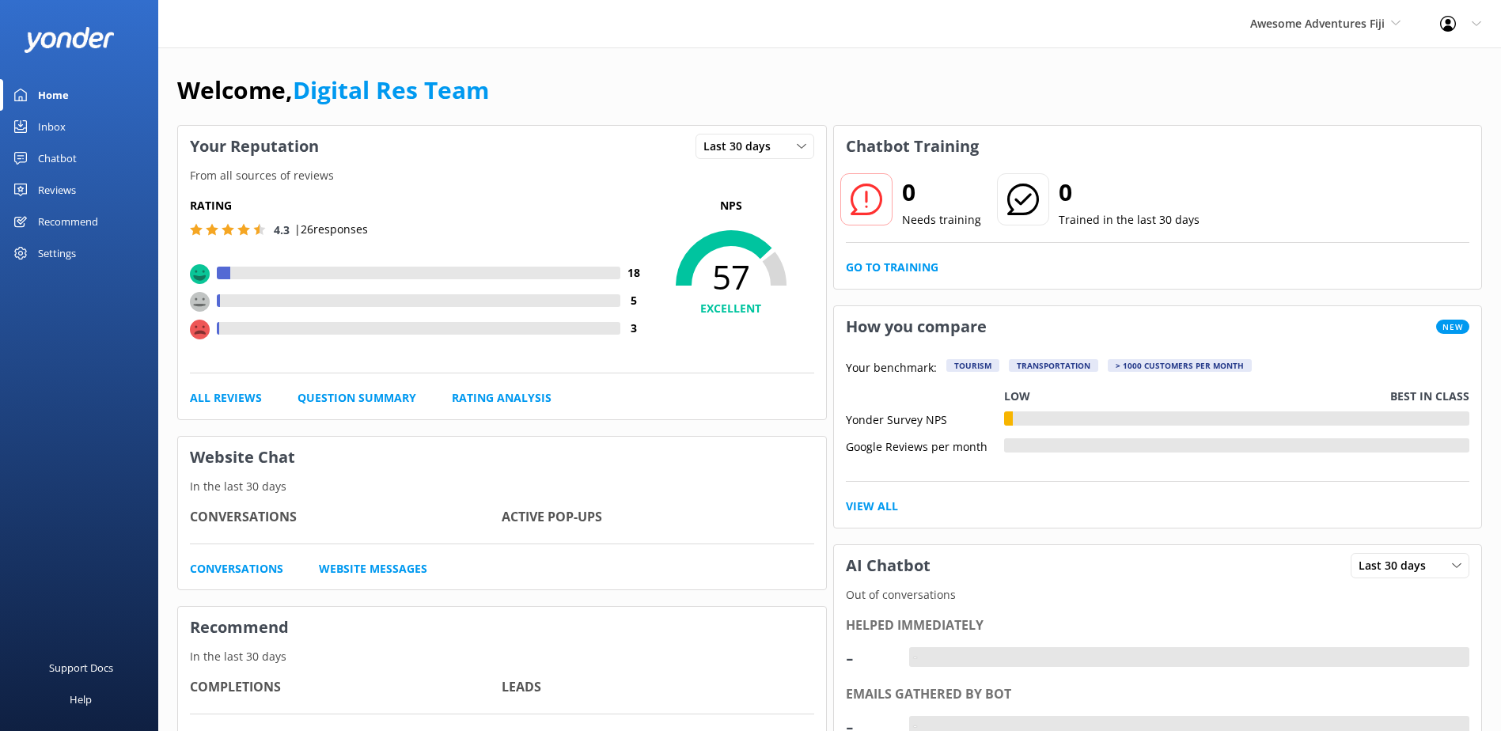
click at [63, 123] on div "Inbox" at bounding box center [52, 127] width 28 height 32
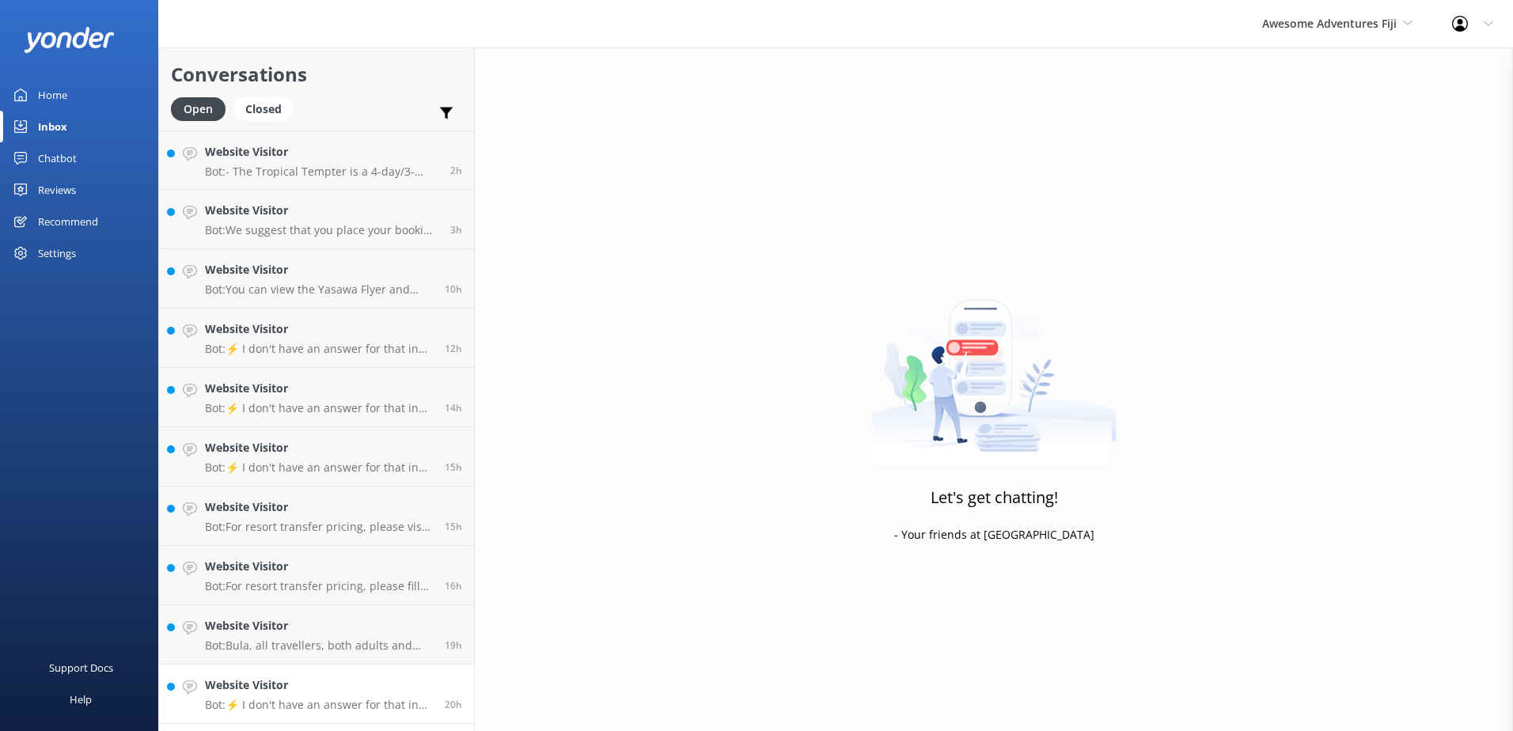
click at [351, 719] on link "Website Visitor Bot: ⚡ I don't have an answer for that in my knowledge base. Pl…" at bounding box center [316, 694] width 315 height 59
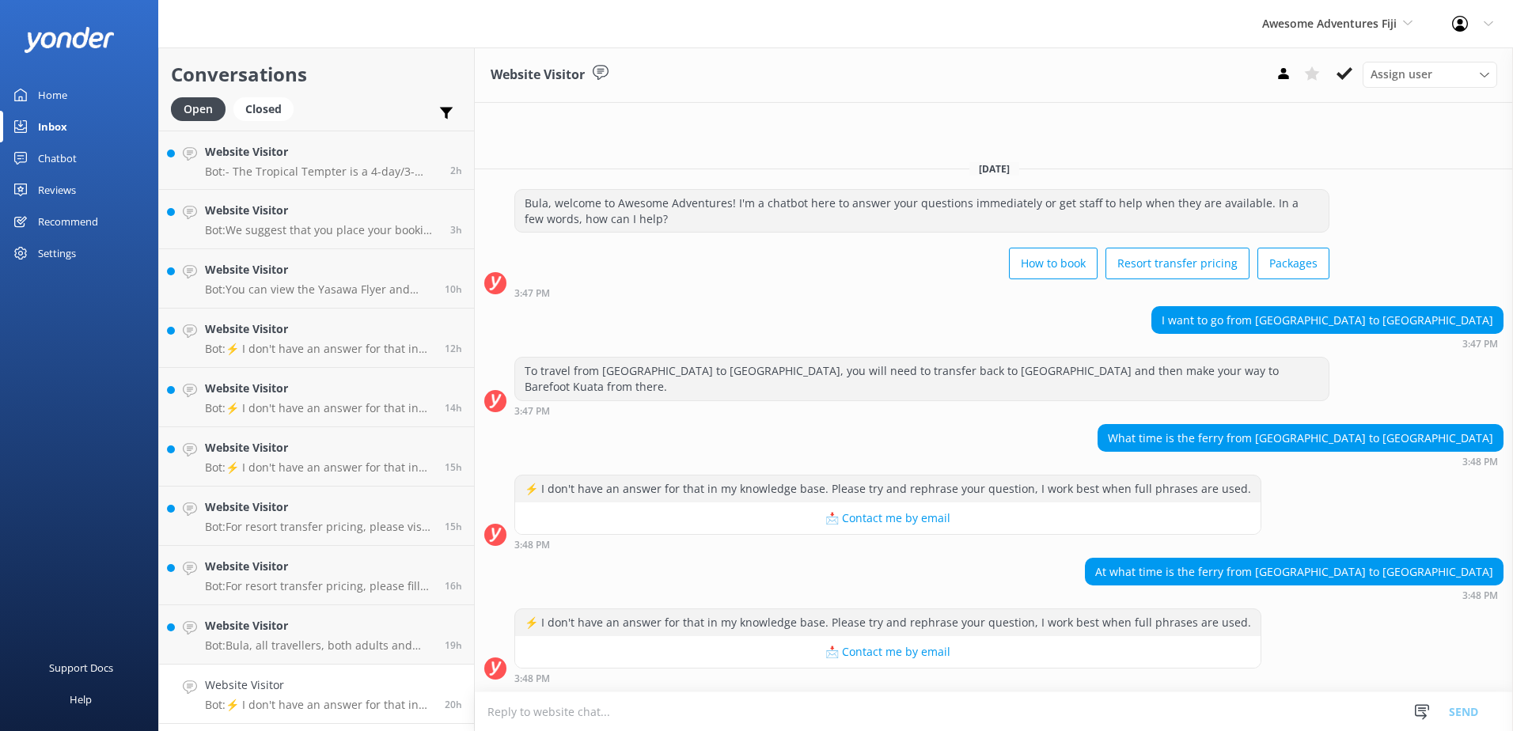
drag, startPoint x: 887, startPoint y: 706, endPoint x: 880, endPoint y: 711, distance: 8.6
click at [887, 706] on textarea at bounding box center [994, 712] width 1038 height 39
click at [848, 714] on textarea at bounding box center [994, 712] width 1038 height 39
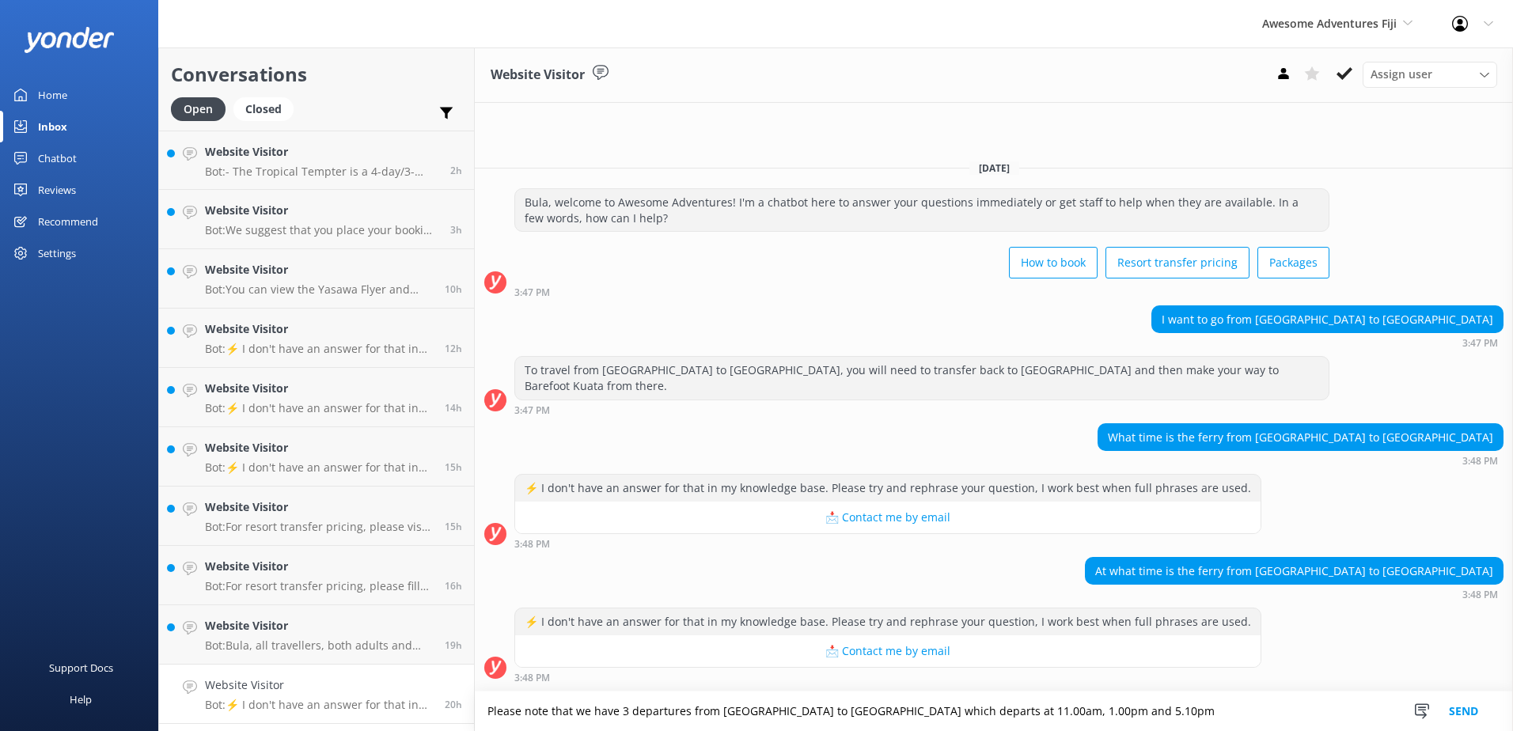
click at [1215, 704] on textarea "Please note that we have 3 departures from [GEOGRAPHIC_DATA] to [GEOGRAPHIC_DAT…" at bounding box center [994, 712] width 1038 height 40
type textarea "Please note that we have 3 departures from [GEOGRAPHIC_DATA] to [GEOGRAPHIC_DAT…"
click at [1471, 714] on button "Send" at bounding box center [1463, 712] width 59 height 40
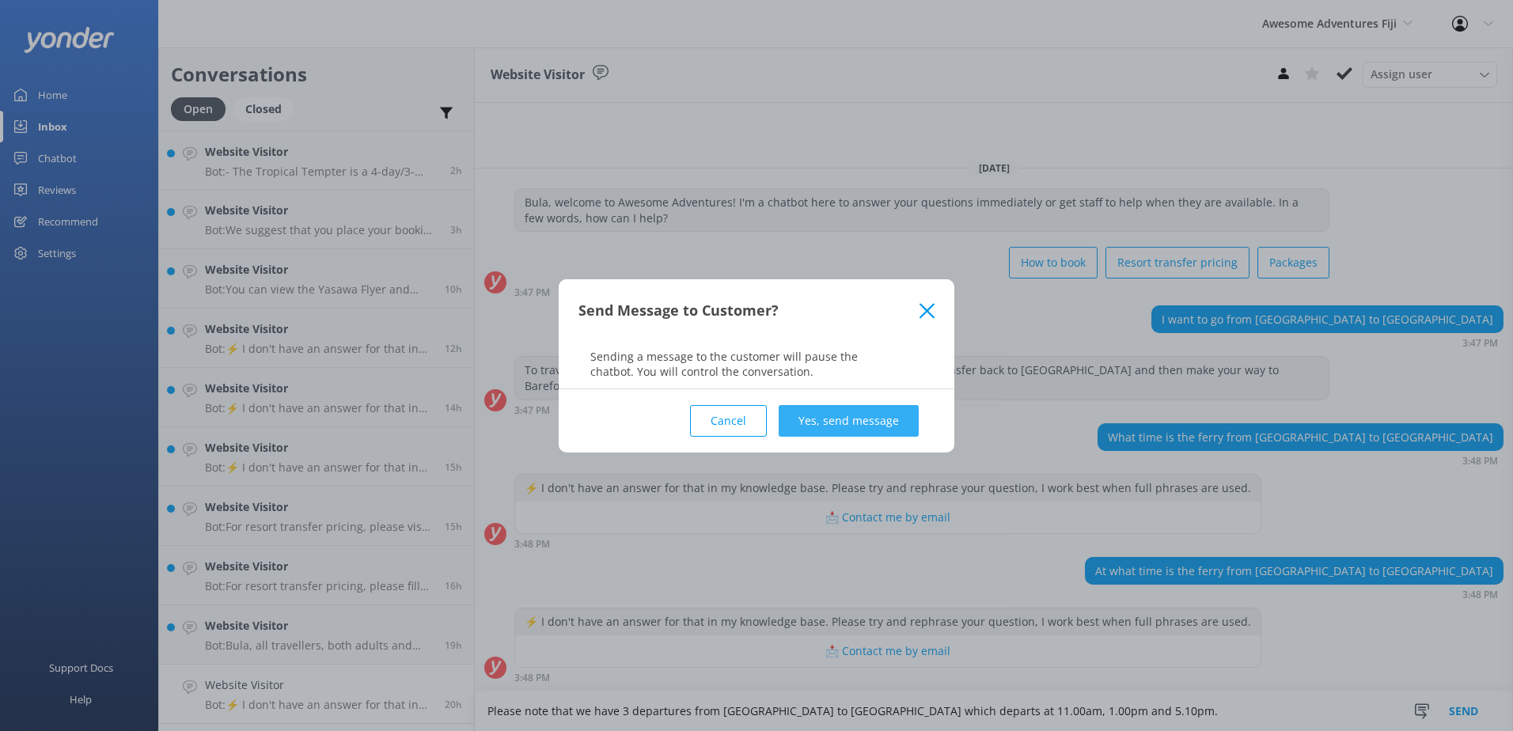
click at [832, 432] on button "Yes, send message" at bounding box center [849, 421] width 140 height 32
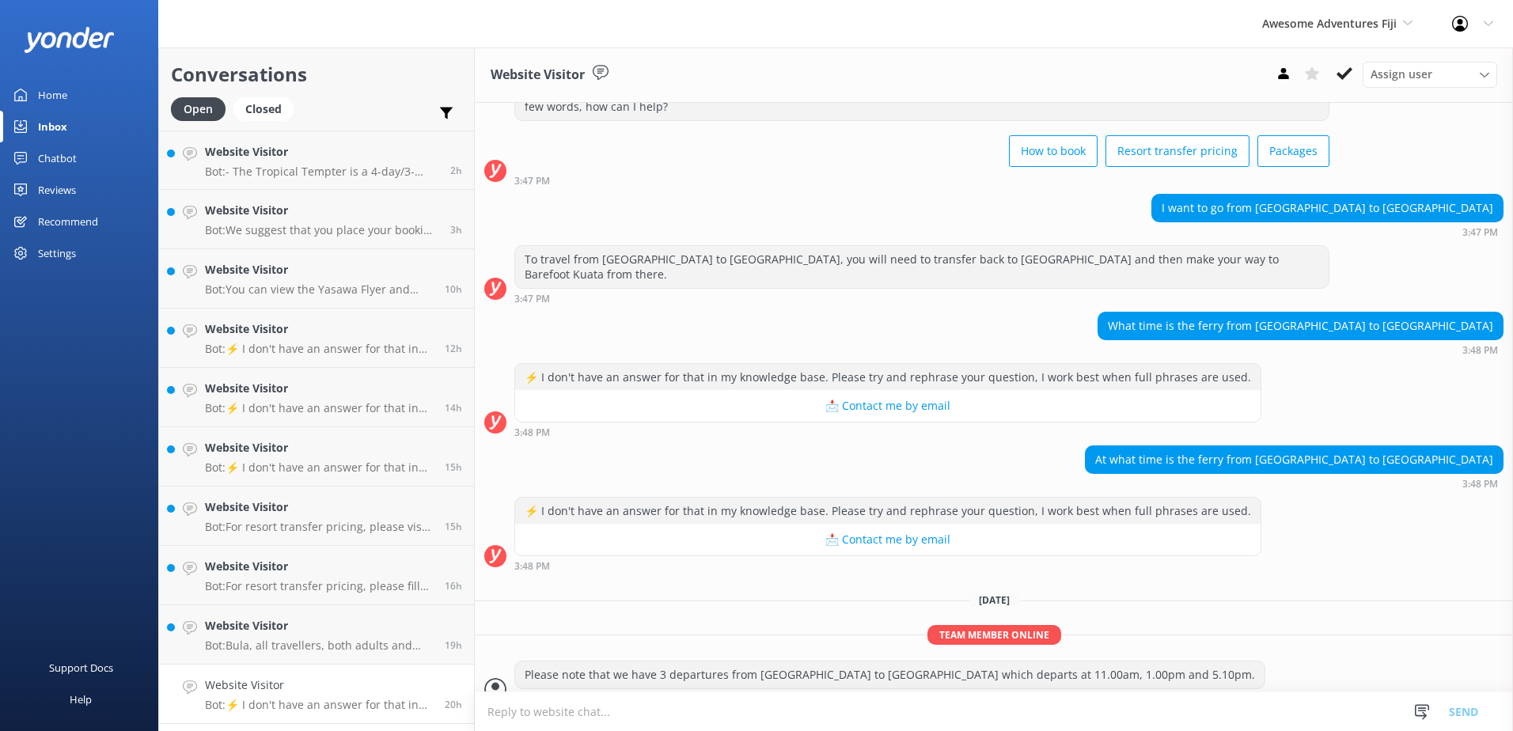
scroll to position [88, 0]
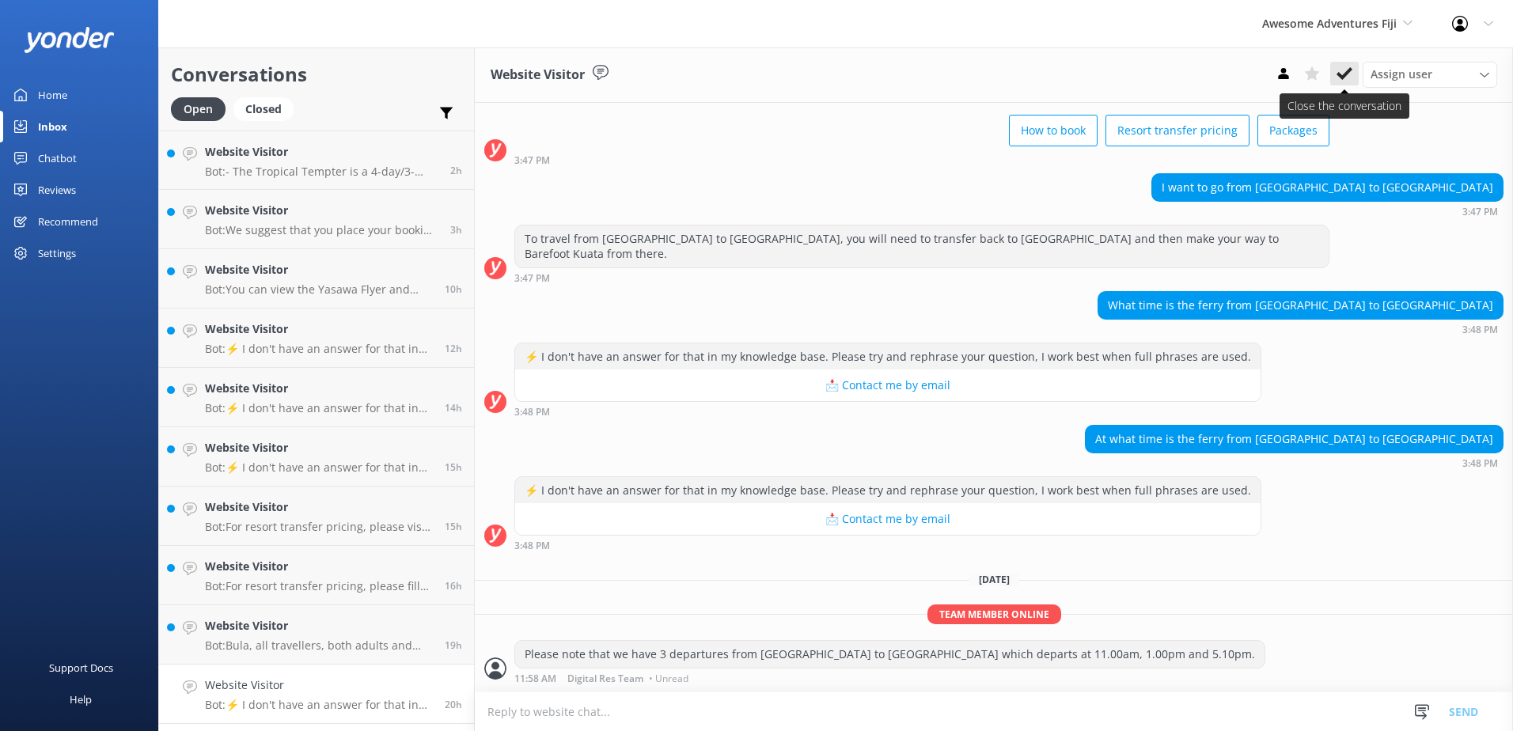
click at [1345, 76] on use at bounding box center [1345, 73] width 16 height 13
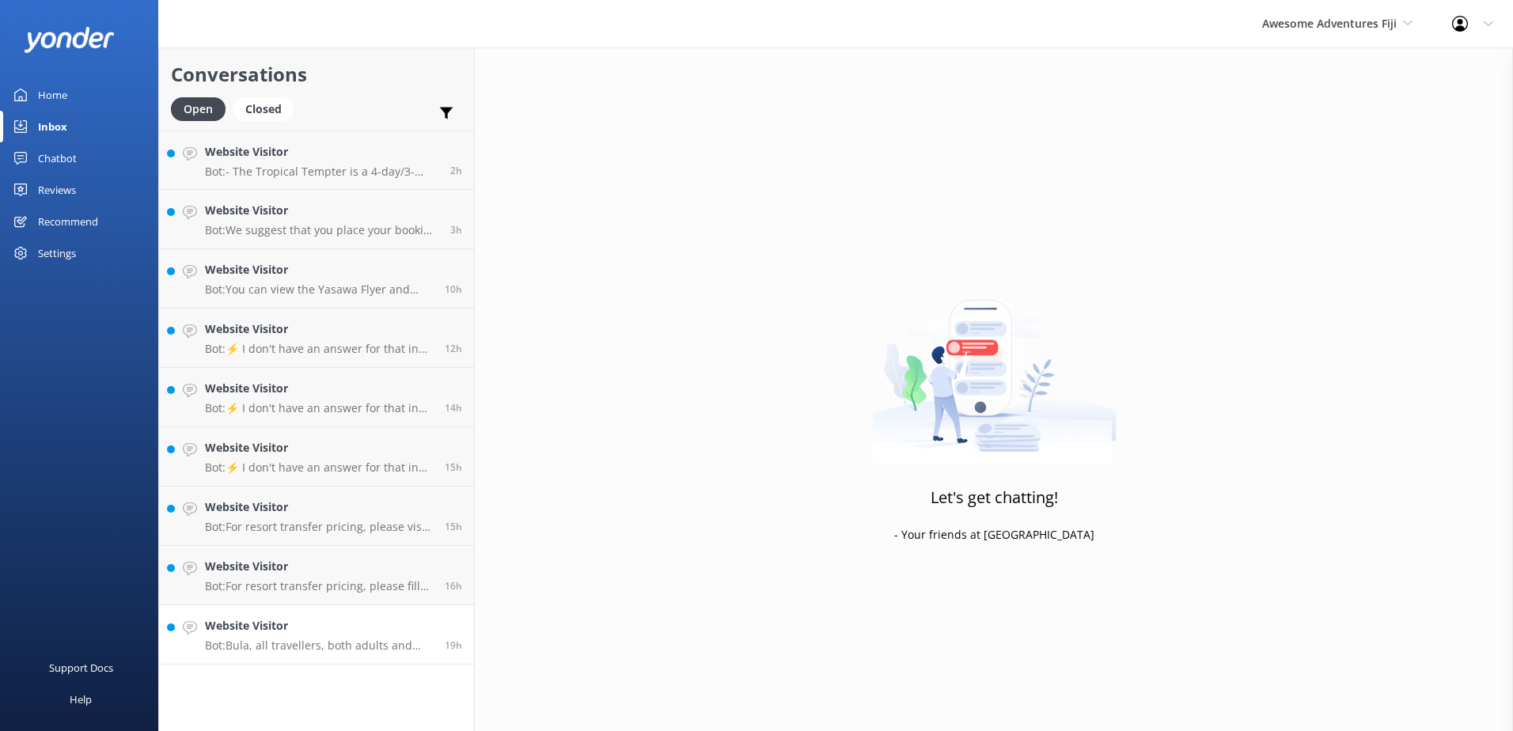
click at [355, 637] on div "Website Visitor Bot: Bula, all travellers, both adults and children, are subjec…" at bounding box center [319, 634] width 228 height 35
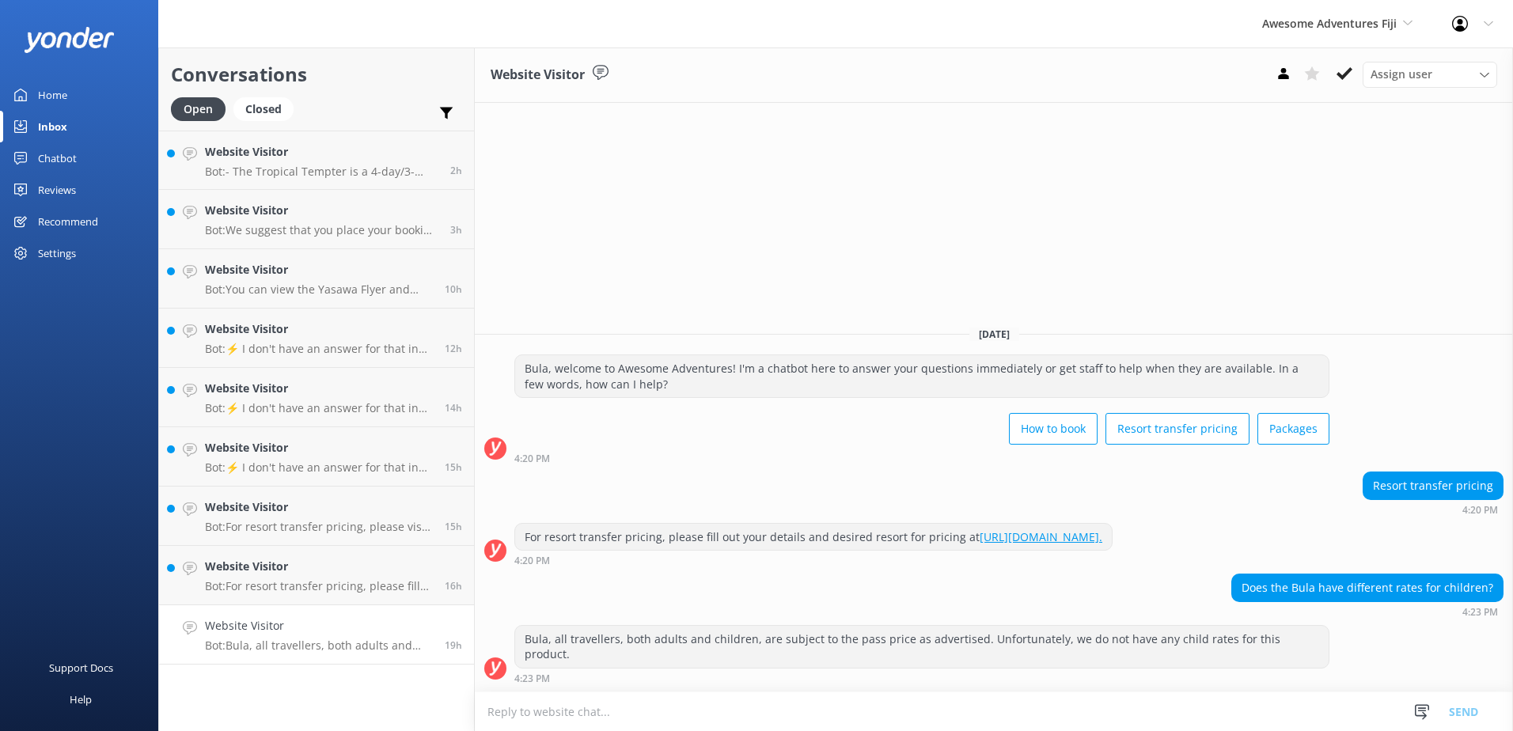
click at [1091, 704] on textarea at bounding box center [994, 712] width 1038 height 39
click at [1347, 77] on icon at bounding box center [1345, 74] width 16 height 16
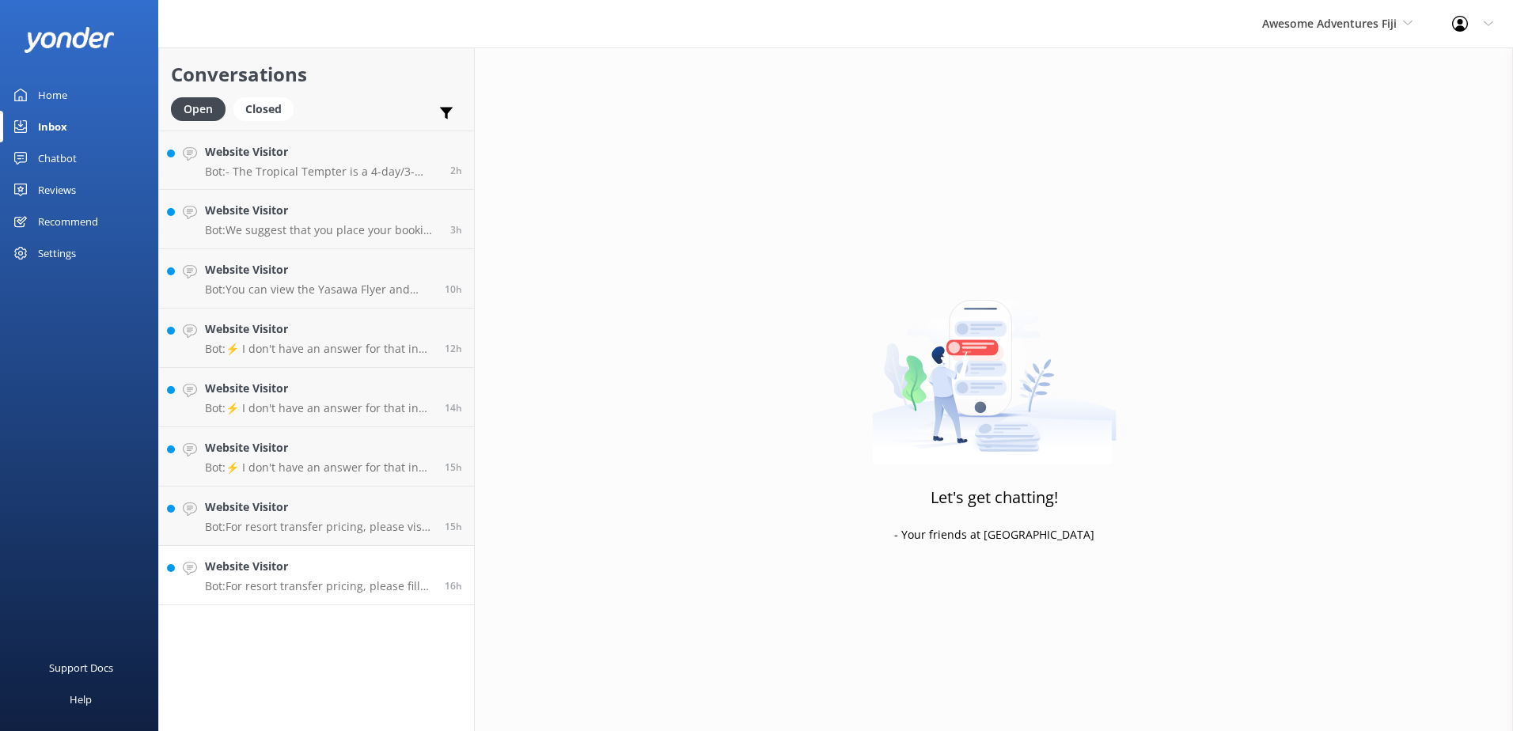
click at [394, 578] on div "Website Visitor Bot: For resort transfer pricing, please fill out your details …" at bounding box center [319, 575] width 228 height 35
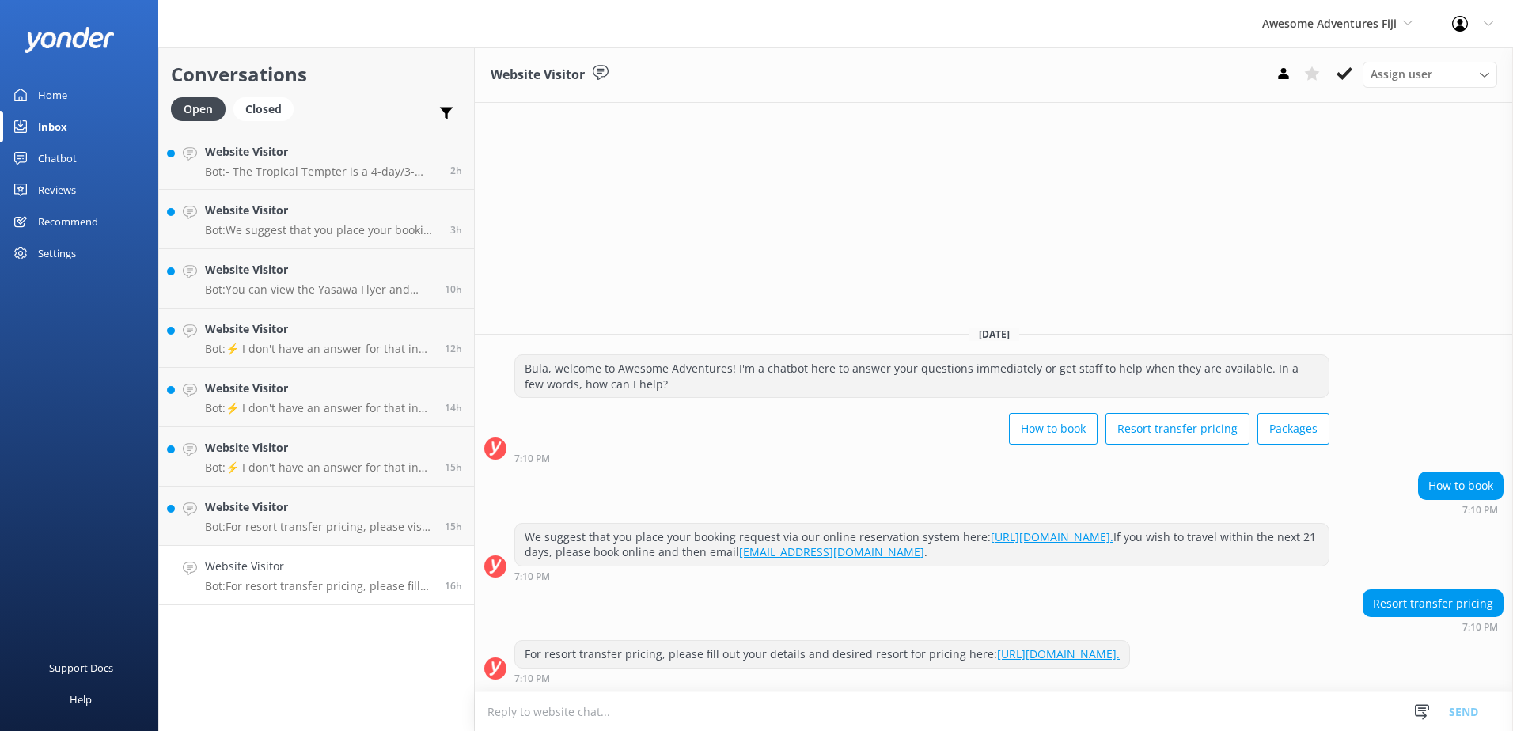
click at [1342, 57] on div "Website Visitor Assign user [PERSON_NAME] [PERSON_NAME] Digital Res Team [PERSO…" at bounding box center [994, 74] width 1038 height 55
click at [1344, 70] on icon at bounding box center [1345, 74] width 16 height 16
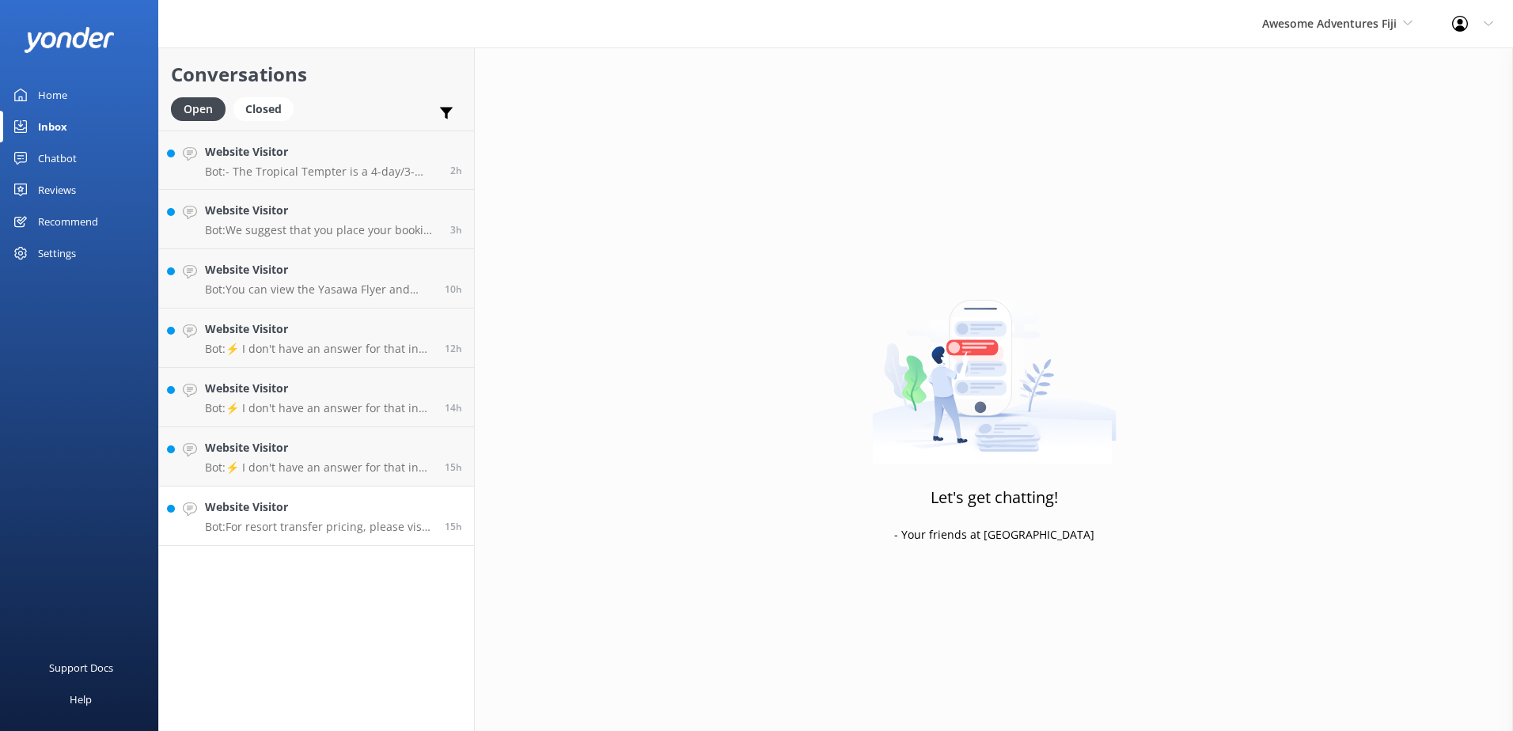
click at [297, 530] on p "Bot: For resort transfer pricing, please visit [URL][DOMAIN_NAME]. If you are t…" at bounding box center [319, 527] width 228 height 14
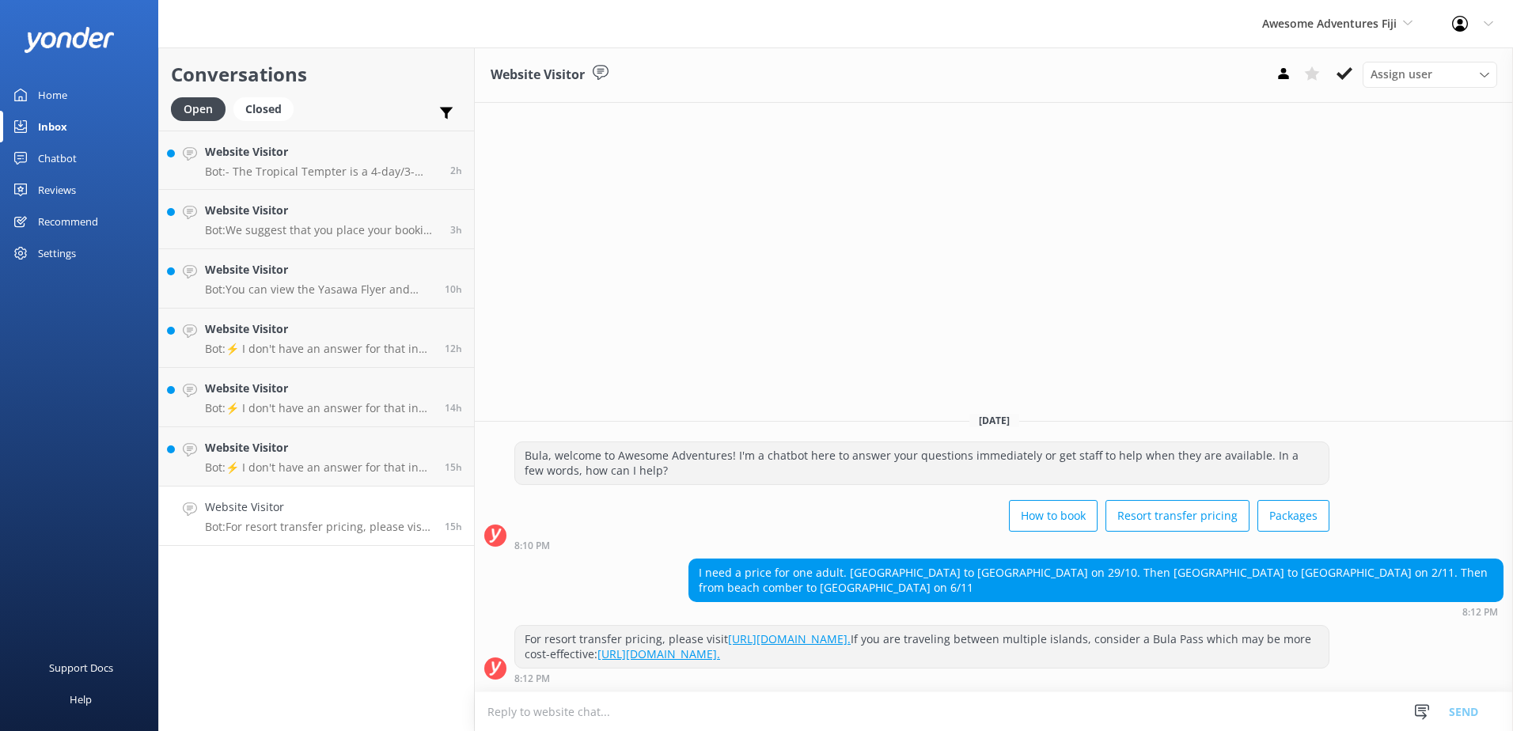
click at [793, 706] on textarea at bounding box center [994, 712] width 1038 height 39
click at [851, 639] on link "[URL][DOMAIN_NAME]." at bounding box center [789, 639] width 123 height 15
click at [819, 714] on textarea at bounding box center [994, 712] width 1038 height 39
type textarea "p"
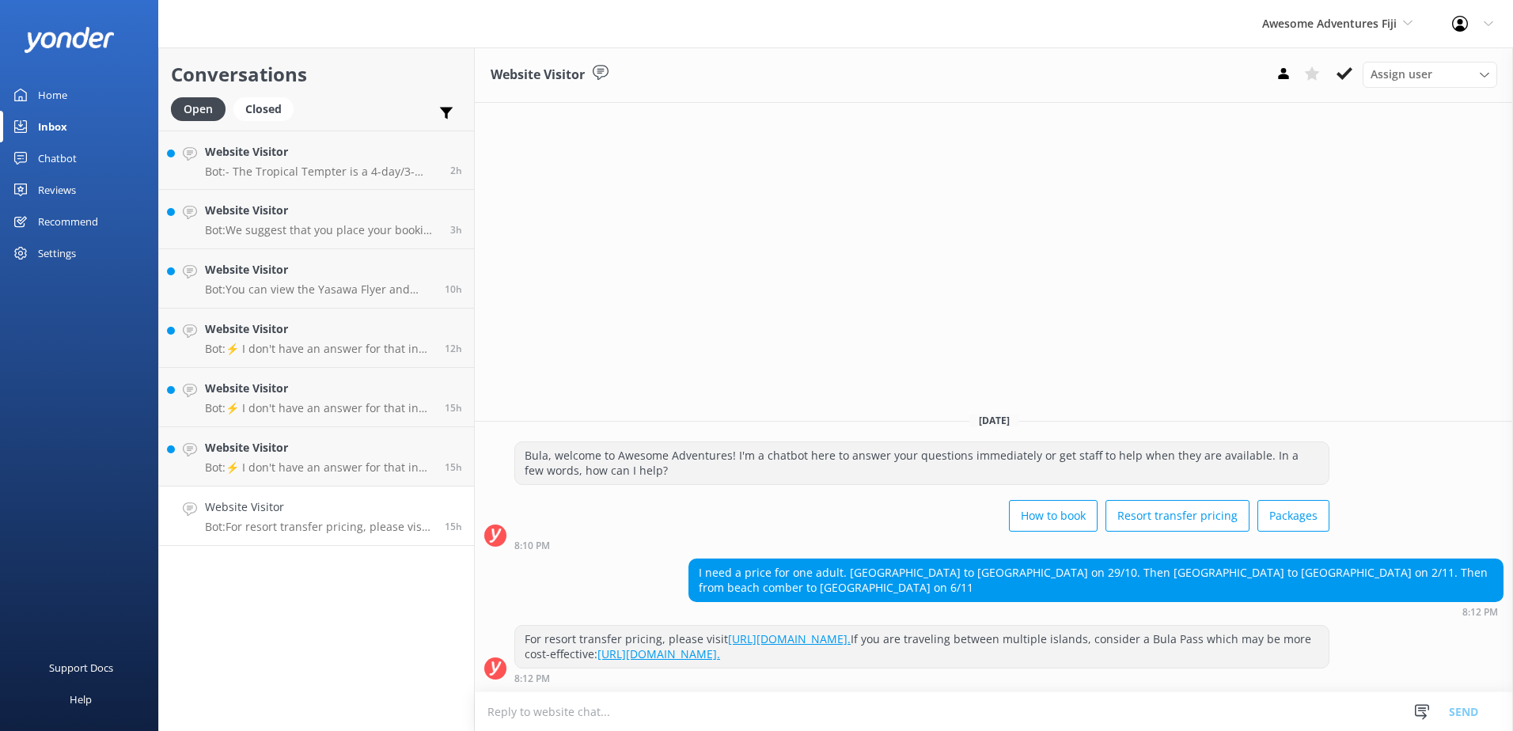
click at [720, 727] on textarea at bounding box center [994, 712] width 1038 height 39
type textarea "p"
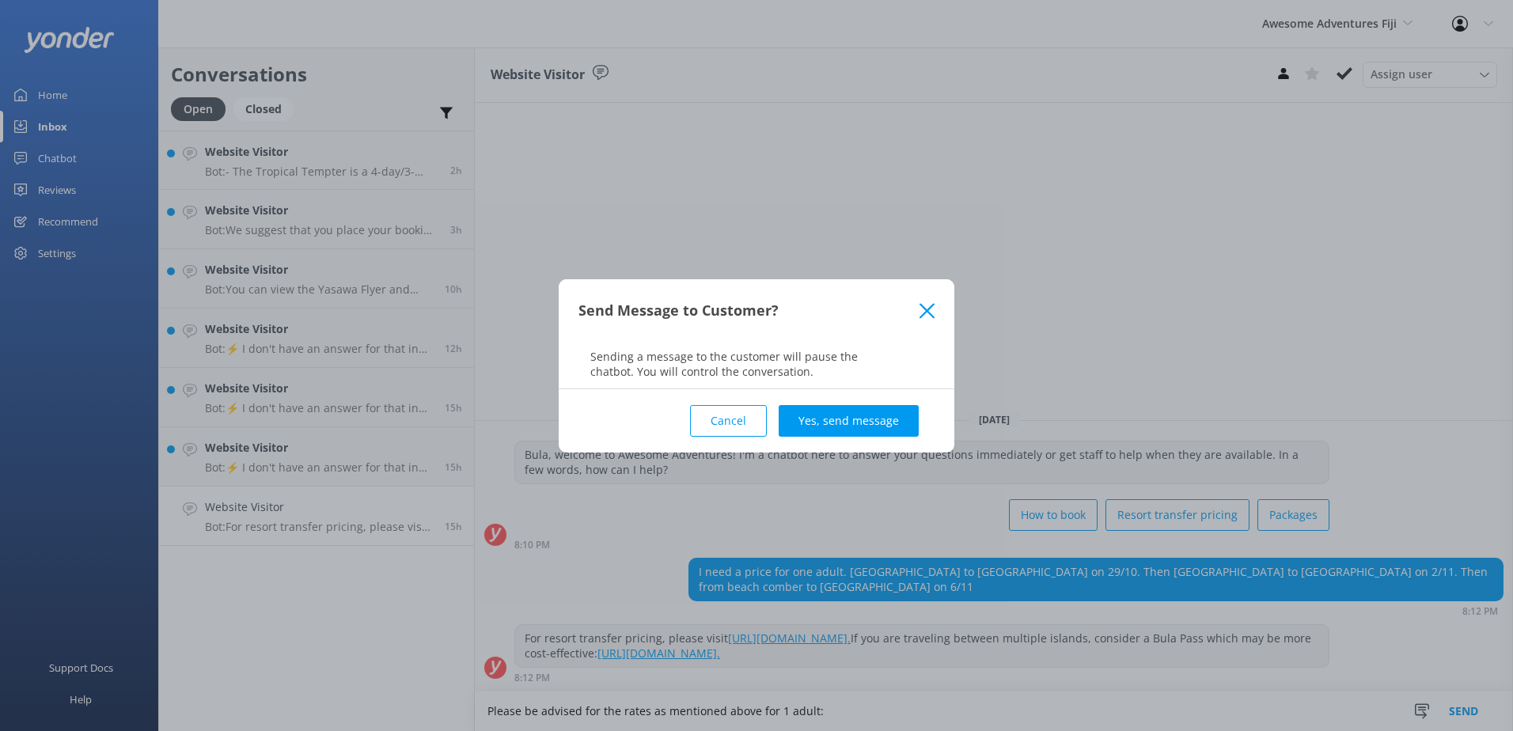
click at [730, 416] on button "Cancel" at bounding box center [728, 421] width 77 height 32
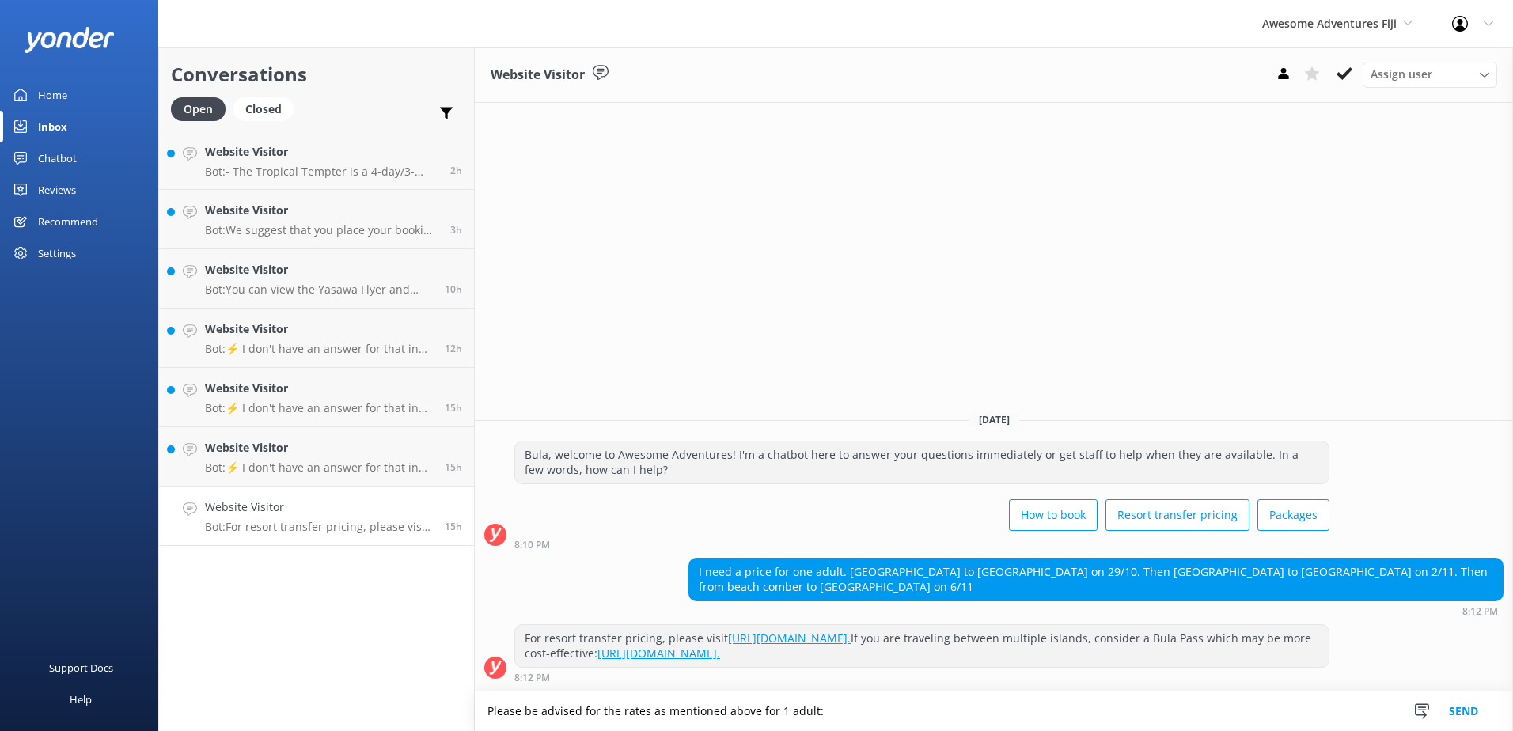
drag, startPoint x: 897, startPoint y: 708, endPoint x: 308, endPoint y: 685, distance: 589.3
click at [312, 684] on div "Conversations Open Closed Important Assigned to me Unassigned Website Visitor B…" at bounding box center [835, 389] width 1355 height 684
paste textarea "Port to Blue Lagoon = $225.00 Blue lagoon to South Sea Island = $200.00 Beachco…"
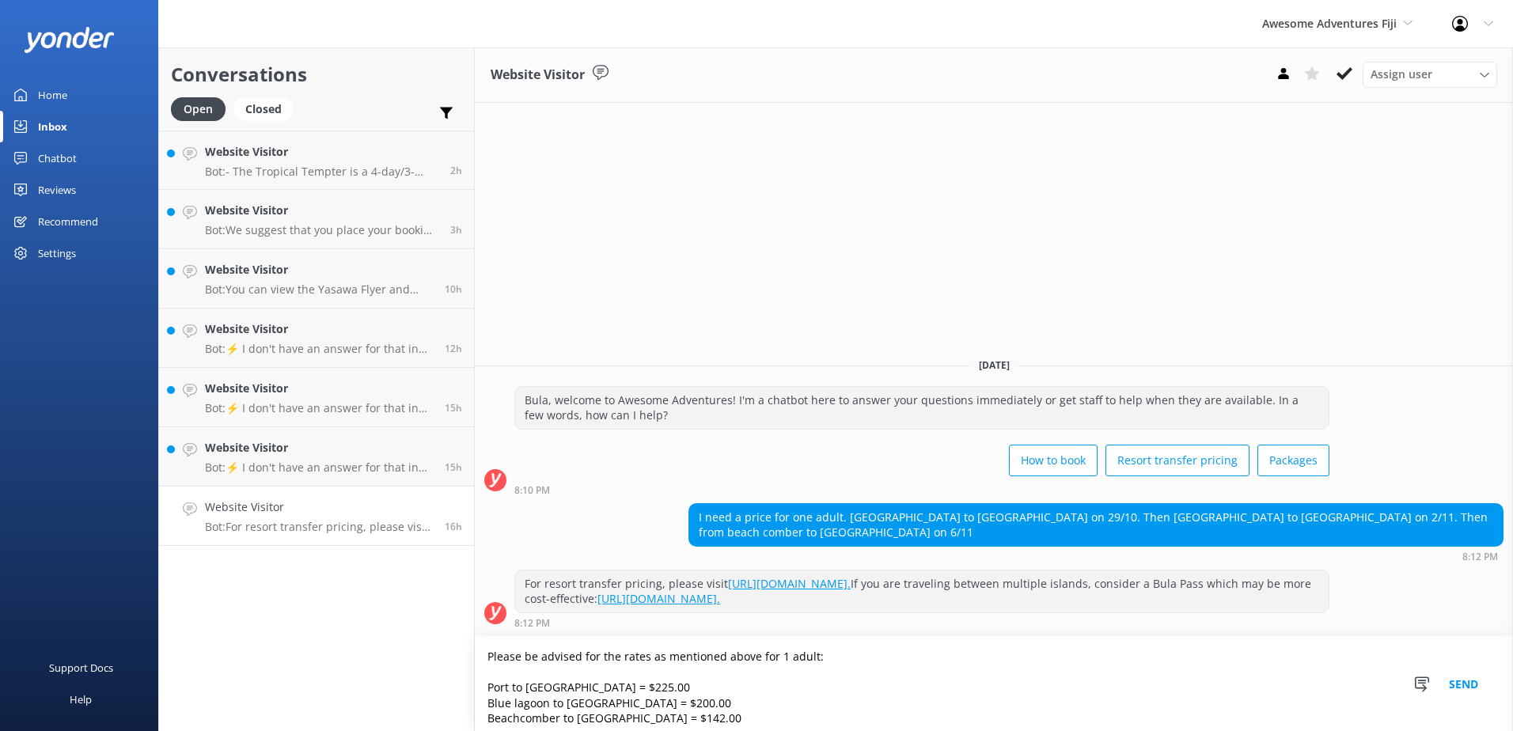
type textarea "Please be advised for the rates as mentioned above for 1 adult: Port to Blue La…"
click at [1461, 684] on button "Send" at bounding box center [1463, 684] width 59 height 94
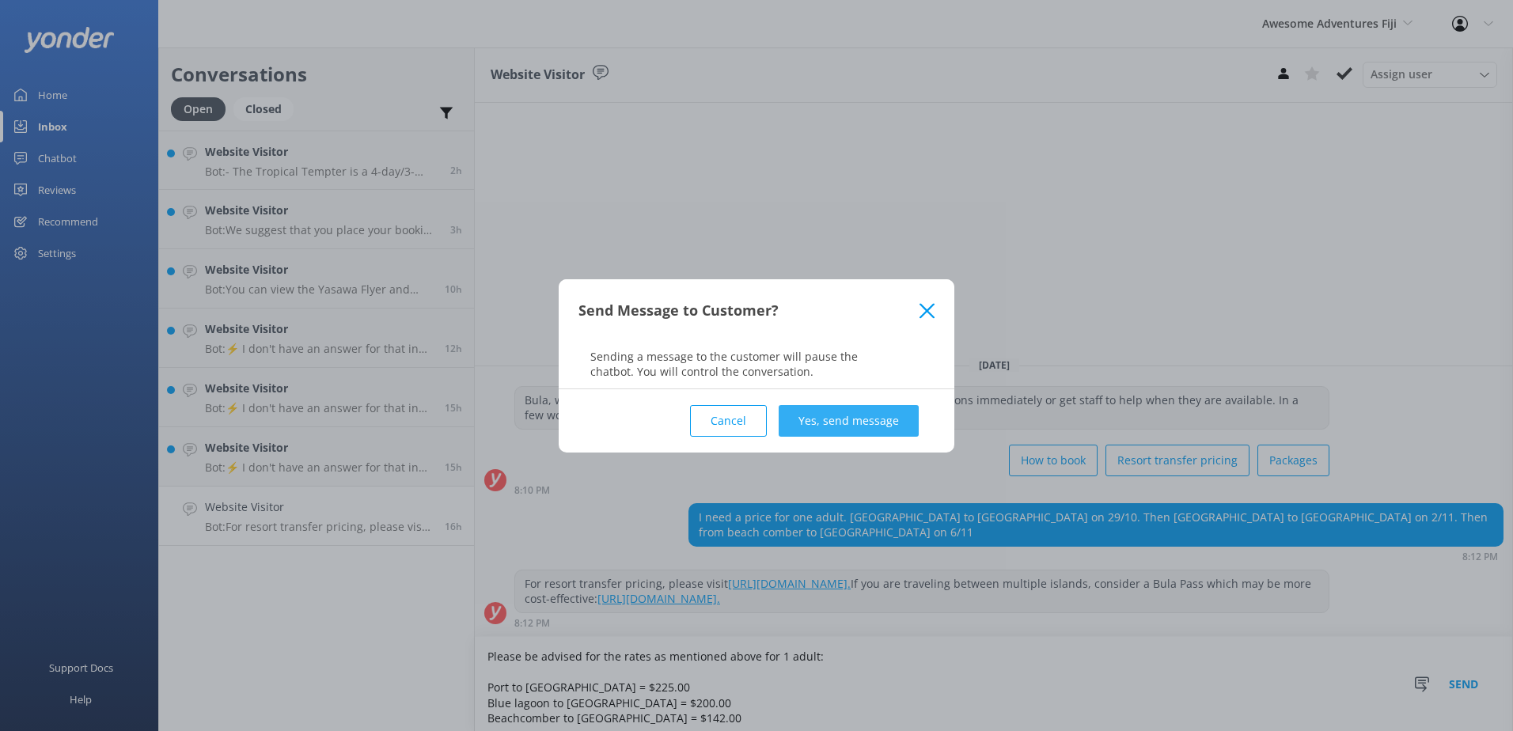
click at [802, 422] on button "Yes, send message" at bounding box center [849, 421] width 140 height 32
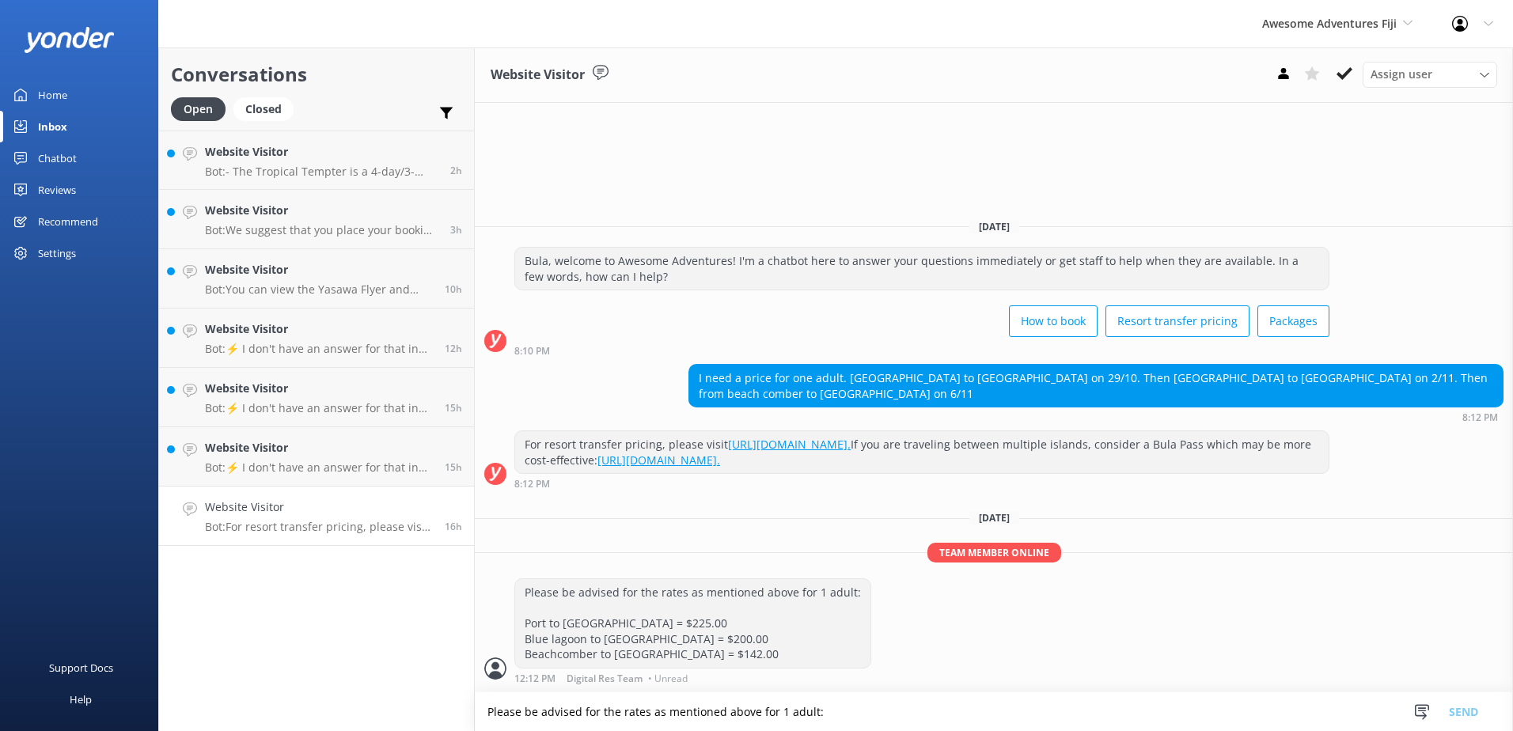
click at [1359, 73] on div "Assign user Sonya Alyssa Digital Res Team Ana Raqitawa Lavenia Adivou Miri Koro…" at bounding box center [1383, 74] width 228 height 25
click at [1350, 74] on icon at bounding box center [1345, 74] width 16 height 16
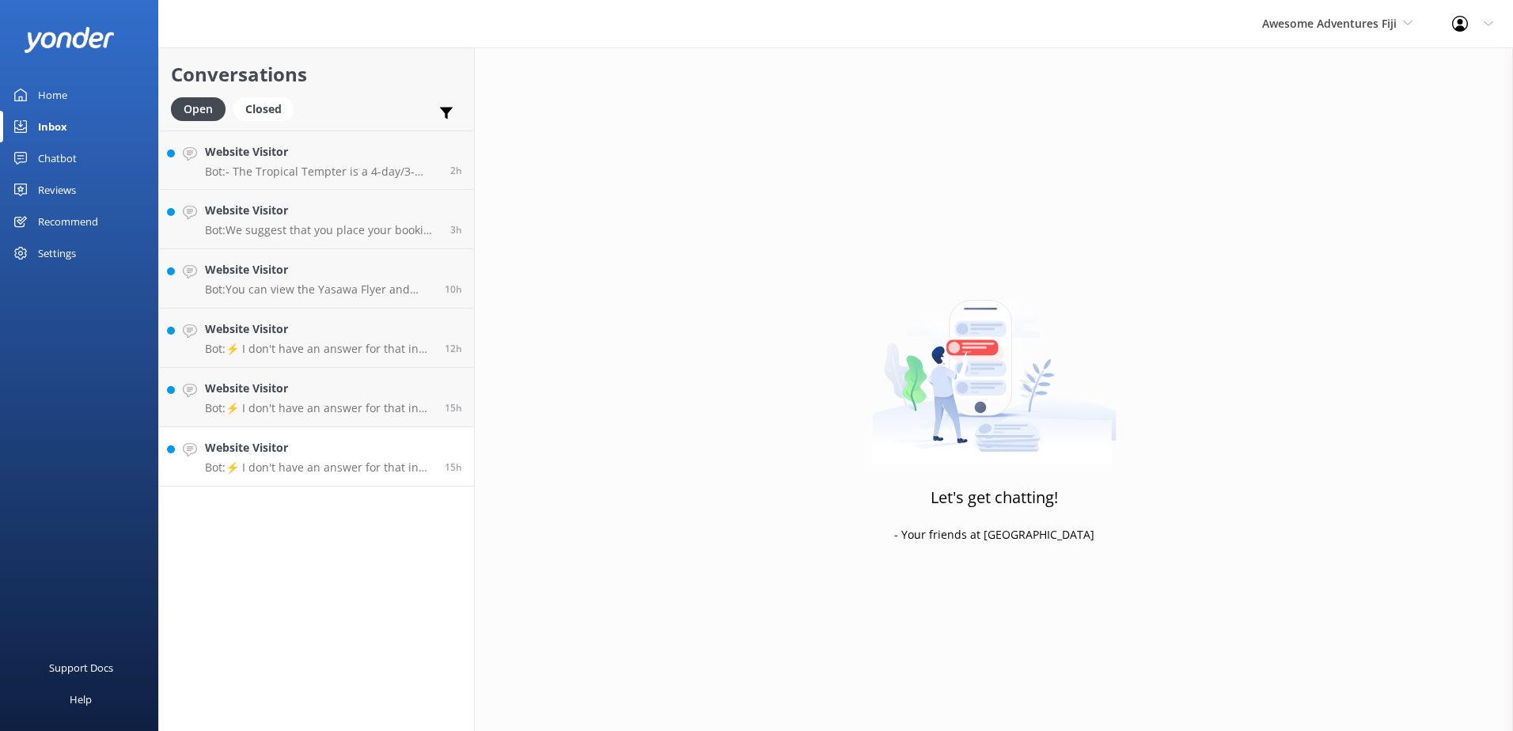
click at [324, 469] on p "Bot: ⚡ I don't have an answer for that in my knowledge base. Please try and rep…" at bounding box center [319, 468] width 228 height 14
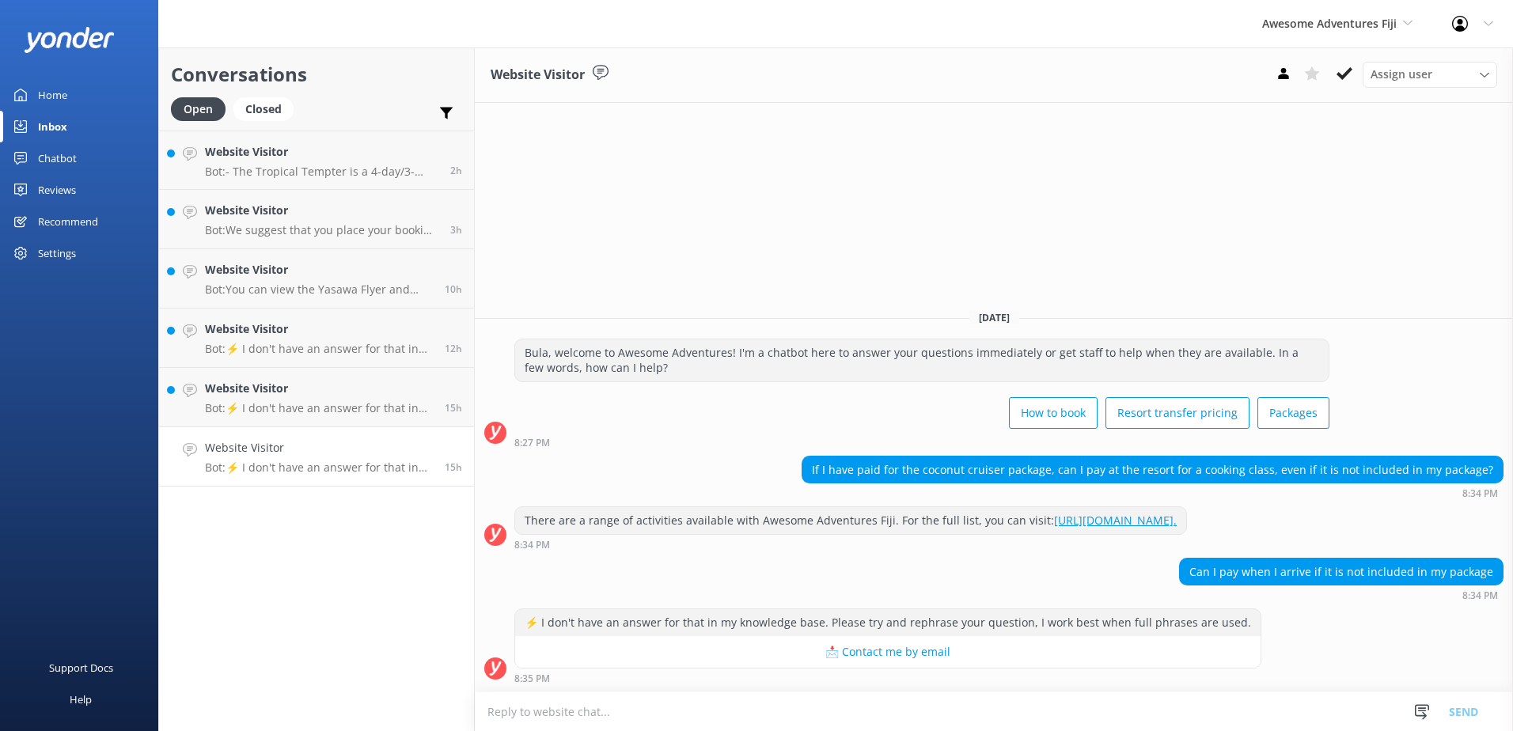
click at [765, 705] on textarea at bounding box center [994, 712] width 1038 height 39
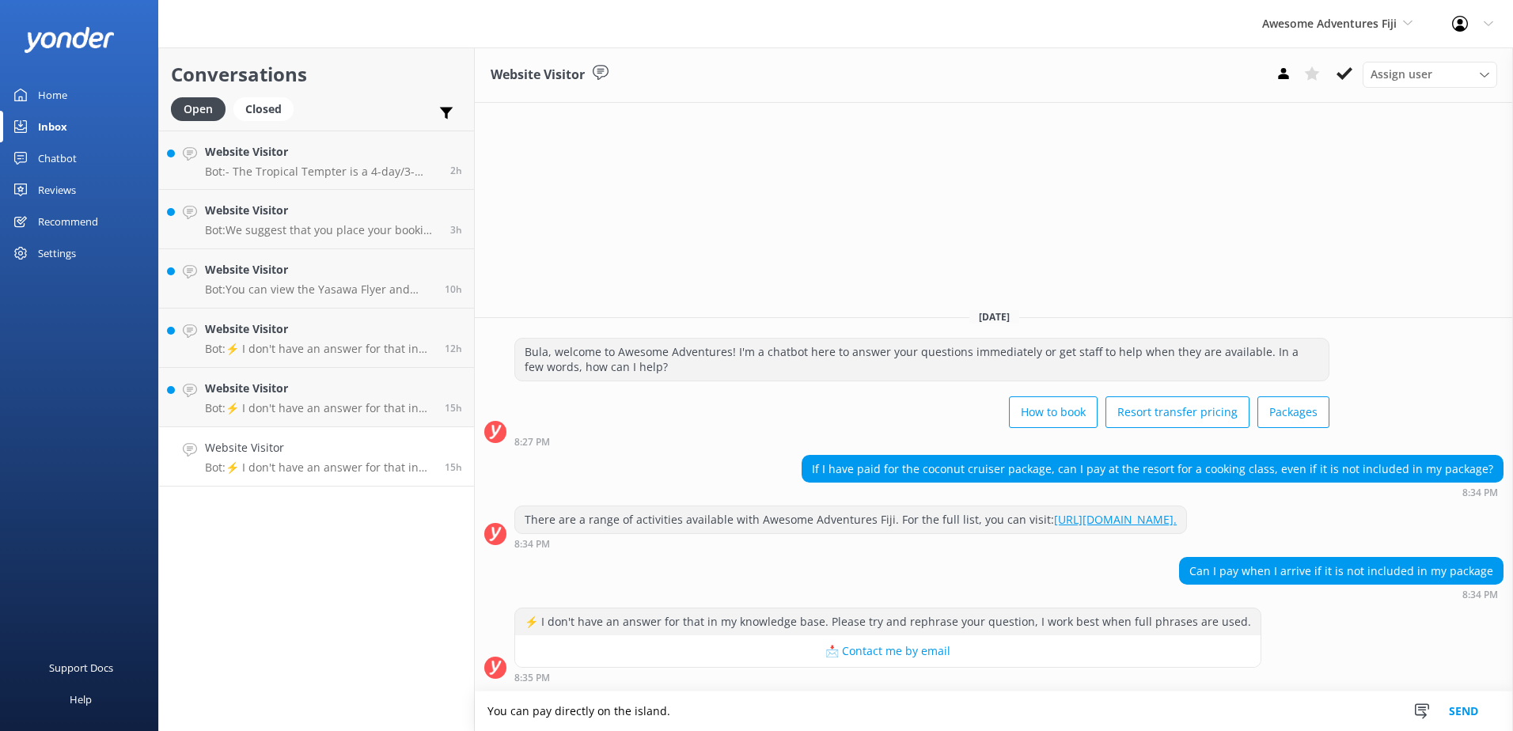
type textarea "You can pay directly on the island."
click at [1461, 703] on button "Send" at bounding box center [1463, 712] width 59 height 40
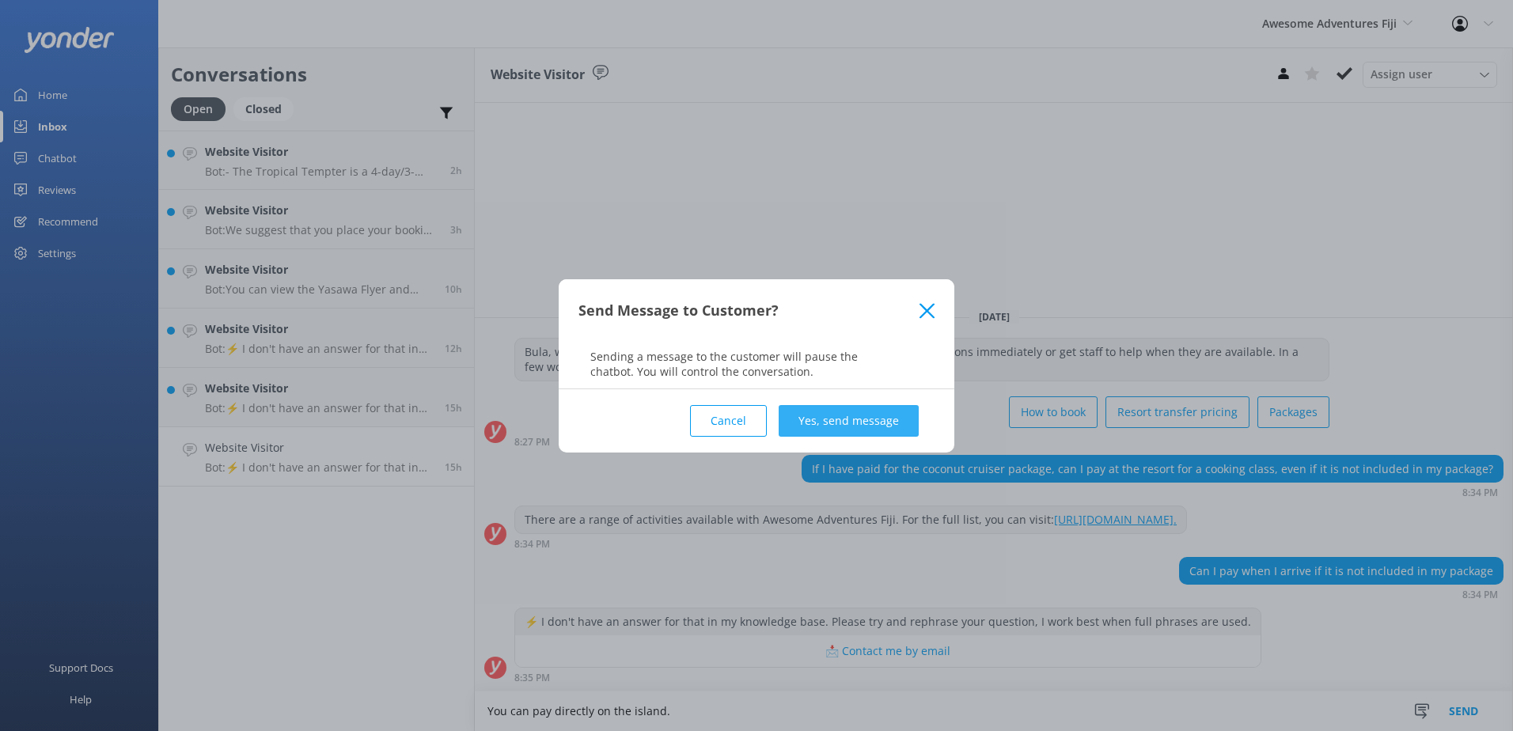
click at [893, 423] on button "Yes, send message" at bounding box center [849, 421] width 140 height 32
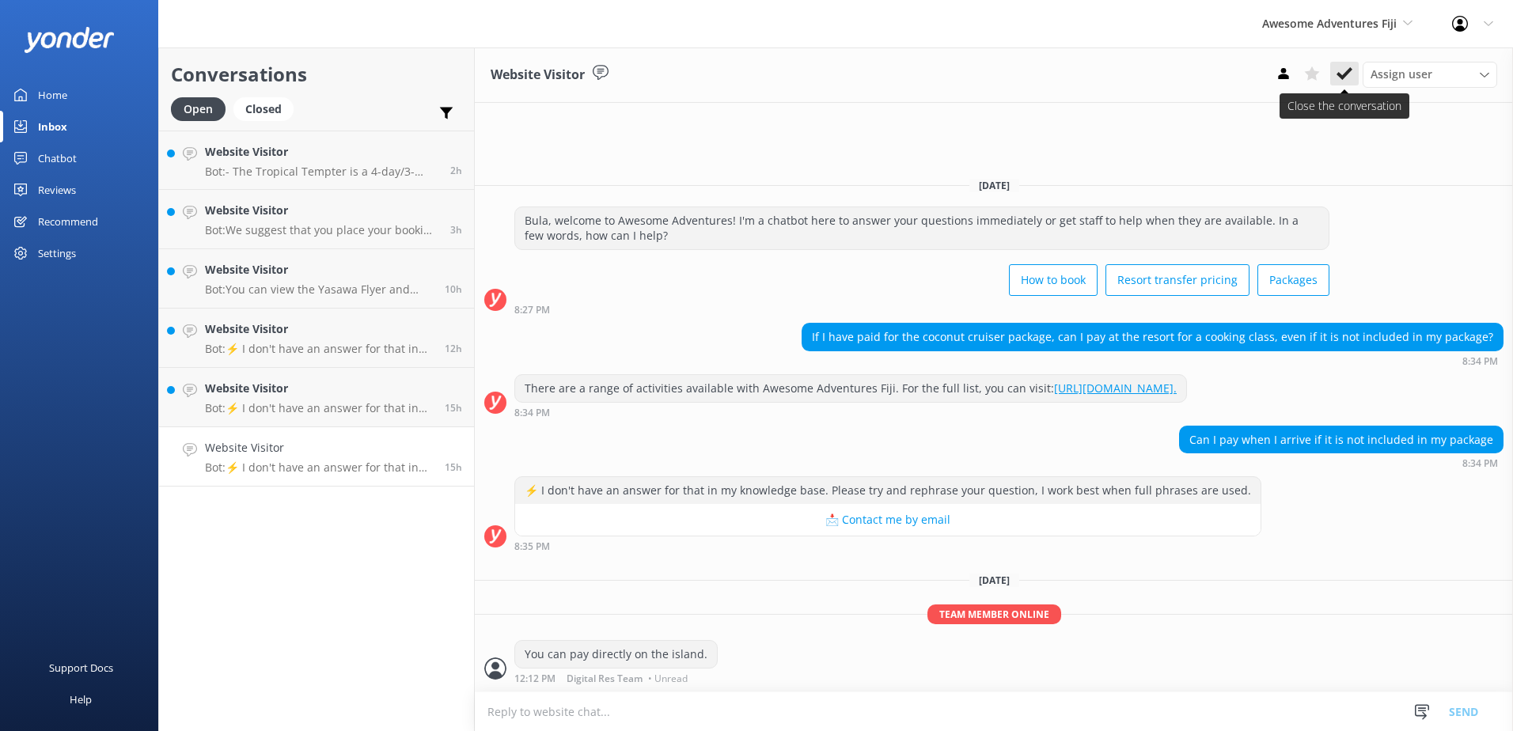
click at [1342, 81] on icon at bounding box center [1345, 74] width 16 height 16
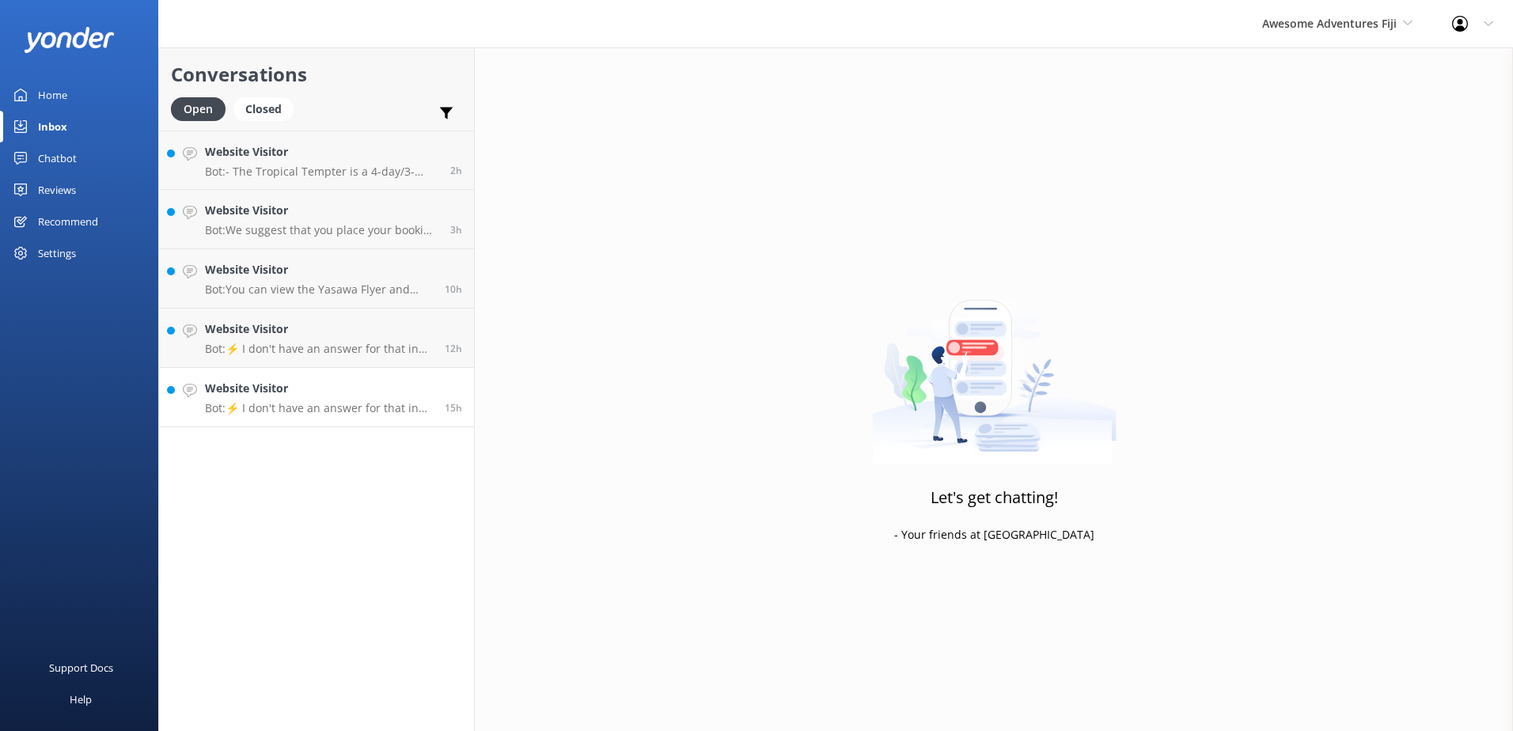
click at [326, 419] on link "Website Visitor Bot: ⚡ I don't have an answer for that in my knowledge base. Pl…" at bounding box center [316, 397] width 315 height 59
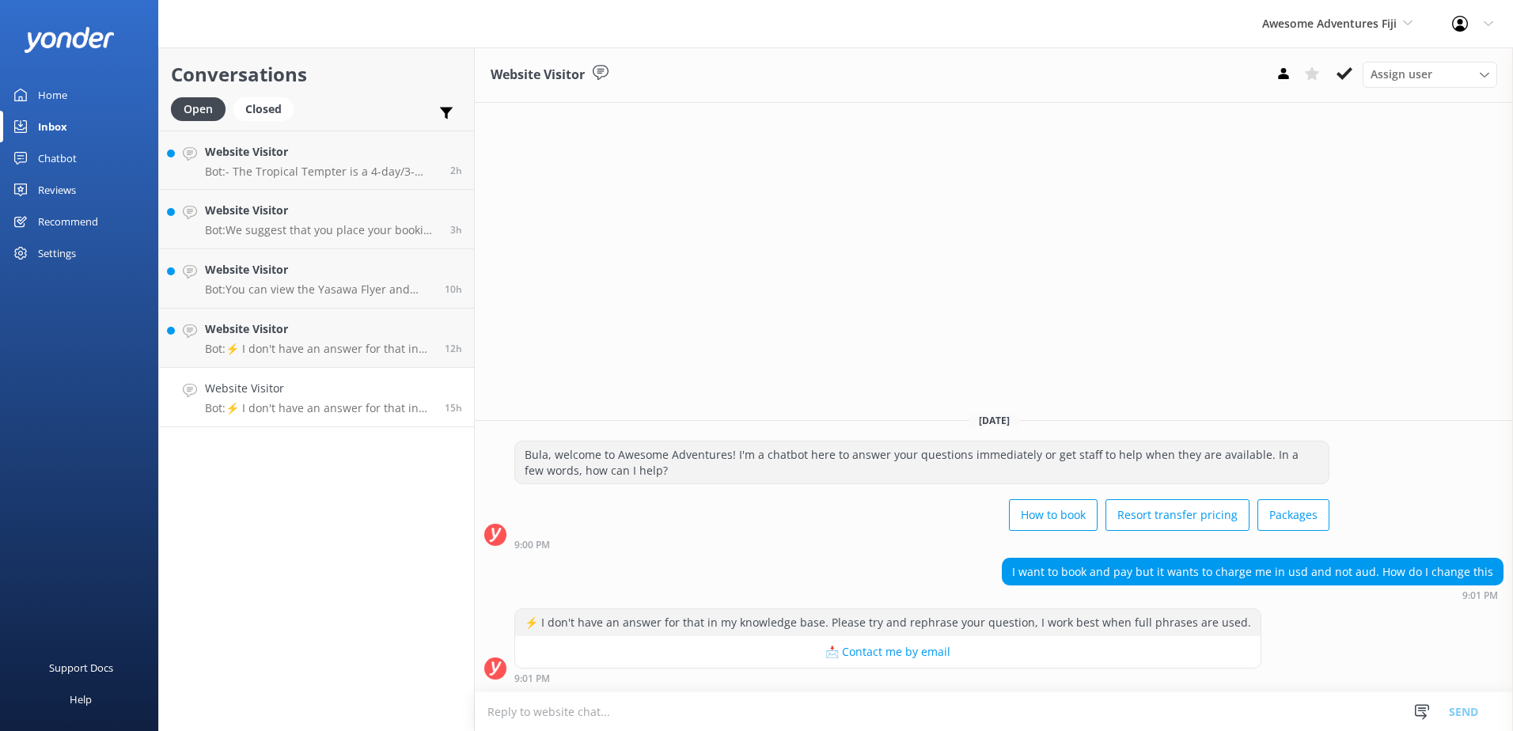
click at [1082, 731] on html "Awesome Adventures Fiji South Sea Sailing South Sea Cruises Malamala Beach Club…" at bounding box center [756, 365] width 1513 height 731
click at [1092, 715] on textarea at bounding box center [994, 712] width 1038 height 39
paste textarea "Should you require any further assistance, please contact & liaise directly wit…"
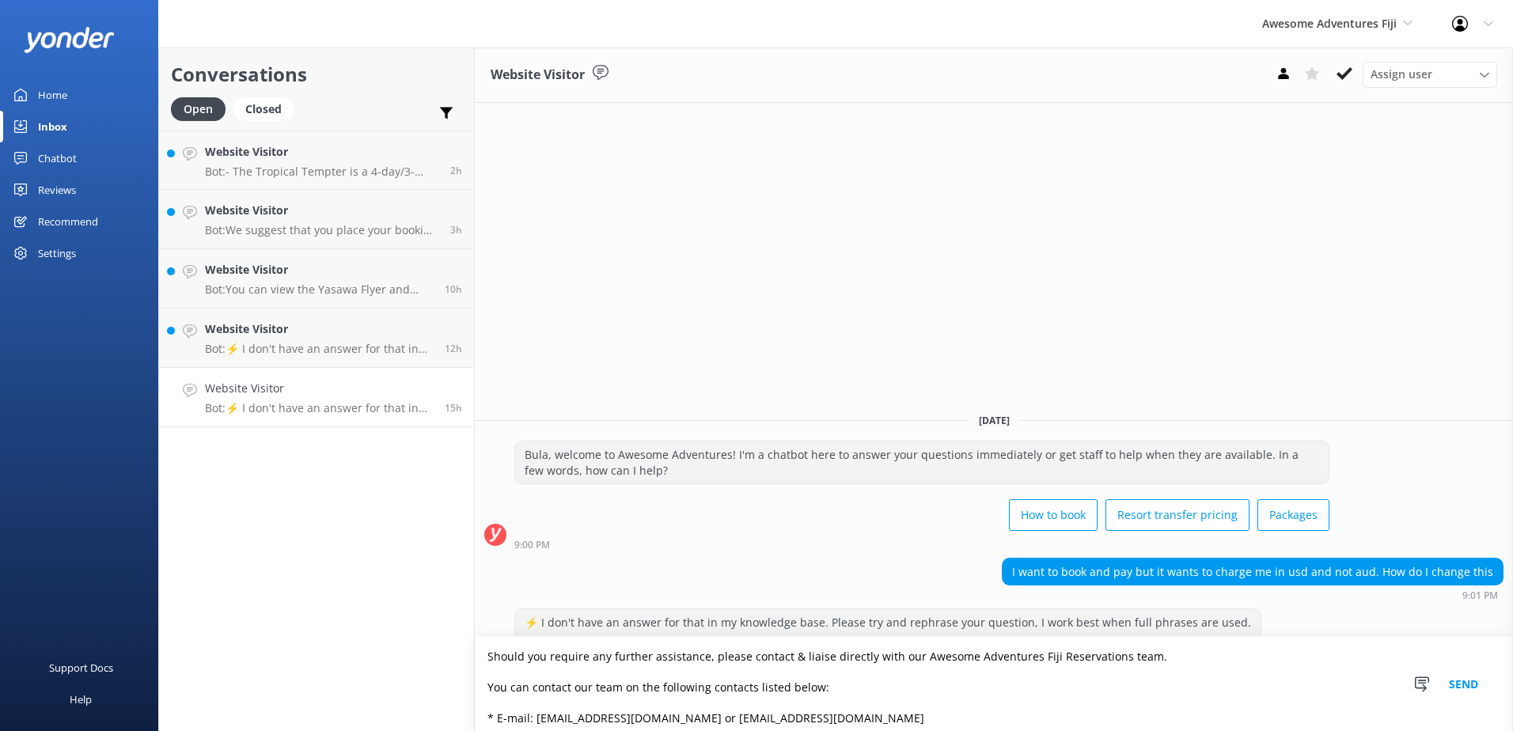
scroll to position [120, 0]
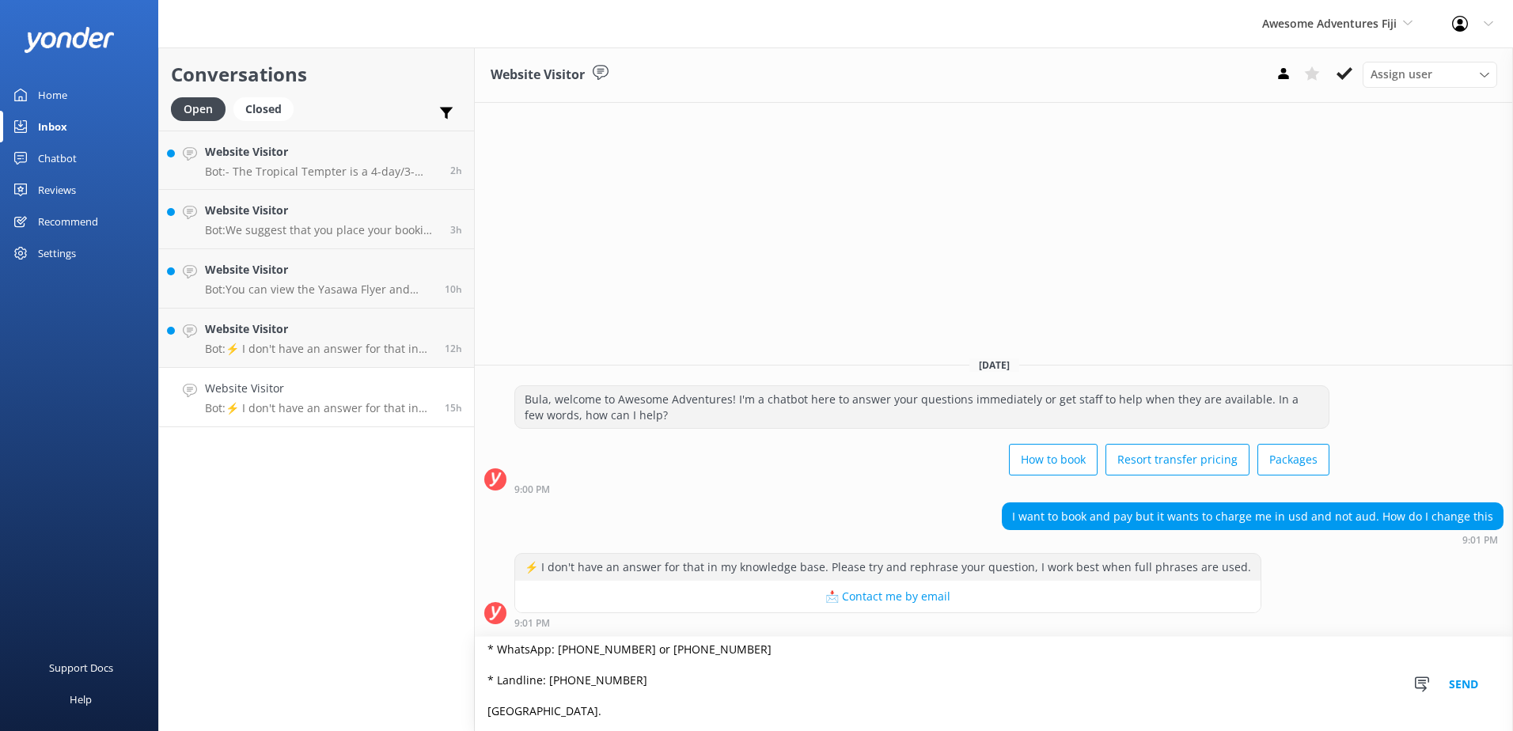
type textarea "Should you require any further assistance, please contact & liaise directly wit…"
click at [1469, 685] on button "Send" at bounding box center [1463, 684] width 59 height 94
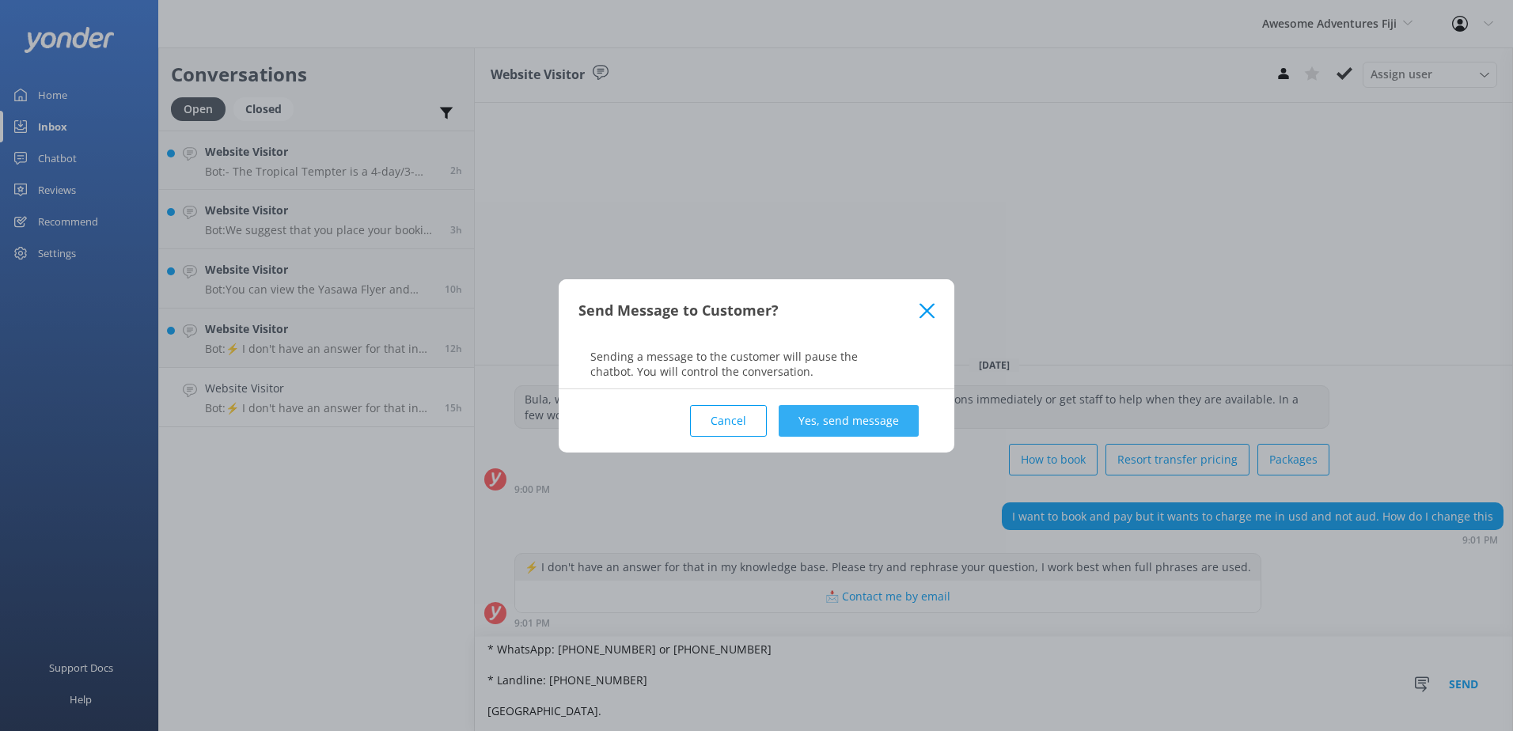
click at [813, 415] on button "Yes, send message" at bounding box center [849, 421] width 140 height 32
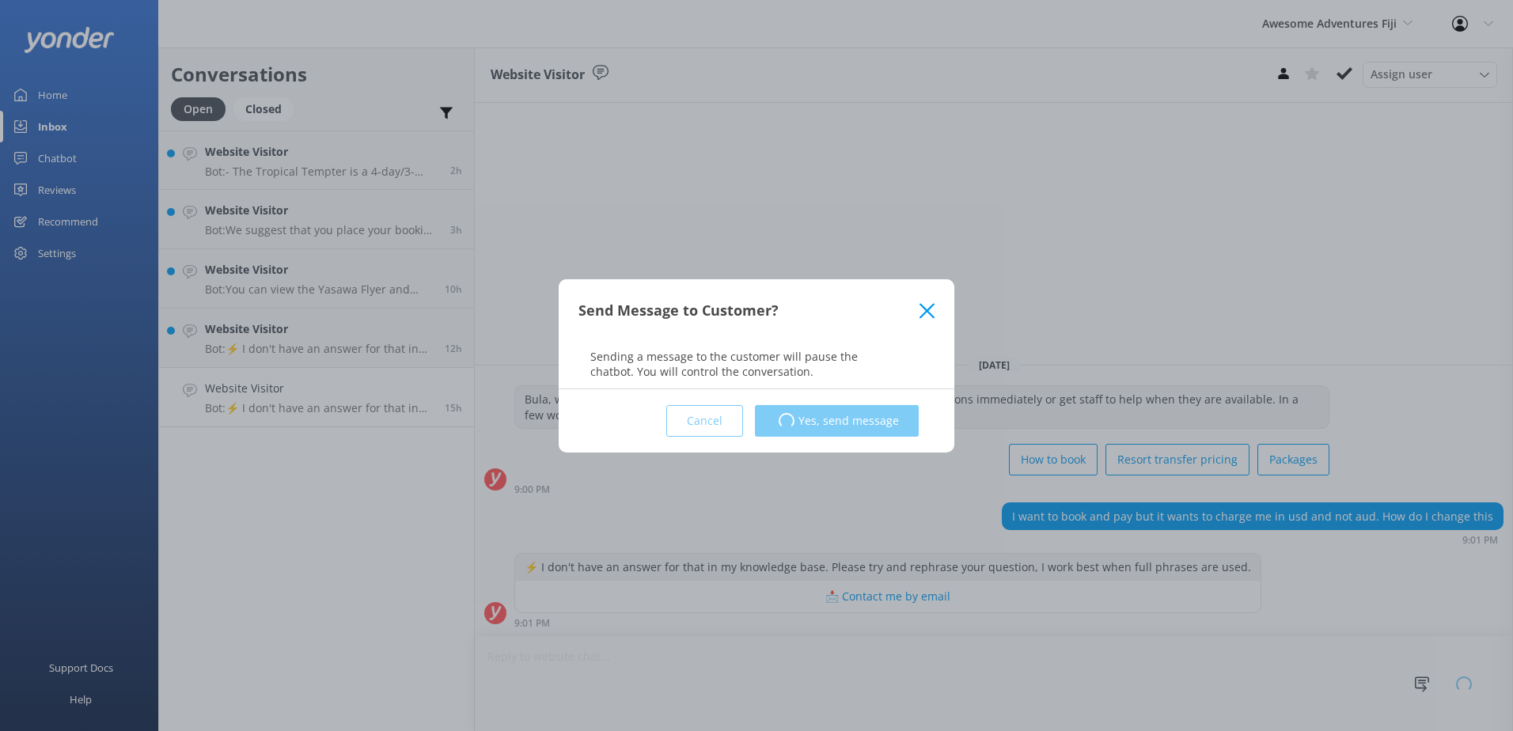
scroll to position [1, 0]
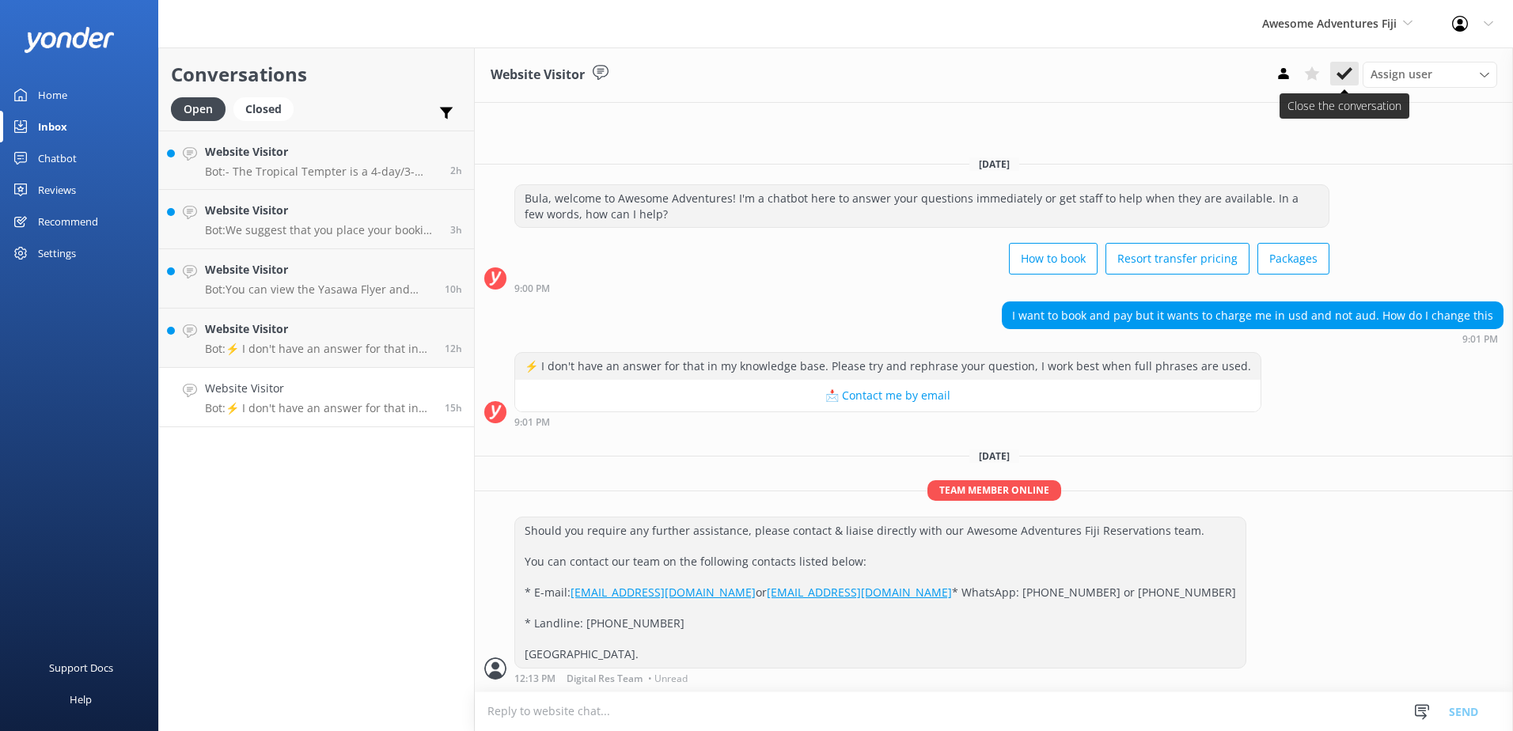
click at [1351, 70] on use at bounding box center [1345, 73] width 16 height 13
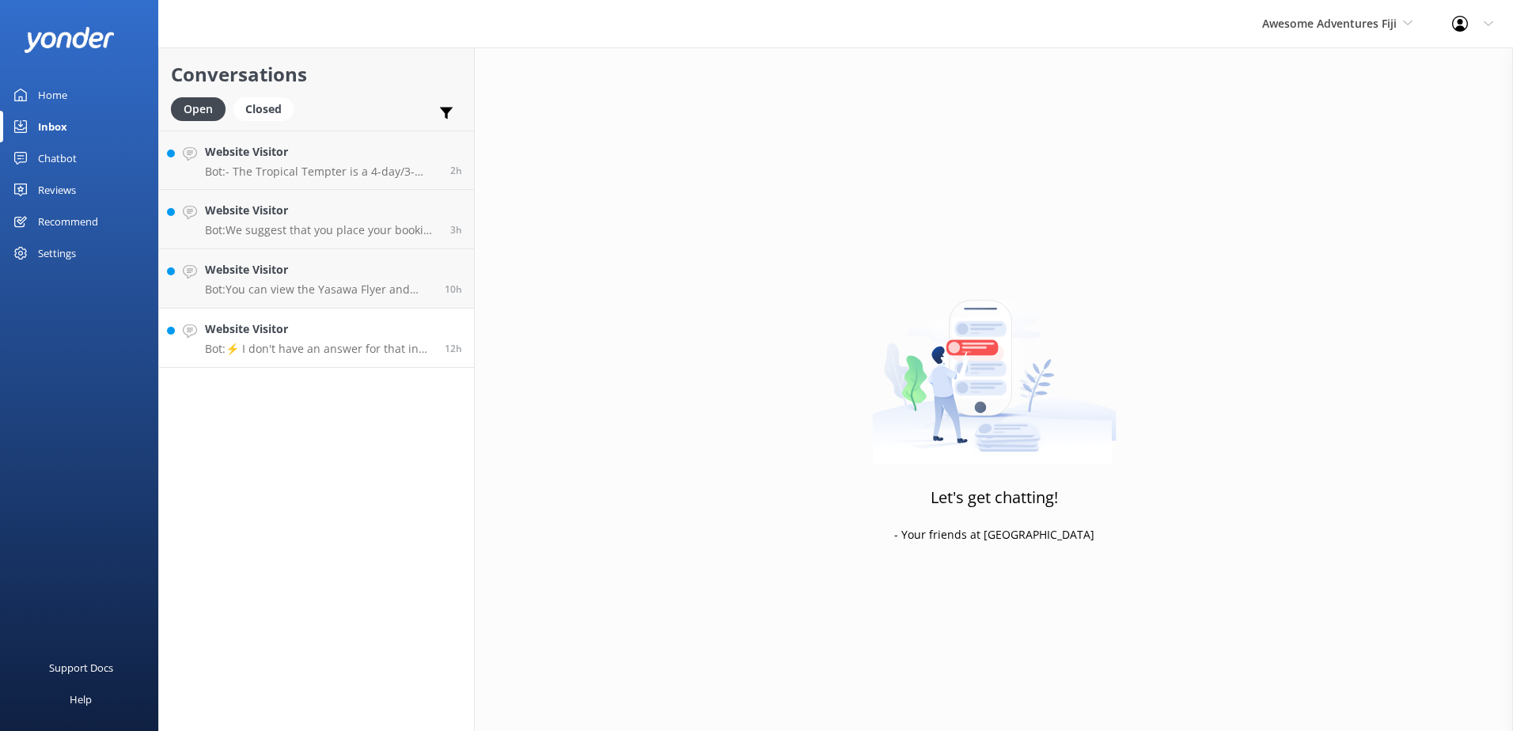
click at [332, 345] on p "Bot: ⚡ I don't have an answer for that in my knowledge base. Please try and rep…" at bounding box center [319, 349] width 228 height 14
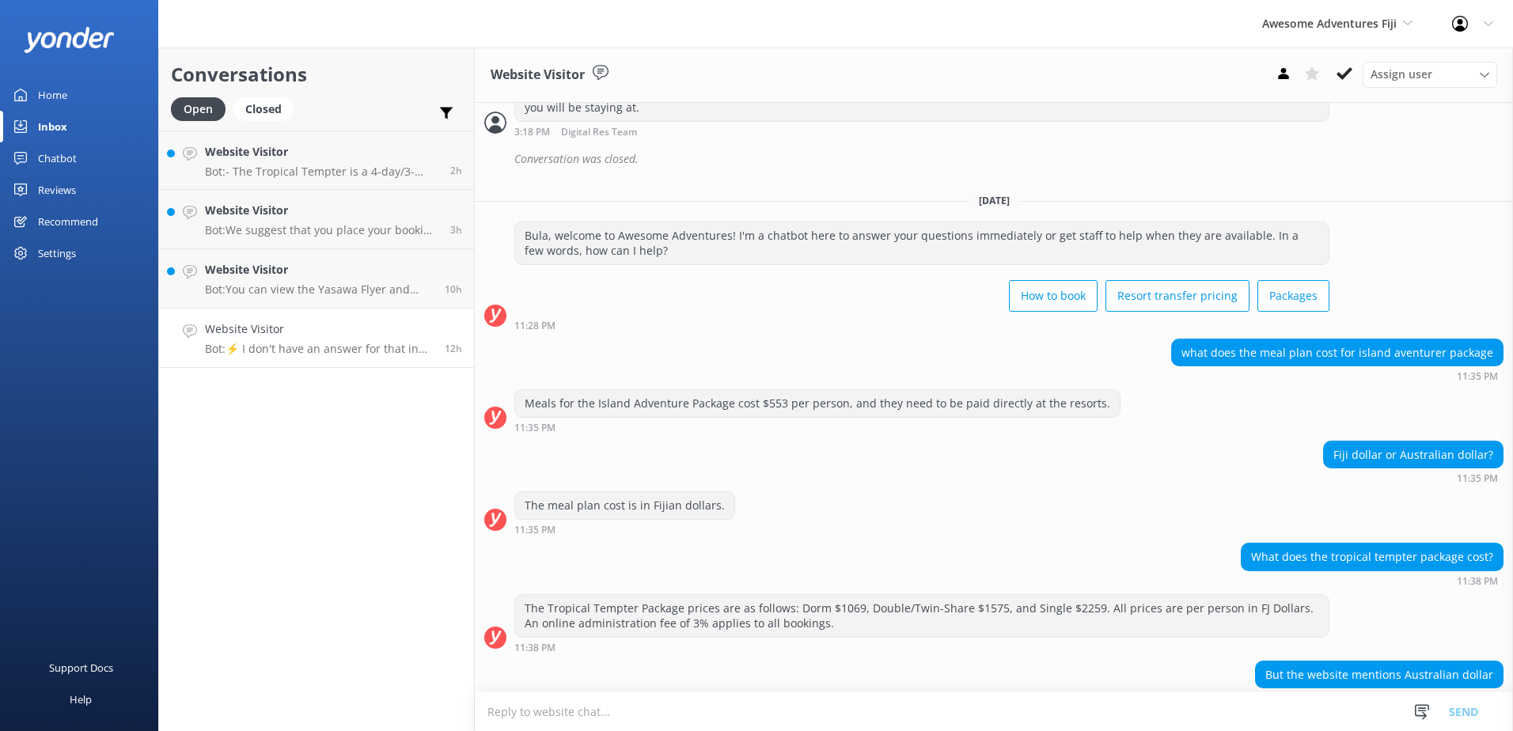
scroll to position [2459, 0]
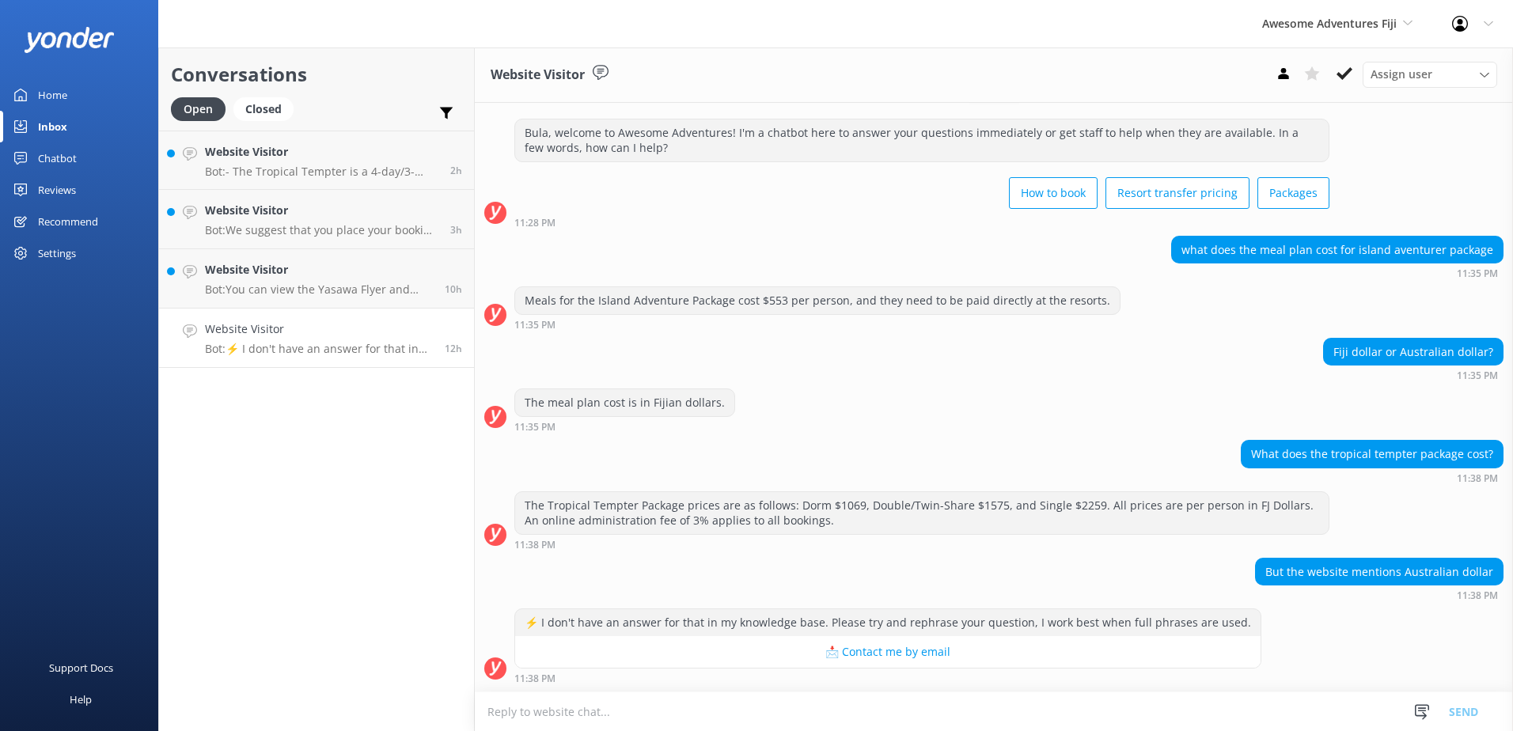
click at [1101, 717] on textarea at bounding box center [994, 712] width 1038 height 39
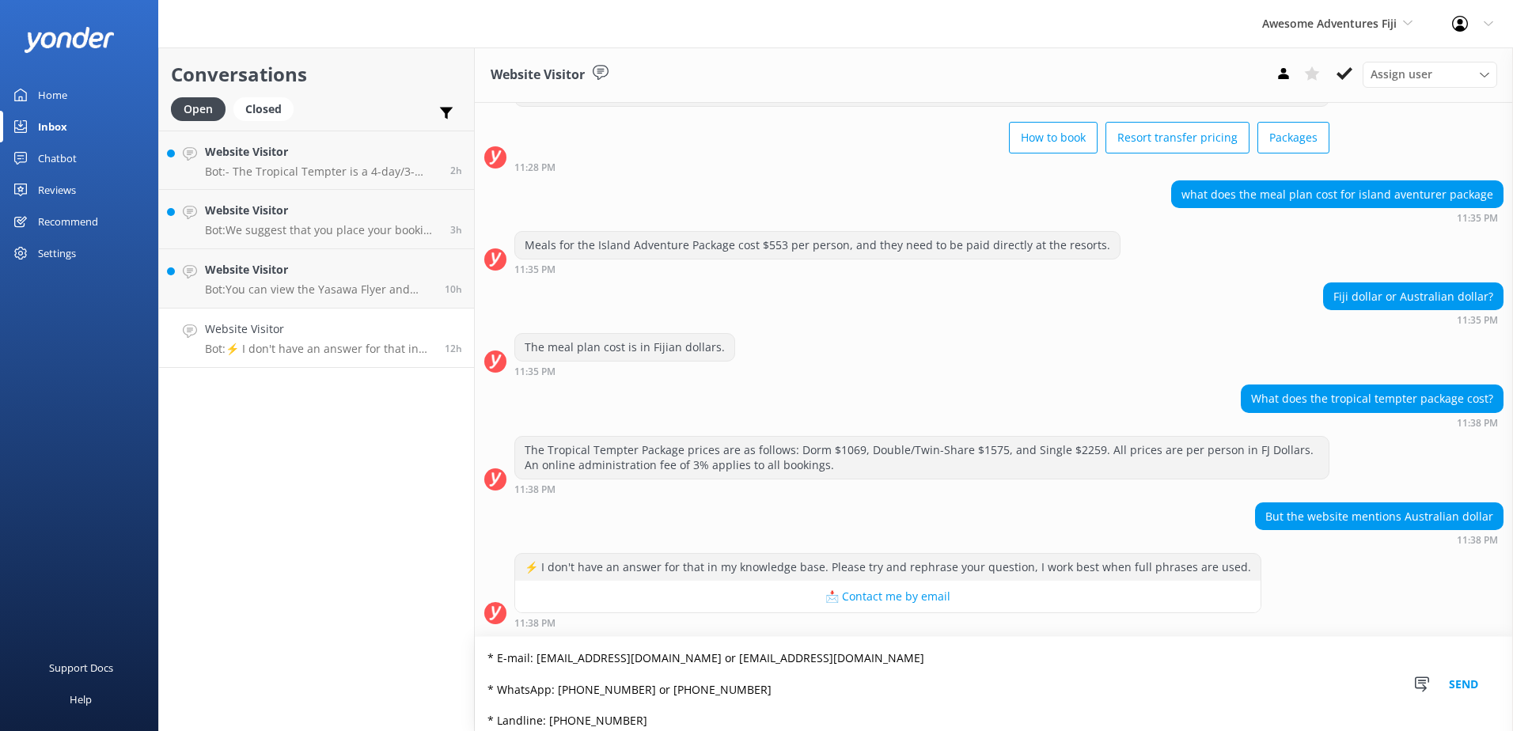
scroll to position [0, 0]
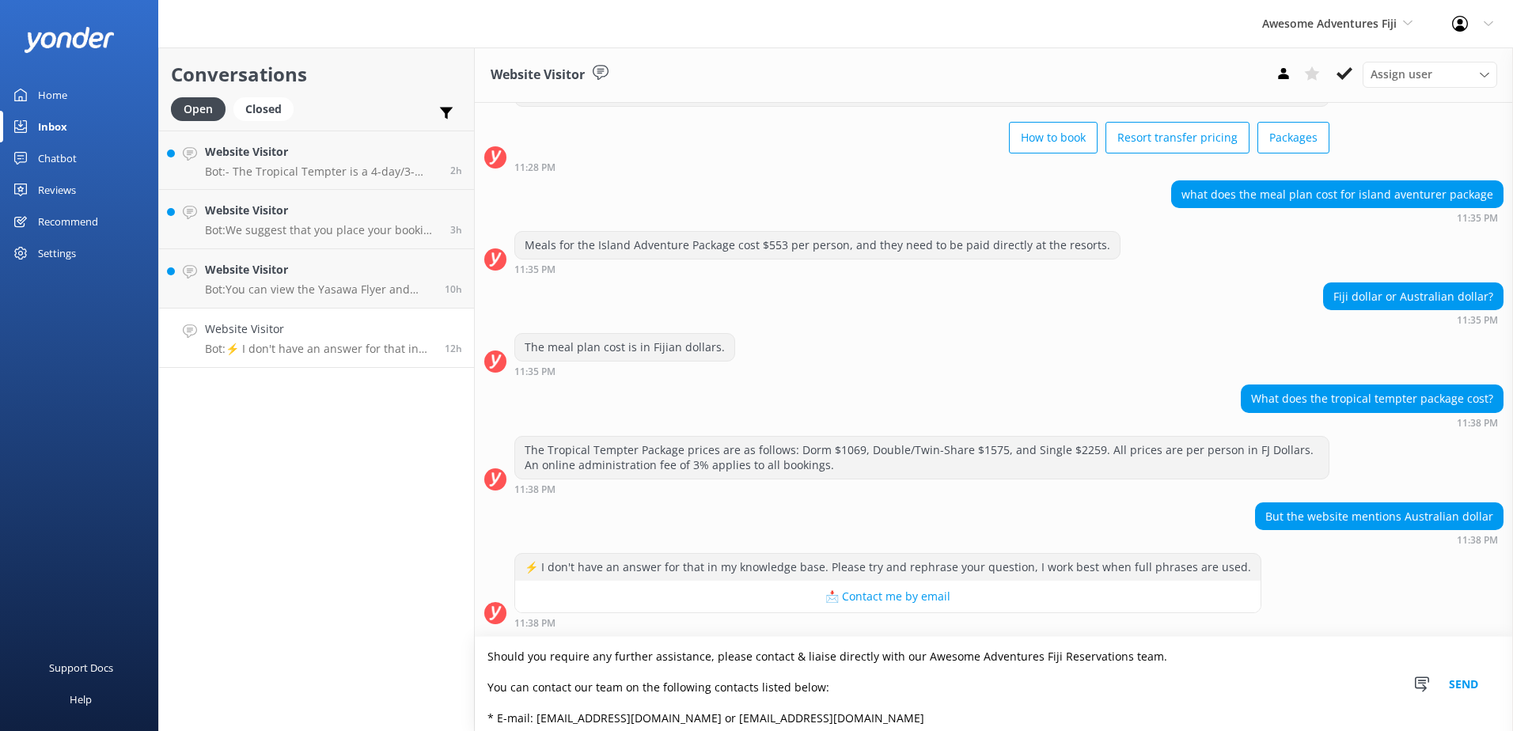
type textarea "Should you require any further assistance, please contact & liaise directly wit…"
click at [1463, 689] on button "Send" at bounding box center [1463, 684] width 59 height 94
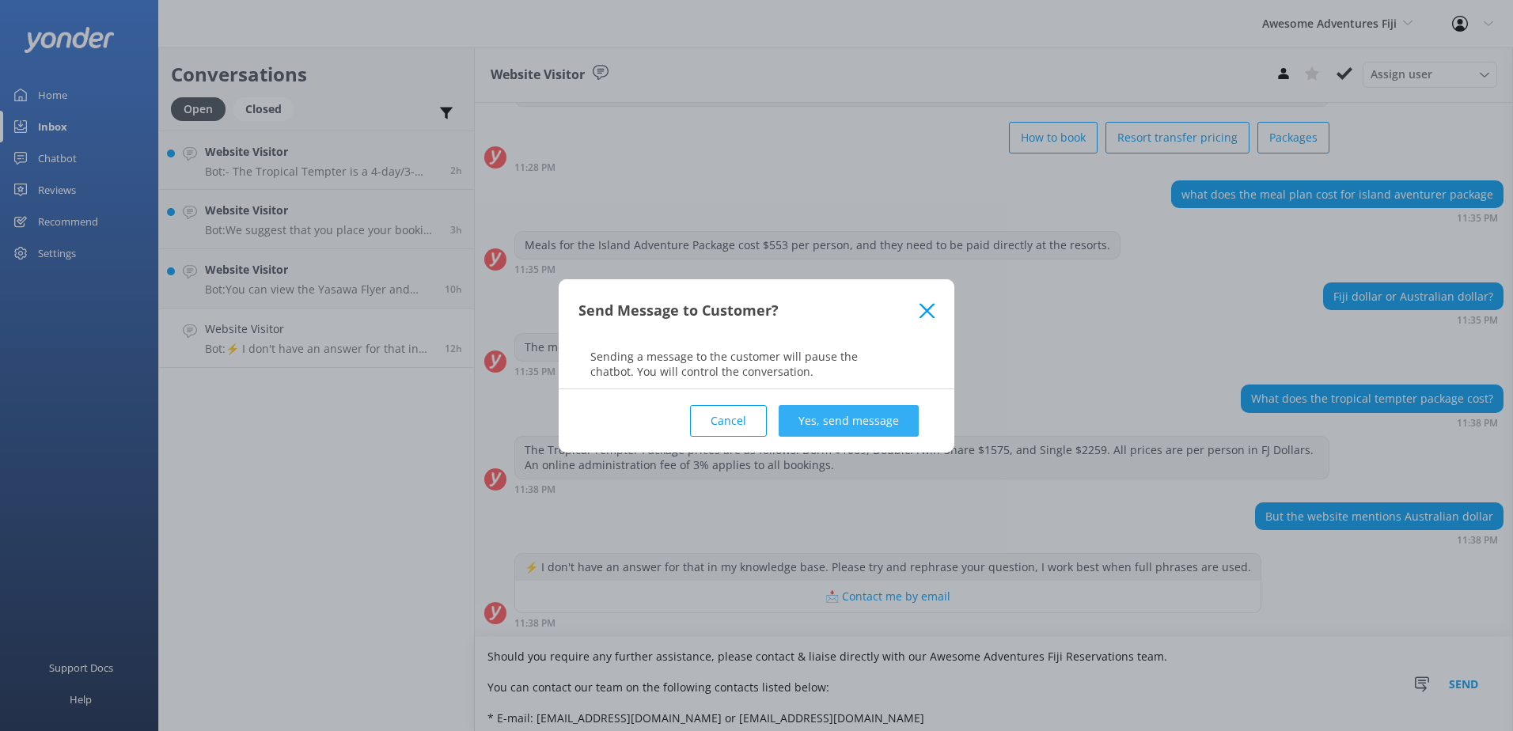
click at [859, 427] on button "Yes, send message" at bounding box center [849, 421] width 140 height 32
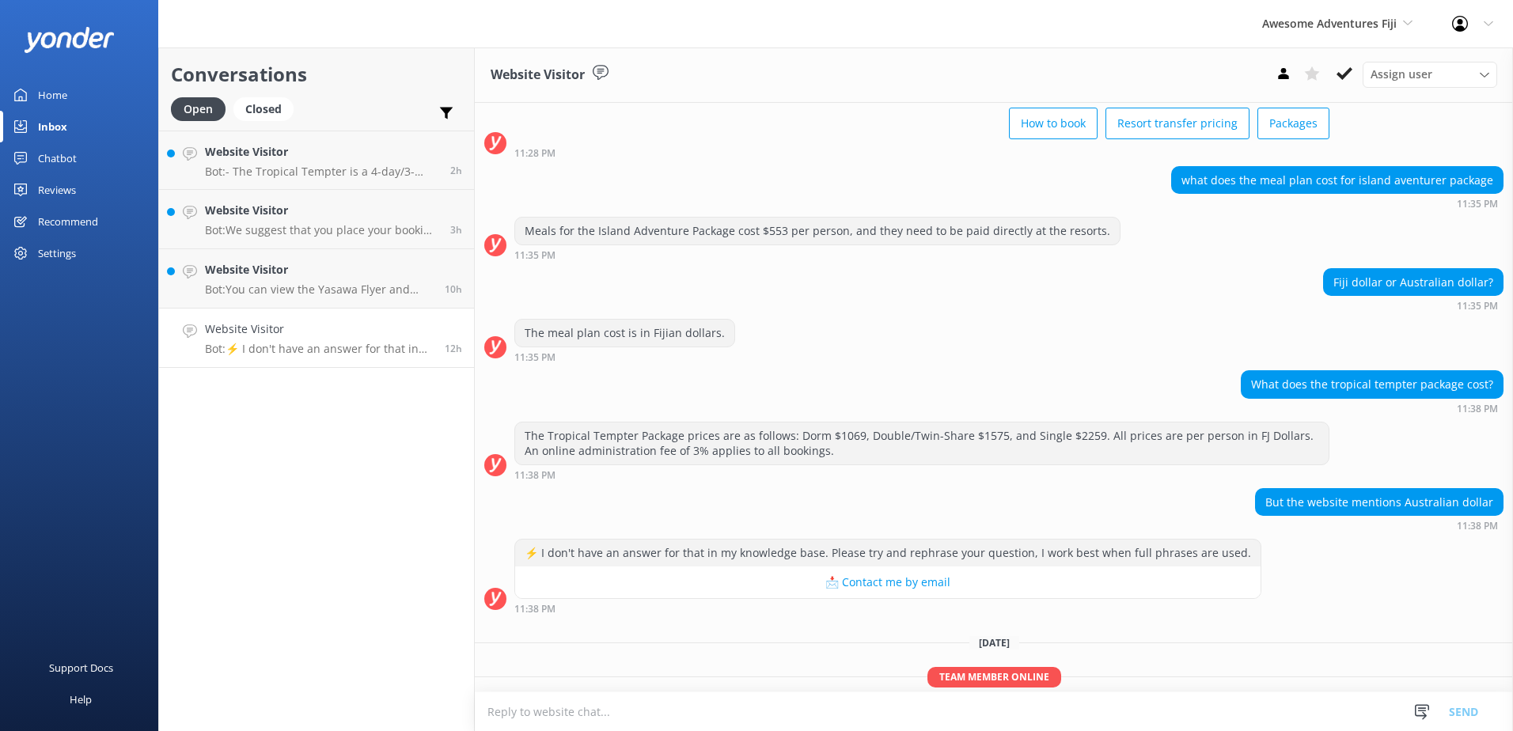
scroll to position [2746, 0]
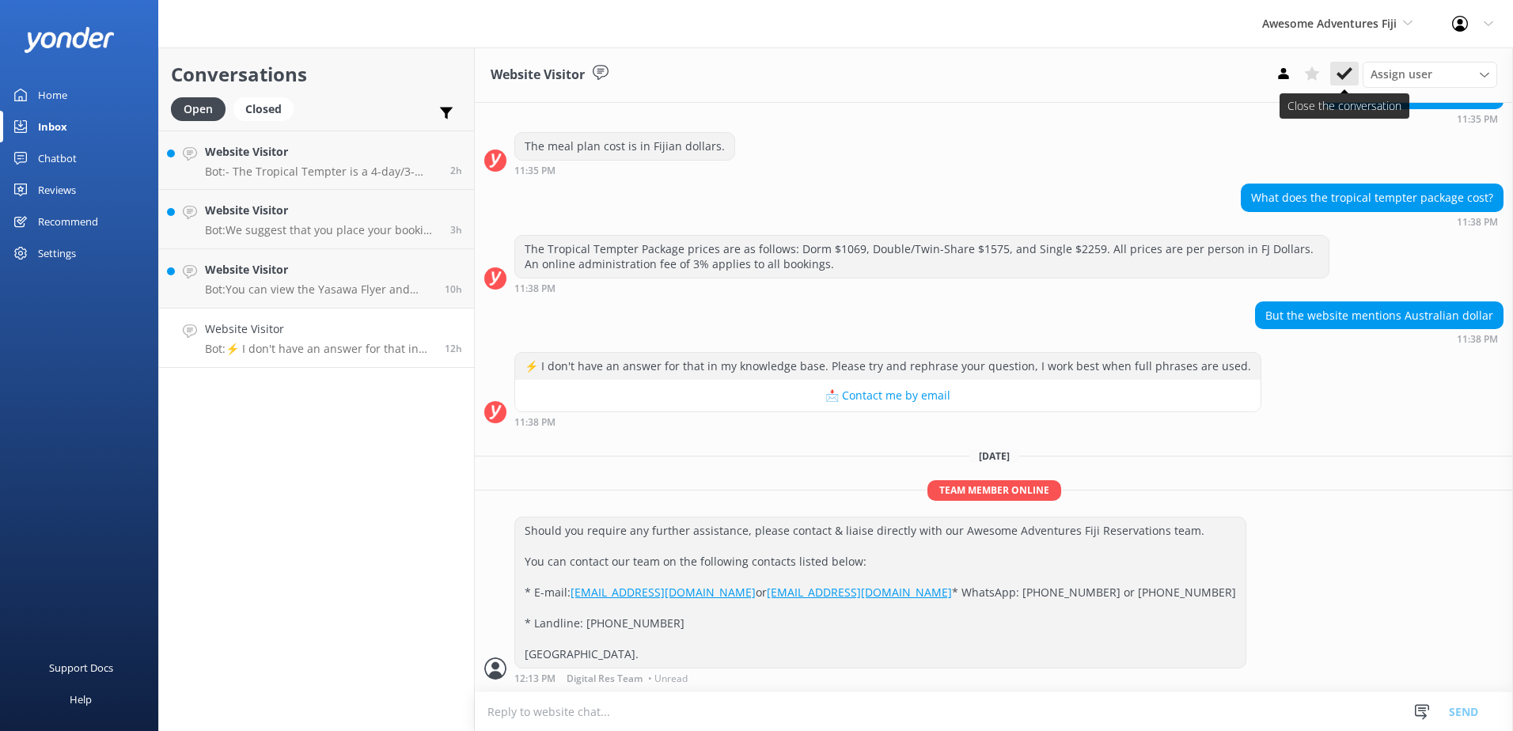
click at [1341, 80] on icon at bounding box center [1345, 74] width 16 height 16
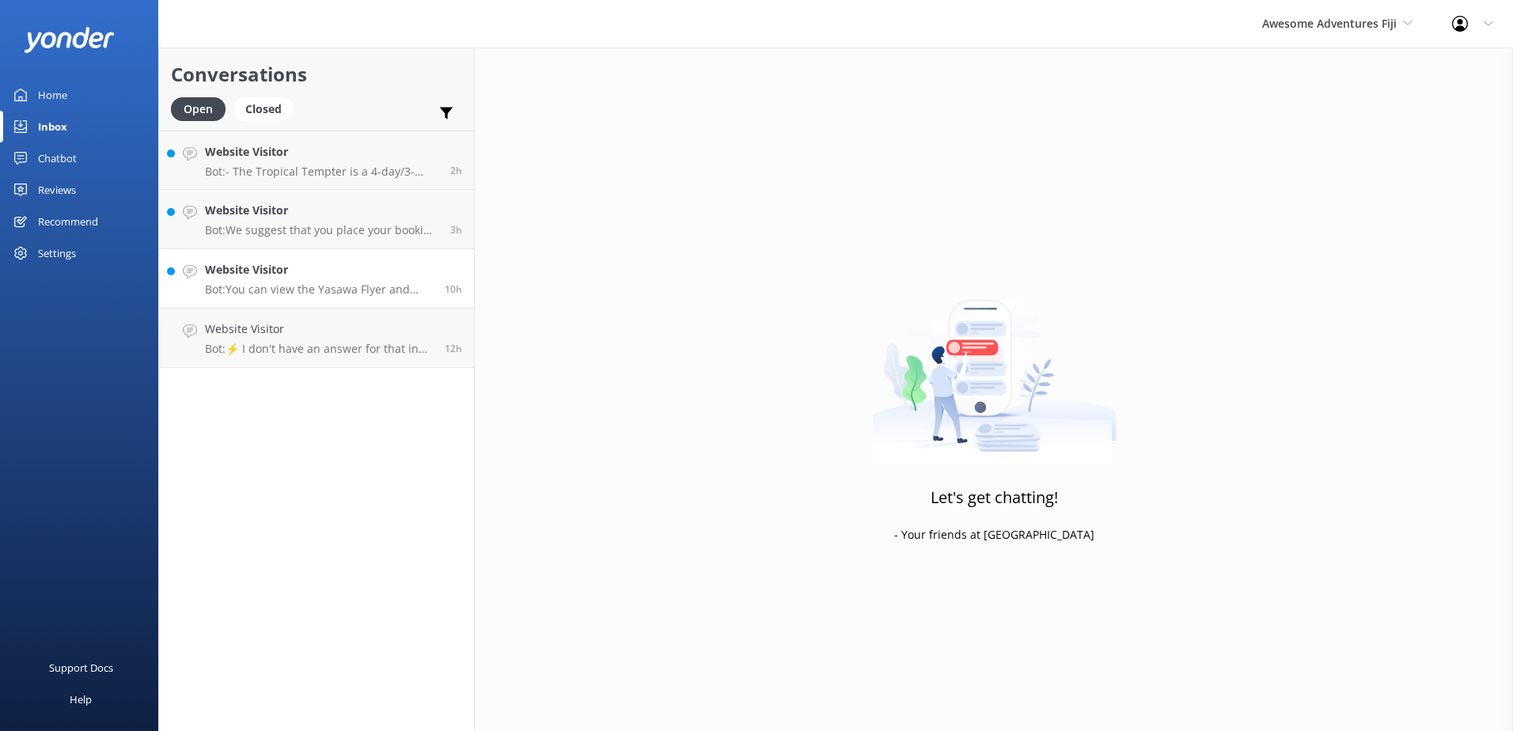
click at [370, 296] on p "Bot: You can view the Yasawa Flyer and Coach timetables on our website here: ht…" at bounding box center [319, 290] width 228 height 14
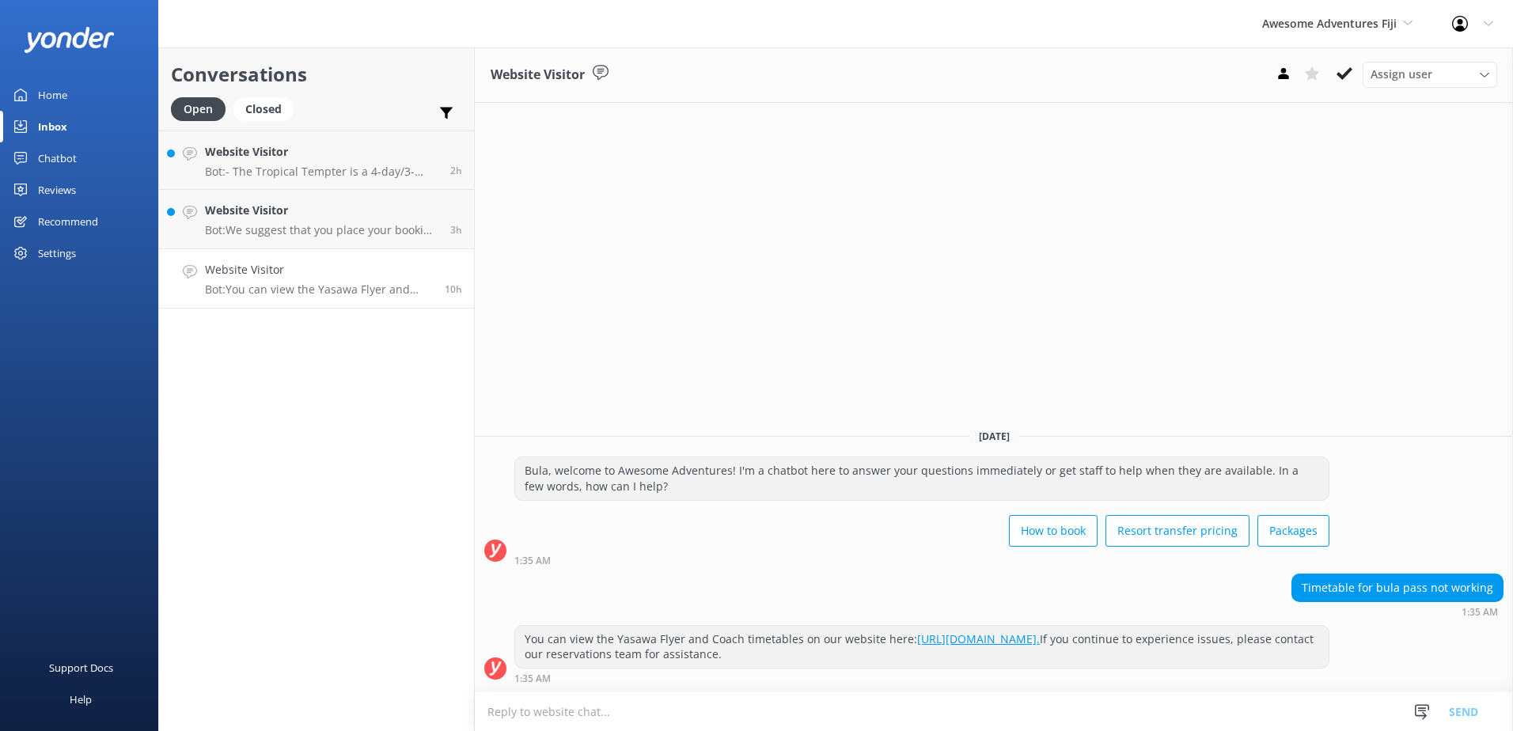
click at [1030, 643] on link "[URL][DOMAIN_NAME]." at bounding box center [978, 639] width 123 height 15
click at [1345, 70] on icon at bounding box center [1345, 74] width 16 height 16
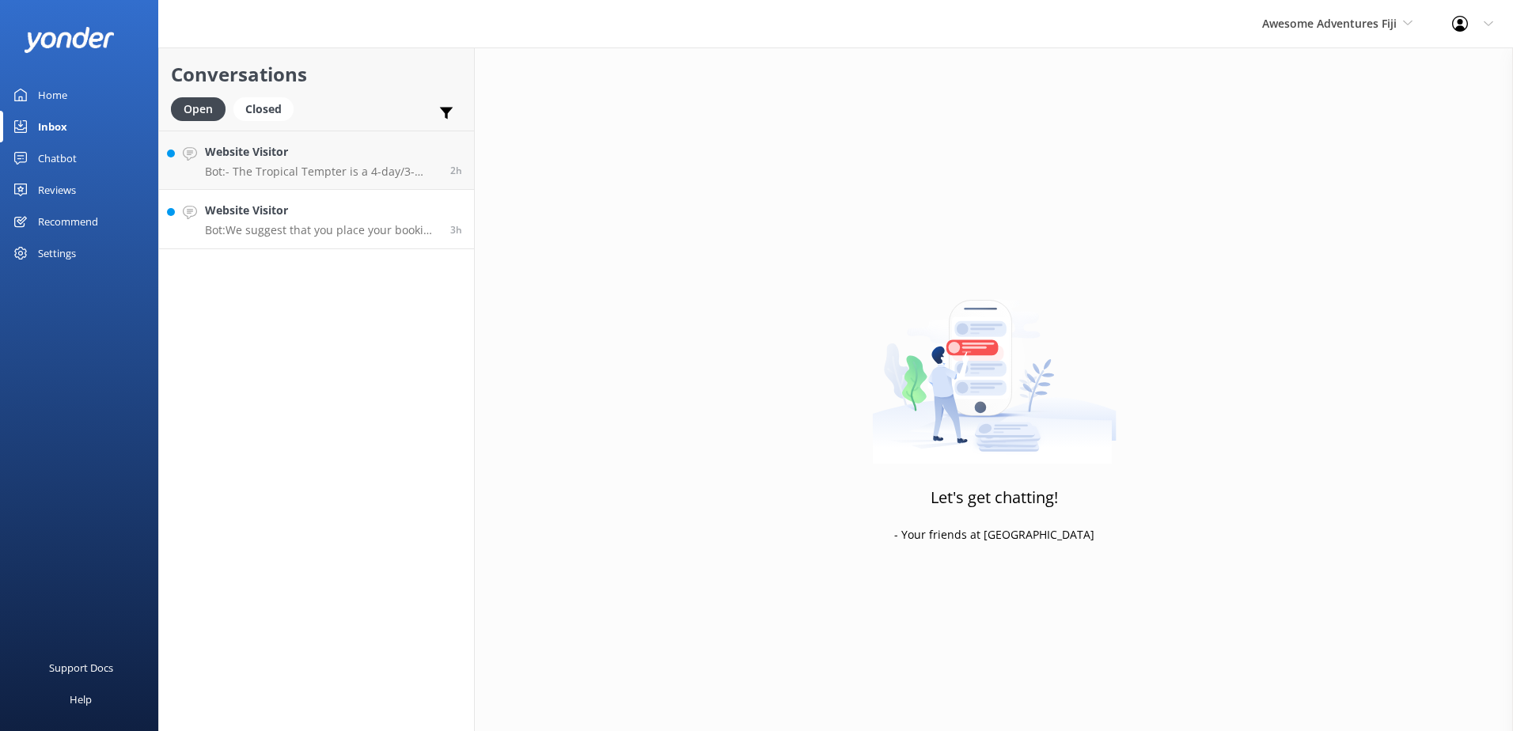
click at [306, 228] on p "Bot: We suggest that you place your booking request via our online reservation …" at bounding box center [321, 230] width 233 height 14
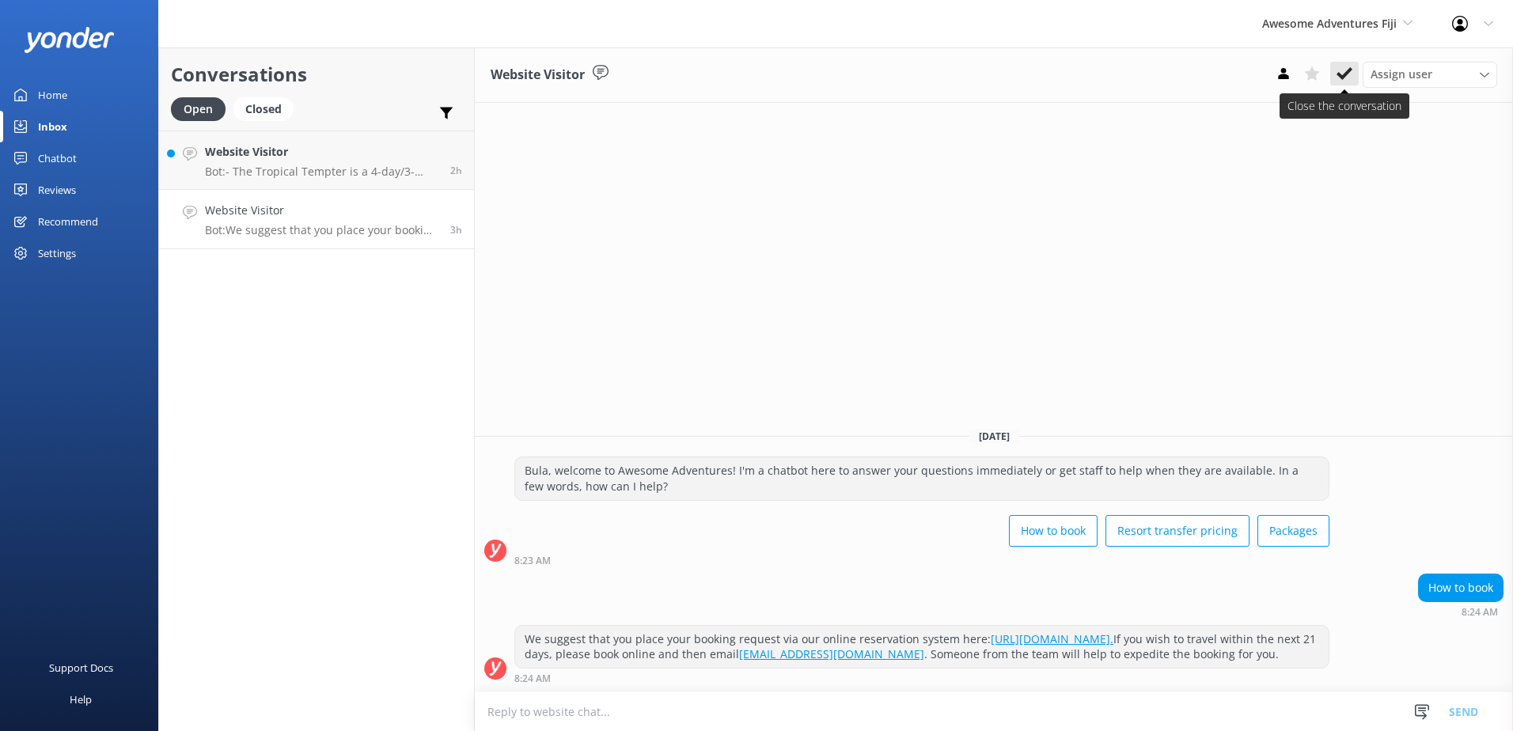
click at [1346, 77] on icon at bounding box center [1345, 74] width 16 height 16
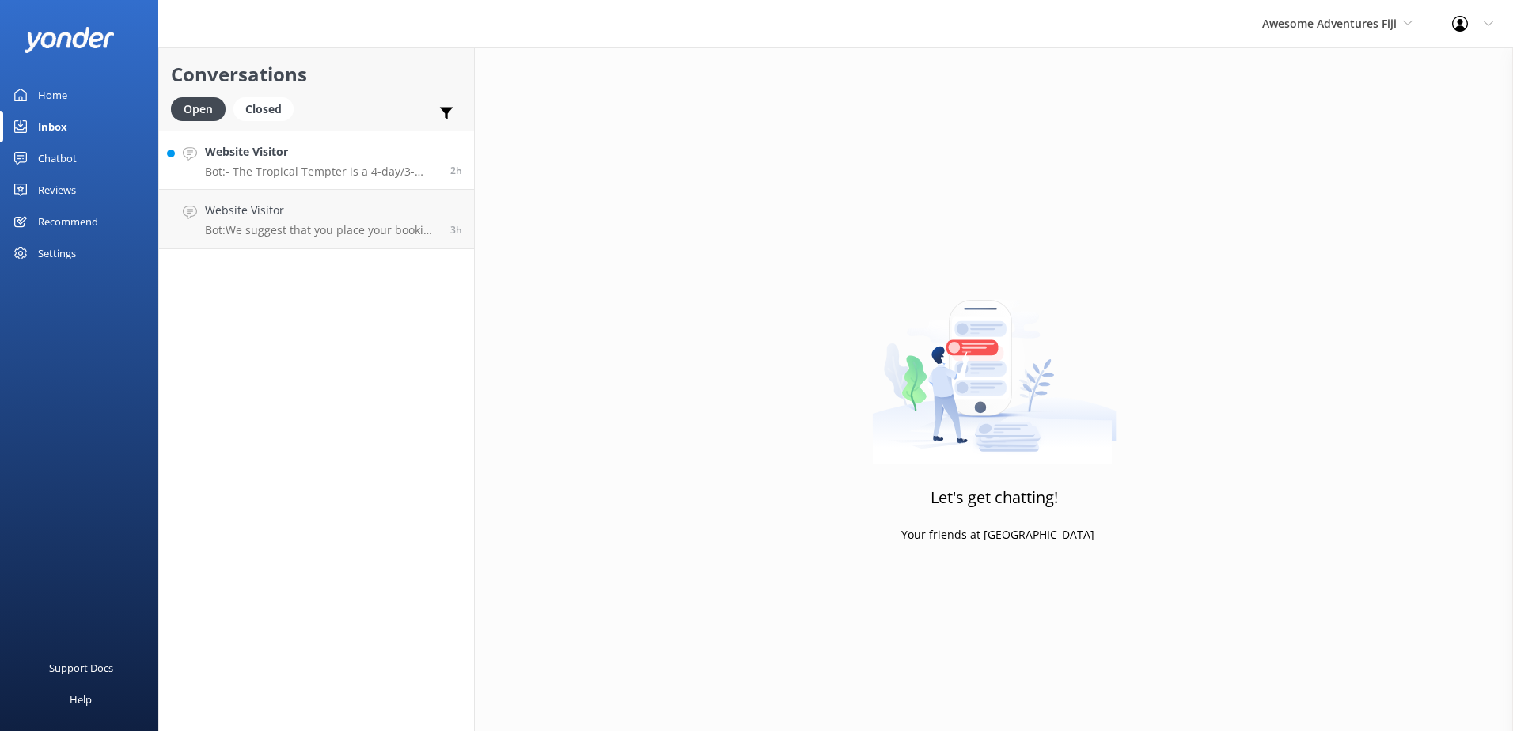
click at [357, 155] on h4 "Website Visitor" at bounding box center [321, 151] width 233 height 17
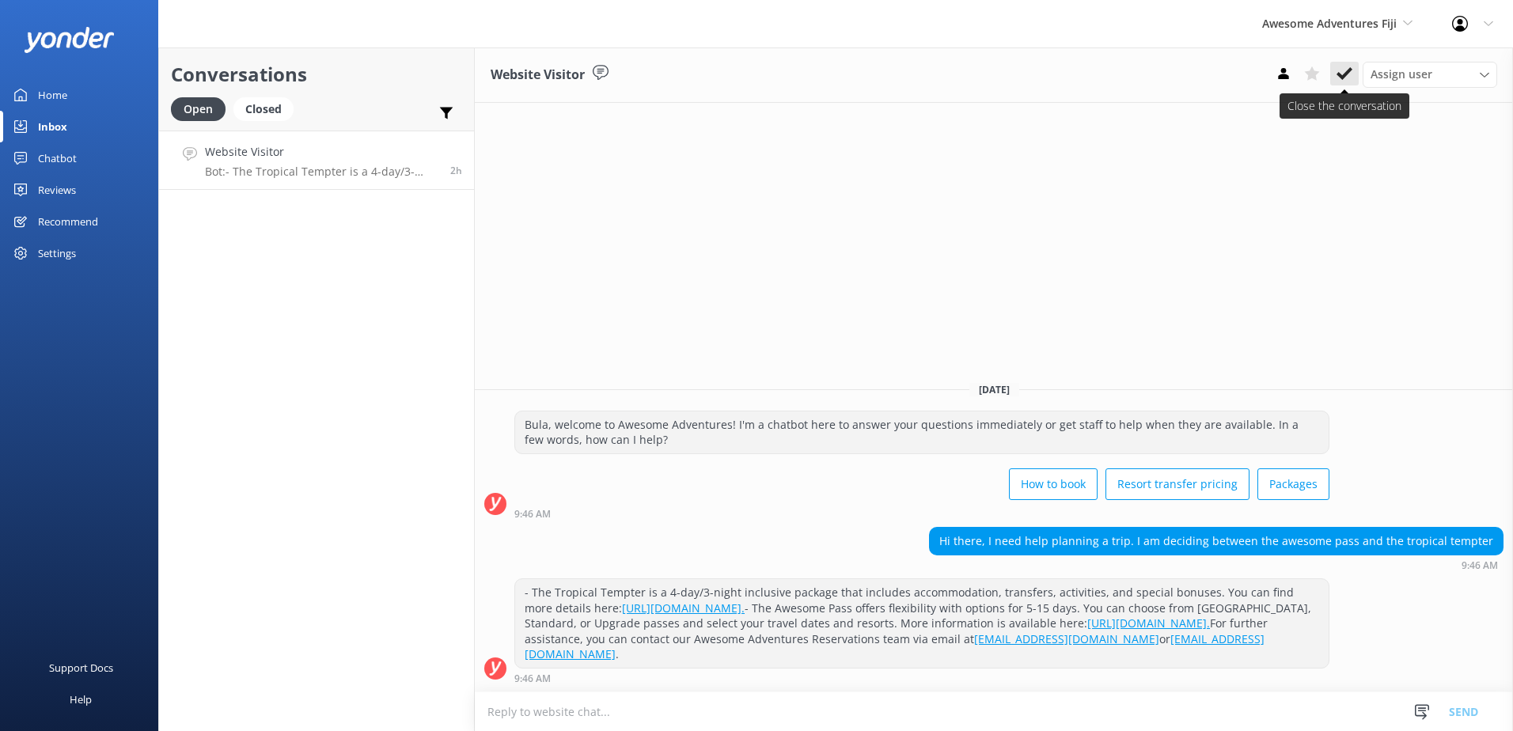
click at [1343, 78] on use at bounding box center [1345, 73] width 16 height 13
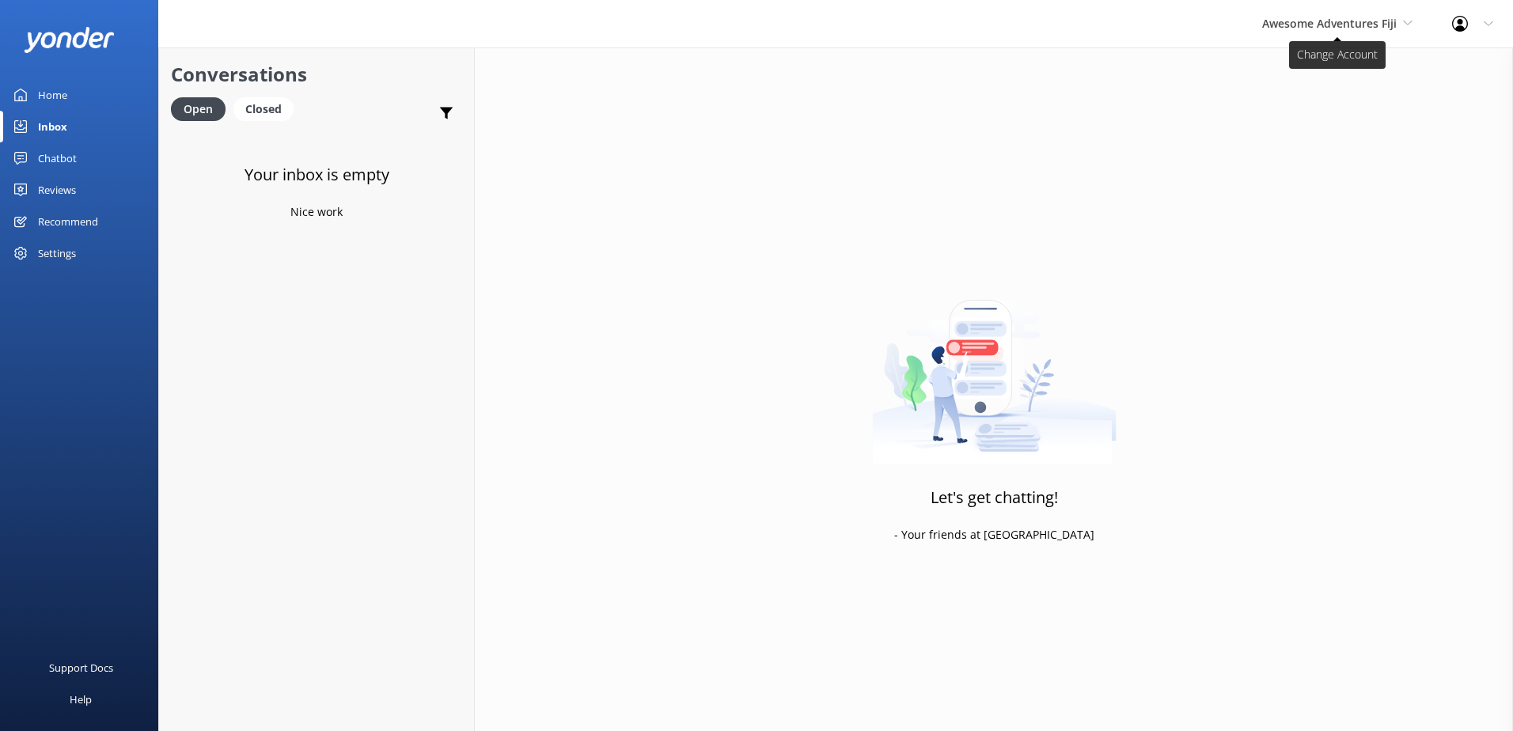
click at [1349, 24] on span "Awesome Adventures Fiji" at bounding box center [1329, 23] width 135 height 15
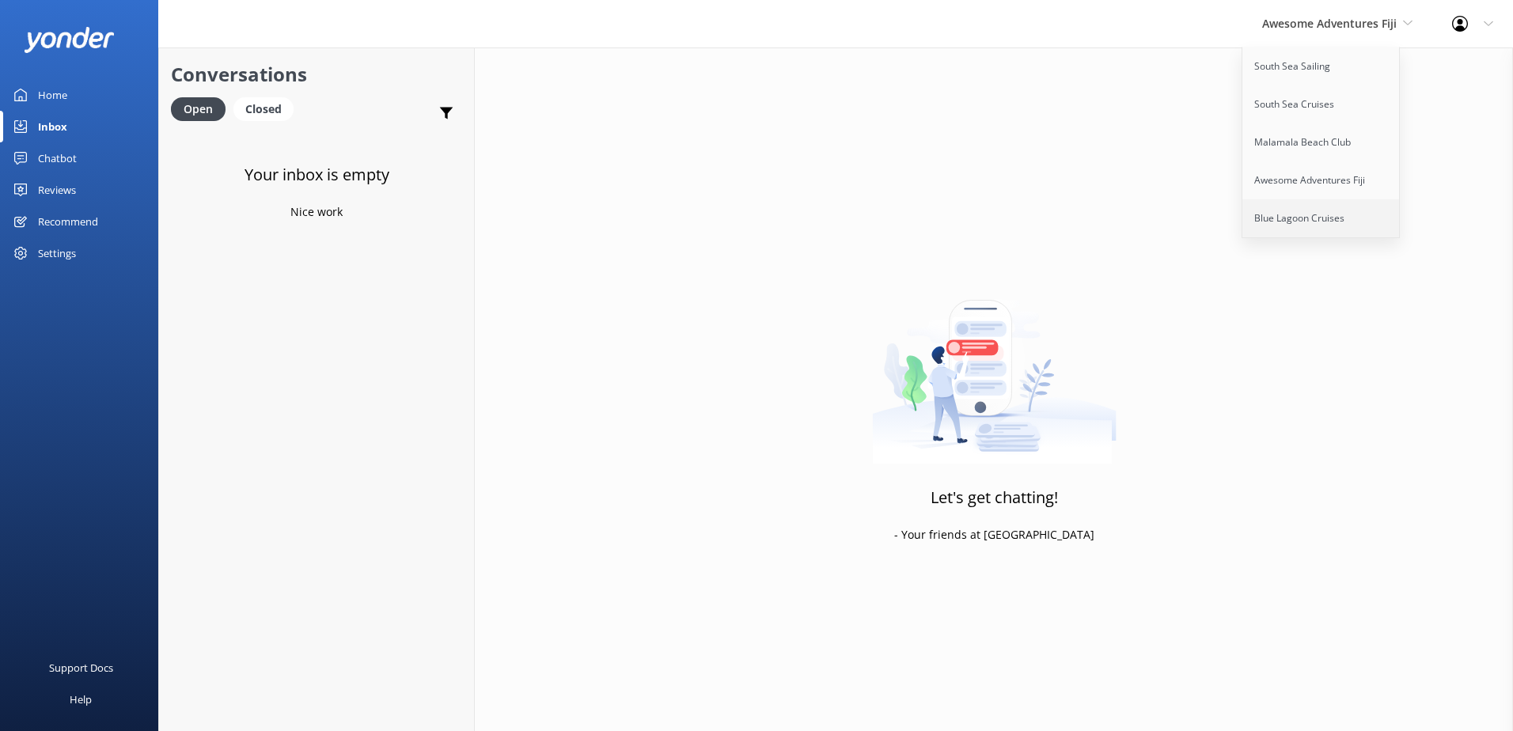
click at [1300, 211] on link "Blue Lagoon Cruises" at bounding box center [1322, 218] width 158 height 38
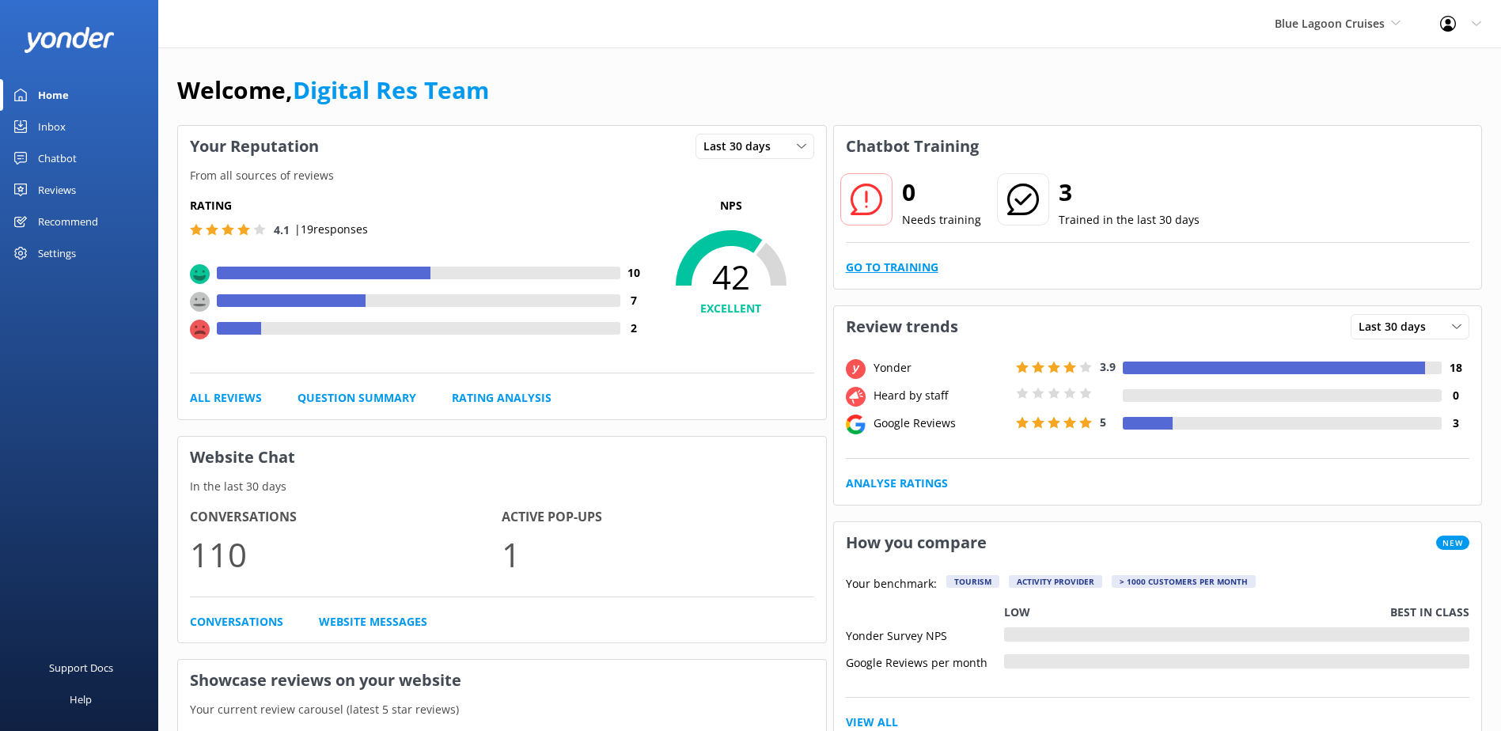
click at [919, 261] on link "Go to Training" at bounding box center [892, 267] width 93 height 17
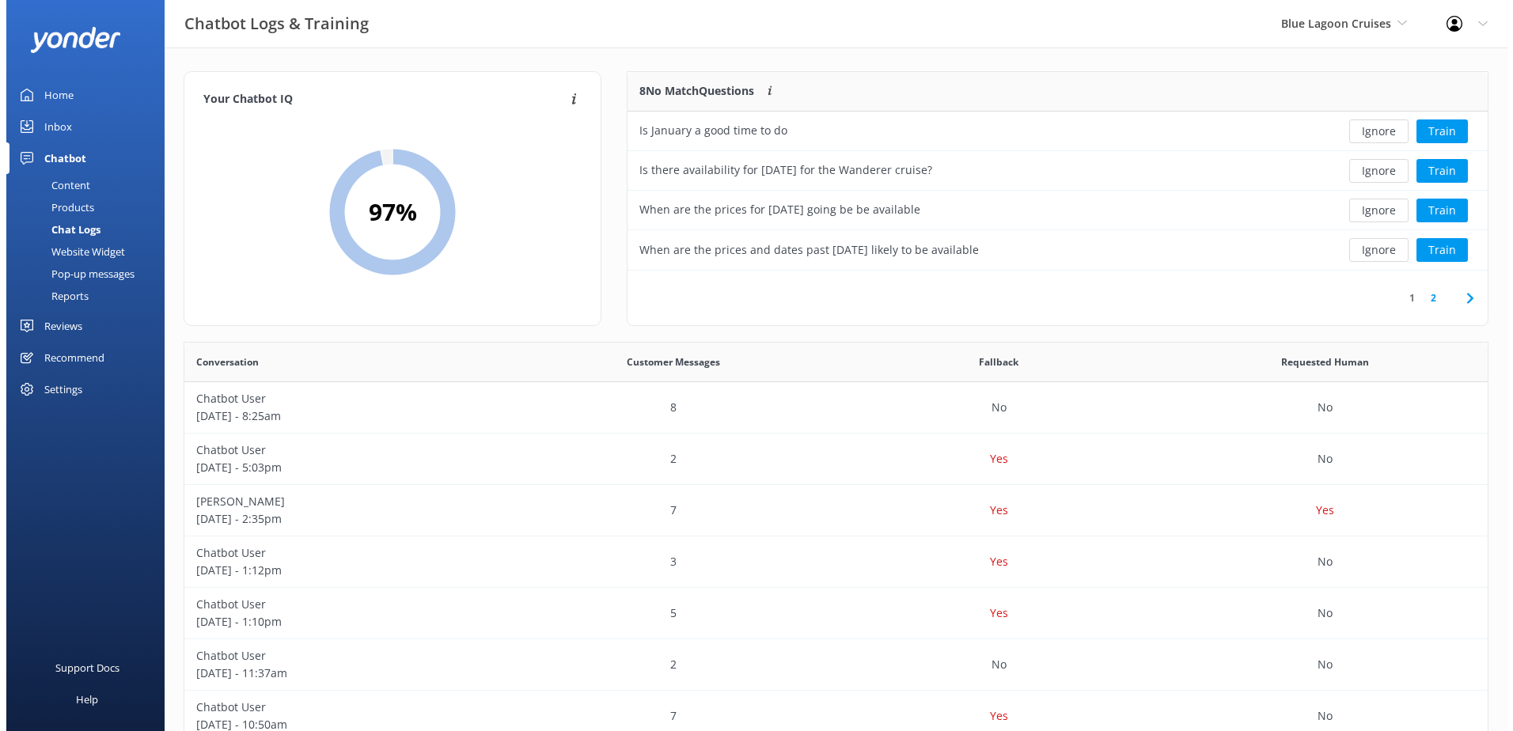
scroll to position [187, 848]
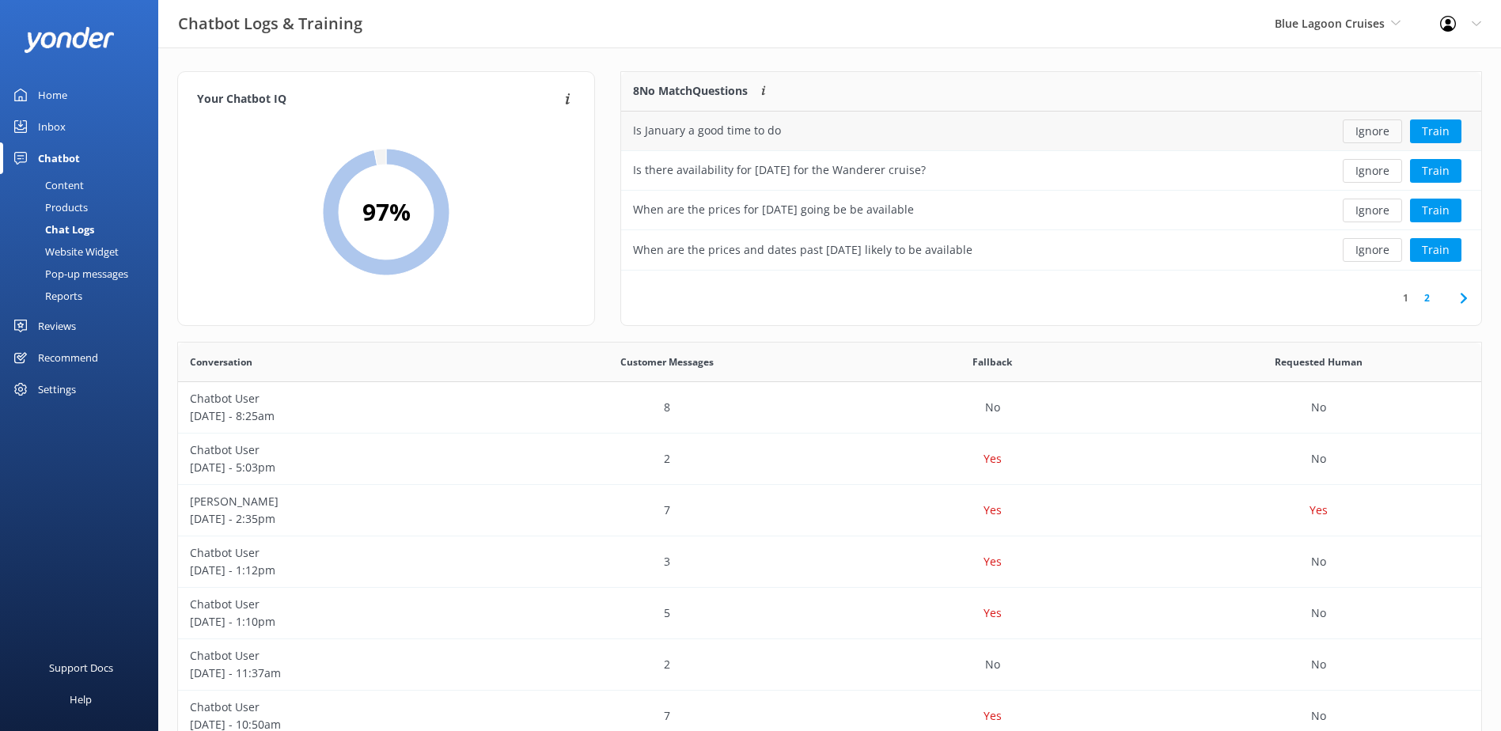
click at [1362, 128] on button "Ignore" at bounding box center [1372, 132] width 59 height 24
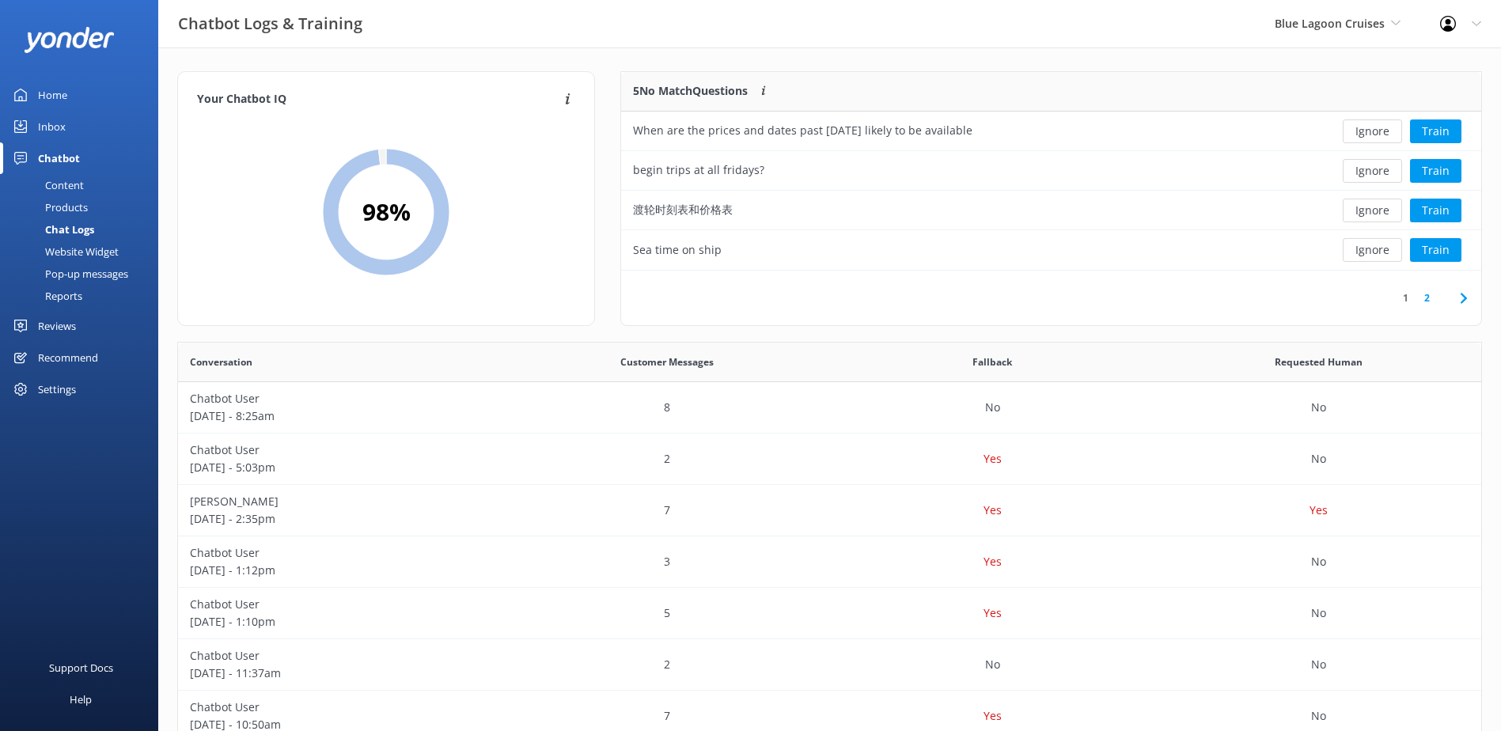
click at [1362, 128] on button "Ignore" at bounding box center [1372, 132] width 59 height 24
click at [1431, 133] on button "Train" at bounding box center [1435, 132] width 51 height 24
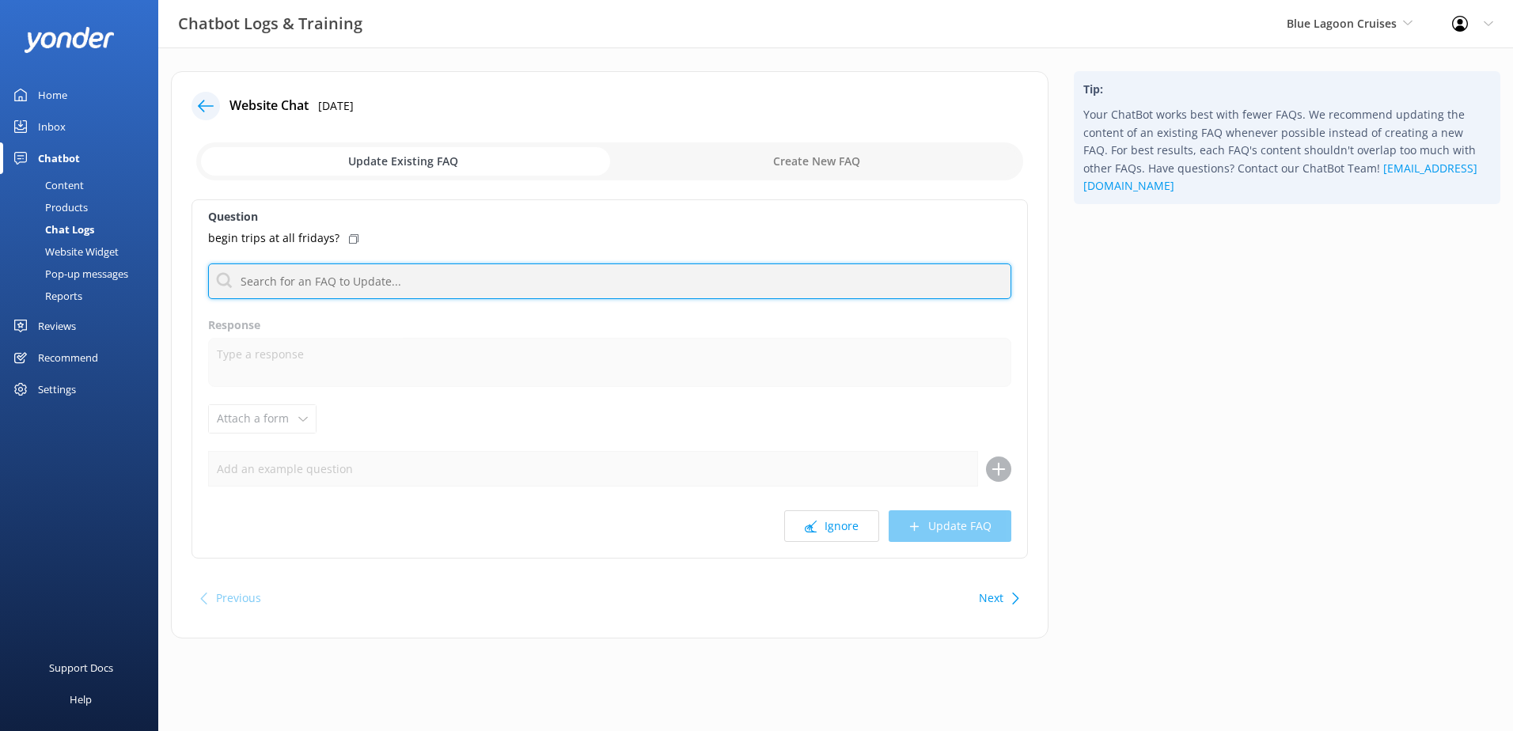
click at [376, 298] on input "text" at bounding box center [609, 282] width 803 height 36
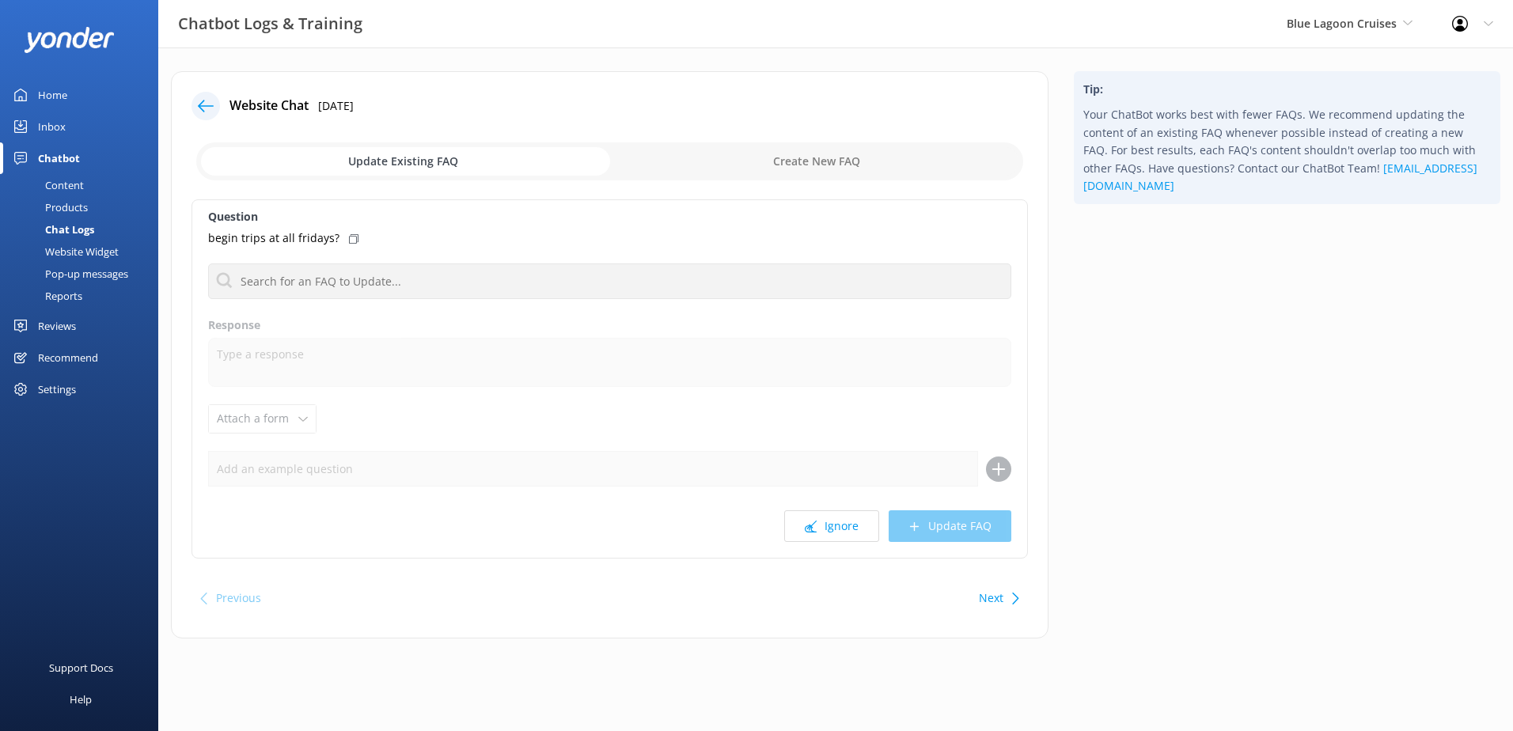
click at [712, 150] on input "checkbox" at bounding box center [609, 161] width 827 height 38
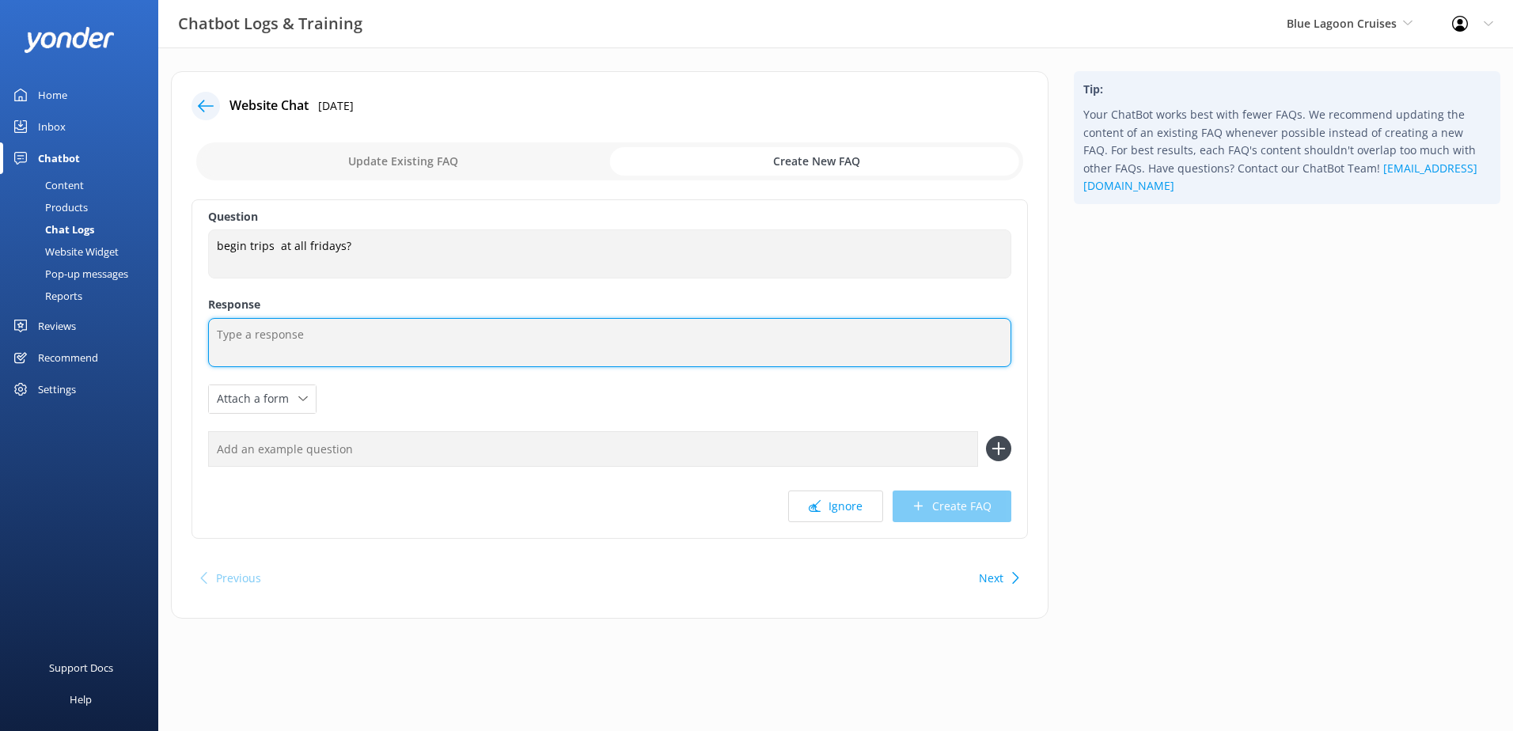
click at [391, 343] on textarea at bounding box center [609, 342] width 803 height 49
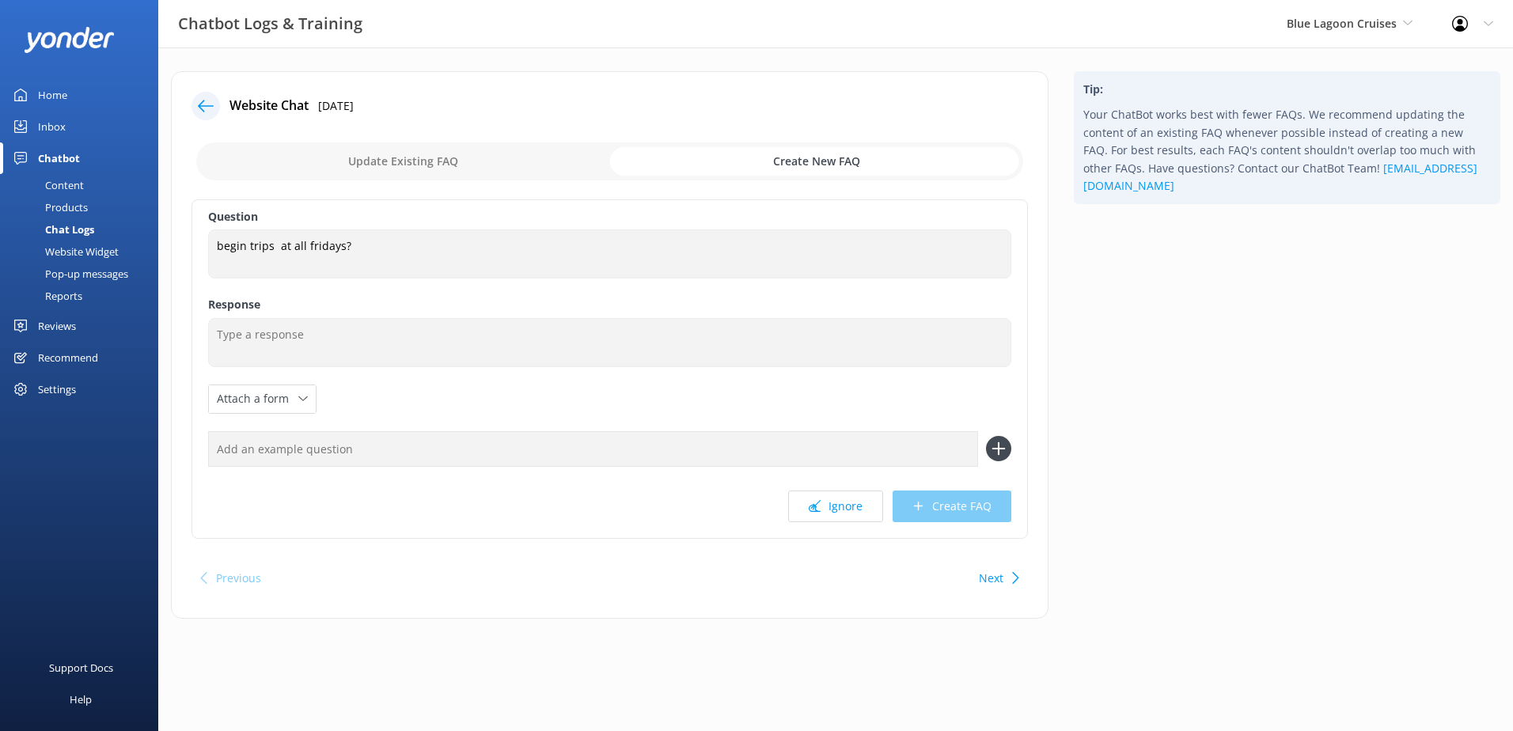
click at [395, 154] on input "checkbox" at bounding box center [609, 161] width 827 height 38
checkbox input "false"
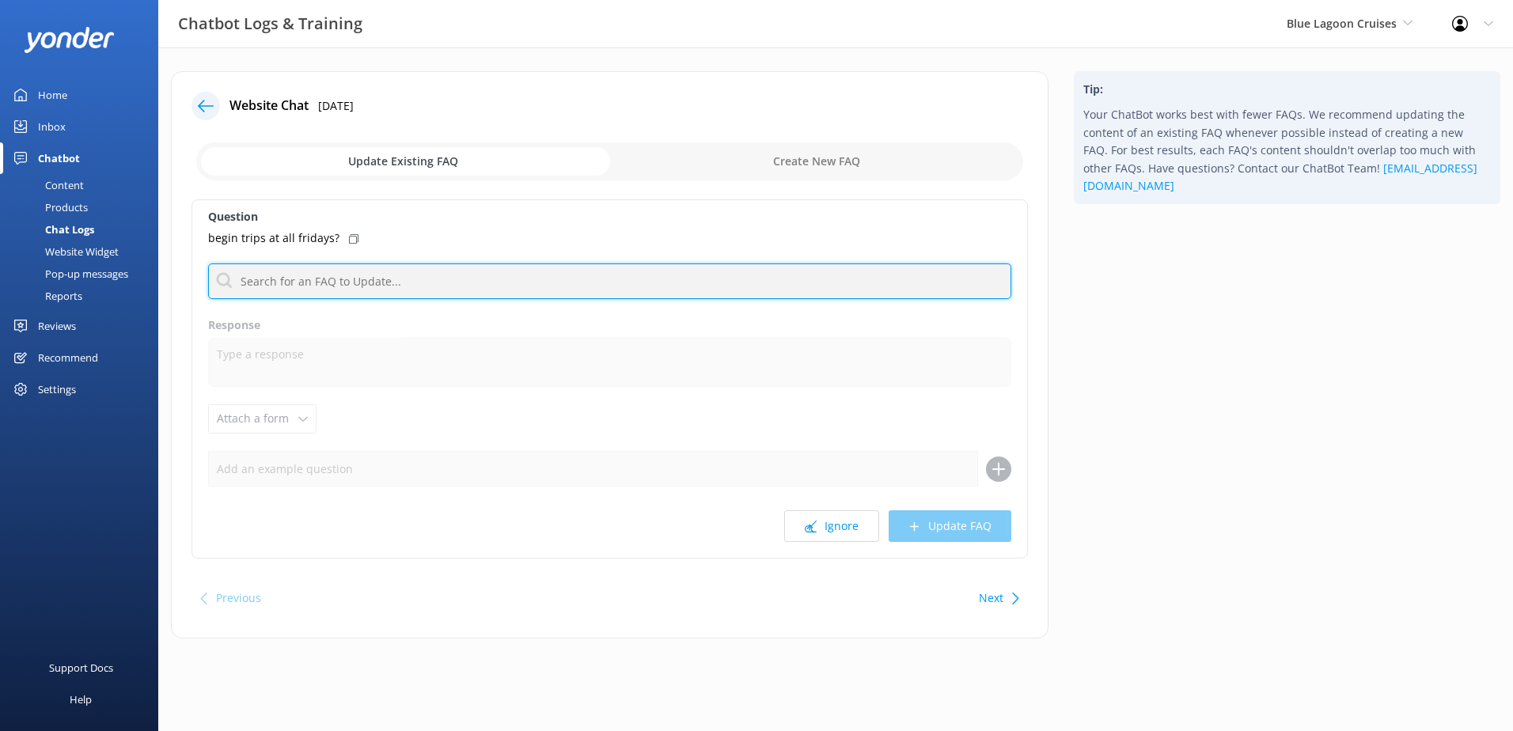
click at [324, 290] on input "text" at bounding box center [609, 282] width 803 height 36
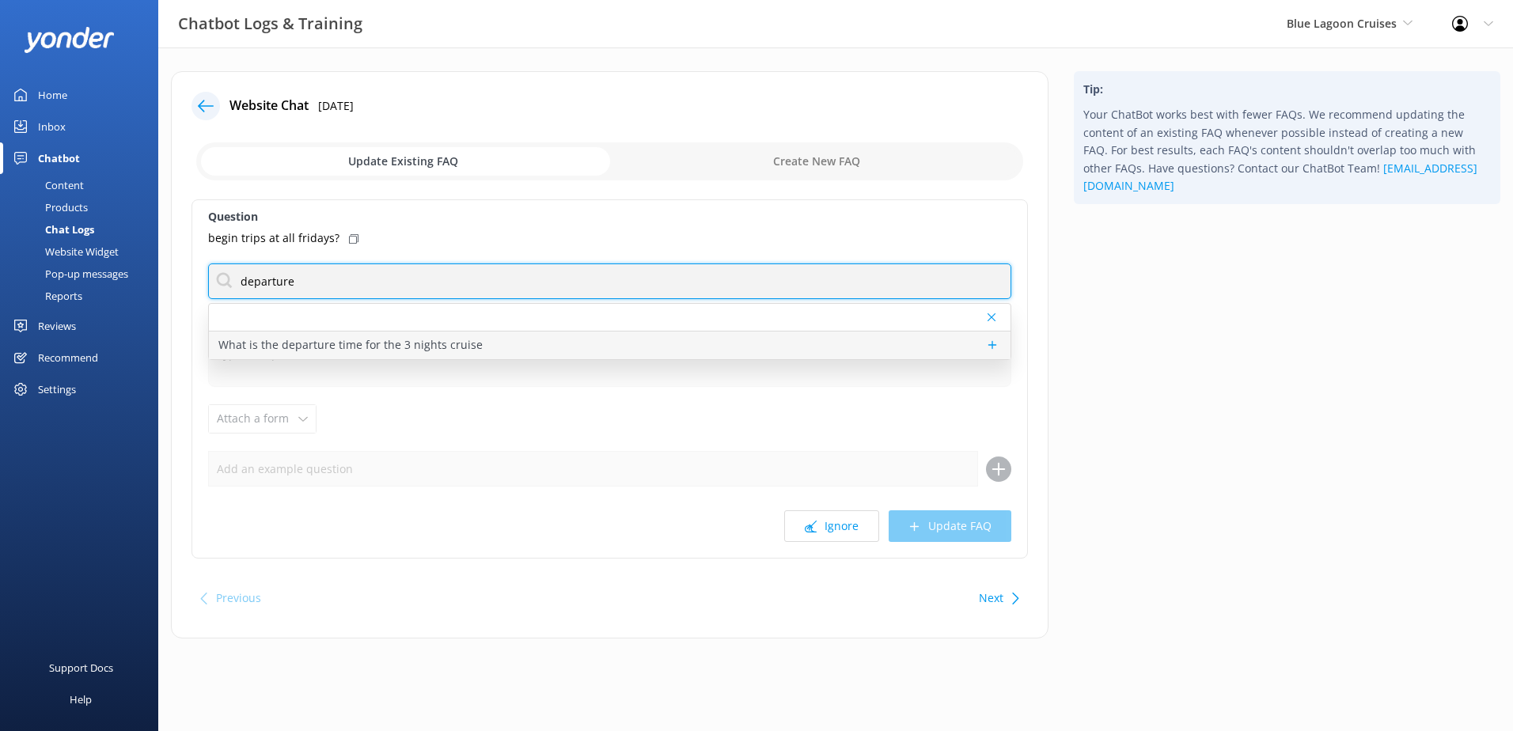
type input "departure"
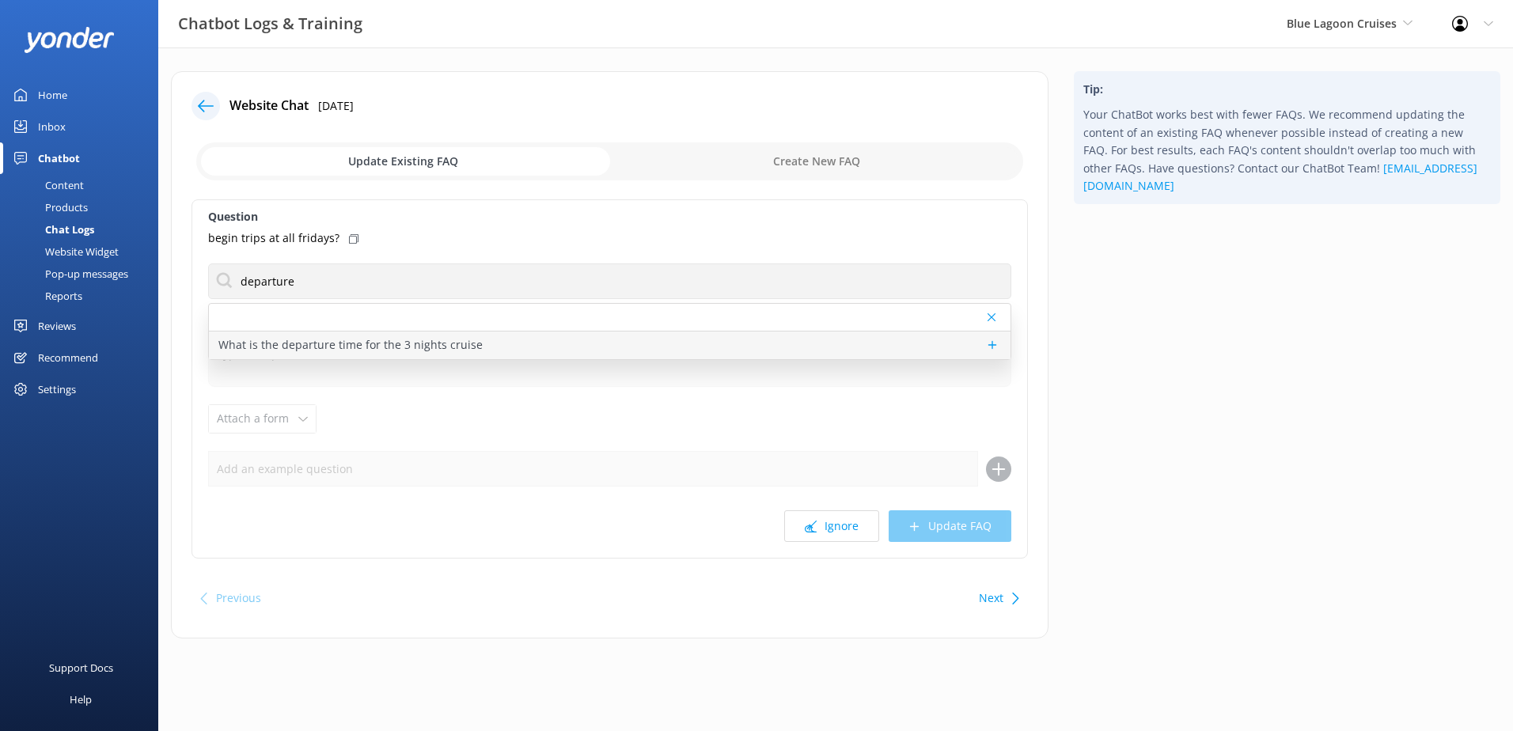
click at [399, 340] on p "What is the departure time for the 3 nights cruise" at bounding box center [350, 344] width 264 height 17
type textarea "Departure time for the 3 nights cruise is 3:00pm. Check-in opens at 1;30pm to 2…"
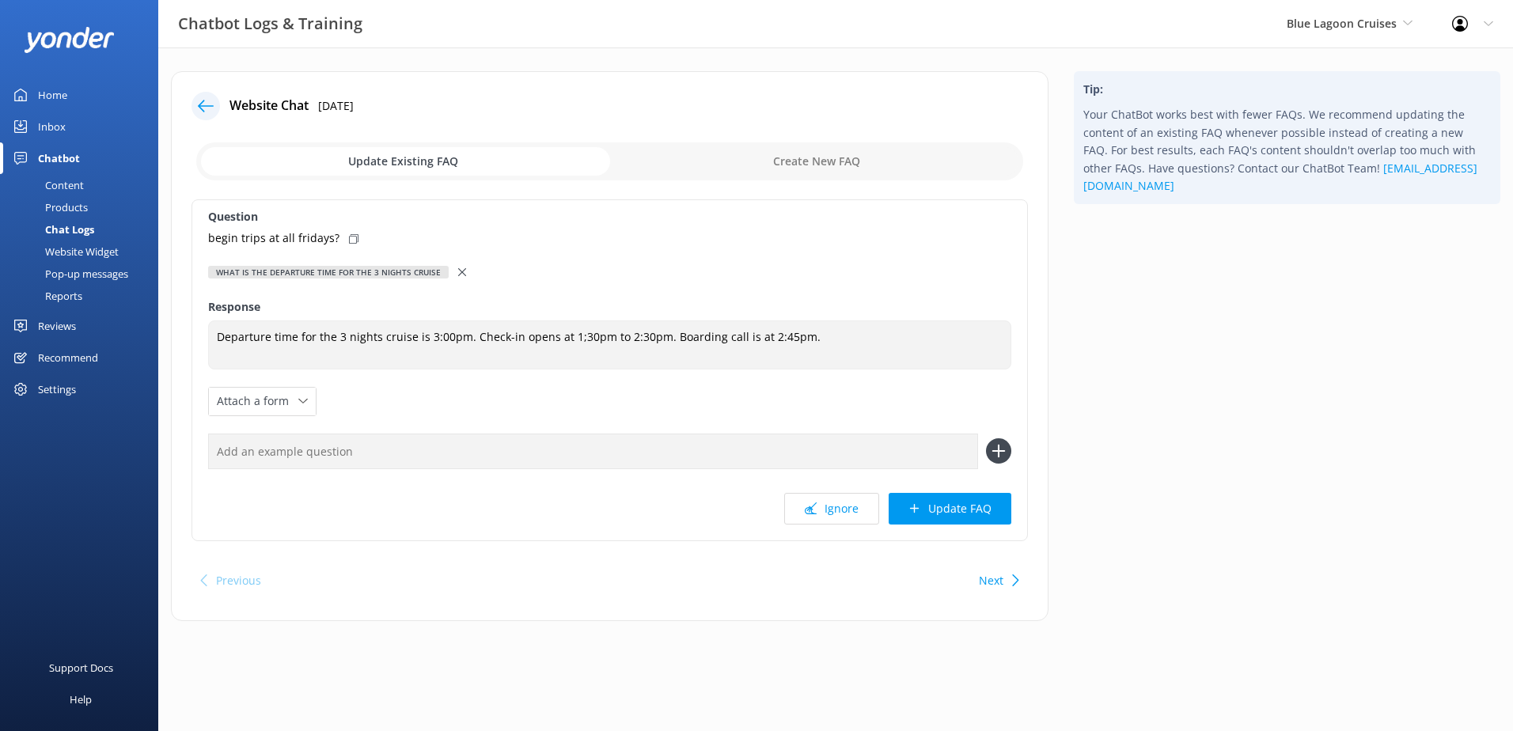
click at [799, 157] on input "checkbox" at bounding box center [609, 161] width 827 height 38
checkbox input "true"
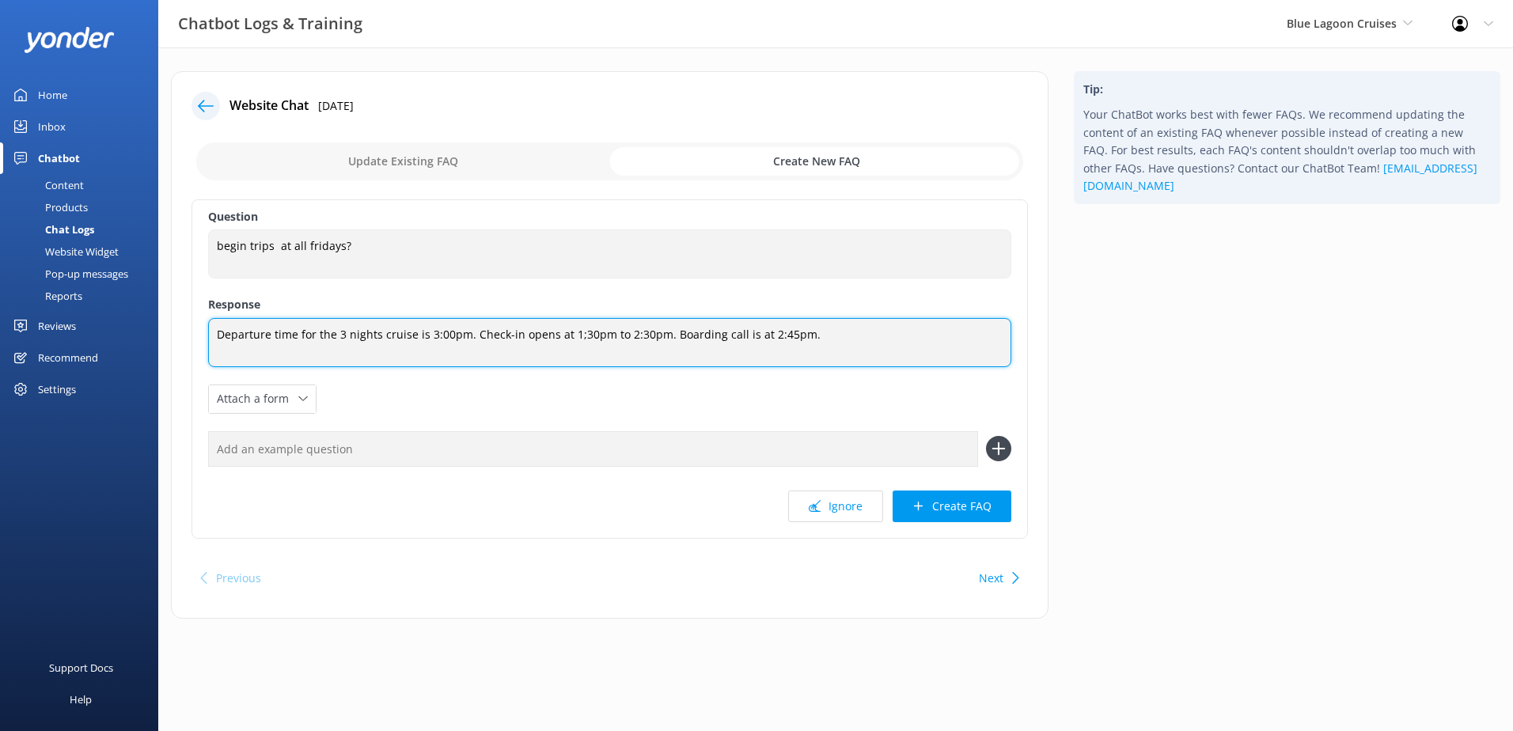
drag, startPoint x: 911, startPoint y: 348, endPoint x: 90, endPoint y: 337, distance: 820.8
click at [90, 337] on div "Chatbot Logs & Training Blue Lagoon Cruises South Sea Sailing South Sea Cruises…" at bounding box center [756, 356] width 1513 height 619
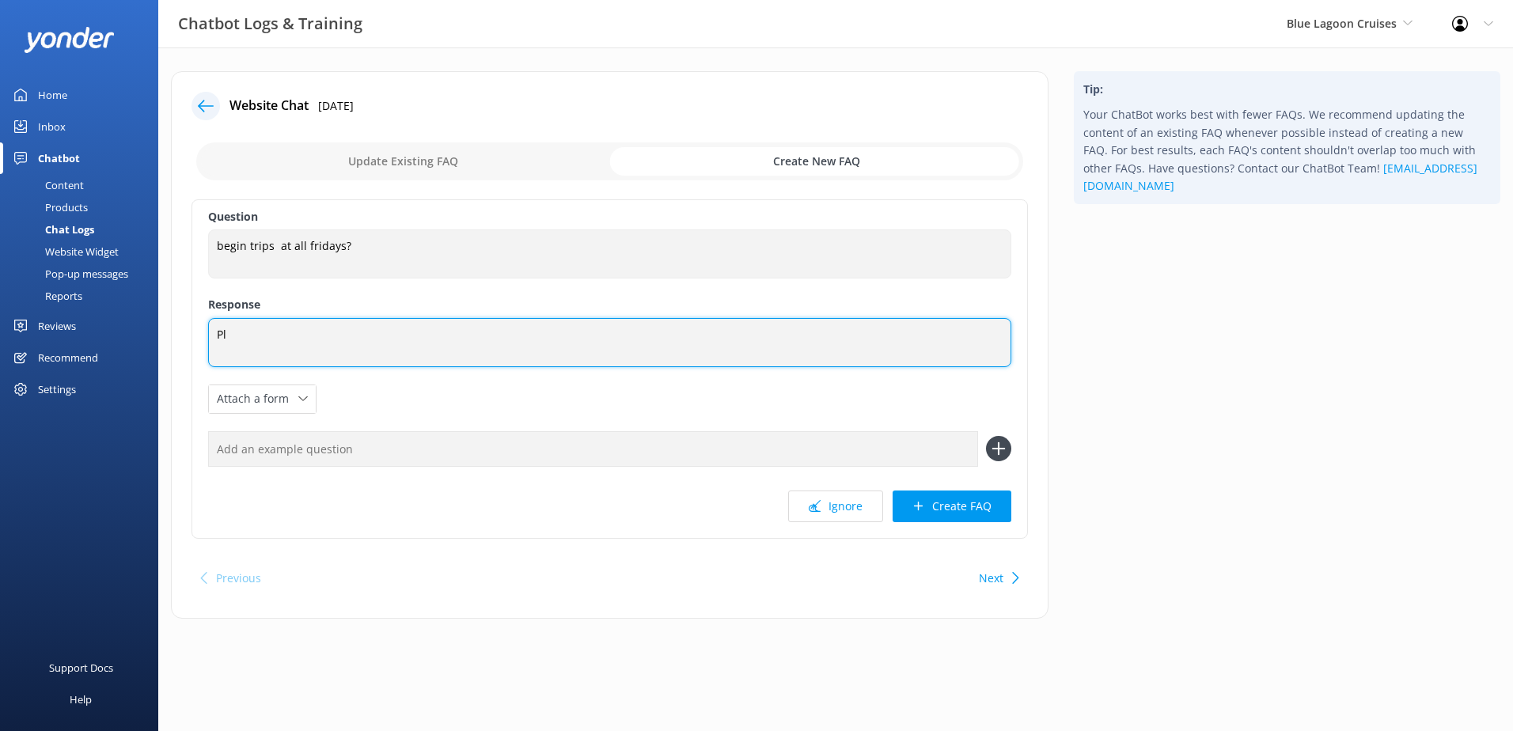
type textarea "P"
click at [368, 340] on textarea "The 3-night and 7-night cruise departs on the Friday whereas the 3-night cruise…" at bounding box center [609, 342] width 803 height 49
drag, startPoint x: 800, startPoint y: 329, endPoint x: 190, endPoint y: 325, distance: 610.2
click at [190, 325] on div "Website Chat 27th Aug 2025 Update Existing FAQ Create New FAQ Question begin tr…" at bounding box center [610, 345] width 878 height 548
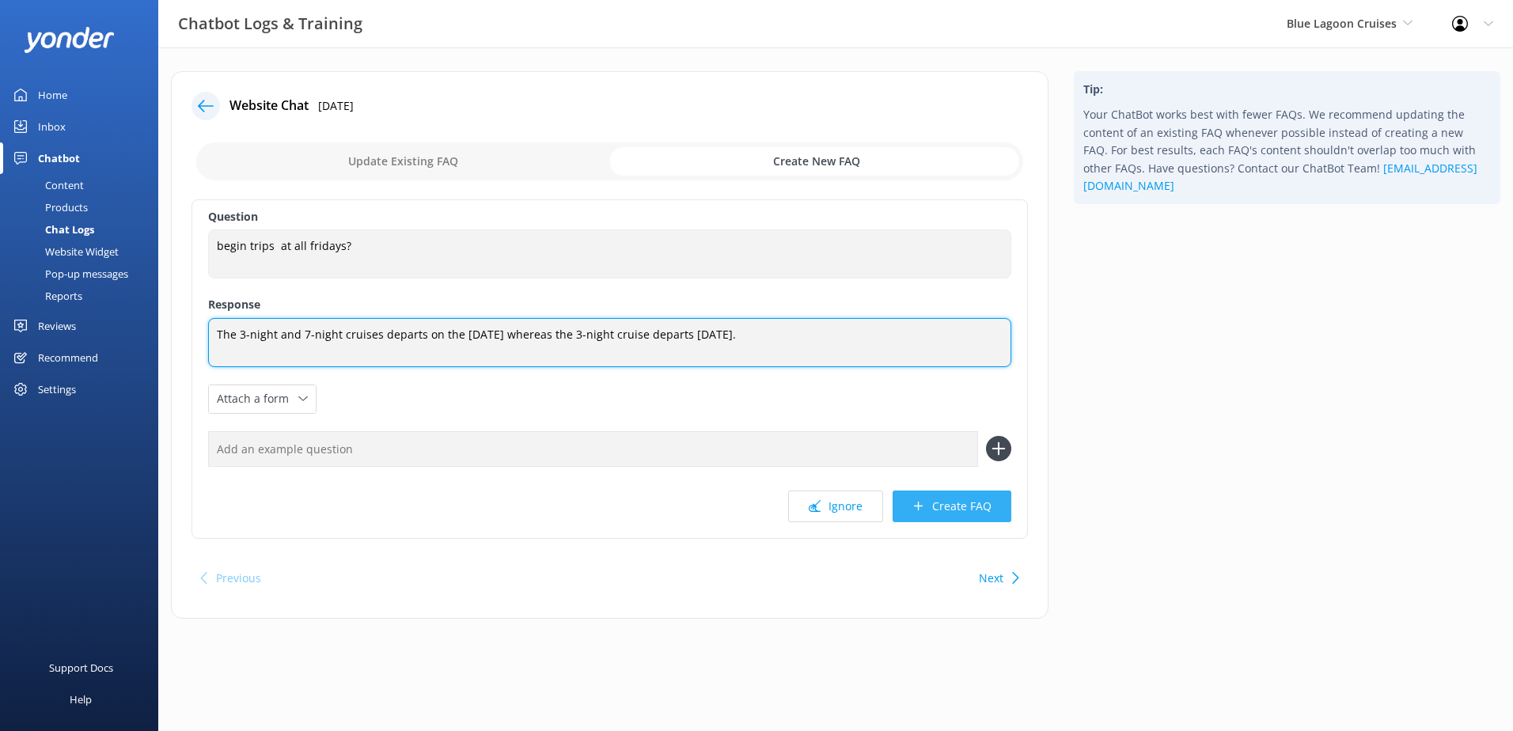
type textarea "The 3-night and 7-night cruises departs on the Friday whereas the 3-night cruis…"
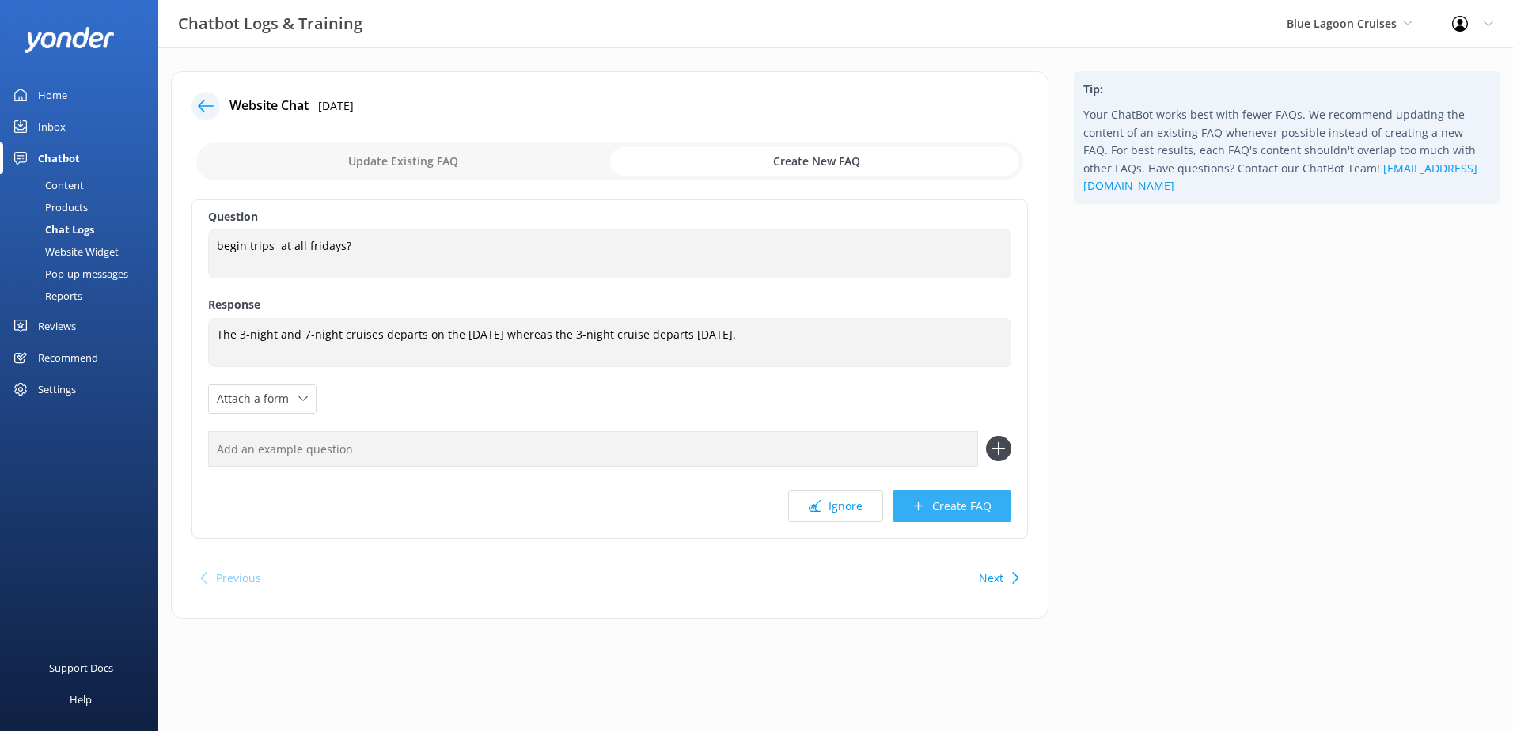
click at [937, 511] on button "Create FAQ" at bounding box center [952, 507] width 119 height 32
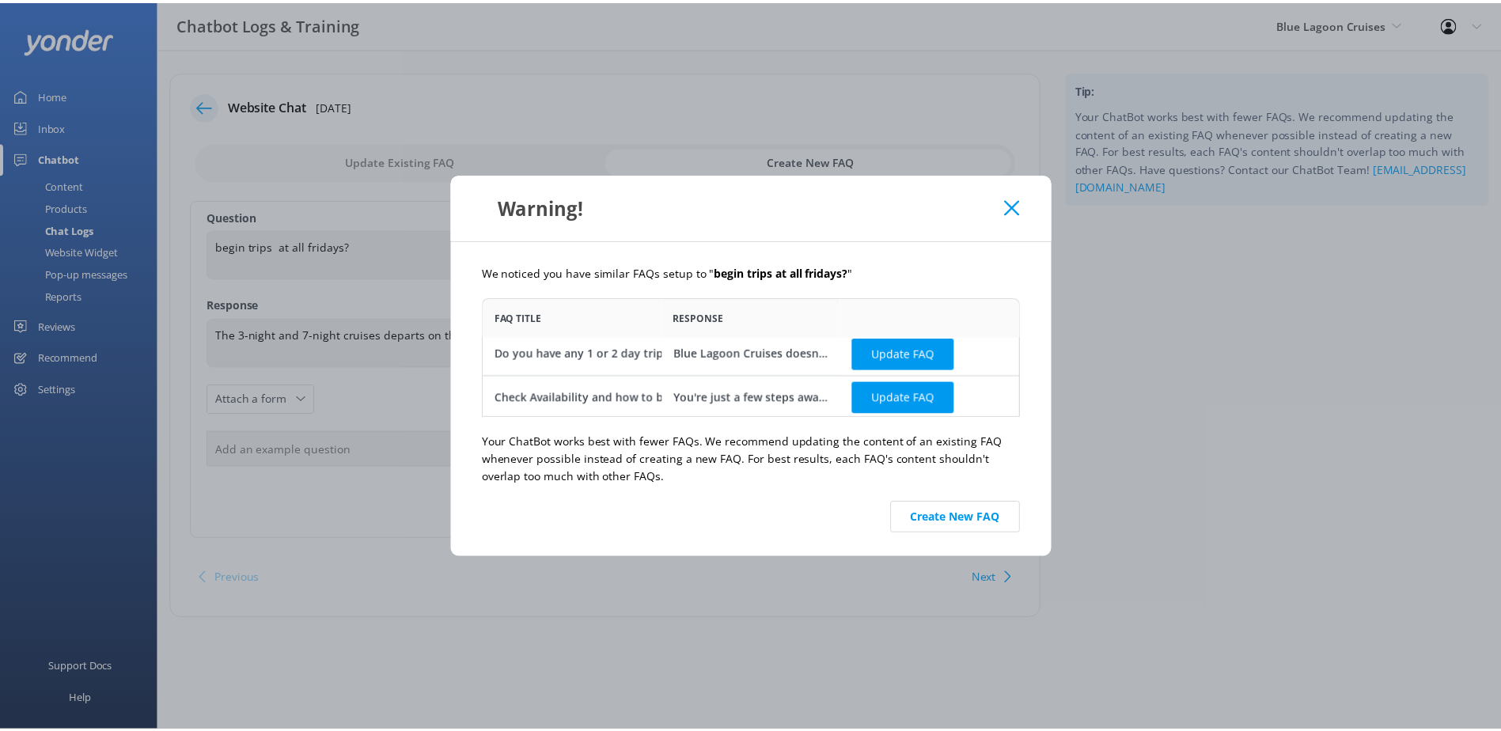
scroll to position [8, 0]
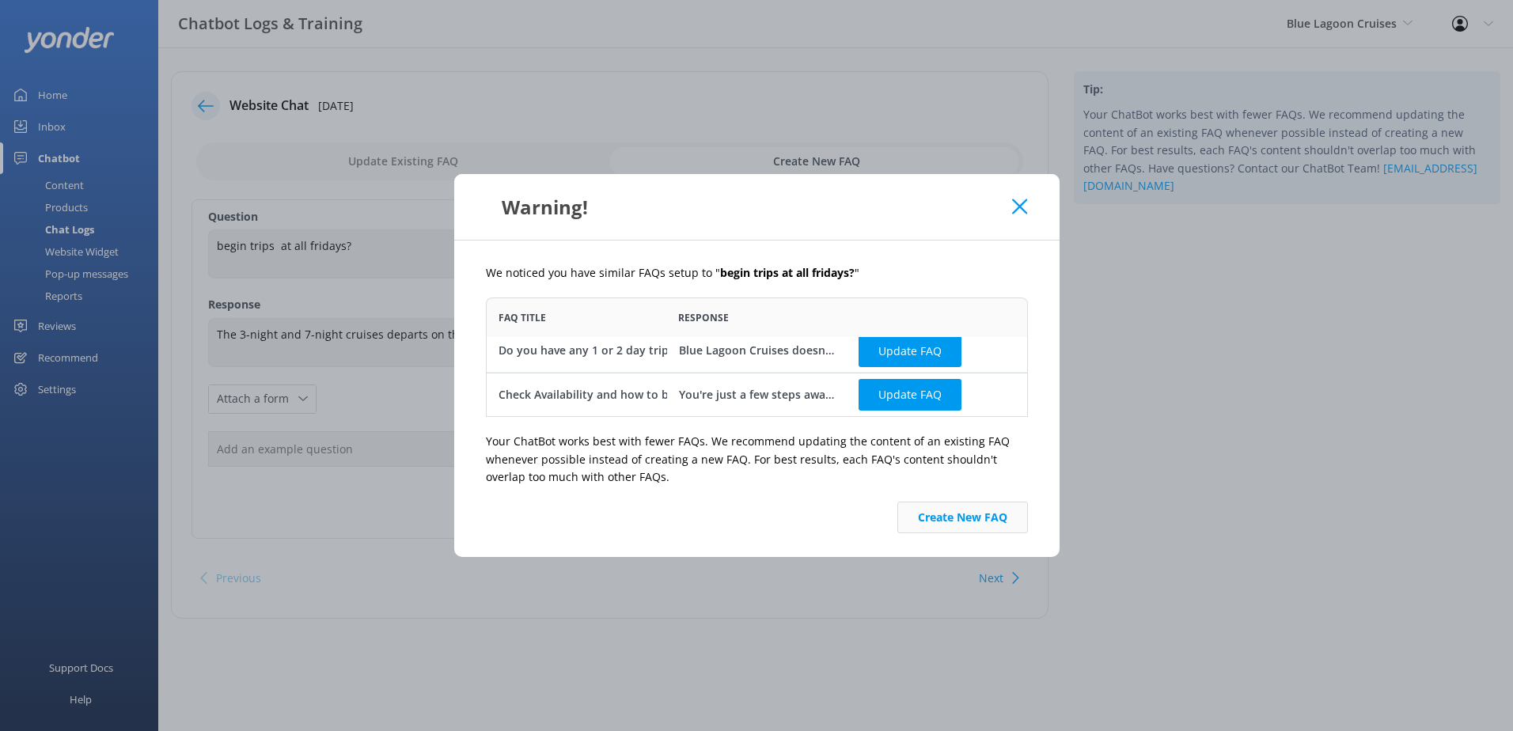
click at [955, 522] on button "Create New FAQ" at bounding box center [963, 518] width 131 height 32
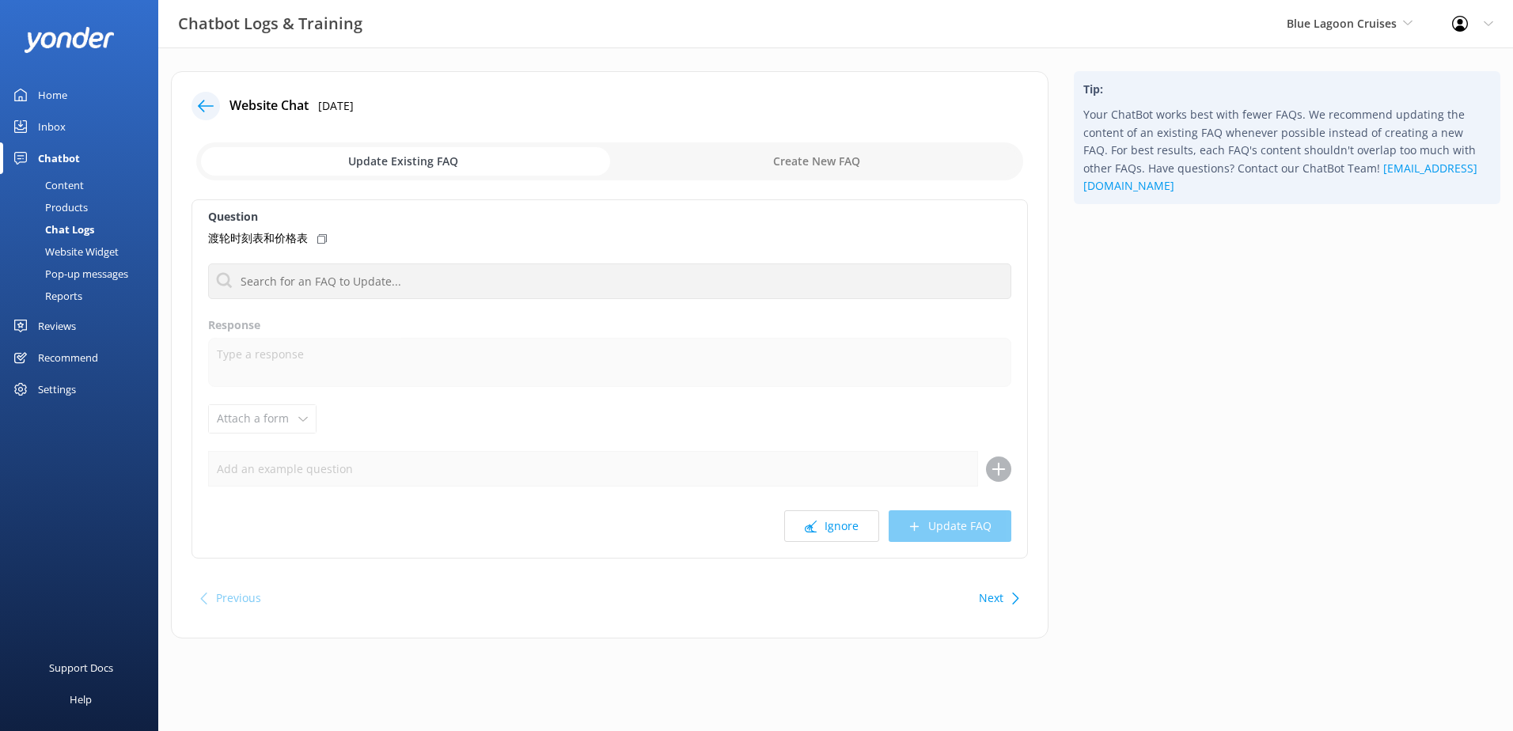
click at [216, 108] on div at bounding box center [206, 106] width 28 height 28
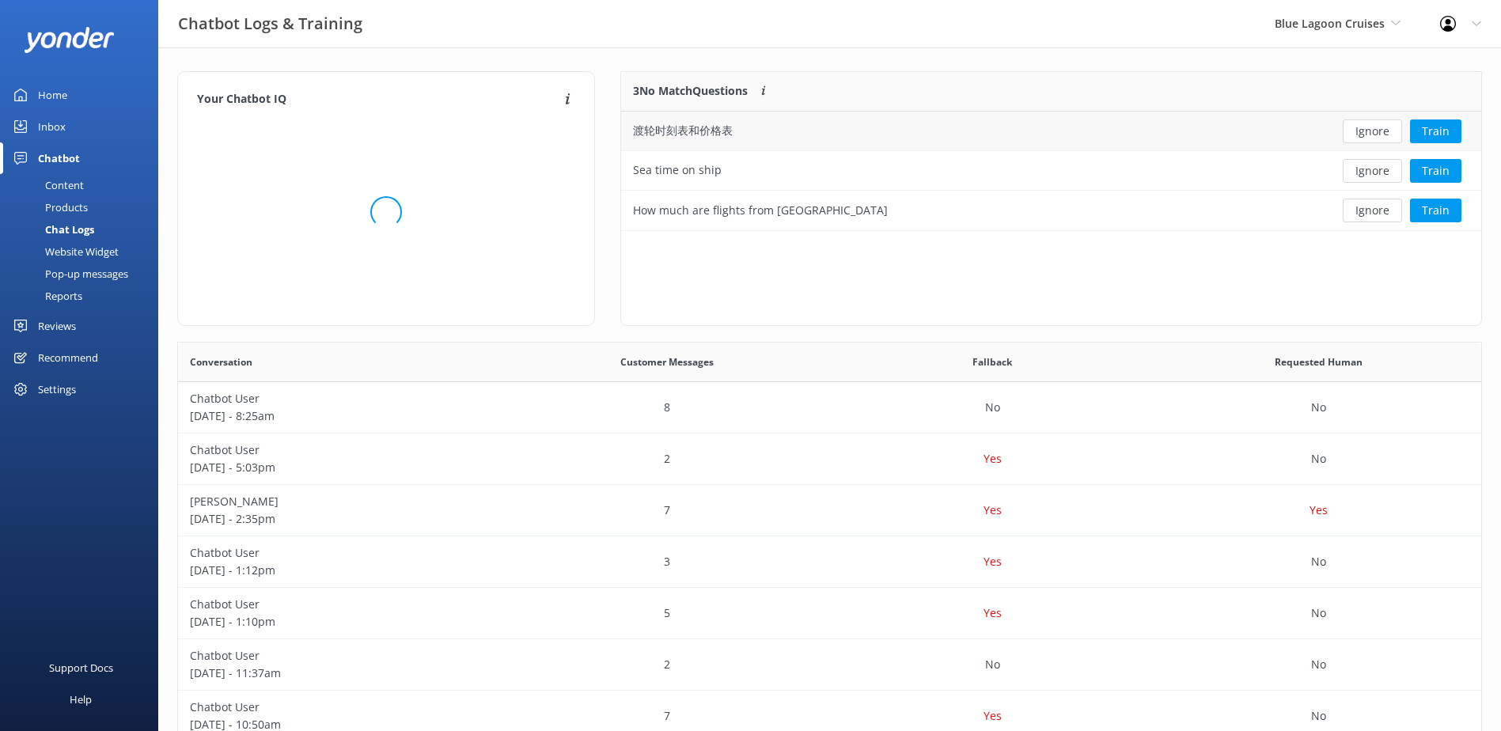
scroll to position [147, 848]
click at [1373, 124] on button "Ignore" at bounding box center [1372, 132] width 59 height 24
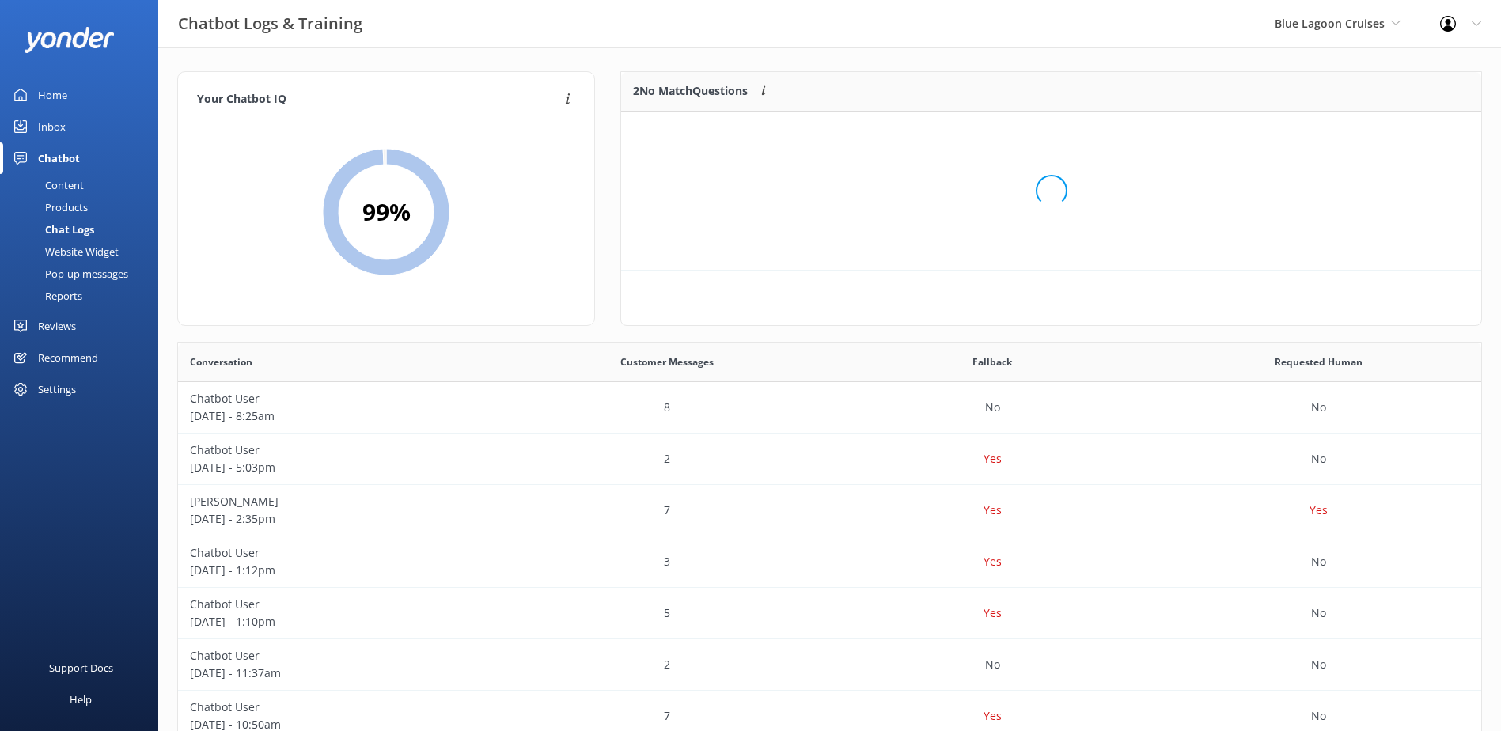
scroll to position [108, 848]
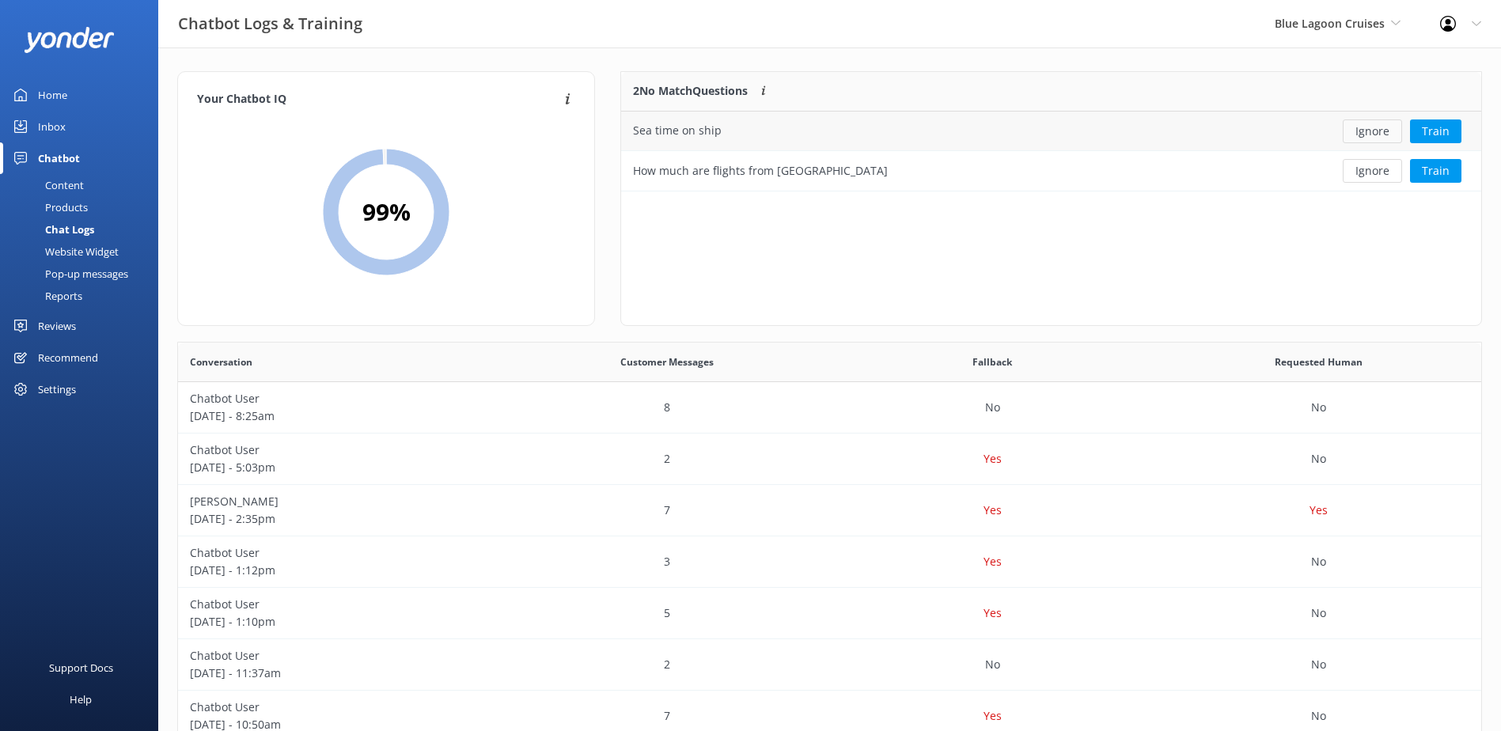
click at [1376, 131] on button "Ignore" at bounding box center [1372, 132] width 59 height 24
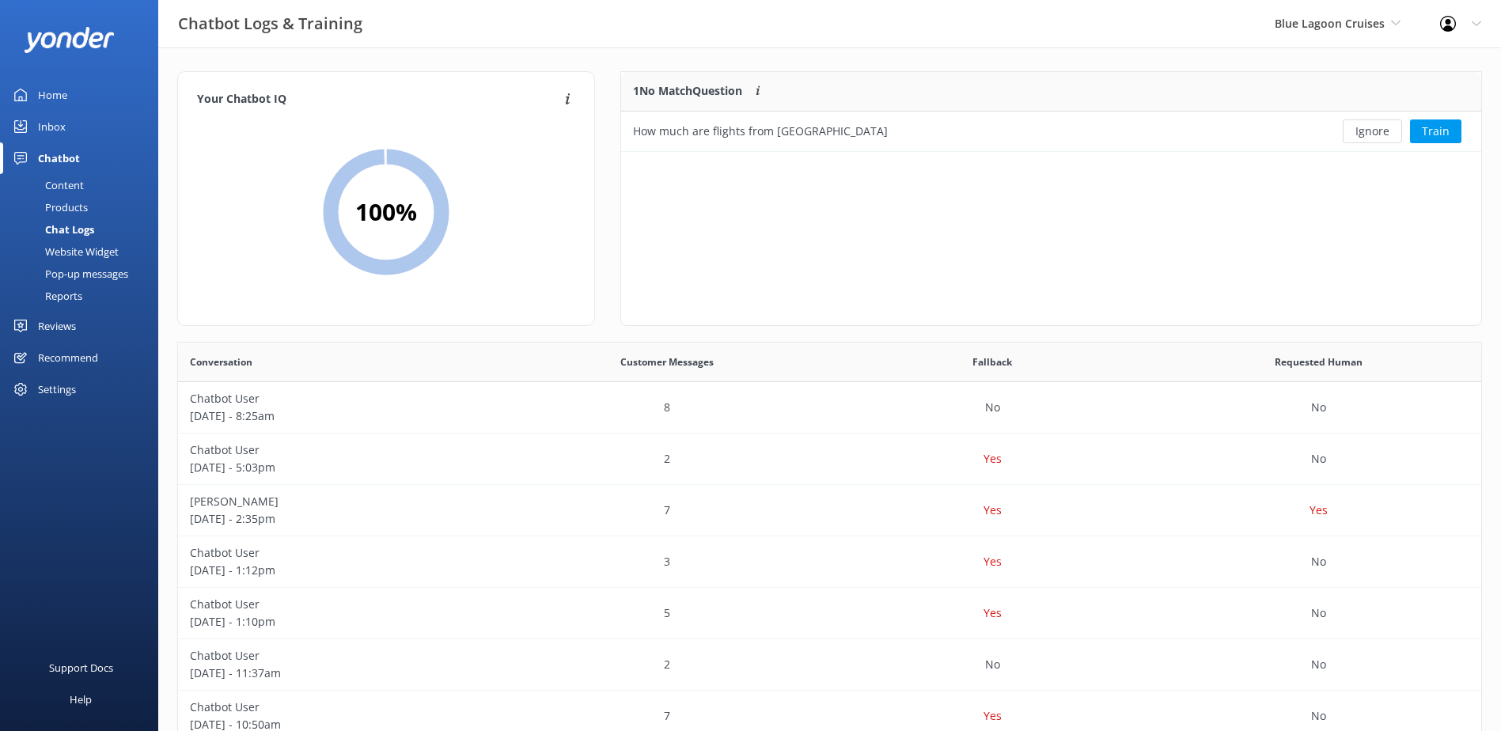
scroll to position [68, 848]
click at [1382, 138] on button "Ignore" at bounding box center [1372, 132] width 59 height 24
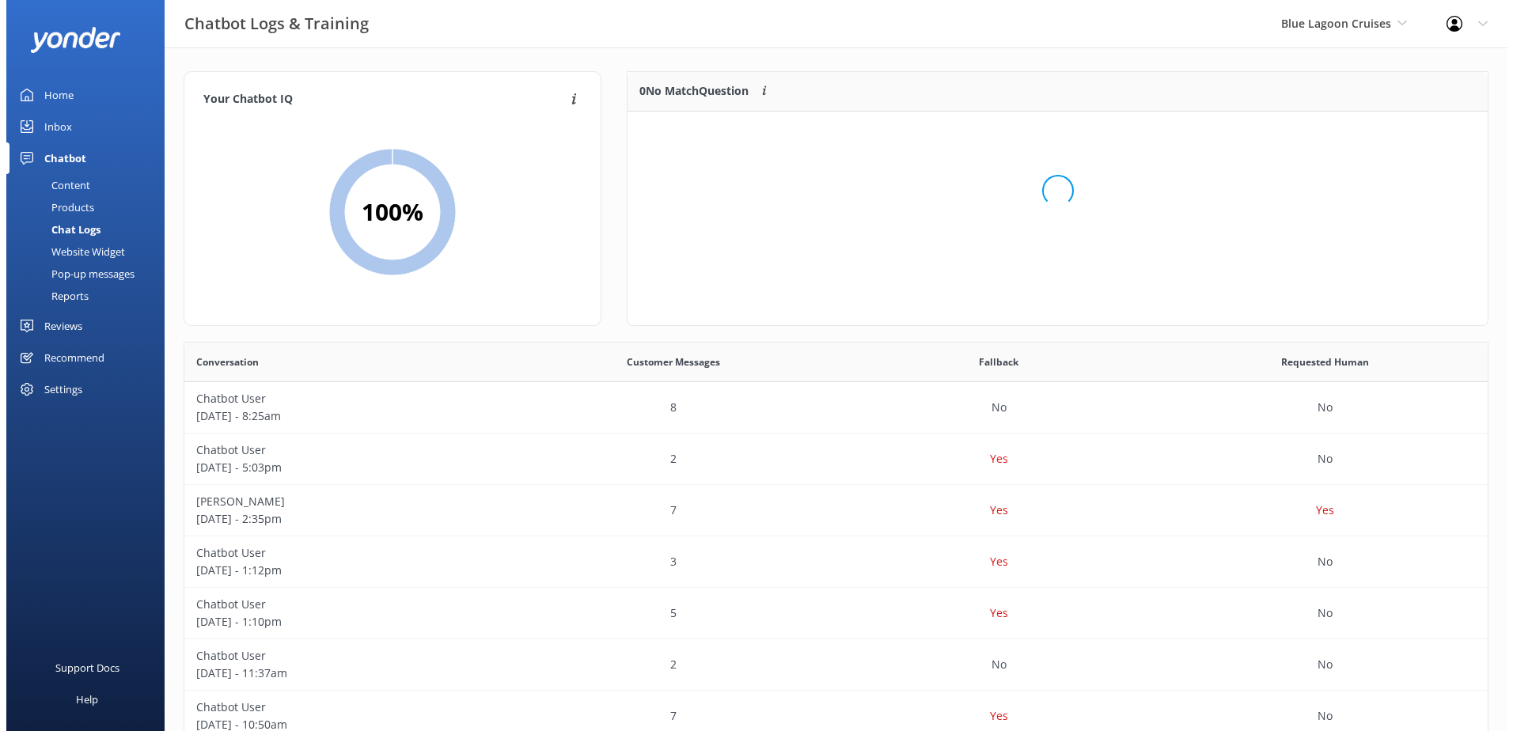
scroll to position [186, 848]
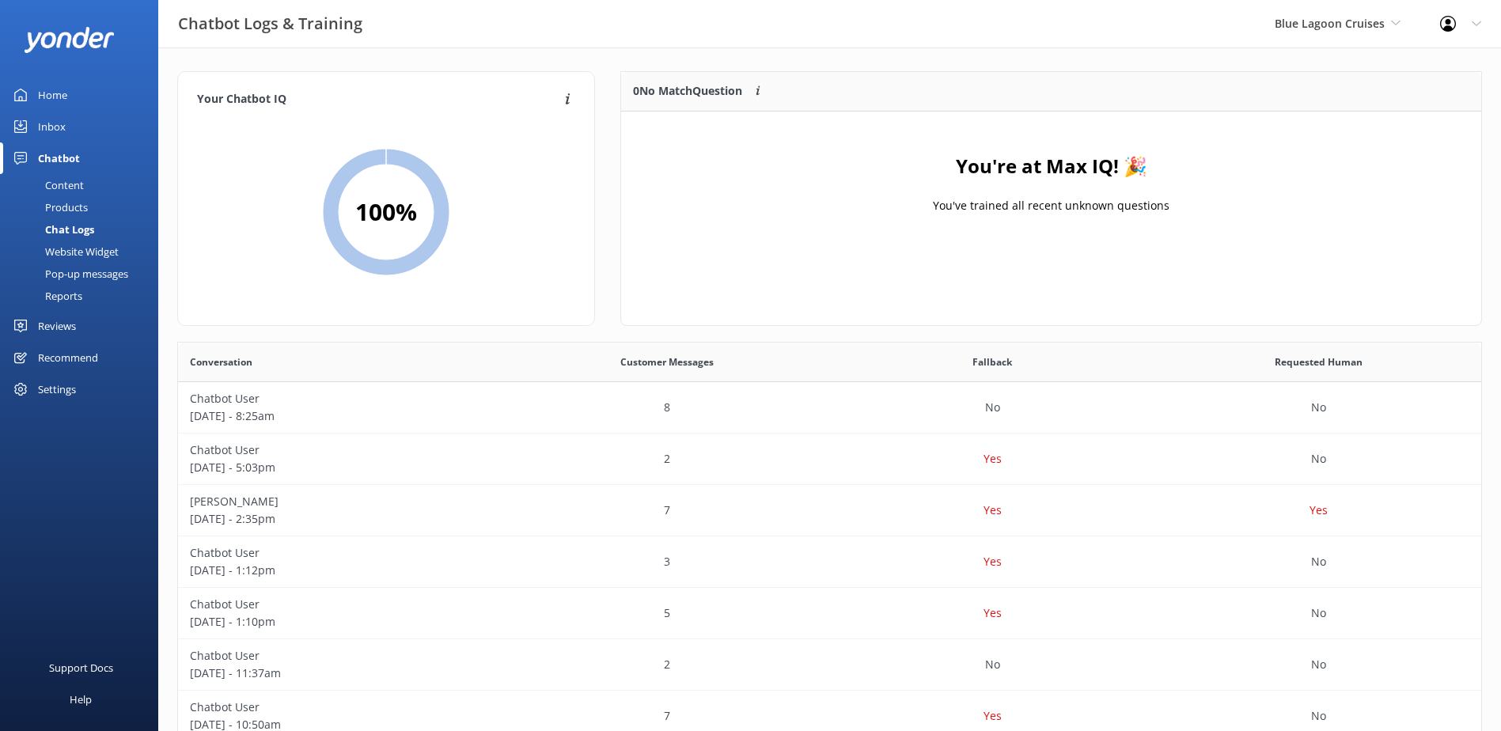
click at [76, 115] on link "Inbox" at bounding box center [79, 127] width 158 height 32
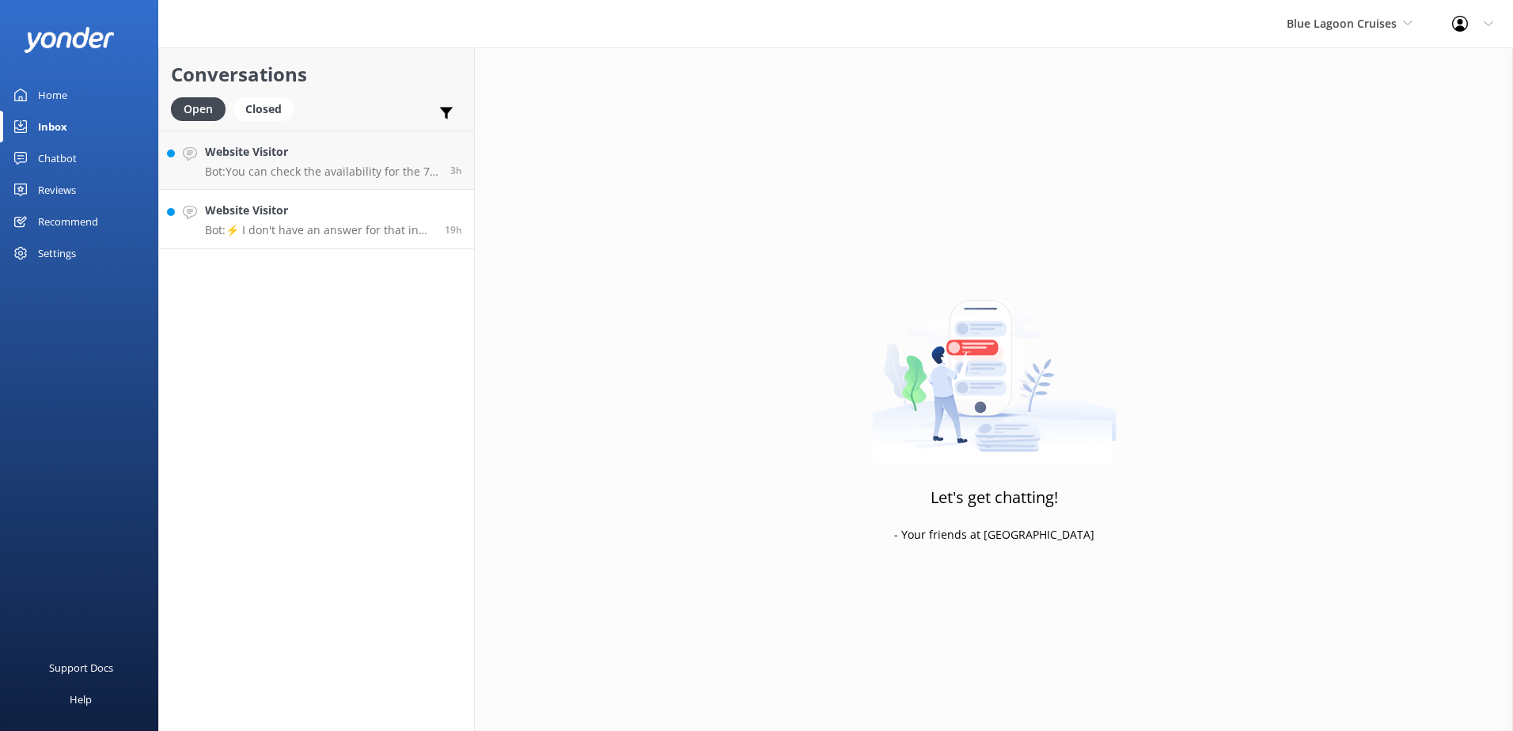
click at [315, 227] on p "Bot: ⚡ I don't have an answer for that in my knowledge base. Please try and rep…" at bounding box center [319, 230] width 228 height 14
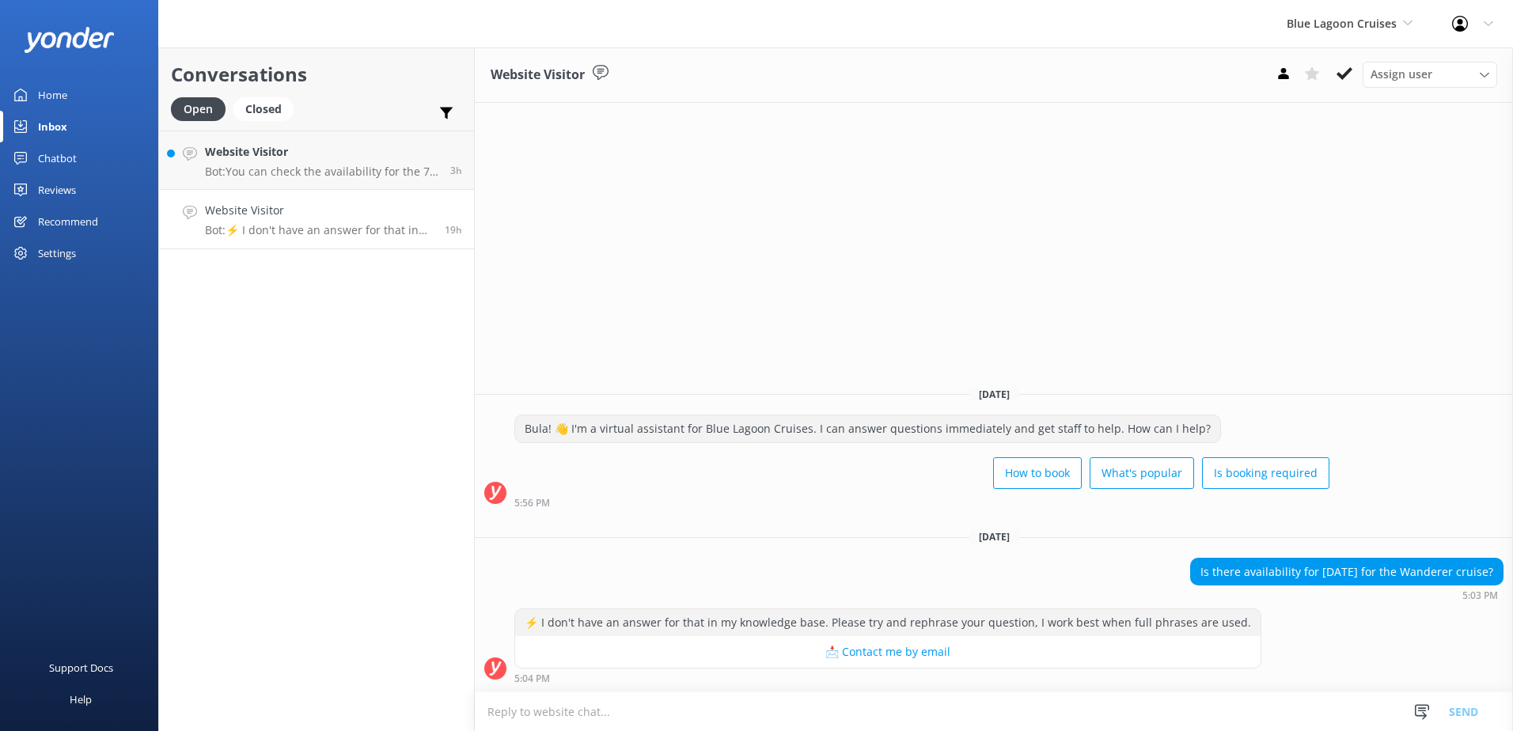
click at [866, 716] on textarea at bounding box center [994, 712] width 1038 height 39
type textarea "p"
type textarea "Please note that we do not have availability for the 18th of May 2026, as it is…"
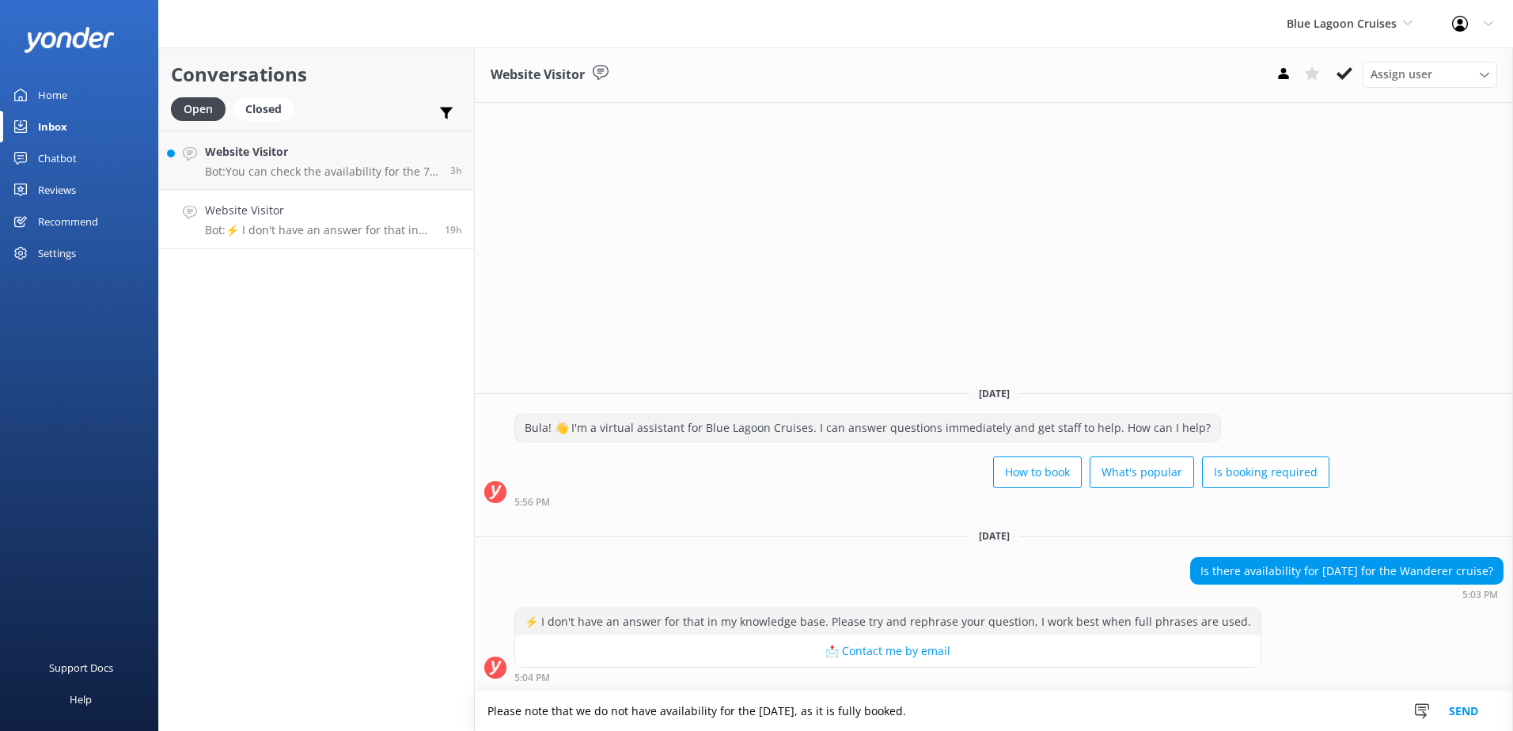
click at [1482, 715] on button "Send" at bounding box center [1463, 712] width 59 height 40
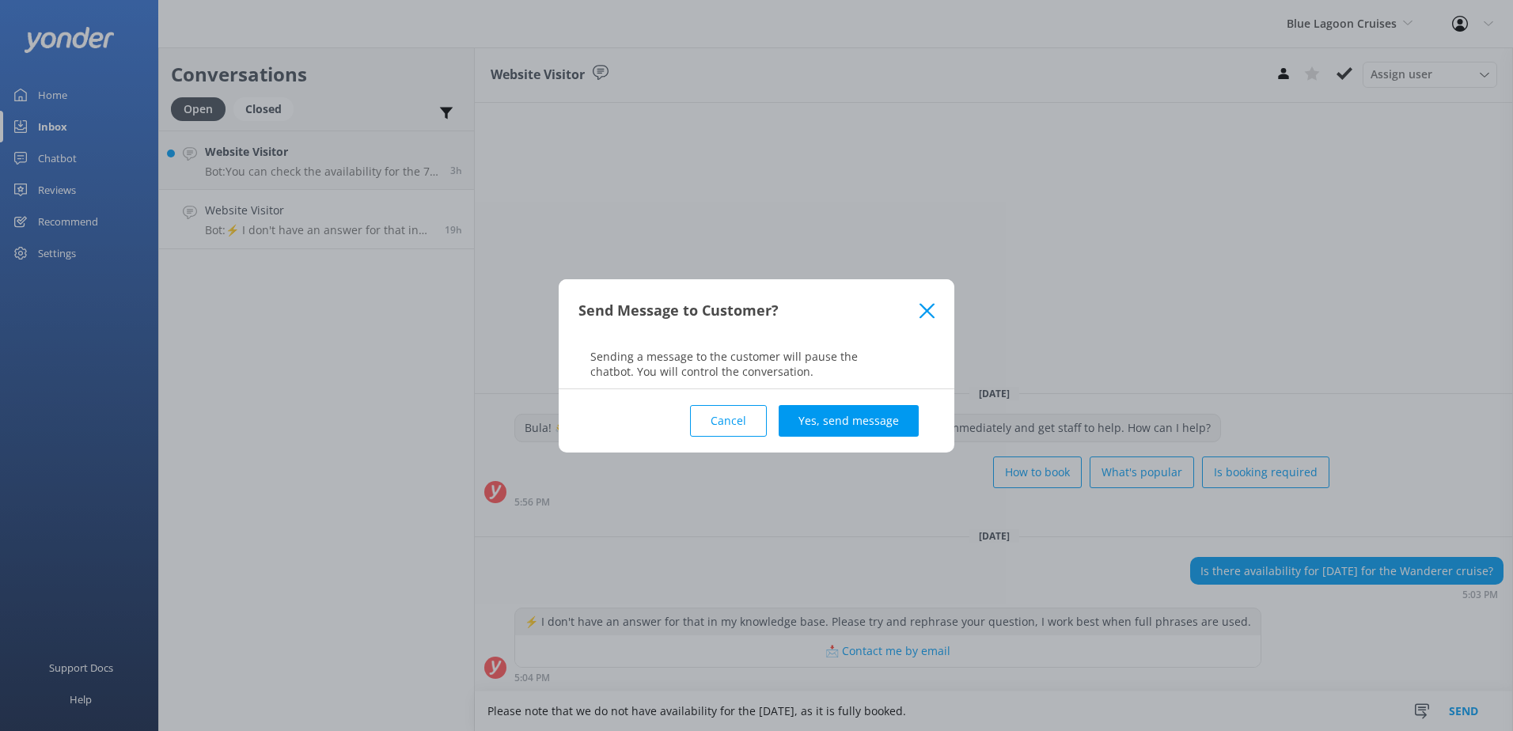
click at [869, 423] on button "Yes, send message" at bounding box center [849, 421] width 140 height 32
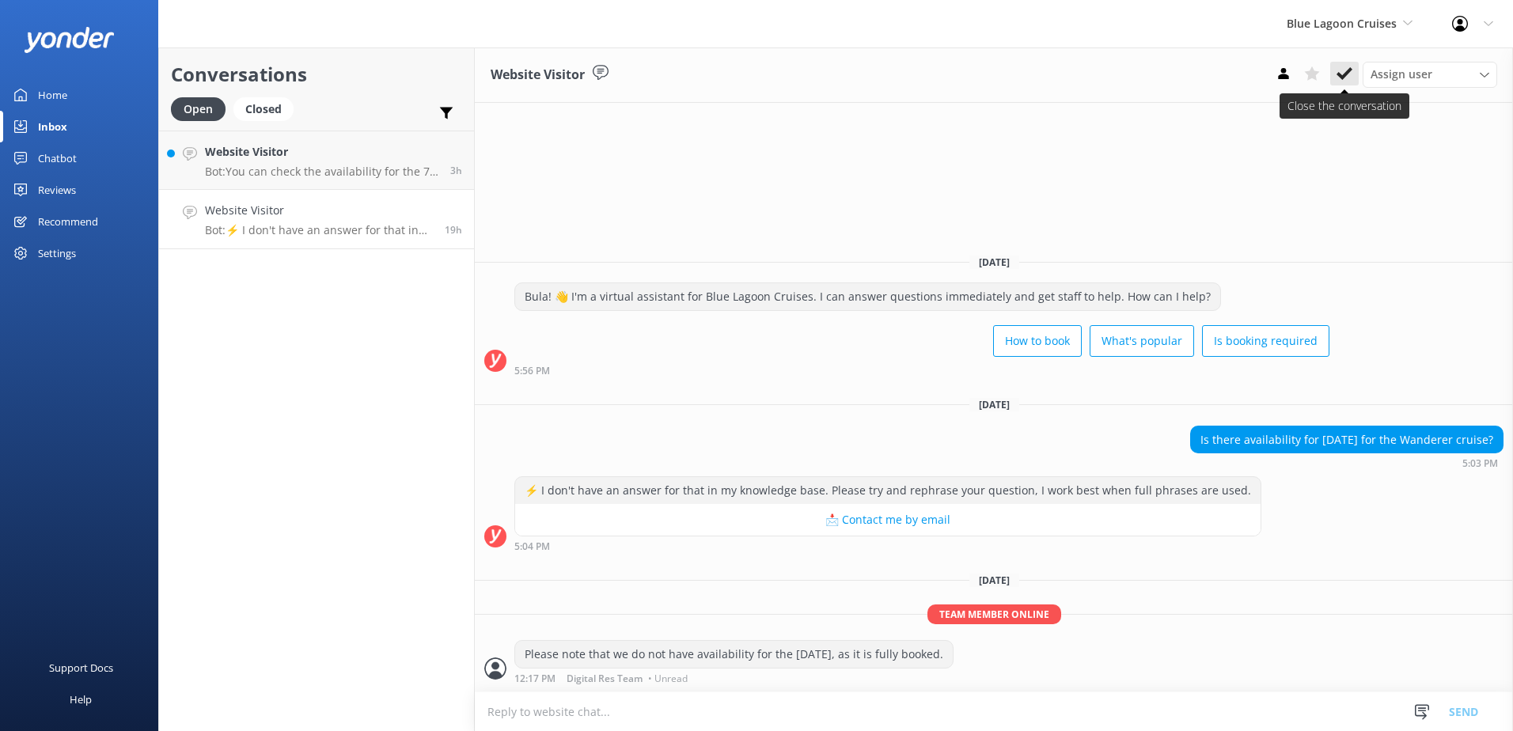
click at [1348, 82] on icon at bounding box center [1345, 74] width 16 height 16
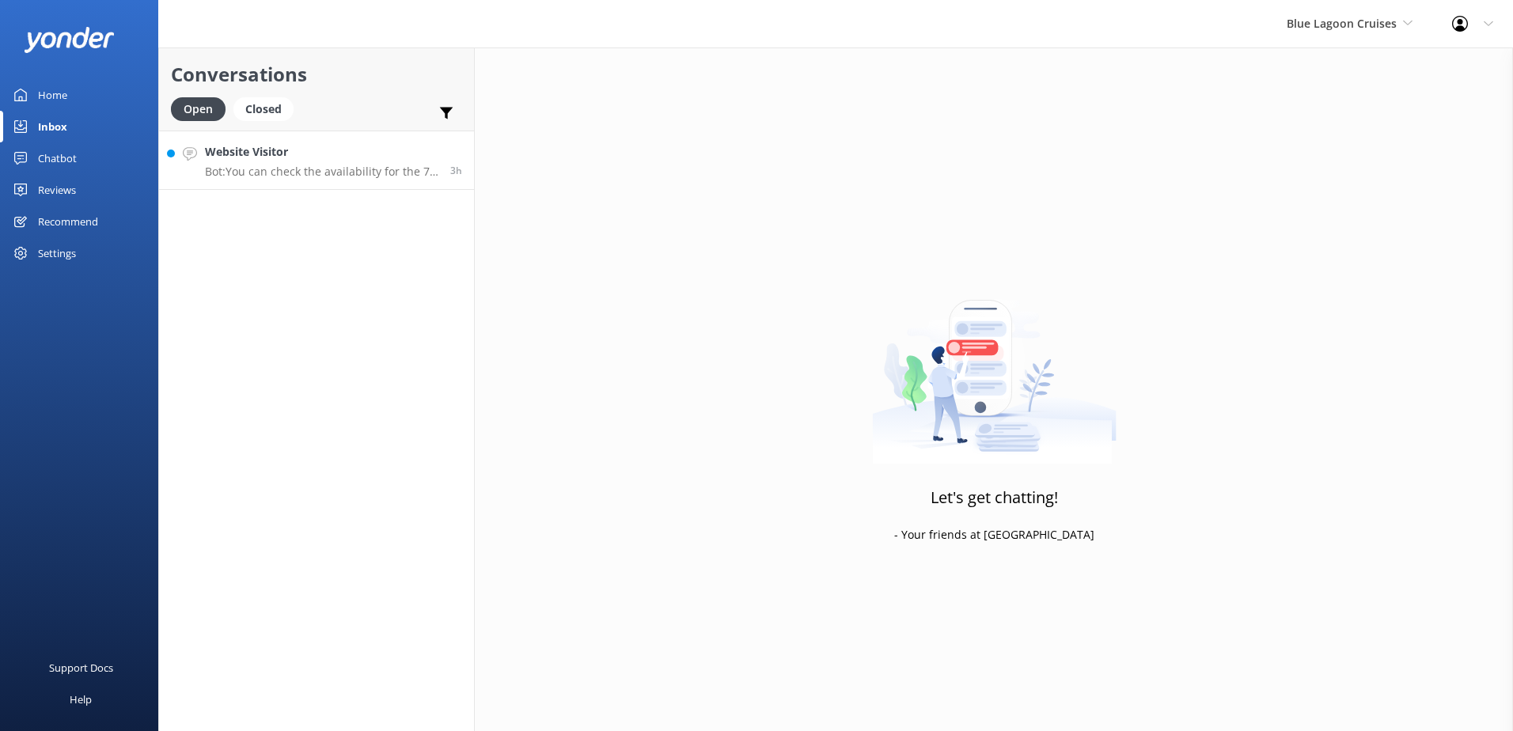
click at [331, 160] on h4 "Website Visitor" at bounding box center [321, 151] width 233 height 17
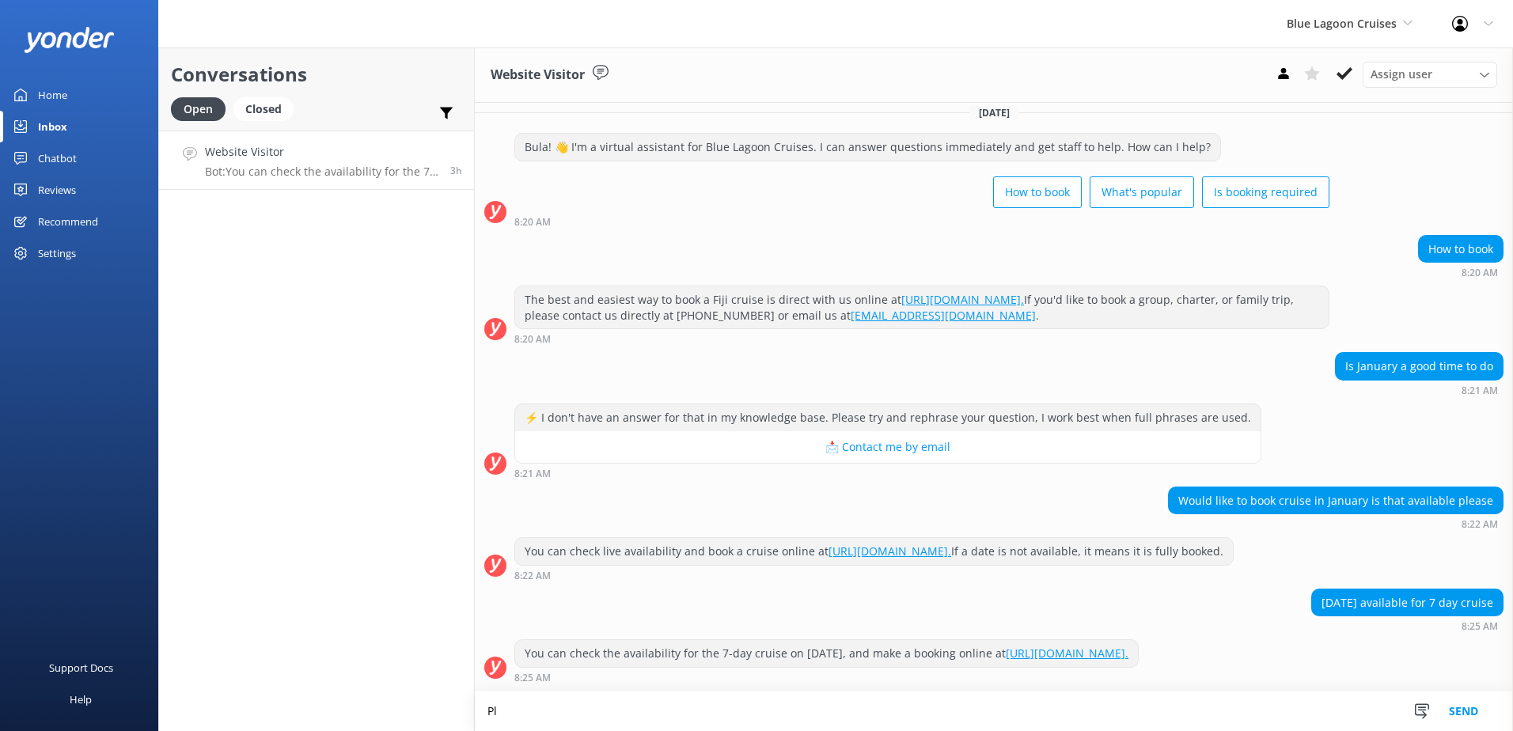
scroll to position [58, 0]
click at [692, 719] on textarea "Please note that we do have availability for the 16th of January 2026 for the 7…" at bounding box center [994, 712] width 1038 height 40
click at [1085, 708] on textarea "Please note that we do have availability at the moment for the 16th of January …" at bounding box center [994, 712] width 1038 height 40
type textarea "Please note that we do have availability at the moment for the 16th of January …"
click at [1469, 709] on button "Send" at bounding box center [1463, 712] width 59 height 40
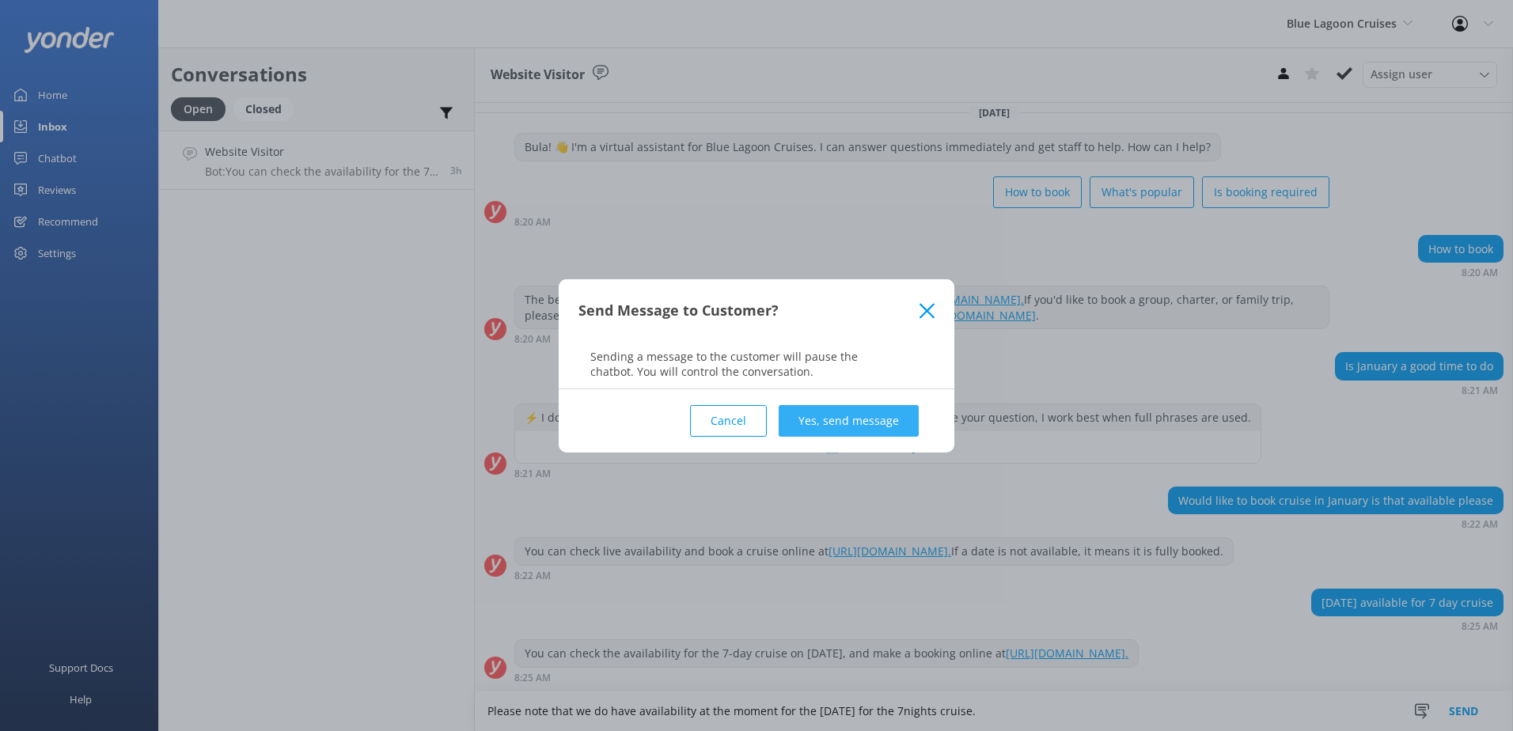
click at [841, 431] on button "Yes, send message" at bounding box center [849, 421] width 140 height 32
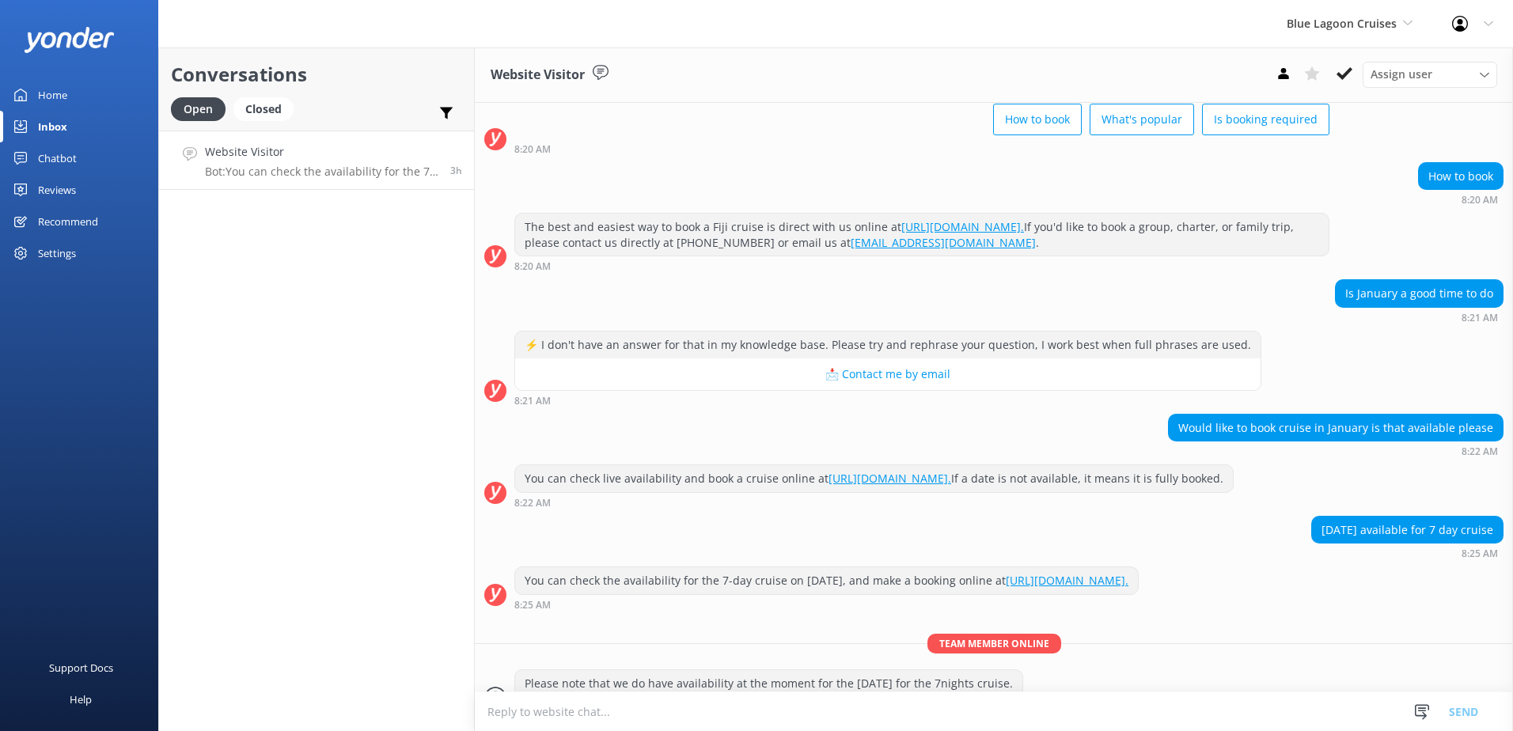
scroll to position [159, 0]
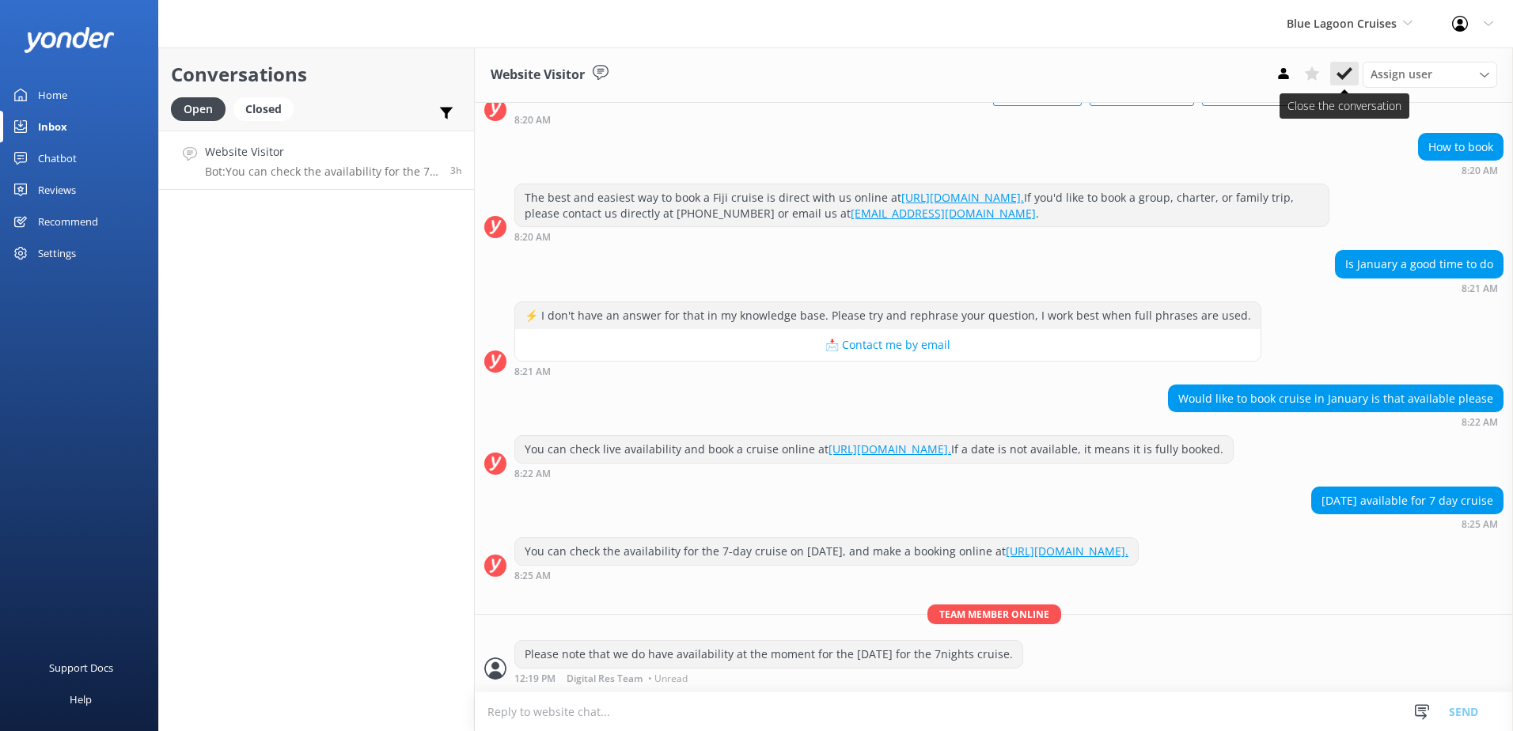
click at [1331, 70] on button at bounding box center [1344, 74] width 28 height 24
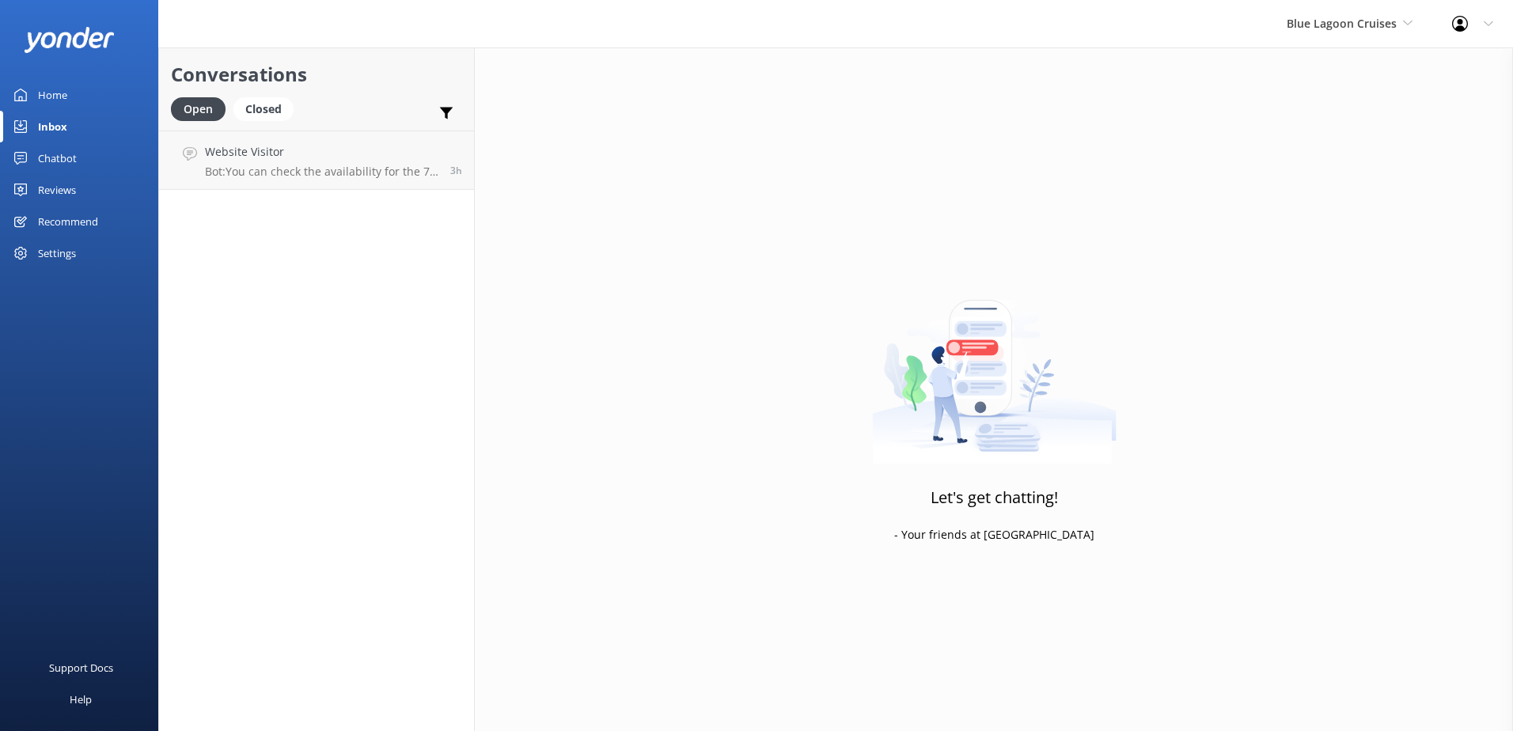
click at [1334, 43] on div "Blue Lagoon Cruises South Sea Sailing South Sea Cruises Malamala Beach Club Awe…" at bounding box center [1349, 23] width 165 height 47
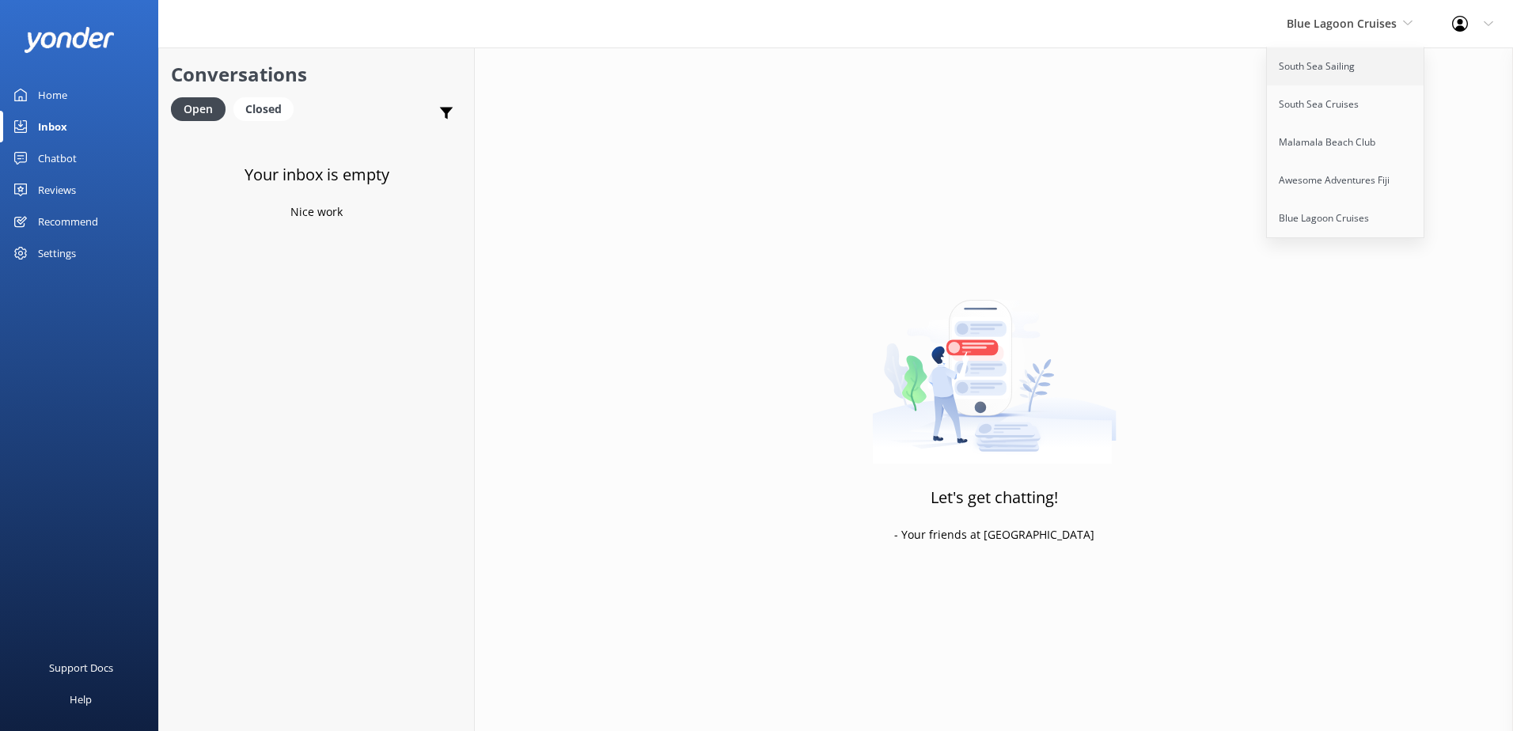
click at [1330, 60] on link "South Sea Sailing" at bounding box center [1346, 66] width 158 height 38
